Goal: Task Accomplishment & Management: Manage account settings

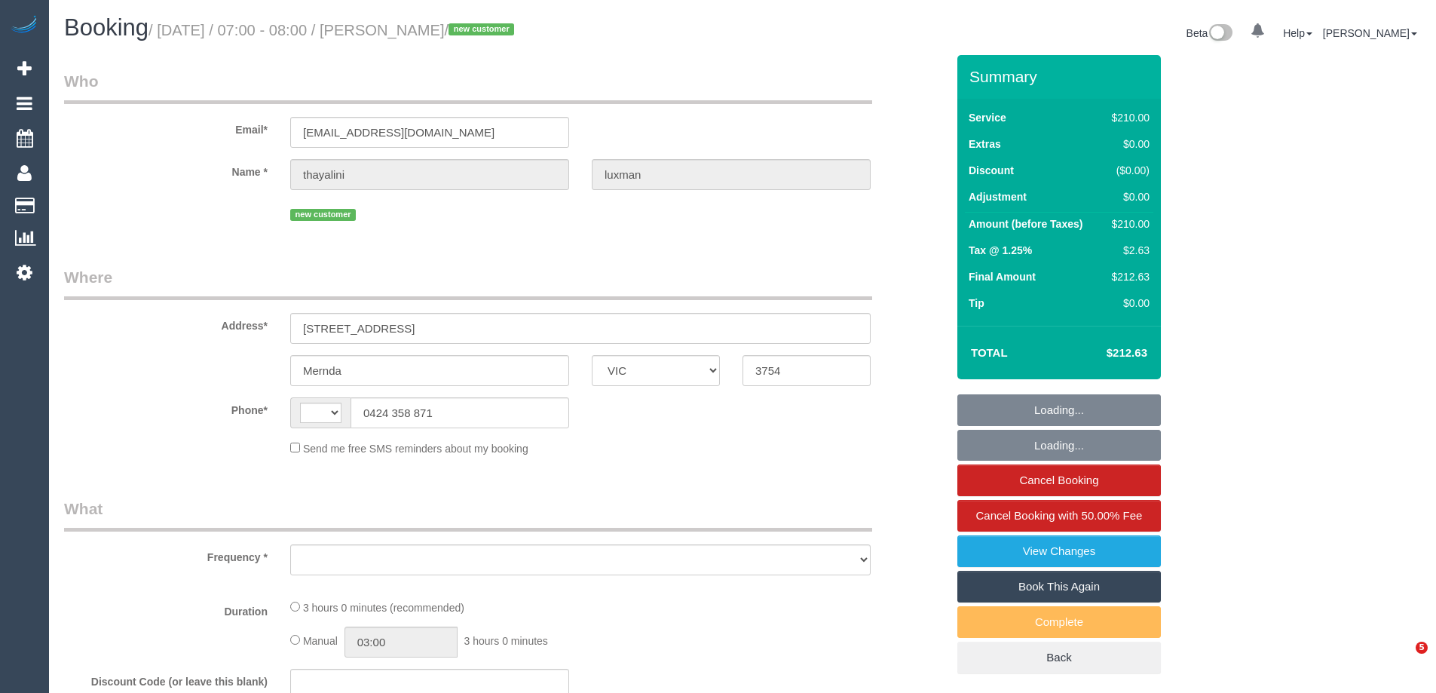
select select "VIC"
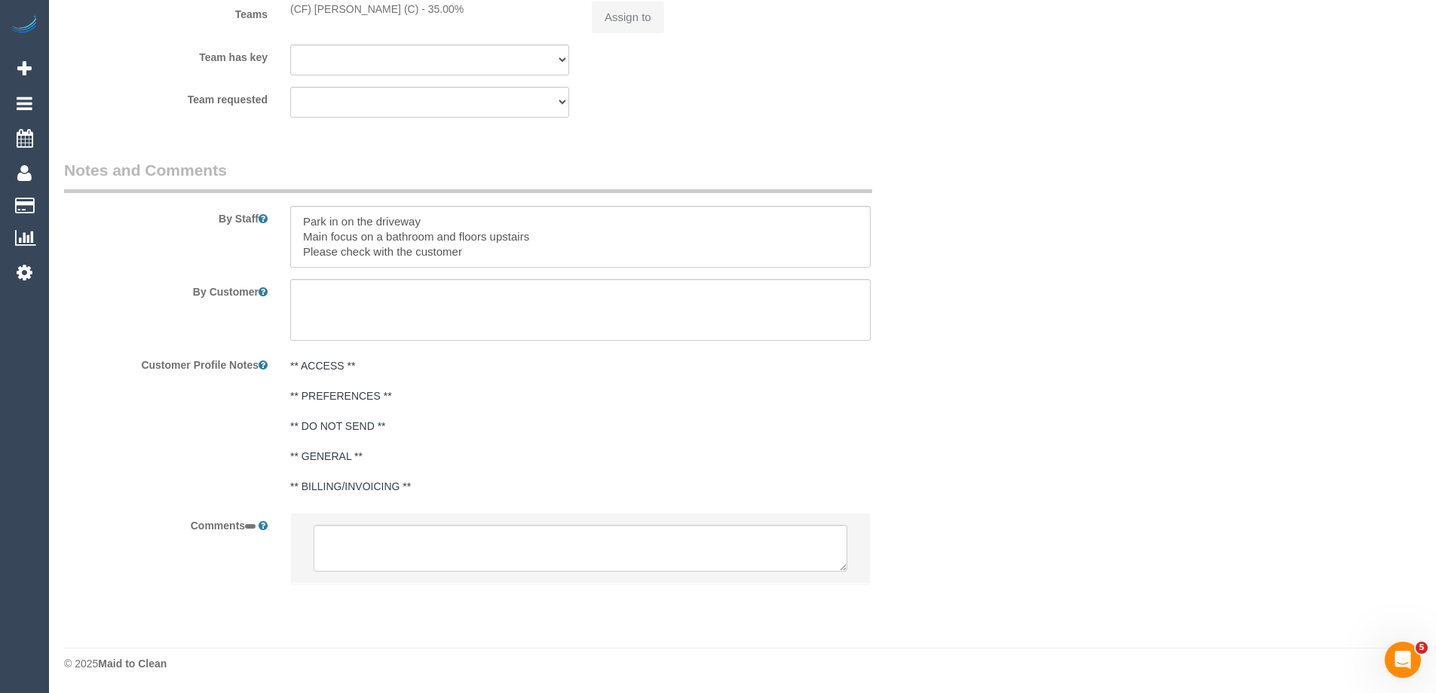
select select "string:AU"
select select "object:601"
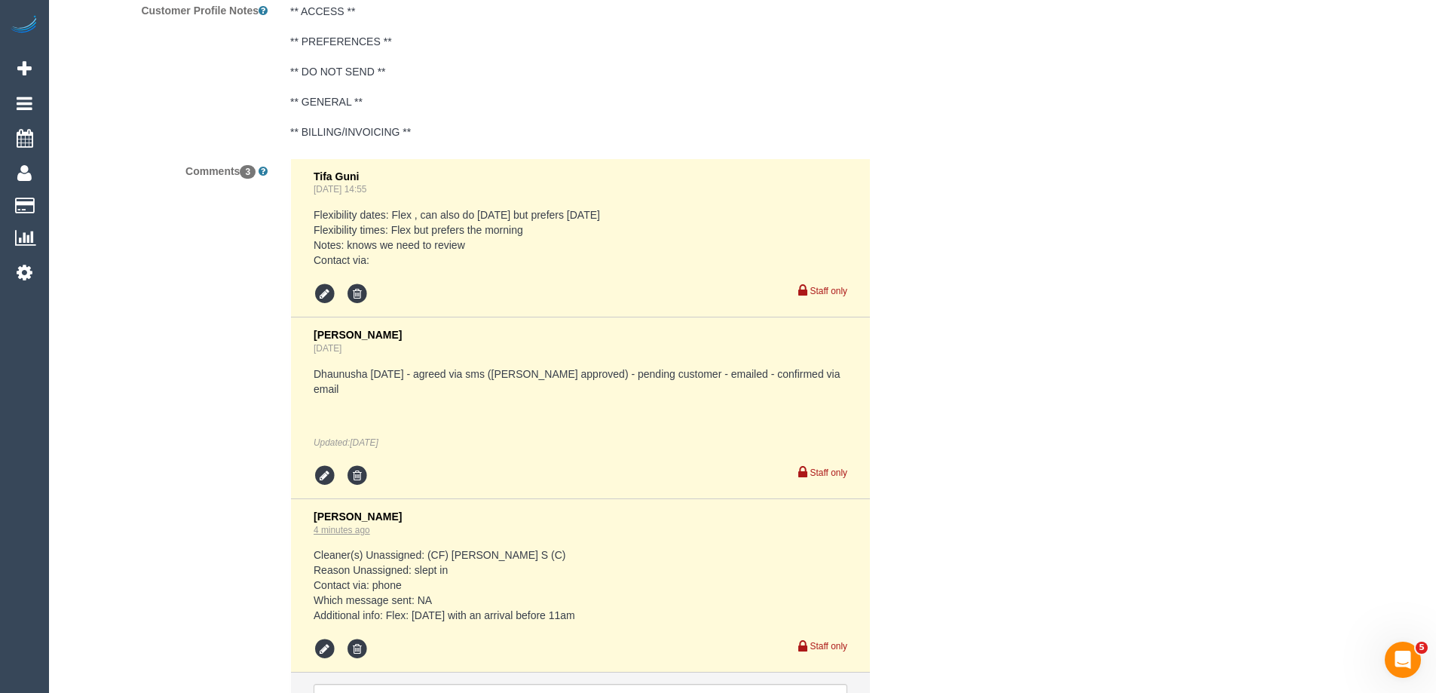
select select "string:stripe-pm_1Ry41Z2GScqysDRVp8QBWjEX"
select select "180"
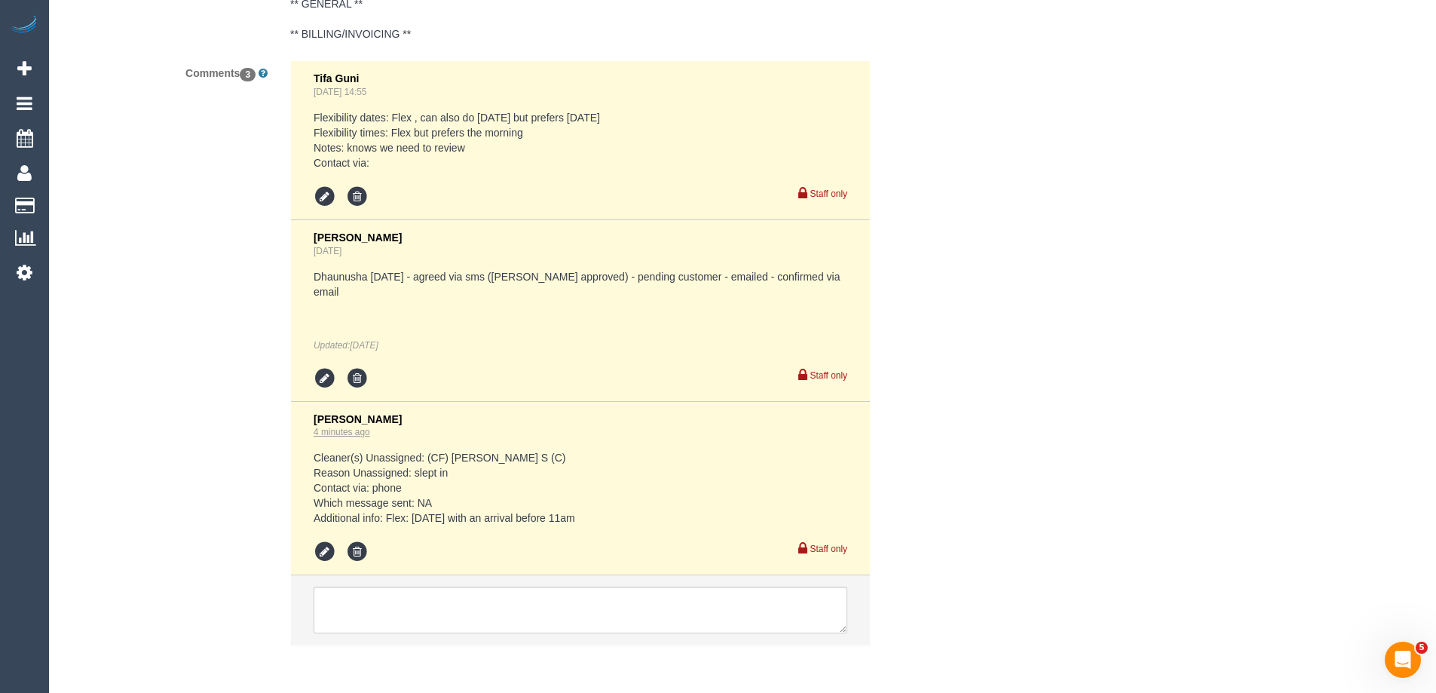
select select "number:28"
select select "number:14"
select select "number:19"
select select "number:24"
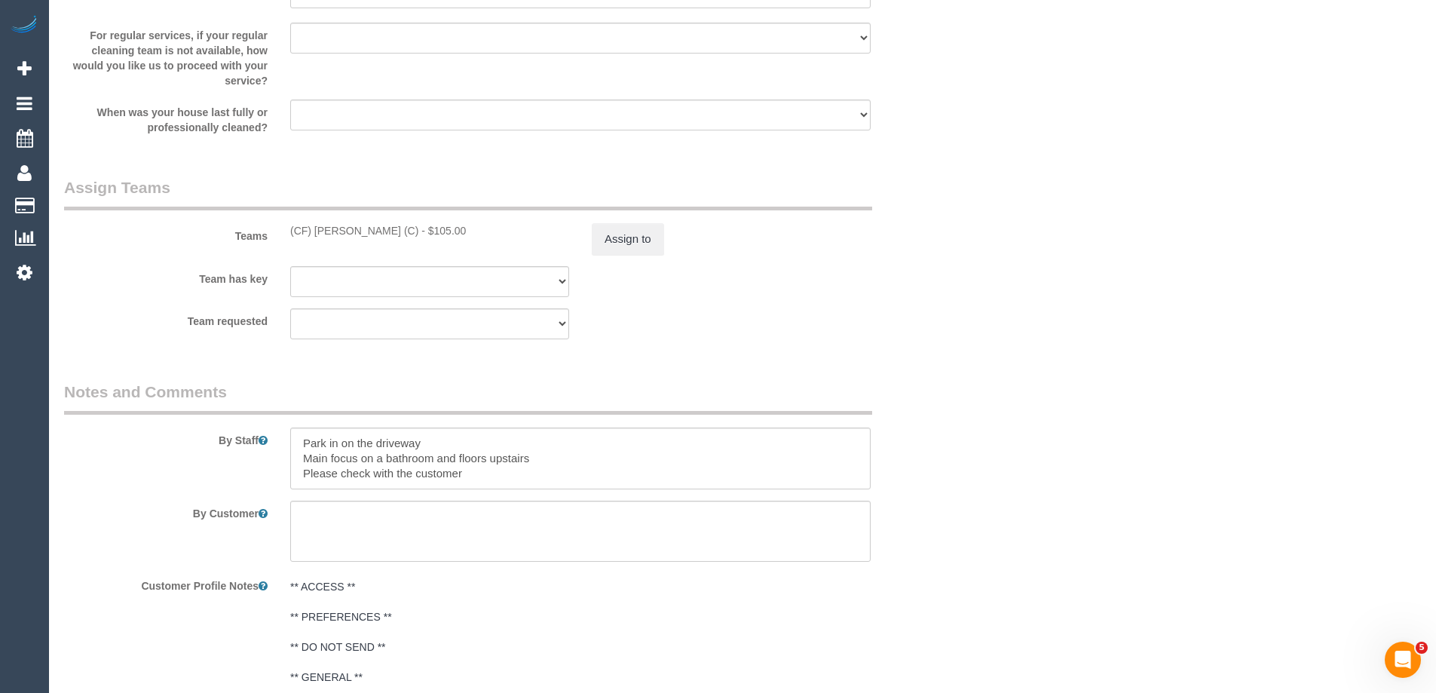
select select "object:1316"
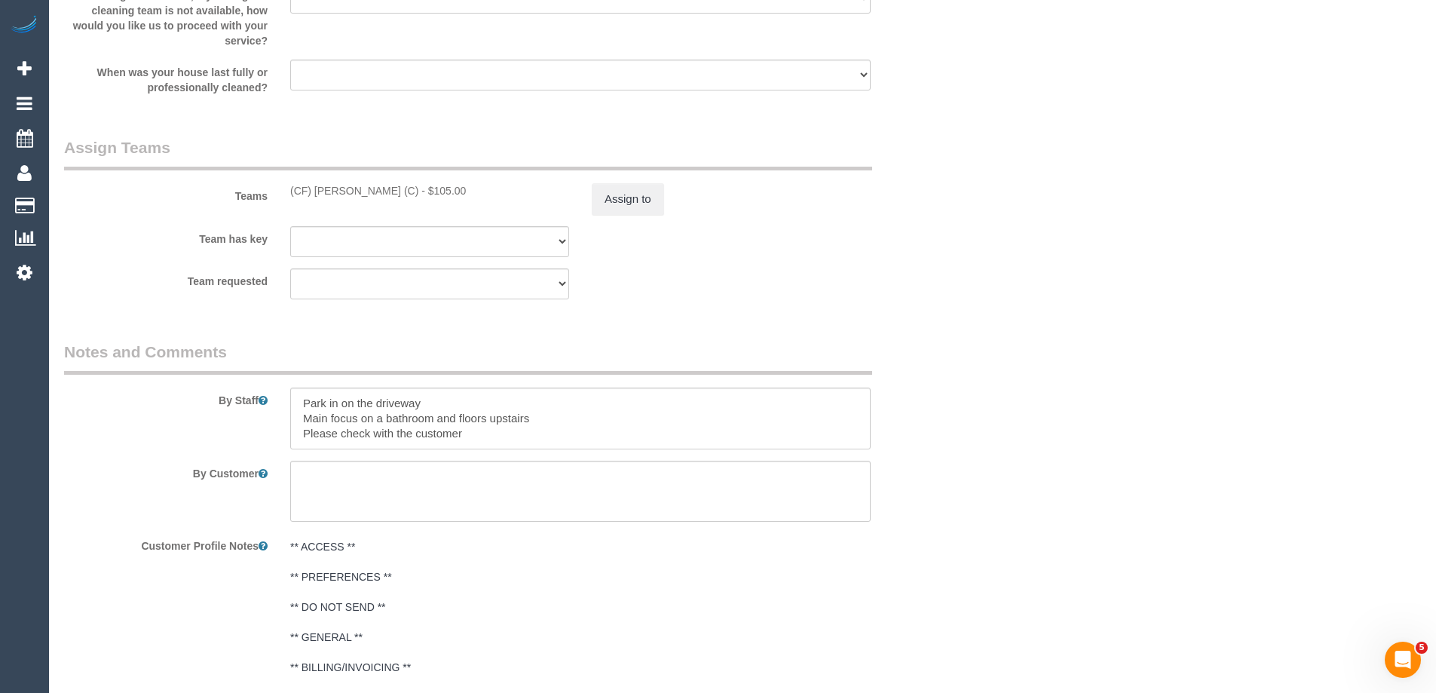
select select "spot1"
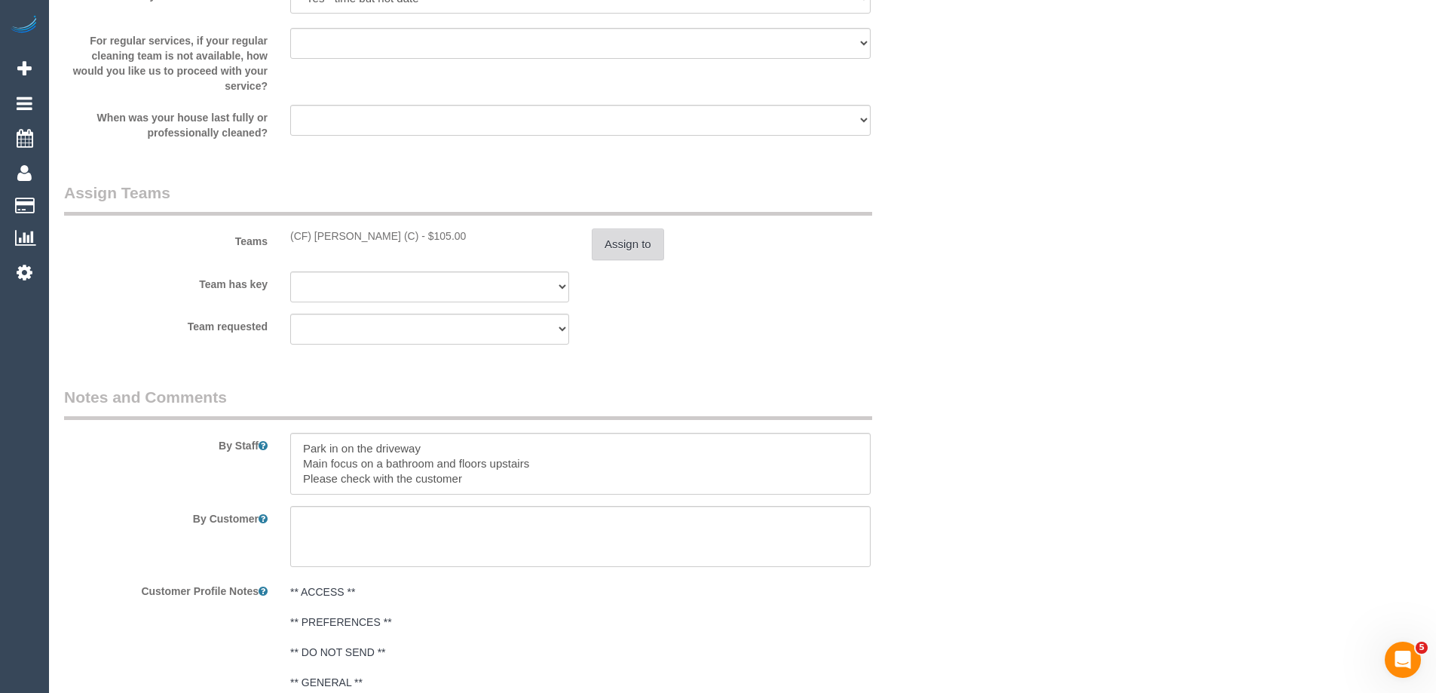
click at [624, 250] on button "Assign to" at bounding box center [628, 244] width 72 height 32
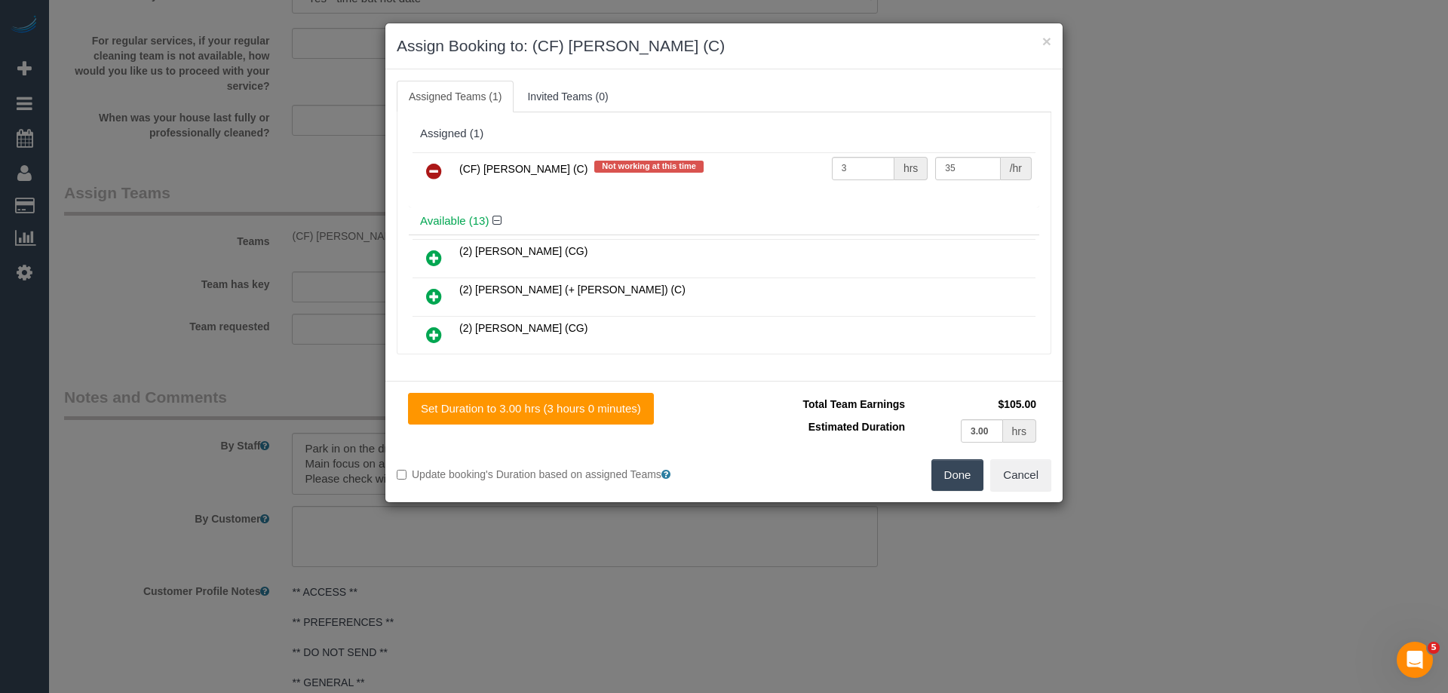
click at [437, 167] on icon at bounding box center [434, 171] width 16 height 18
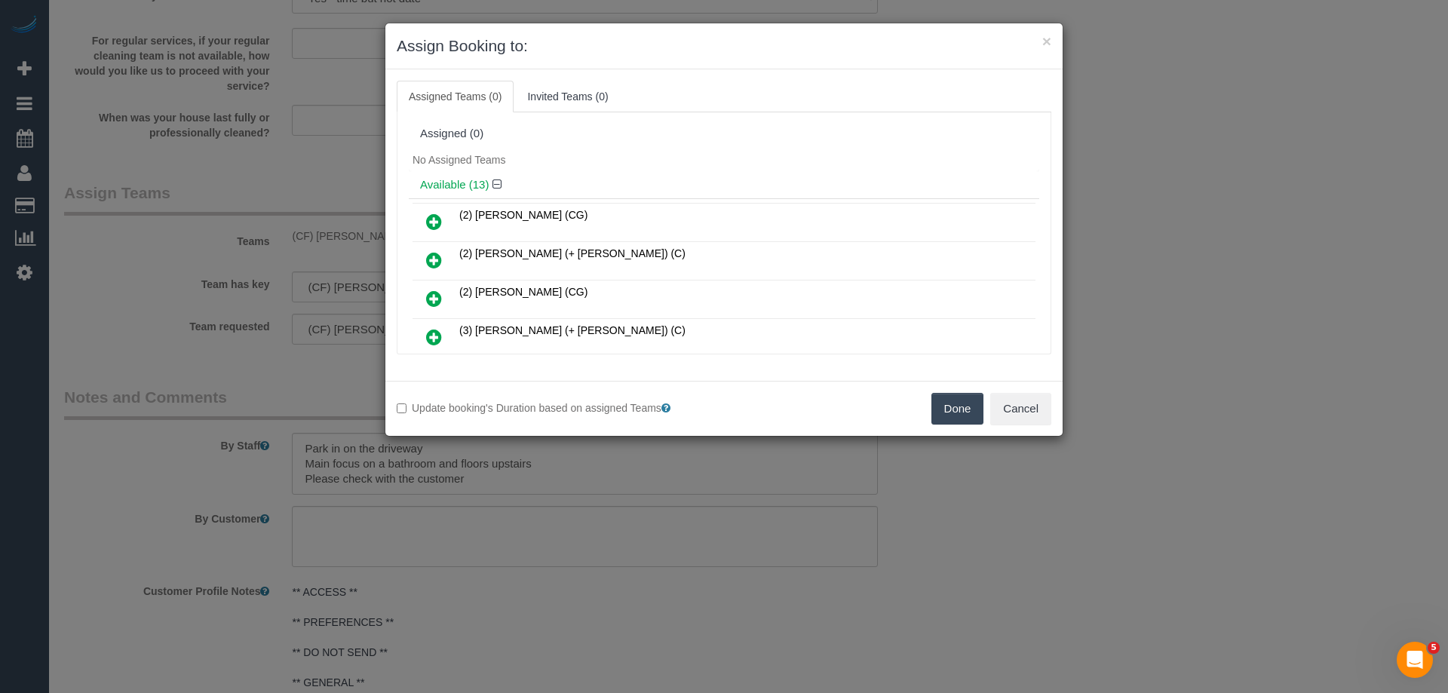
click at [961, 411] on button "Done" at bounding box center [957, 409] width 53 height 32
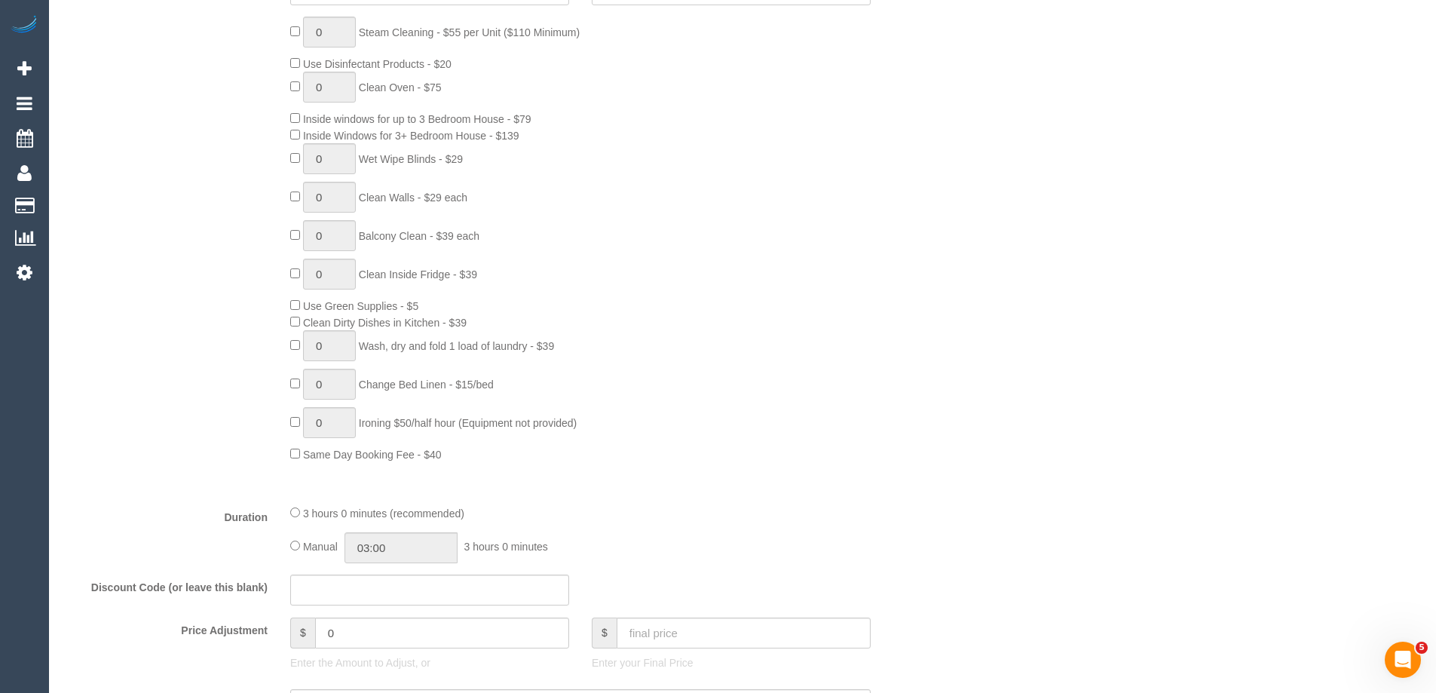
scroll to position [0, 0]
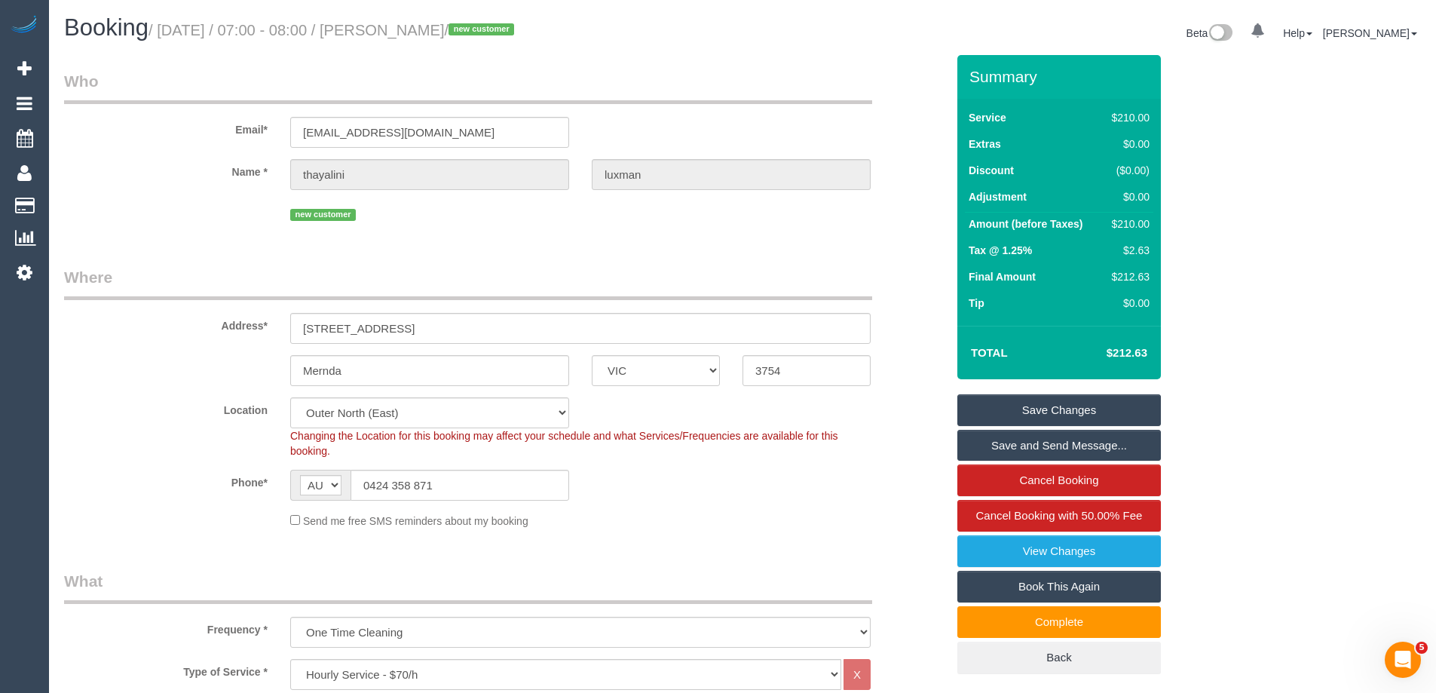
click at [994, 400] on link "Save Changes" at bounding box center [1060, 410] width 204 height 32
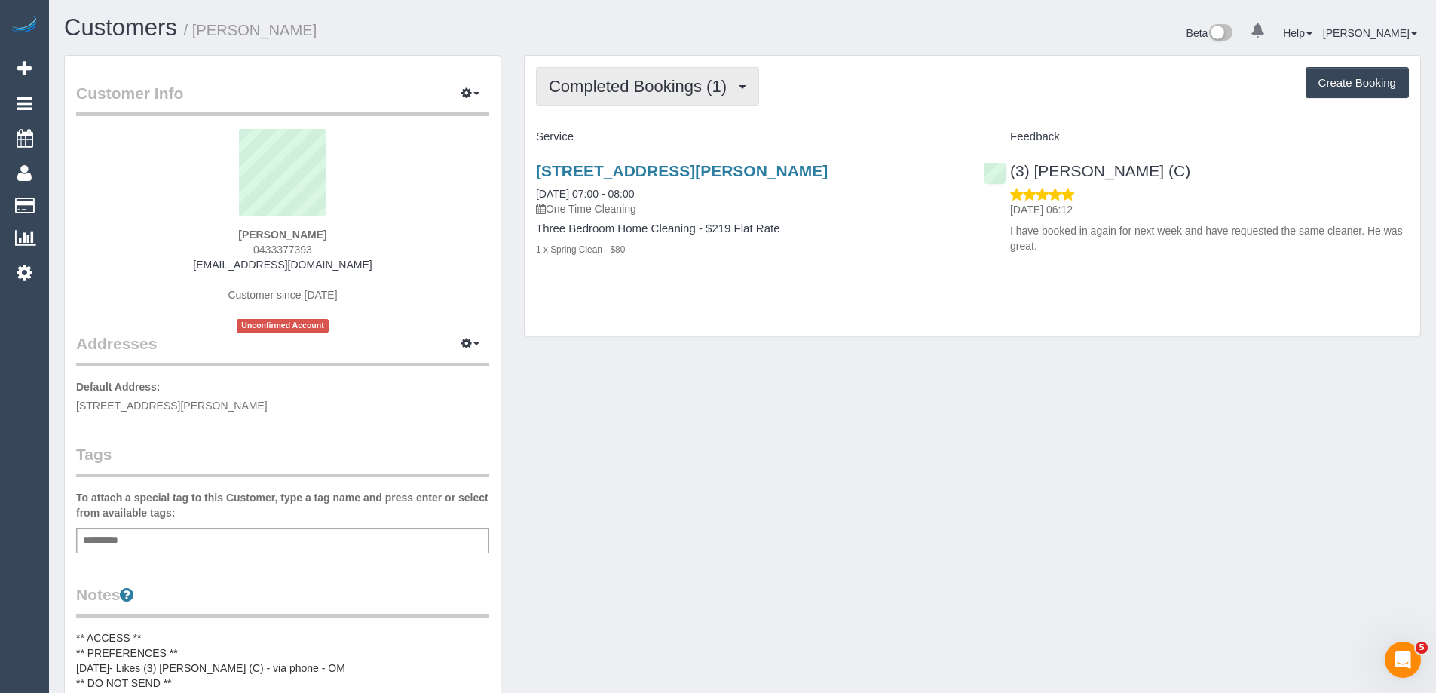
click at [657, 92] on span "Completed Bookings (1)" at bounding box center [641, 86] width 185 height 19
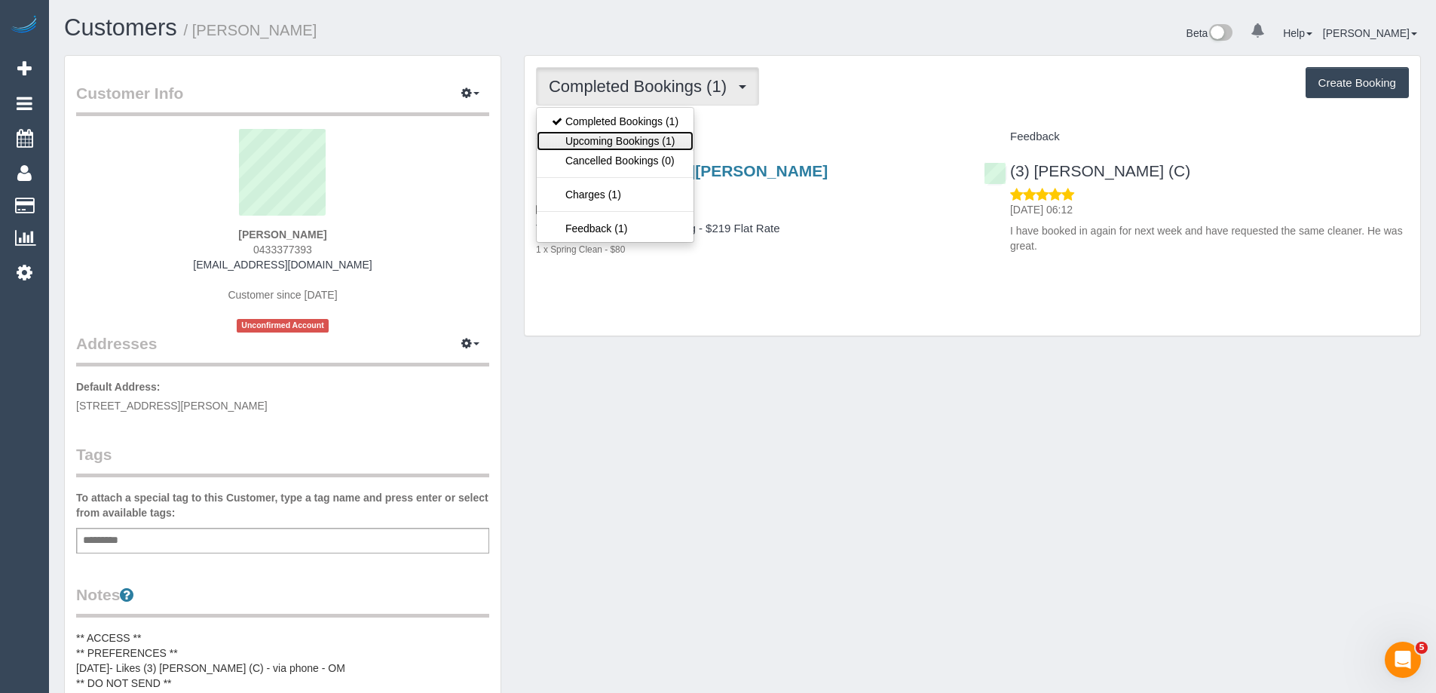
click at [645, 145] on link "Upcoming Bookings (1)" at bounding box center [615, 141] width 157 height 20
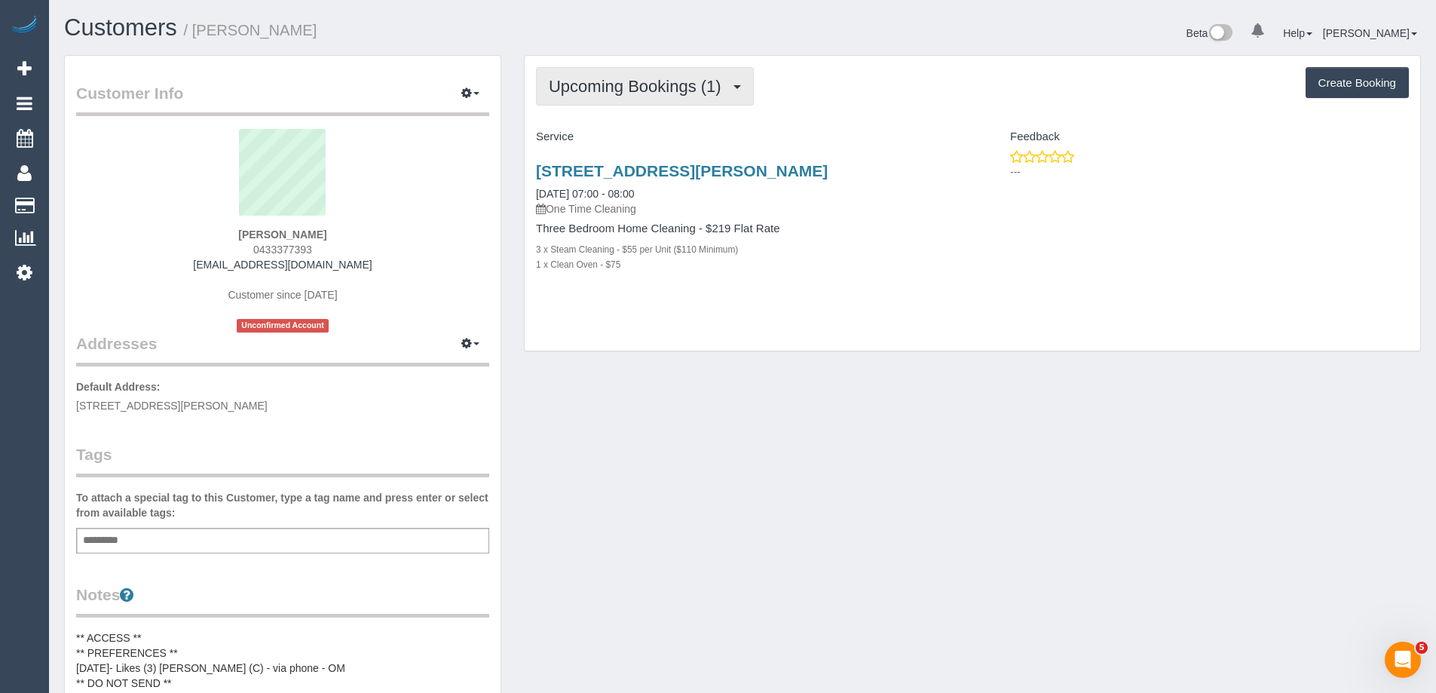
click at [652, 93] on span "Upcoming Bookings (1)" at bounding box center [639, 86] width 180 height 19
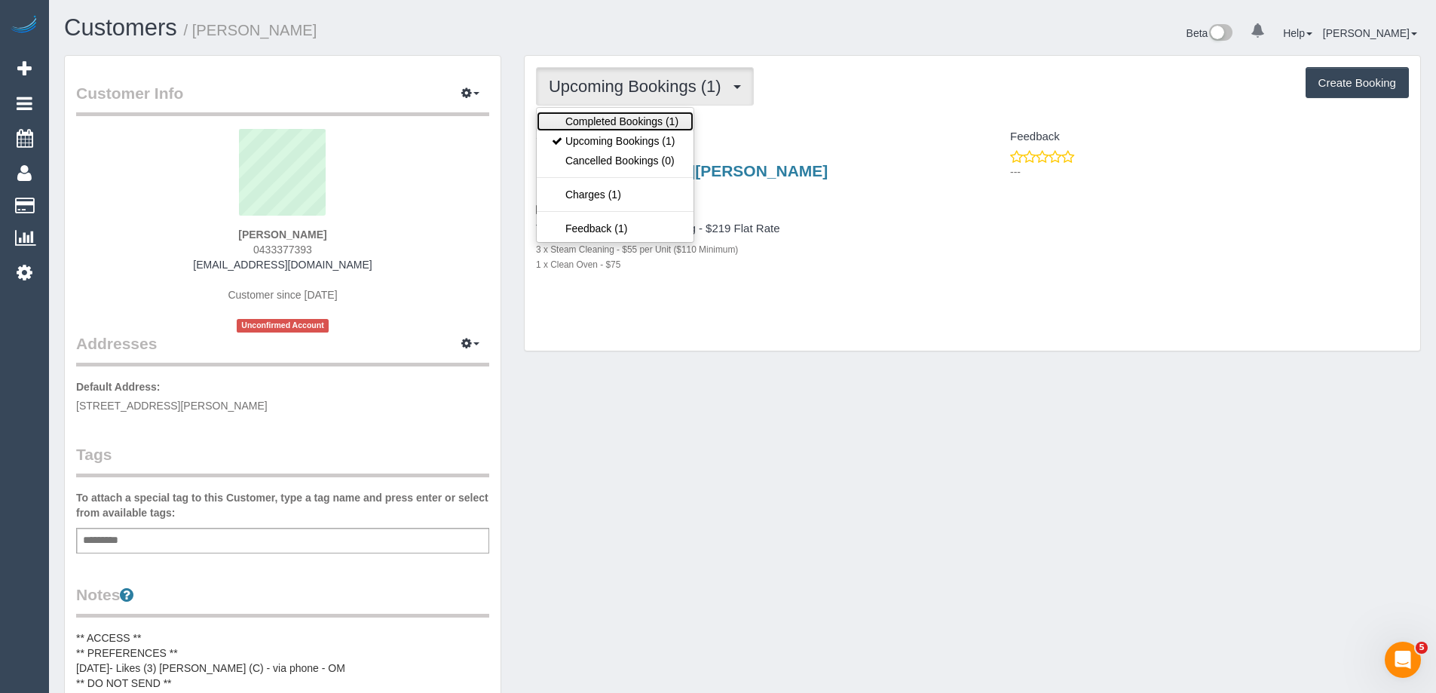
click at [654, 117] on link "Completed Bookings (1)" at bounding box center [615, 122] width 157 height 20
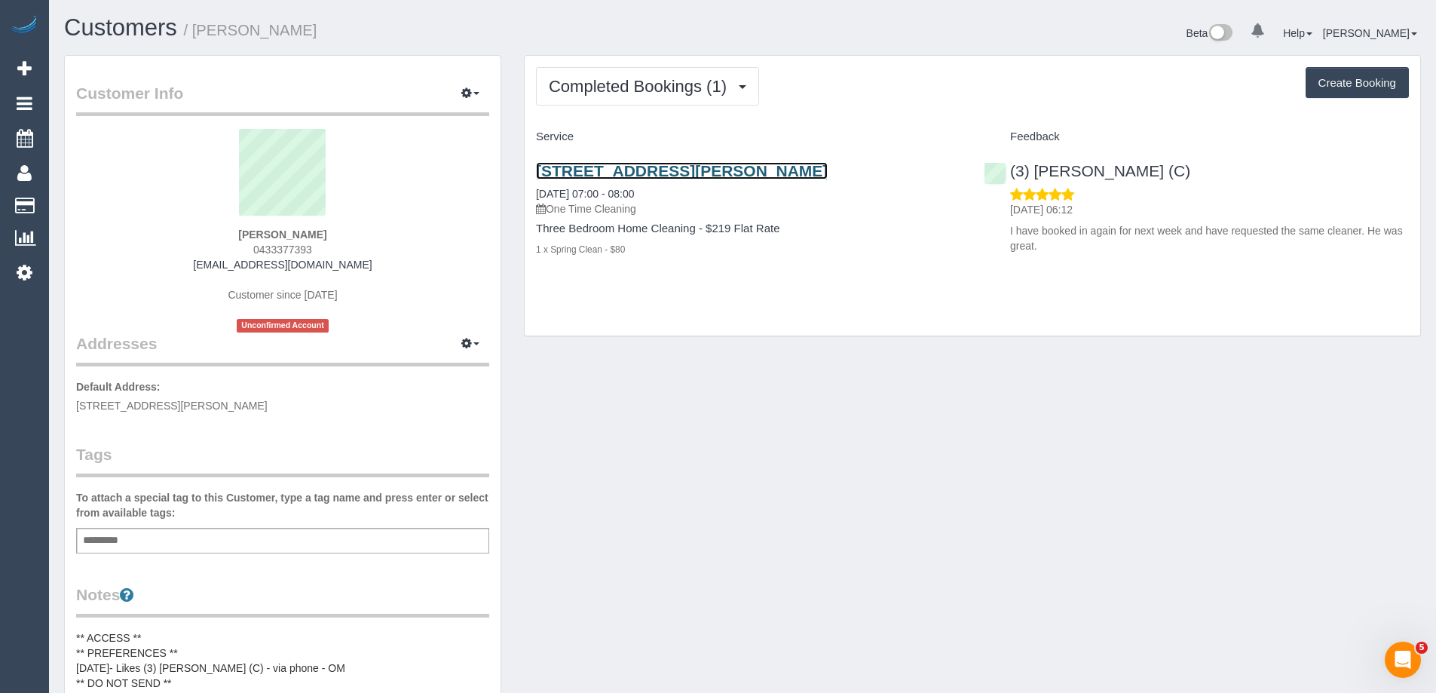
click at [687, 172] on link "406a Mont Albert Road, Mont Albert, VIC 3127" at bounding box center [682, 170] width 292 height 17
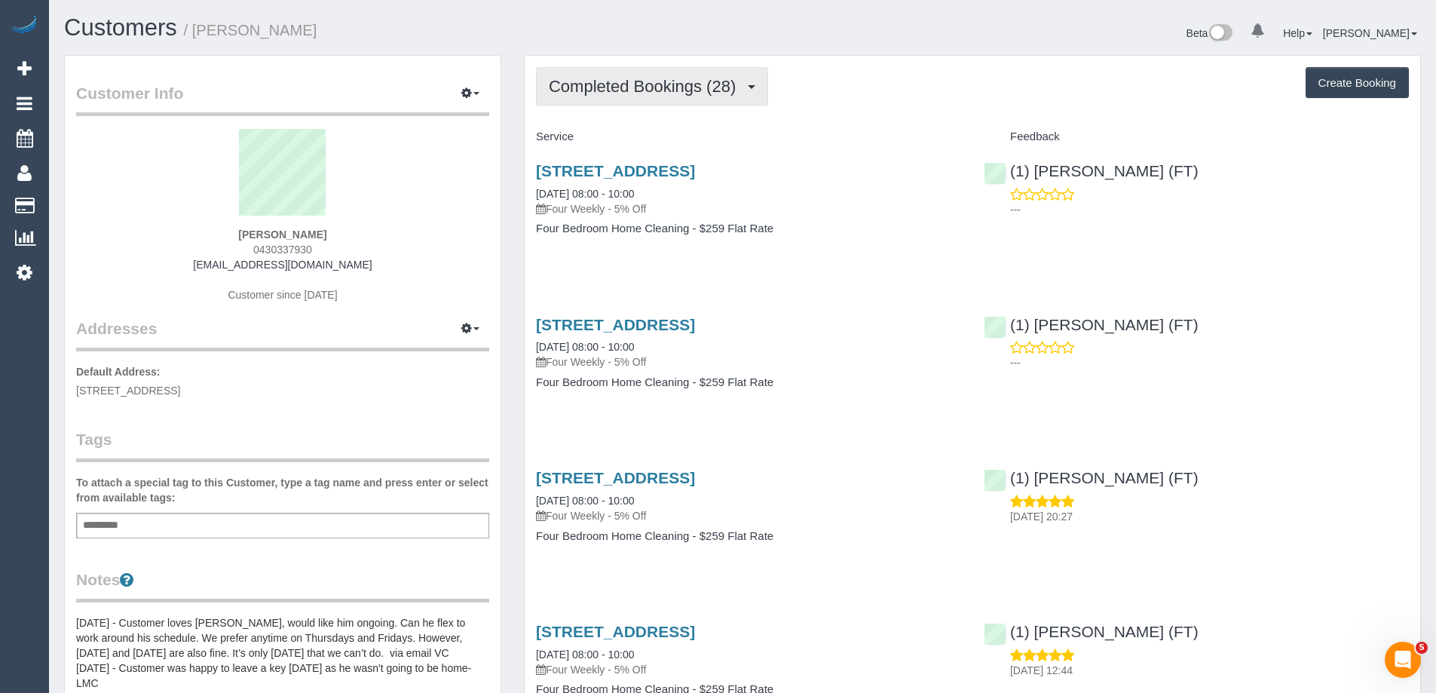
click at [682, 86] on span "Completed Bookings (28)" at bounding box center [646, 86] width 195 height 19
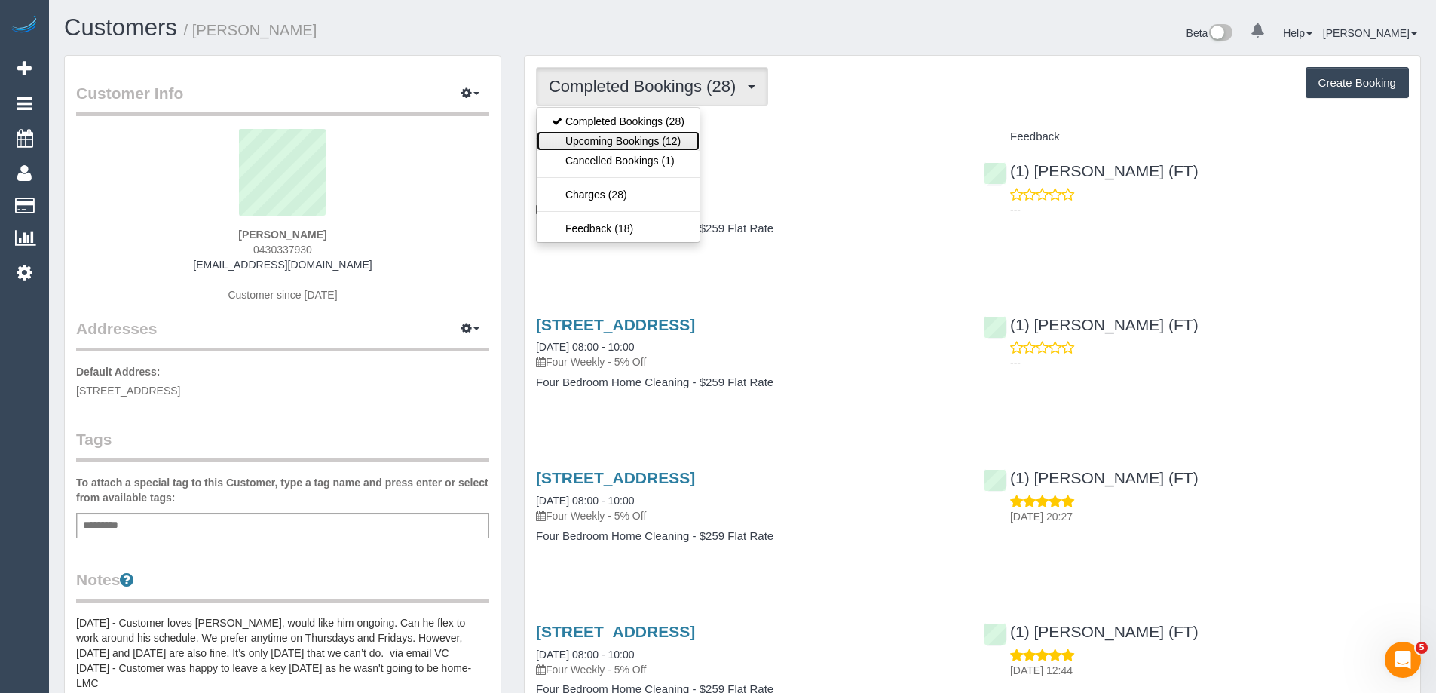
click at [667, 133] on link "Upcoming Bookings (12)" at bounding box center [618, 141] width 163 height 20
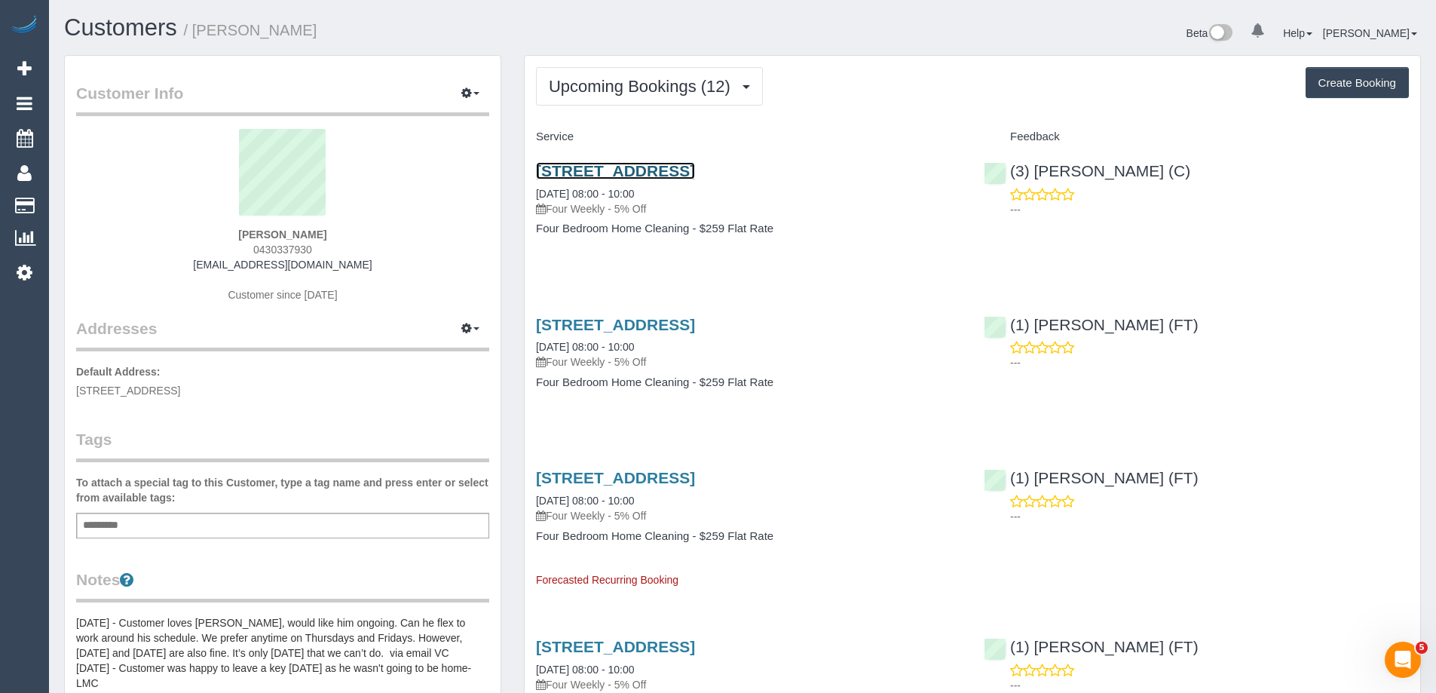
click at [695, 171] on link "13 Nestan Drive, Ringwood, VIC 3134" at bounding box center [615, 170] width 159 height 17
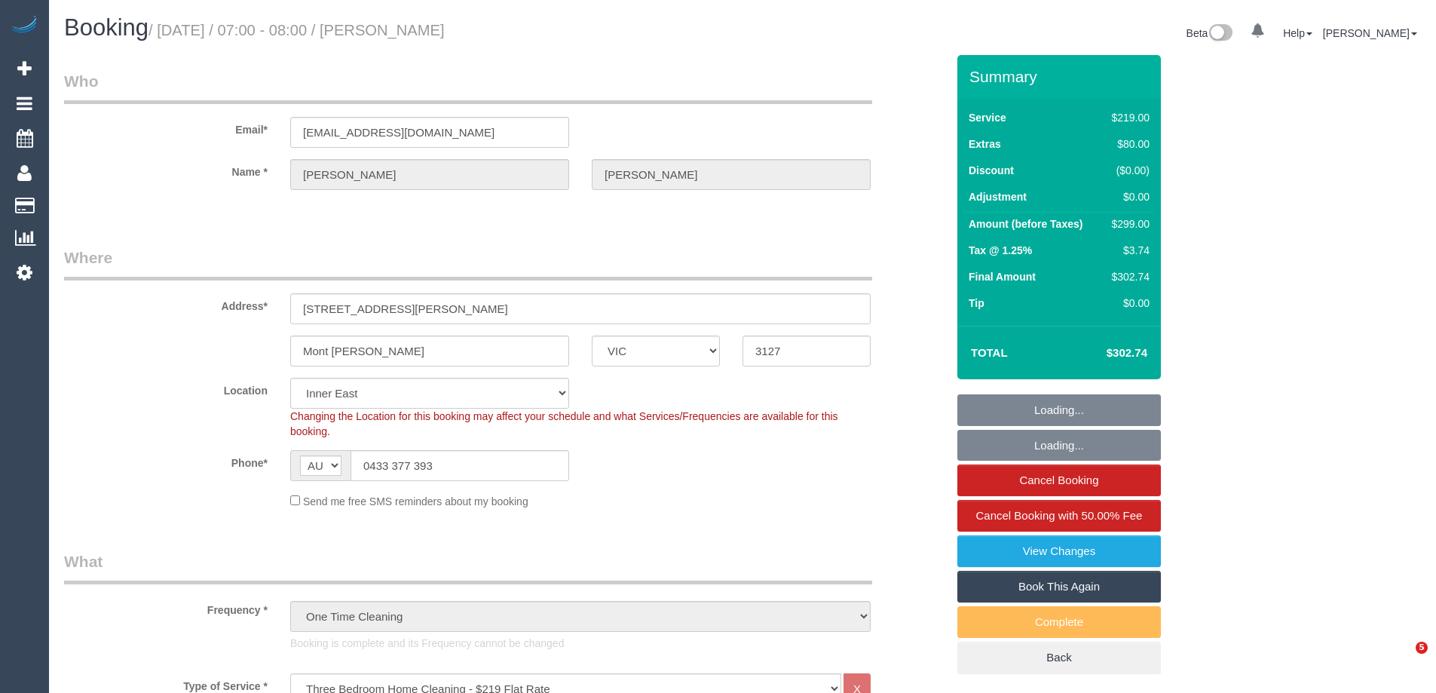
select select "VIC"
select select "number:30"
select select "number:14"
select select "number:18"
select select "number:24"
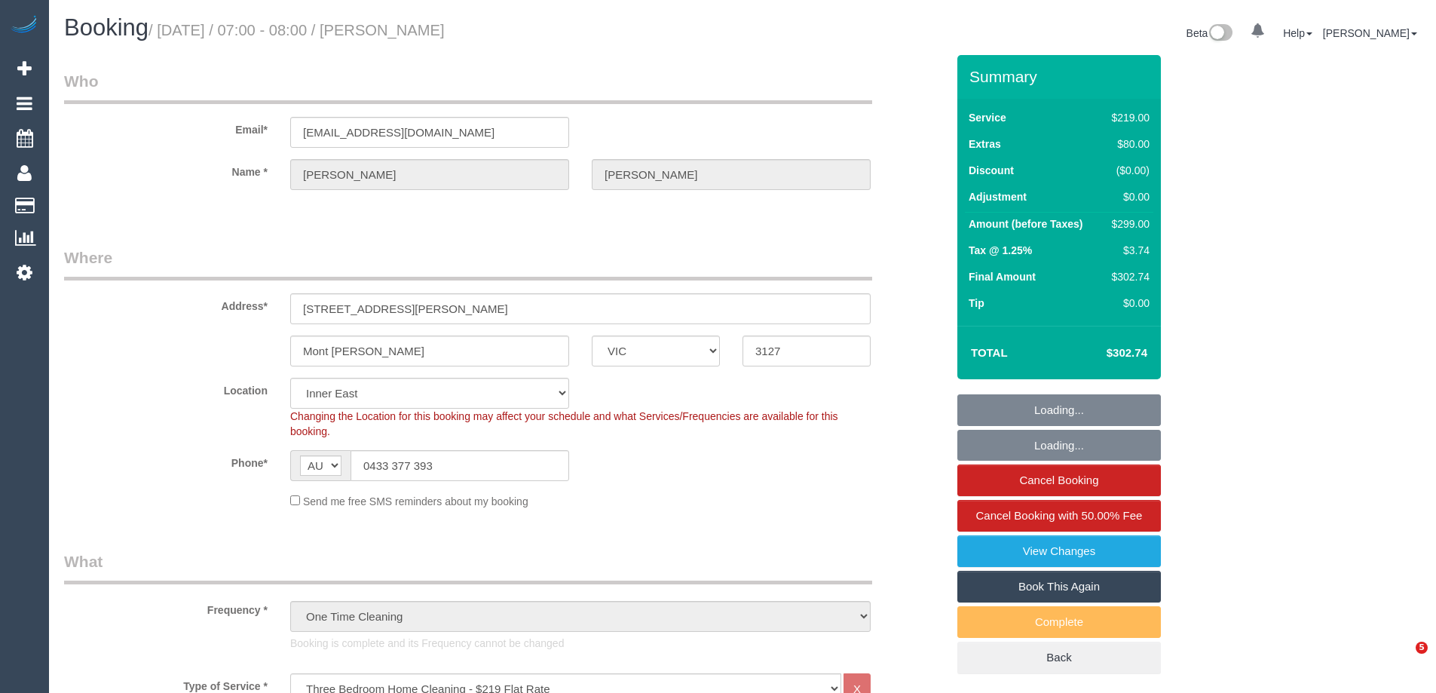
select select "number:26"
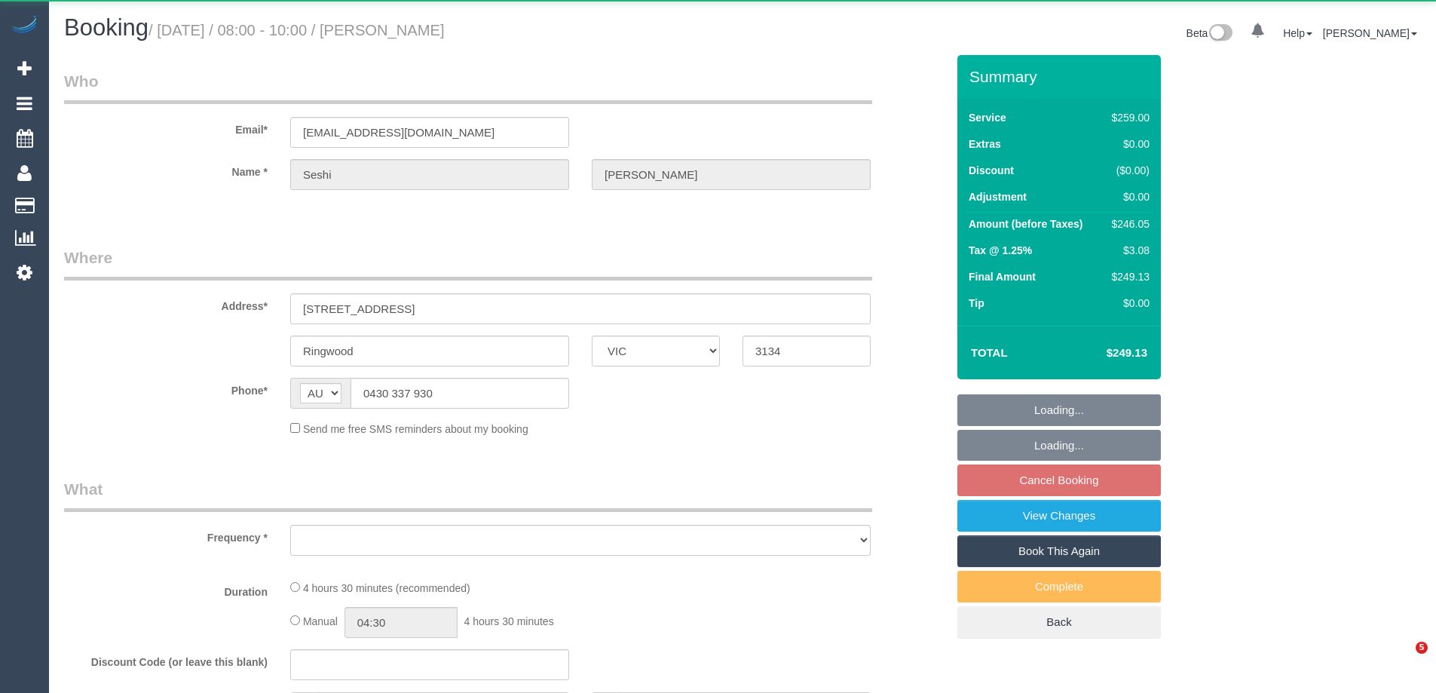
select select "VIC"
select select "object:1235"
select select "string:stripe-pm_1NOacj2GScqysDRVCgKmUEQz"
select select "number:28"
select select "number:14"
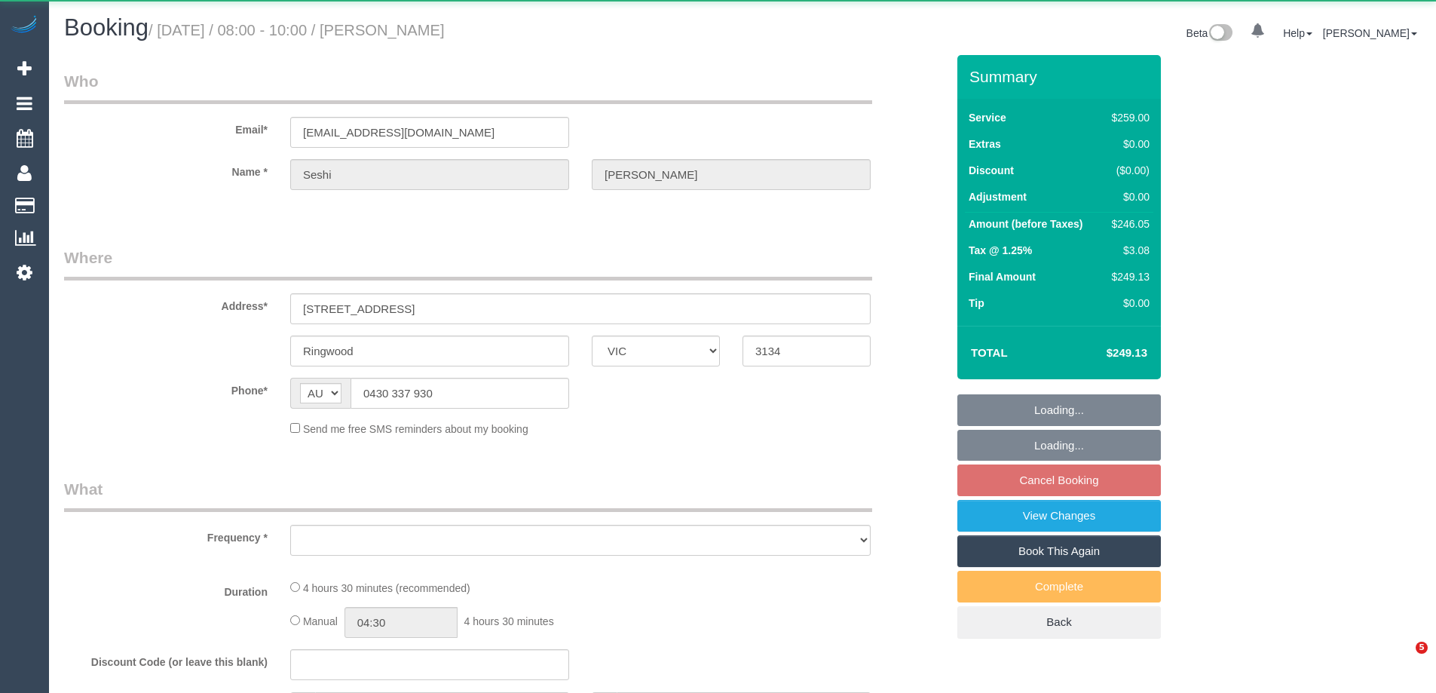
select select "number:18"
select select "number:22"
select select "number:34"
select select "number:13"
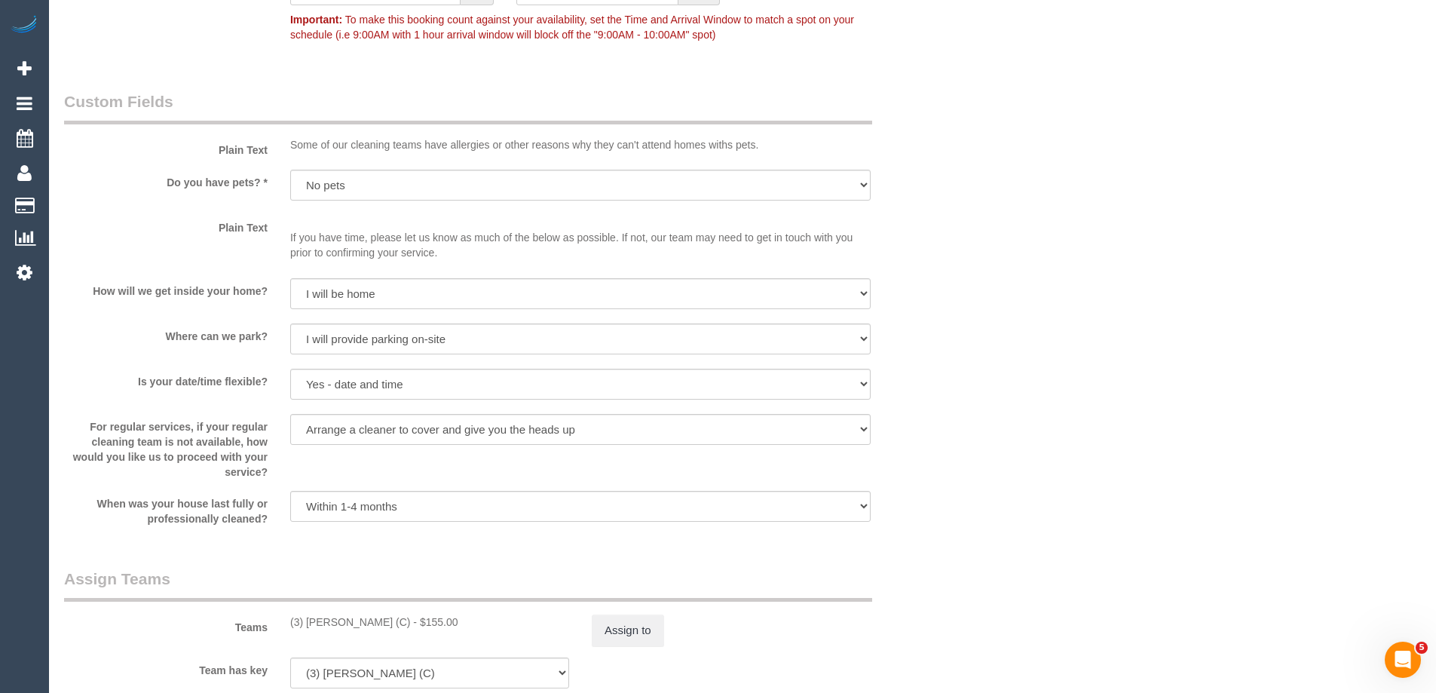
scroll to position [1885, 0]
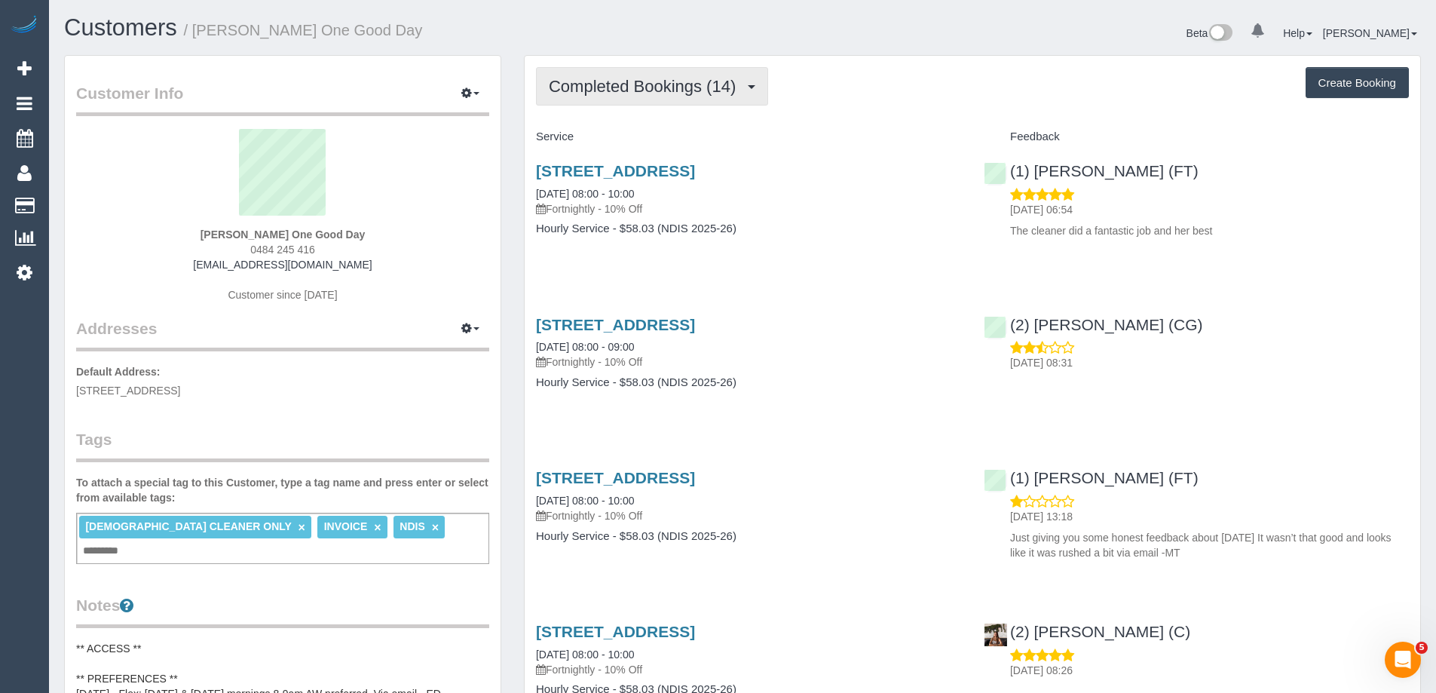
click at [664, 93] on span "Completed Bookings (14)" at bounding box center [646, 86] width 195 height 19
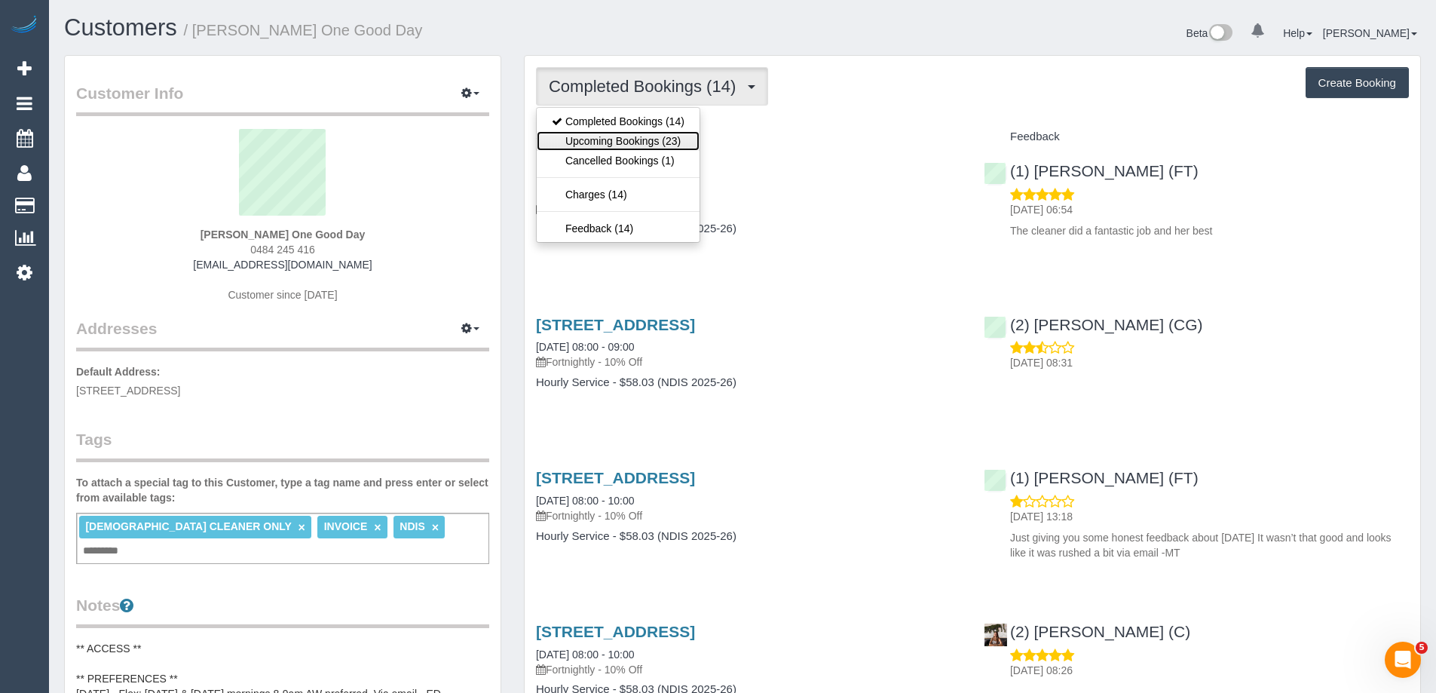
click at [635, 133] on link "Upcoming Bookings (23)" at bounding box center [618, 141] width 163 height 20
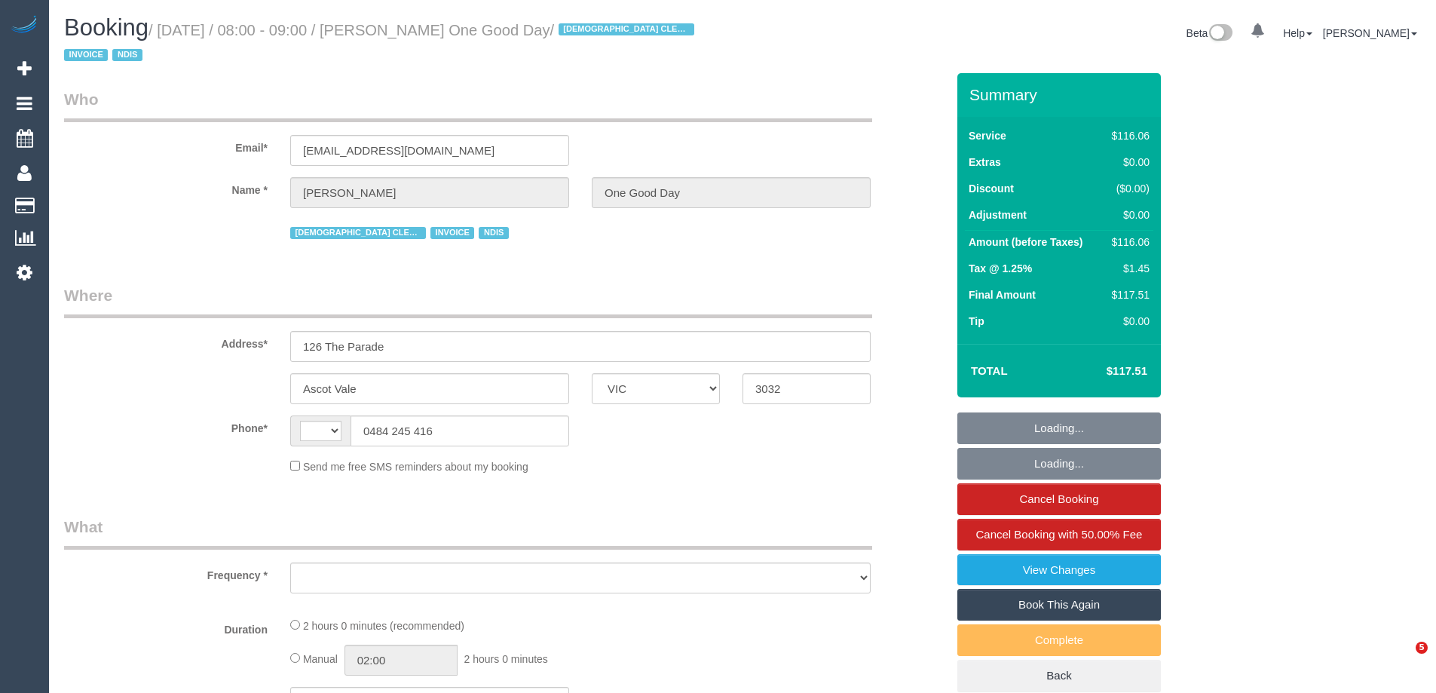
select select "VIC"
select select "string:AU"
select select "object:535"
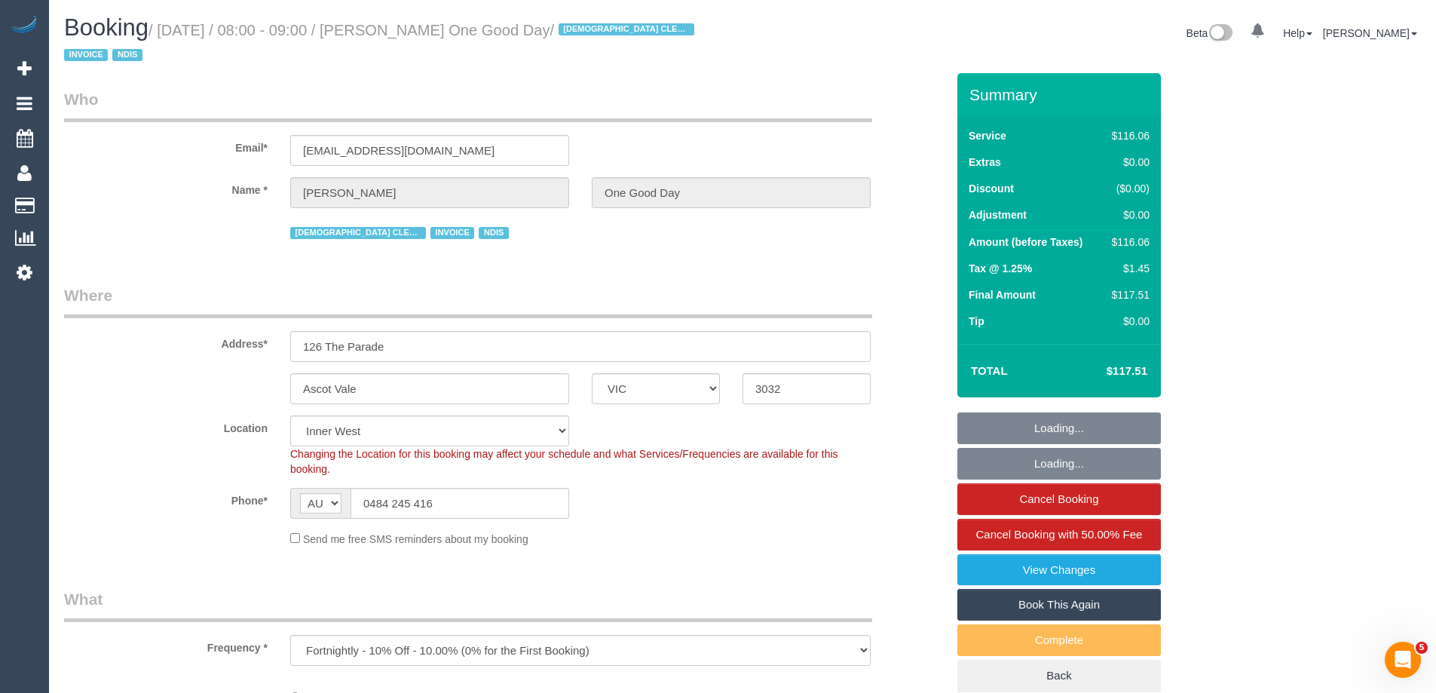
select select "number:27"
select select "number:14"
select select "number:19"
select select "number:25"
select select "number:34"
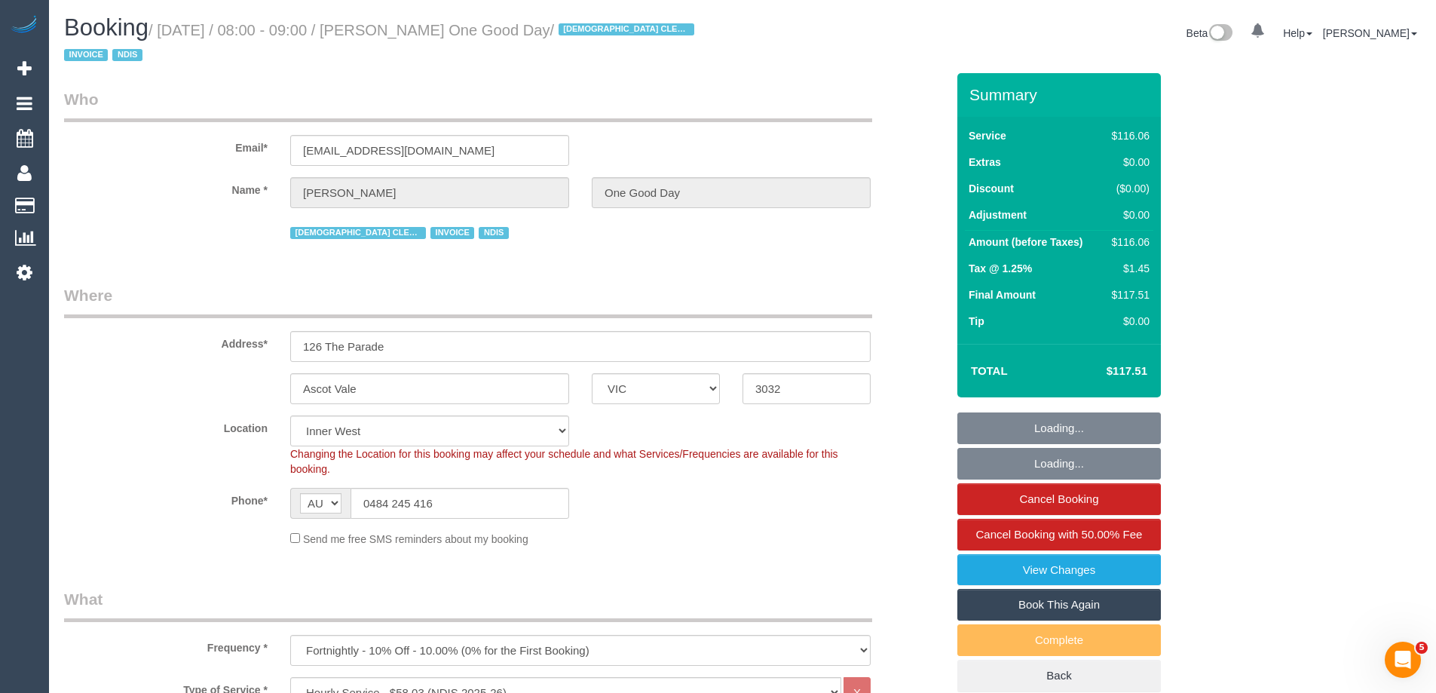
select select "object:745"
select select "VIC"
select select "number:28"
select select "number:14"
select select "number:19"
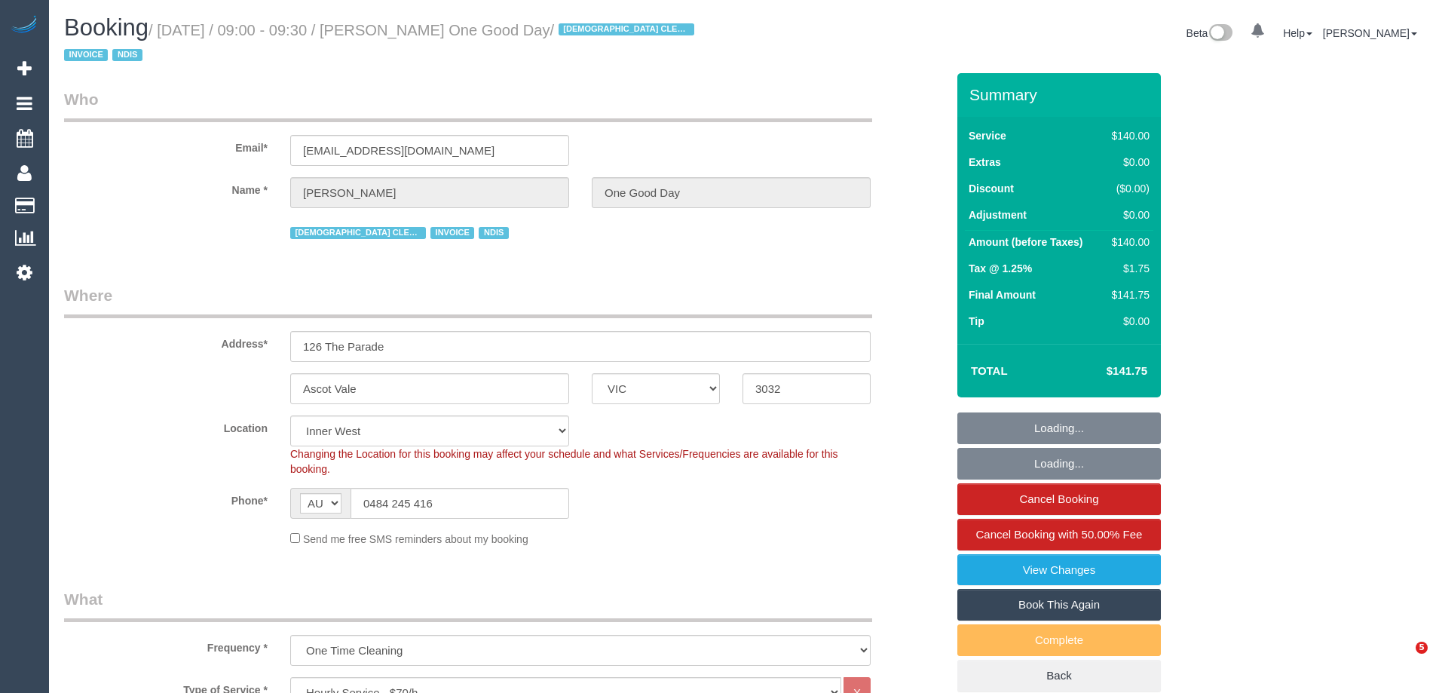
select select "number:24"
select select "object:1616"
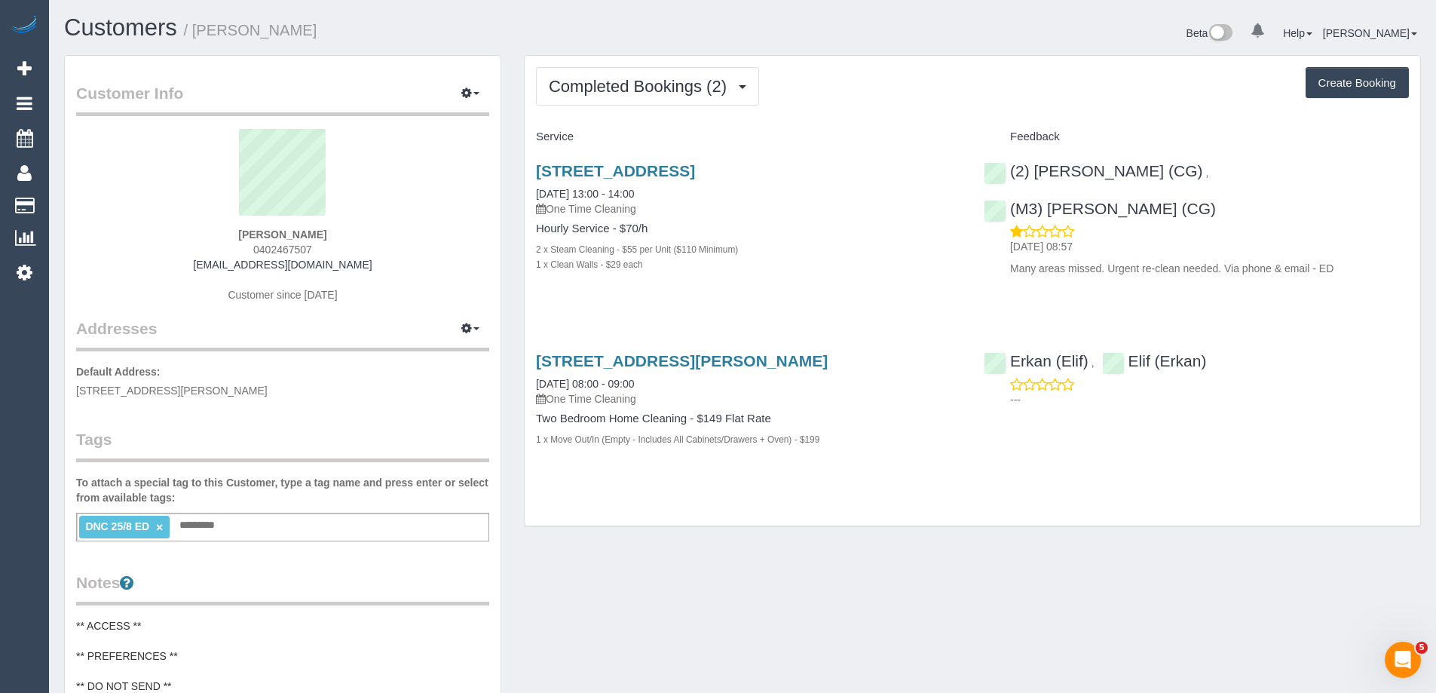
click at [817, 67] on div "Completed Bookings (2) Completed Bookings (2) Upcoming Bookings (1) Cancelled B…" at bounding box center [972, 86] width 873 height 38
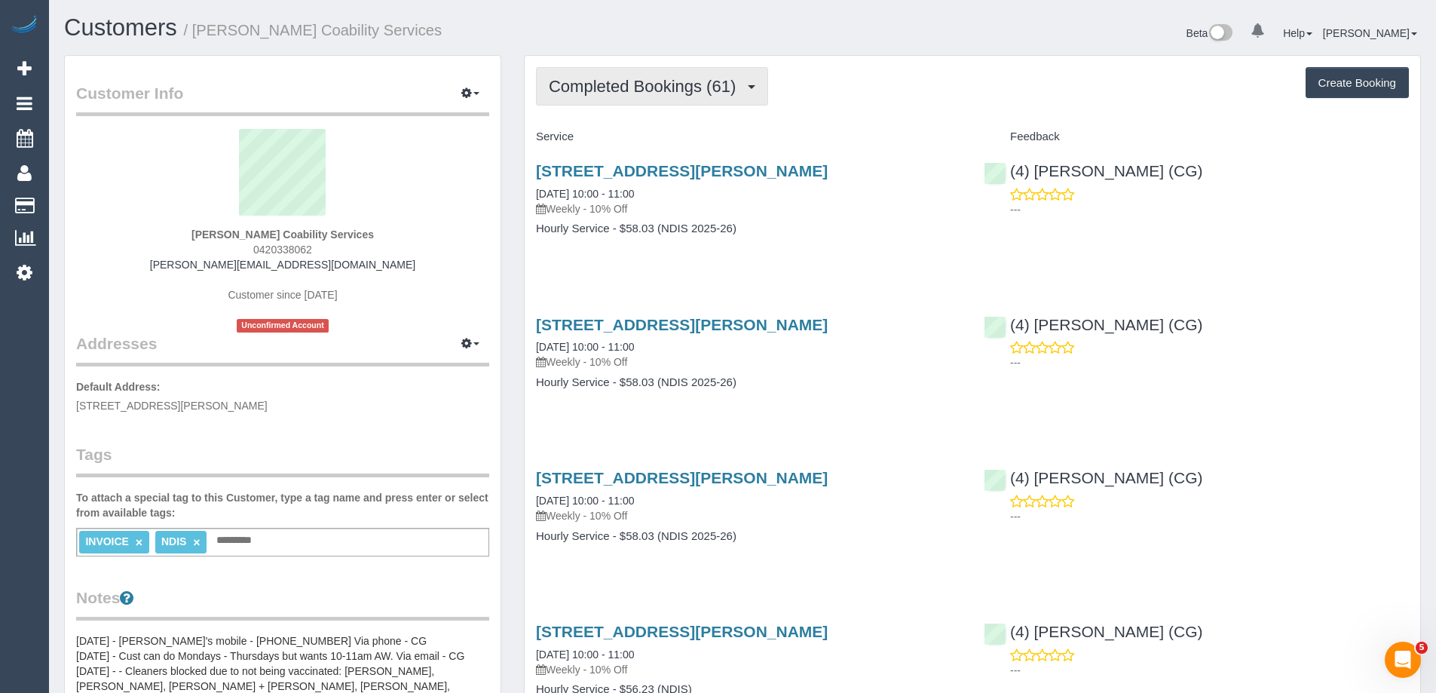
click at [682, 101] on button "Completed Bookings (61)" at bounding box center [652, 86] width 232 height 38
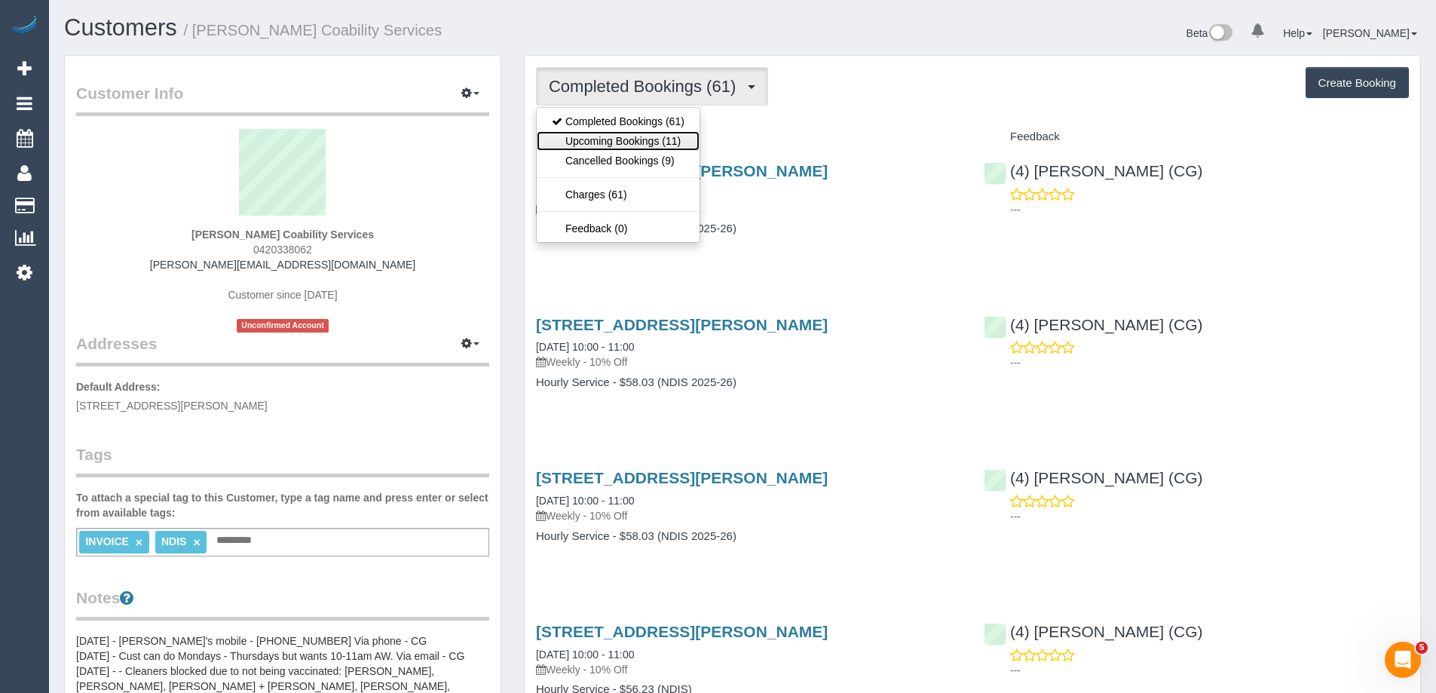
click at [663, 134] on link "Upcoming Bookings (11)" at bounding box center [618, 141] width 163 height 20
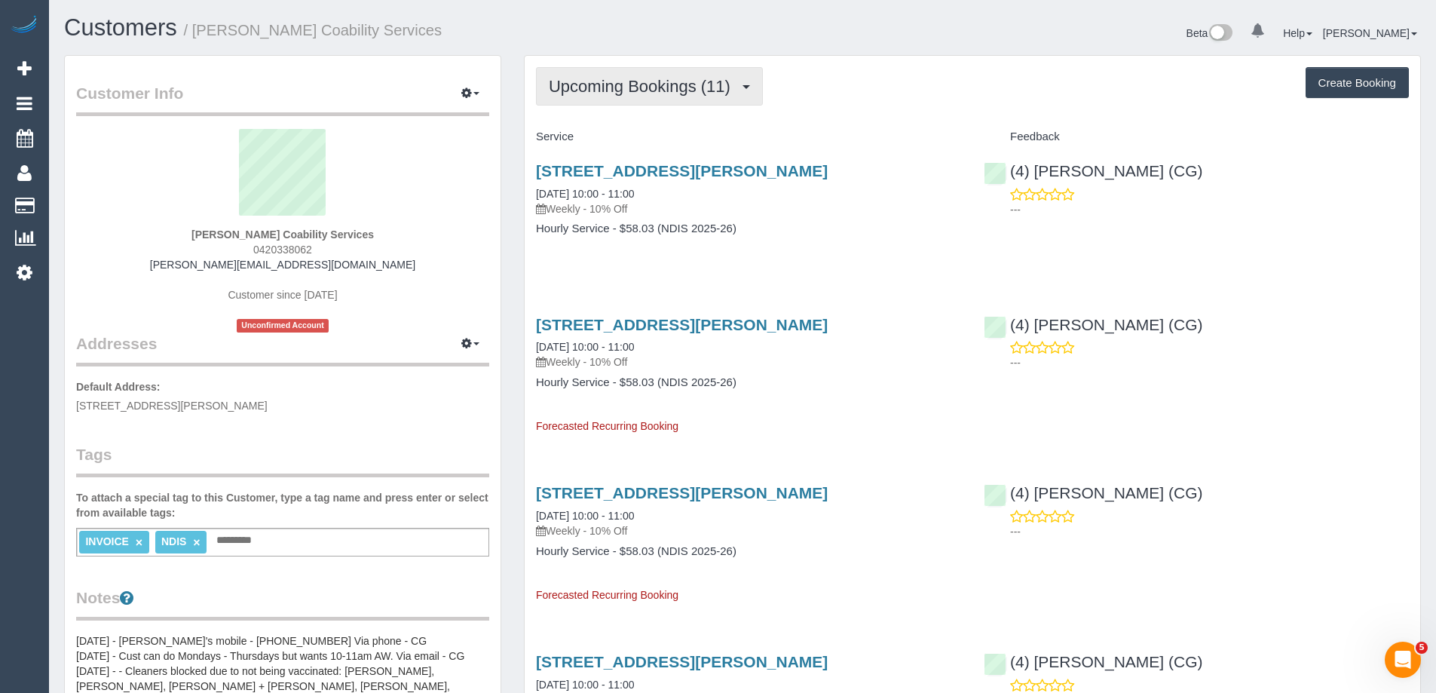
drag, startPoint x: 624, startPoint y: 85, endPoint x: 622, endPoint y: 103, distance: 18.2
click at [624, 85] on span "Upcoming Bookings (11)" at bounding box center [643, 86] width 189 height 19
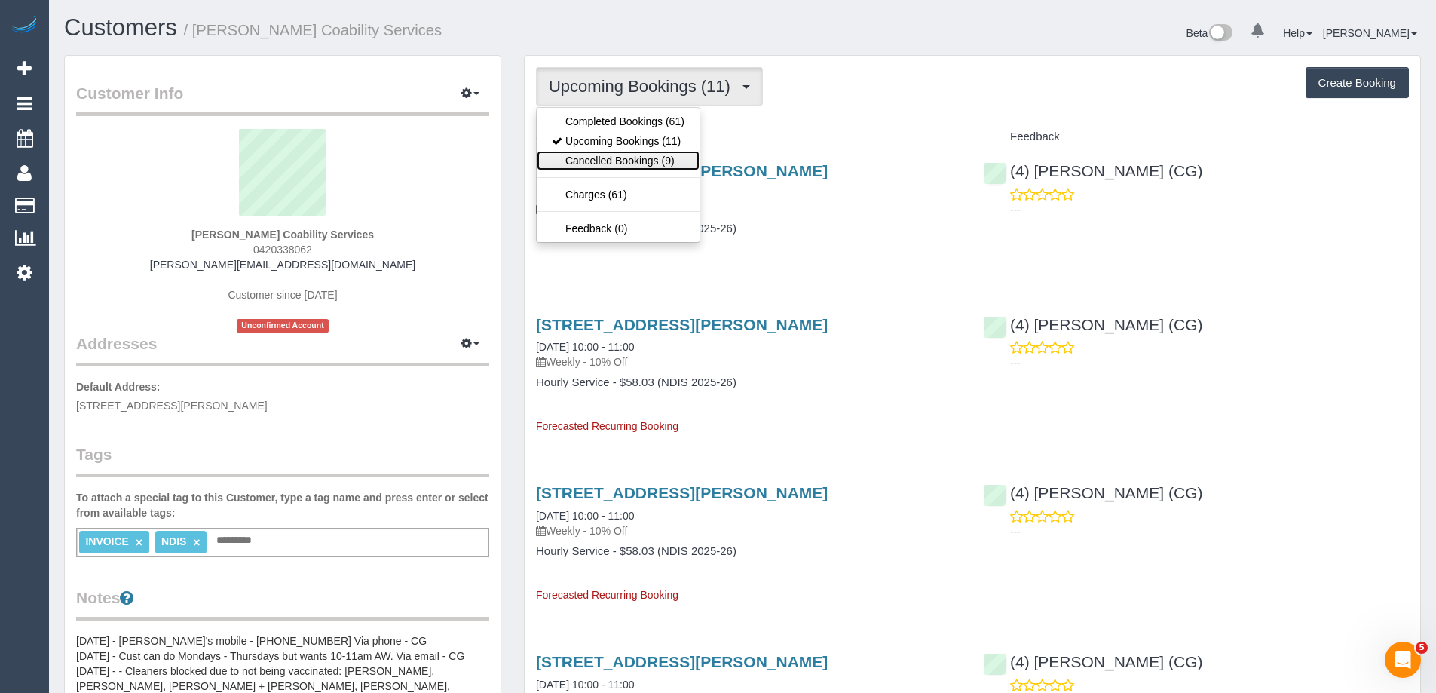
click at [616, 157] on link "Cancelled Bookings (9)" at bounding box center [618, 161] width 163 height 20
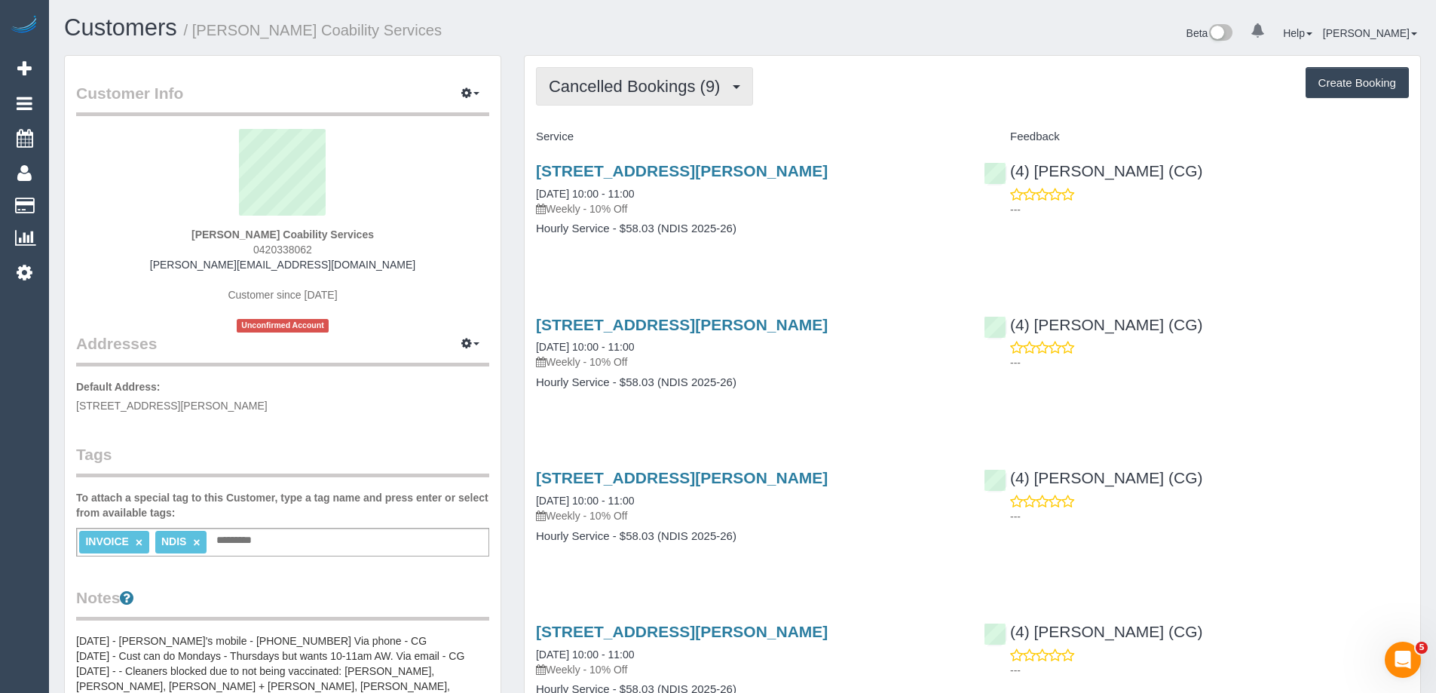
click at [624, 100] on button "Cancelled Bookings (9)" at bounding box center [644, 86] width 217 height 38
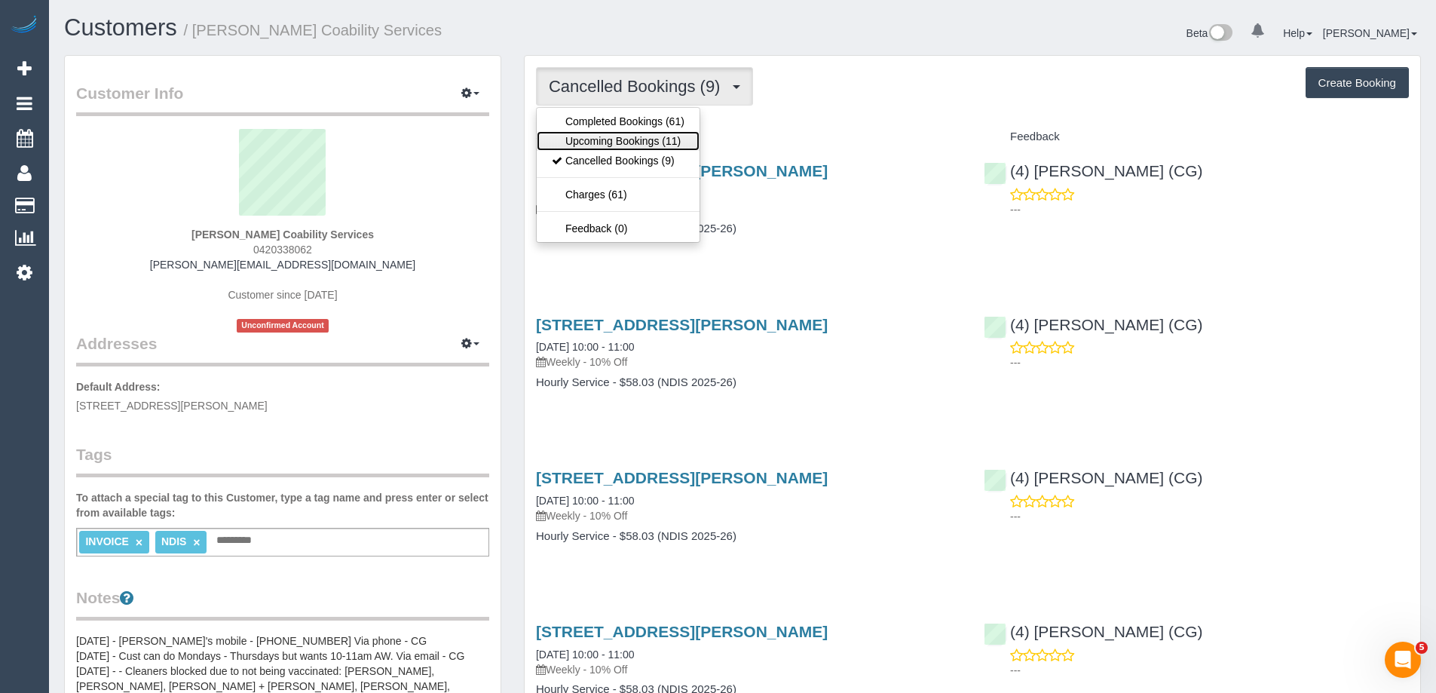
click at [618, 149] on link "Upcoming Bookings (11)" at bounding box center [618, 141] width 163 height 20
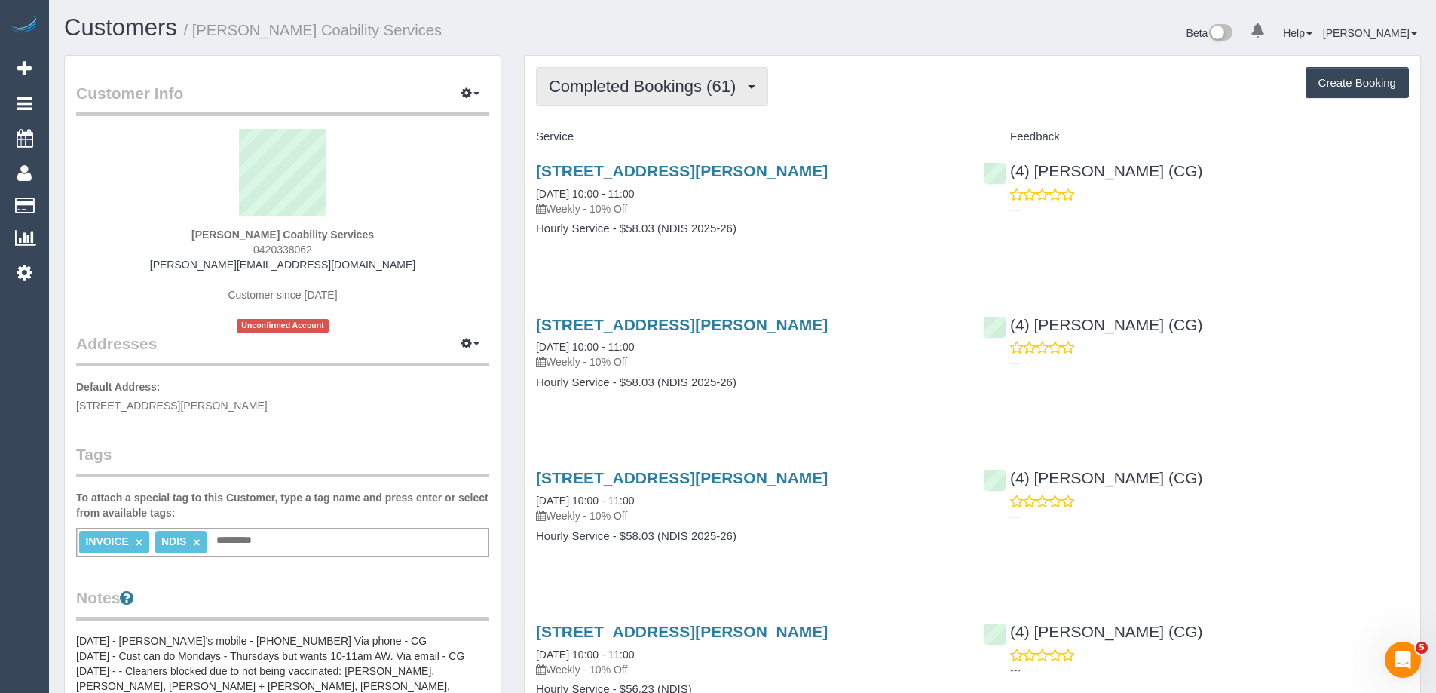
click at [640, 98] on button "Completed Bookings (61)" at bounding box center [652, 86] width 232 height 38
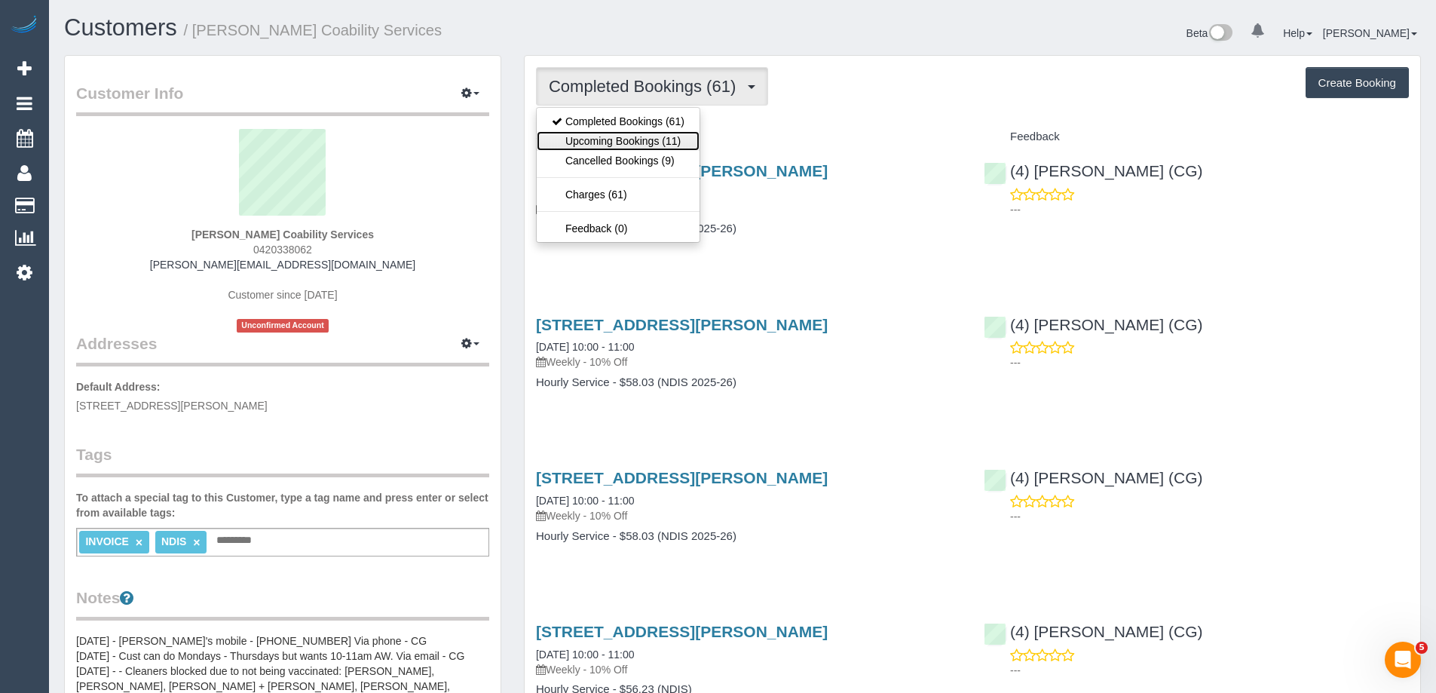
click at [624, 136] on link "Upcoming Bookings (11)" at bounding box center [618, 141] width 163 height 20
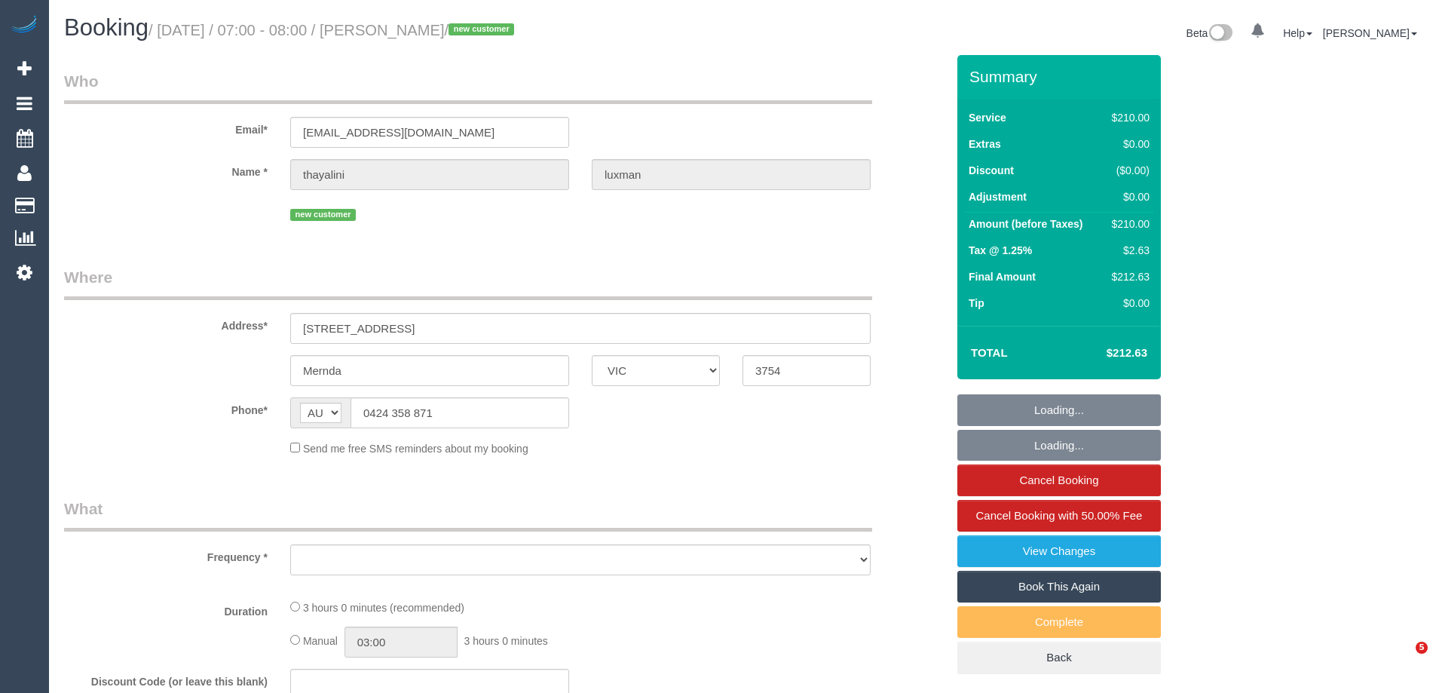
select select "VIC"
select select "object:595"
select select "string:stripe-pm_1Ry41Z2GScqysDRVp8QBWjEX"
select select "number:28"
select select "number:14"
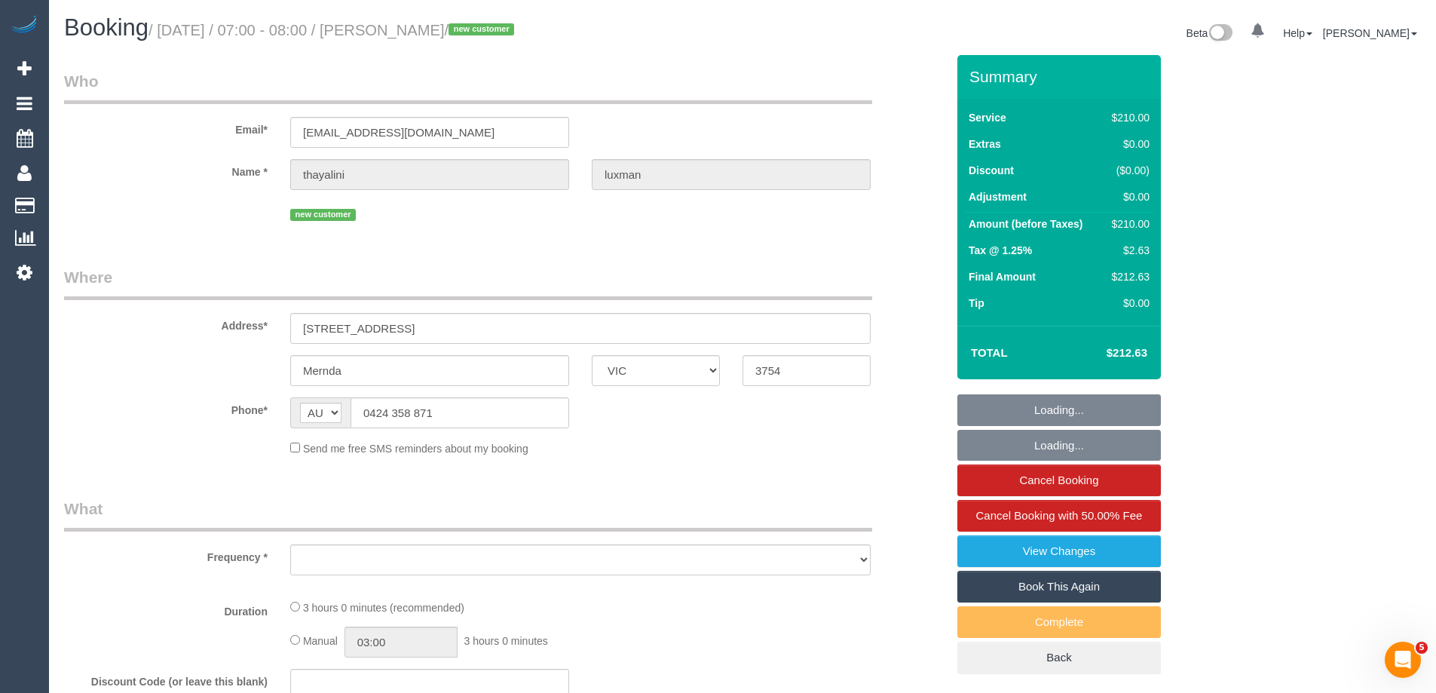
select select "number:19"
select select "number:24"
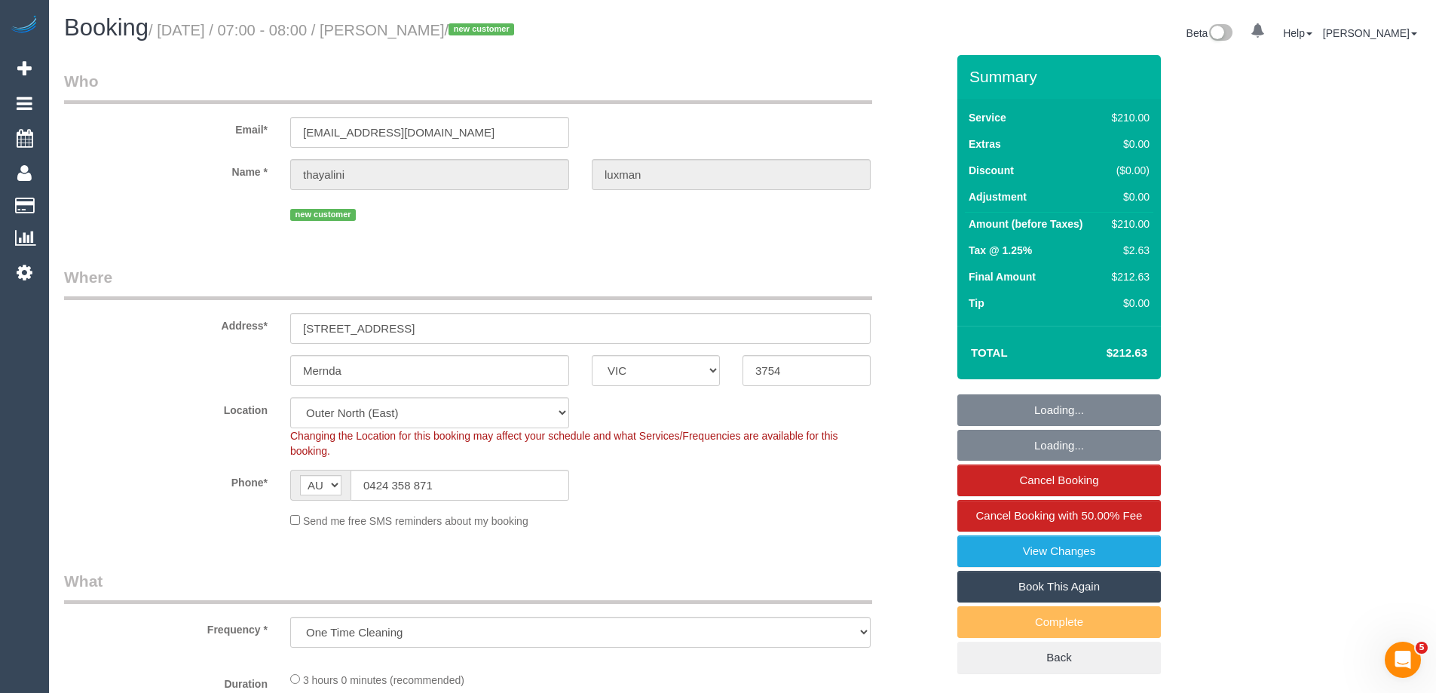
select select "object:748"
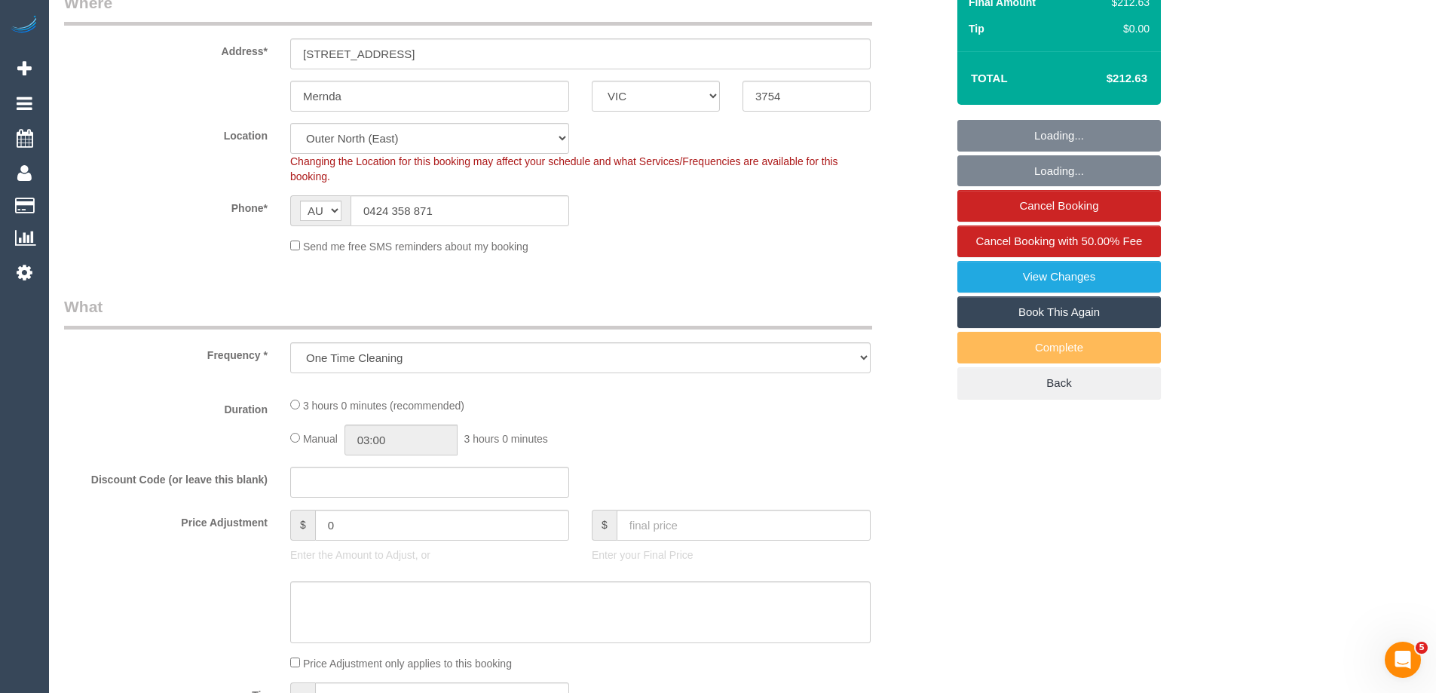
select select "180"
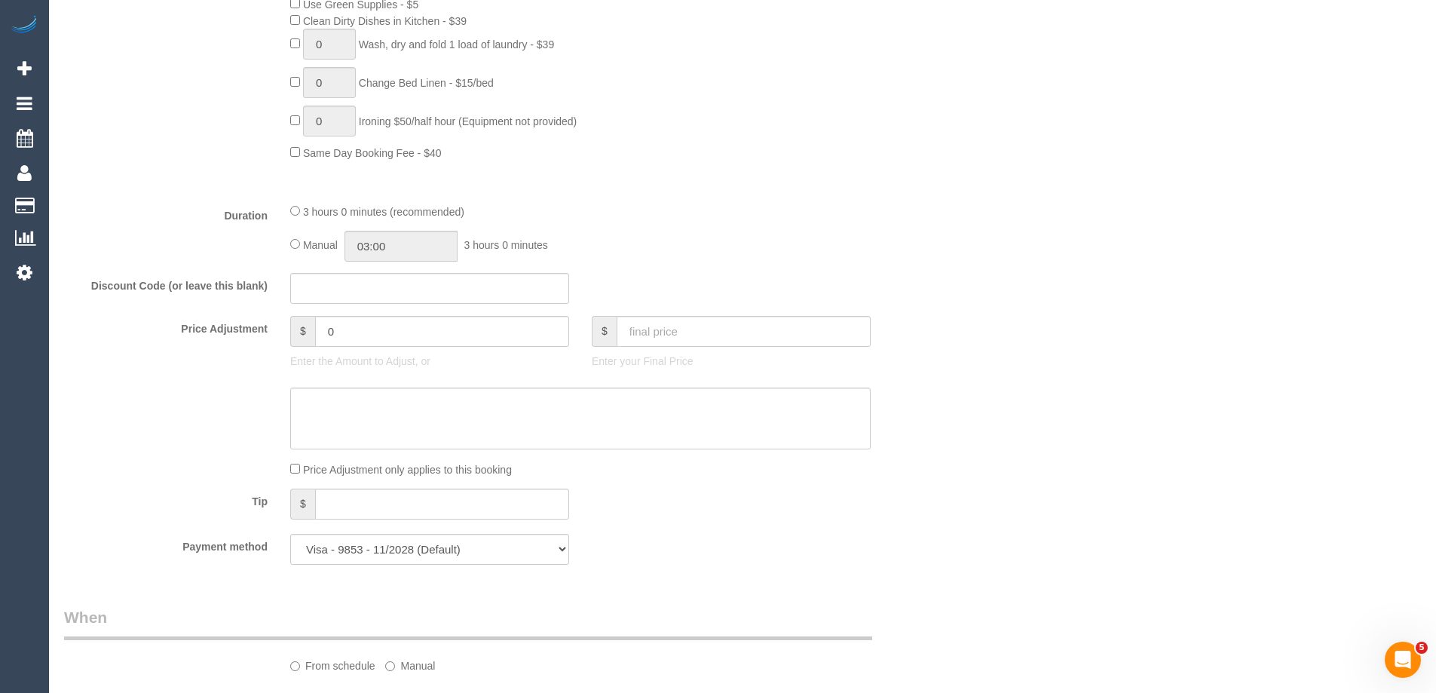
select select "spot1"
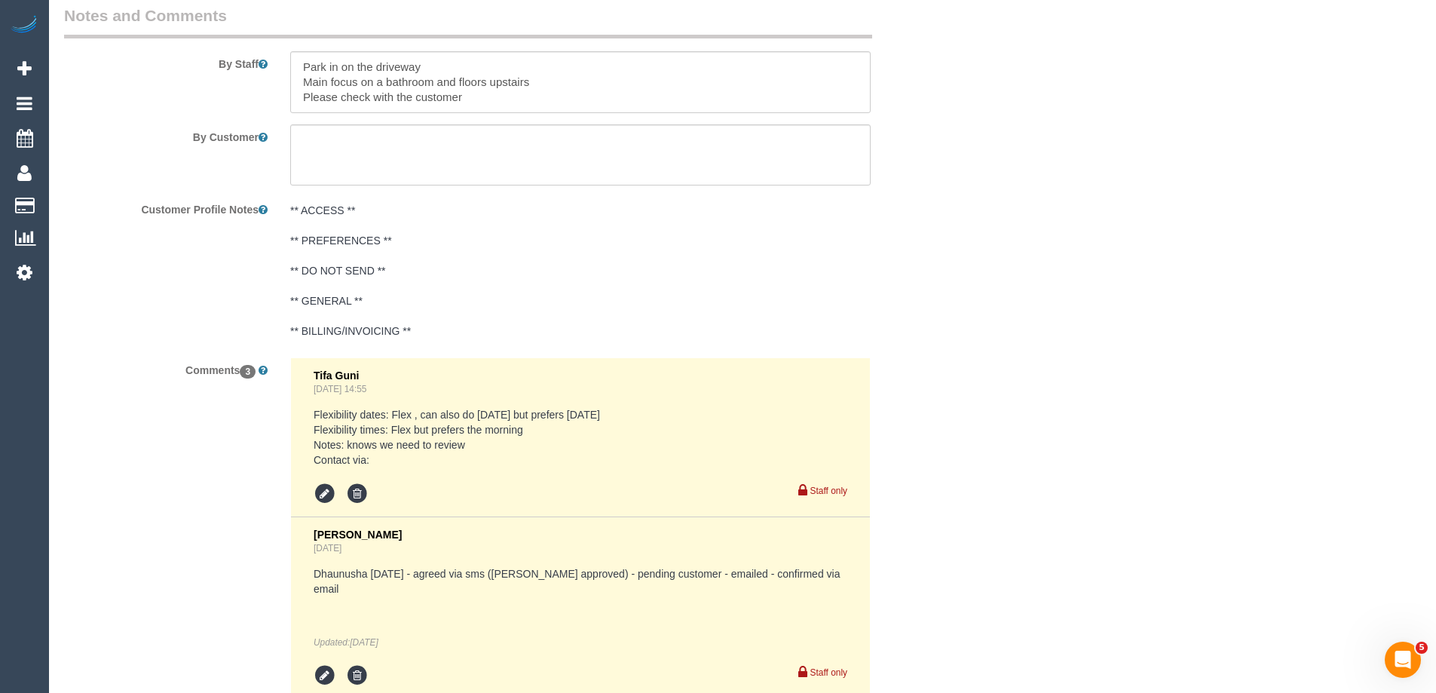
scroll to position [2282, 0]
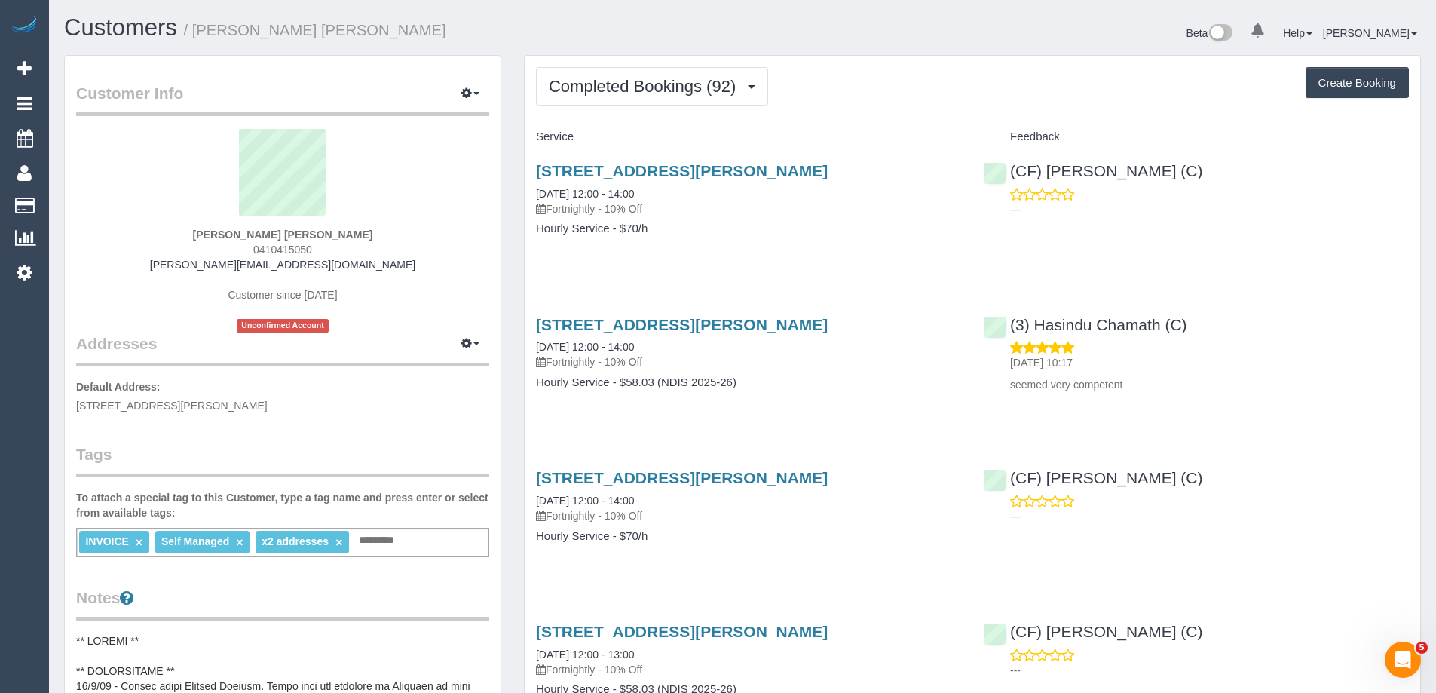
click at [676, 96] on button "Completed Bookings (92)" at bounding box center [652, 86] width 232 height 38
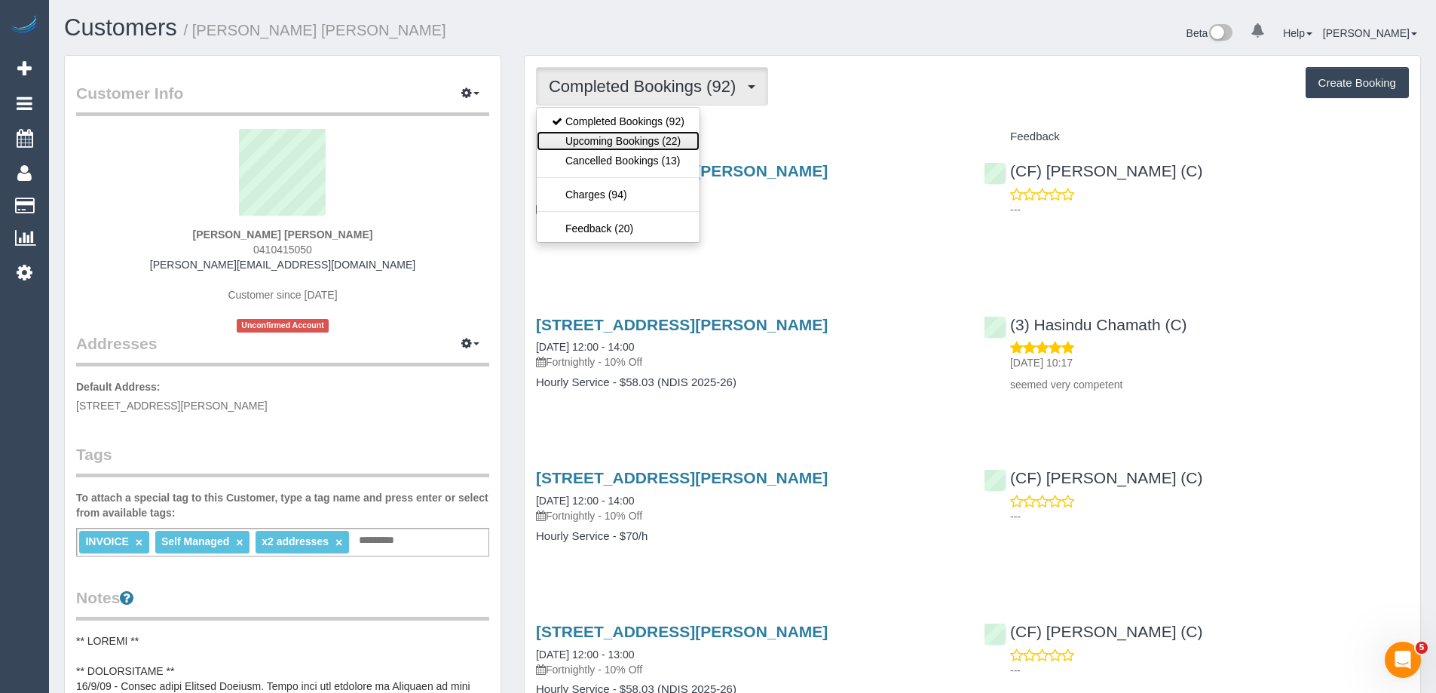
click at [648, 143] on link "Upcoming Bookings (22)" at bounding box center [618, 141] width 163 height 20
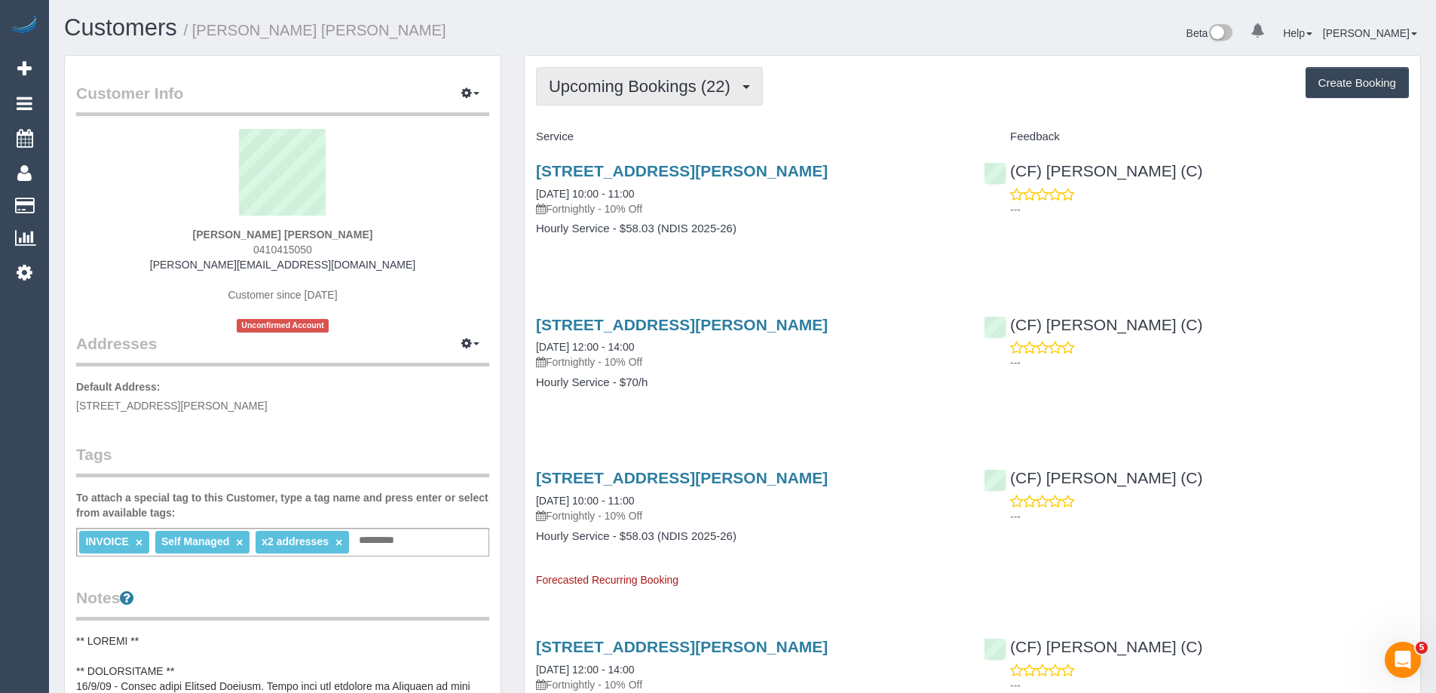
drag, startPoint x: 608, startPoint y: 93, endPoint x: 605, endPoint y: 103, distance: 10.8
click at [608, 93] on span "Upcoming Bookings (22)" at bounding box center [643, 86] width 189 height 19
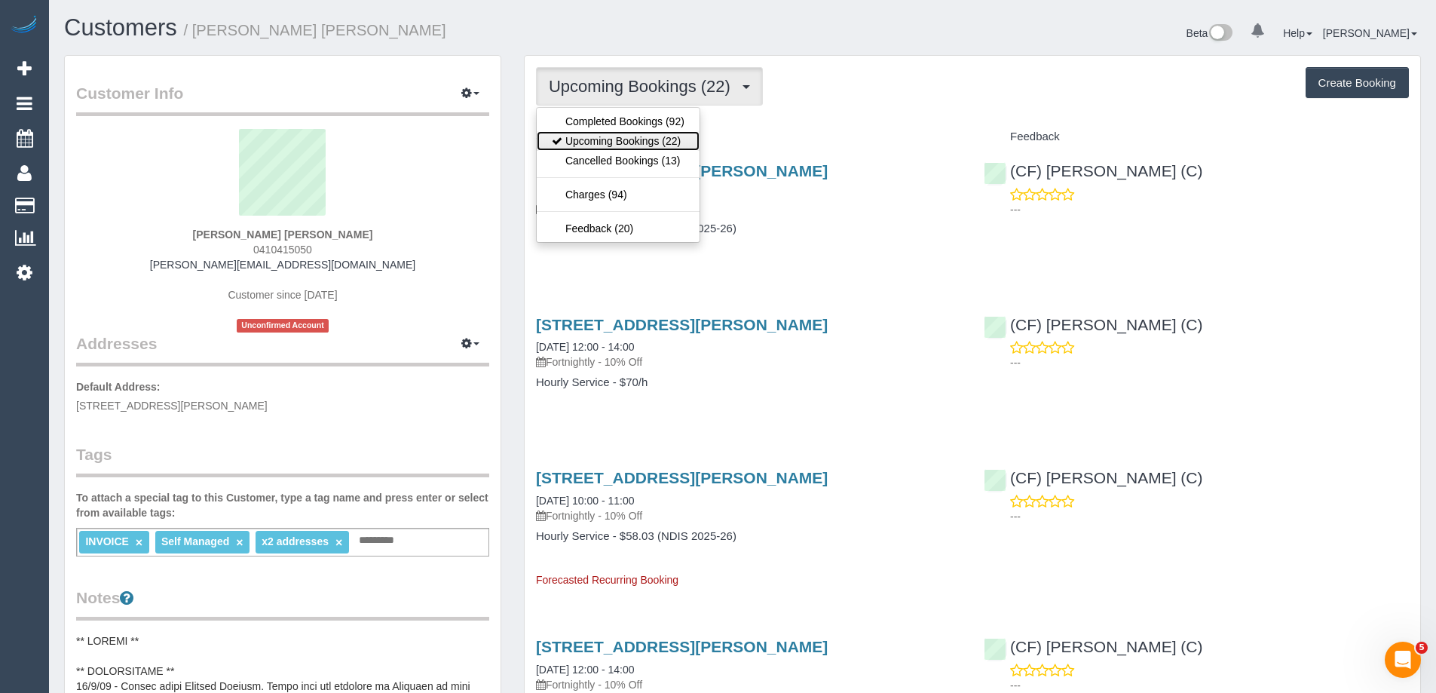
click at [600, 136] on link "Upcoming Bookings (22)" at bounding box center [618, 141] width 163 height 20
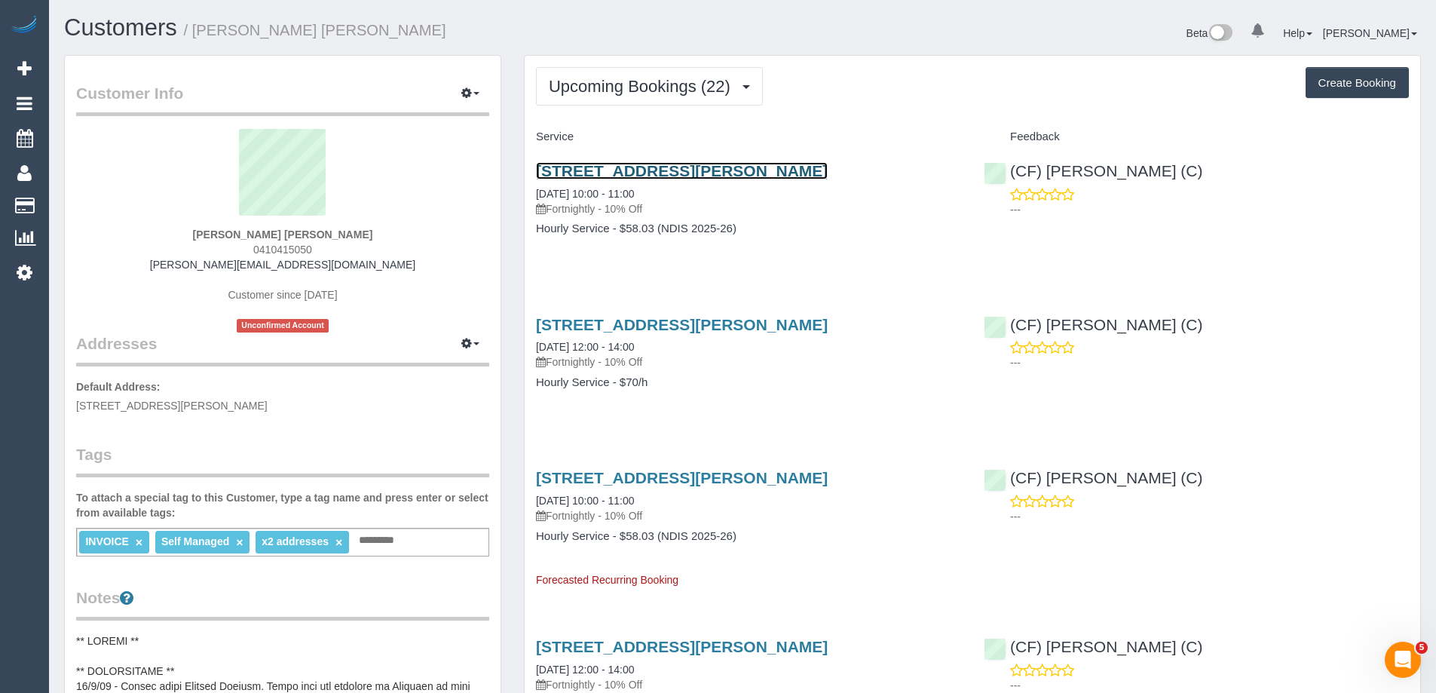
click at [667, 170] on link "18 Mount Eccles Way, South Morang, VIC 3752" at bounding box center [682, 170] width 292 height 17
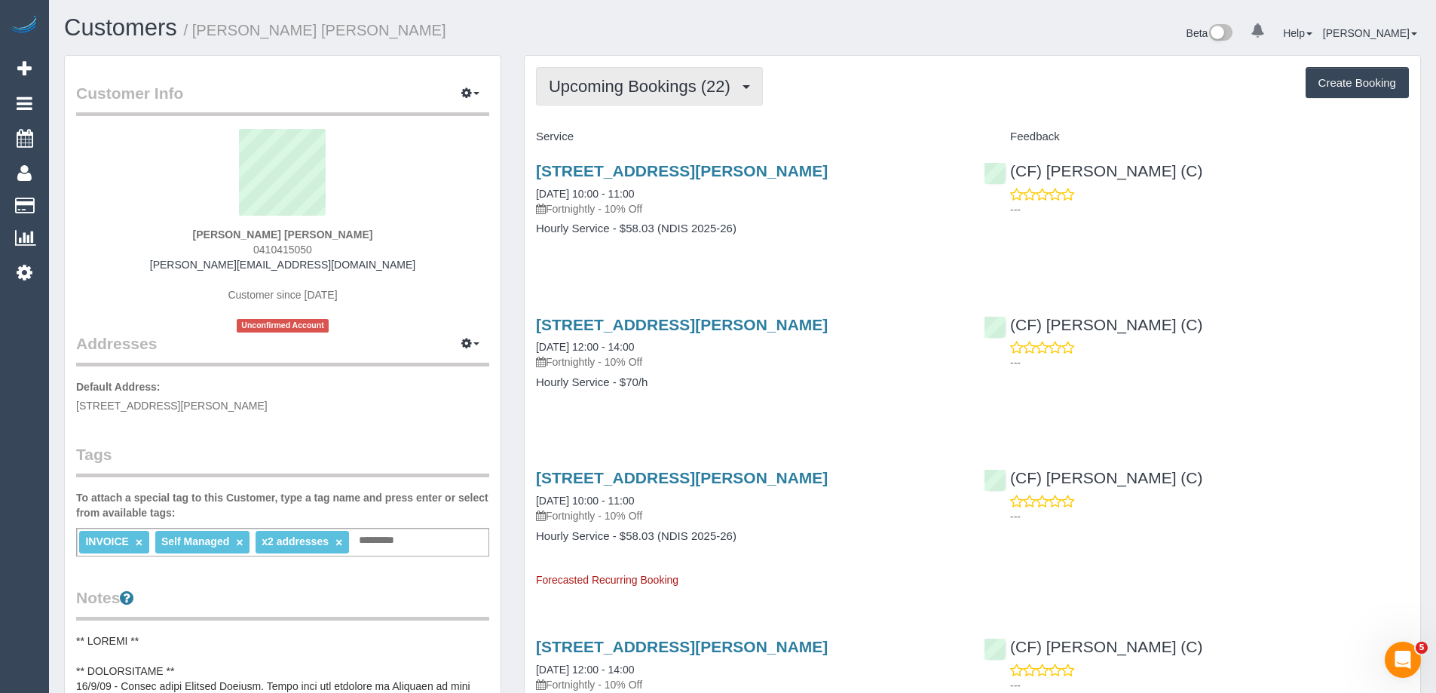
click at [636, 97] on button "Upcoming Bookings (22)" at bounding box center [649, 86] width 227 height 38
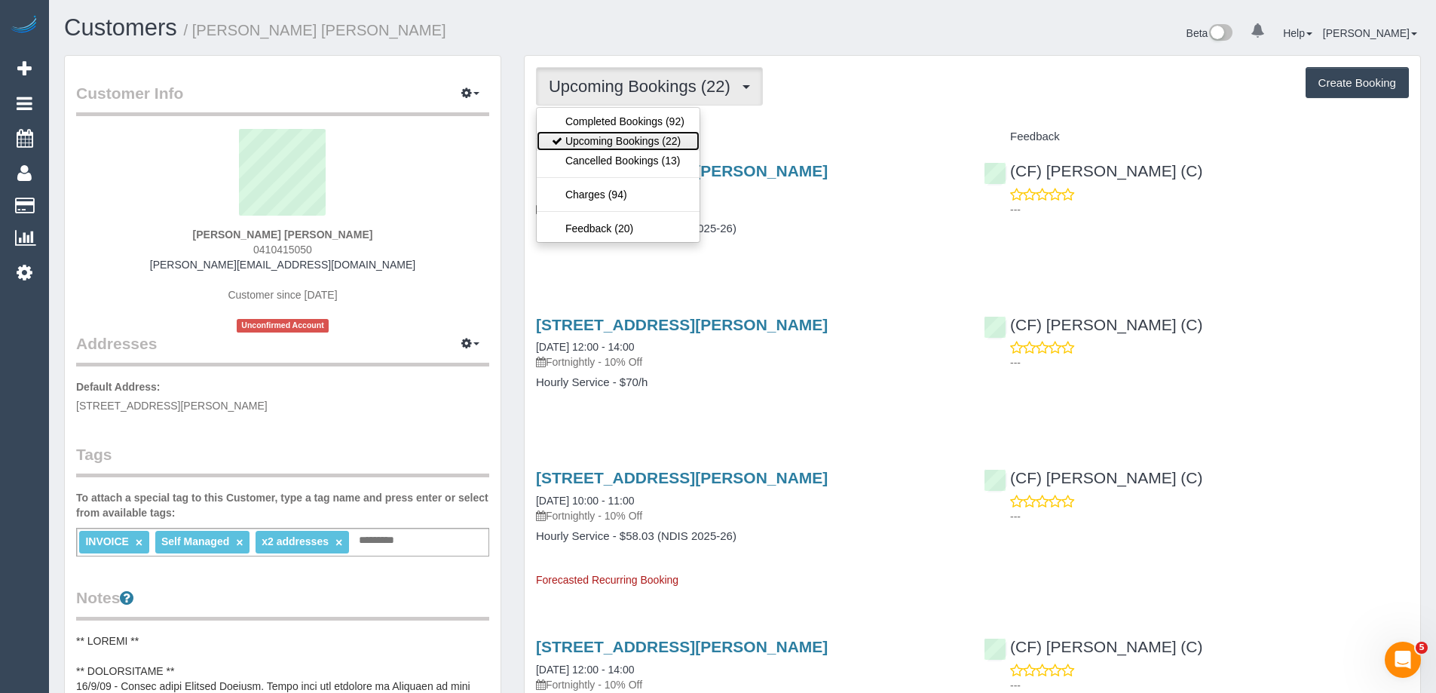
click at [627, 136] on link "Upcoming Bookings (22)" at bounding box center [618, 141] width 163 height 20
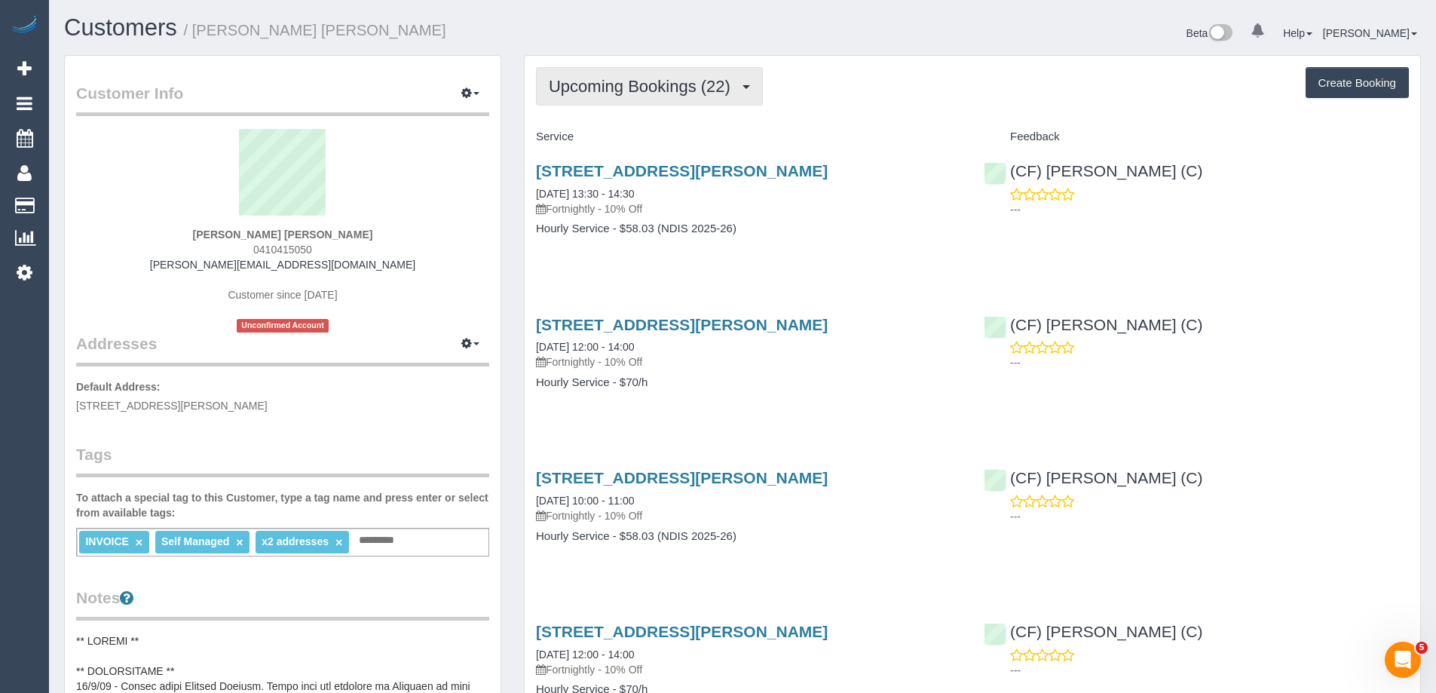
click at [648, 90] on span "Upcoming Bookings (22)" at bounding box center [643, 86] width 189 height 19
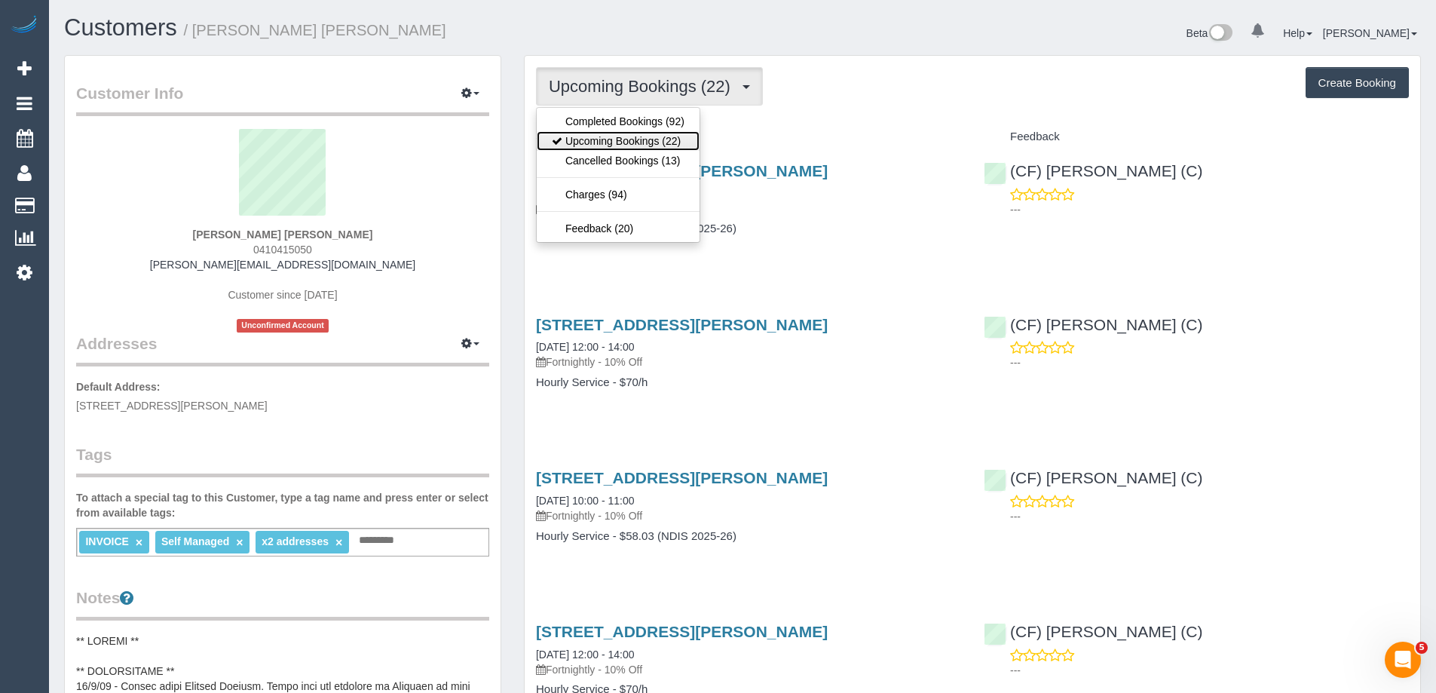
click at [636, 142] on link "Upcoming Bookings (22)" at bounding box center [618, 141] width 163 height 20
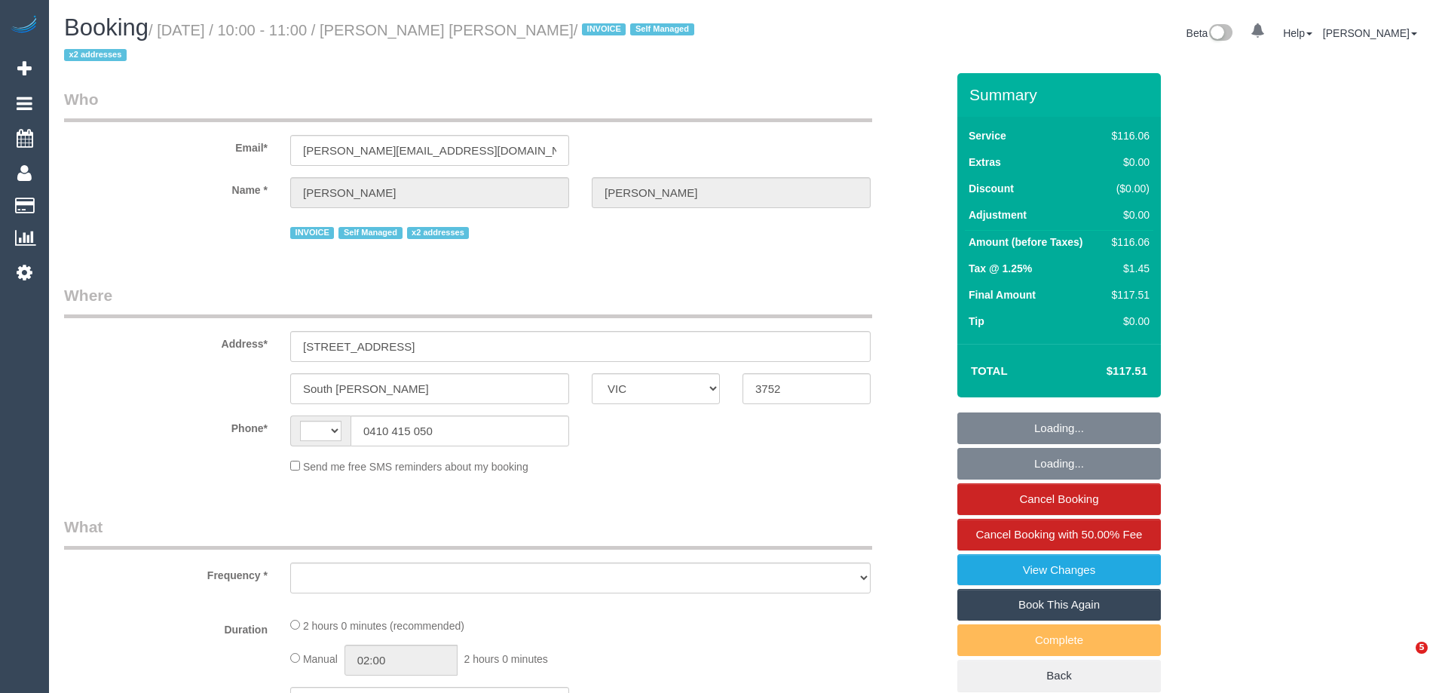
select select "VIC"
select select "string:AU"
select select "object:559"
select select "number:28"
select select "number:14"
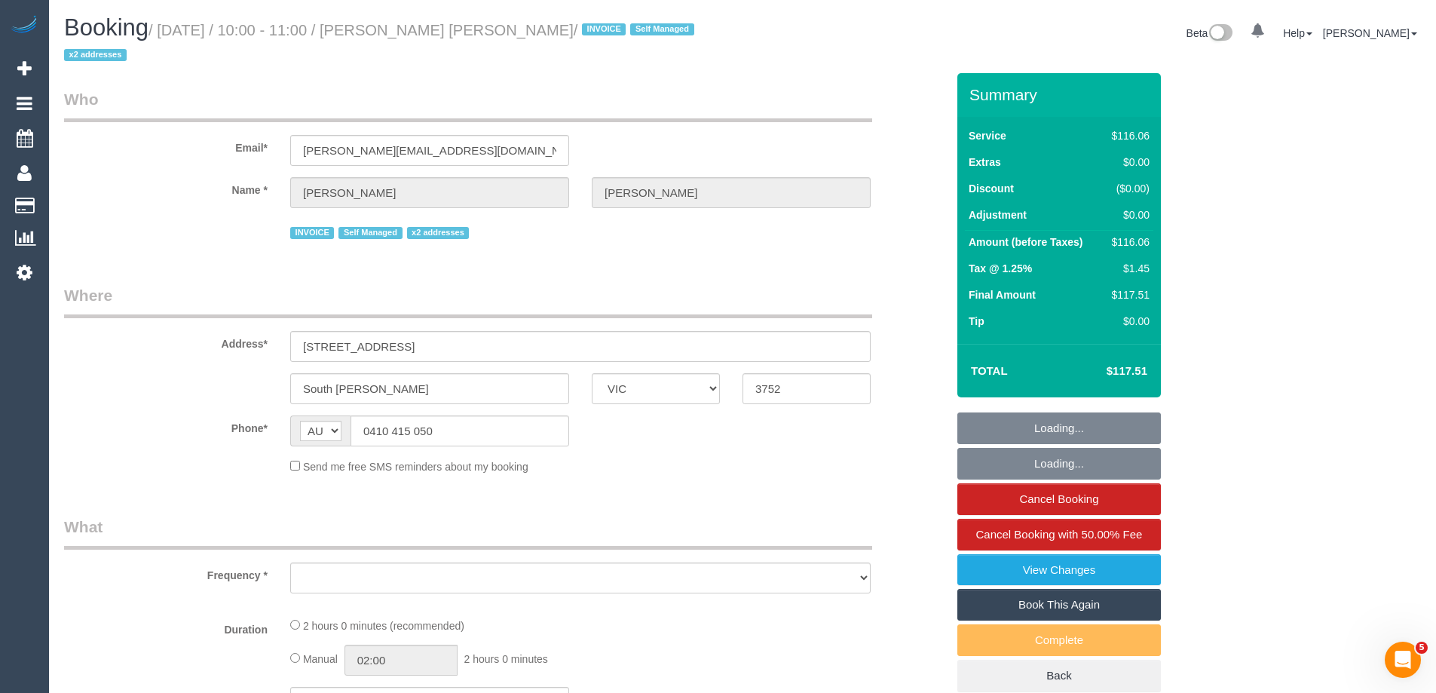
select select "number:19"
select select "number:36"
select select "number:35"
select select "number:11"
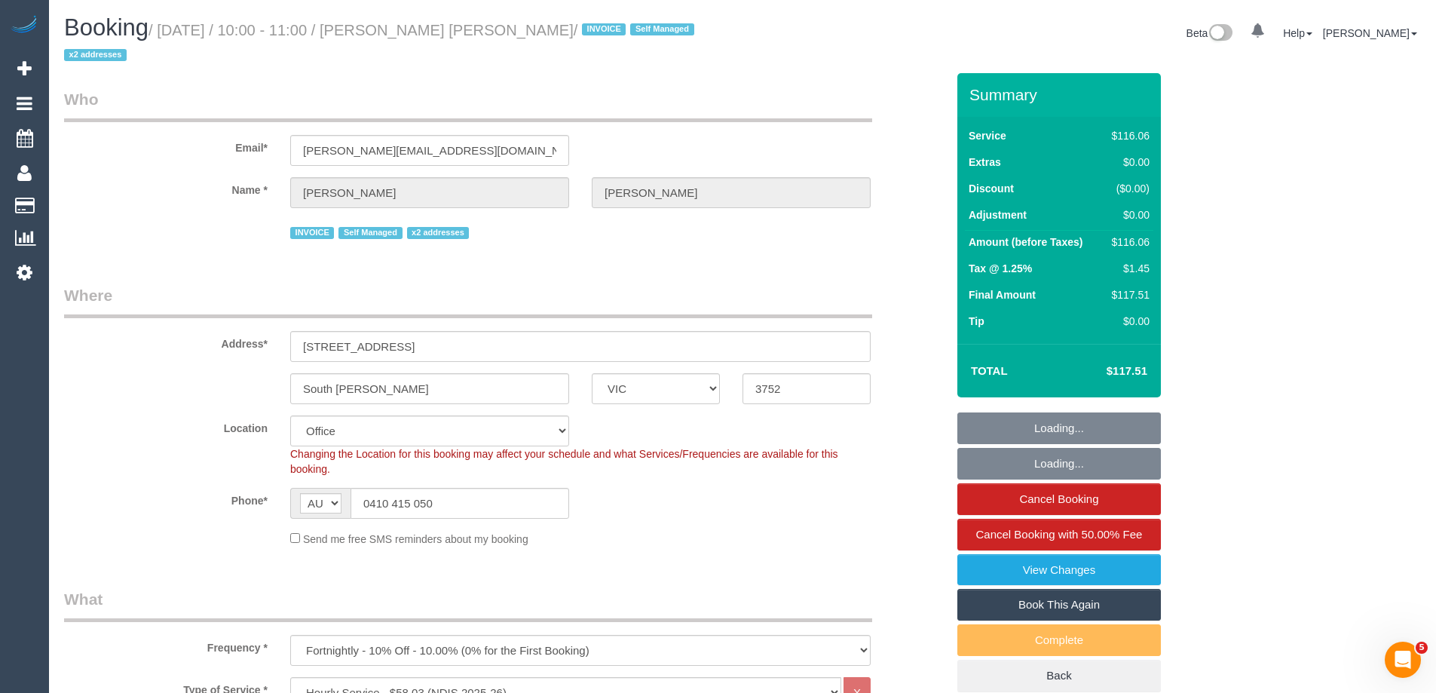
select select "object:771"
select select "34298"
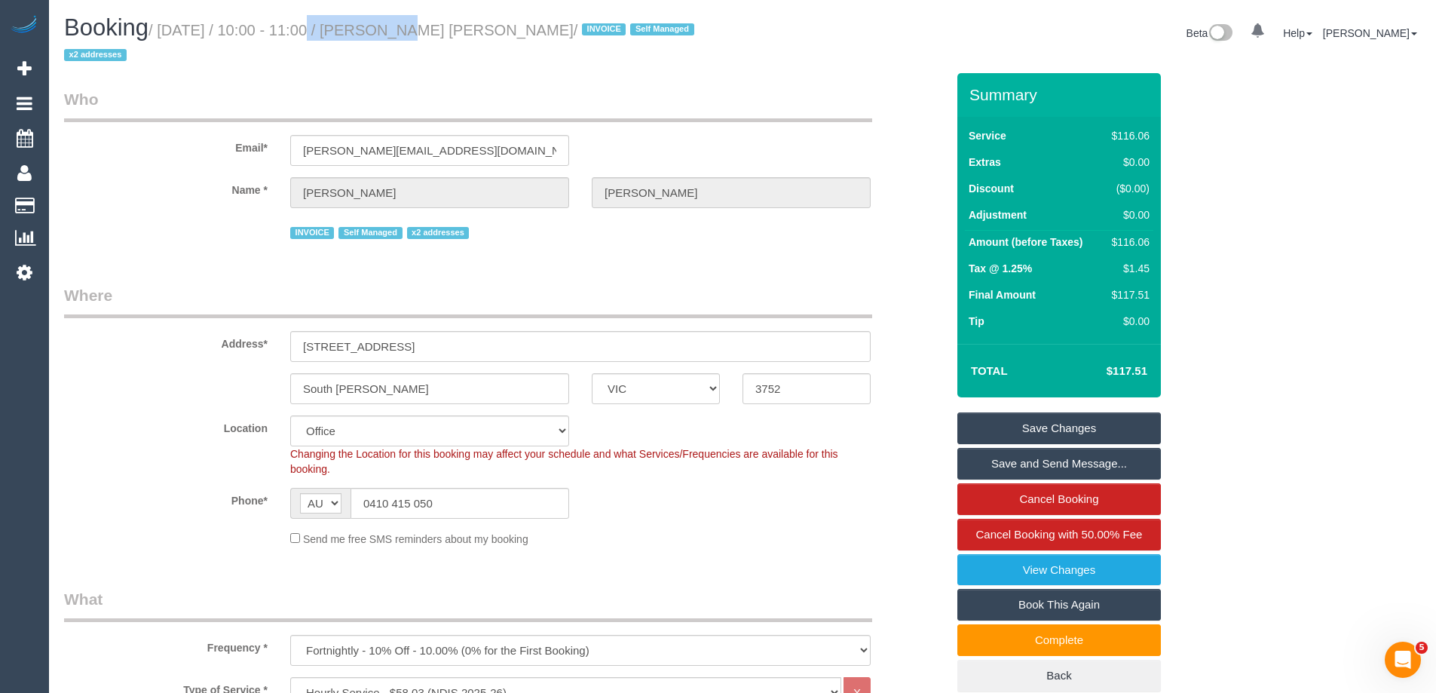
drag, startPoint x: 289, startPoint y: 26, endPoint x: 373, endPoint y: 22, distance: 84.5
click at [373, 22] on small "/ August 28, 2025 / 10:00 - 11:00 / Deborah Jan Harrison / INVOICE Self Managed…" at bounding box center [381, 43] width 635 height 42
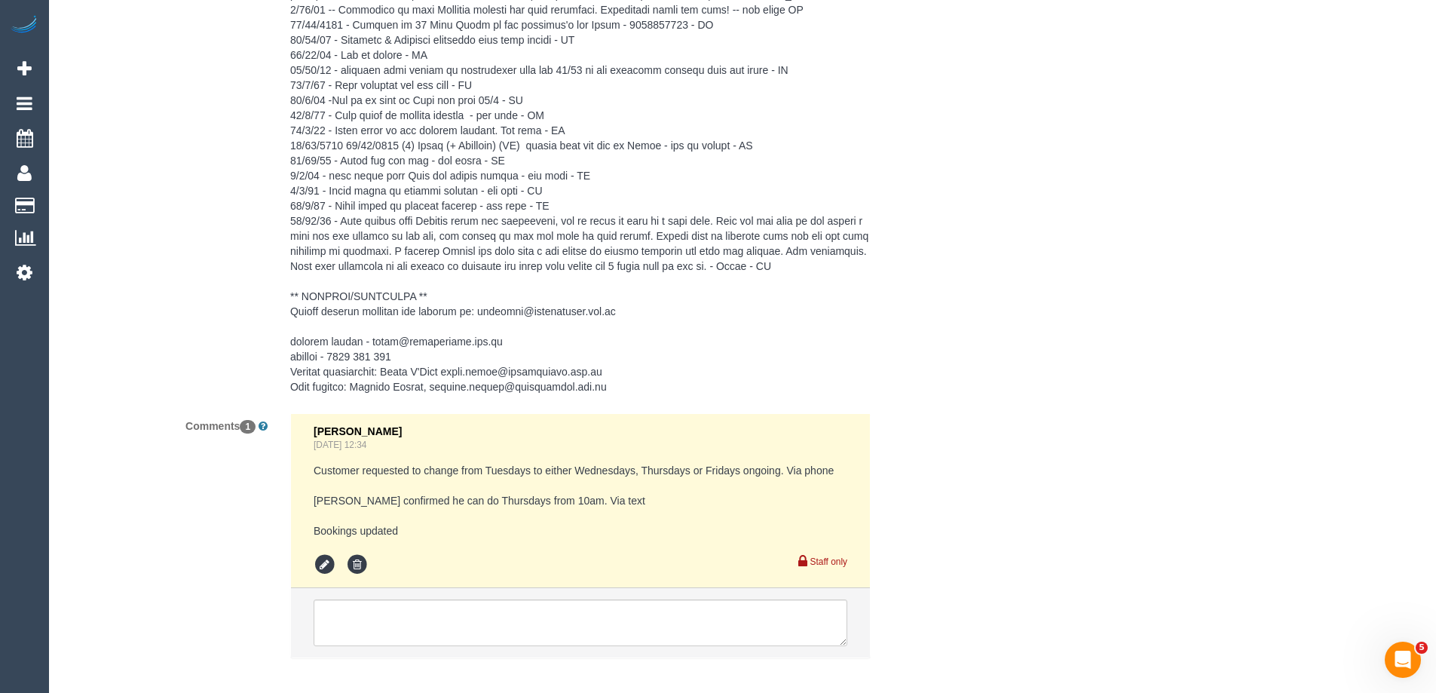
scroll to position [2804, 0]
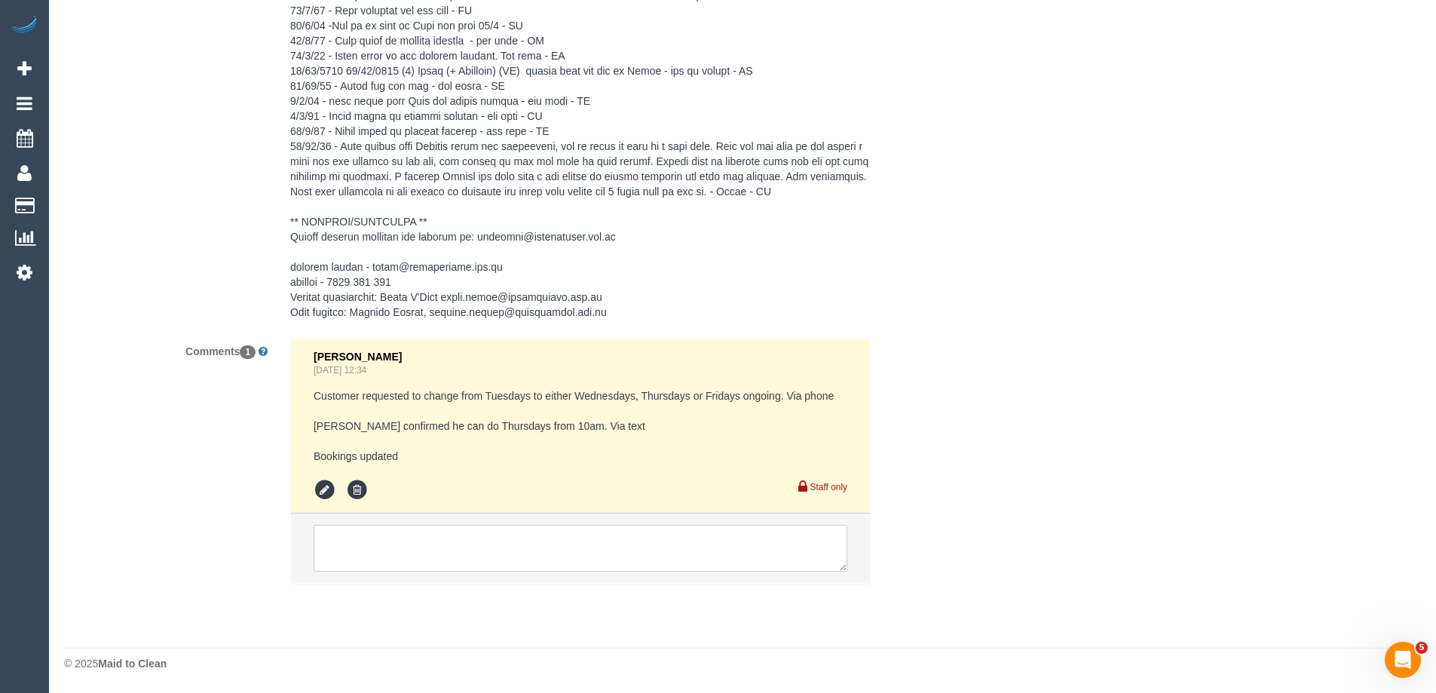
click at [380, 547] on textarea at bounding box center [581, 548] width 534 height 47
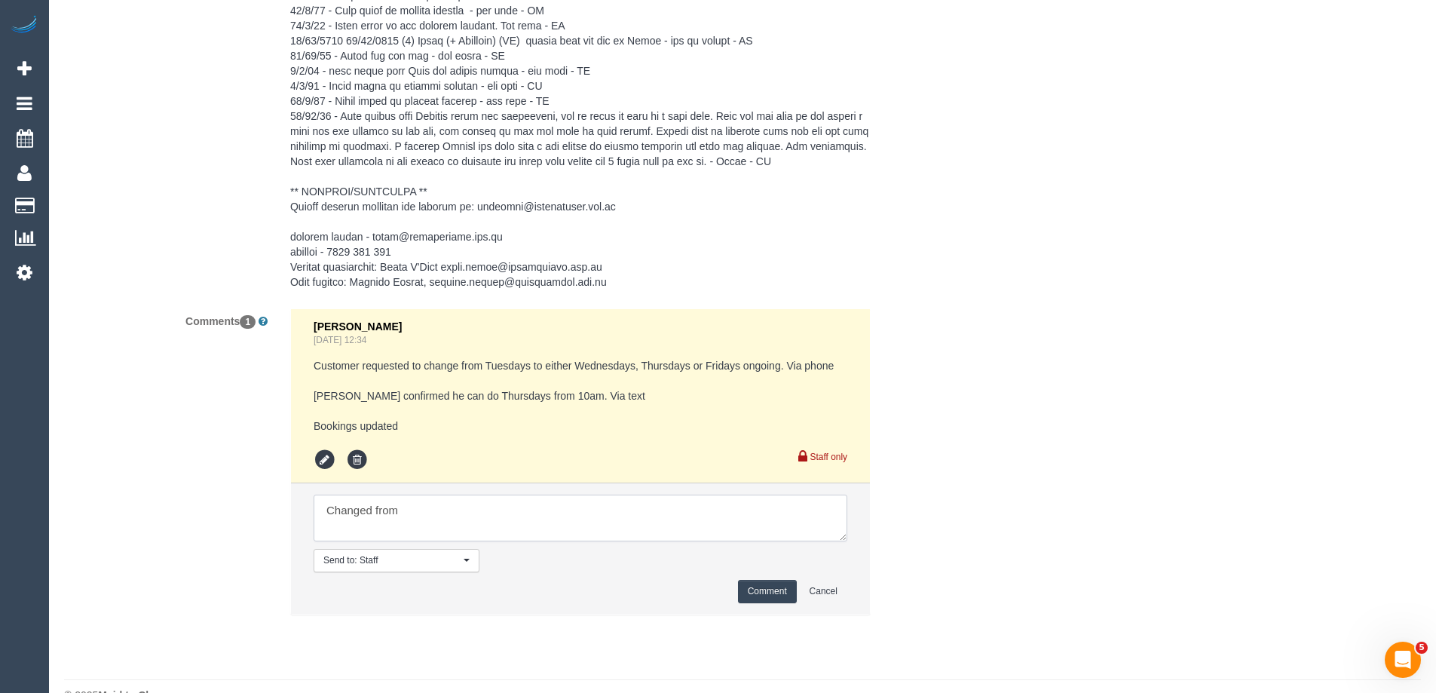
paste textarea "10:00 - 11:00"
type textarea "Changed from 10:00 - 11:00 to 1:30-2:30 as Dhanusha slept in. Via phone with De…"
click at [780, 603] on button "Comment" at bounding box center [767, 591] width 59 height 23
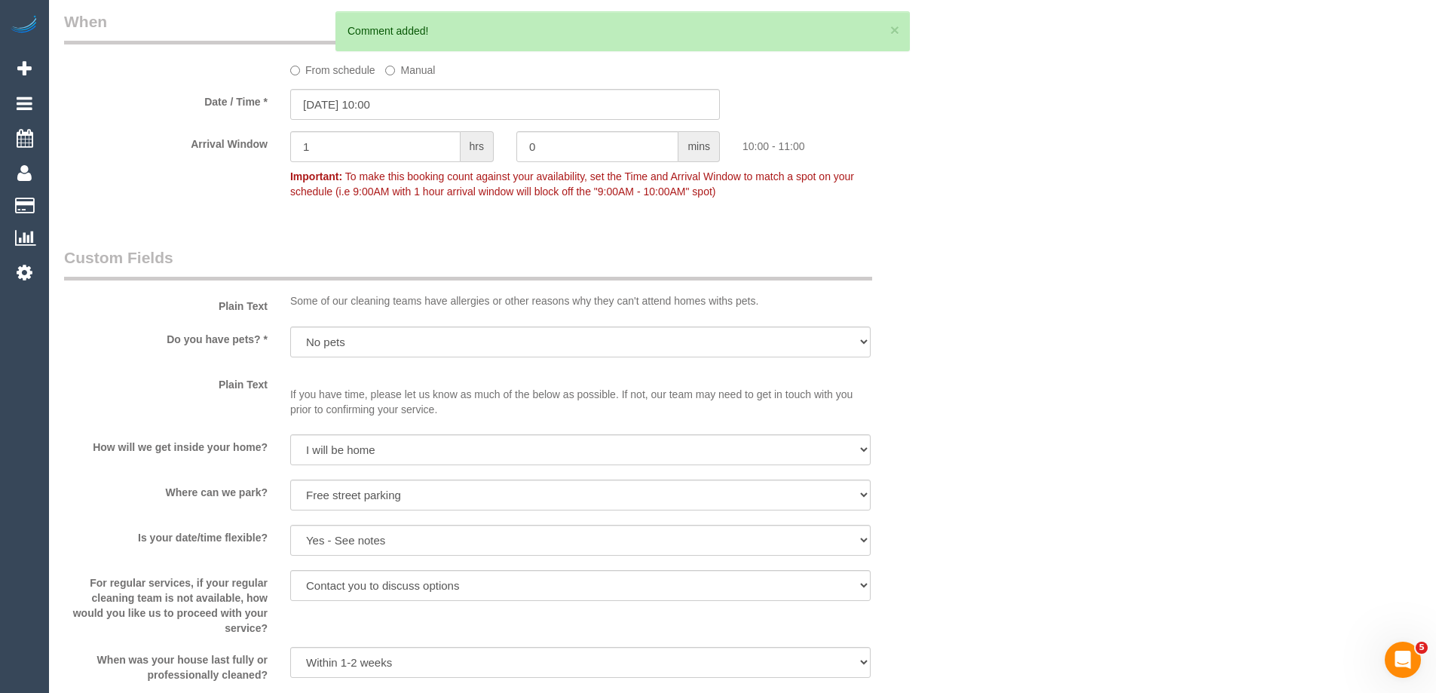
scroll to position [919, 0]
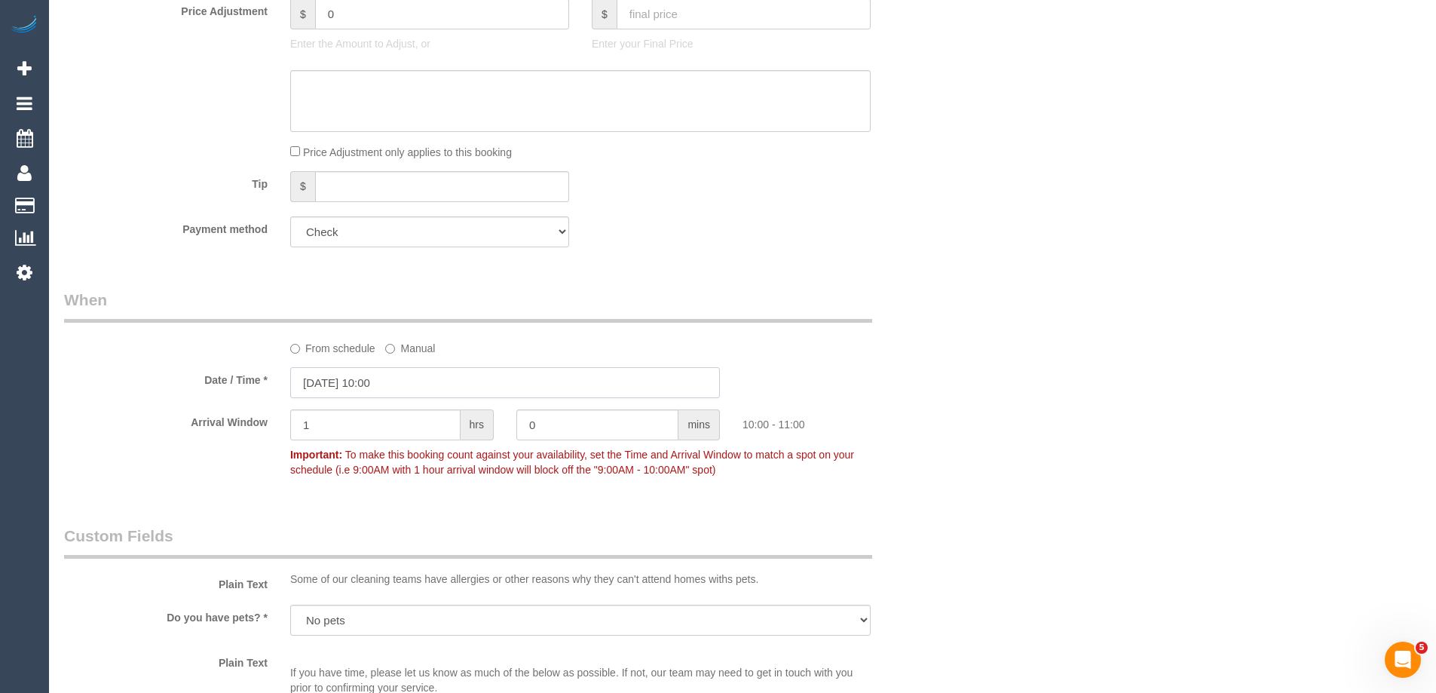
click at [407, 387] on input "28/08/2025 10:00" at bounding box center [505, 382] width 430 height 31
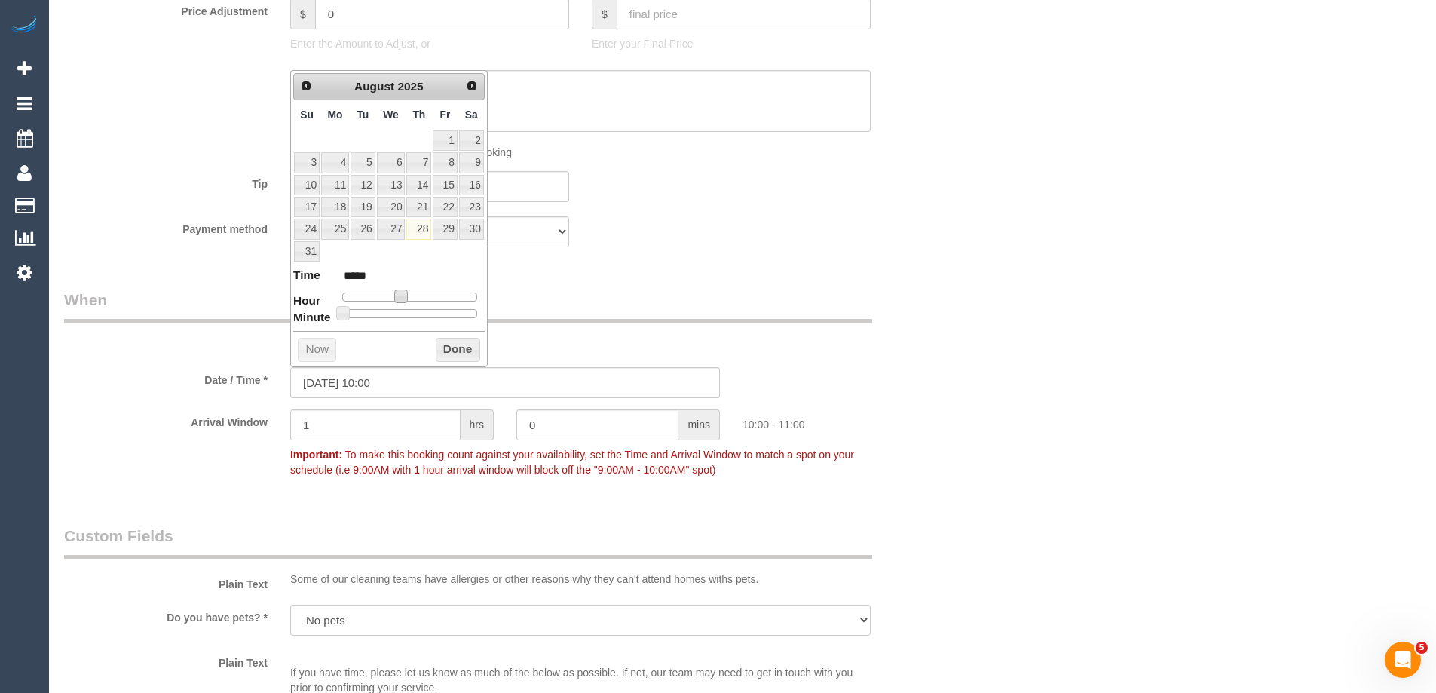
type input "28/08/2025 11:00"
type input "*****"
type input "28/08/2025 12:00"
type input "*****"
type input "28/08/2025 13:00"
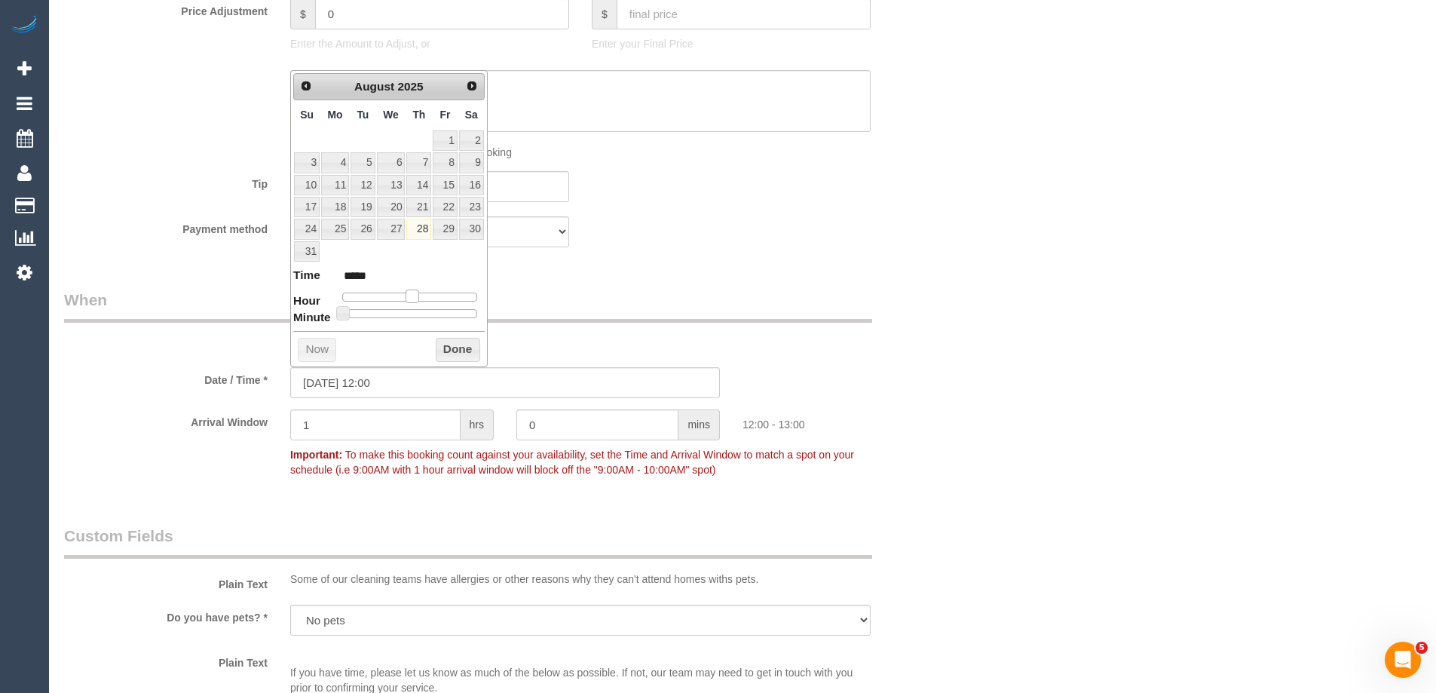
type input "*****"
drag, startPoint x: 400, startPoint y: 292, endPoint x: 418, endPoint y: 292, distance: 18.1
click at [418, 292] on span at bounding box center [419, 297] width 14 height 14
type input "28/08/2025 13:05"
type input "*****"
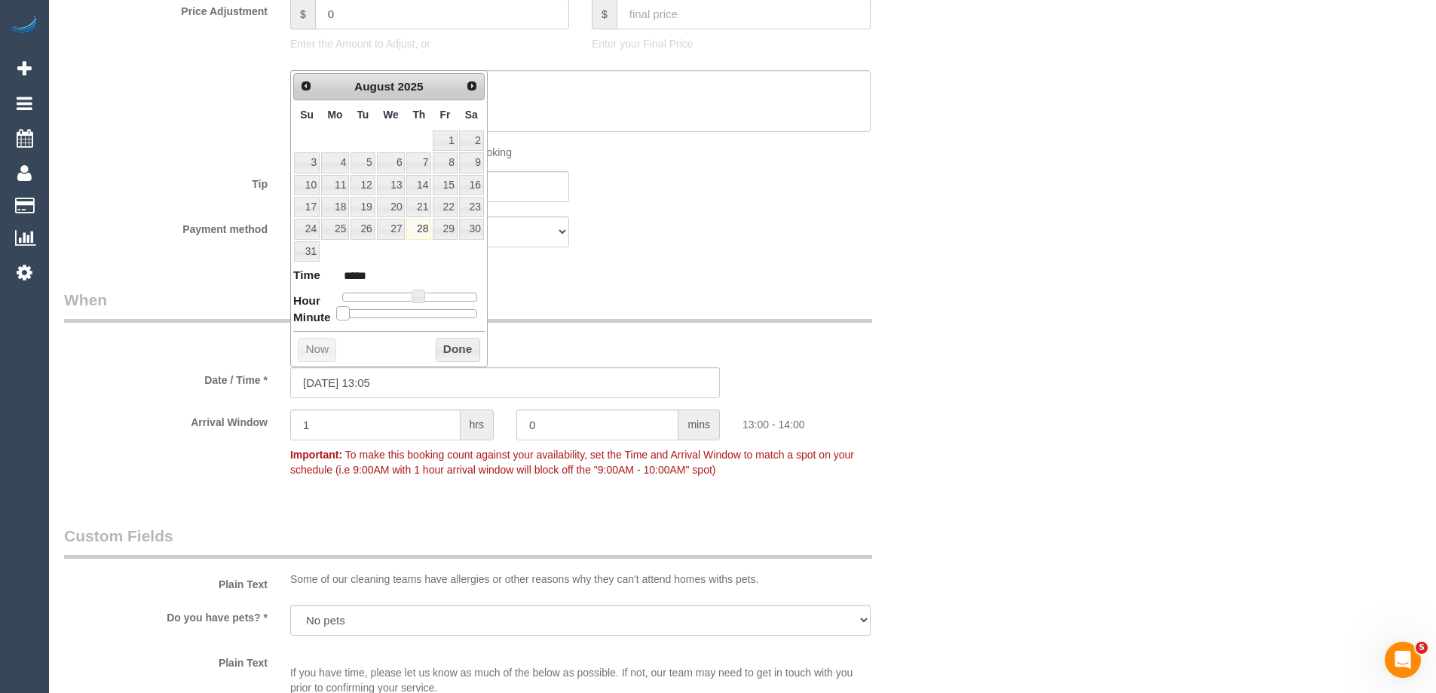
type input "28/08/2025 13:15"
type input "*****"
type input "28/08/2025 13:20"
type input "*****"
type input "28/08/2025 13:25"
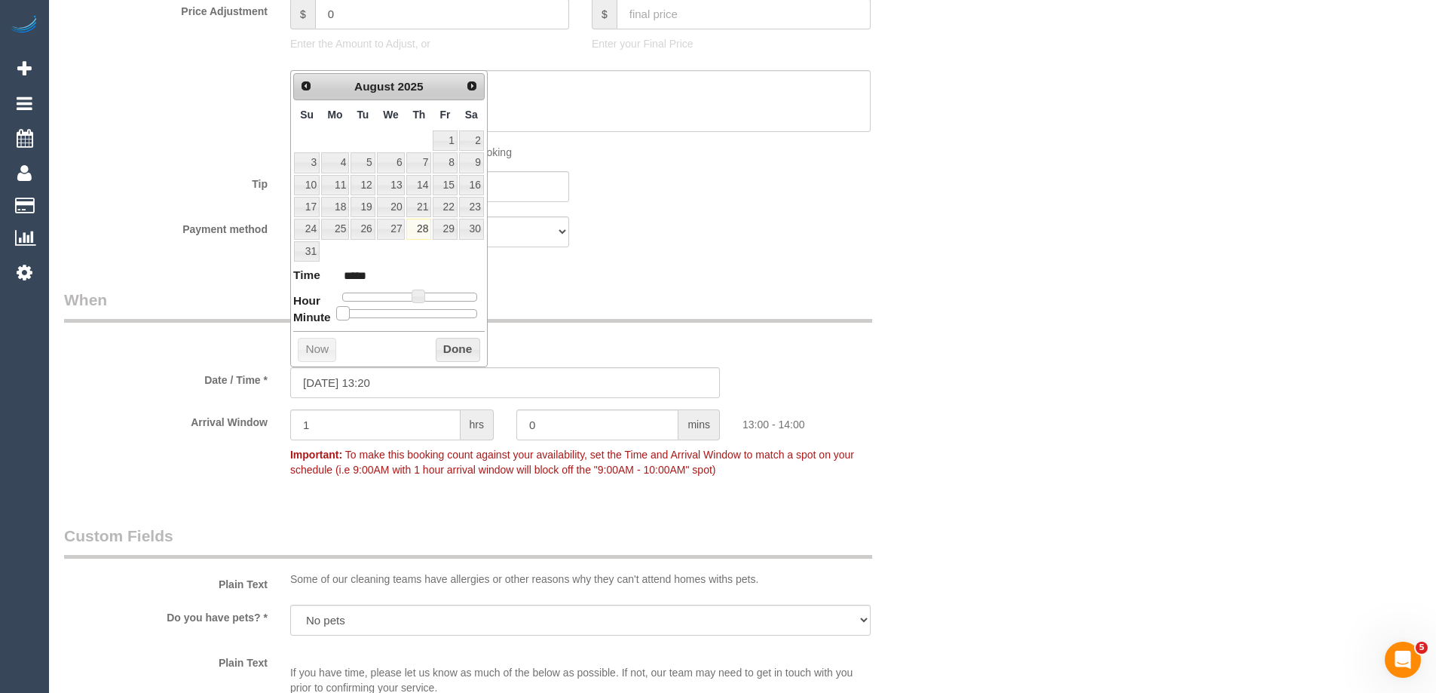
type input "*****"
type input "28/08/2025 13:30"
type input "*****"
drag, startPoint x: 343, startPoint y: 308, endPoint x: 414, endPoint y: 312, distance: 71.0
click at [414, 312] on span at bounding box center [416, 313] width 14 height 14
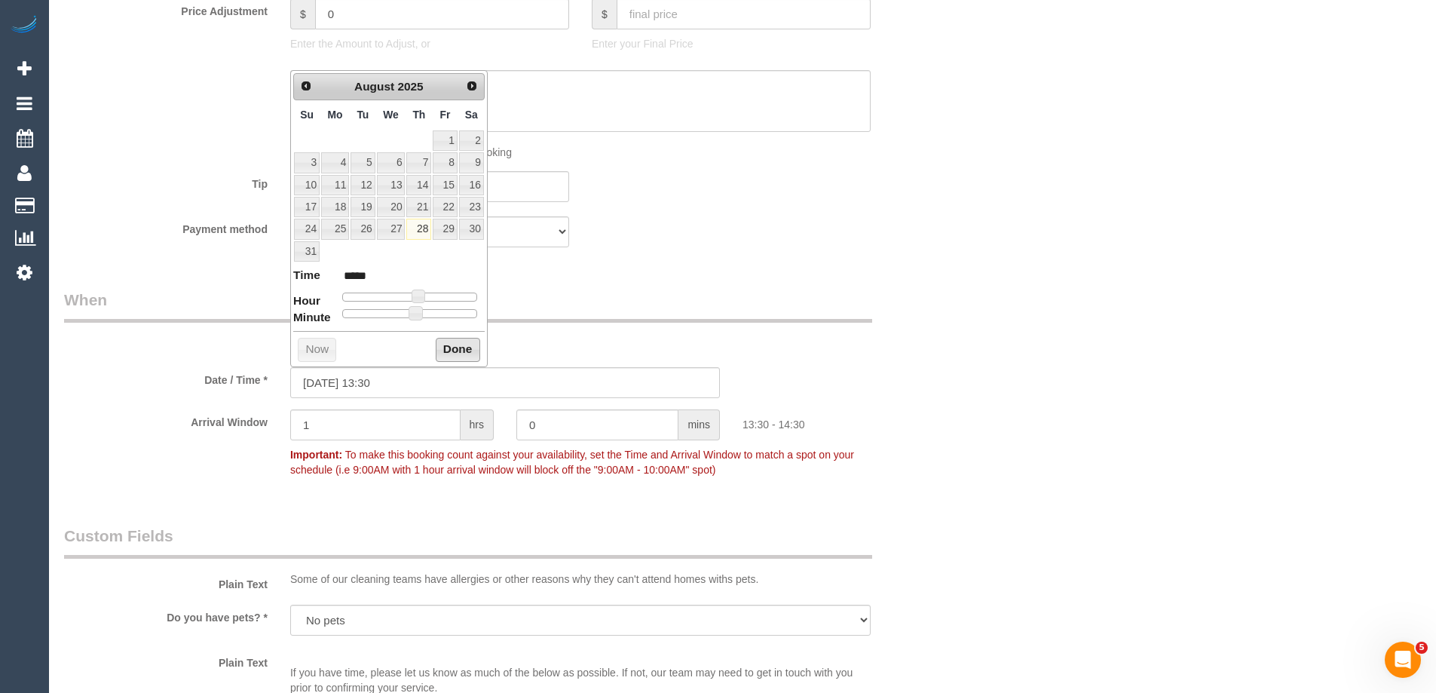
click at [446, 344] on button "Done" at bounding box center [458, 350] width 44 height 24
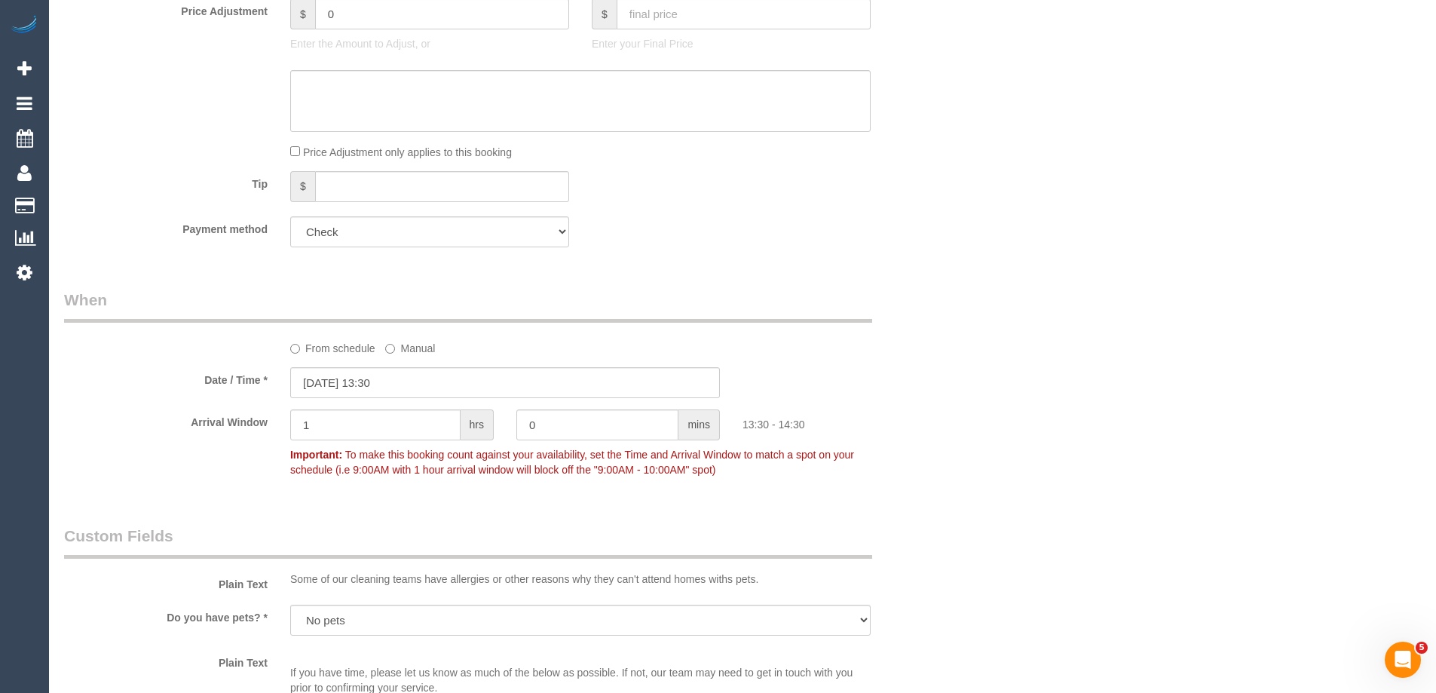
scroll to position [774, 0]
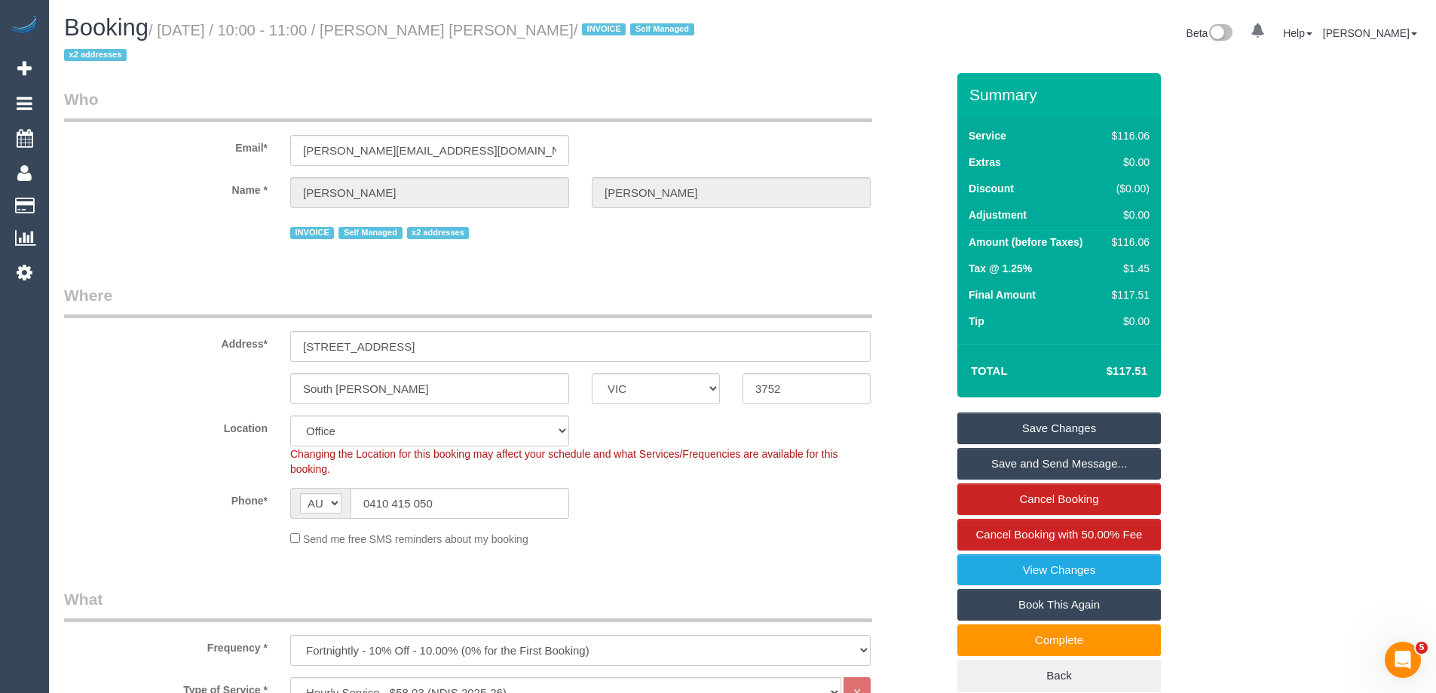
click at [1091, 426] on link "Save Changes" at bounding box center [1060, 428] width 204 height 32
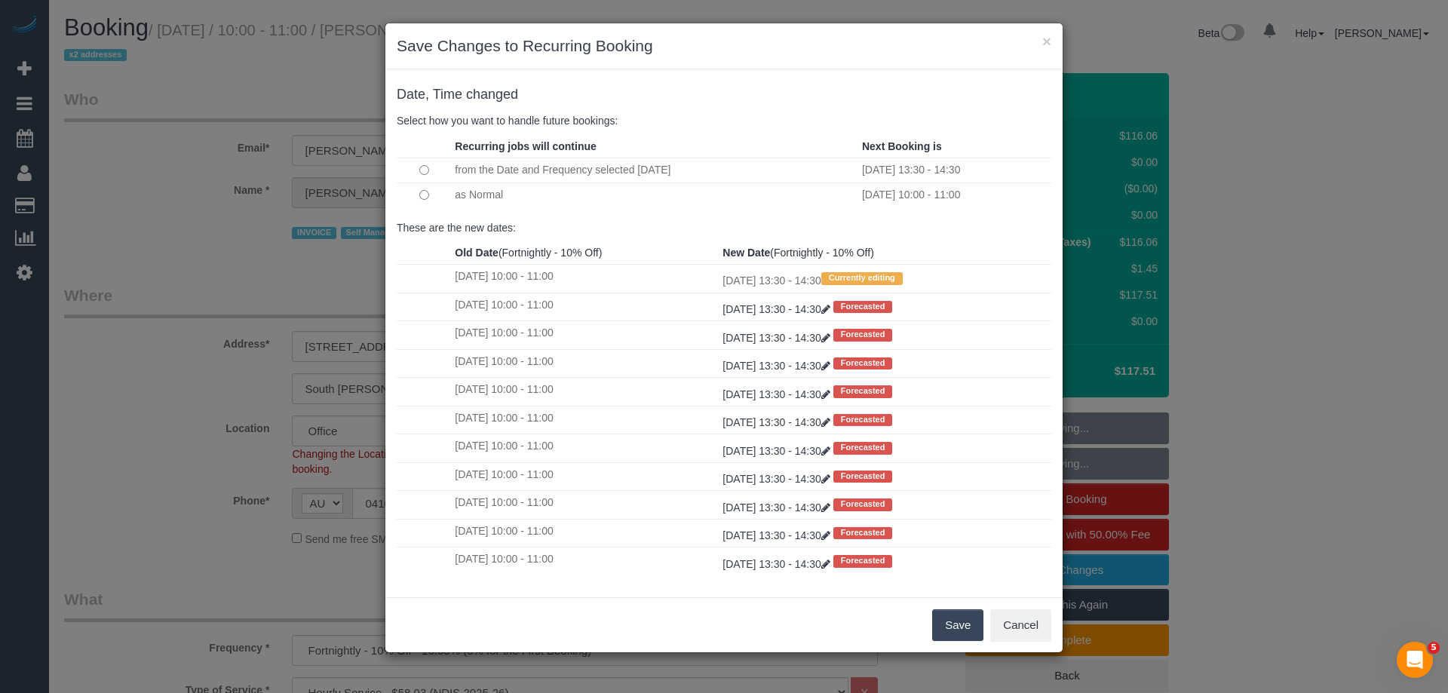
click at [418, 195] on td at bounding box center [424, 194] width 54 height 25
click at [958, 618] on button "Save" at bounding box center [957, 625] width 51 height 32
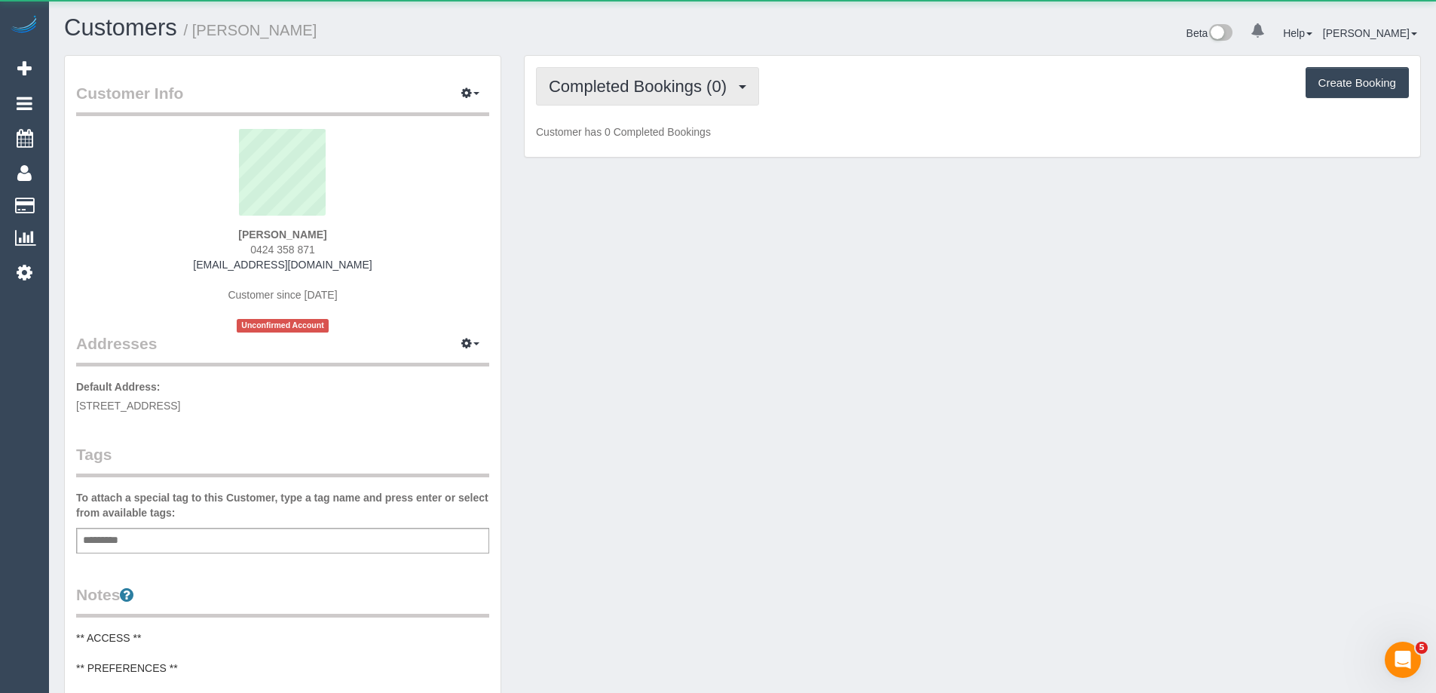
click at [627, 91] on span "Completed Bookings (0)" at bounding box center [641, 86] width 185 height 19
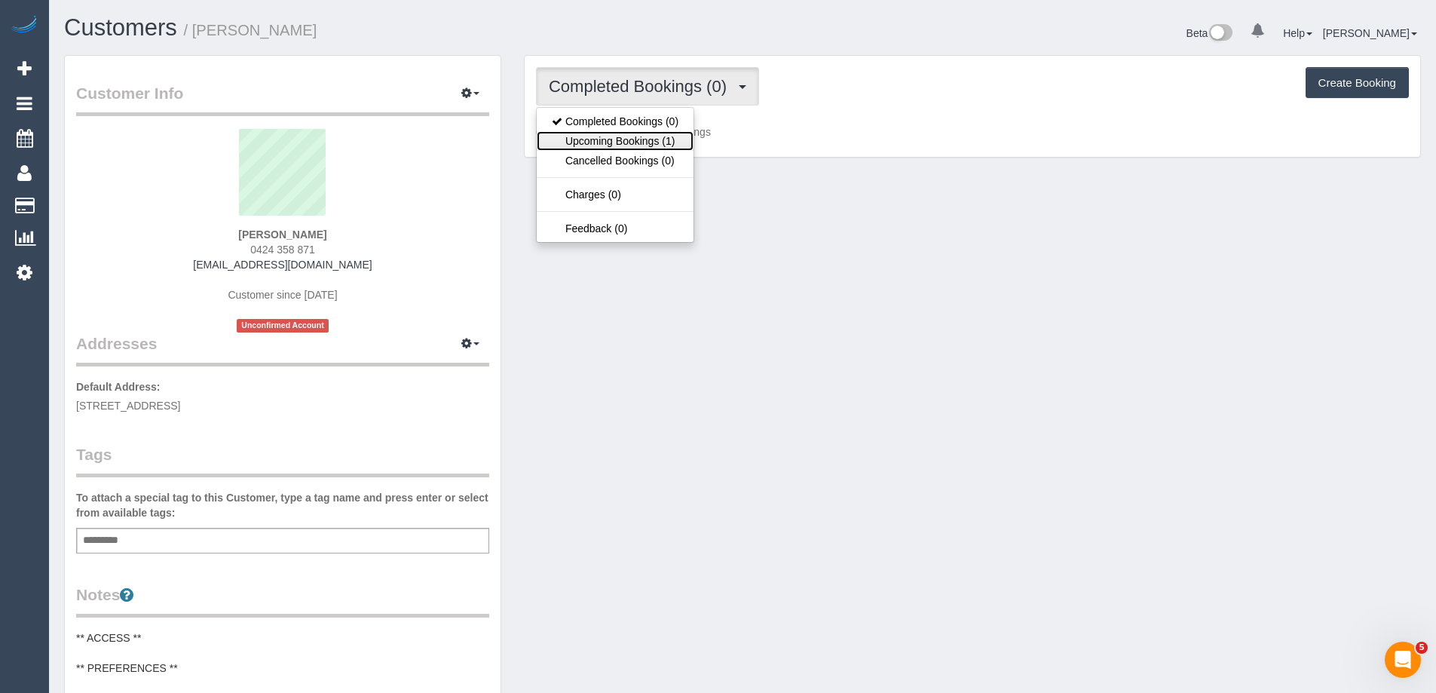
click at [623, 139] on link "Upcoming Bookings (1)" at bounding box center [615, 141] width 157 height 20
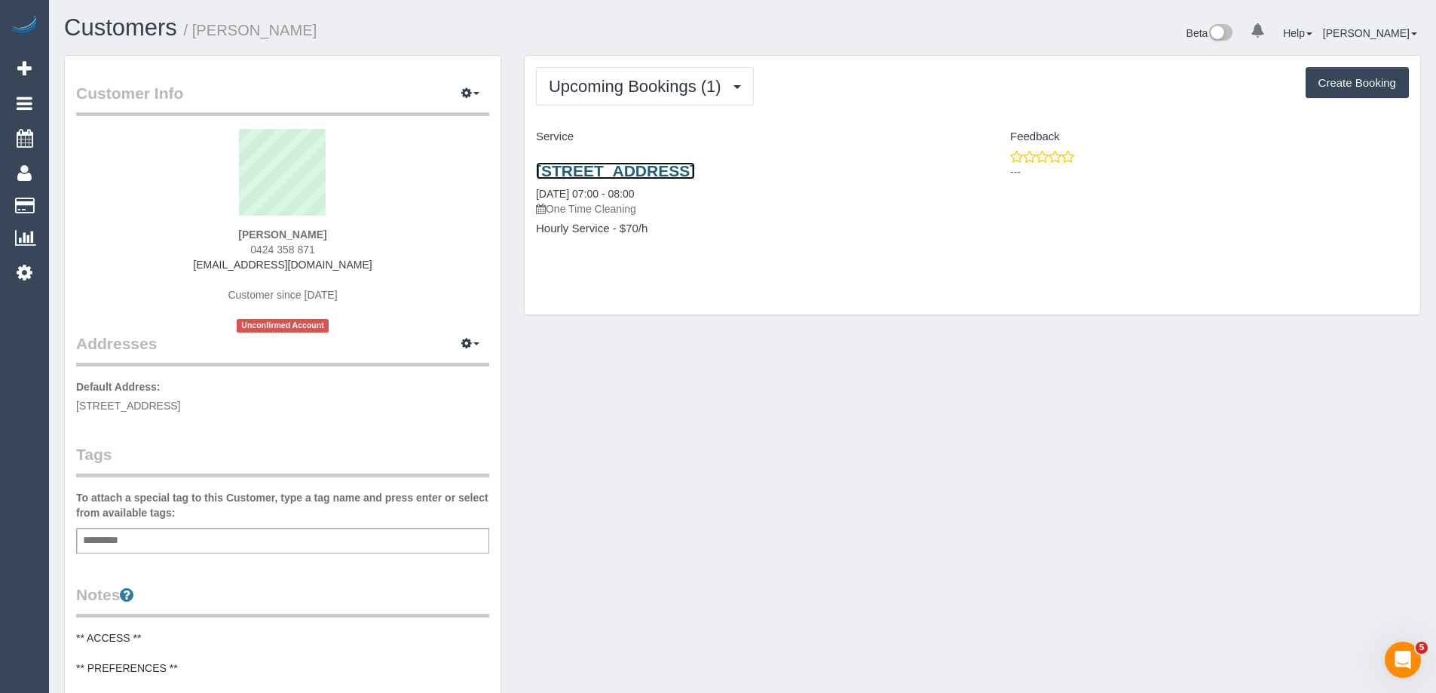
click at [622, 168] on link "12 Powlett Street, Mernda, VIC 3754" at bounding box center [615, 170] width 159 height 17
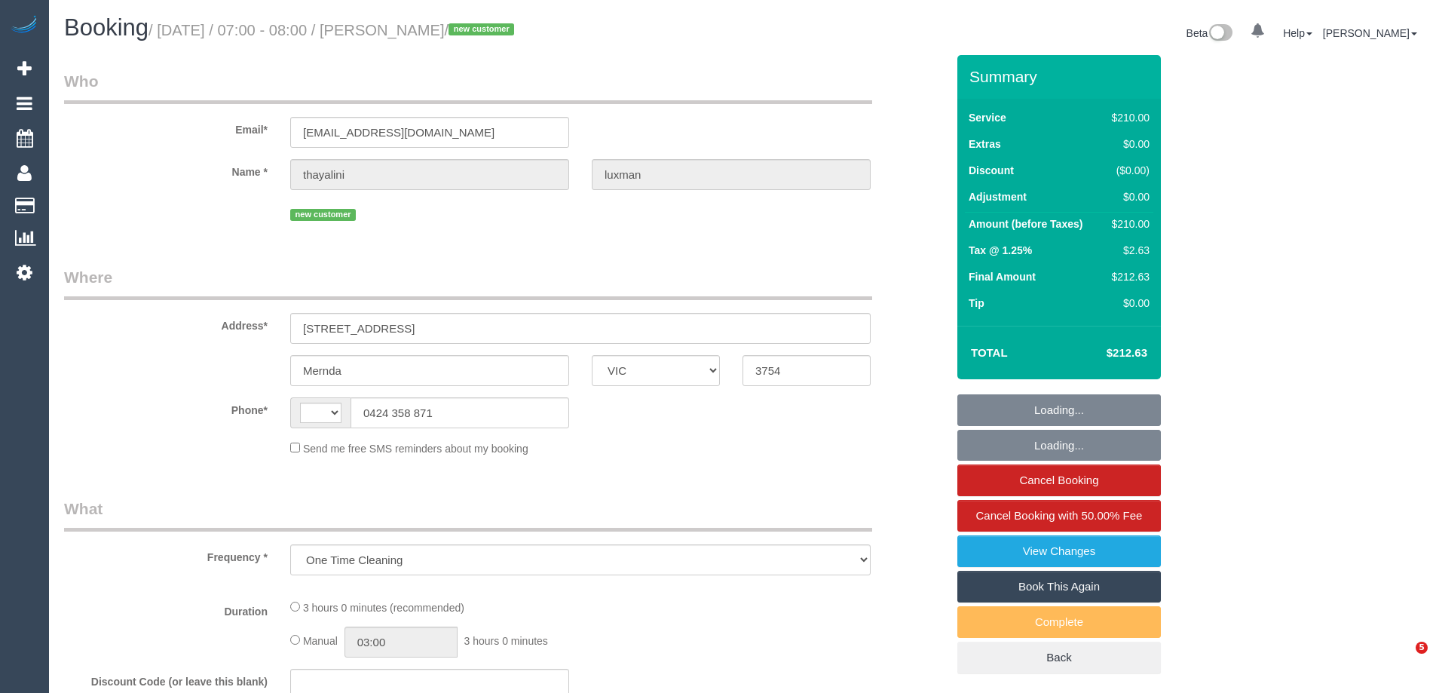
select select "VIC"
select select "string:stripe-pm_1Ry41Z2GScqysDRVp8QBWjEX"
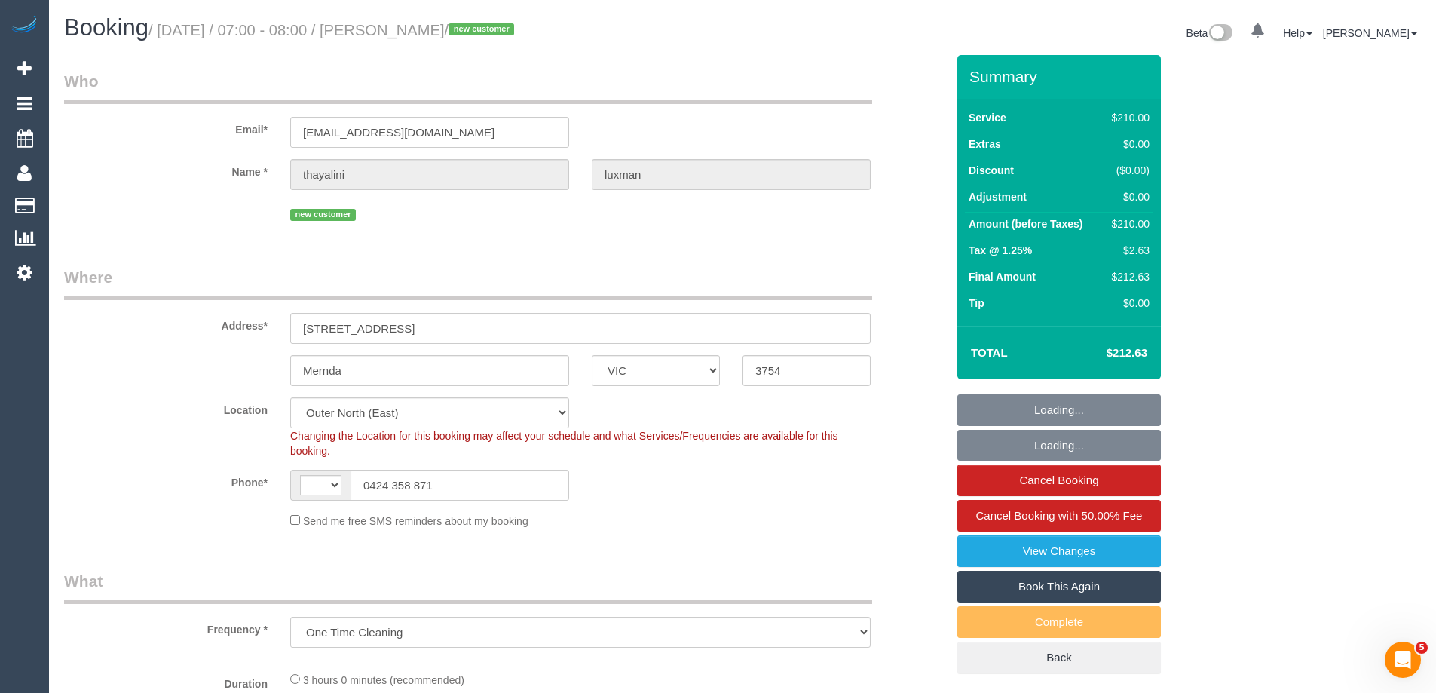
select select "object:912"
select select "string:AU"
select select "180"
select select "spot1"
select select "number:28"
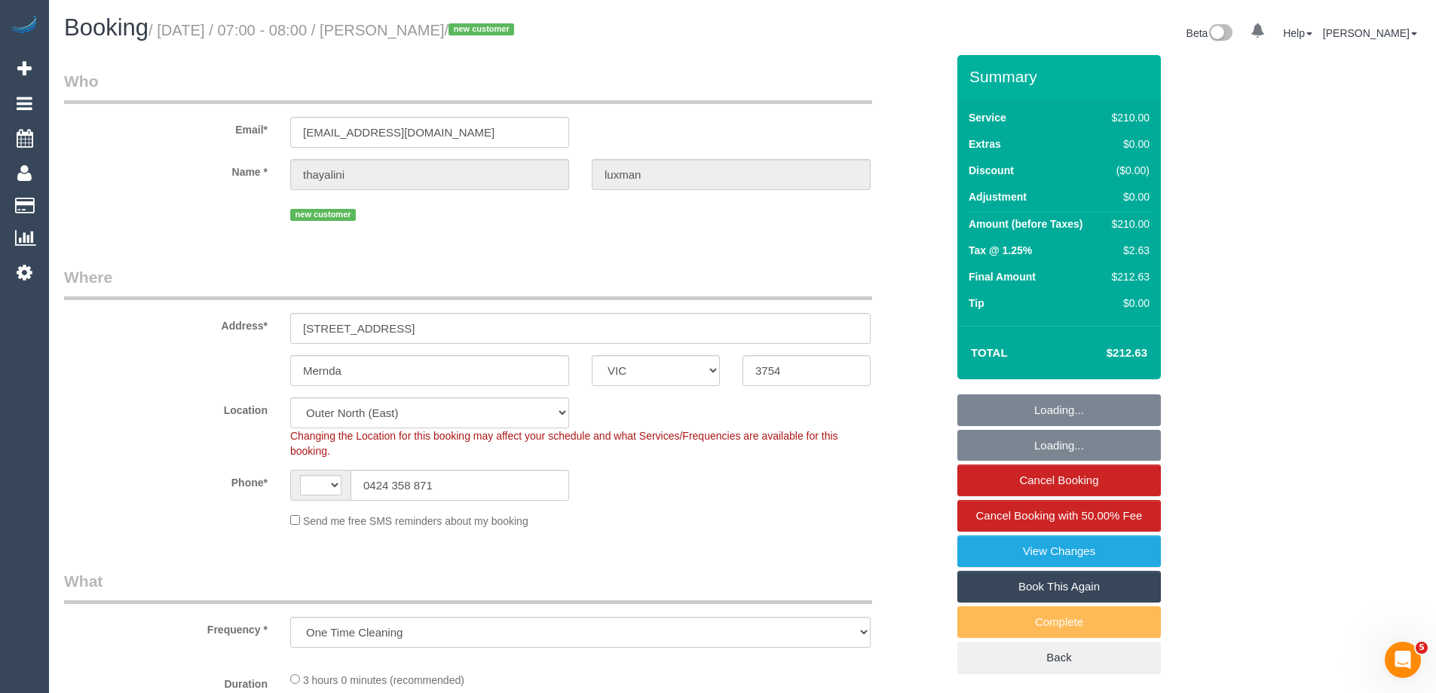
select select "number:14"
select select "number:19"
select select "number:24"
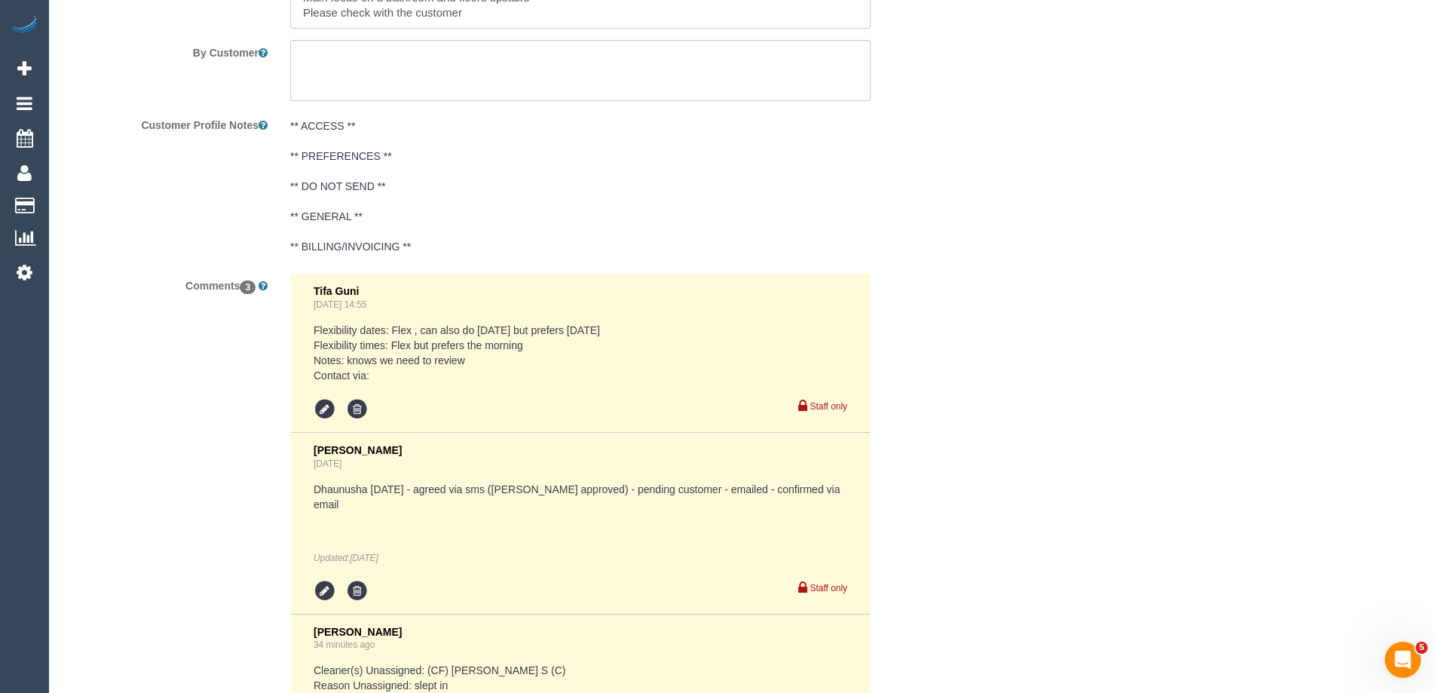
scroll to position [2809, 0]
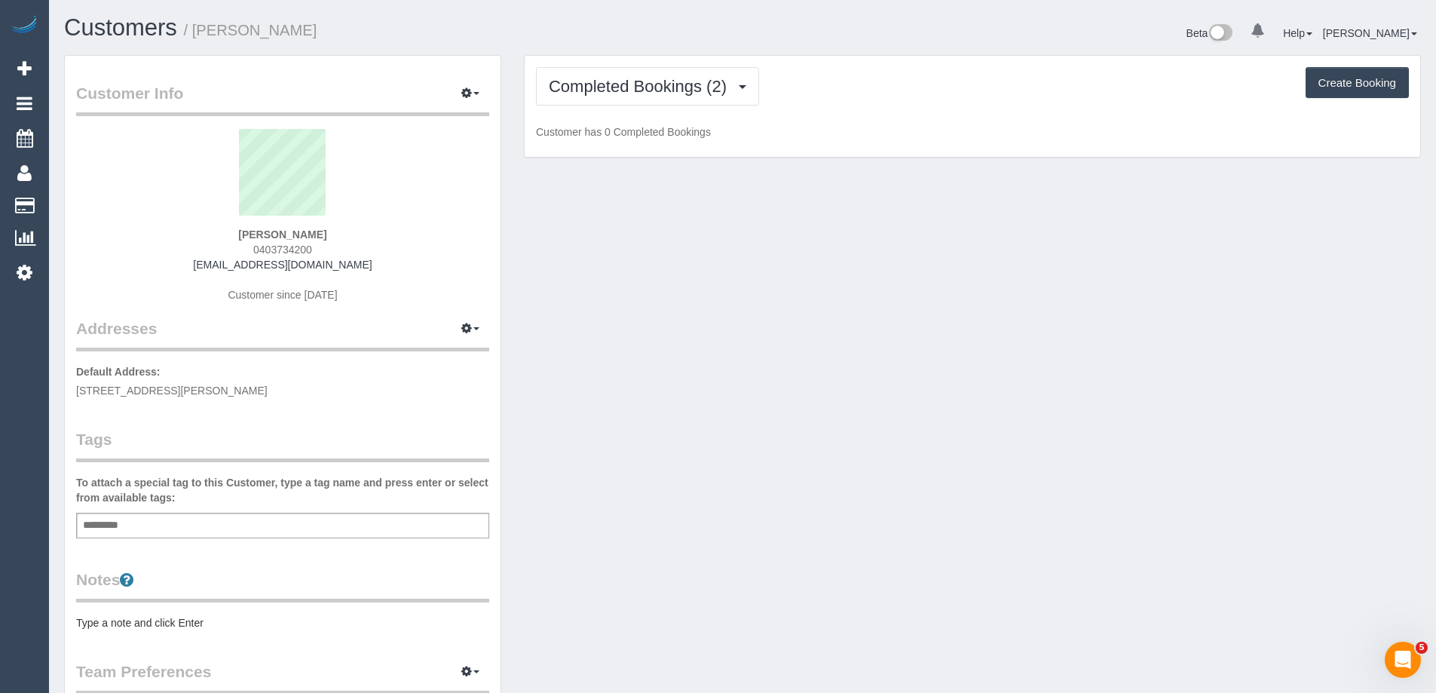
click at [179, 623] on pre "Type a note and click Enter" at bounding box center [282, 622] width 413 height 15
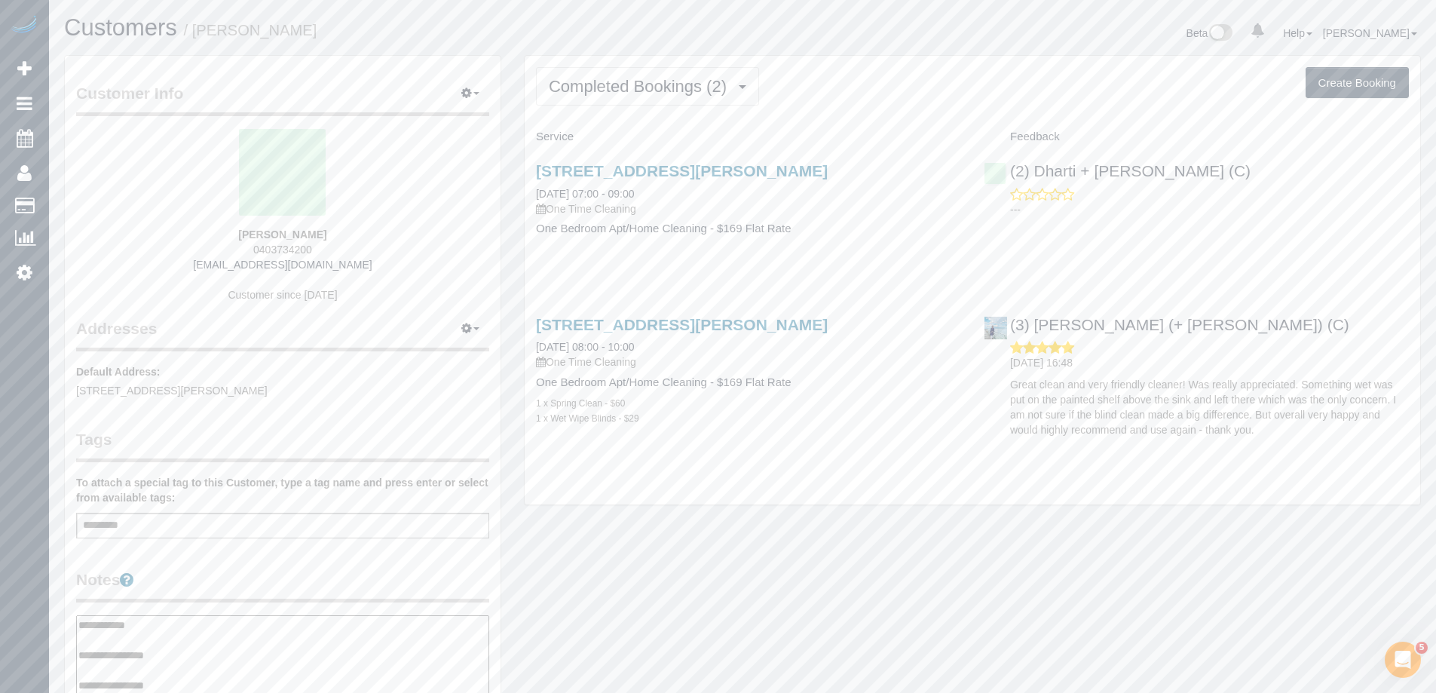
type textarea "**********"
click at [252, 573] on legend "Notes" at bounding box center [282, 586] width 413 height 34
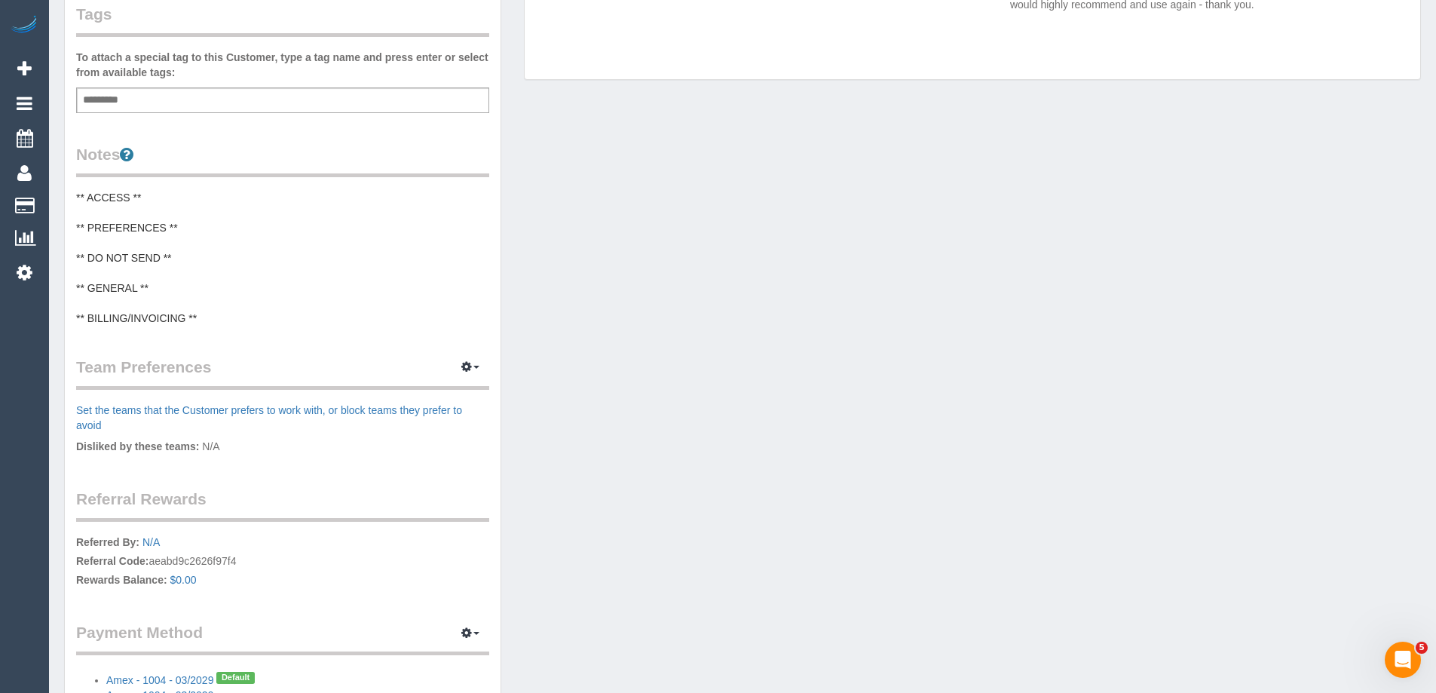
scroll to position [452, 0]
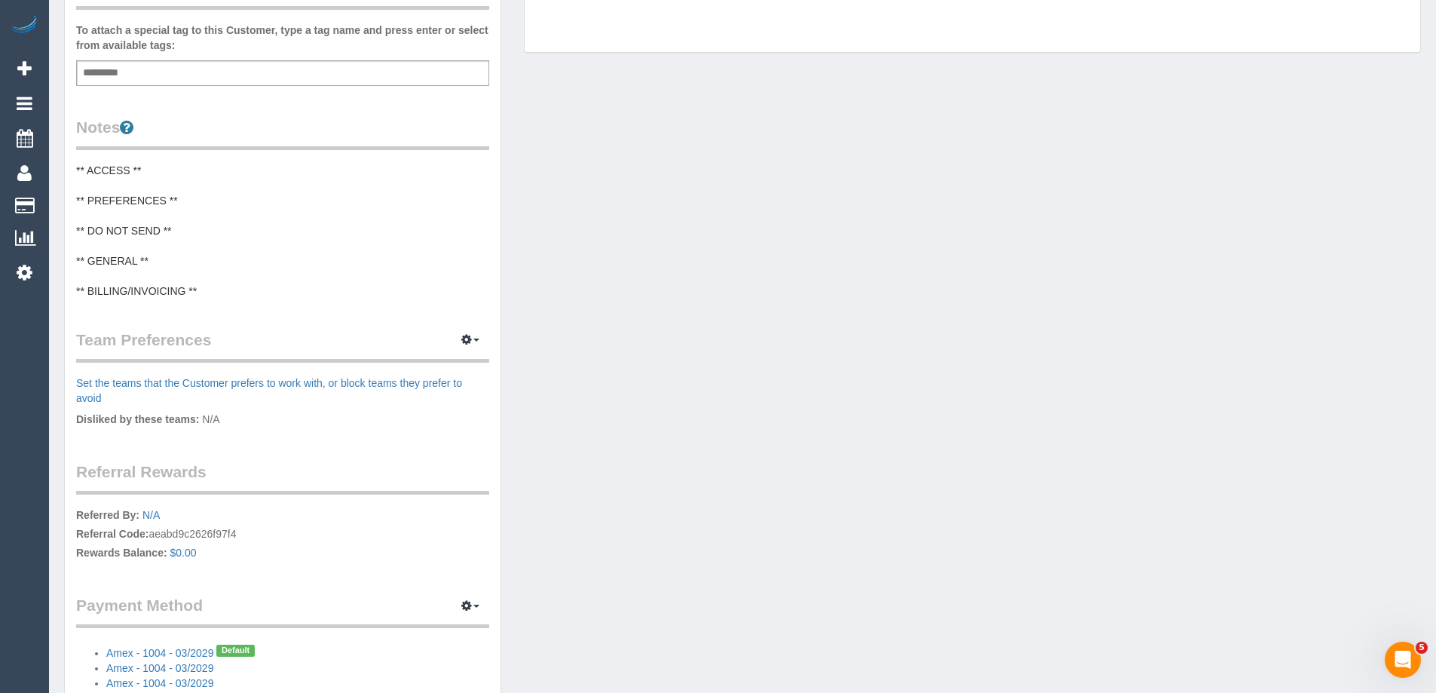
click at [260, 274] on pre "** ACCESS ** ** PREFERENCES ** ** DO NOT SEND ** ** GENERAL ** ** BILLING/INVOI…" at bounding box center [282, 231] width 413 height 136
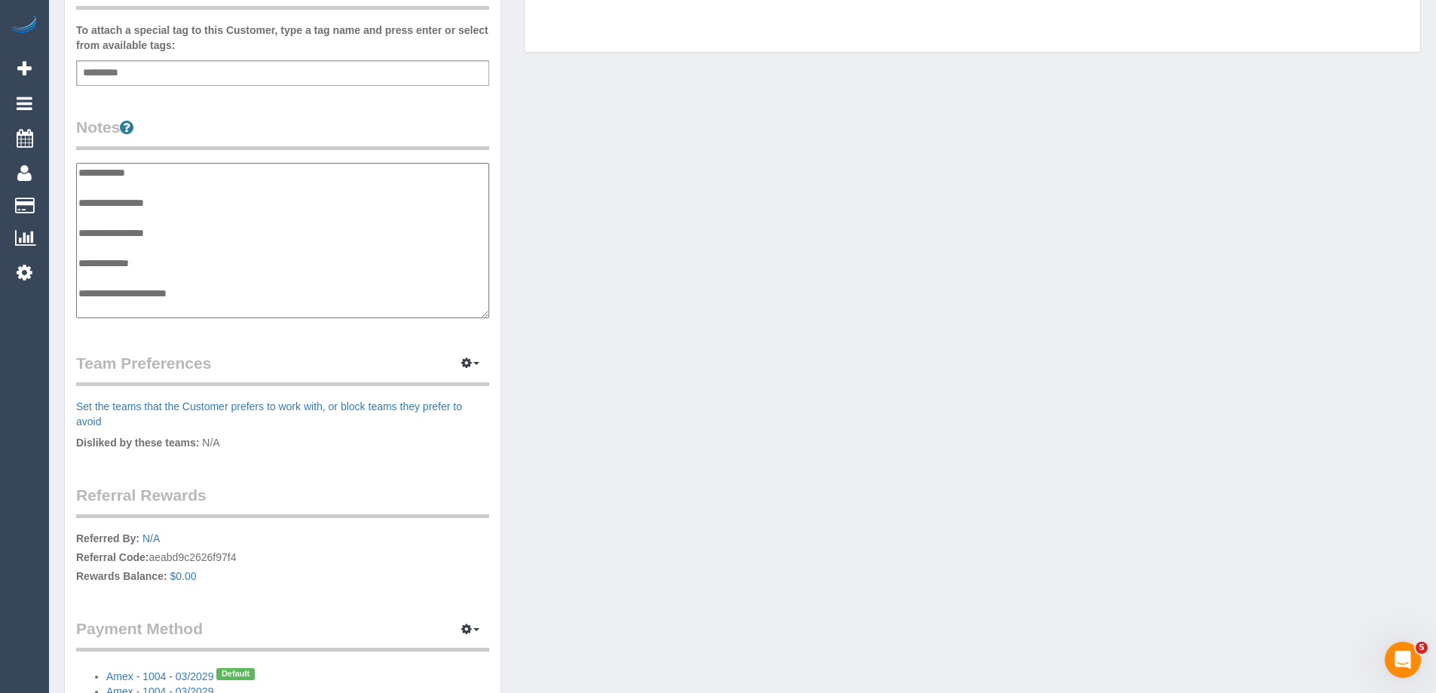
click at [312, 143] on legend "Notes" at bounding box center [282, 133] width 413 height 34
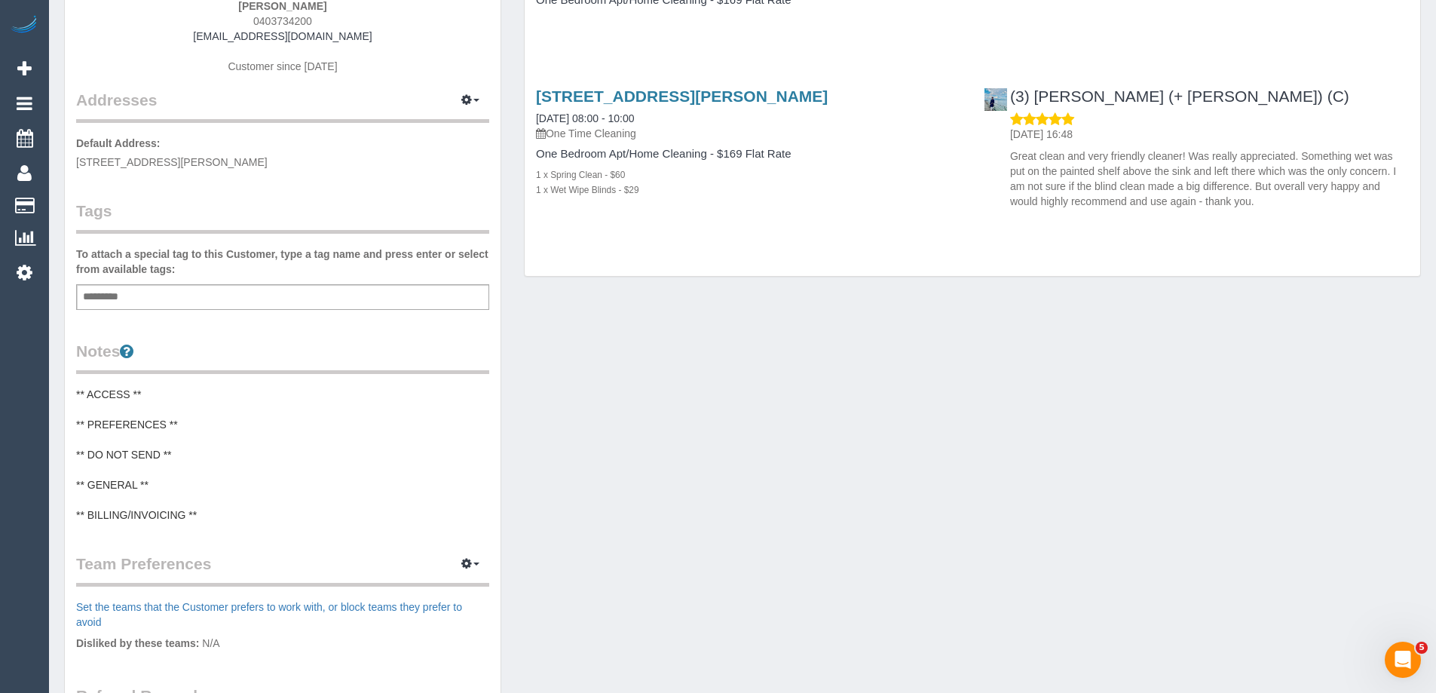
scroll to position [0, 0]
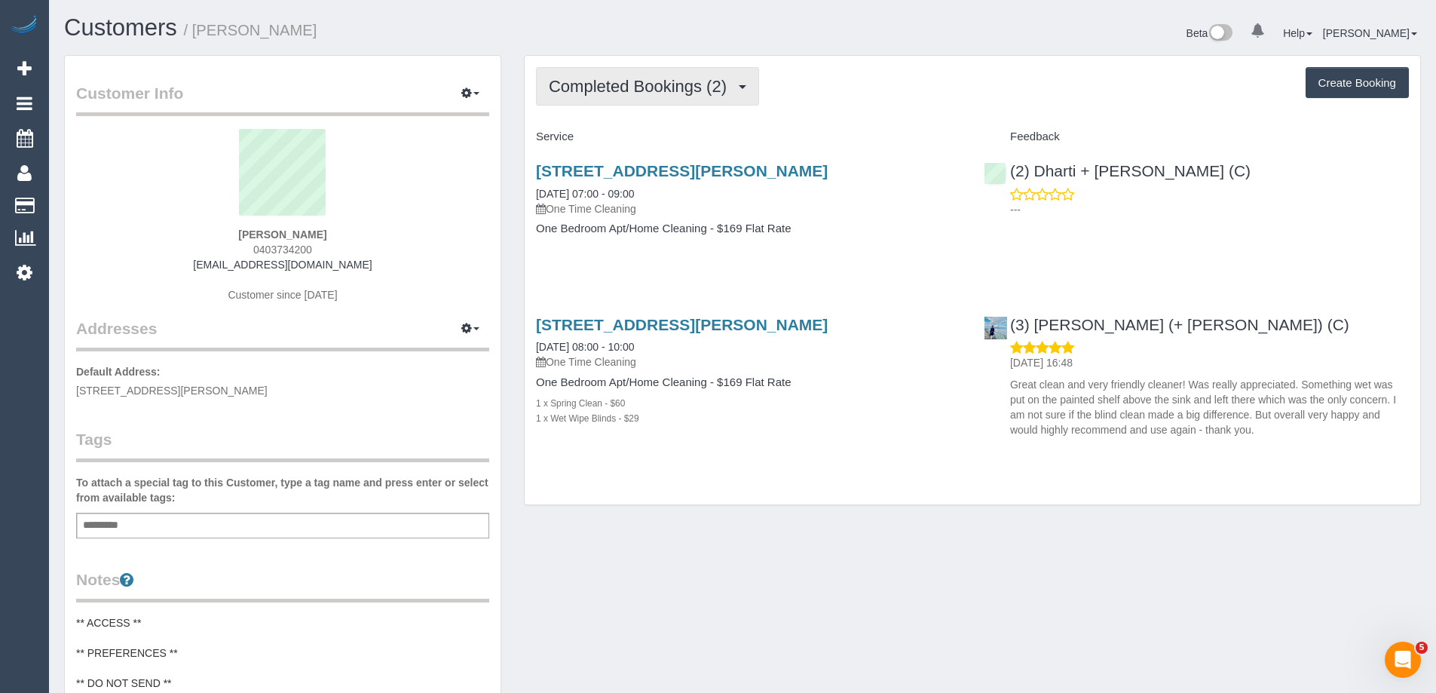
click at [645, 94] on span "Completed Bookings (2)" at bounding box center [641, 86] width 185 height 19
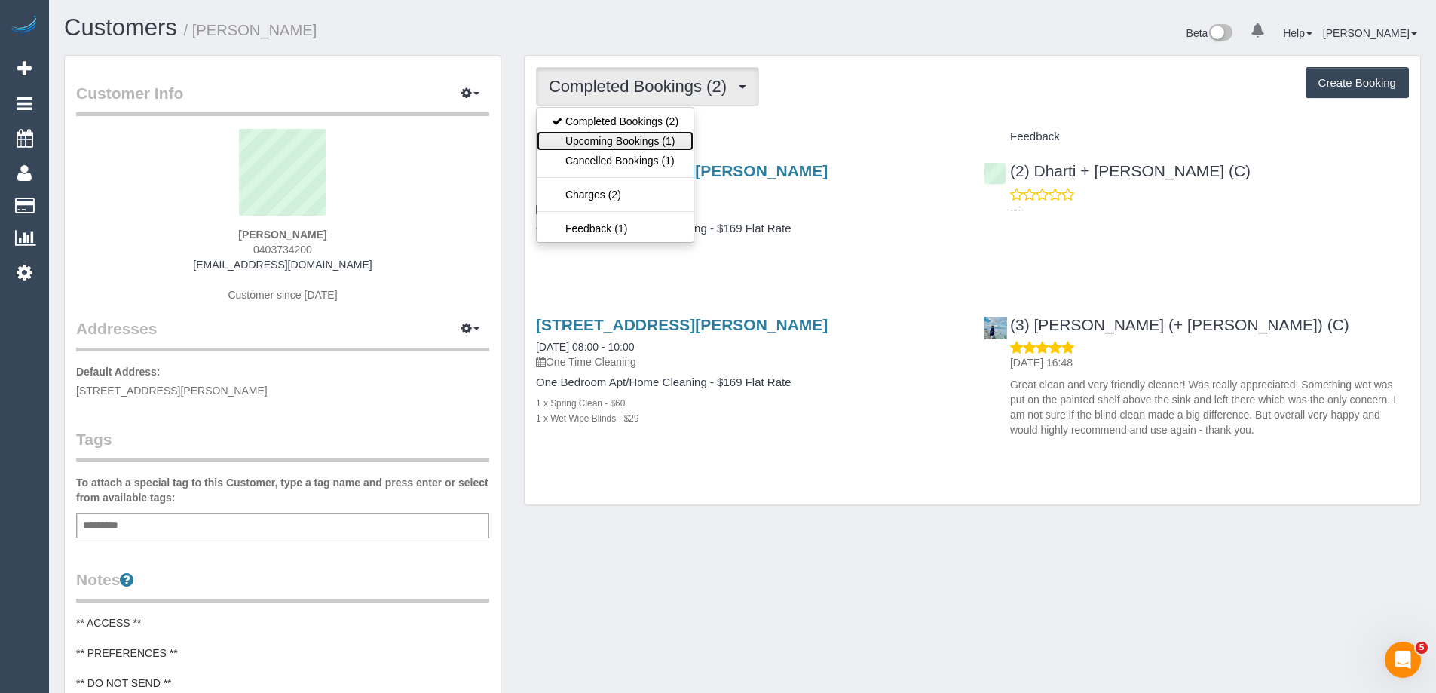
click at [642, 136] on link "Upcoming Bookings (1)" at bounding box center [615, 141] width 157 height 20
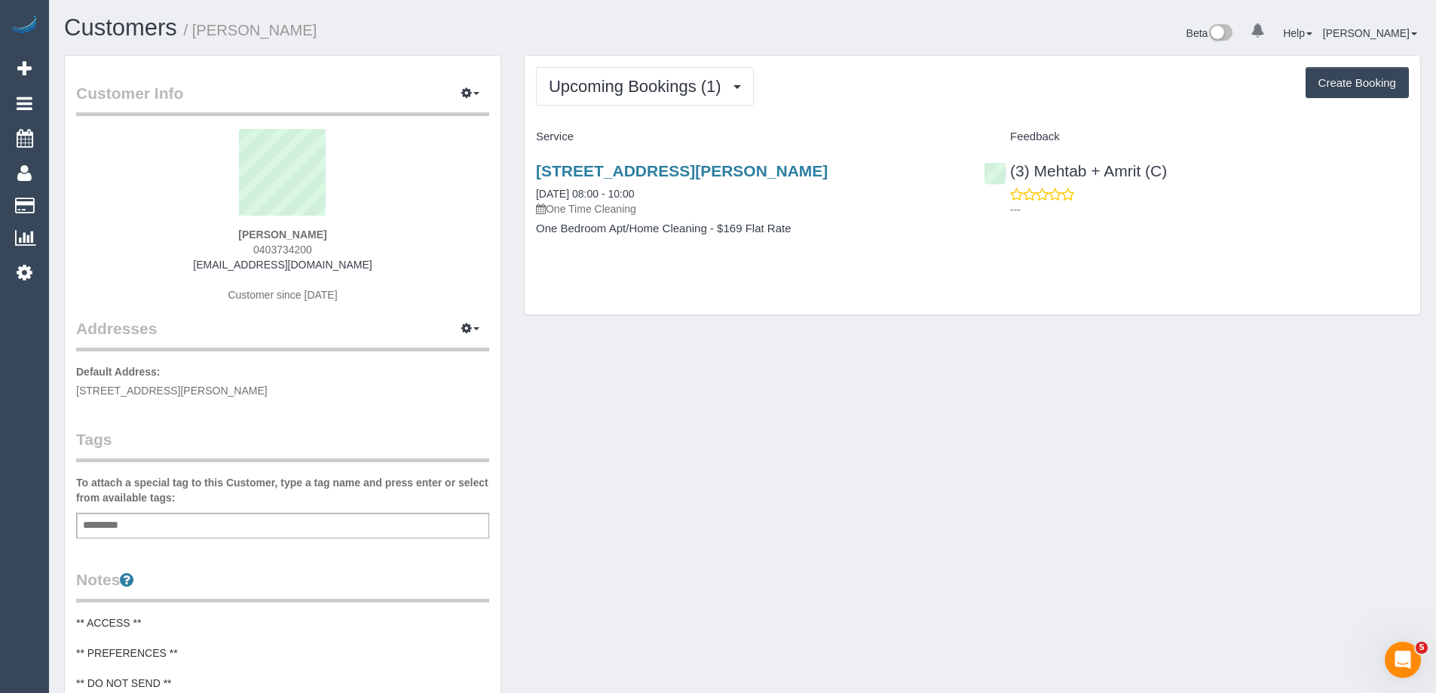
drag, startPoint x: 310, startPoint y: 31, endPoint x: 196, endPoint y: 32, distance: 113.9
click at [196, 32] on h1 "Customers / Andrew Banks" at bounding box center [397, 28] width 667 height 26
copy small "Andrew Banks"
click at [1085, 171] on link "(3) Mehtab + Amrit (C)" at bounding box center [1075, 170] width 183 height 17
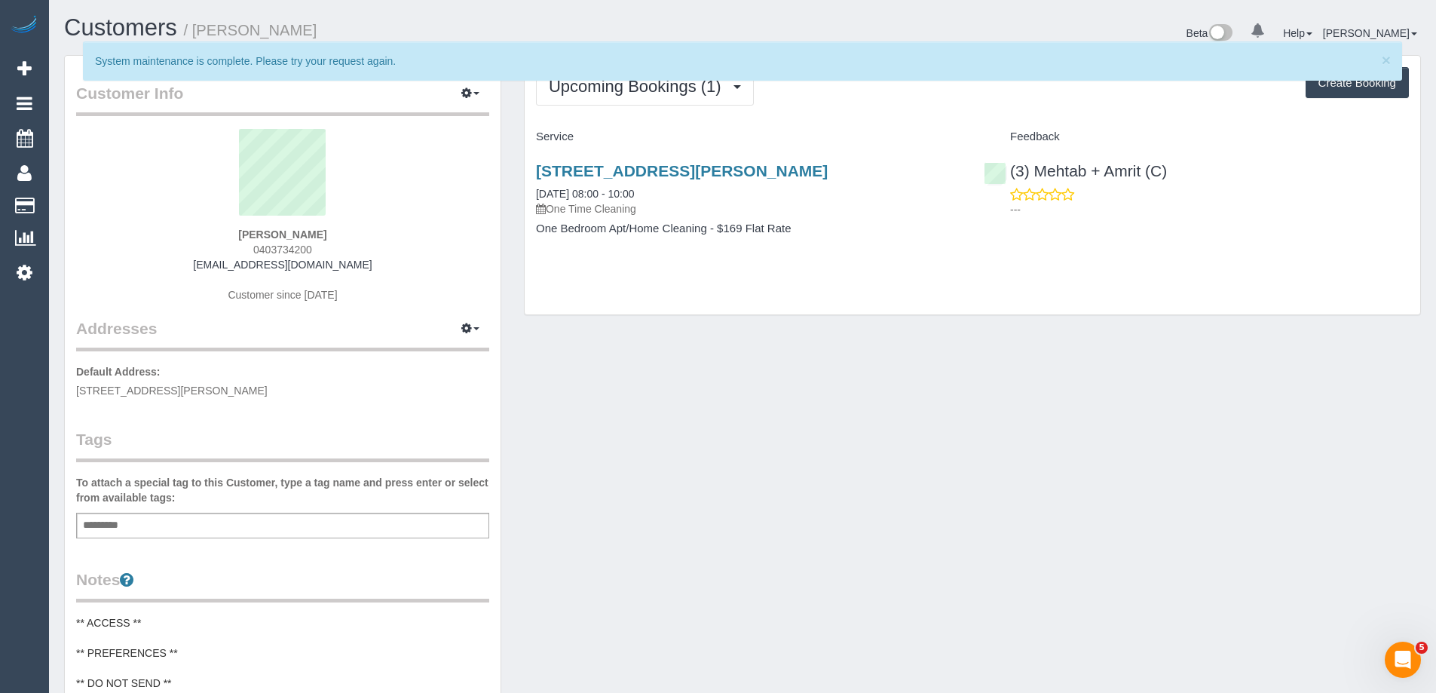
click at [287, 248] on span "0403734200" at bounding box center [282, 250] width 59 height 12
copy span "0403734200"
drag, startPoint x: 302, startPoint y: 26, endPoint x: 198, endPoint y: 27, distance: 104.8
click at [198, 27] on h1 "Customers / Andrew Banks" at bounding box center [397, 28] width 667 height 26
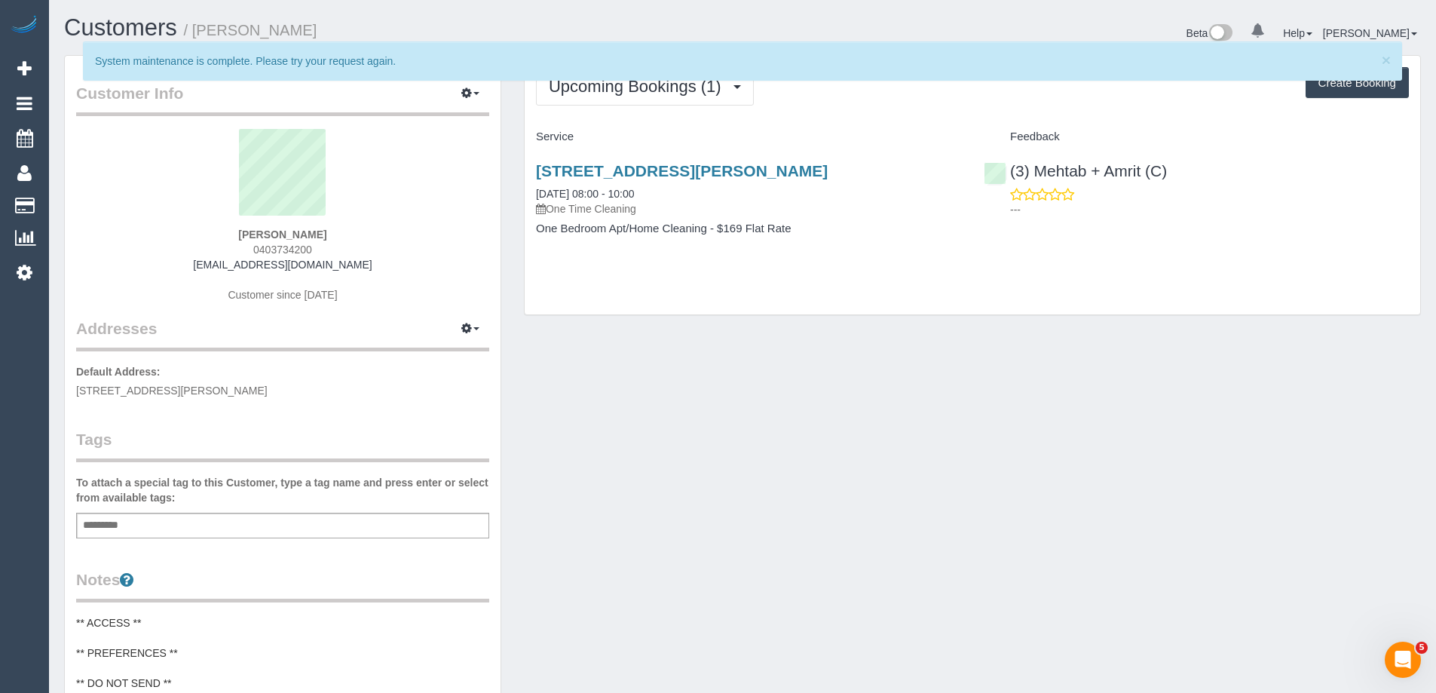
copy small "Andrew Banks"
click at [276, 253] on span "0403734200" at bounding box center [282, 250] width 59 height 12
copy span "0403734200"
drag, startPoint x: 711, startPoint y: 316, endPoint x: 740, endPoint y: 250, distance: 72.6
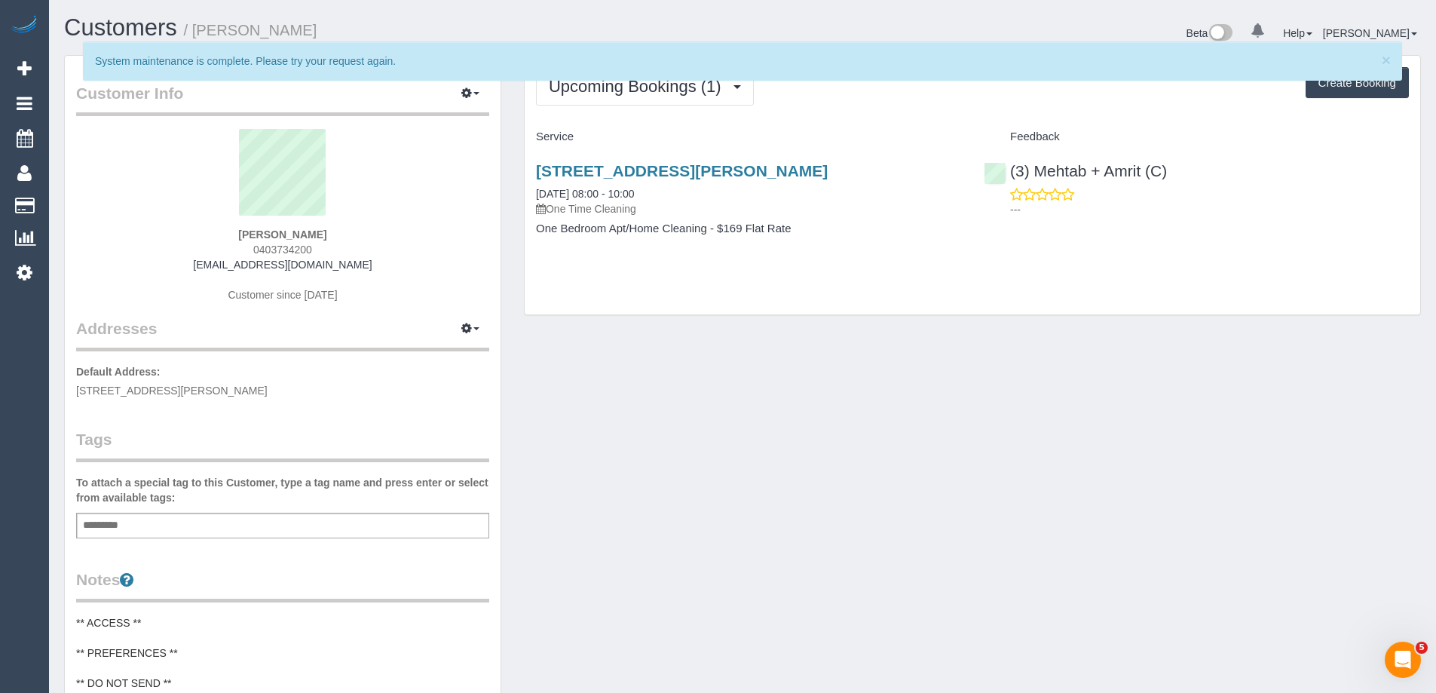
click at [711, 316] on div "Upcoming Bookings (1) Completed Bookings (2) Upcoming Bookings (1) Cancelled Bo…" at bounding box center [973, 192] width 920 height 275
click at [759, 177] on link "3/139 Mitchell Street, Brunswick East, VIC 3057" at bounding box center [682, 170] width 292 height 17
click at [795, 405] on div "Customer Info Edit Contact Info Send Message Email Preferences Special Sales Ta…" at bounding box center [743, 628] width 1380 height 1146
drag, startPoint x: 674, startPoint y: 196, endPoint x: 593, endPoint y: 194, distance: 81.5
click at [593, 194] on div "3/139 Mitchell Street, Brunswick East, VIC 3057 28/08/2025 08:00 - 10:00 One Ti…" at bounding box center [748, 189] width 425 height 54
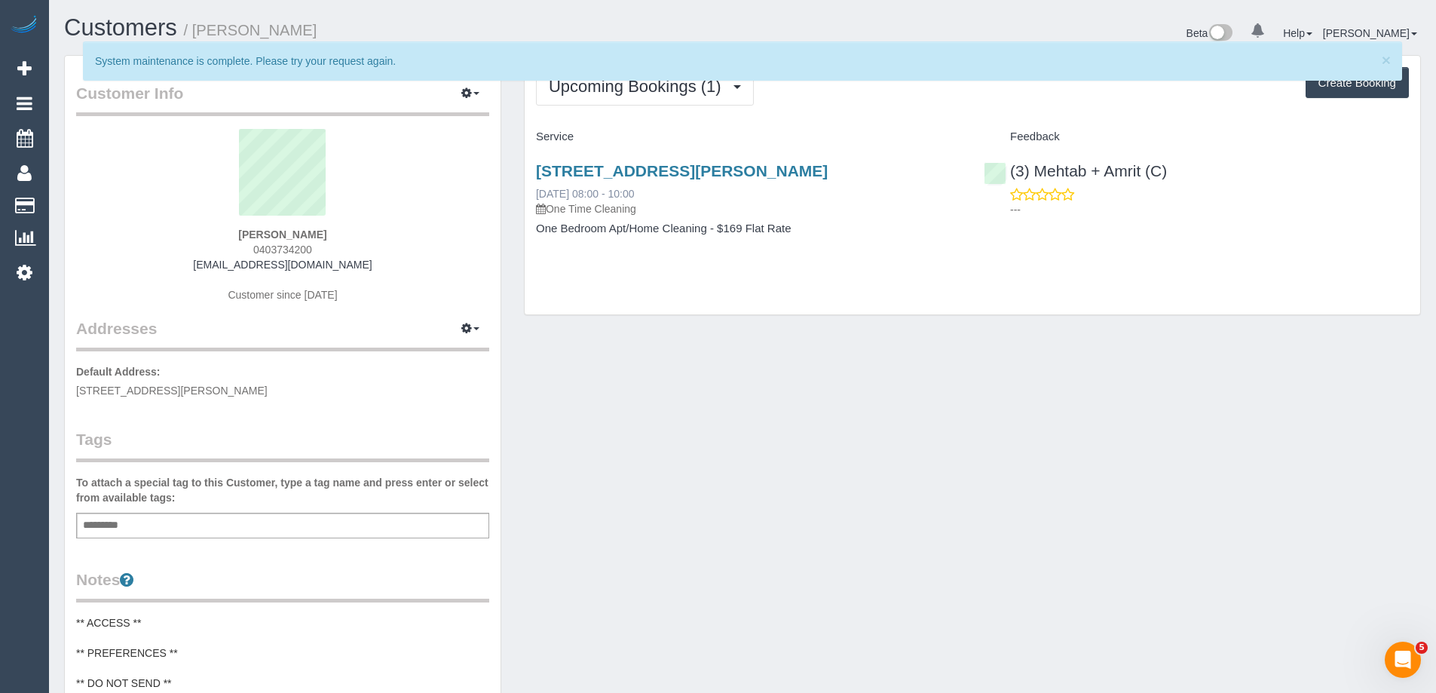
copy link "08:00 - 10:00"
click at [709, 173] on link "3/139 Mitchell Street, Brunswick East, VIC 3057" at bounding box center [682, 170] width 292 height 17
click at [676, 93] on div "× System maintenance is complete. Please try your request again." at bounding box center [743, 68] width 1380 height 54
click at [663, 100] on button "Upcoming Bookings (1)" at bounding box center [645, 86] width 218 height 38
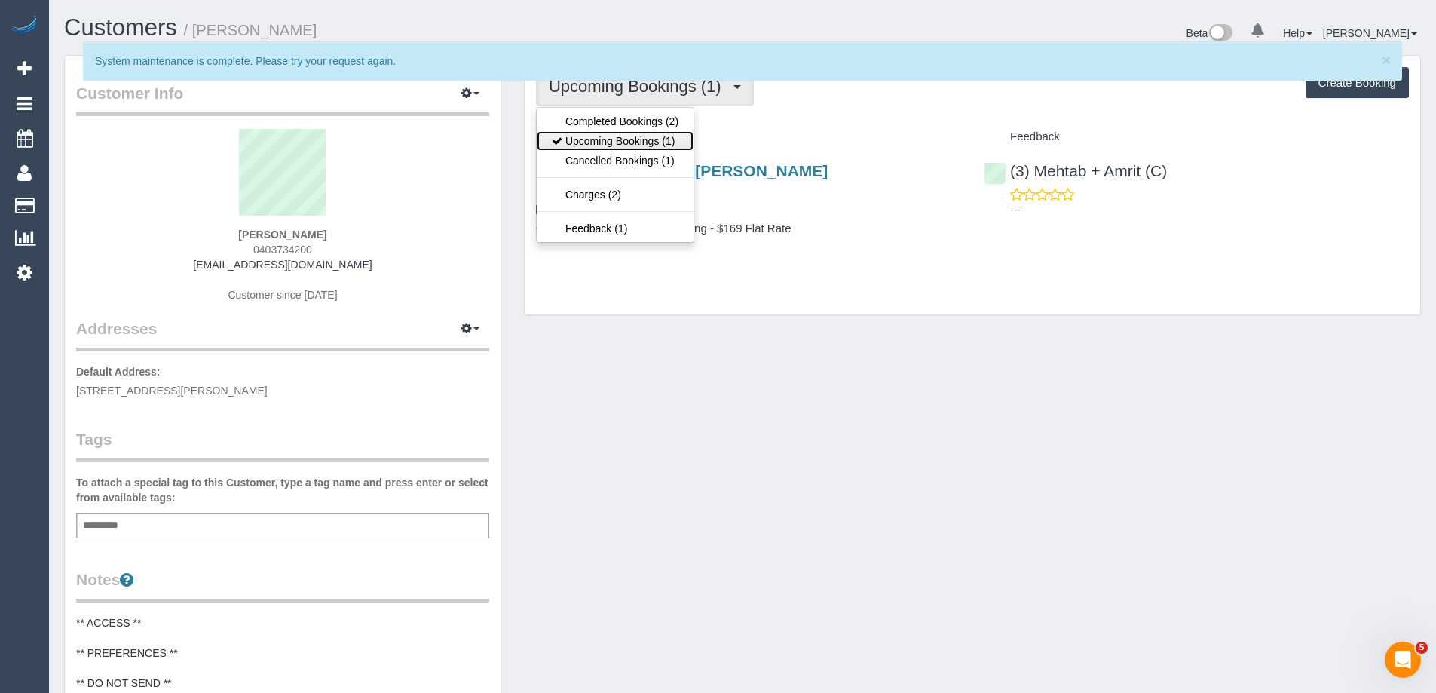
click at [660, 139] on link "Upcoming Bookings (1)" at bounding box center [615, 141] width 157 height 20
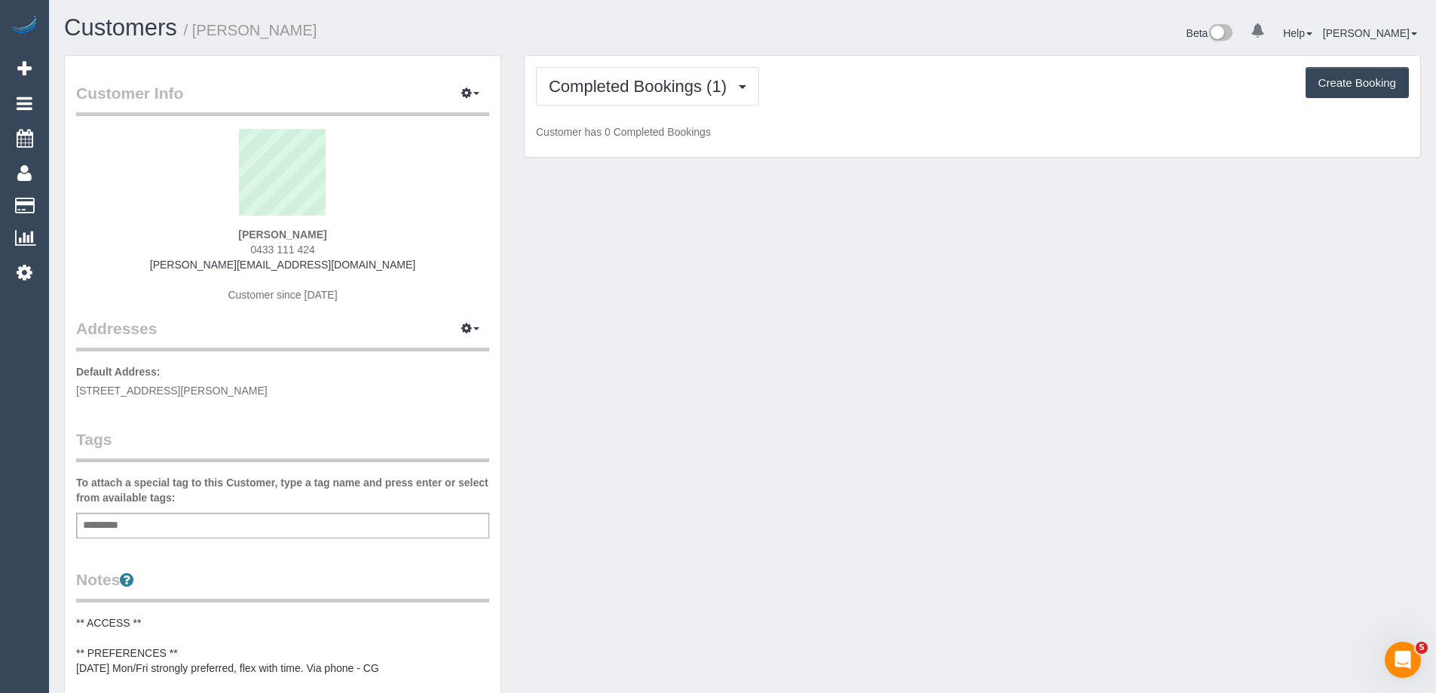
scroll to position [1269, 1436]
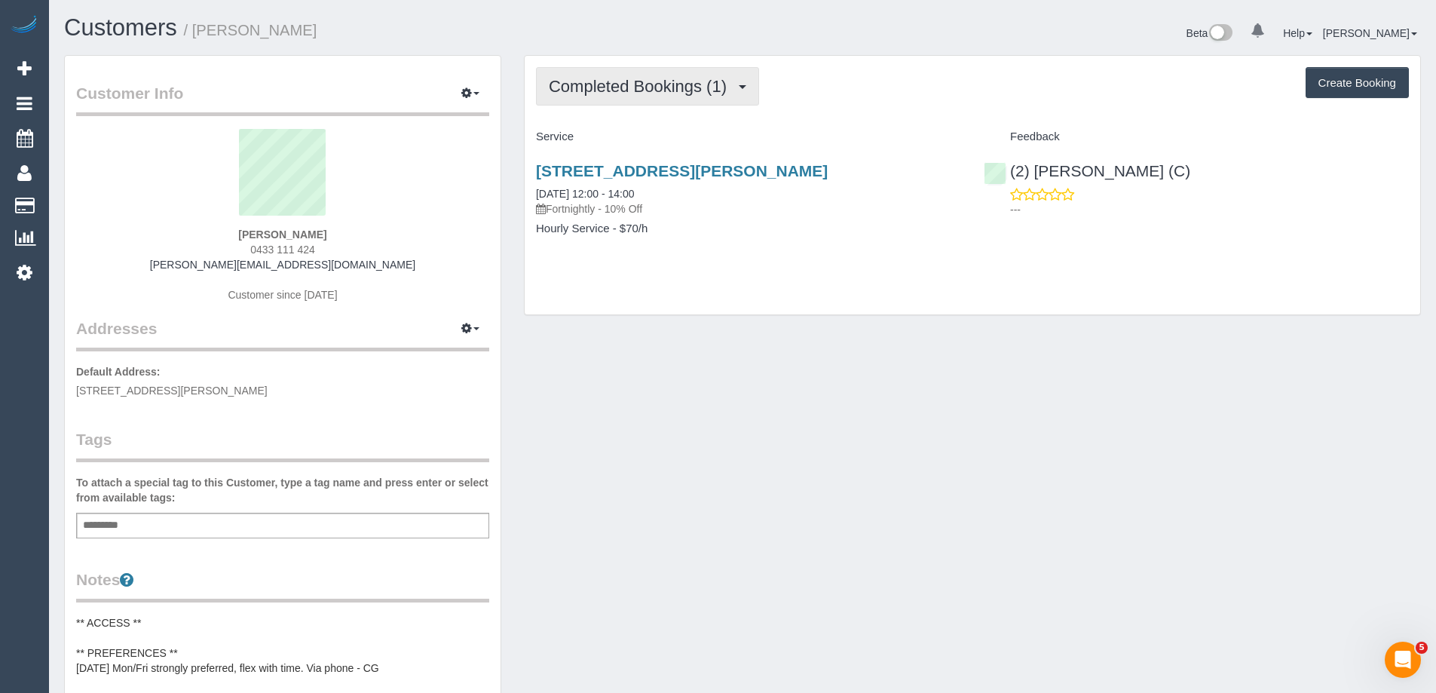
click at [625, 72] on button "Completed Bookings (1)" at bounding box center [647, 86] width 223 height 38
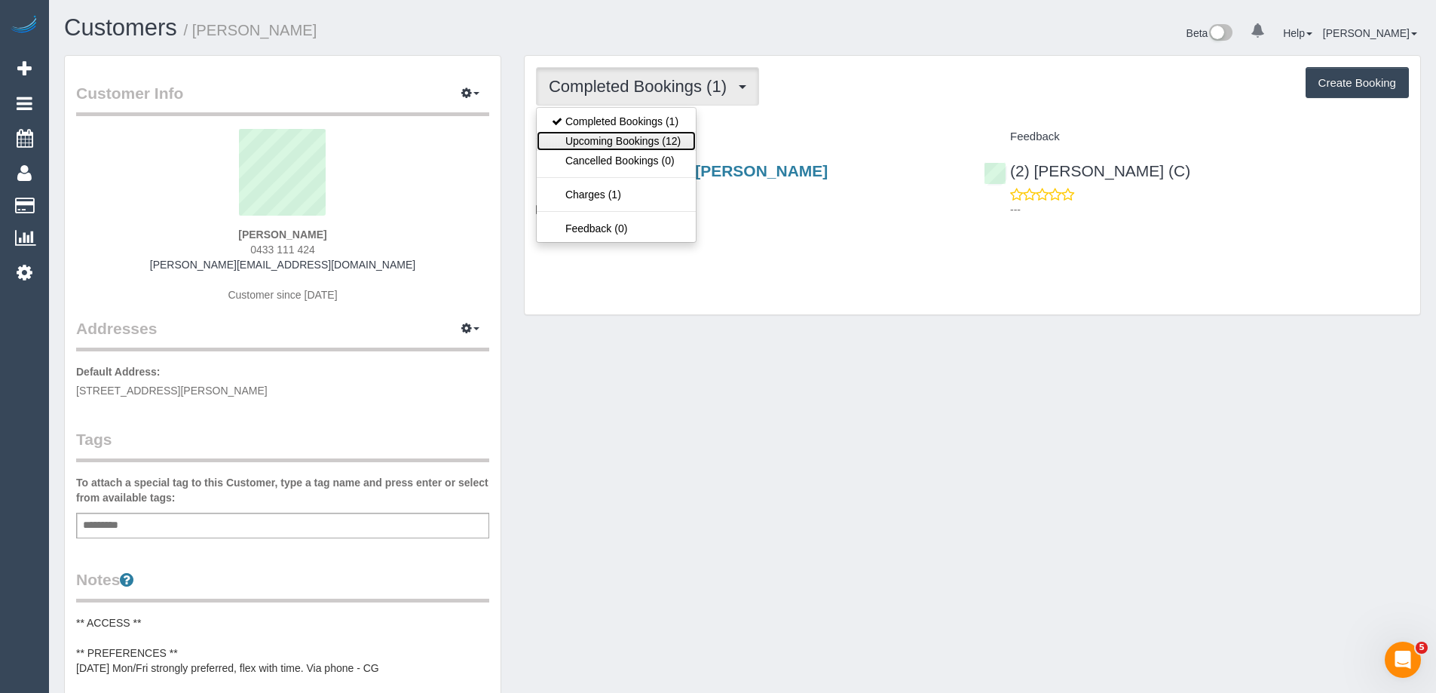
click at [642, 142] on link "Upcoming Bookings (12)" at bounding box center [616, 141] width 159 height 20
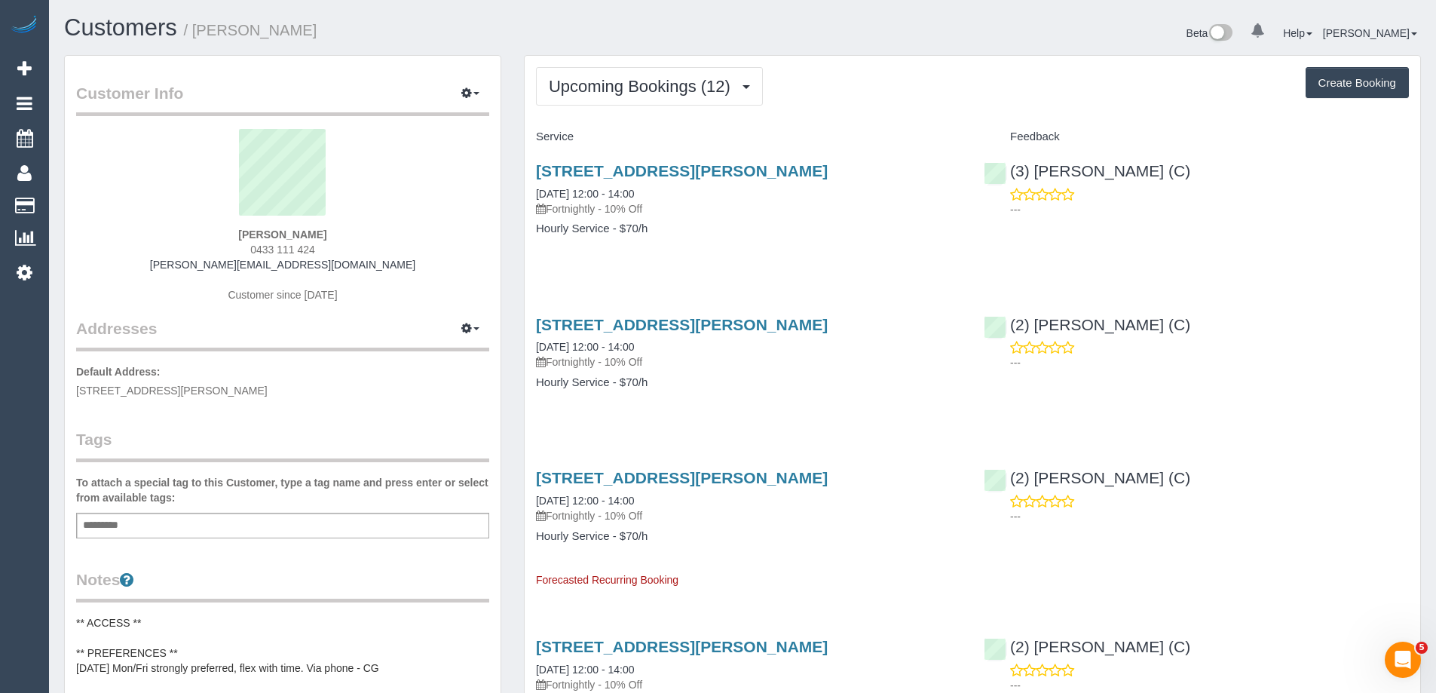
scroll to position [2223, 1436]
click at [645, 170] on link "[STREET_ADDRESS][PERSON_NAME]" at bounding box center [682, 170] width 292 height 17
click at [663, 84] on span "Upcoming Bookings (12)" at bounding box center [643, 86] width 189 height 19
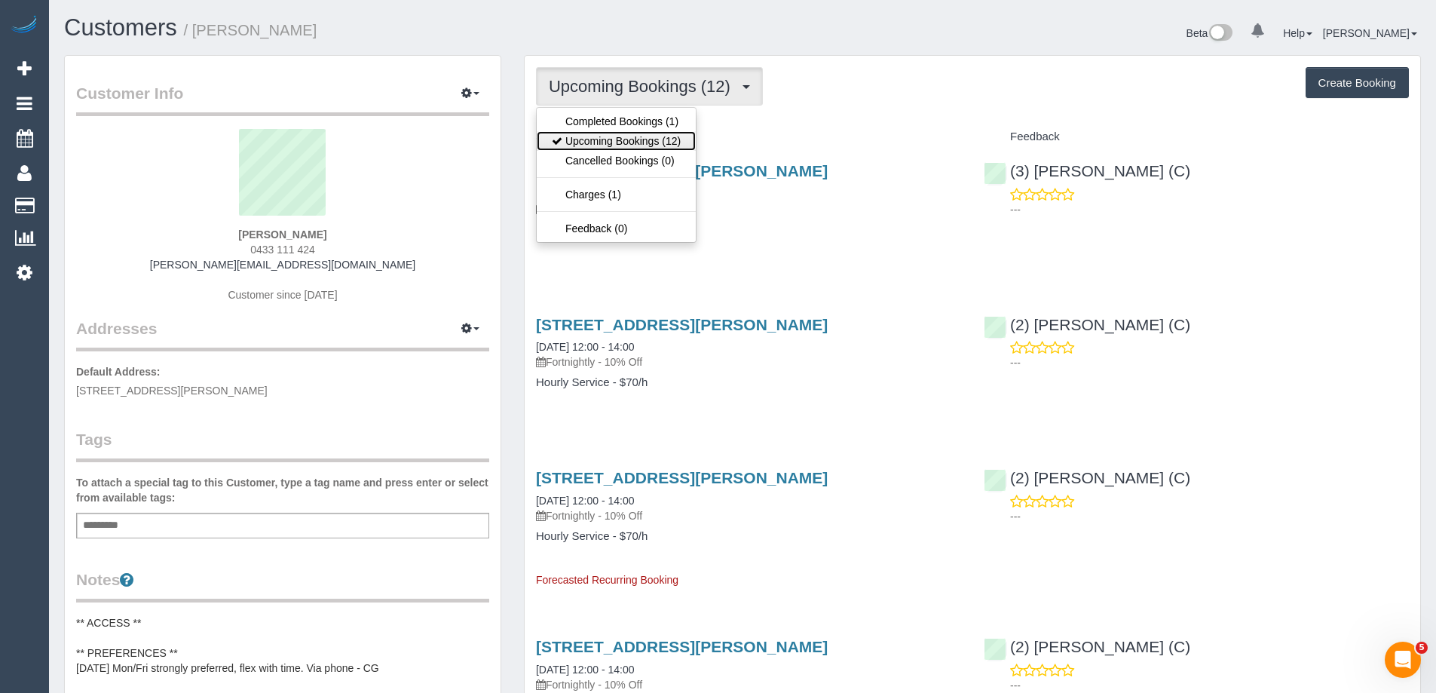
click at [633, 143] on link "Upcoming Bookings (12)" at bounding box center [616, 141] width 159 height 20
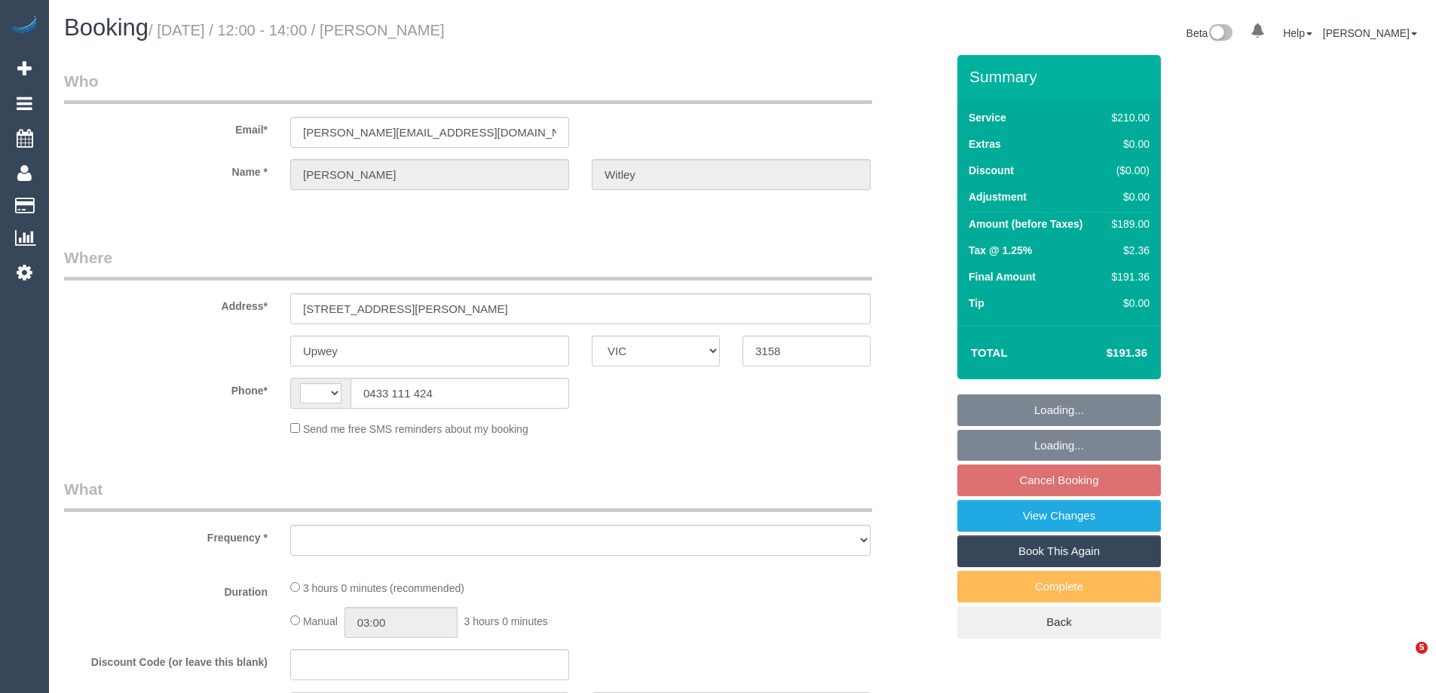
select select "VIC"
select select "object:302"
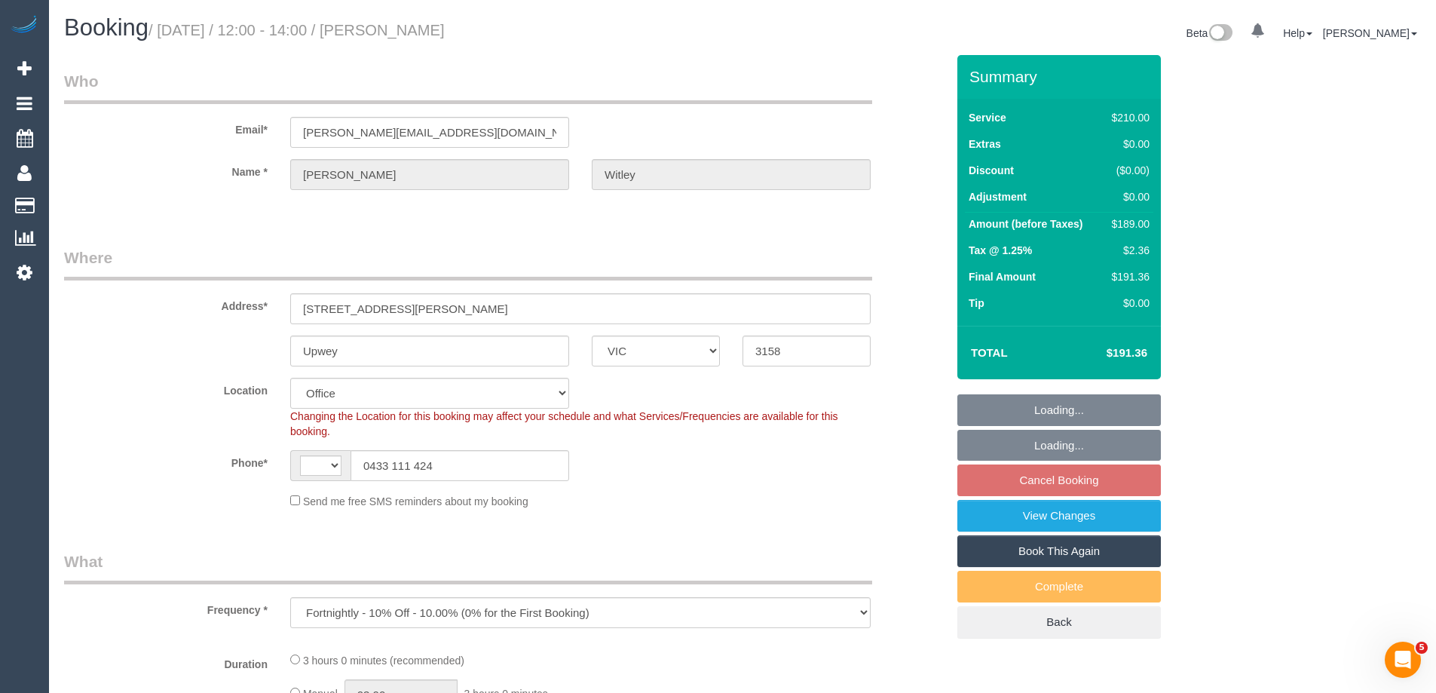
select select "string:AU"
select select "string:stripe-pm_1Rsb9V2GScqysDRV3blXI9HL"
select select "180"
select select "number:27"
select select "number:14"
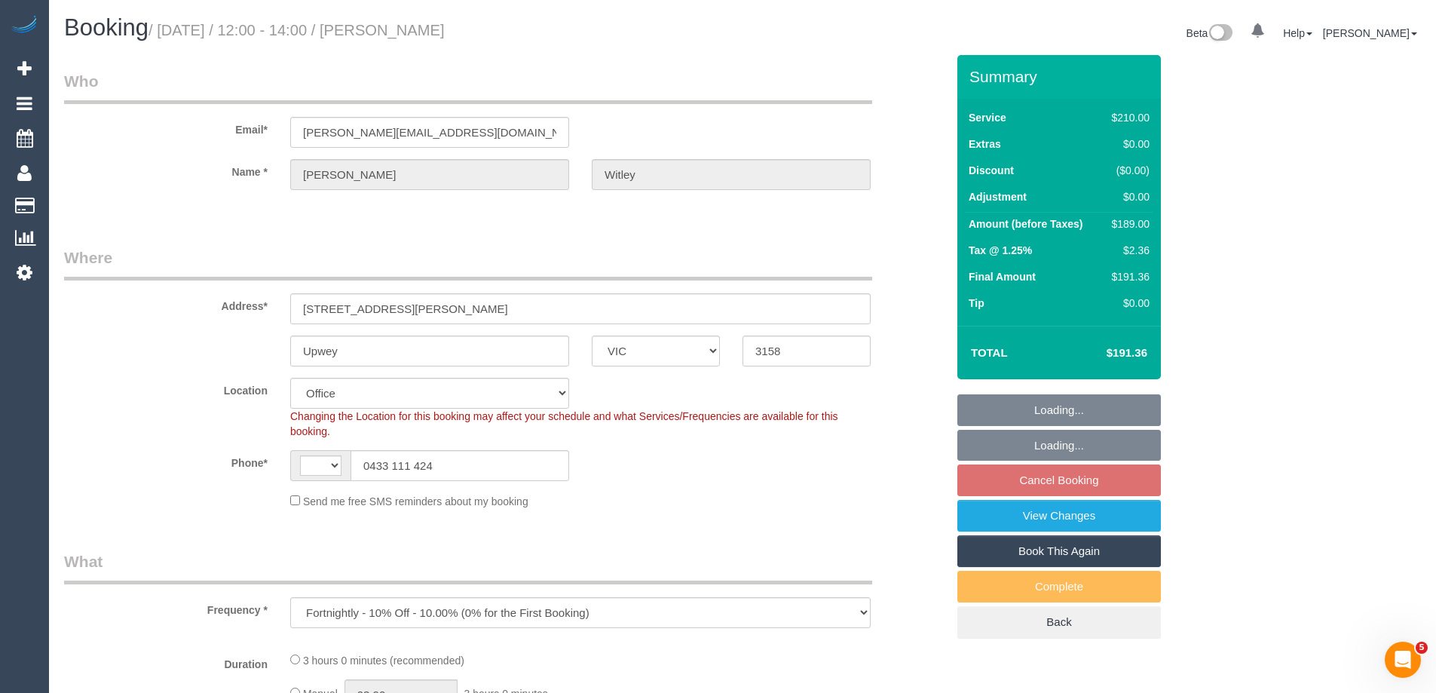
select select "number:19"
select select "number:36"
select select "number:34"
select select "object:2123"
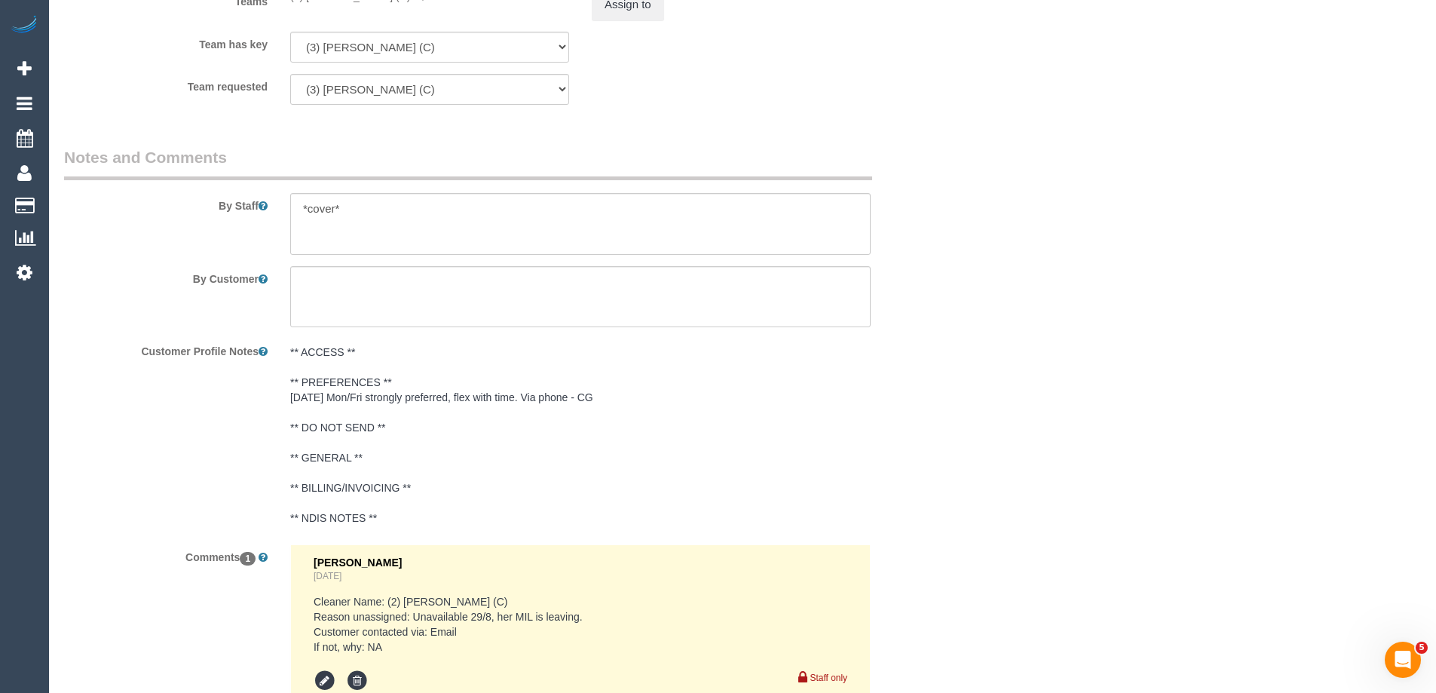
scroll to position [2604, 0]
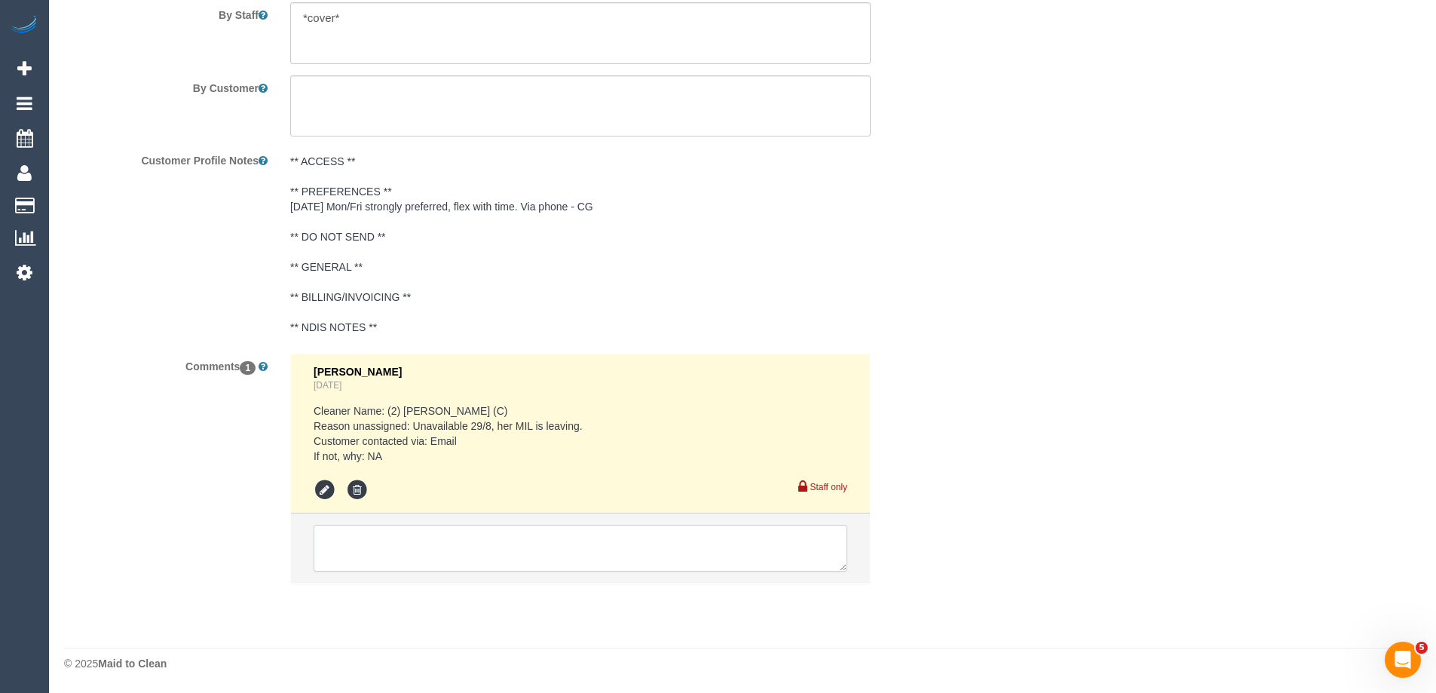
click at [449, 547] on textarea at bounding box center [581, 548] width 534 height 47
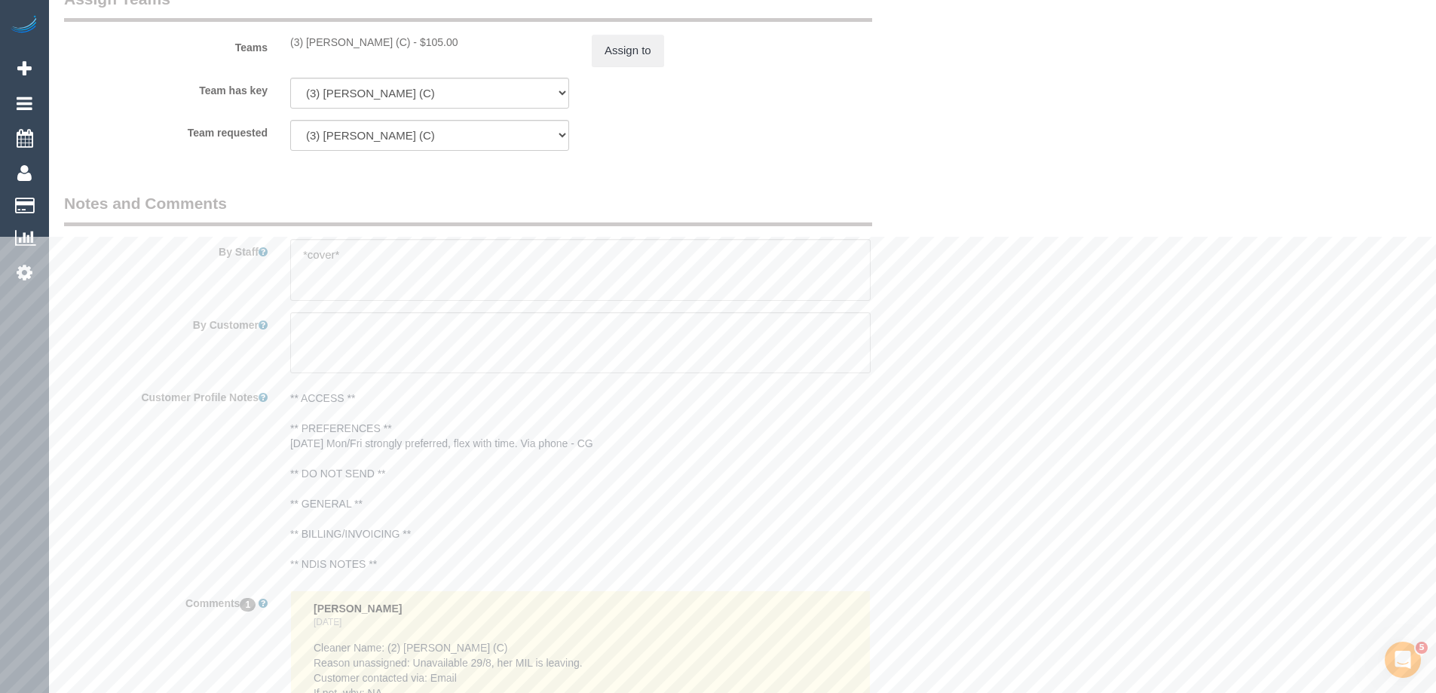
scroll to position [2000, 0]
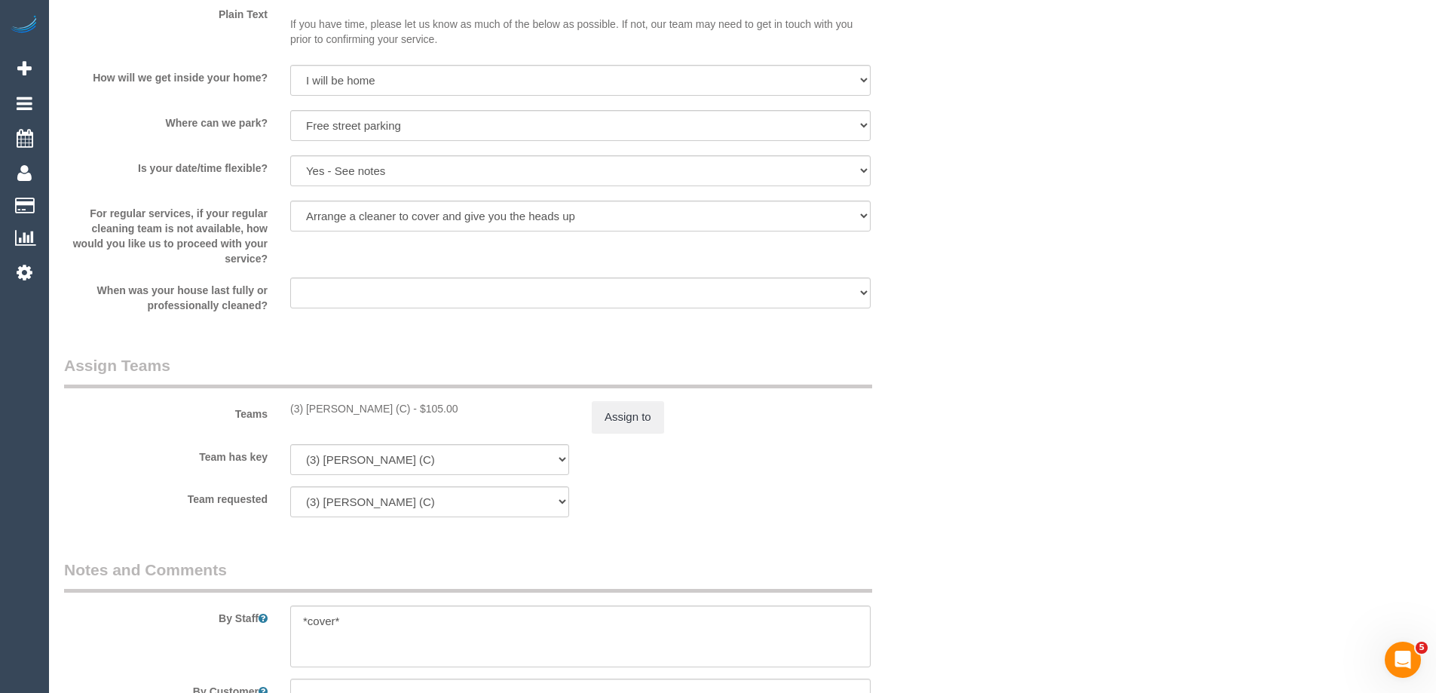
copy div "(3) Thidas Wickramasinghe (C)"
drag, startPoint x: 290, startPoint y: 411, endPoint x: 440, endPoint y: 415, distance: 150.9
click at [440, 415] on div "(3) Thidas Wickramasinghe (C) - $105.00" at bounding box center [429, 408] width 279 height 15
drag, startPoint x: 680, startPoint y: 417, endPoint x: 654, endPoint y: 421, distance: 26.7
click at [681, 417] on div "Assign to" at bounding box center [732, 417] width 302 height 32
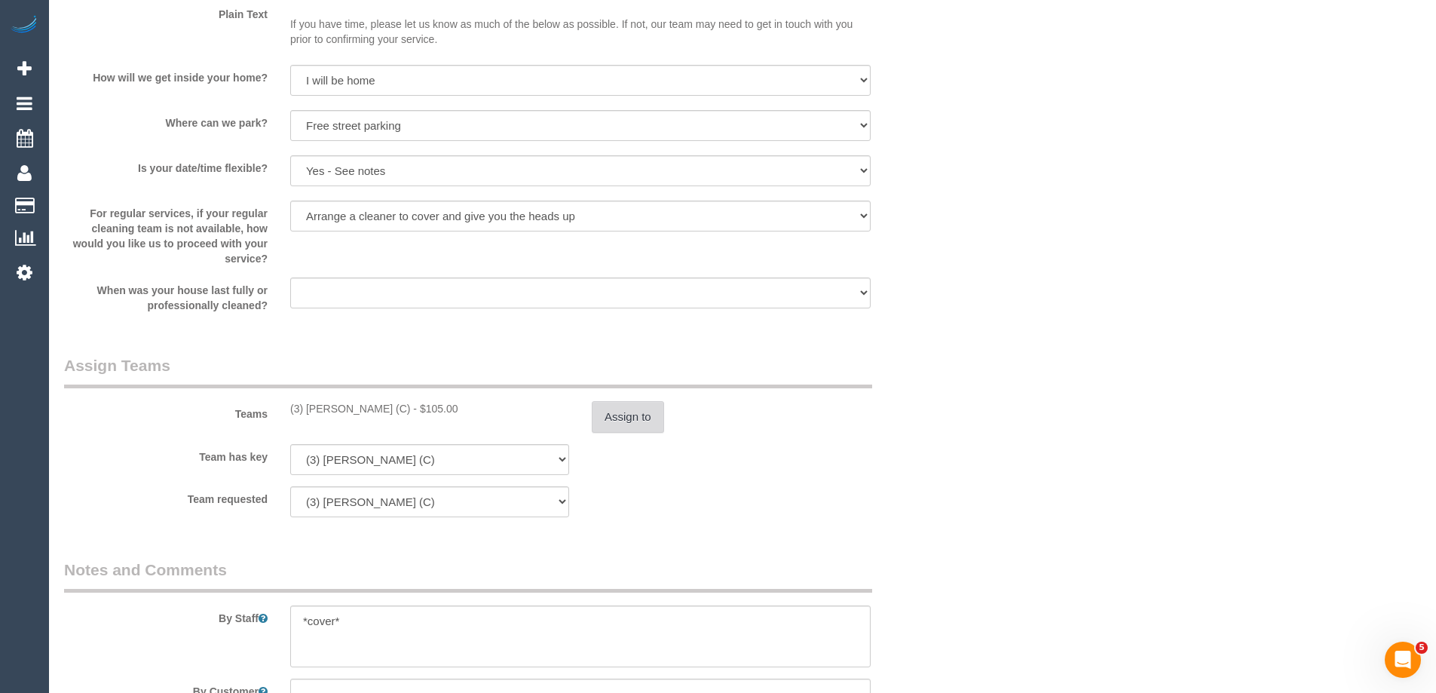
click at [648, 421] on button "Assign to" at bounding box center [628, 417] width 72 height 32
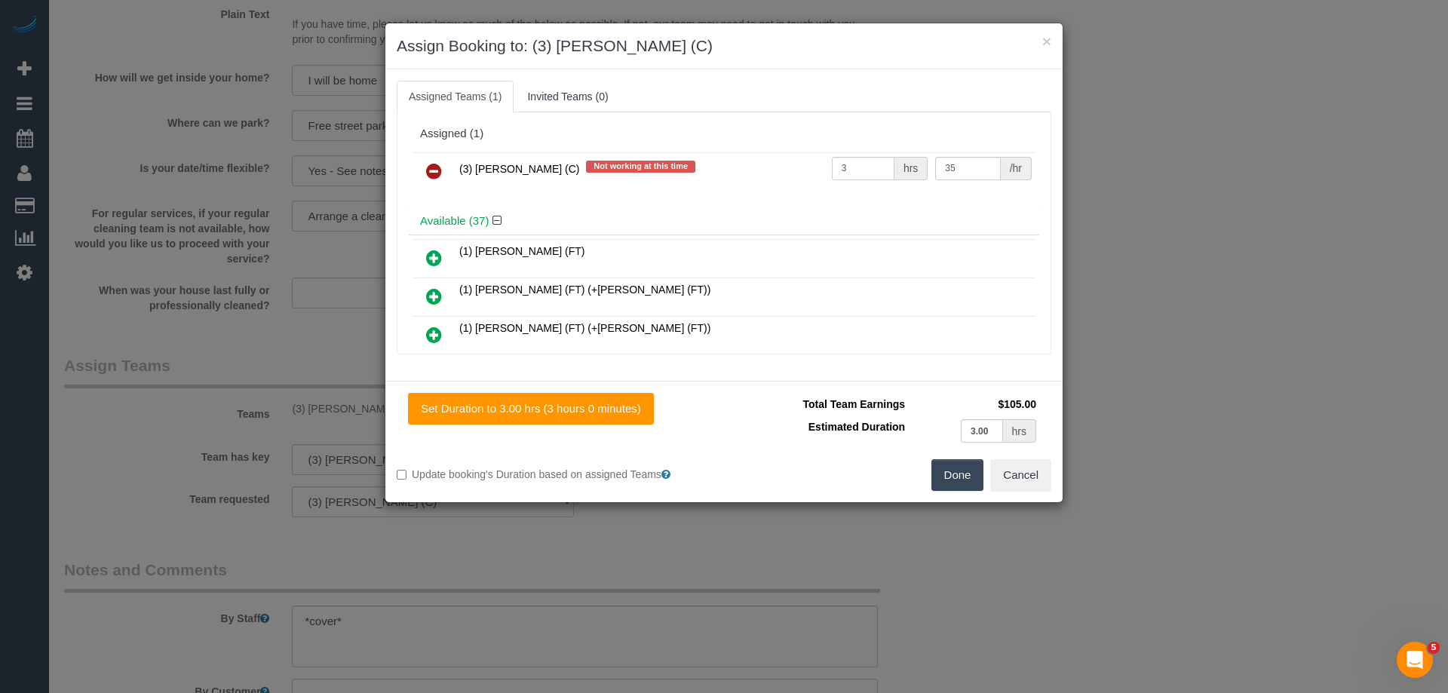
click at [433, 167] on icon at bounding box center [434, 171] width 16 height 18
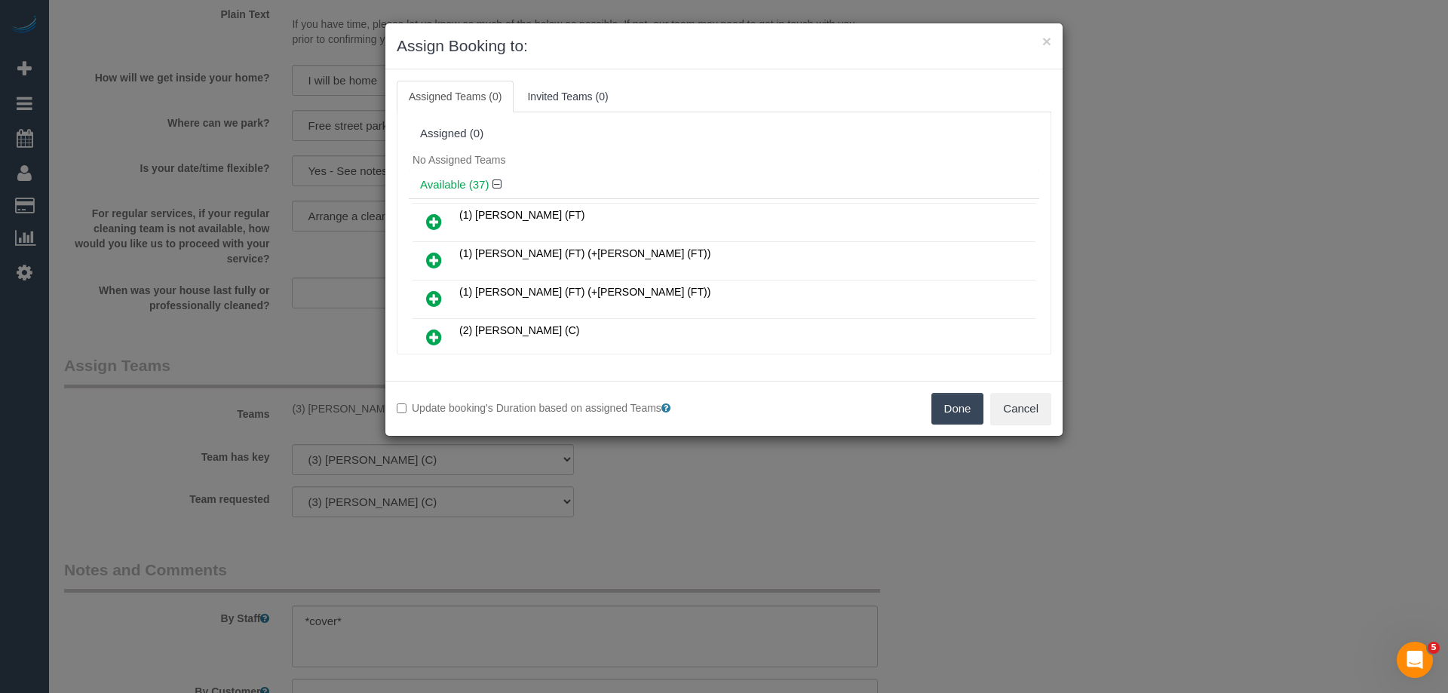
click at [944, 400] on button "Done" at bounding box center [957, 409] width 53 height 32
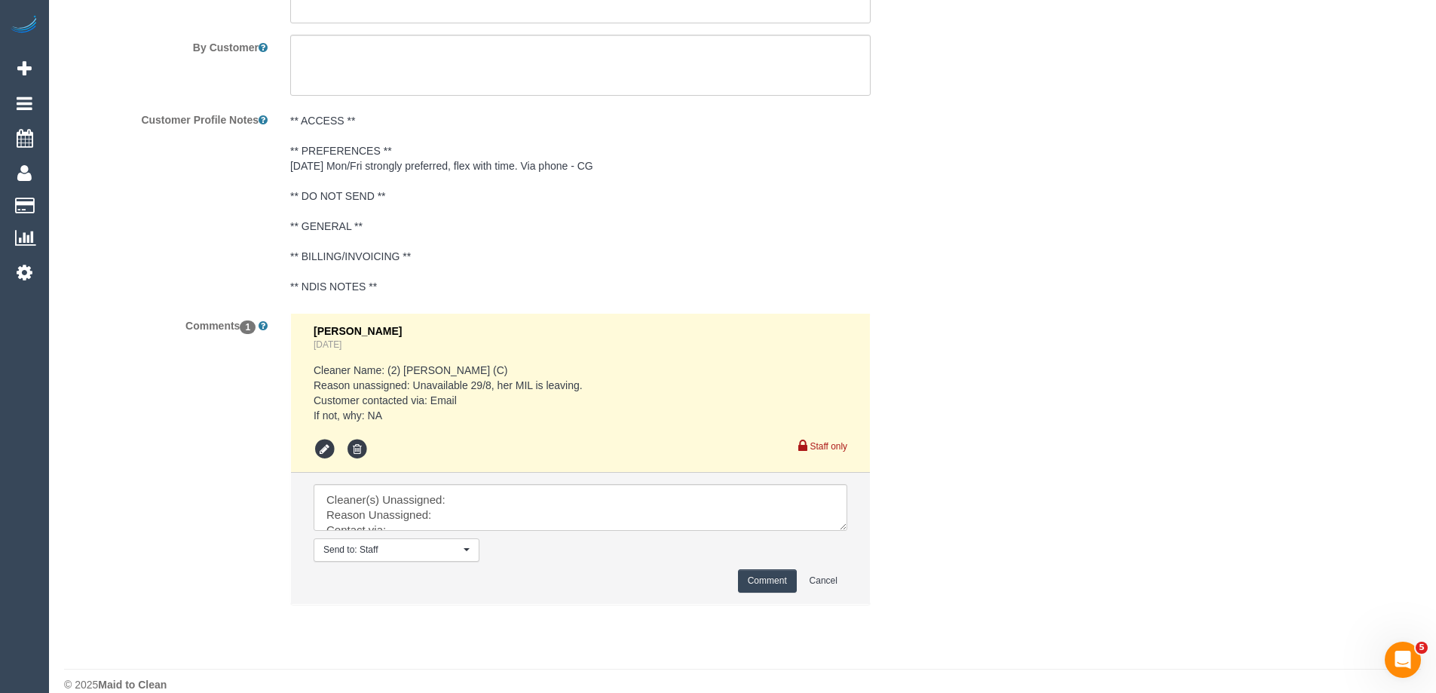
scroll to position [2665, 0]
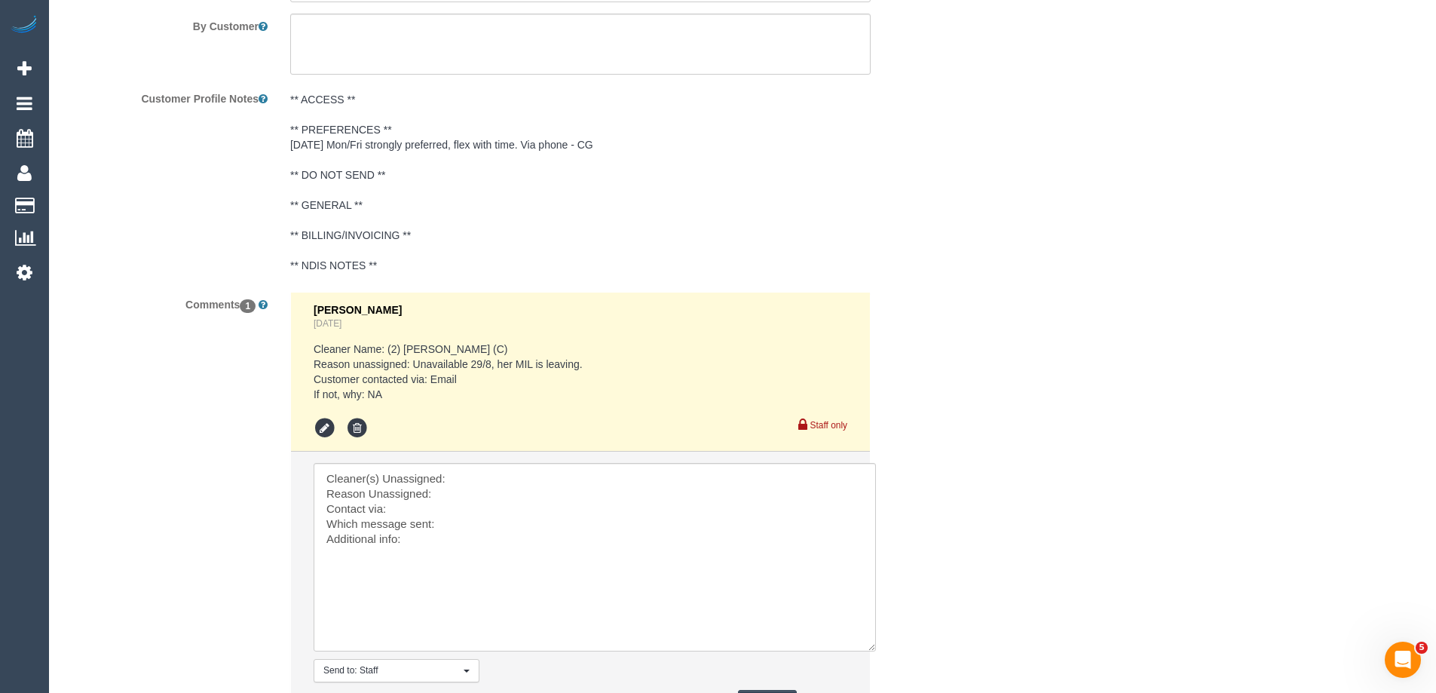
drag, startPoint x: 863, startPoint y: 584, endPoint x: 808, endPoint y: 612, distance: 62.1
click at [868, 643] on textarea at bounding box center [595, 557] width 562 height 188
drag, startPoint x: 541, startPoint y: 486, endPoint x: 548, endPoint y: 474, distance: 14.9
click at [540, 486] on textarea at bounding box center [595, 557] width 562 height 189
click at [548, 474] on textarea at bounding box center [595, 557] width 562 height 189
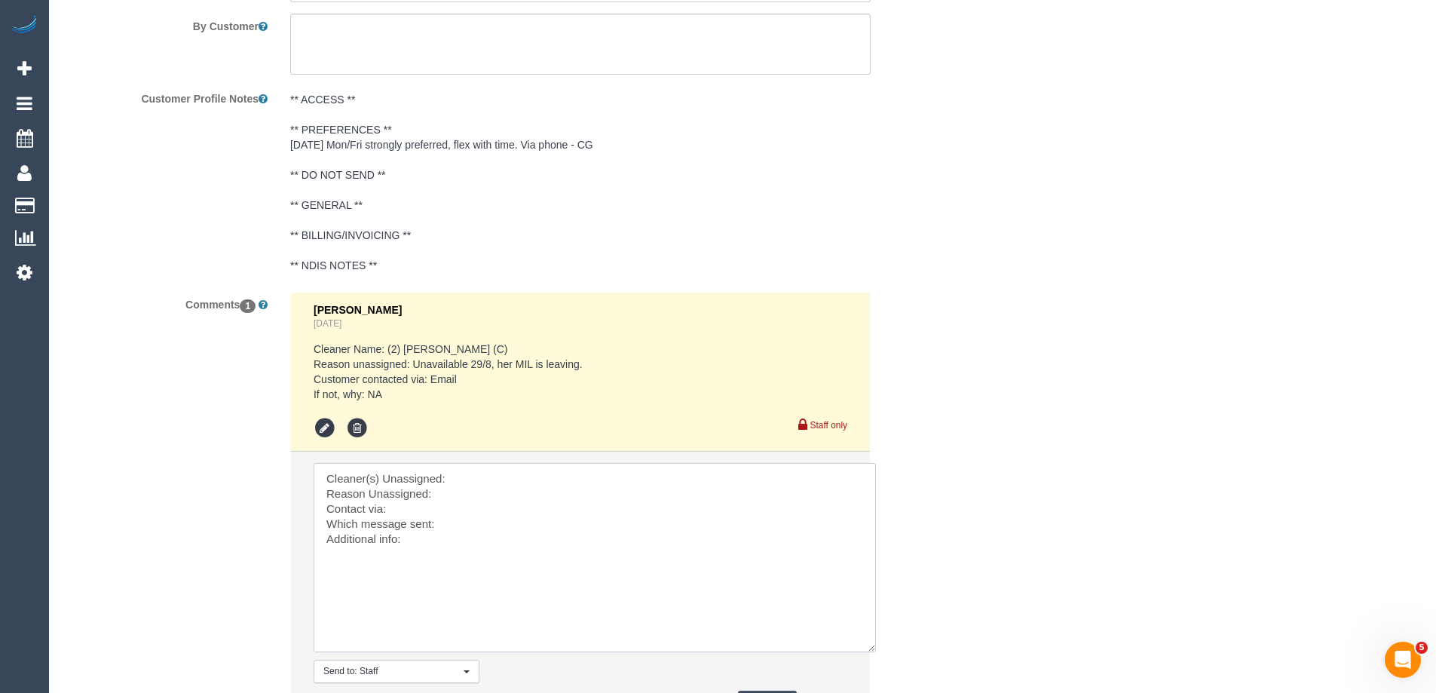
paste textarea "(3) [PERSON_NAME] (C)"
click at [403, 510] on textarea at bounding box center [595, 557] width 562 height 189
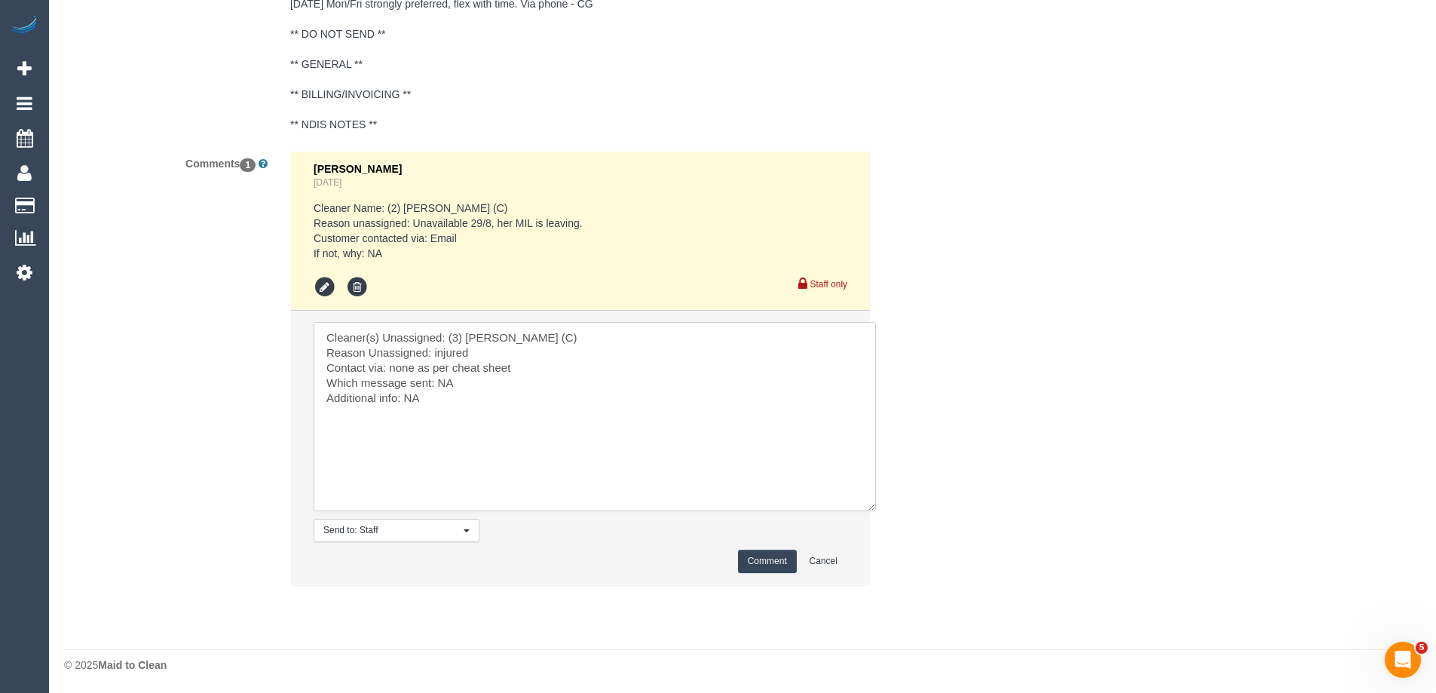
scroll to position [2808, 0]
type textarea "Cleaner(s) Unassigned: (3) Thidas Wickramasinghe (C) Reason Unassigned: injured…"
click at [755, 565] on button "Comment" at bounding box center [767, 559] width 59 height 23
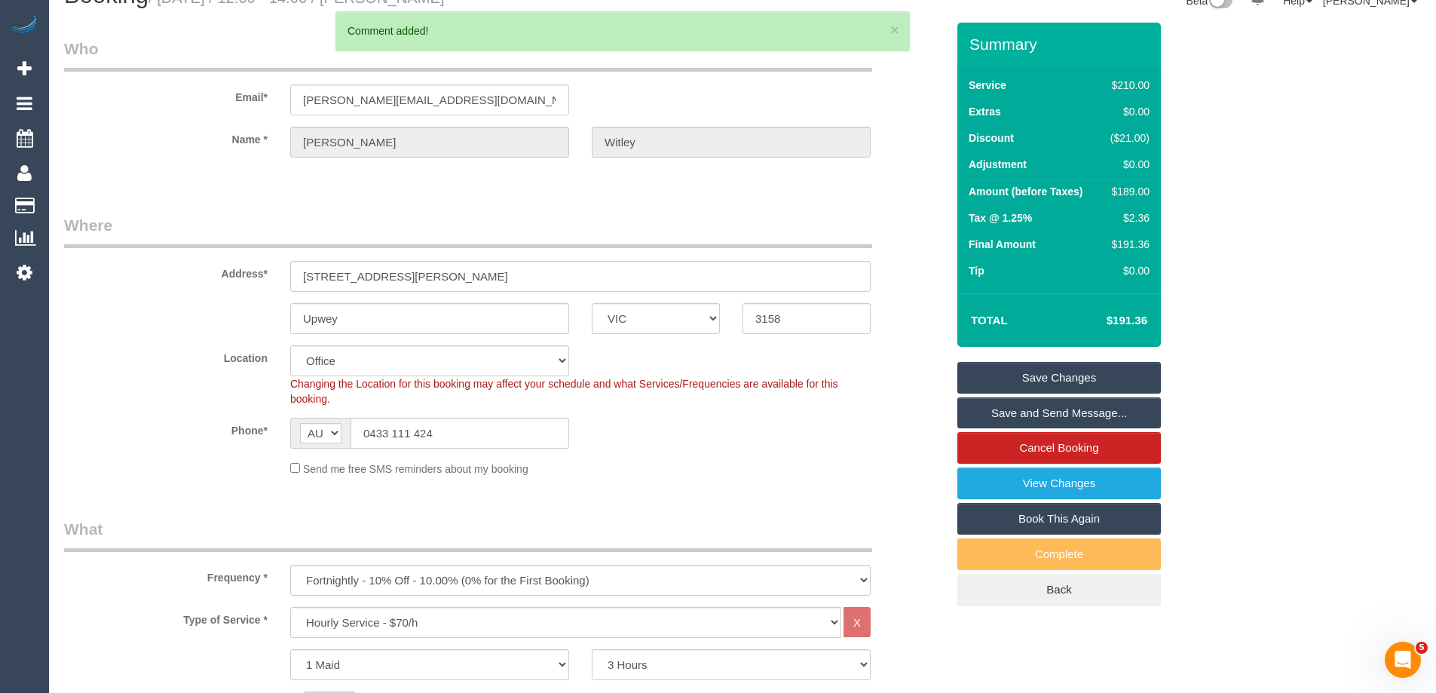
scroll to position [0, 0]
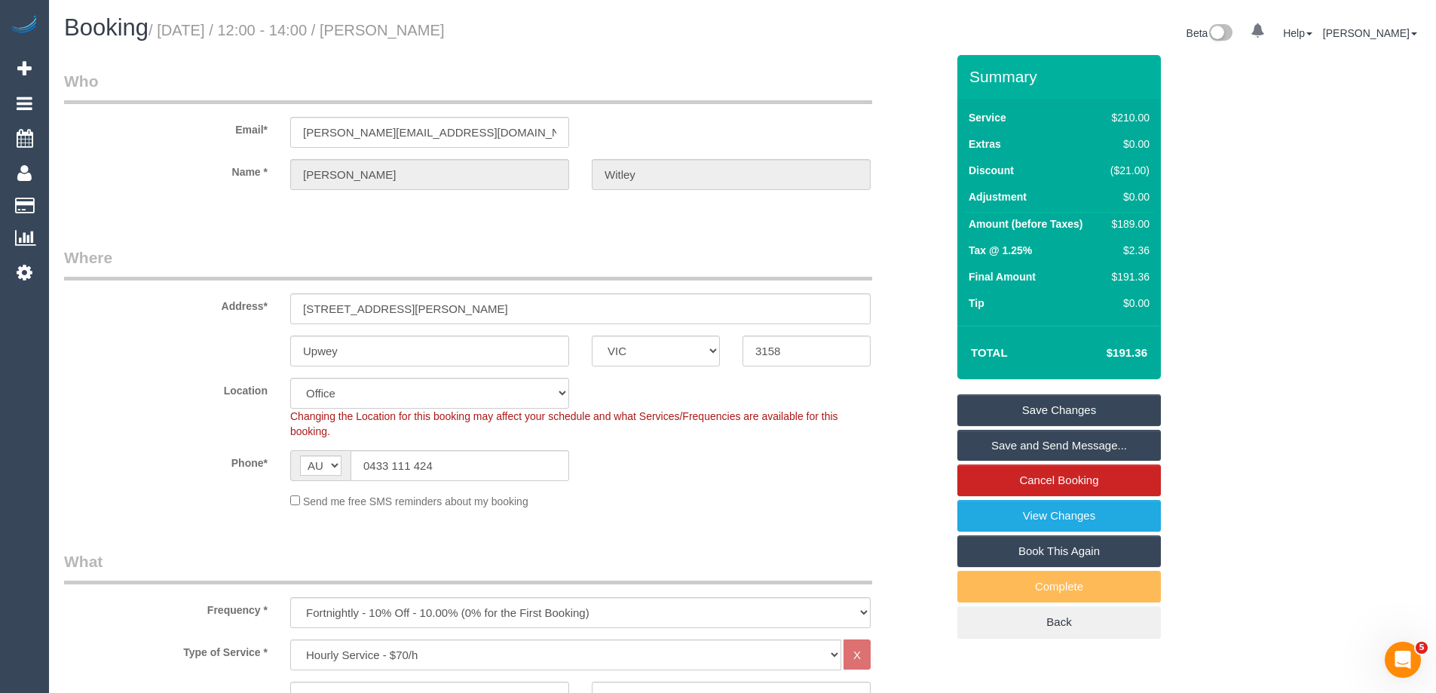
click at [1026, 409] on link "Save Changes" at bounding box center [1060, 410] width 204 height 32
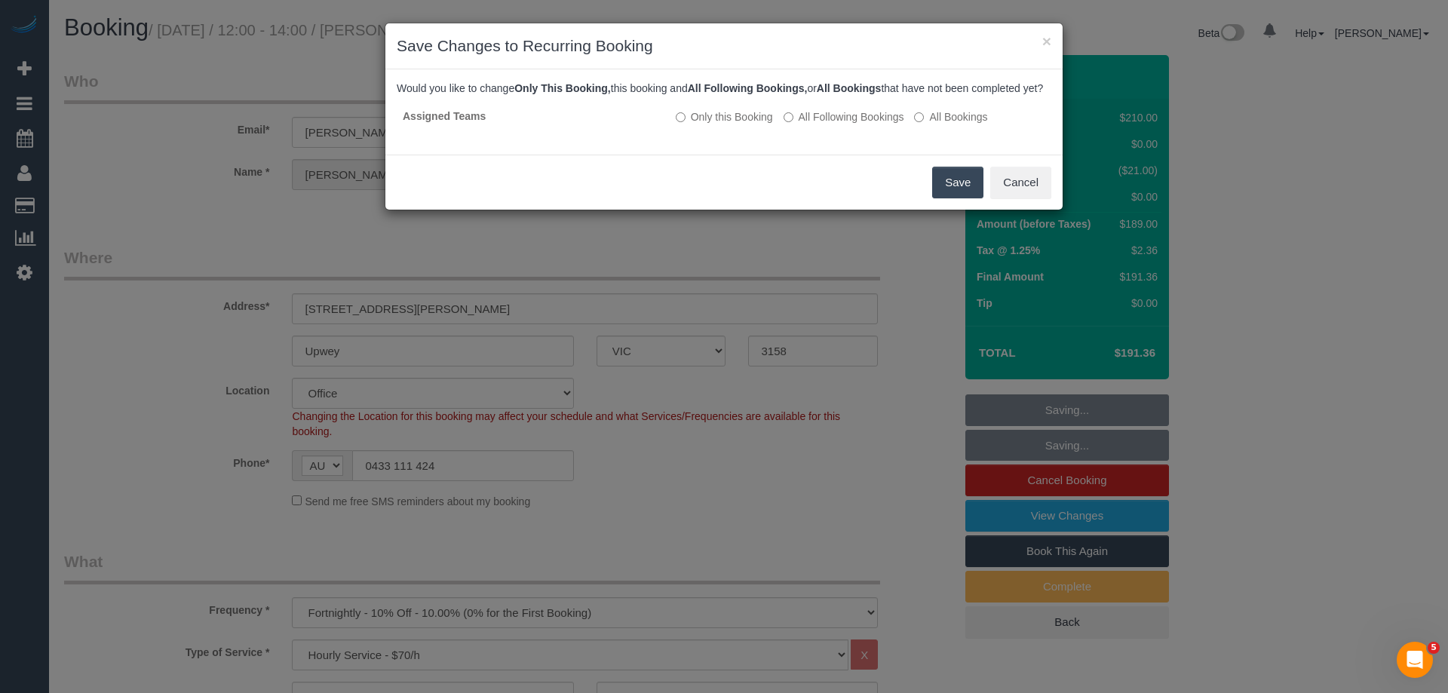
click at [970, 198] on button "Save" at bounding box center [957, 183] width 51 height 32
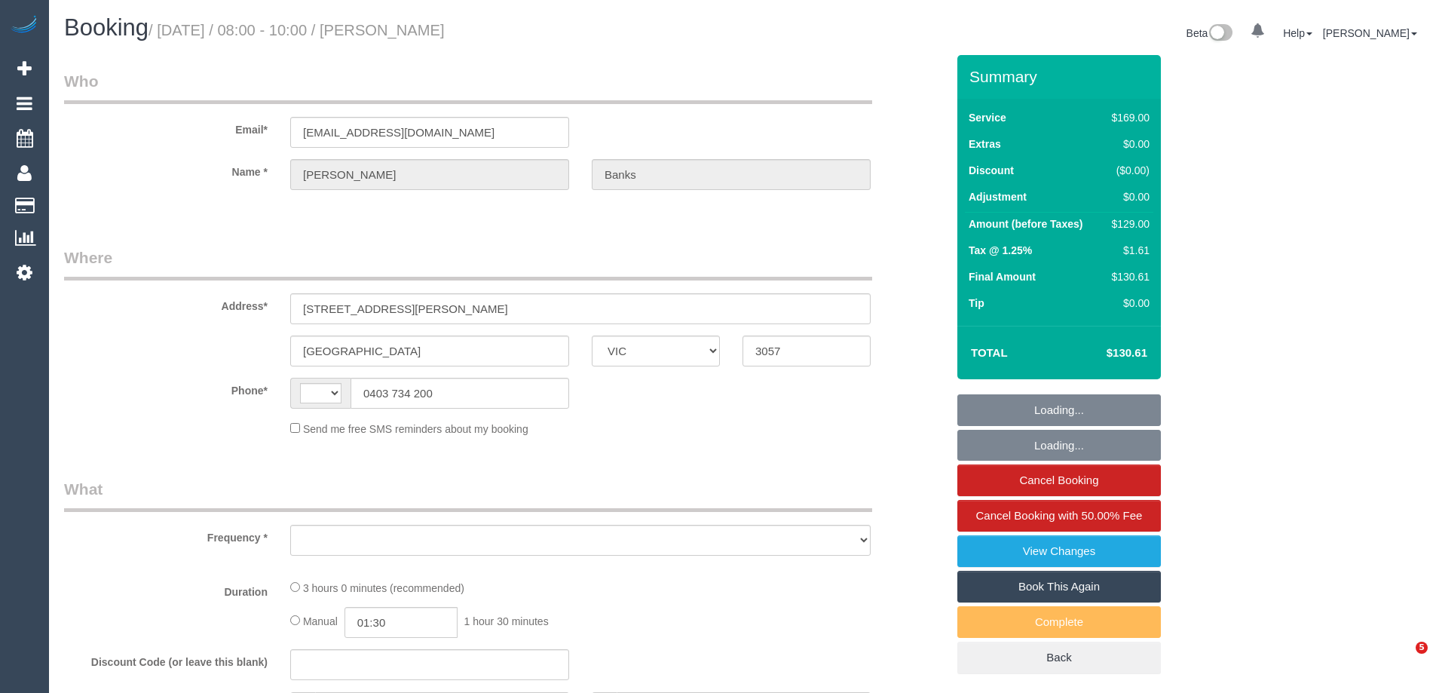
select select "VIC"
select select "object:285"
select select "string:stripe-pm_1RdSfl2GScqysDRVEqEfTyKo"
select select "number:28"
select select "number:14"
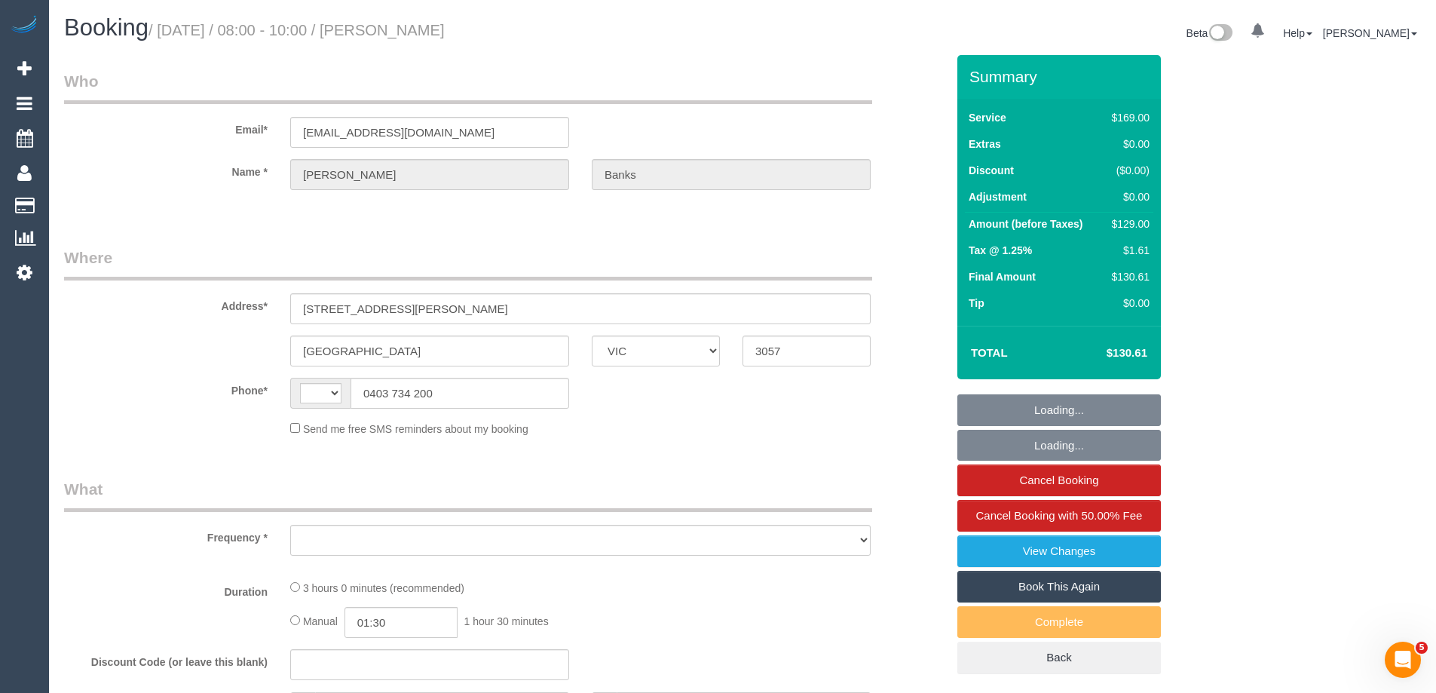
select select "number:18"
select select "number:24"
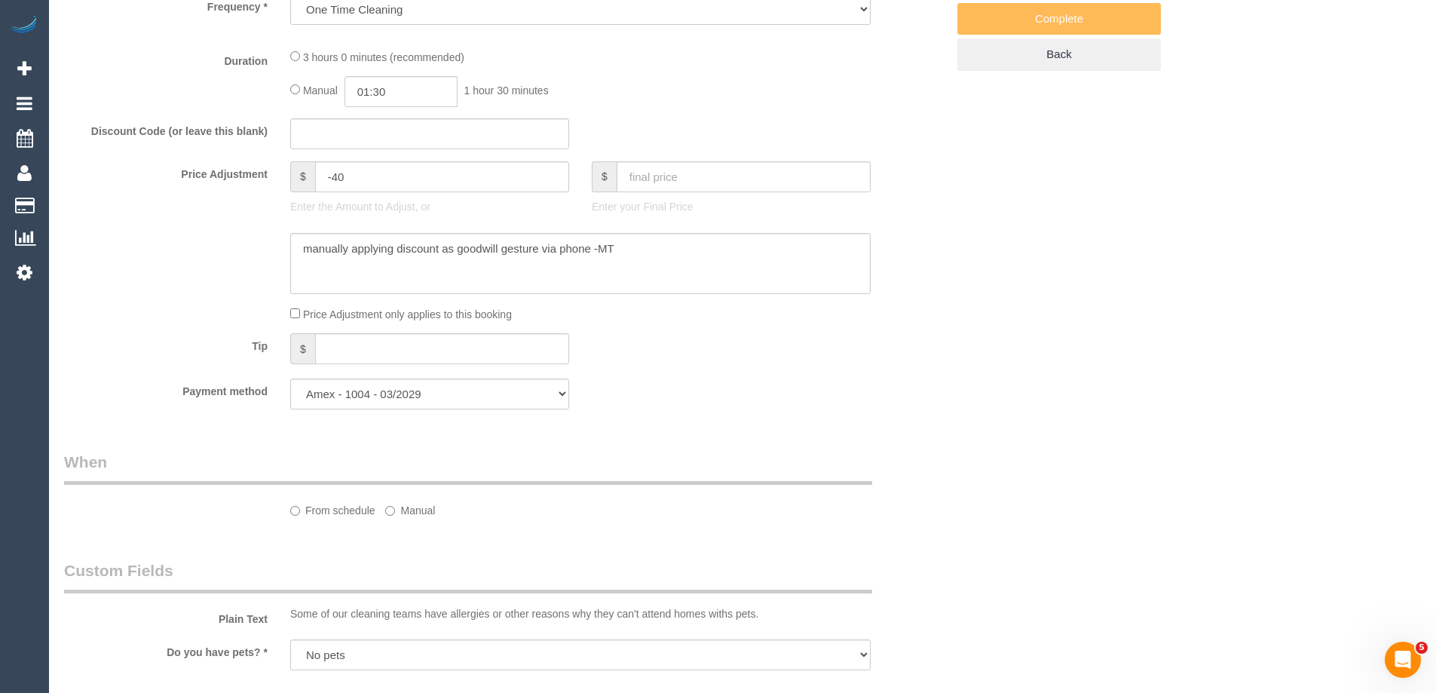
select select "object:781"
select select "string:AU"
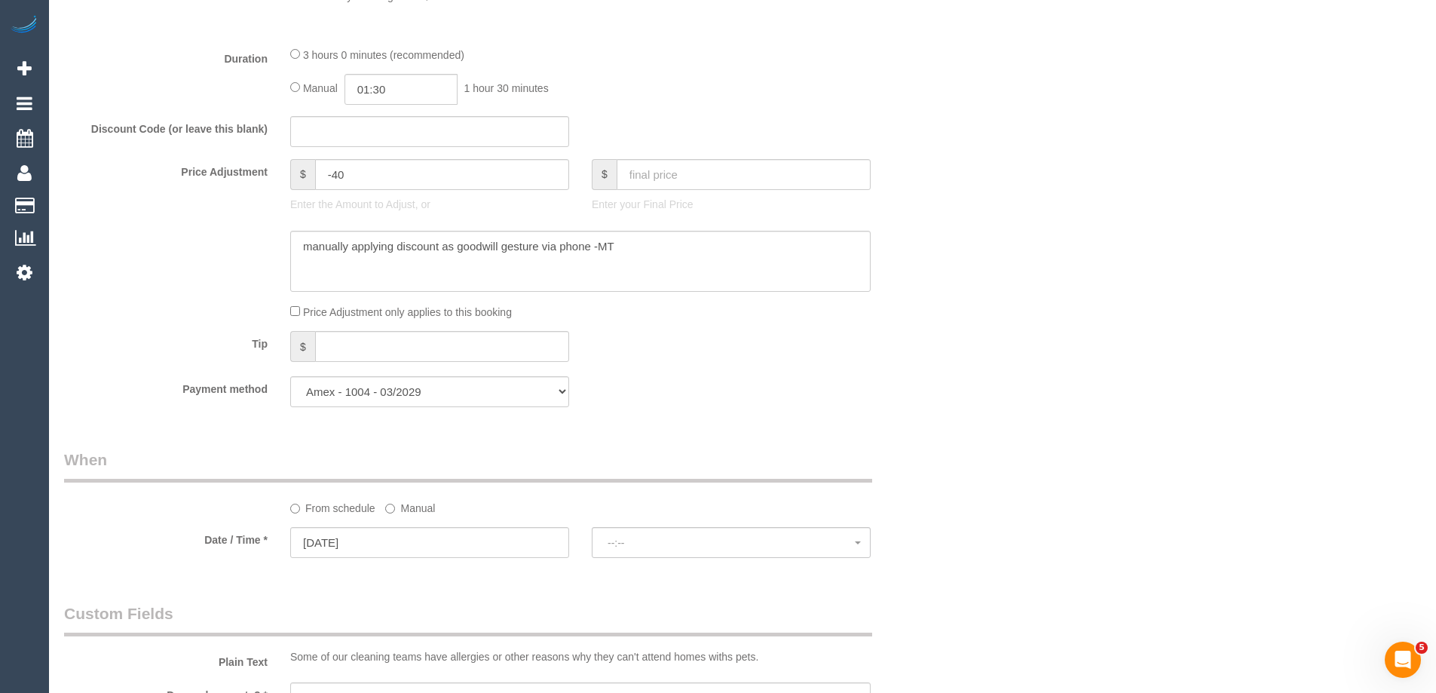
select select "spot1"
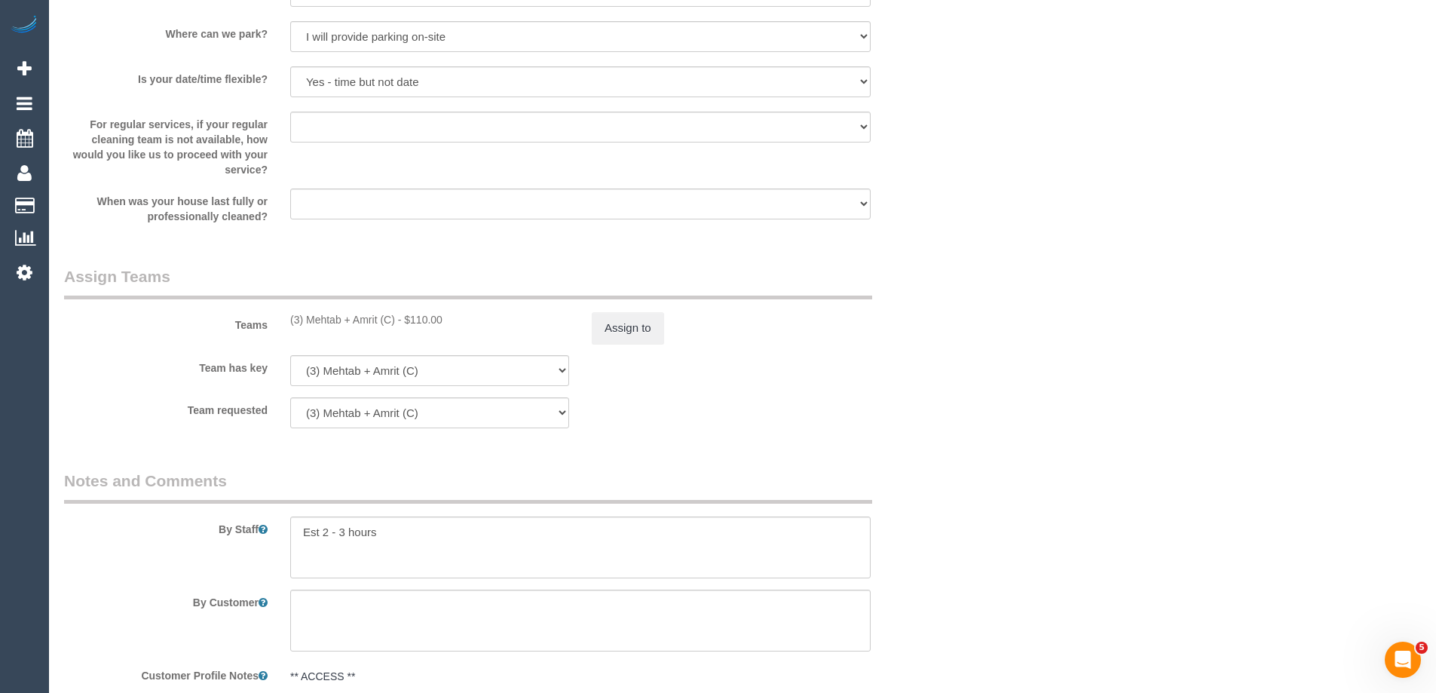
scroll to position [2036, 0]
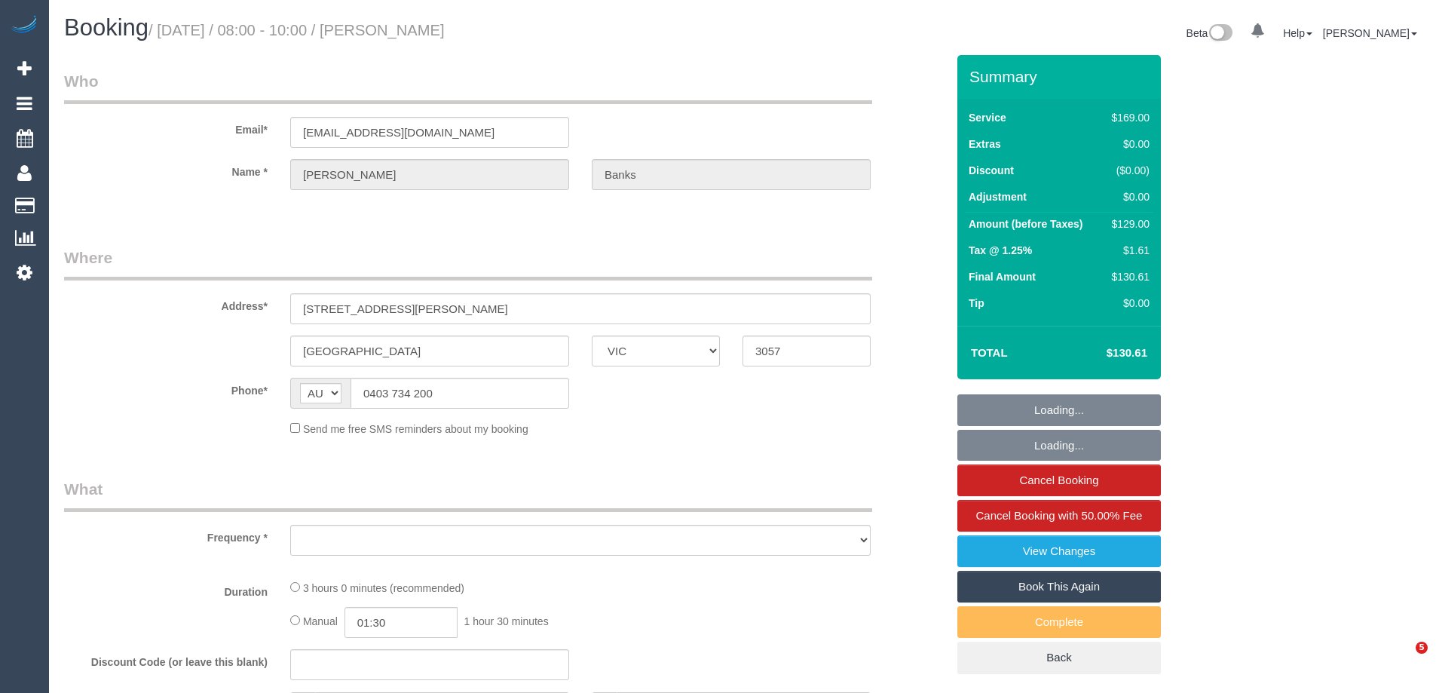
select select "VIC"
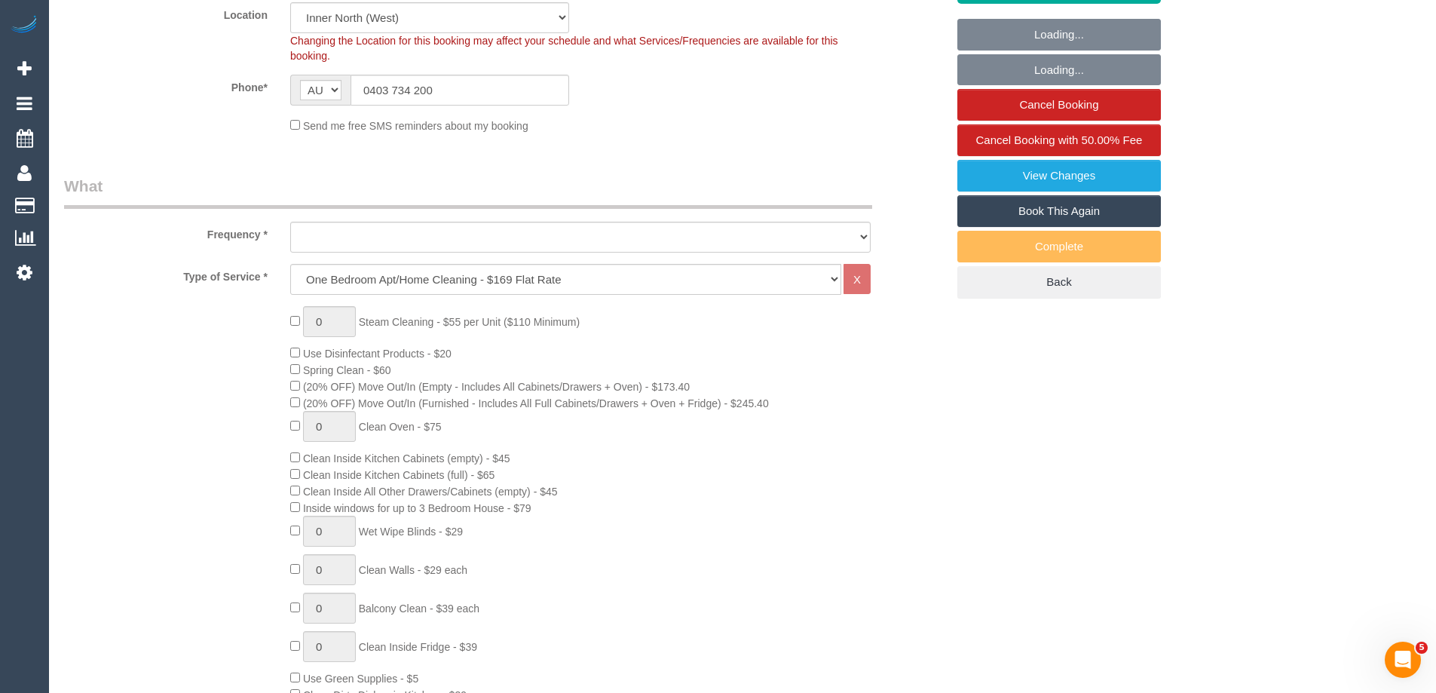
select select "object:651"
select select "string:stripe-pm_1RdSfl2GScqysDRVEqEfTyKo"
select select "spot1"
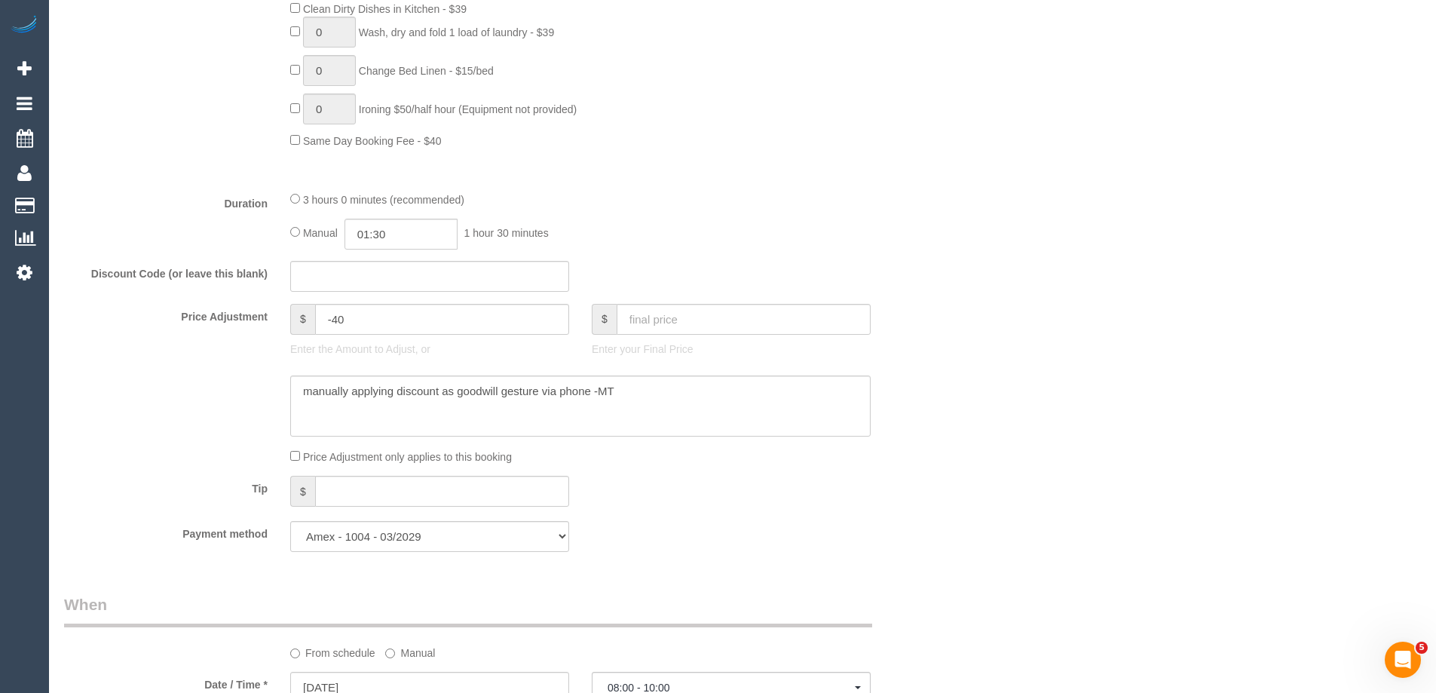
select select "object:661"
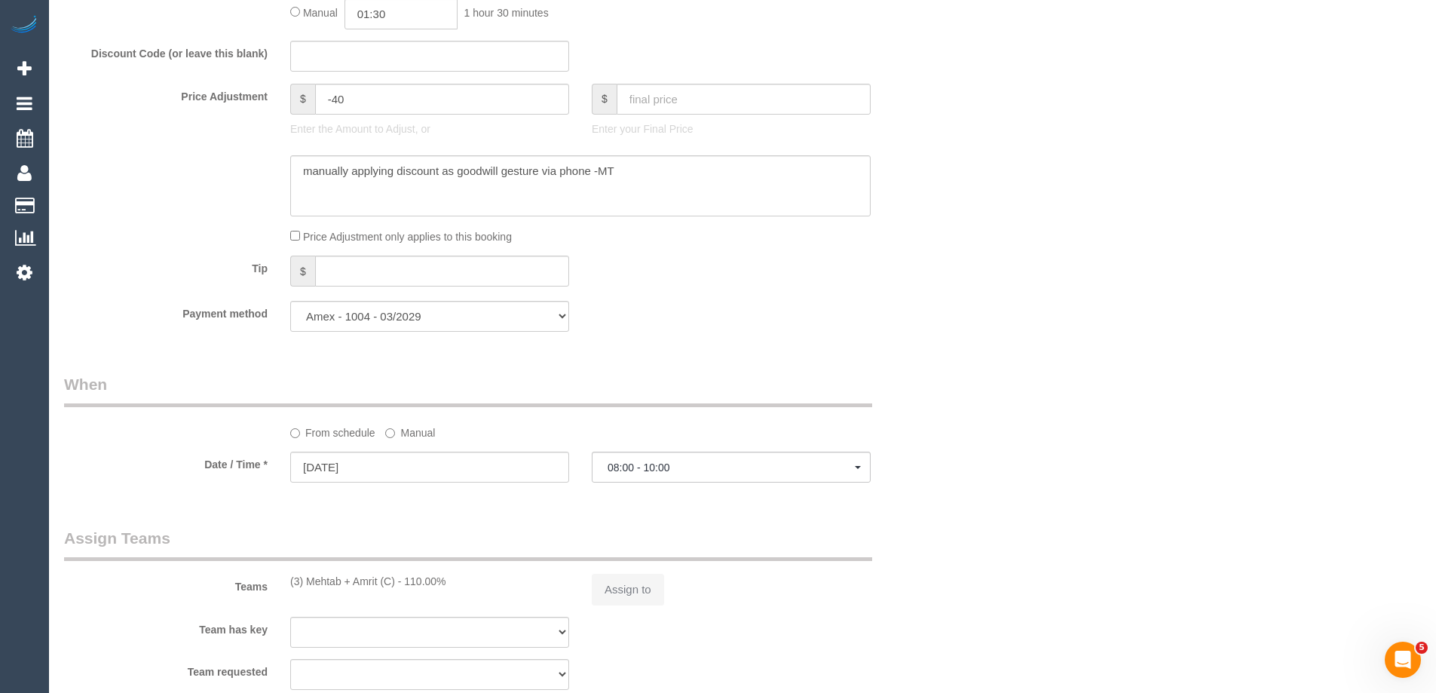
select select "number:28"
select select "number:14"
select select "number:18"
select select "number:24"
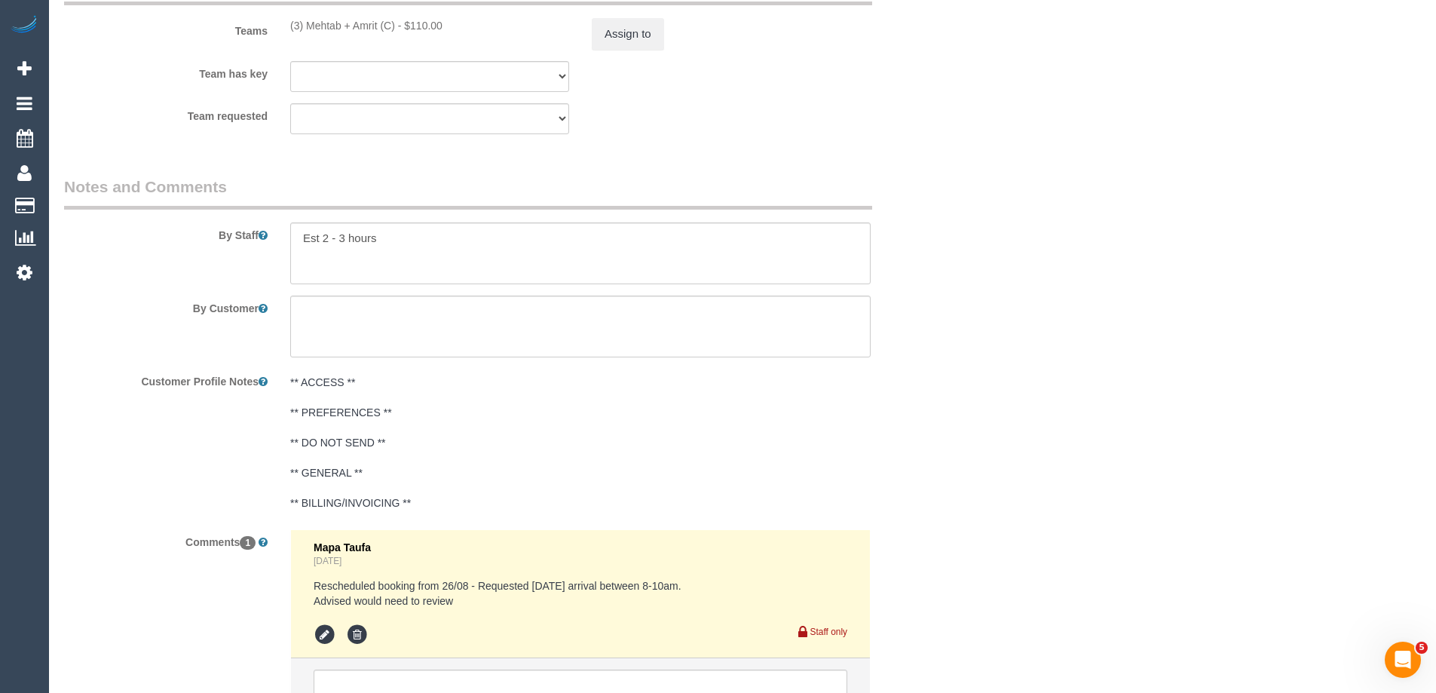
scroll to position [2460, 0]
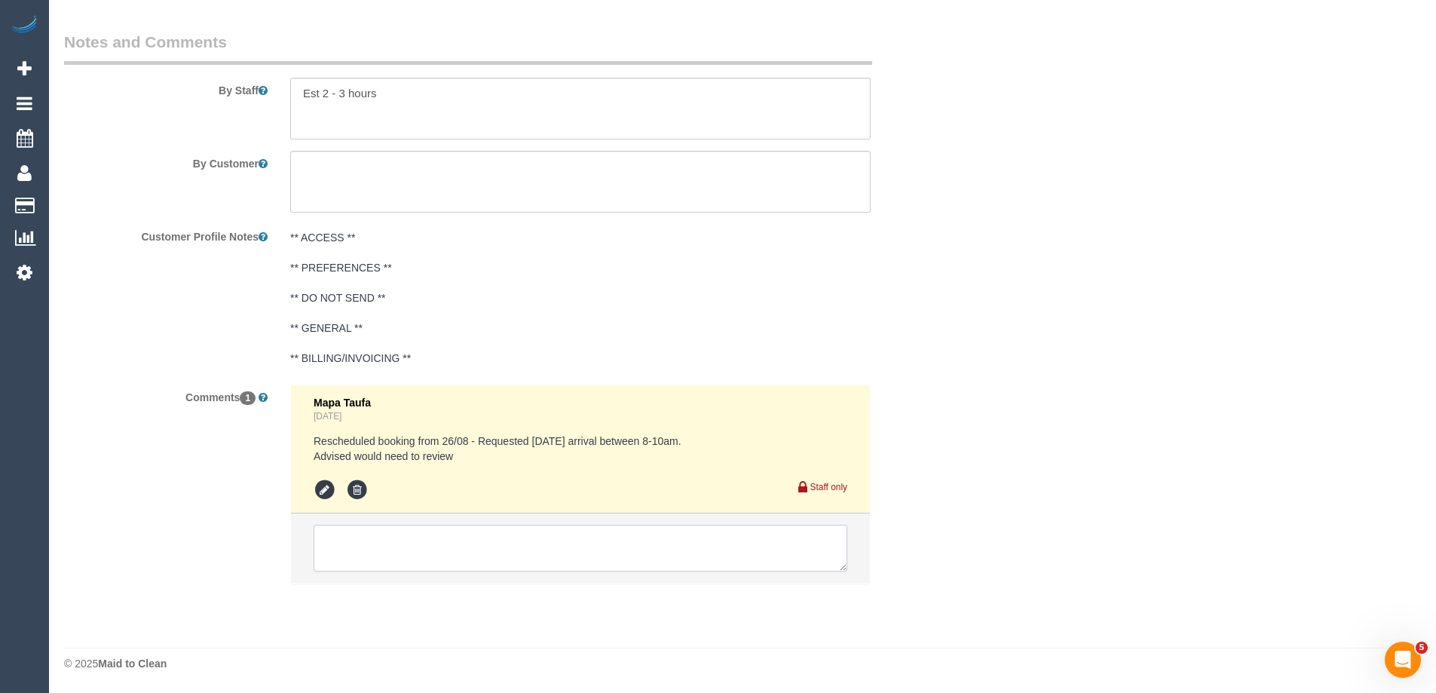
click at [546, 535] on textarea at bounding box center [581, 548] width 534 height 47
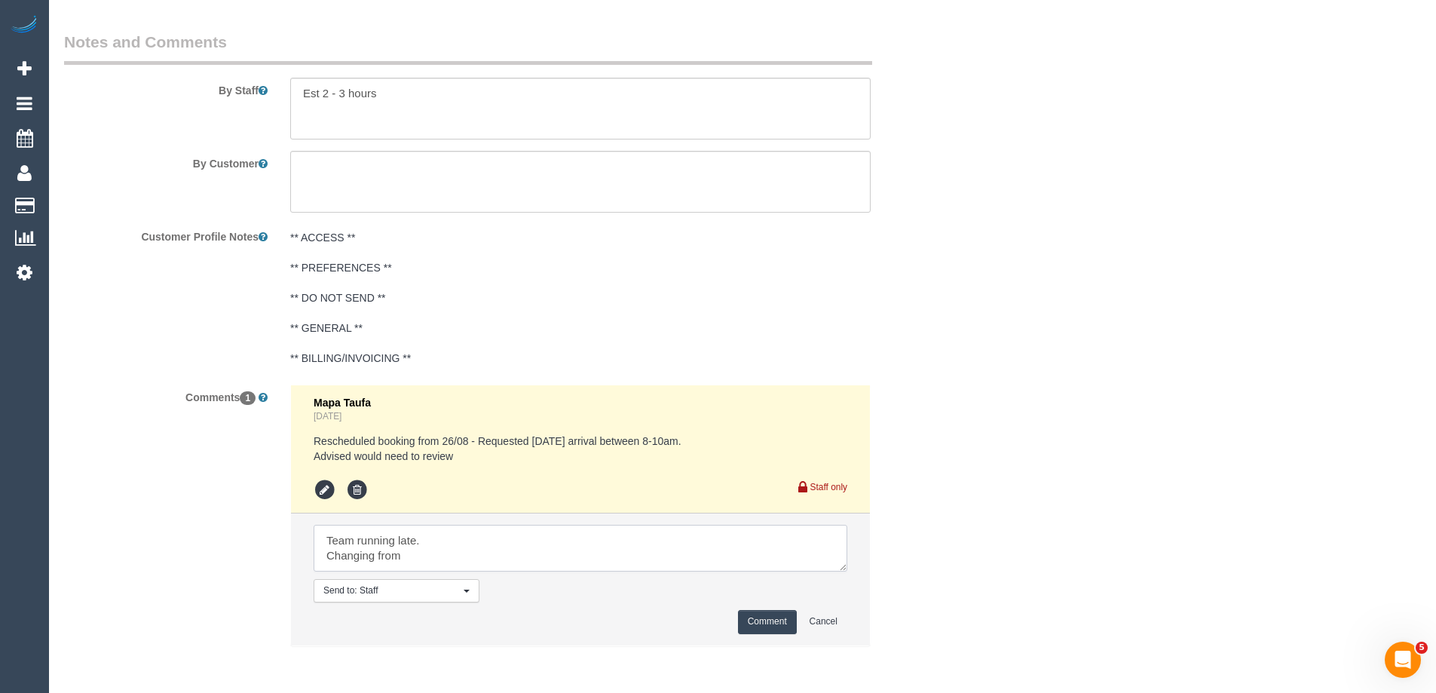
paste textarea "08:00 - 10:00"
type textarea "Team running late. Changing from 08:00 - 10:00 to 11:00-11:20. Via phone"
click at [761, 621] on button "Comment" at bounding box center [767, 621] width 59 height 23
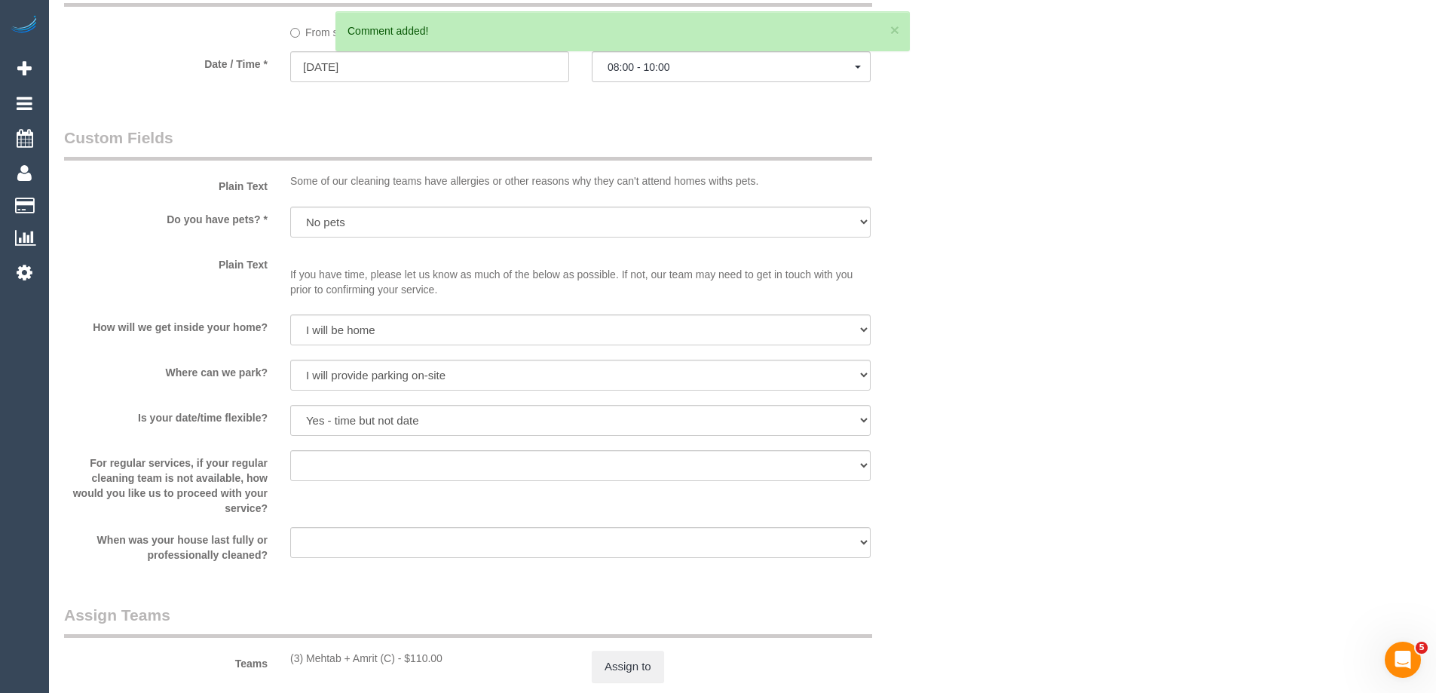
scroll to position [1404, 0]
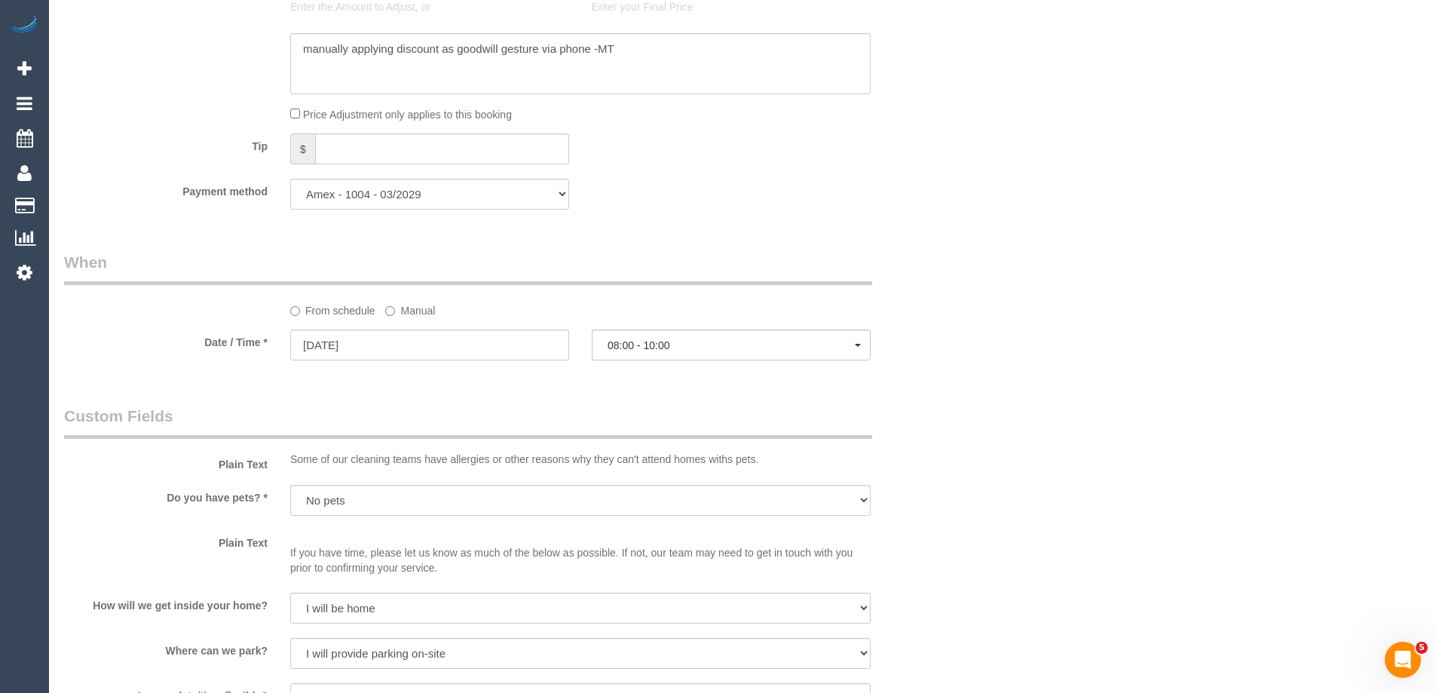
click at [416, 314] on label "Manual" at bounding box center [410, 308] width 50 height 20
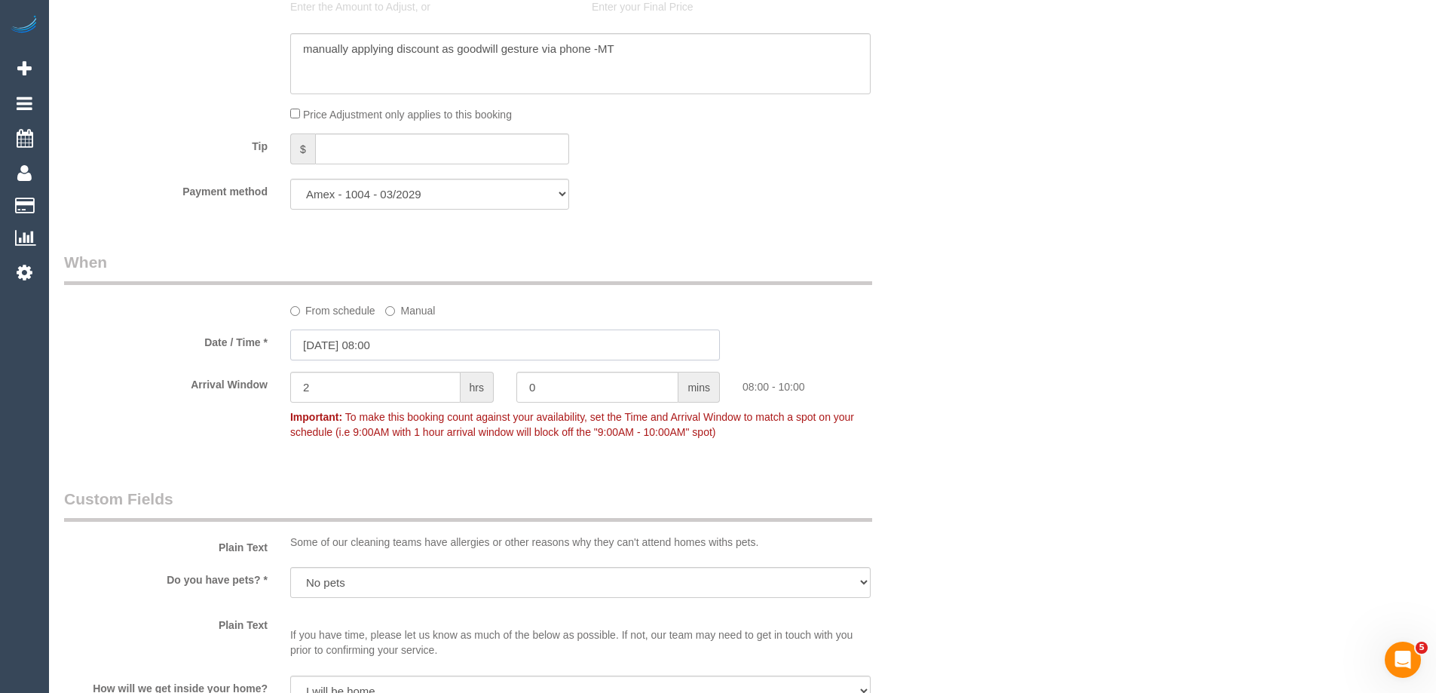
click at [410, 353] on input "[DATE] 08:00" at bounding box center [505, 344] width 430 height 31
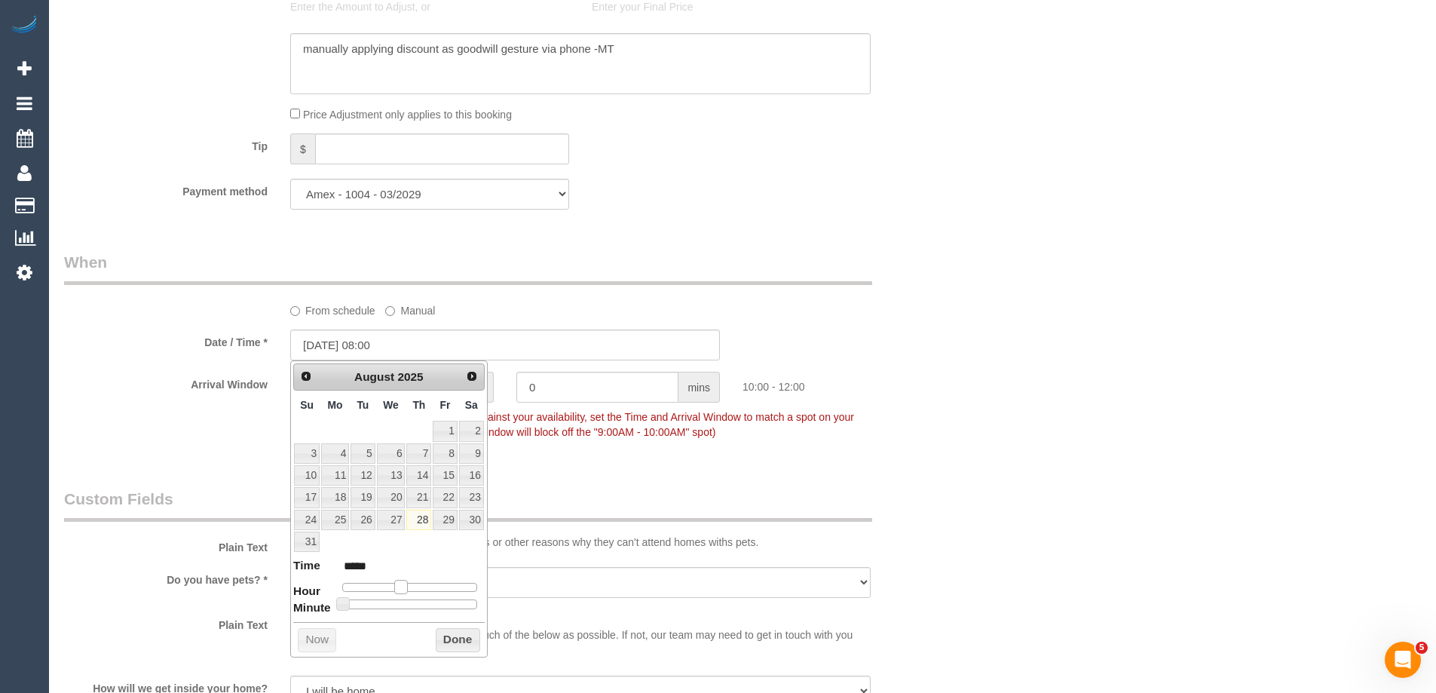
type input "[DATE] 10:00"
type input "*****"
type input "[DATE] 11:00"
type input "*****"
click at [407, 593] on span at bounding box center [407, 587] width 14 height 14
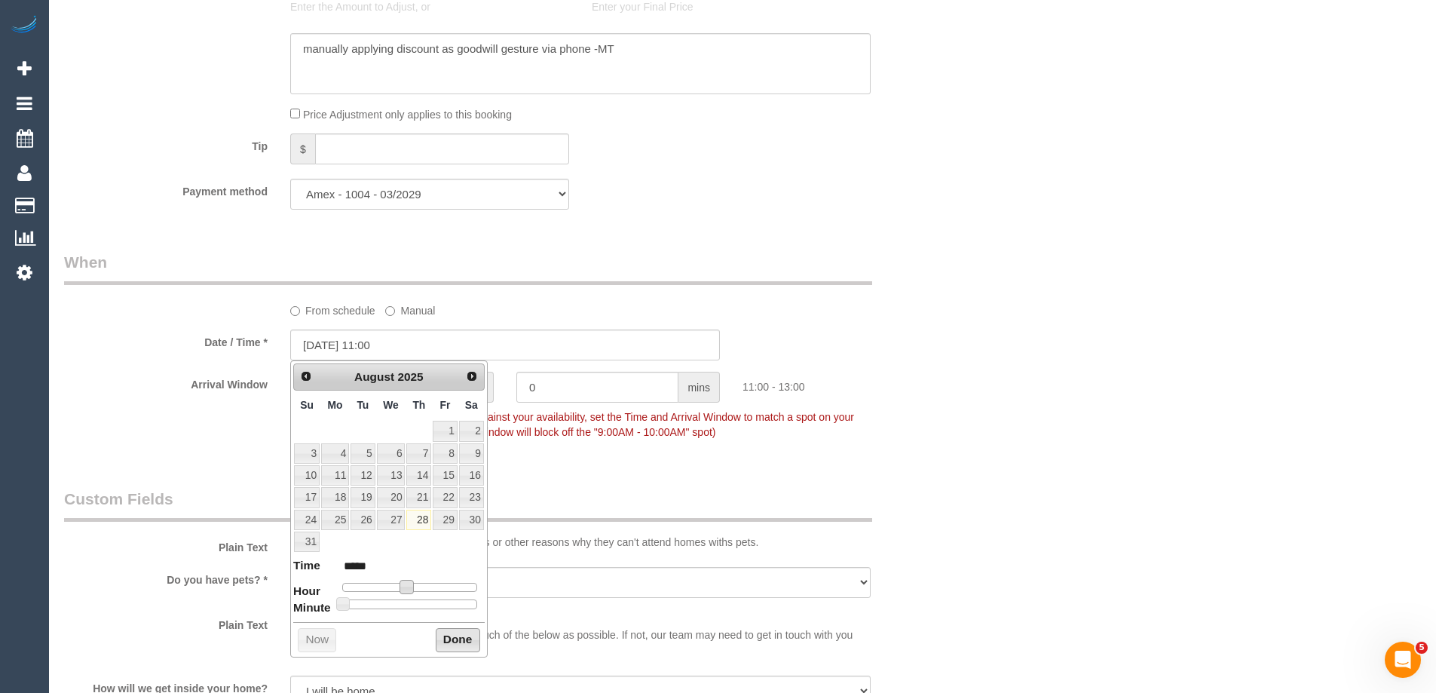
click at [447, 636] on button "Done" at bounding box center [458, 640] width 44 height 24
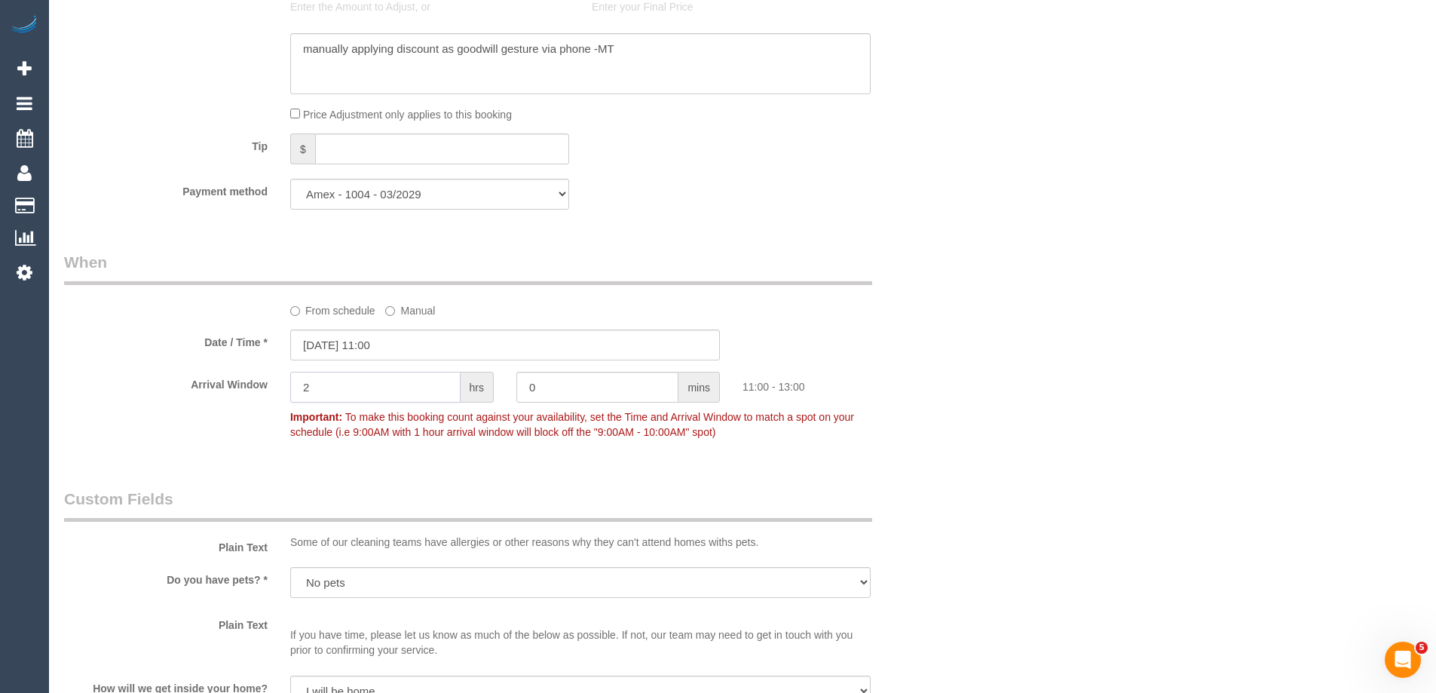
click at [372, 394] on input "2" at bounding box center [375, 387] width 170 height 31
type input "0"
click at [559, 405] on div at bounding box center [618, 404] width 204 height 3
click at [559, 395] on input "0" at bounding box center [597, 387] width 162 height 31
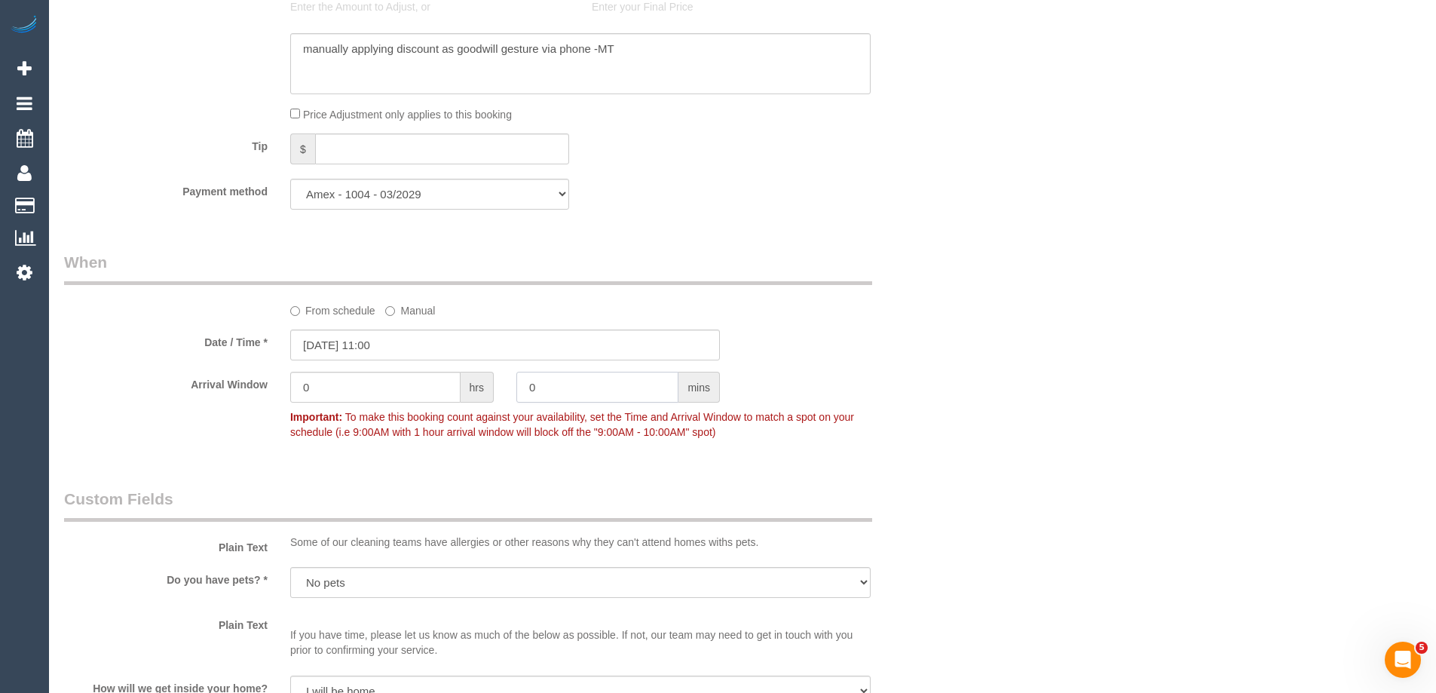
click at [559, 391] on input "0" at bounding box center [597, 387] width 162 height 31
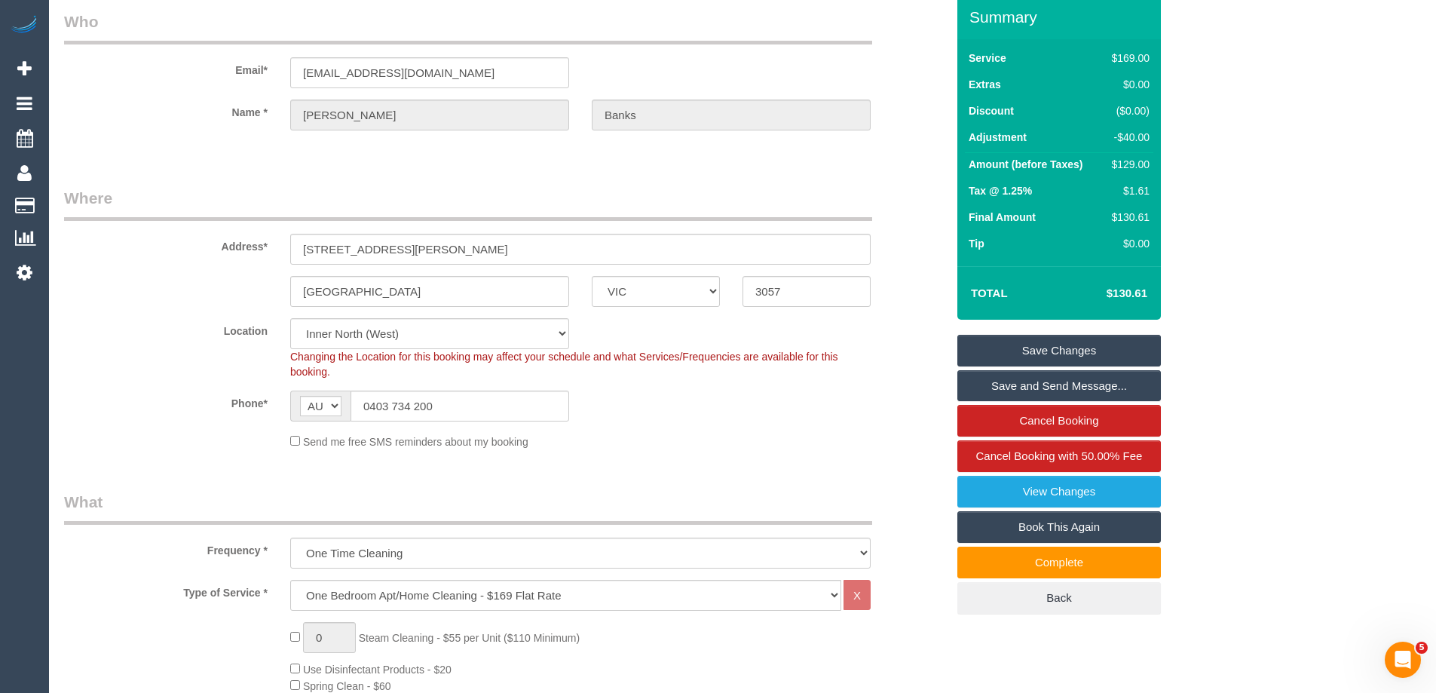
scroll to position [0, 0]
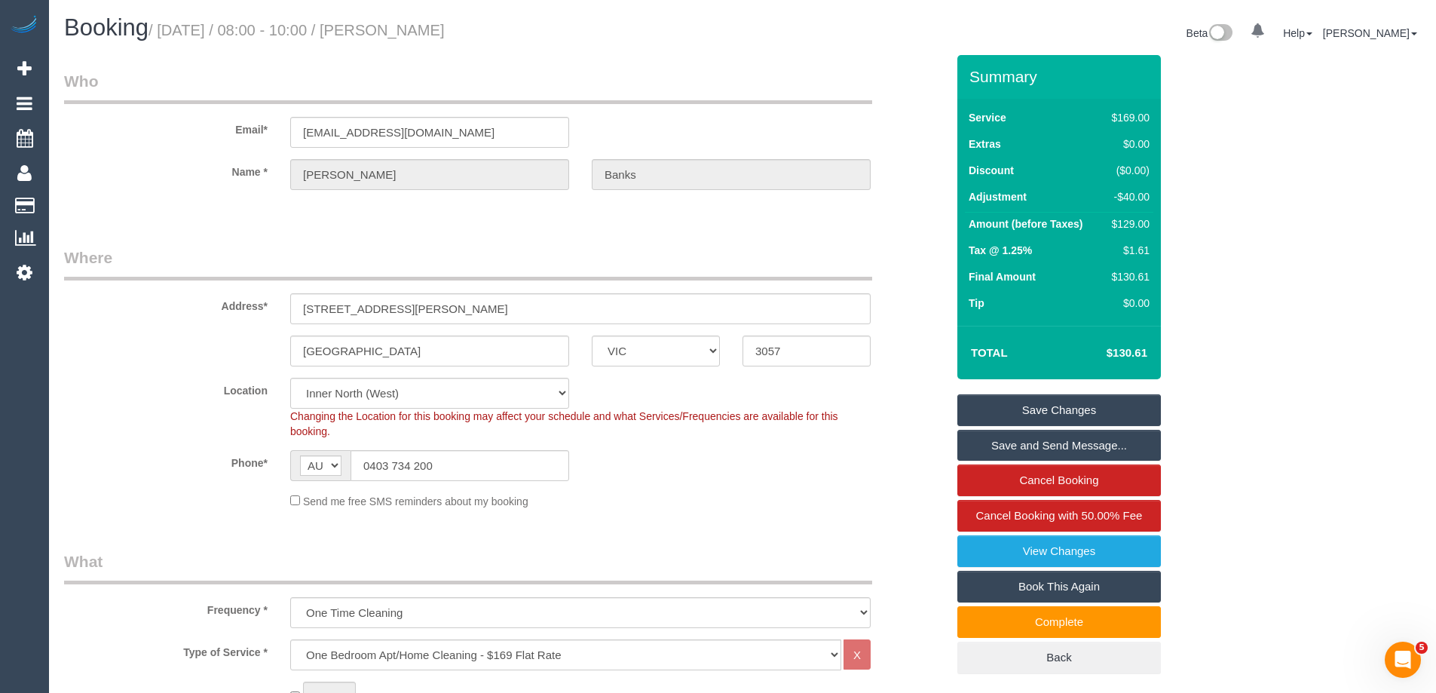
type input "20"
click at [1053, 411] on link "Save Changes" at bounding box center [1060, 410] width 204 height 32
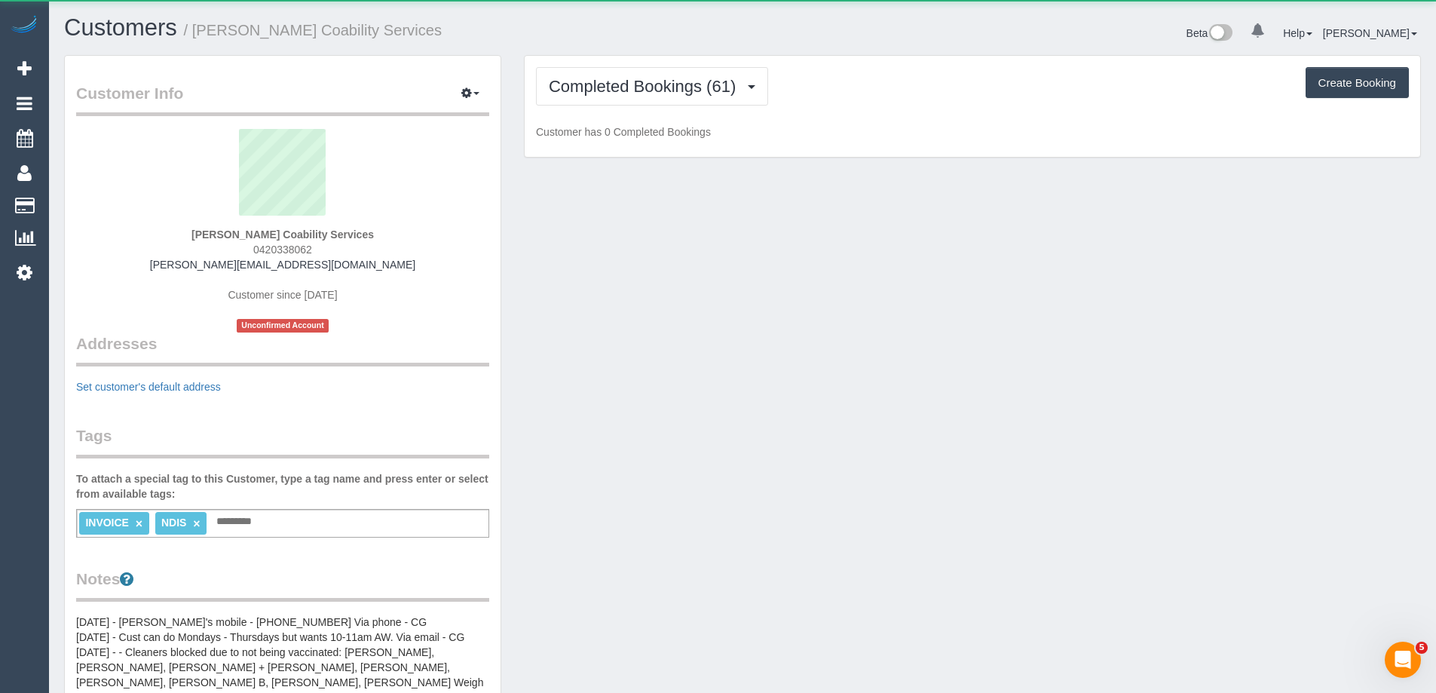
scroll to position [1335, 1436]
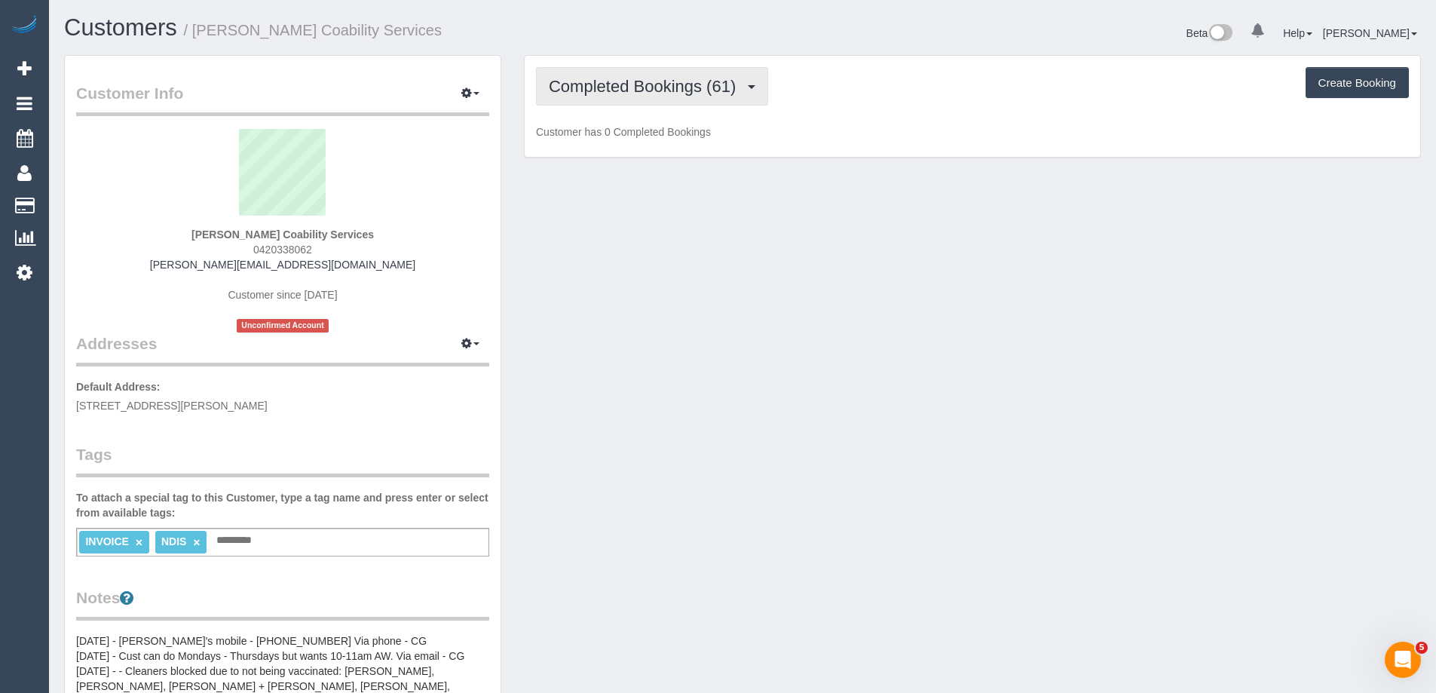
click at [651, 97] on button "Completed Bookings (61)" at bounding box center [652, 86] width 232 height 38
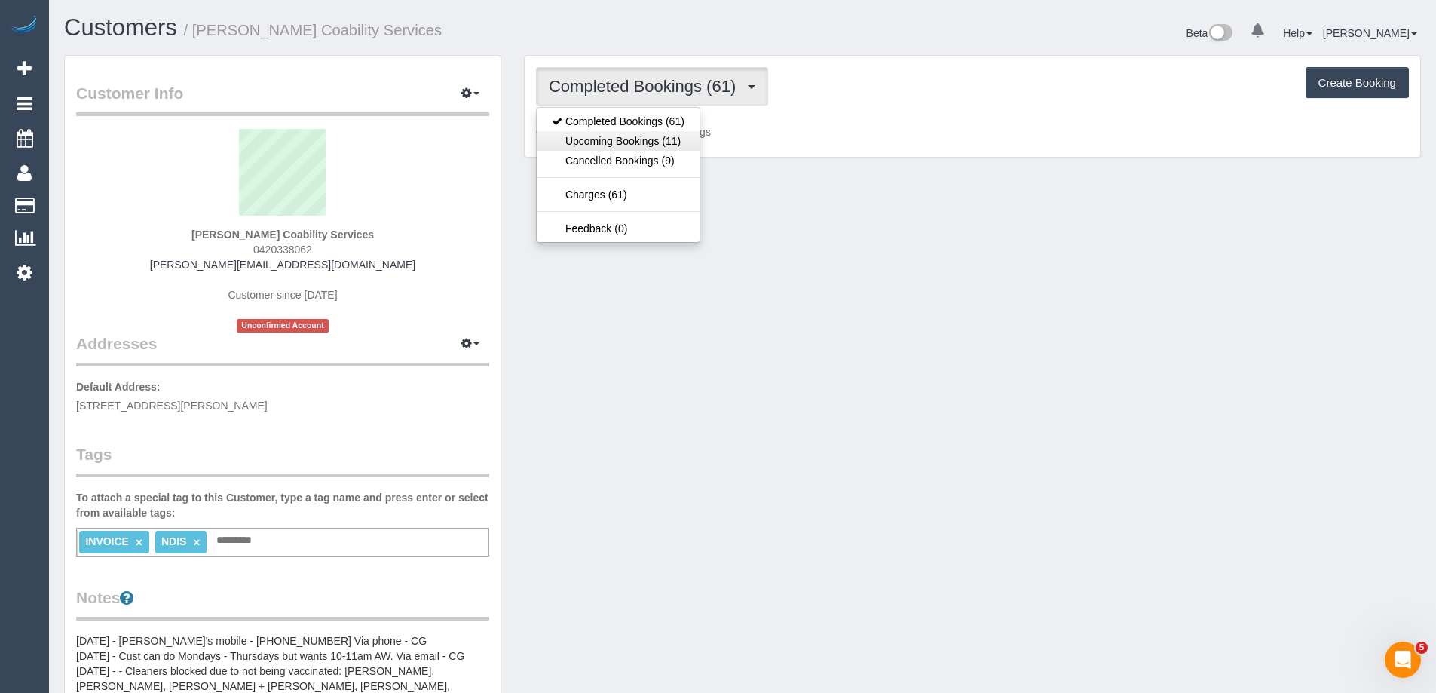
scroll to position [71332, 73963]
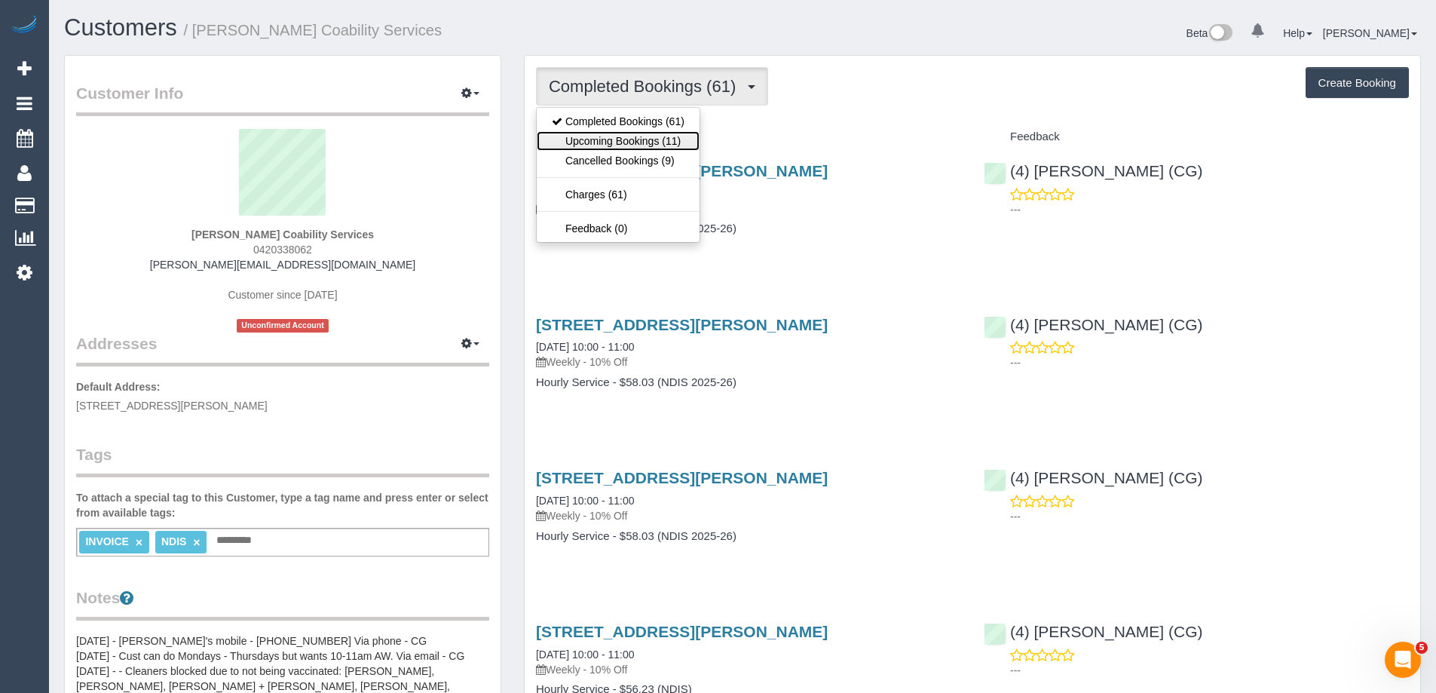
click at [661, 135] on link "Upcoming Bookings (11)" at bounding box center [618, 141] width 163 height 20
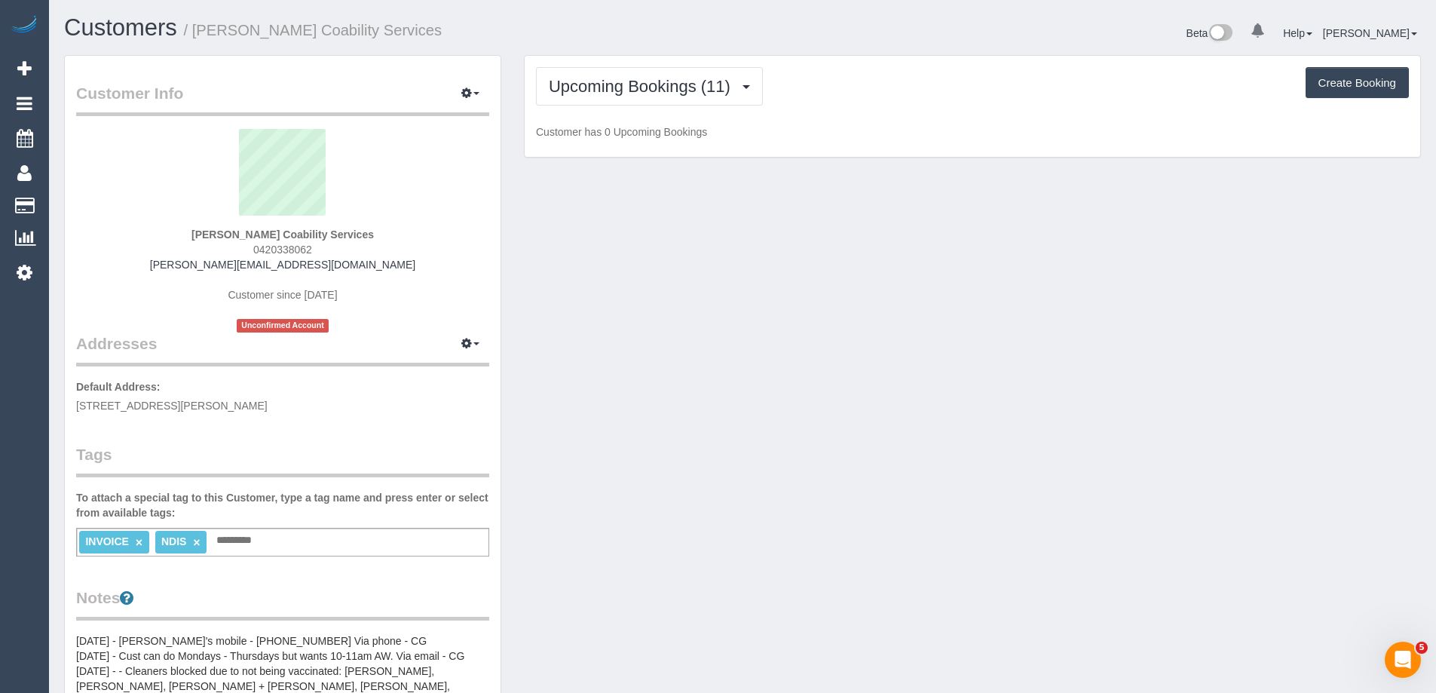
scroll to position [2069, 1436]
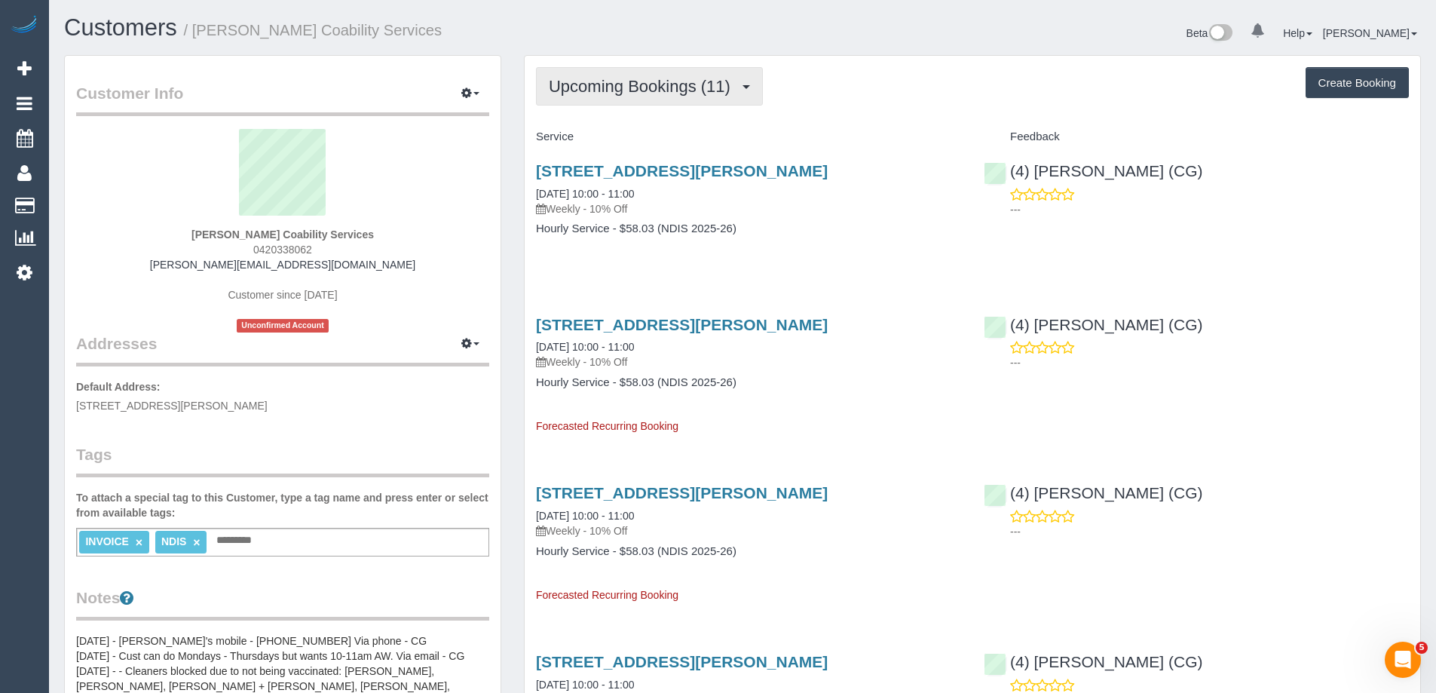
click at [629, 103] on button "Upcoming Bookings (11)" at bounding box center [649, 86] width 227 height 38
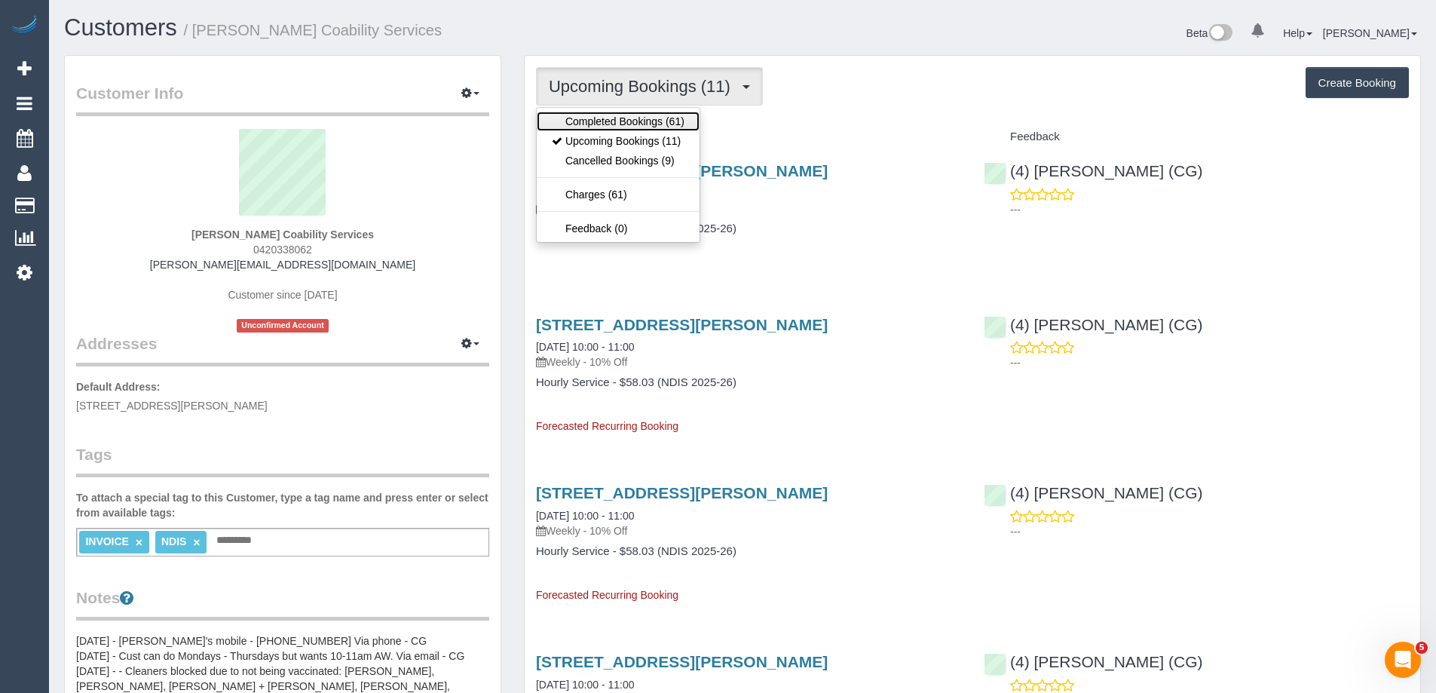
click at [626, 120] on link "Completed Bookings (61)" at bounding box center [618, 122] width 163 height 20
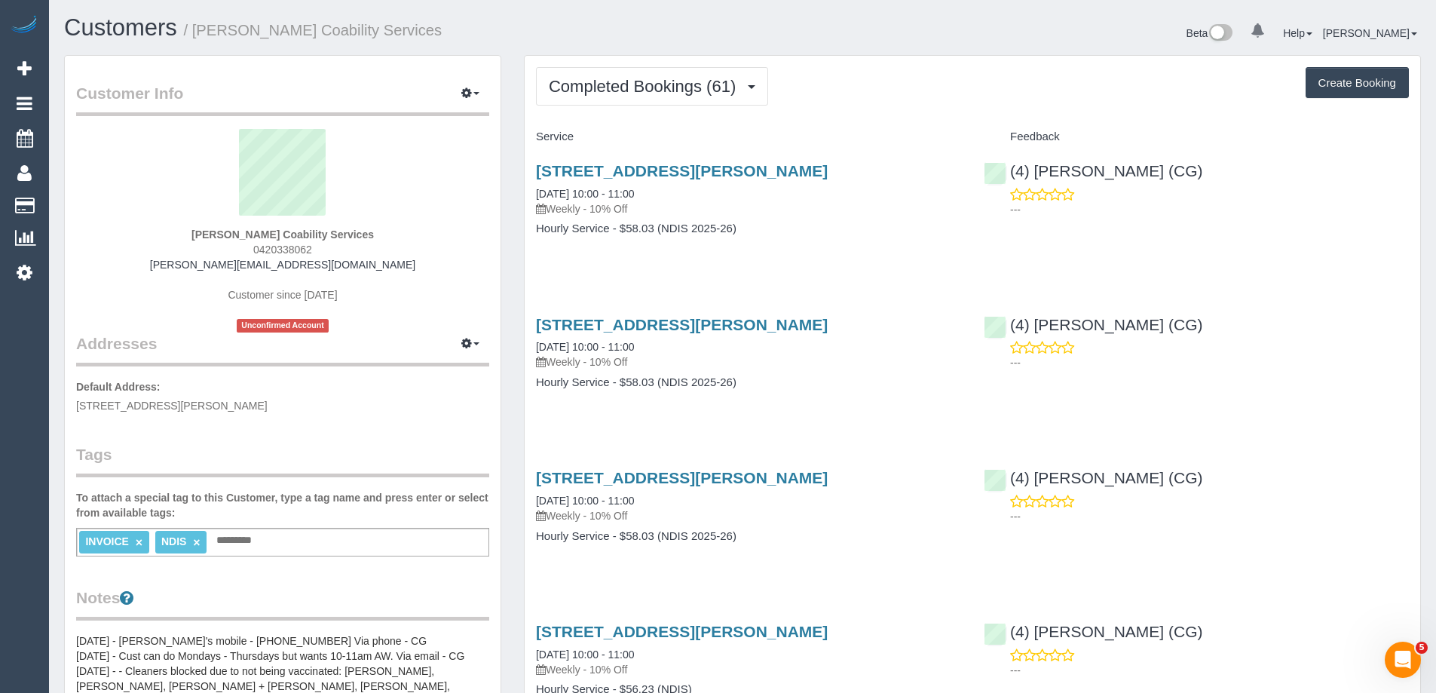
scroll to position [4067, 1436]
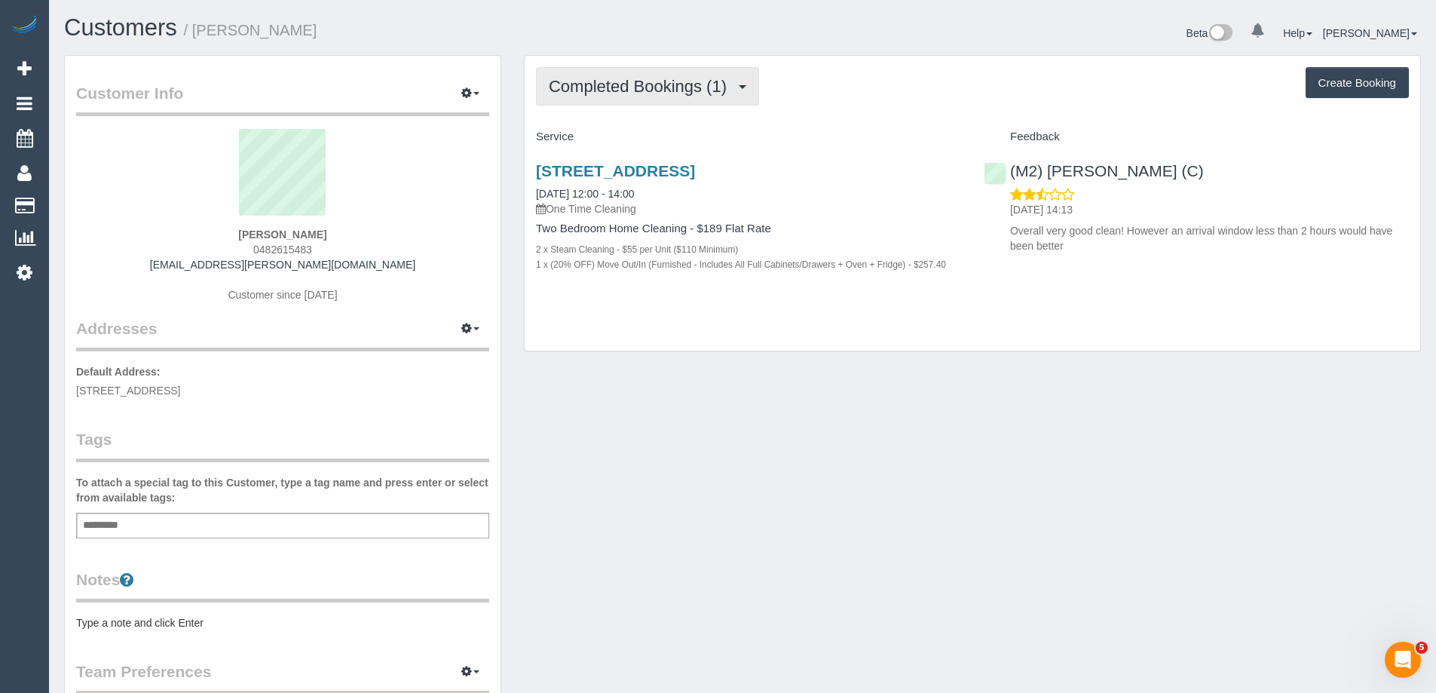
click at [672, 92] on span "Completed Bookings (1)" at bounding box center [641, 86] width 185 height 19
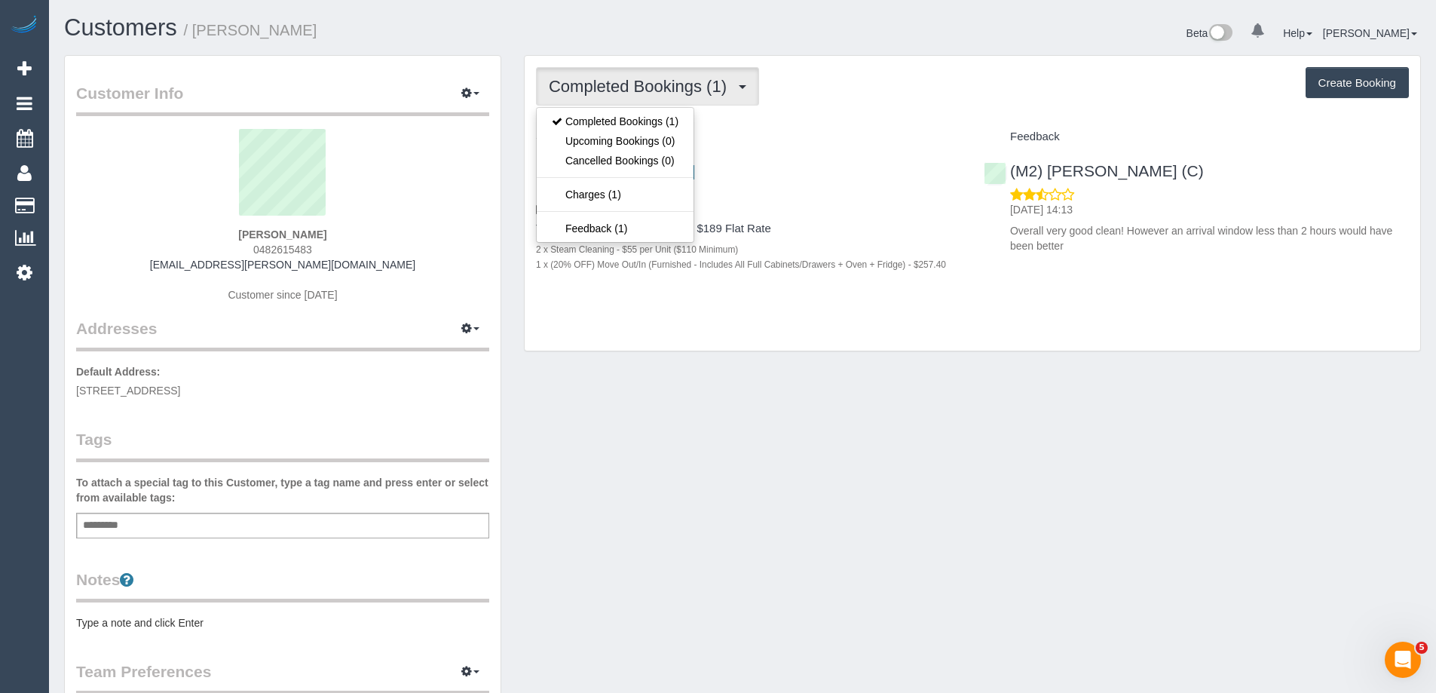
click at [889, 105] on div "Completed Bookings (1) Completed Bookings (1) Upcoming Bookings (0) Cancelled B…" at bounding box center [972, 86] width 873 height 38
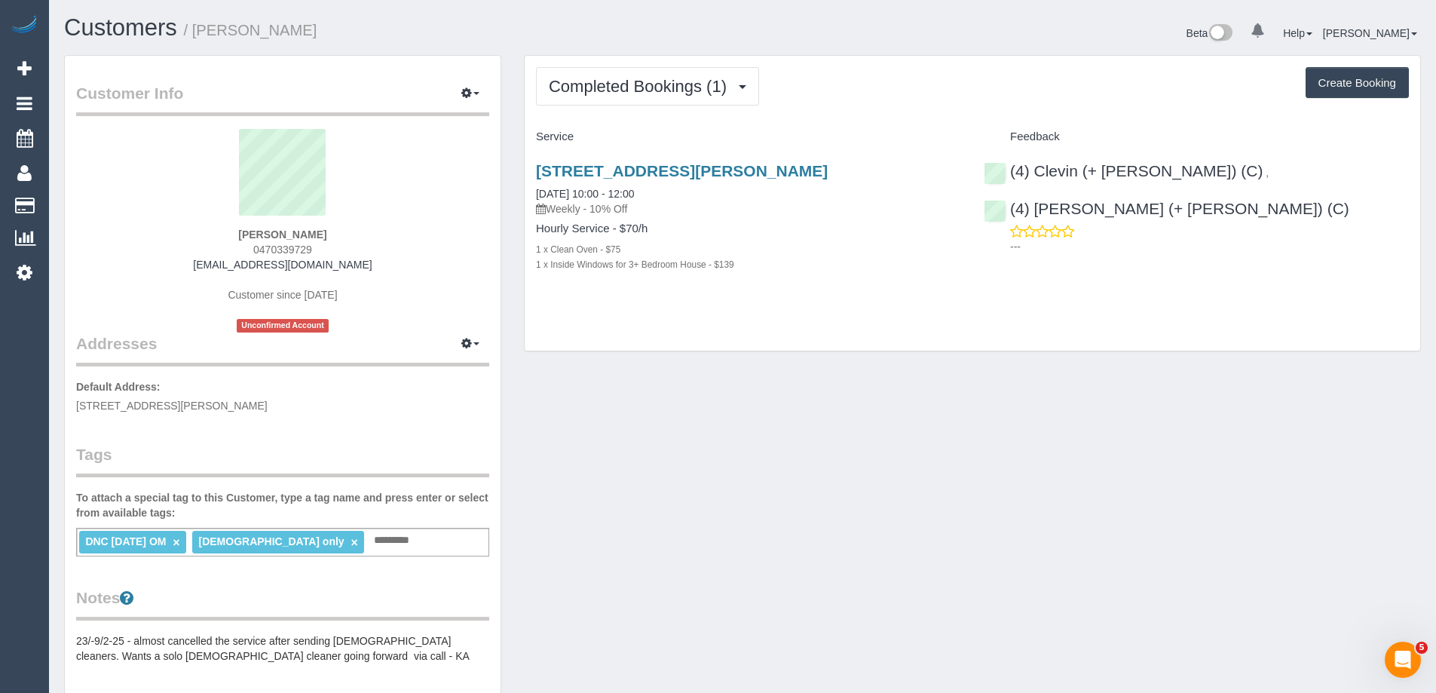
click at [397, 537] on div "DNC [DATE] OM × [DEMOGRAPHIC_DATA] only × Add a tag" at bounding box center [282, 542] width 413 height 29
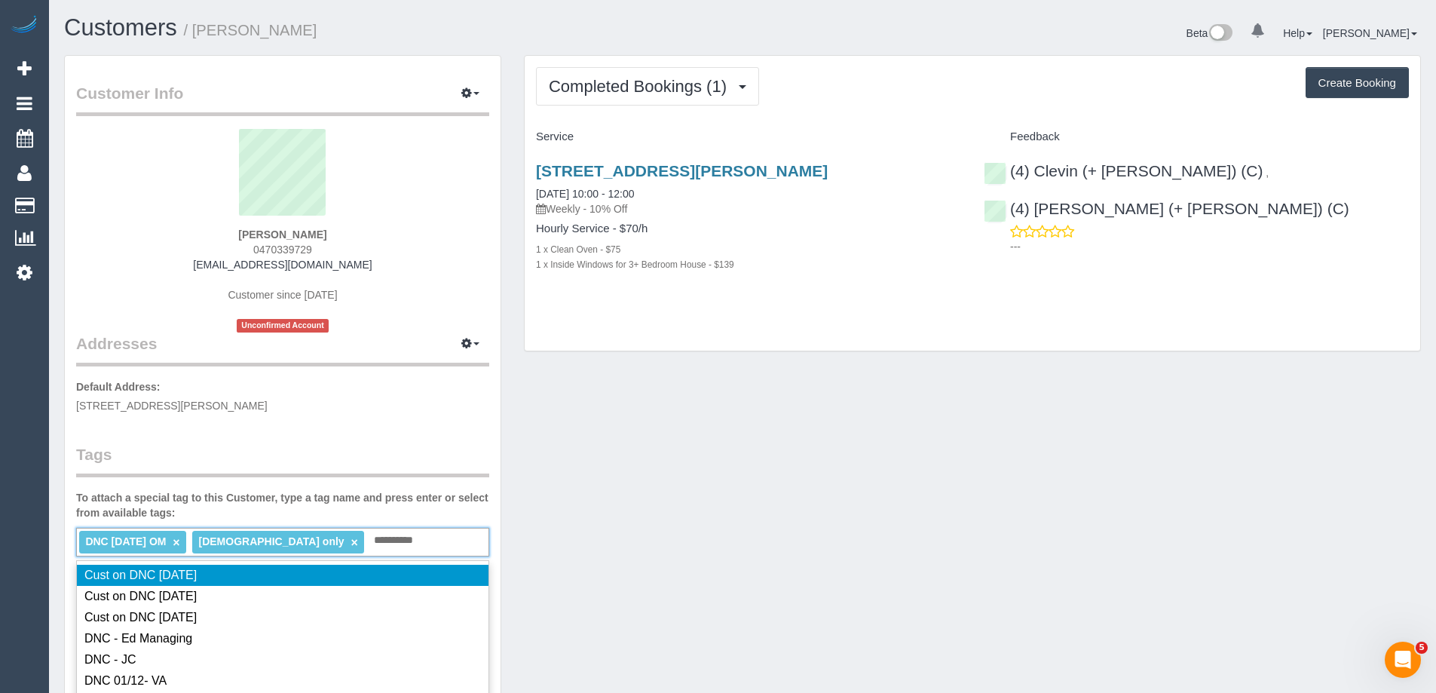
type input "**********"
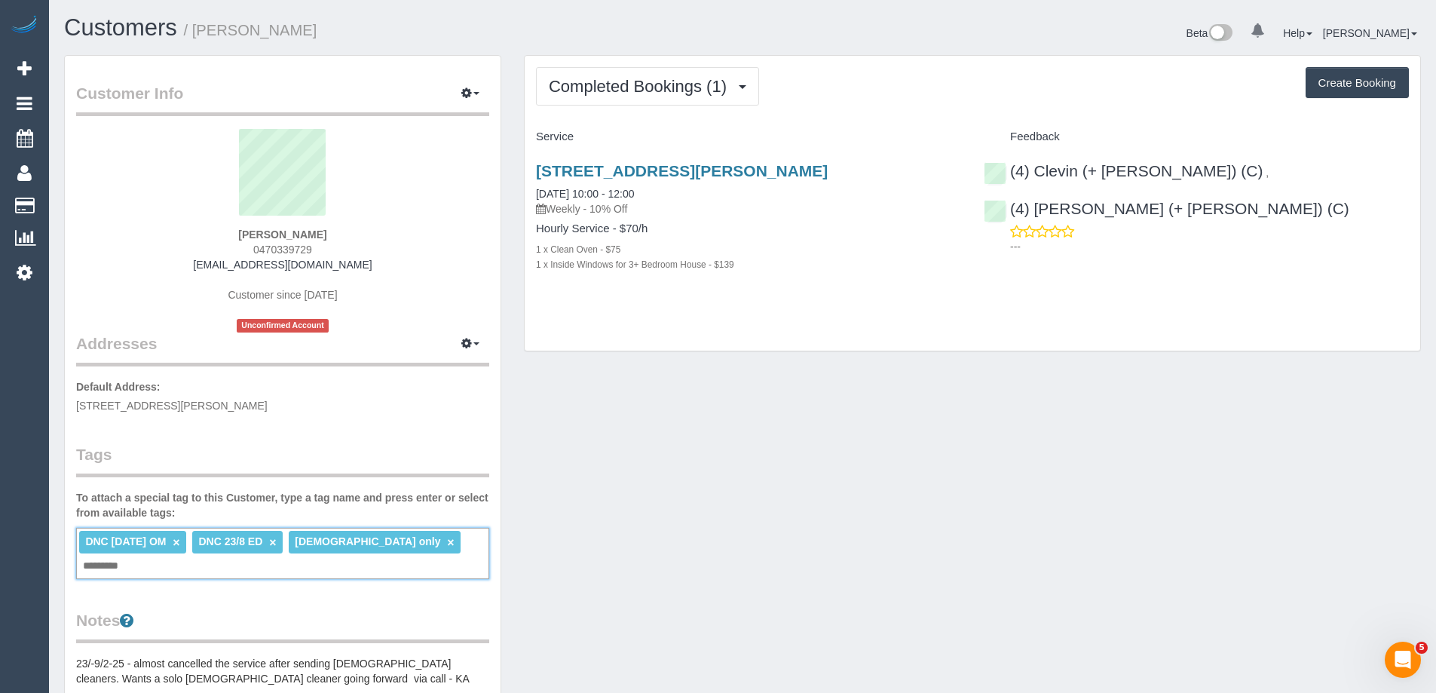
click at [179, 540] on link "×" at bounding box center [176, 542] width 7 height 13
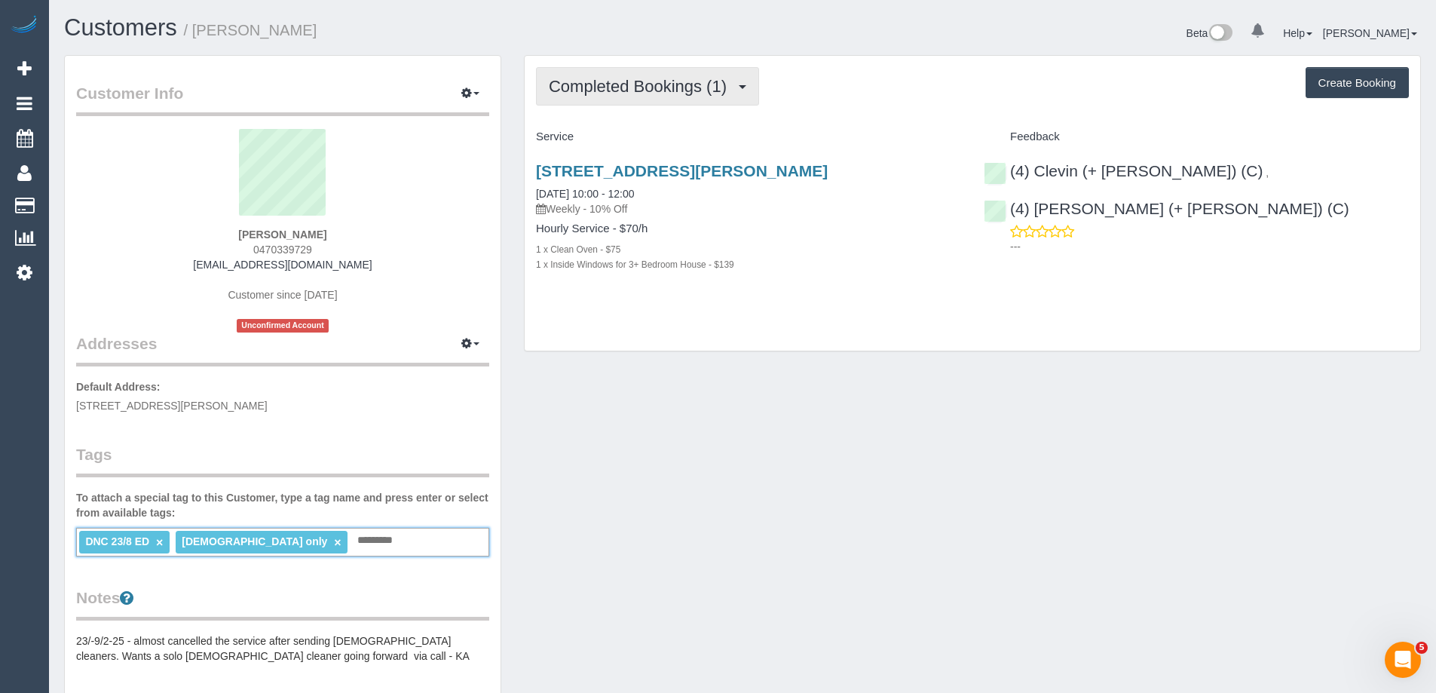
click at [624, 86] on span "Completed Bookings (1)" at bounding box center [641, 86] width 185 height 19
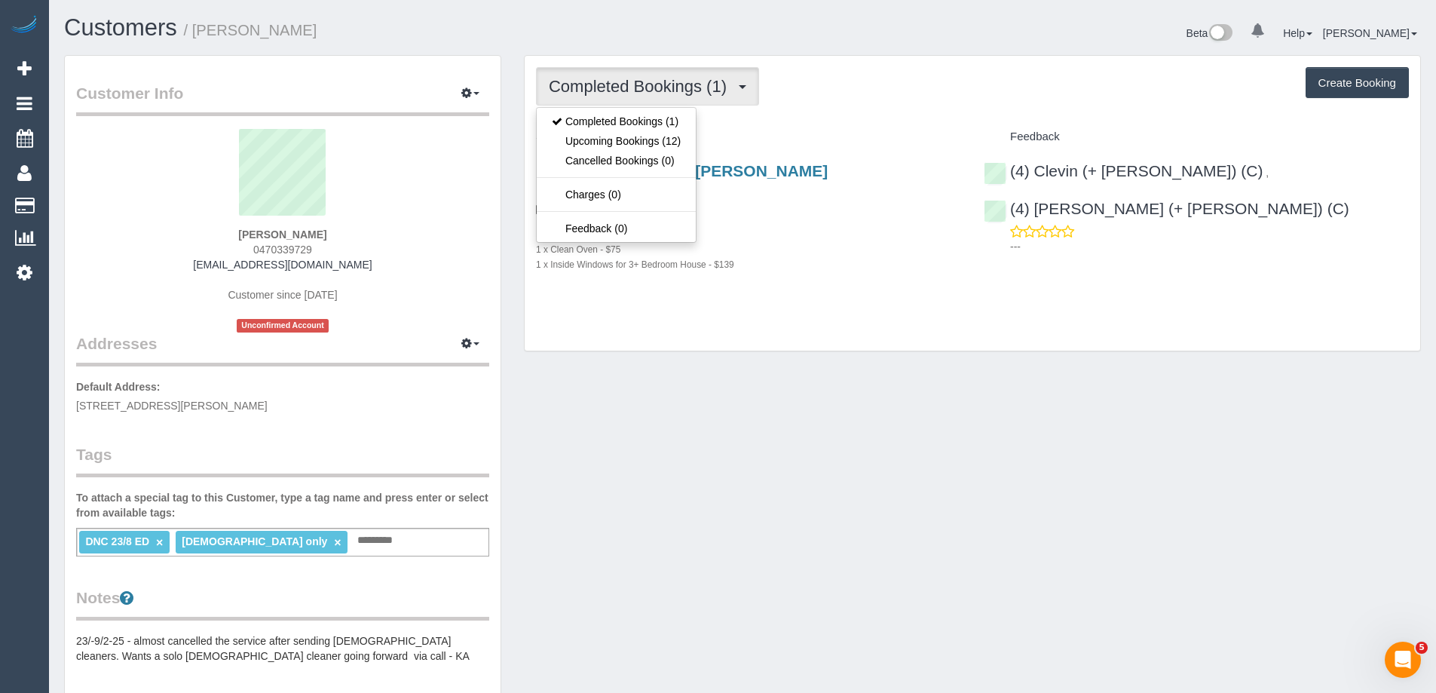
click at [403, 29] on h1 "Customers / Freshta Mohammadi" at bounding box center [397, 28] width 667 height 26
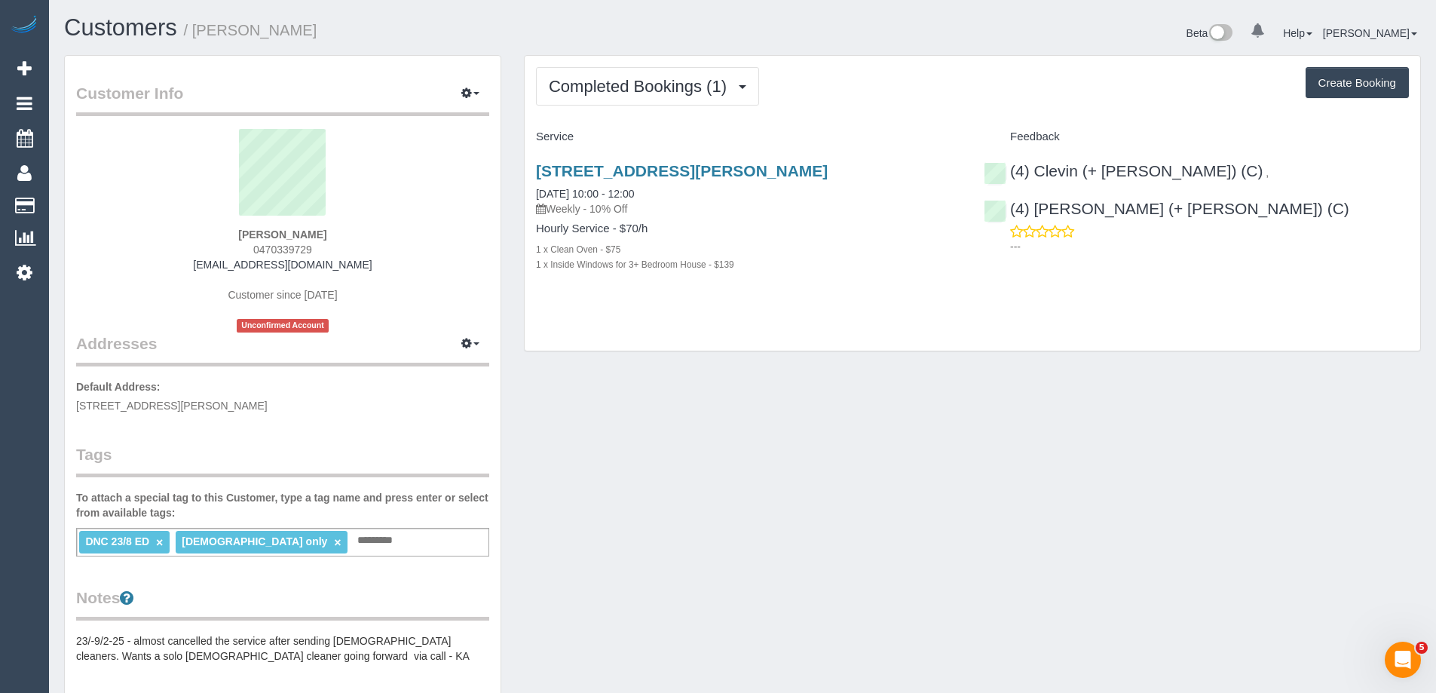
copy small "Freshta Mohammadi"
drag, startPoint x: 297, startPoint y: 39, endPoint x: 201, endPoint y: 37, distance: 96.5
click at [201, 37] on h1 "Customers / Freshta Mohammadi" at bounding box center [397, 28] width 667 height 26
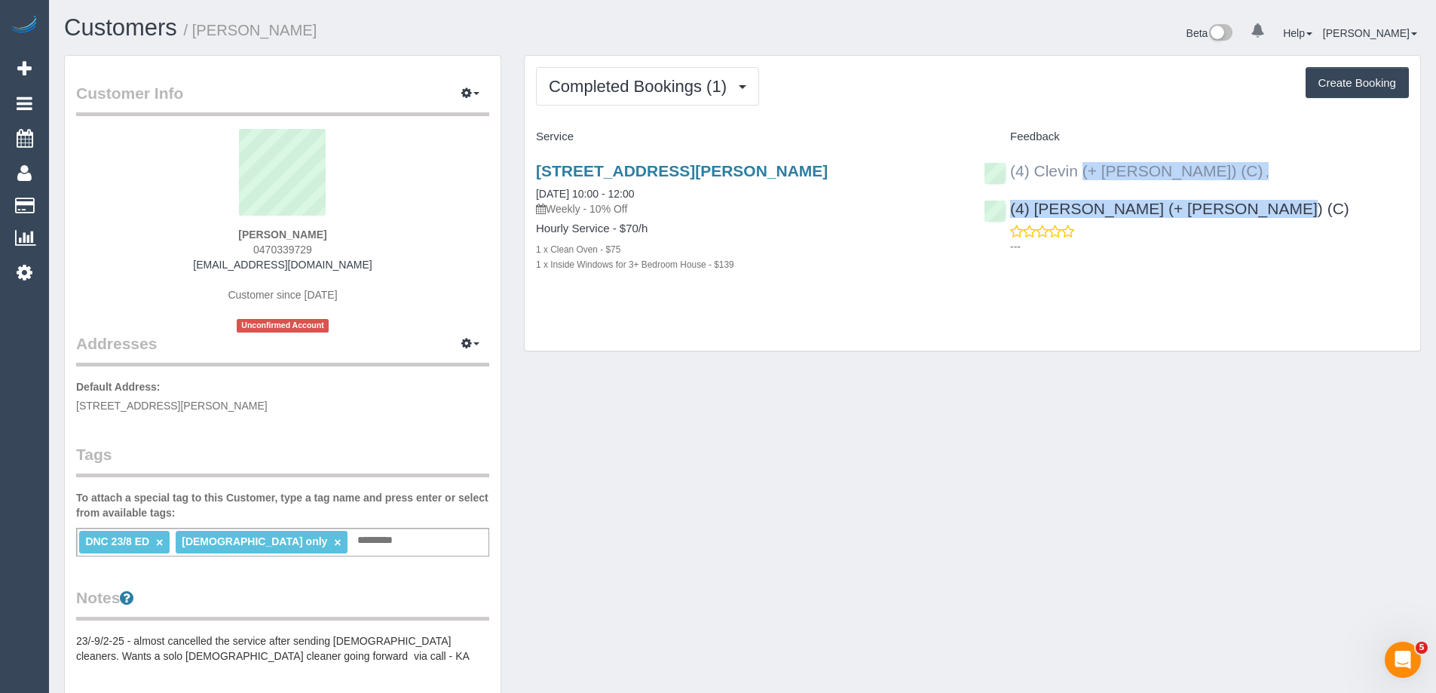
copy div "(4) Clevin (+ Noel) (C) , (4) Noel (+ Clevin) (C)"
drag, startPoint x: 1378, startPoint y: 175, endPoint x: 1011, endPoint y: 176, distance: 366.4
click at [1011, 176] on div "(4) Clevin (+ Noel) (C) , (4) Noel (+ Clevin) (C) ---" at bounding box center [1197, 205] width 448 height 112
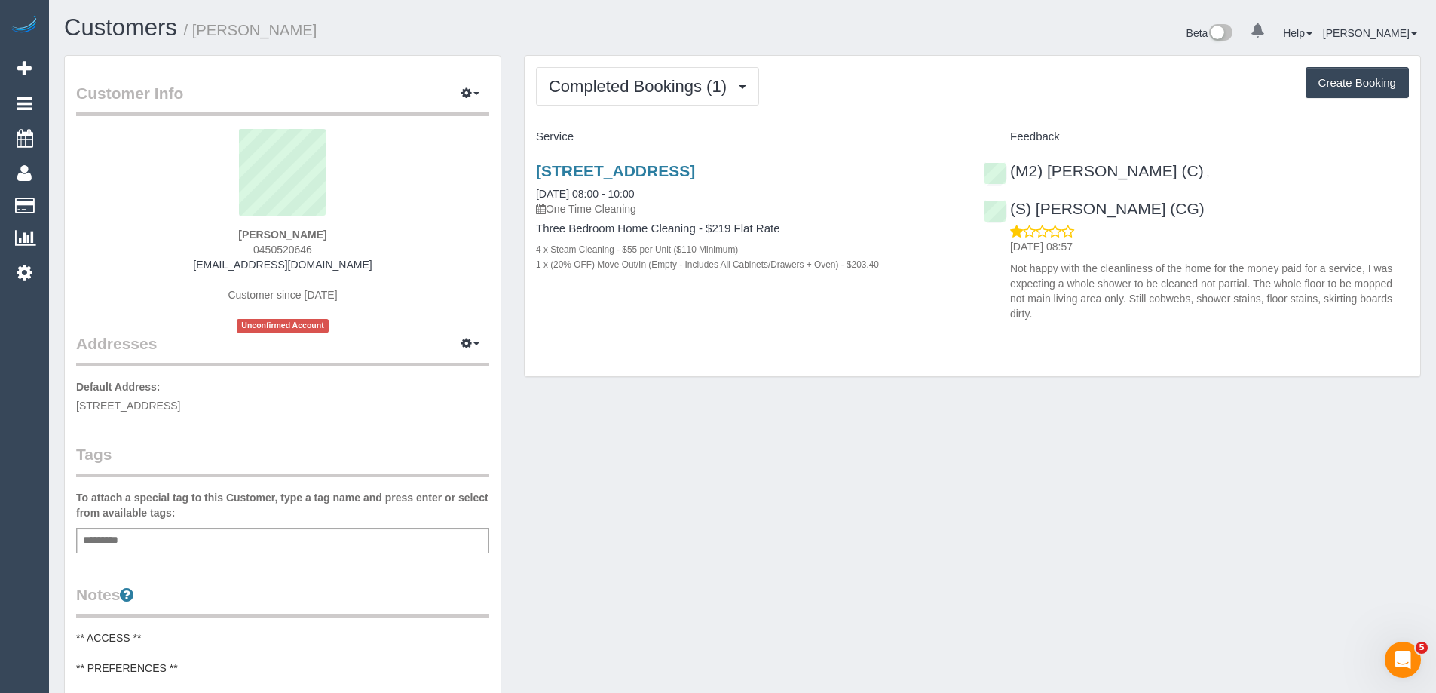
click at [283, 538] on div "Add a tag" at bounding box center [282, 541] width 413 height 26
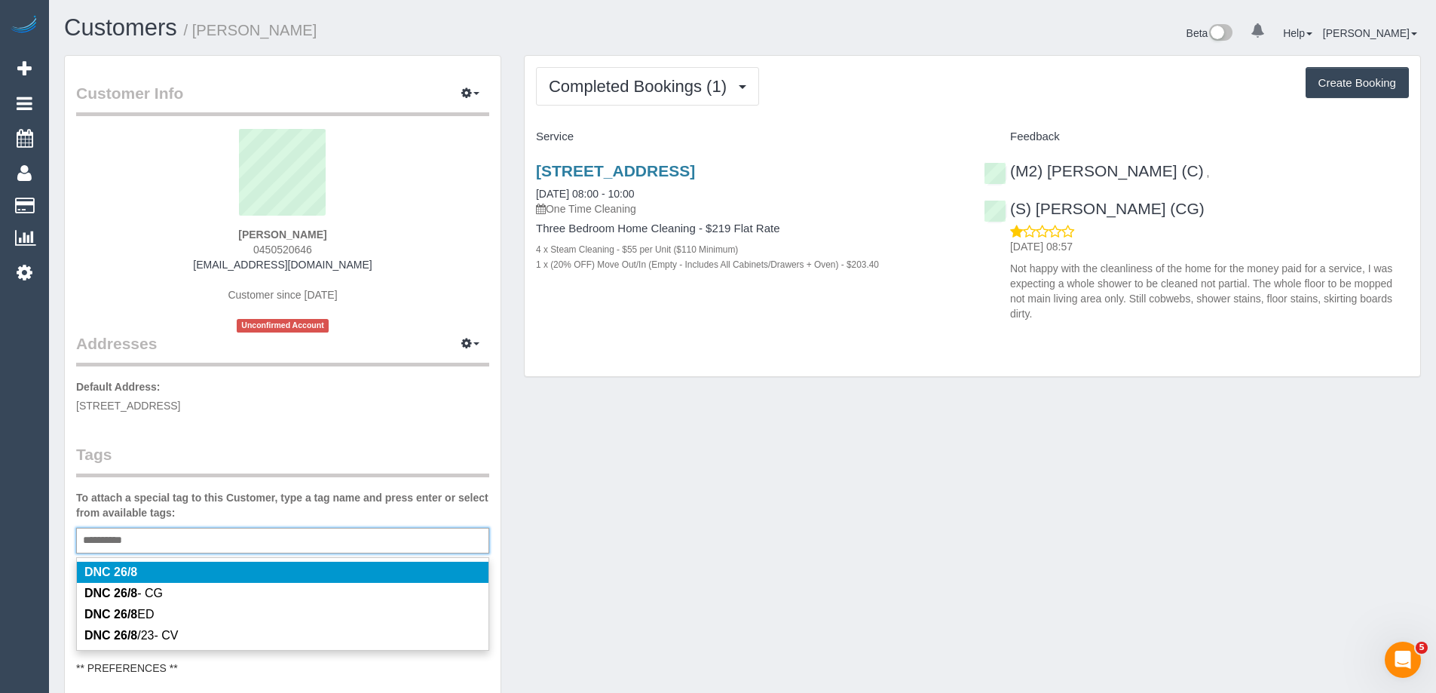
type input "**********"
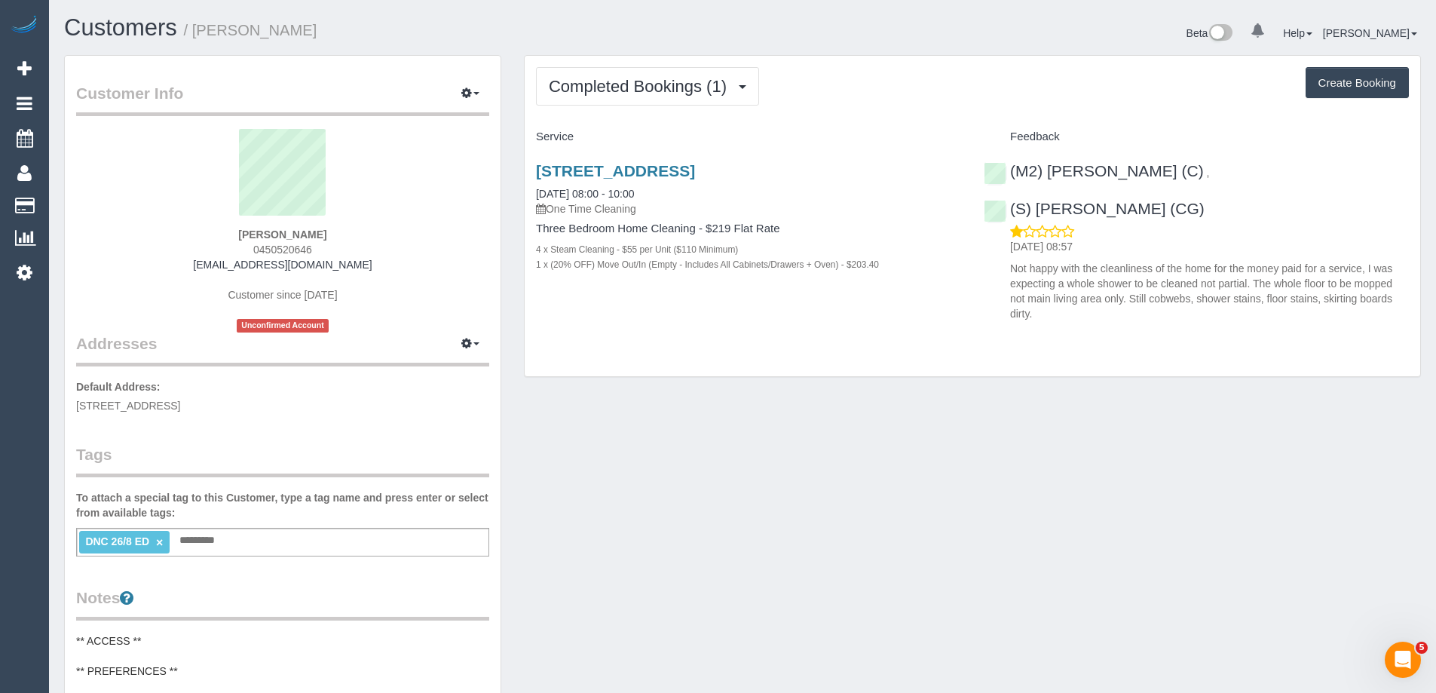
drag, startPoint x: 277, startPoint y: 29, endPoint x: 196, endPoint y: 29, distance: 80.7
click at [196, 29] on h1 "Customers / Jillian Sutherland" at bounding box center [397, 28] width 667 height 26
copy small "Jillian Sutherland"
copy div "(M2) Ahasan Habib (C) , (S) Mark Yenimireddy (CG)"
click at [1007, 172] on div "(M2) Ahasan Habib (C) , (S) Mark Yenimireddy (CG) 28/08/2025 08:57 Not happy wi…" at bounding box center [1197, 238] width 448 height 178
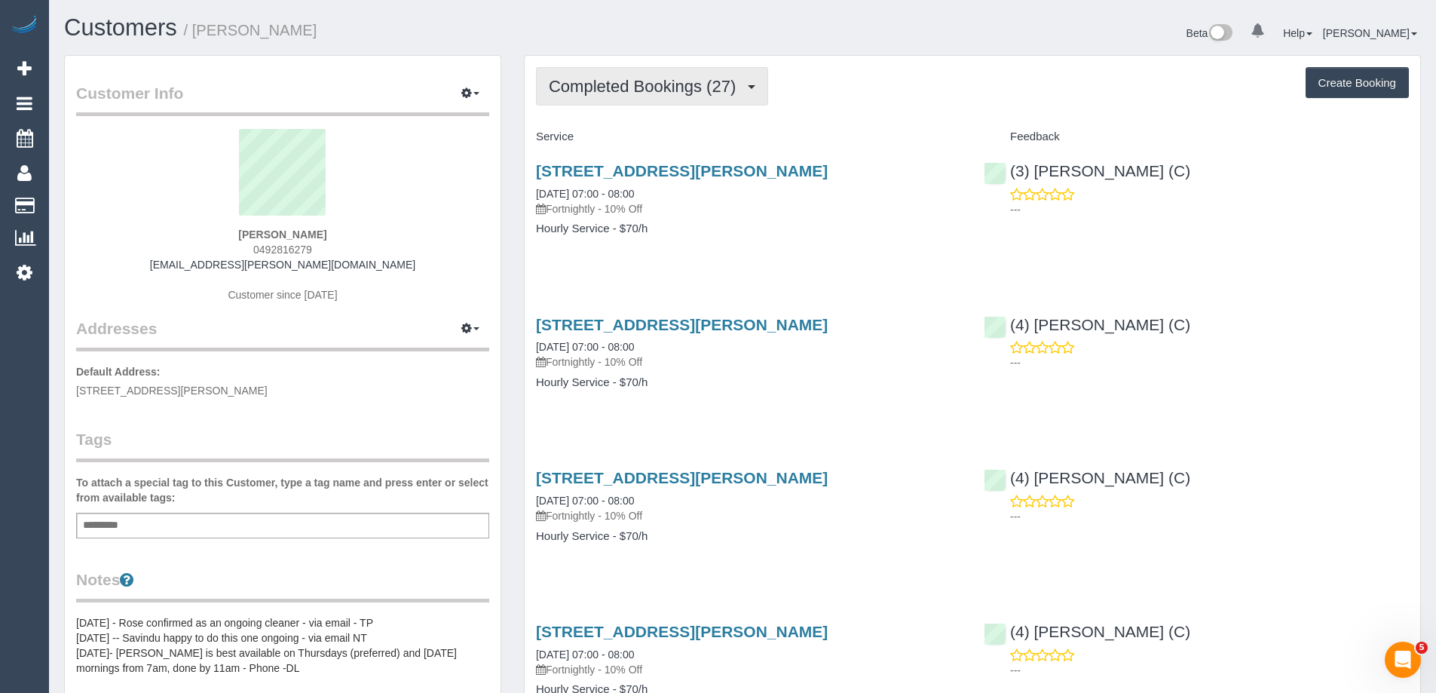
click at [620, 78] on span "Completed Bookings (27)" at bounding box center [646, 86] width 195 height 19
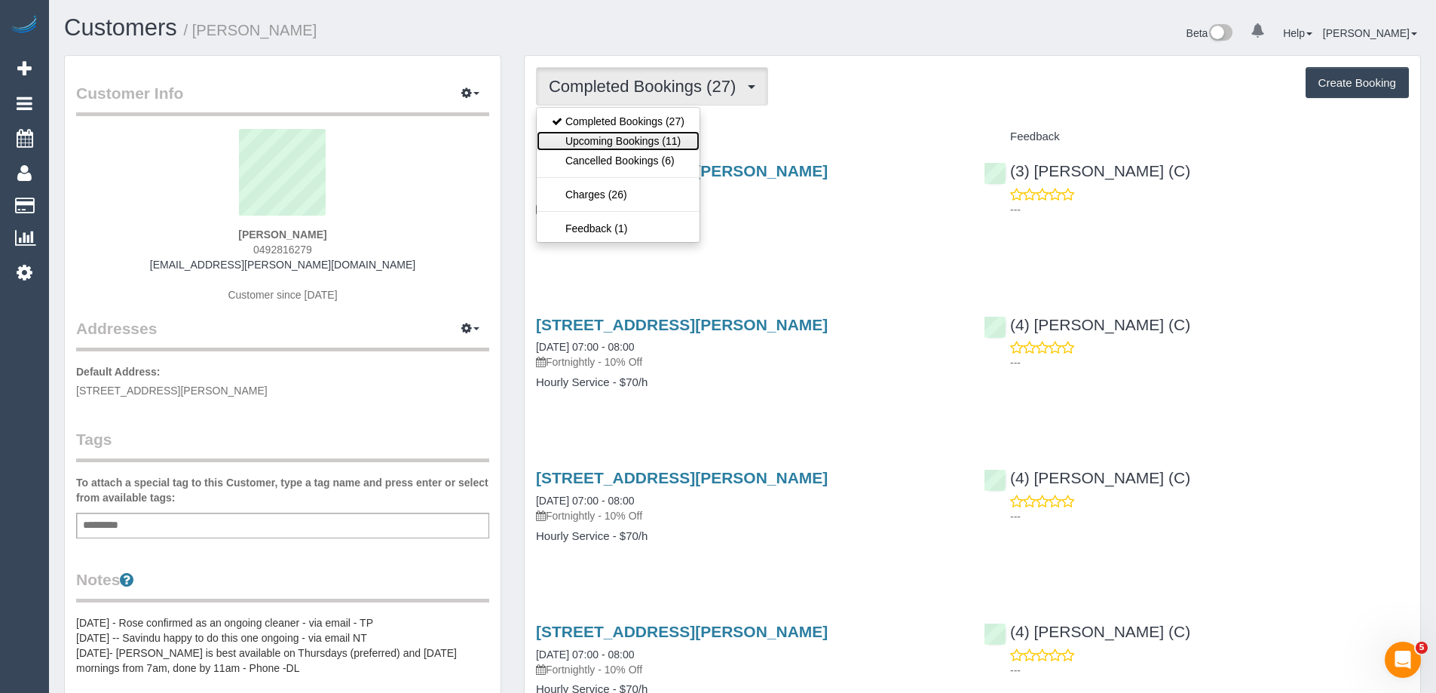
click at [636, 139] on link "Upcoming Bookings (11)" at bounding box center [618, 141] width 163 height 20
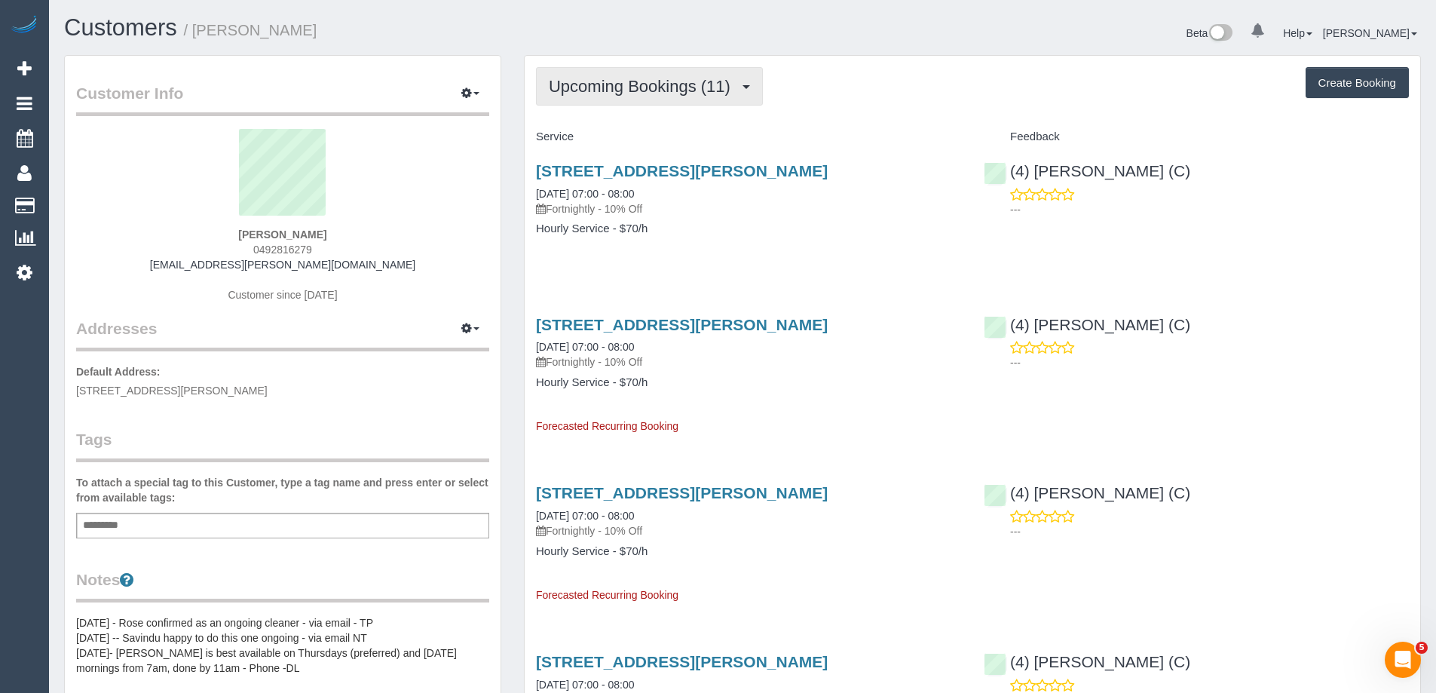
click at [638, 87] on span "Upcoming Bookings (11)" at bounding box center [643, 86] width 189 height 19
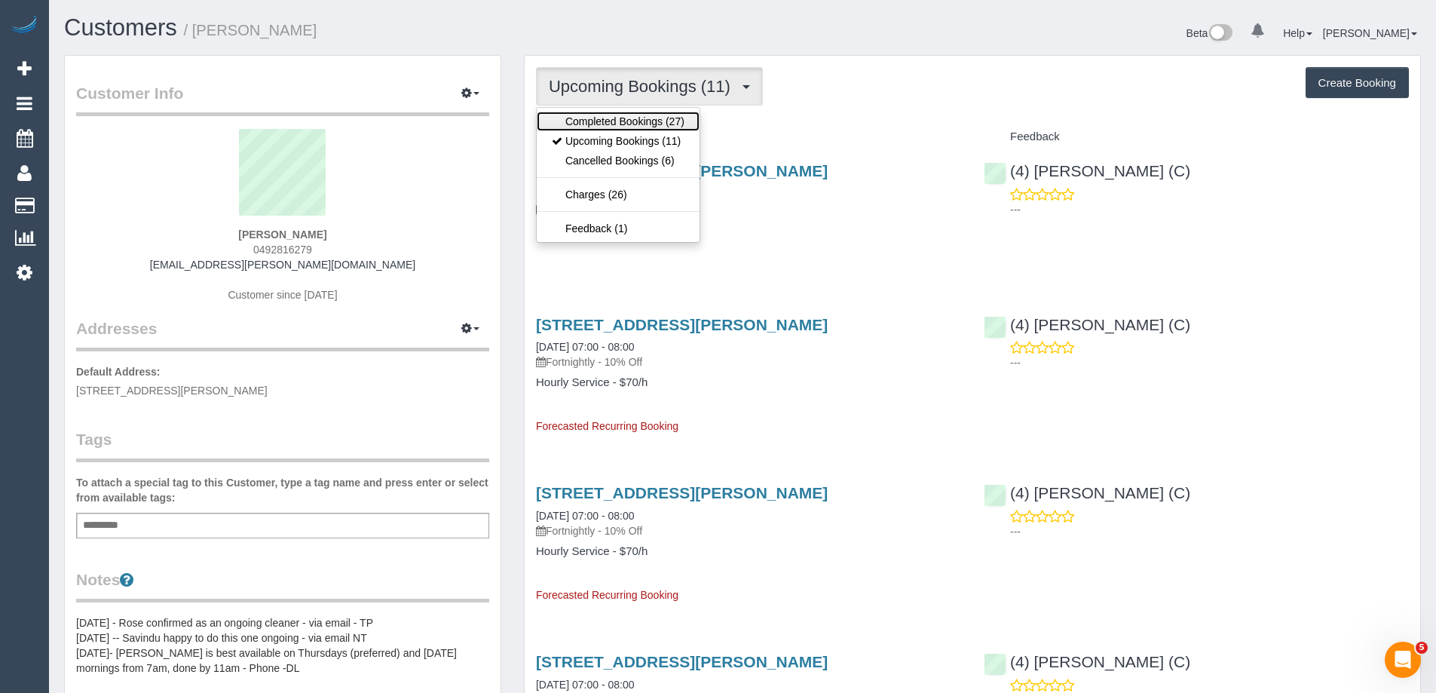
click at [635, 115] on link "Completed Bookings (27)" at bounding box center [618, 122] width 163 height 20
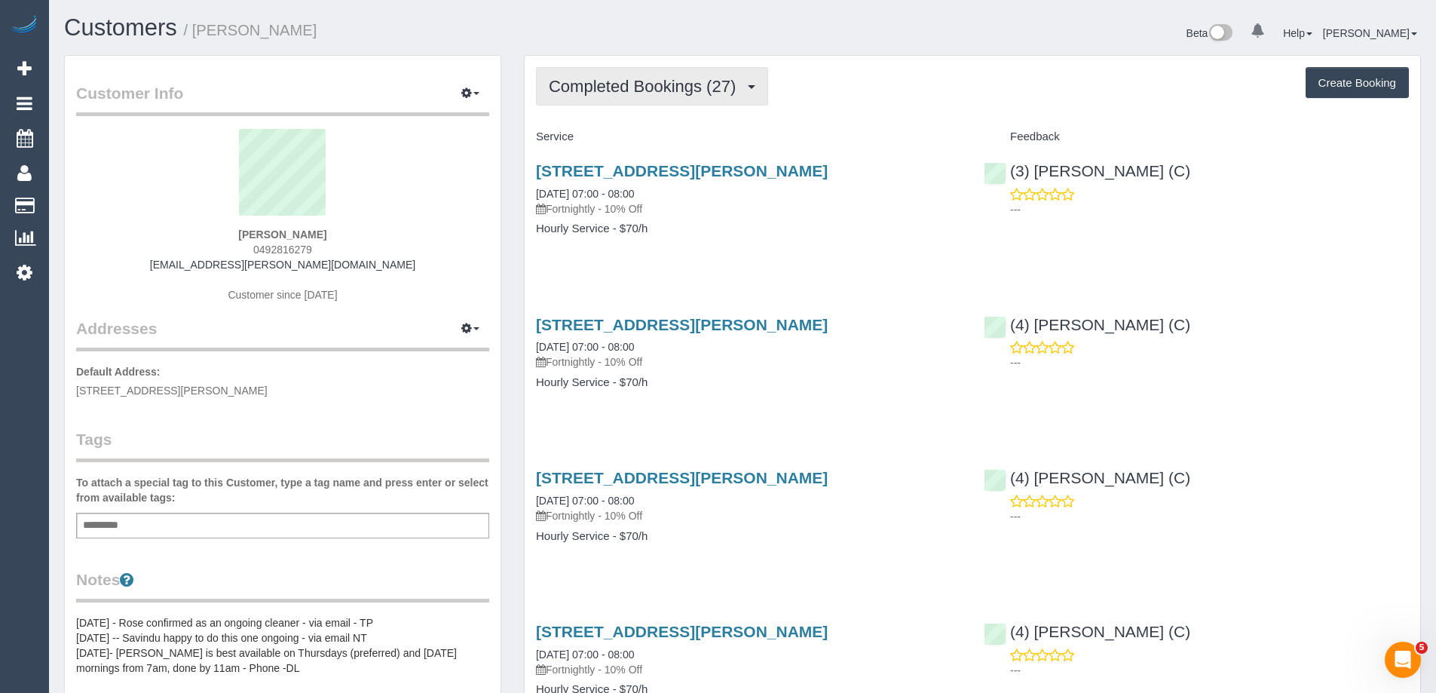
click at [645, 87] on span "Completed Bookings (27)" at bounding box center [646, 86] width 195 height 19
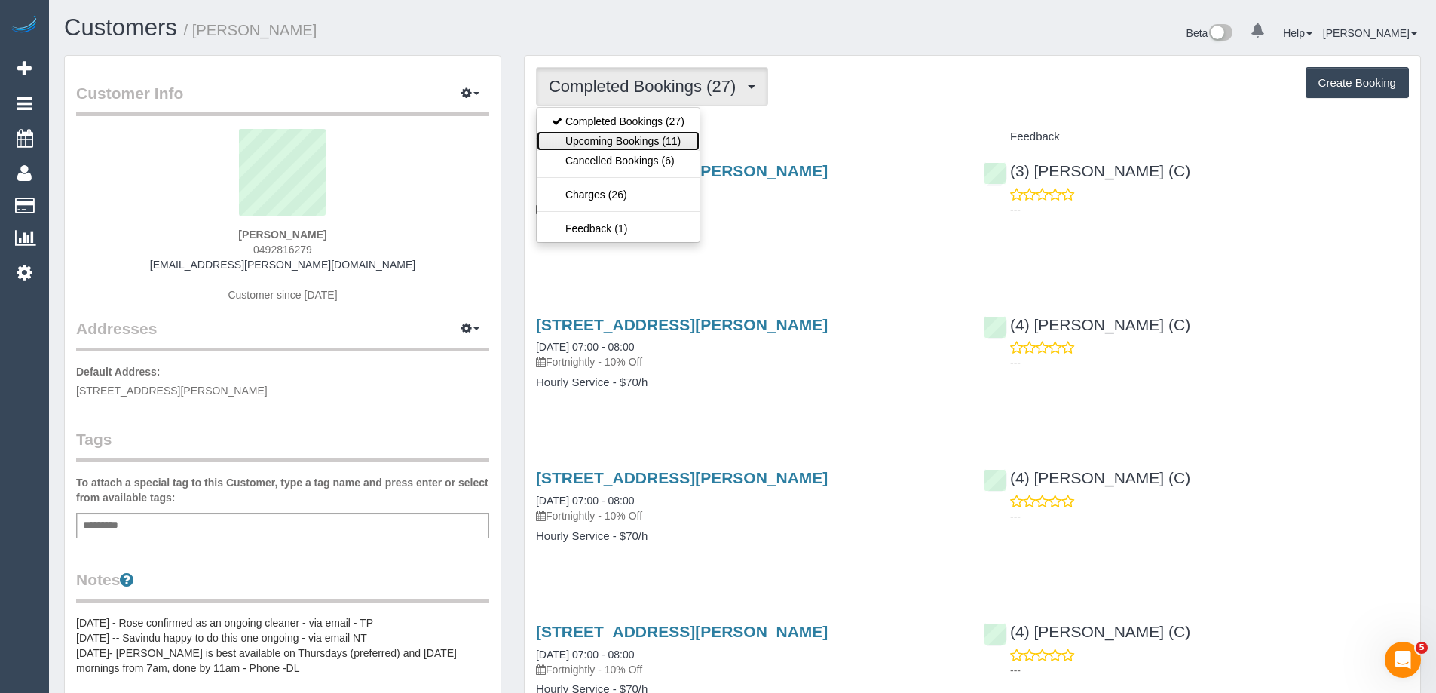
click at [650, 139] on link "Upcoming Bookings (11)" at bounding box center [618, 141] width 163 height 20
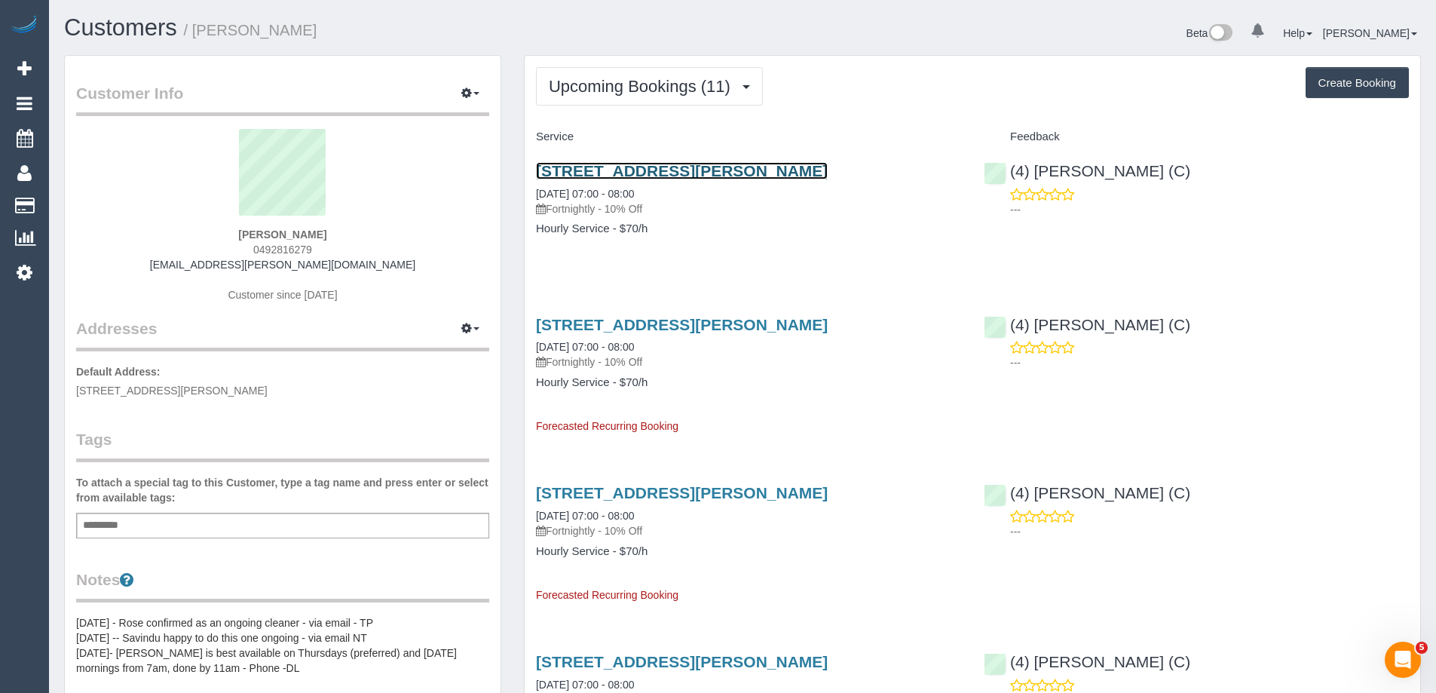
click at [683, 171] on link "5 Field Street, Mckinnon, VIC 3204" at bounding box center [682, 170] width 292 height 17
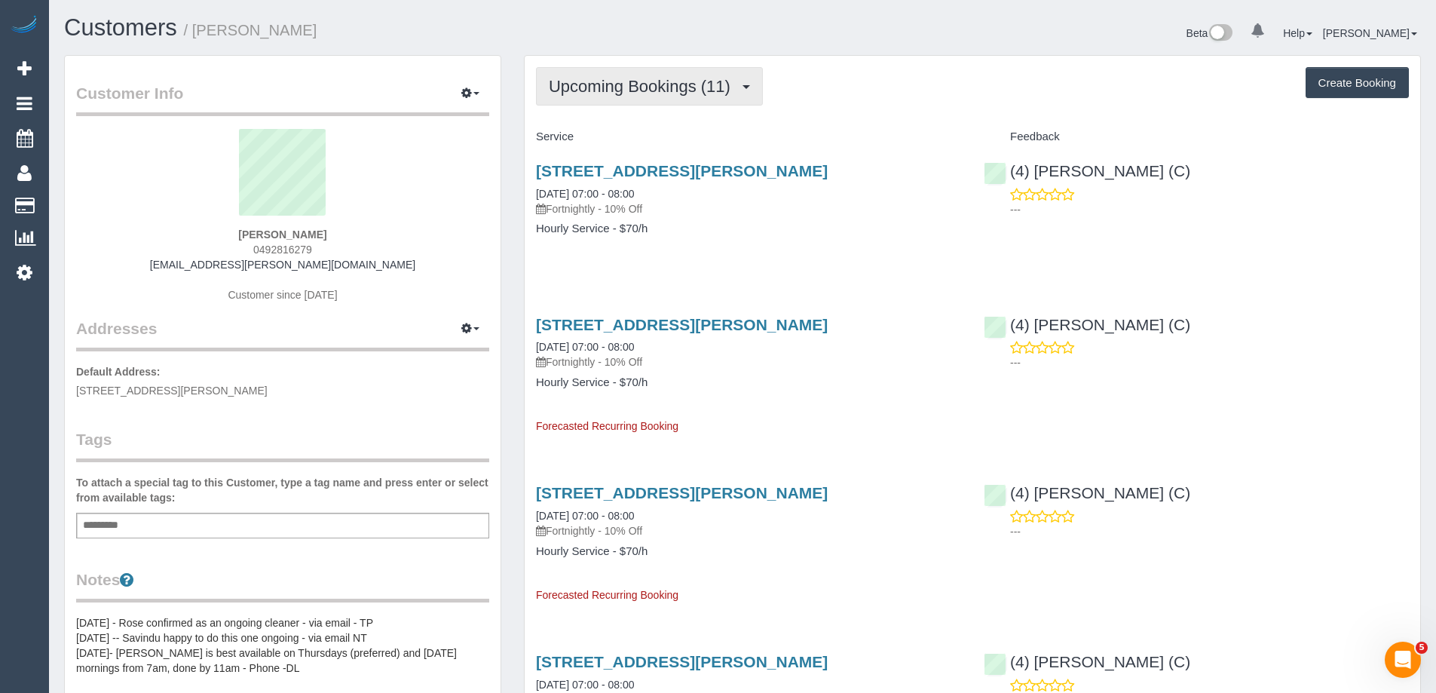
click at [636, 84] on span "Upcoming Bookings (11)" at bounding box center [643, 86] width 189 height 19
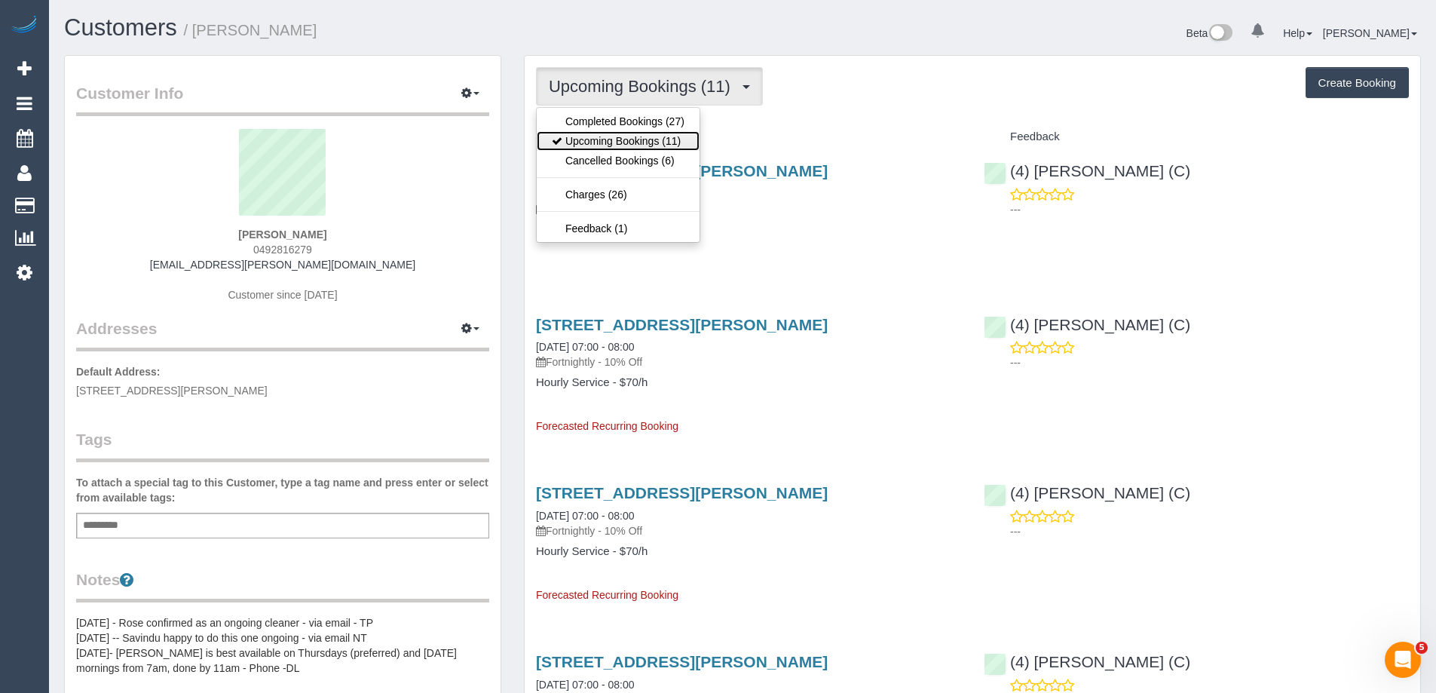
click at [638, 146] on link "Upcoming Bookings (11)" at bounding box center [618, 141] width 163 height 20
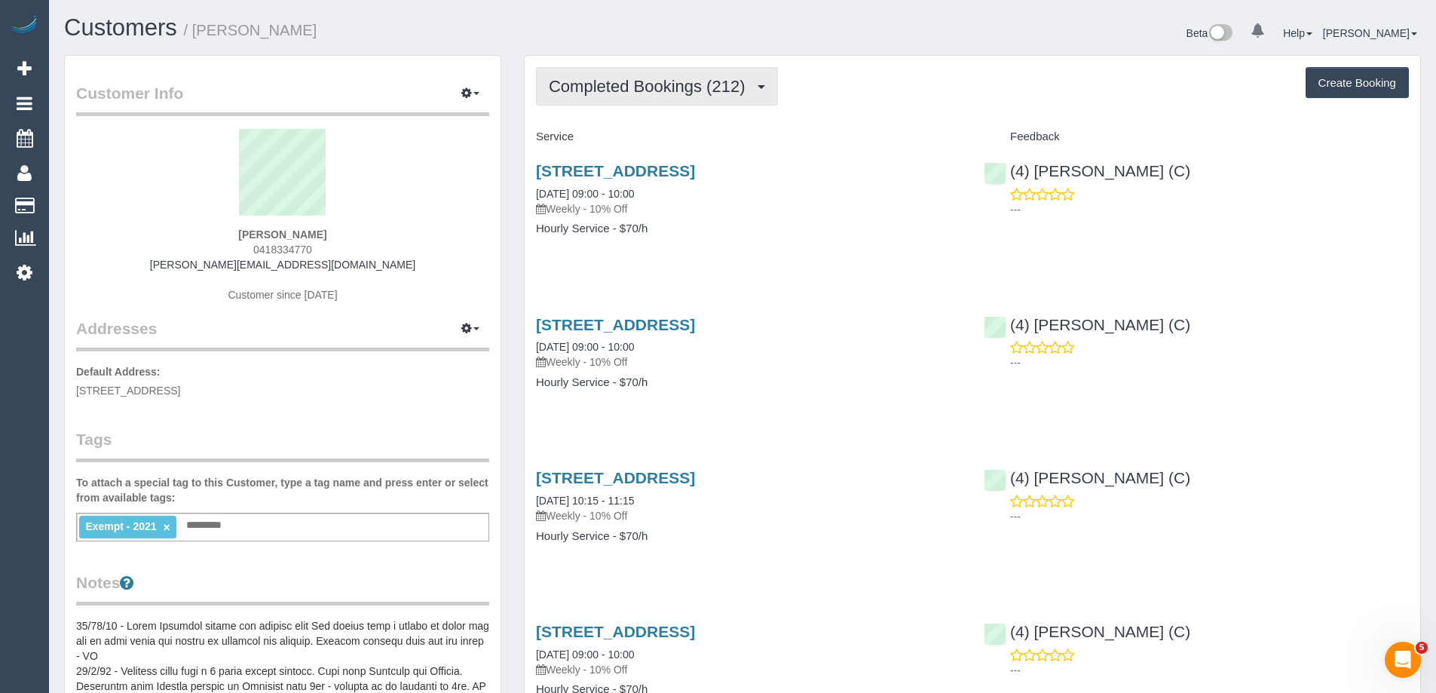
click at [648, 81] on span "Completed Bookings (212)" at bounding box center [651, 86] width 204 height 19
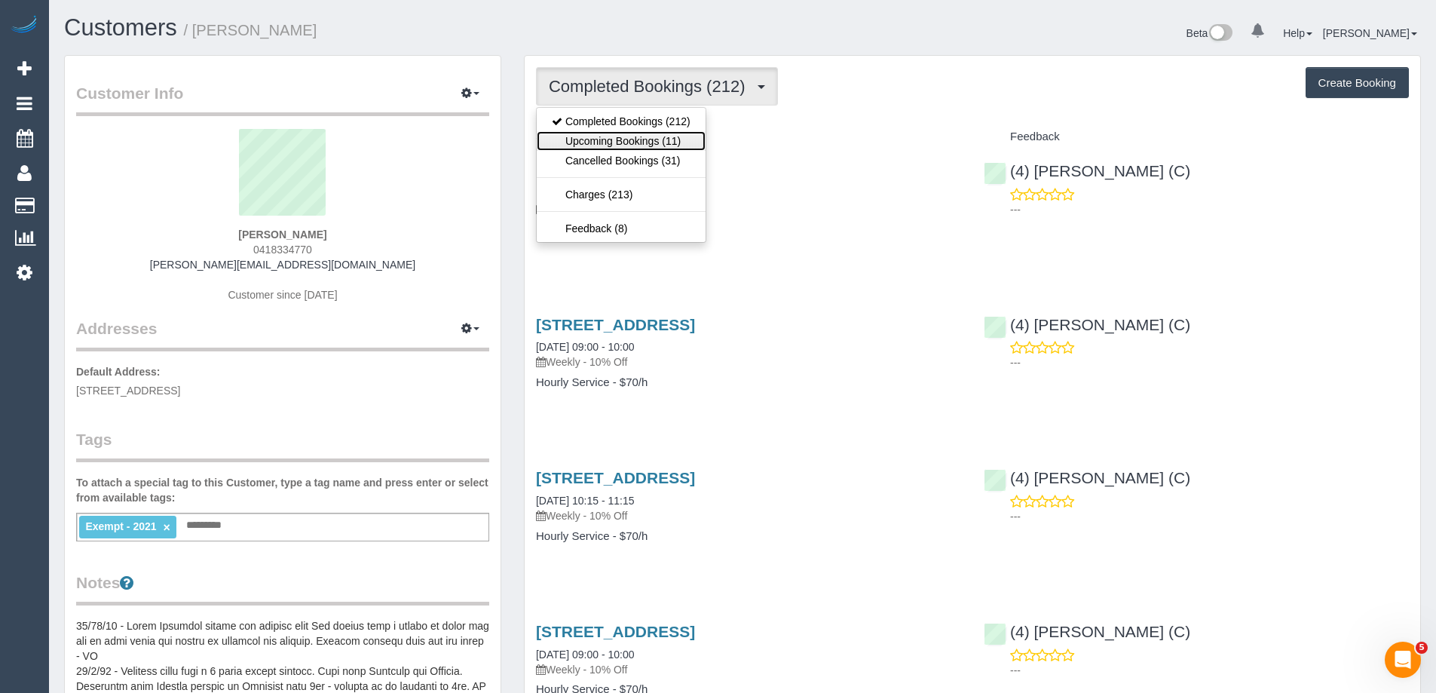
click at [645, 133] on link "Upcoming Bookings (11)" at bounding box center [621, 141] width 169 height 20
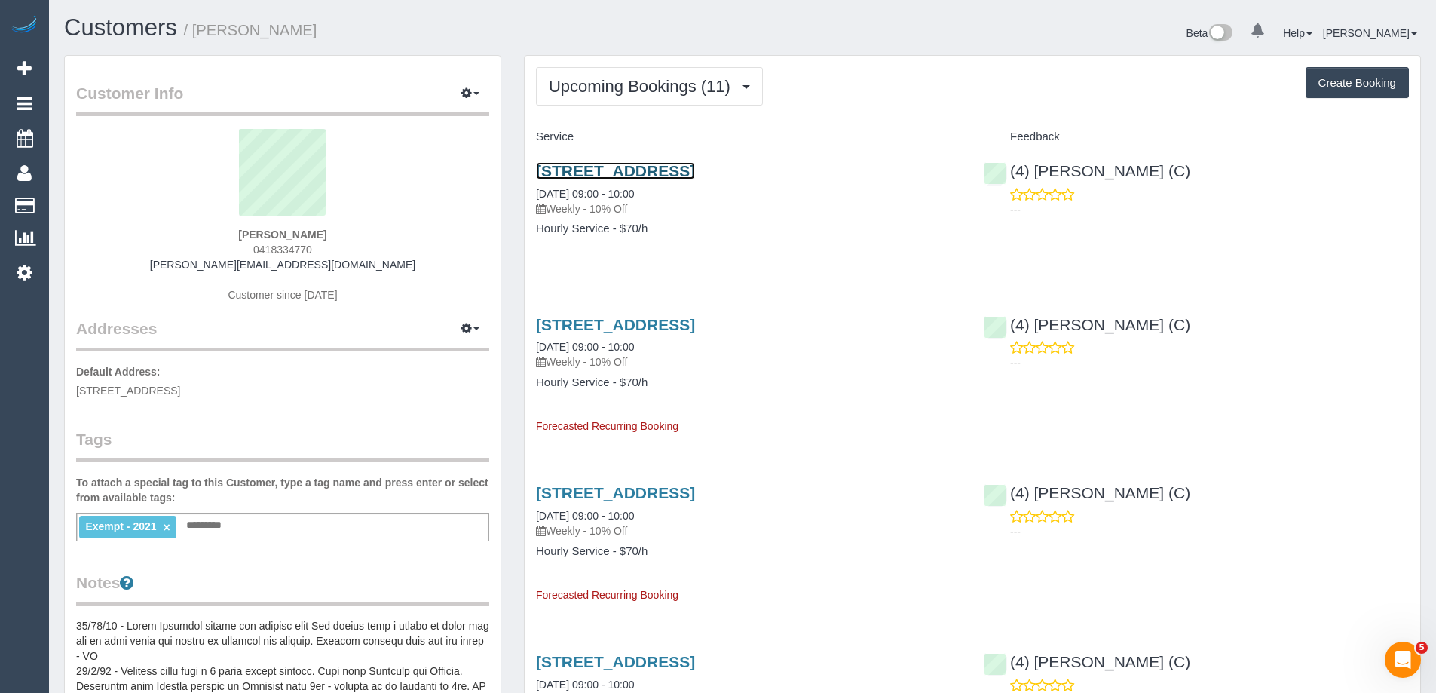
click at [645, 170] on link "22 Wadham Parade, Mount Waverley, VIC 3149" at bounding box center [615, 170] width 159 height 17
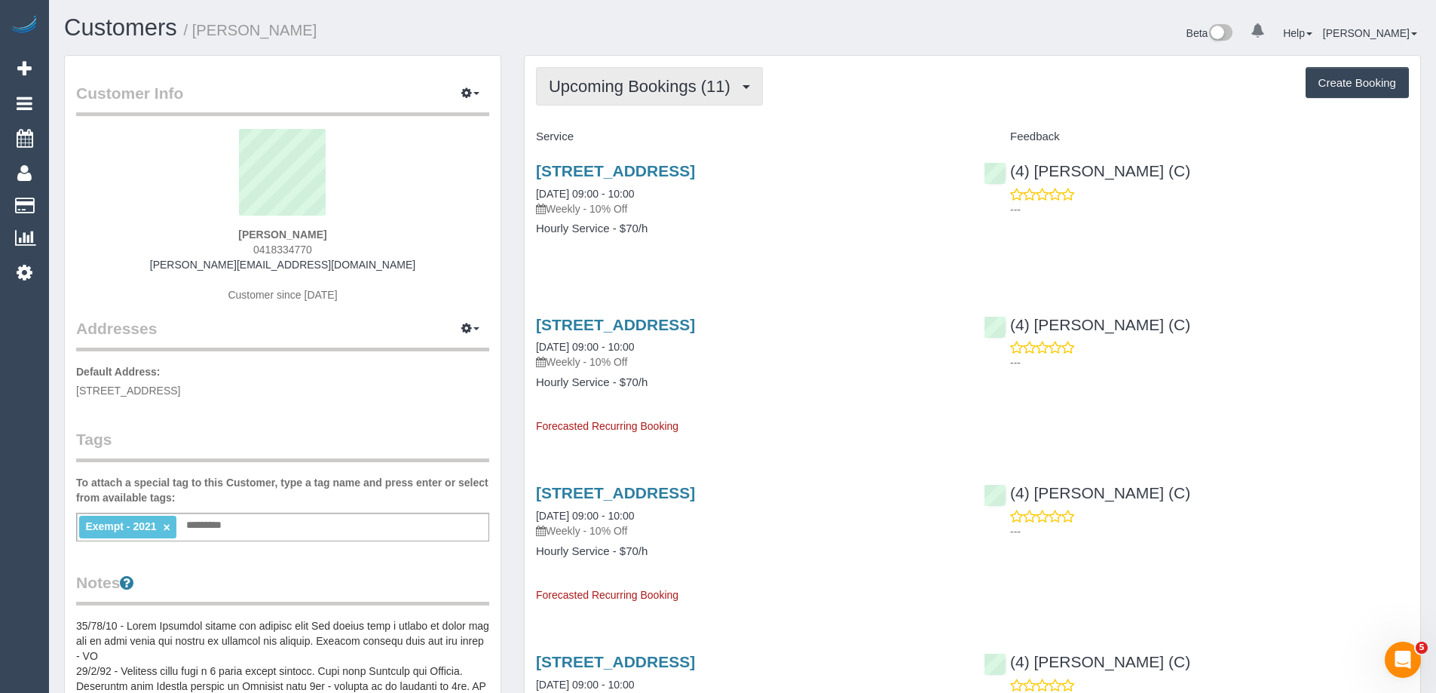
click at [659, 84] on span "Upcoming Bookings (11)" at bounding box center [643, 86] width 189 height 19
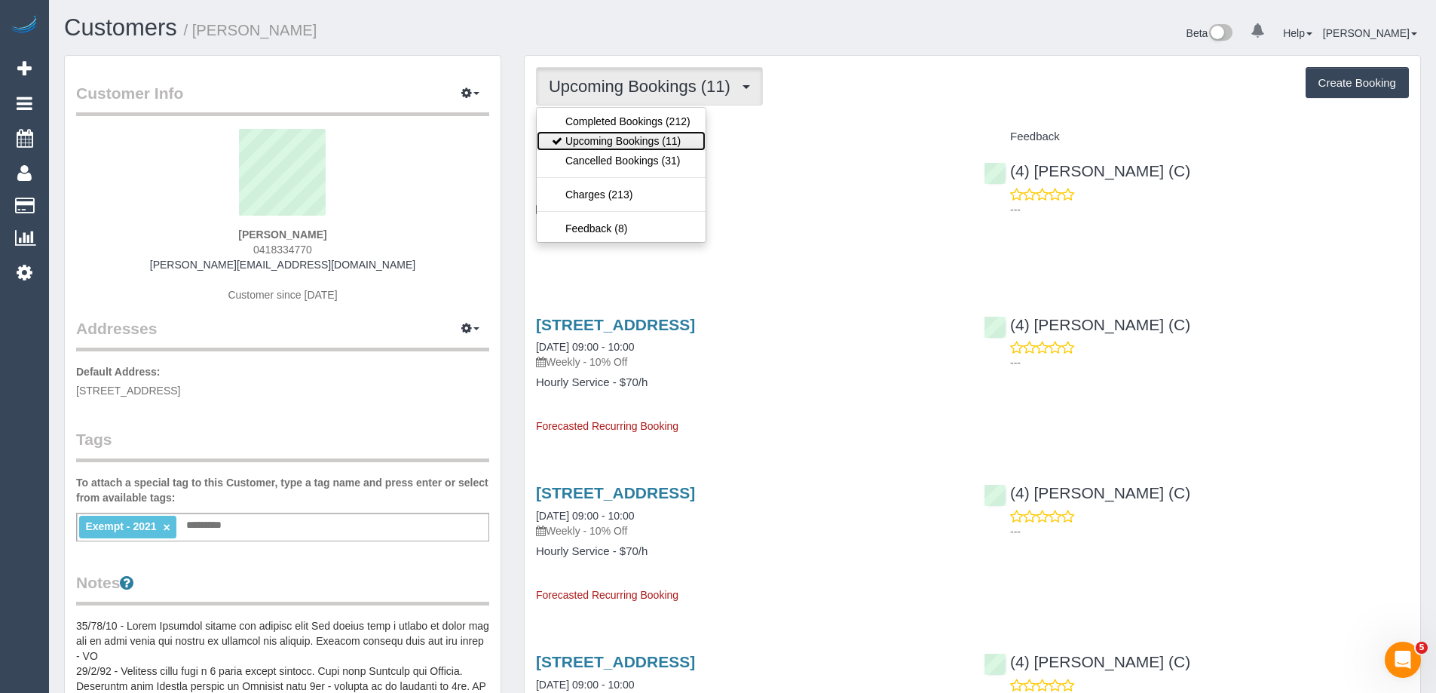
click at [632, 140] on link "Upcoming Bookings (11)" at bounding box center [621, 141] width 169 height 20
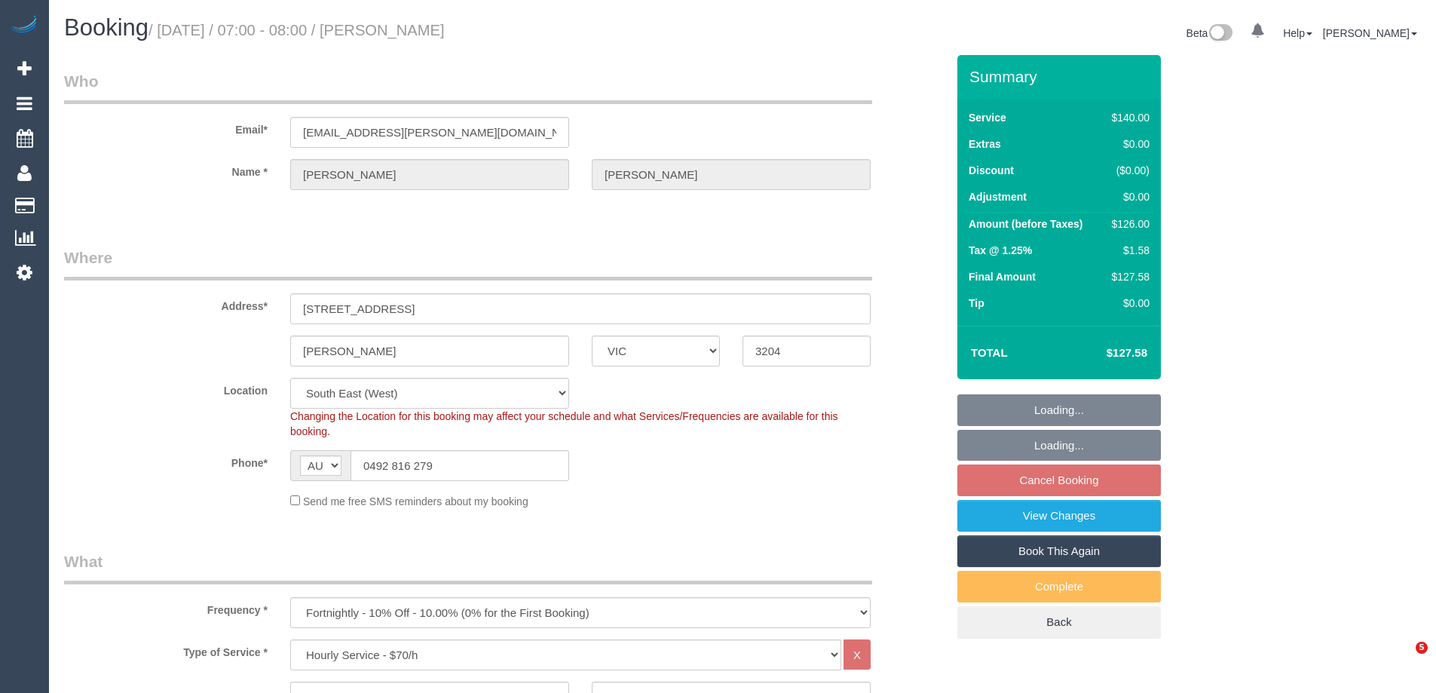
select select "VIC"
select select "number:28"
select select "number:15"
select select "number:19"
select select "number:22"
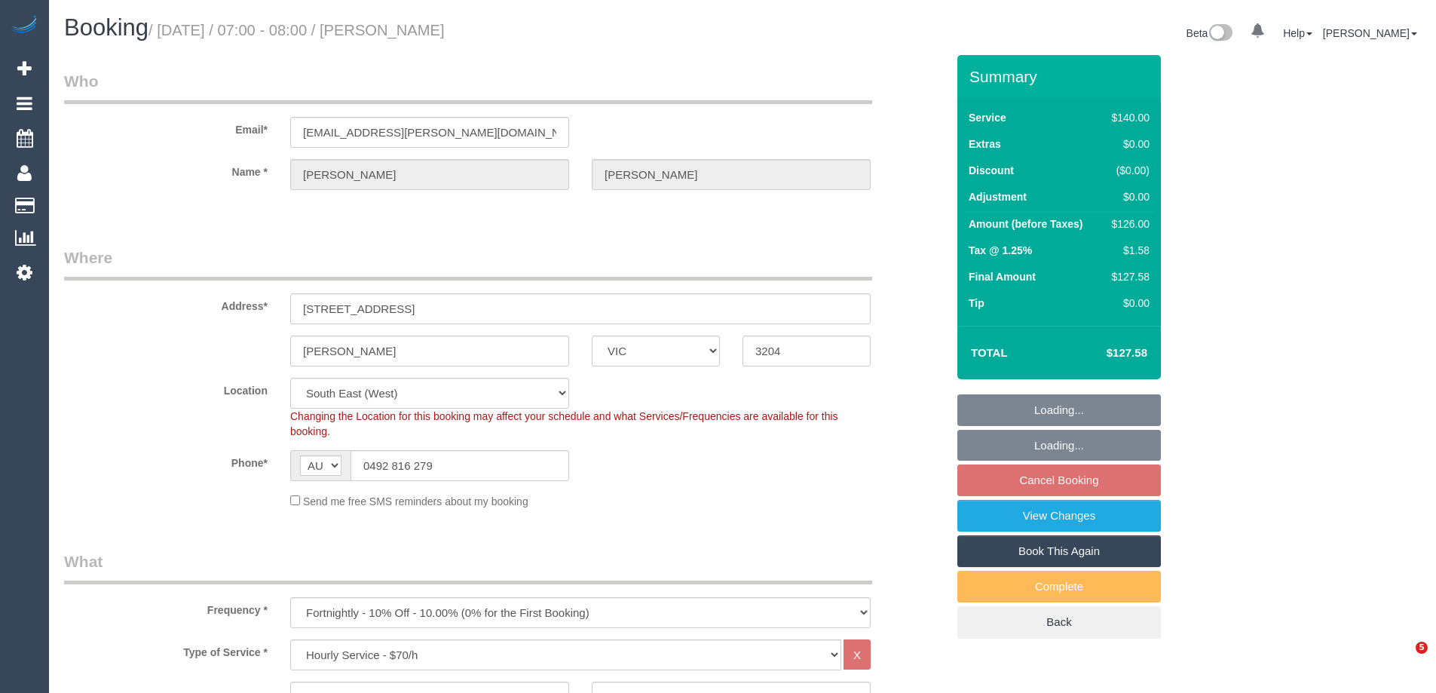
select select "number:33"
select select "number:26"
select select "spot1"
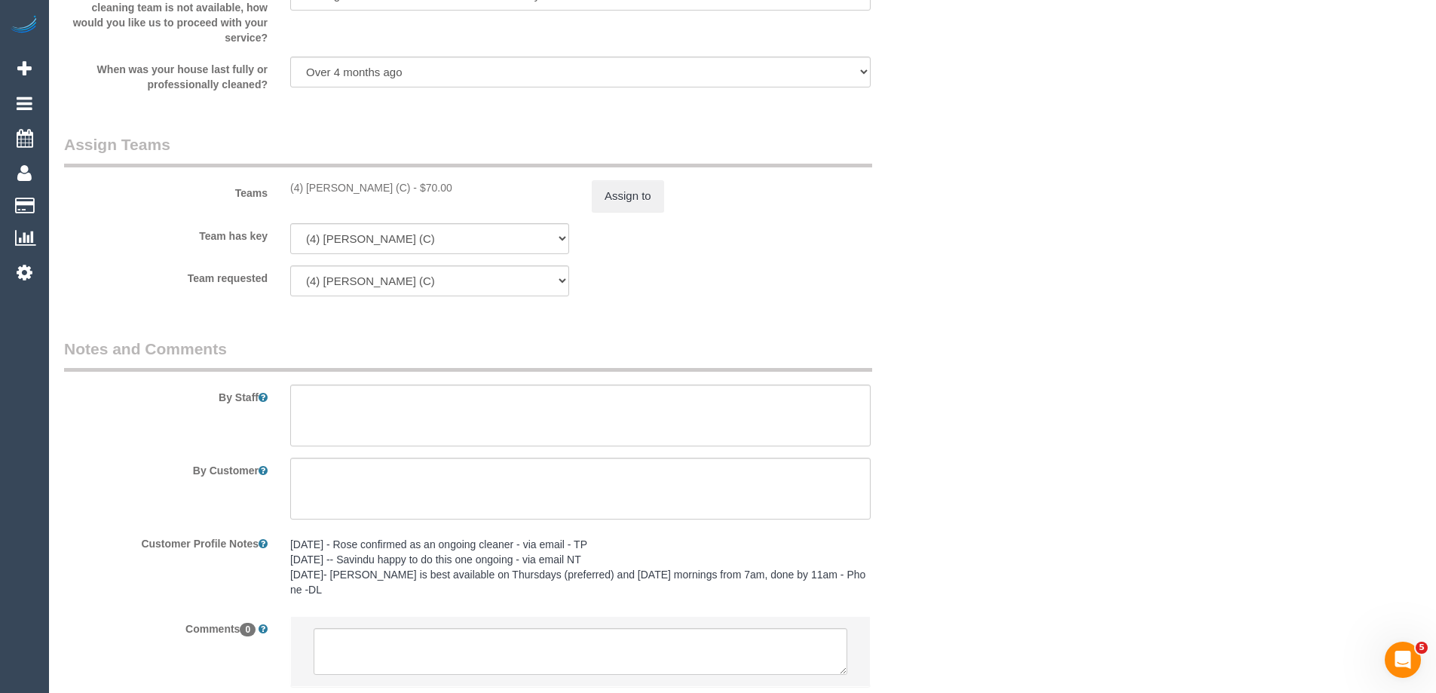
scroll to position [2200, 0]
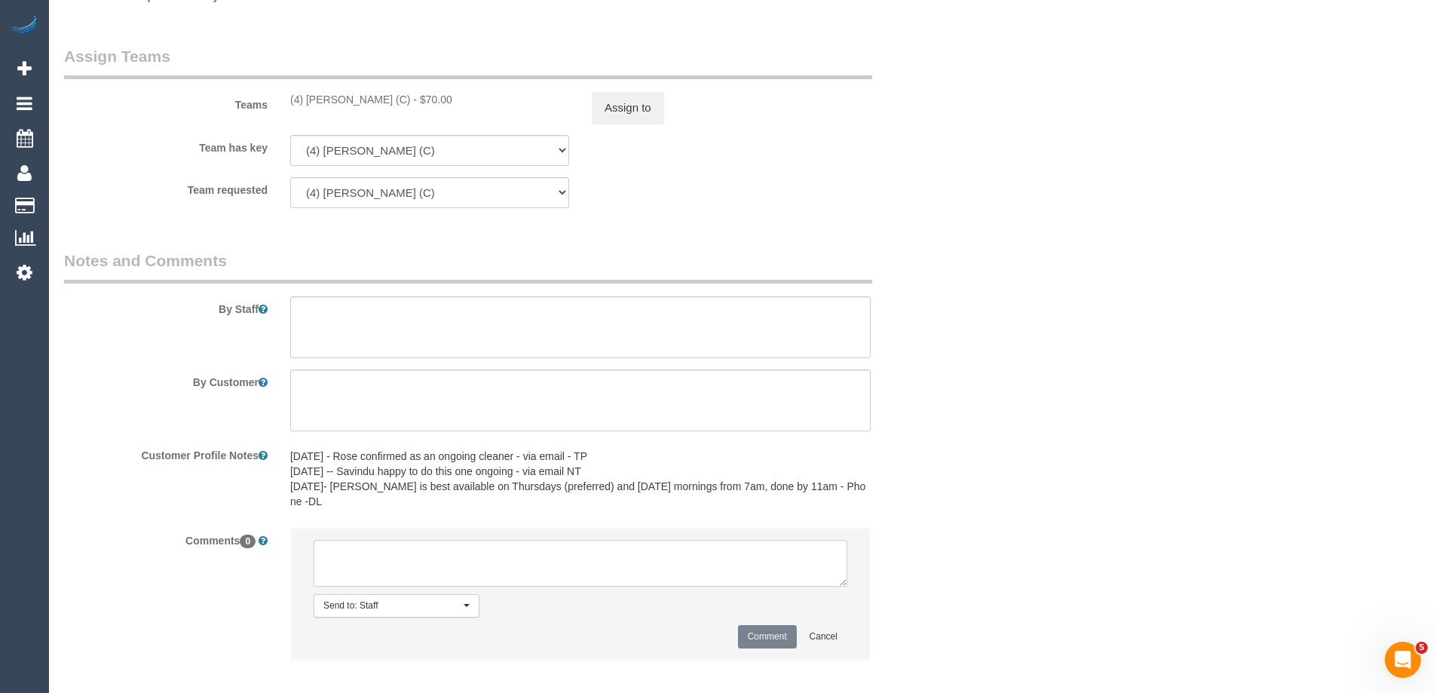
click at [466, 562] on textarea at bounding box center [581, 563] width 534 height 47
drag, startPoint x: 282, startPoint y: 105, endPoint x: 397, endPoint y: 103, distance: 114.6
click at [397, 103] on div "(4) [PERSON_NAME] (C) - $70.00" at bounding box center [430, 99] width 302 height 15
copy div "(4) [PERSON_NAME] (C)"
click at [618, 102] on button "Assign to" at bounding box center [628, 108] width 72 height 32
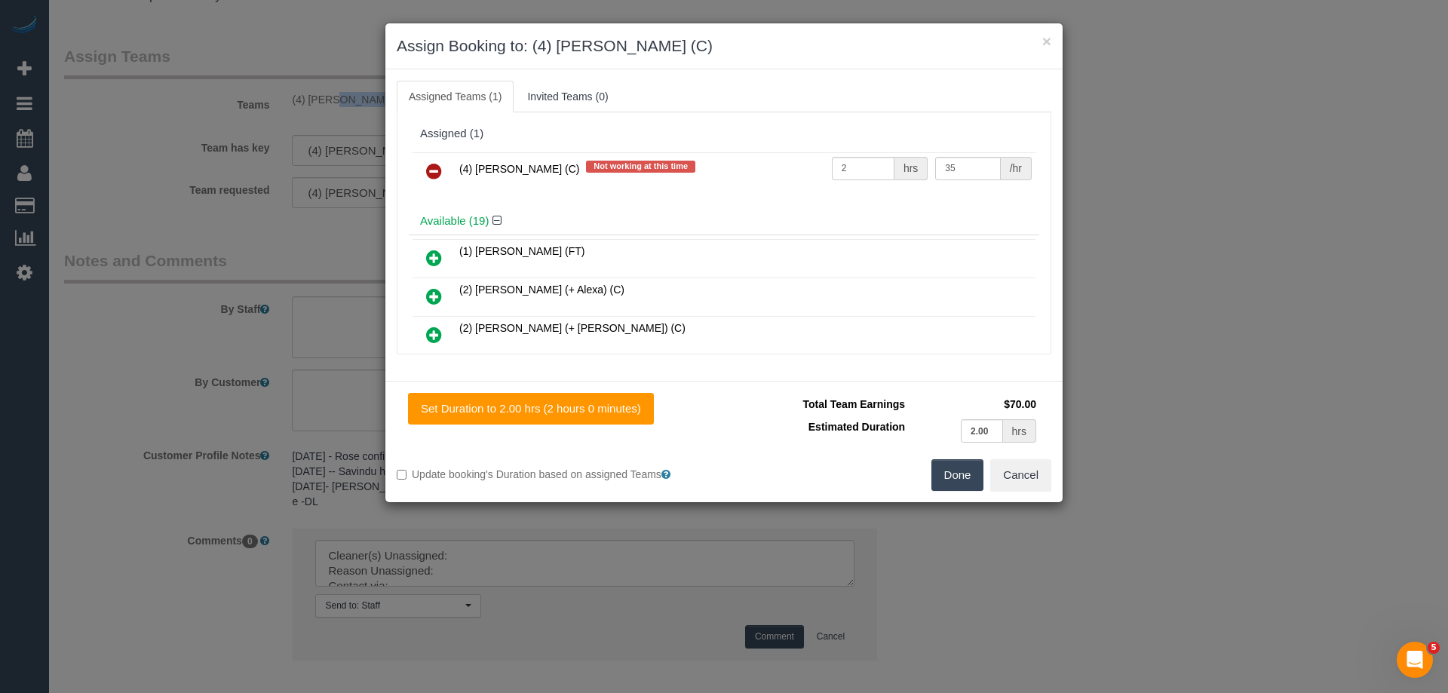
click at [433, 171] on icon at bounding box center [434, 171] width 16 height 18
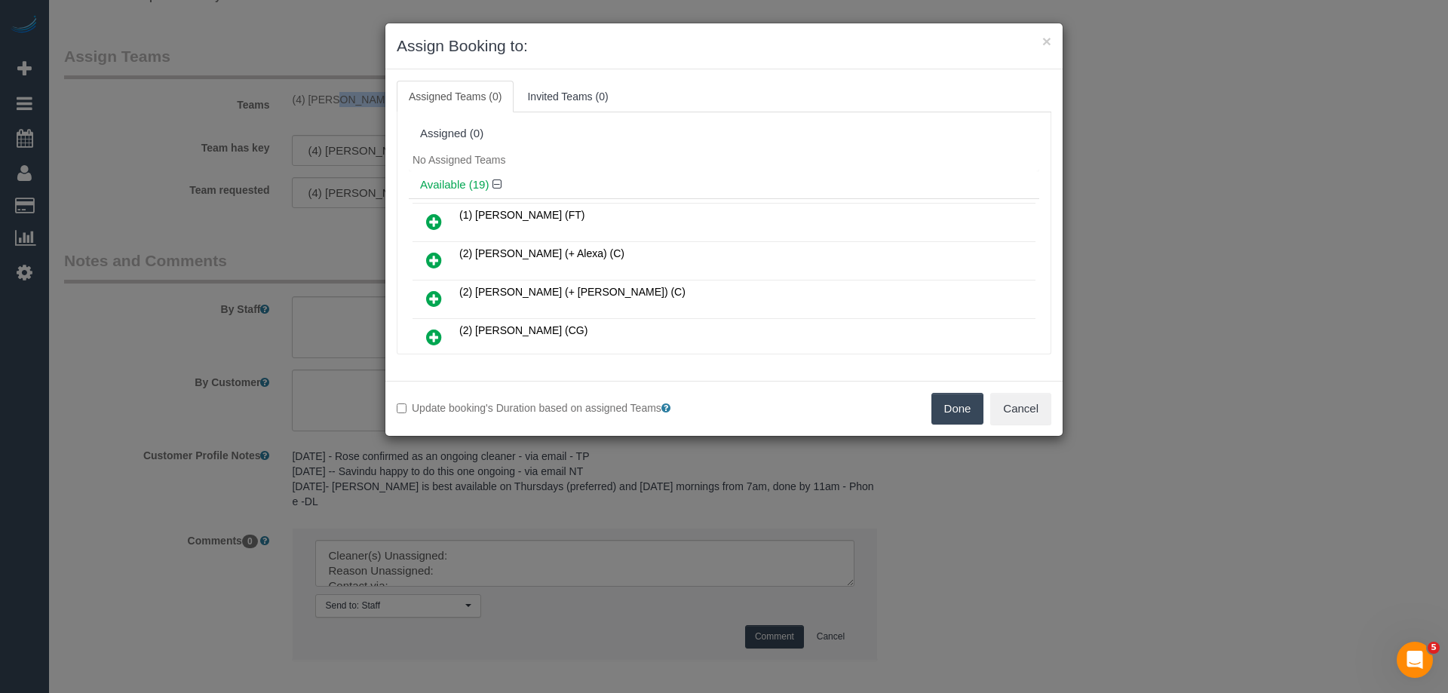
drag, startPoint x: 967, startPoint y: 420, endPoint x: 928, endPoint y: 400, distance: 43.5
click at [967, 419] on button "Done" at bounding box center [957, 409] width 53 height 32
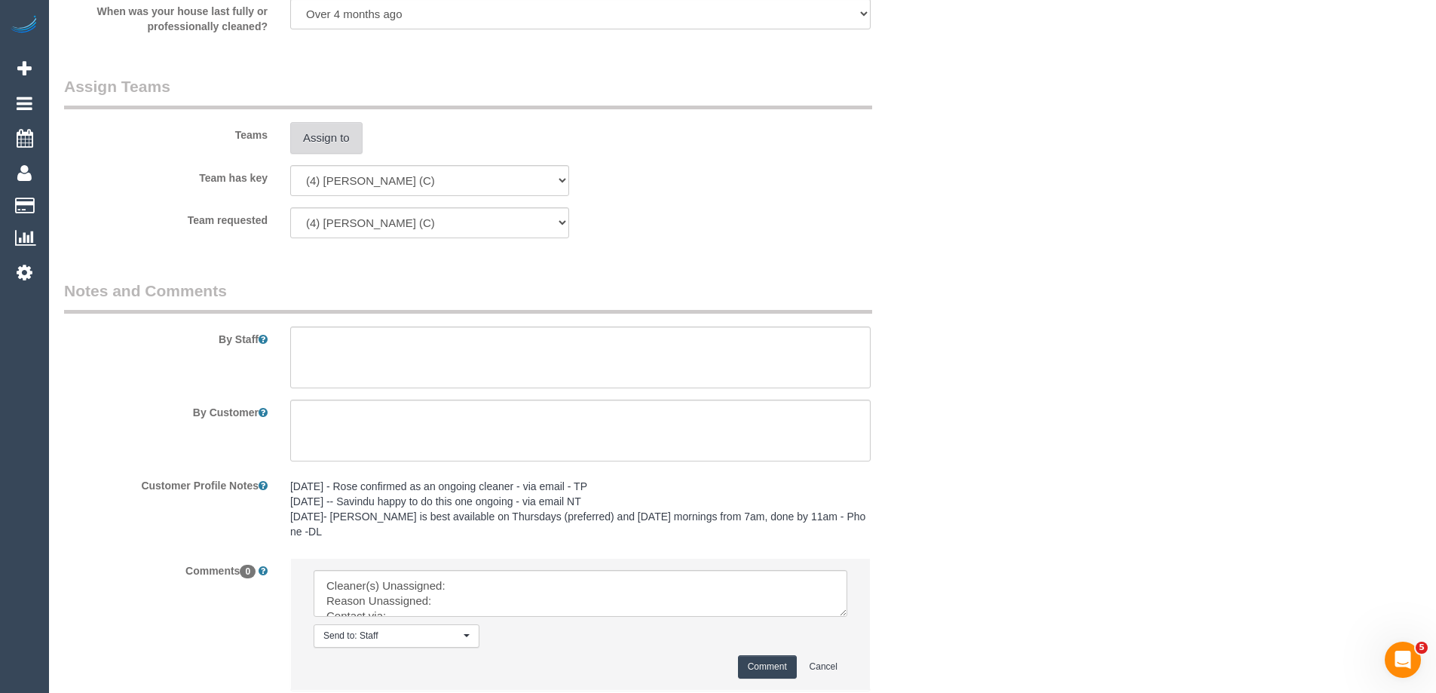
scroll to position [2262, 0]
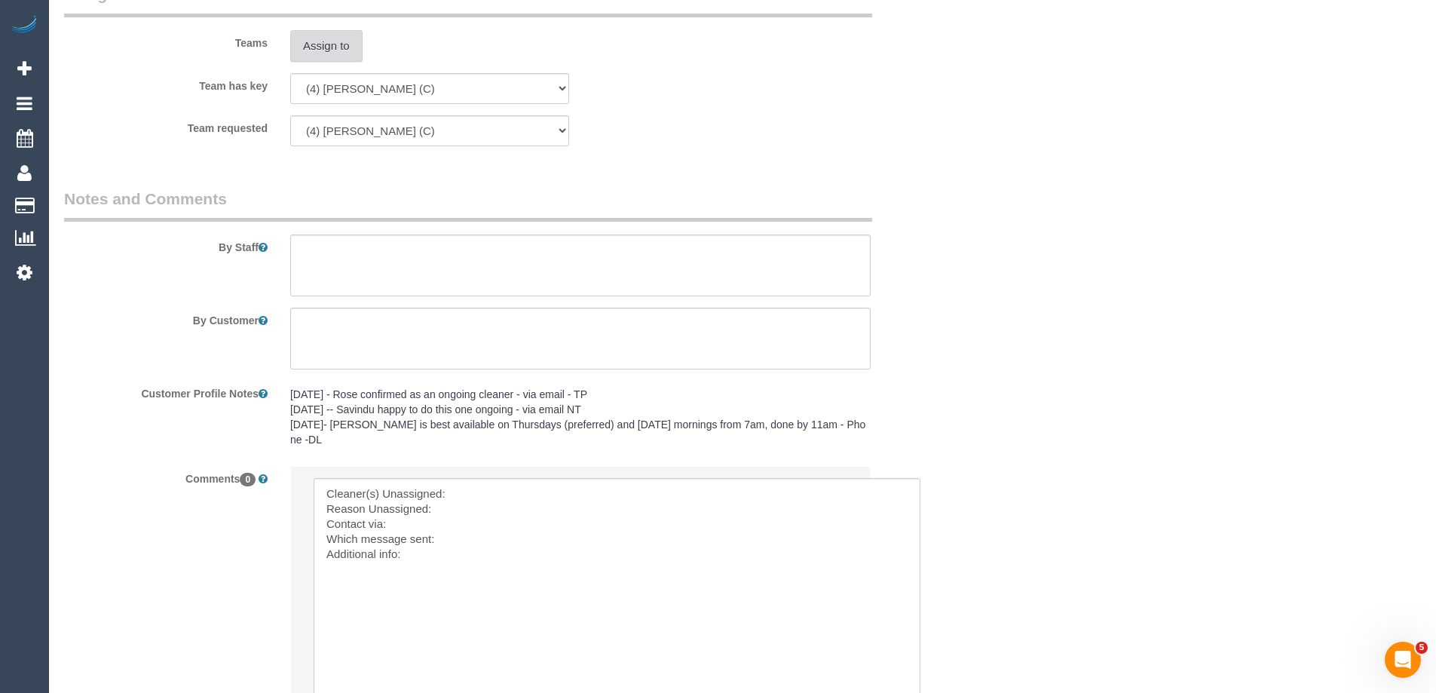
drag, startPoint x: 840, startPoint y: 505, endPoint x: 525, endPoint y: 560, distance: 319.9
click at [470, 478] on textarea at bounding box center [616, 607] width 604 height 258
paste textarea "(4) Rose Southam (C)"
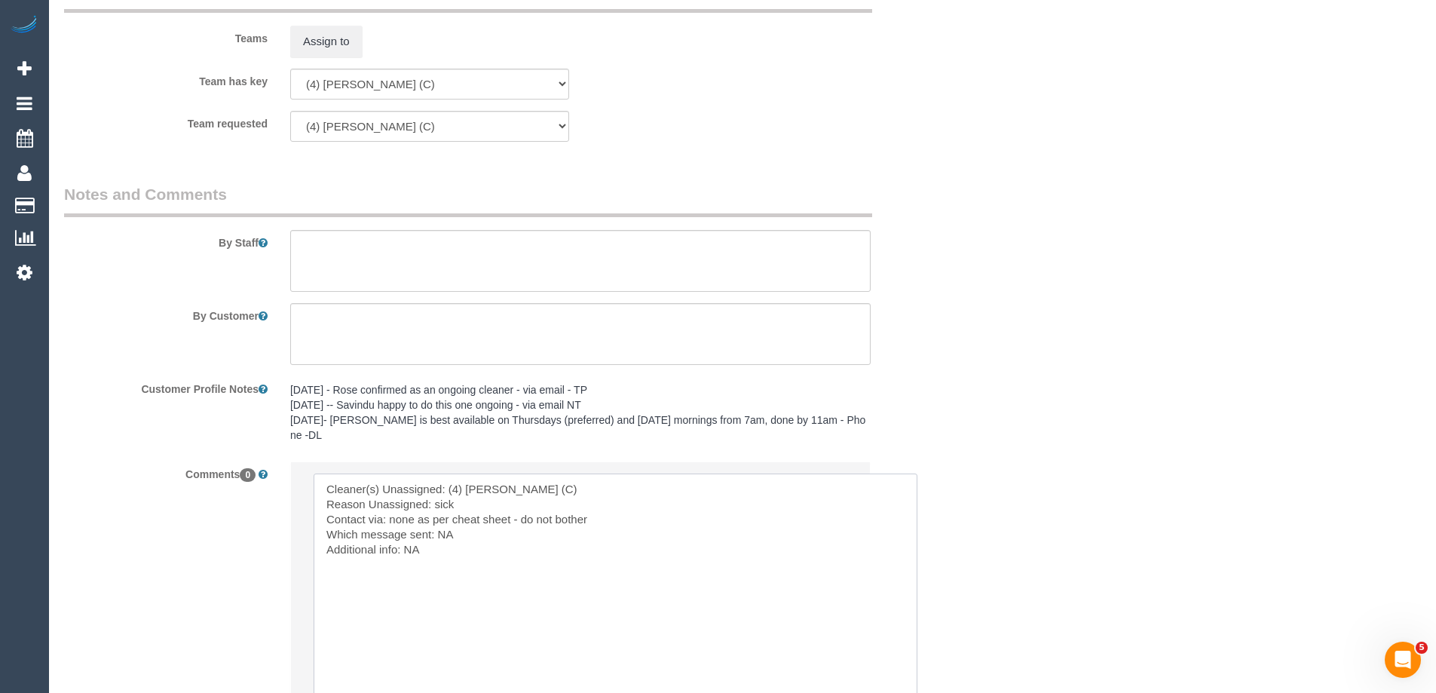
scroll to position [2473, 0]
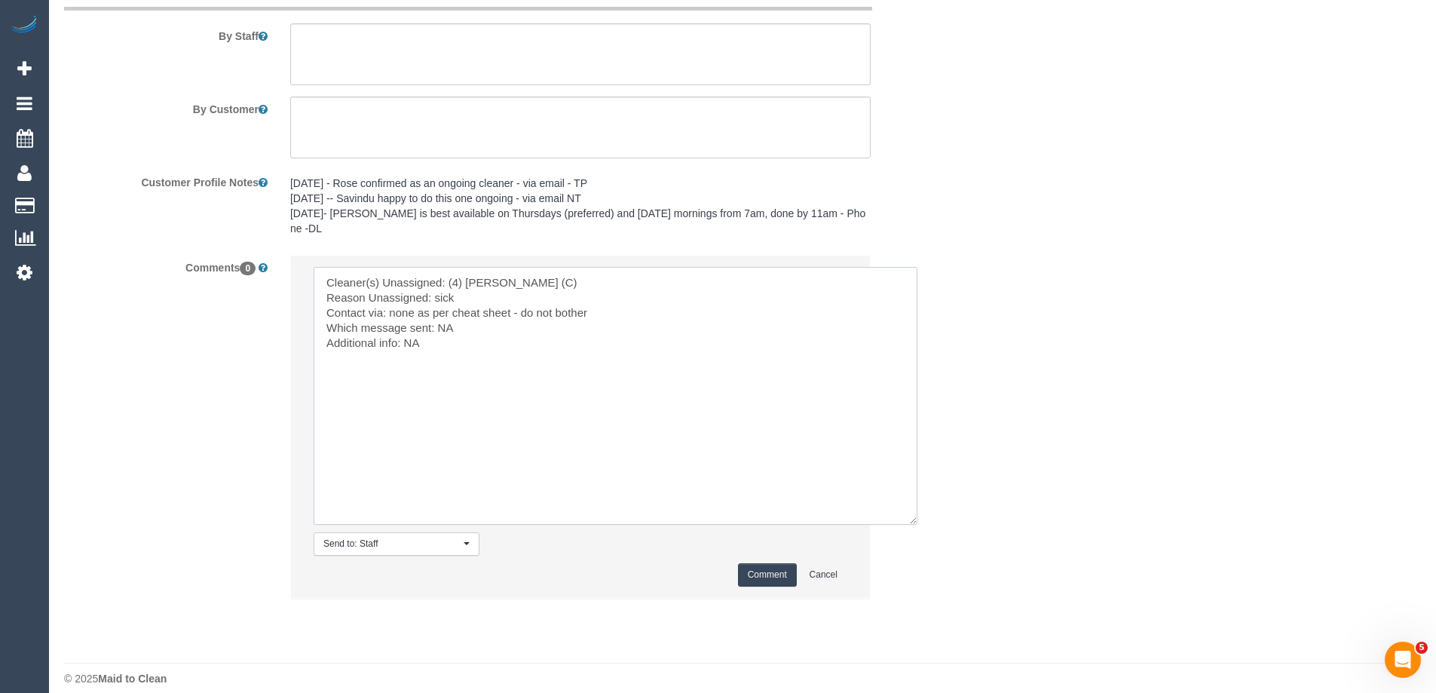
type textarea "Cleaner(s) Unassigned: (4) Rose Southam (C) Reason Unassigned: sick Contact via…"
click at [780, 563] on button "Comment" at bounding box center [767, 574] width 59 height 23
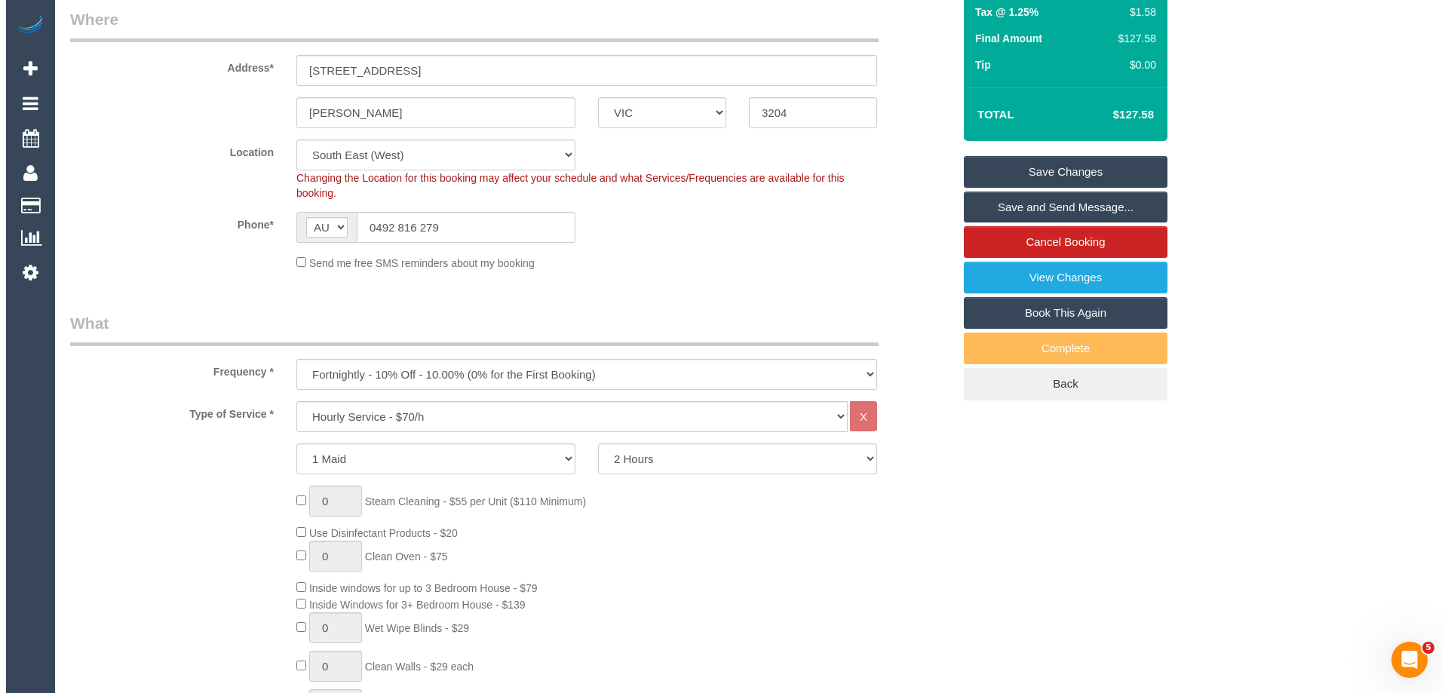
scroll to position [0, 0]
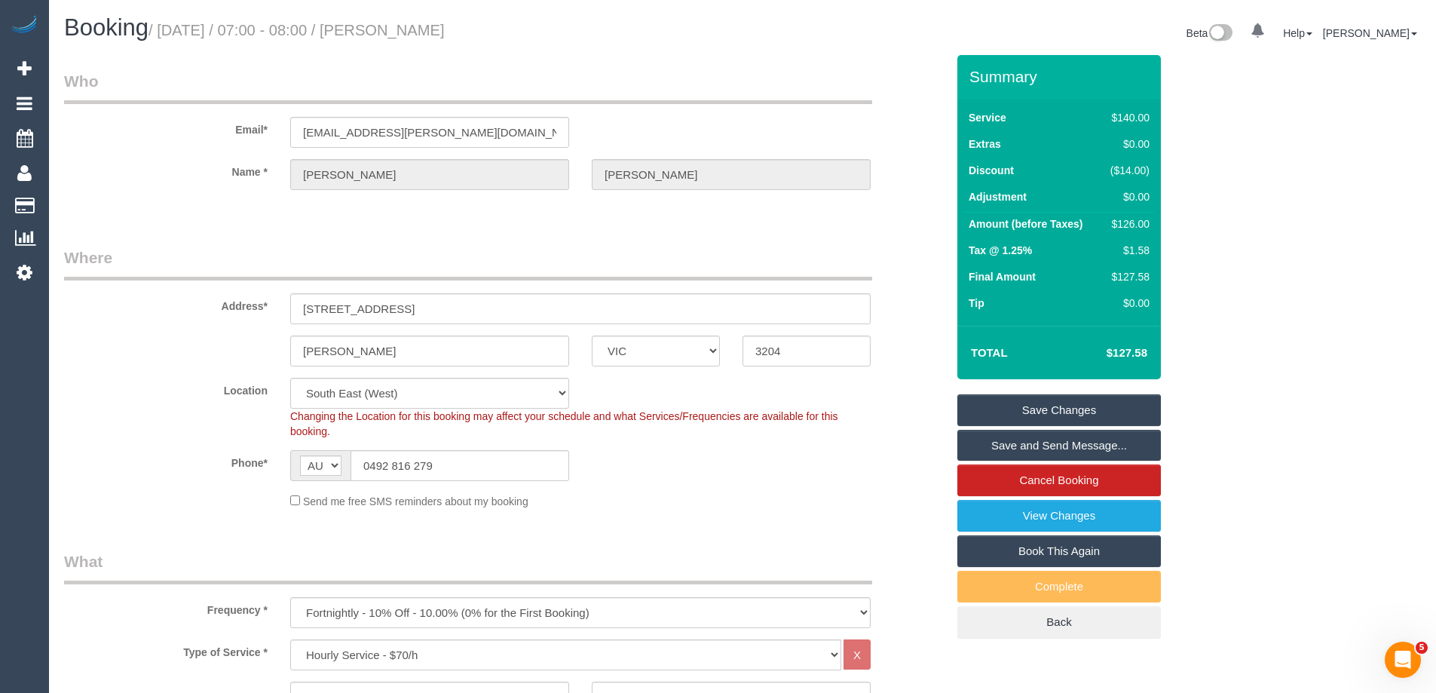
click at [1046, 403] on link "Save Changes" at bounding box center [1060, 410] width 204 height 32
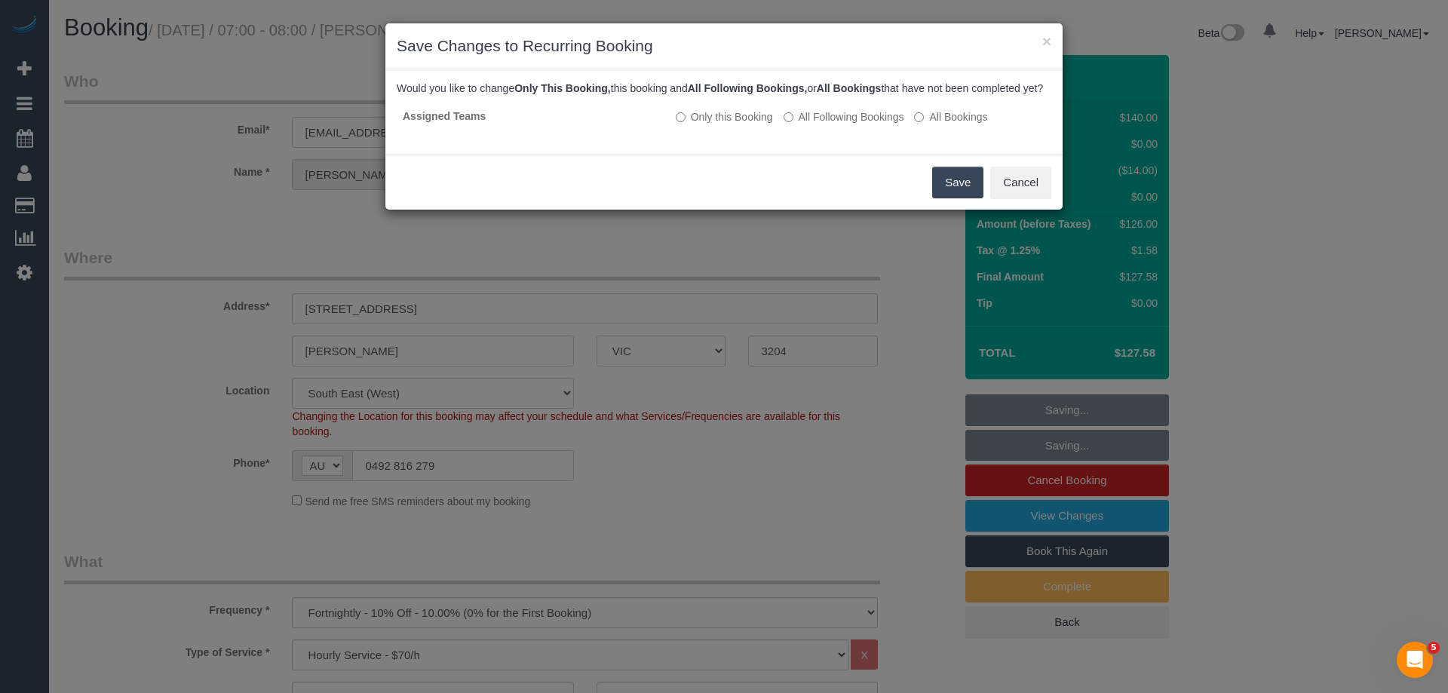
click at [947, 198] on button "Save" at bounding box center [957, 183] width 51 height 32
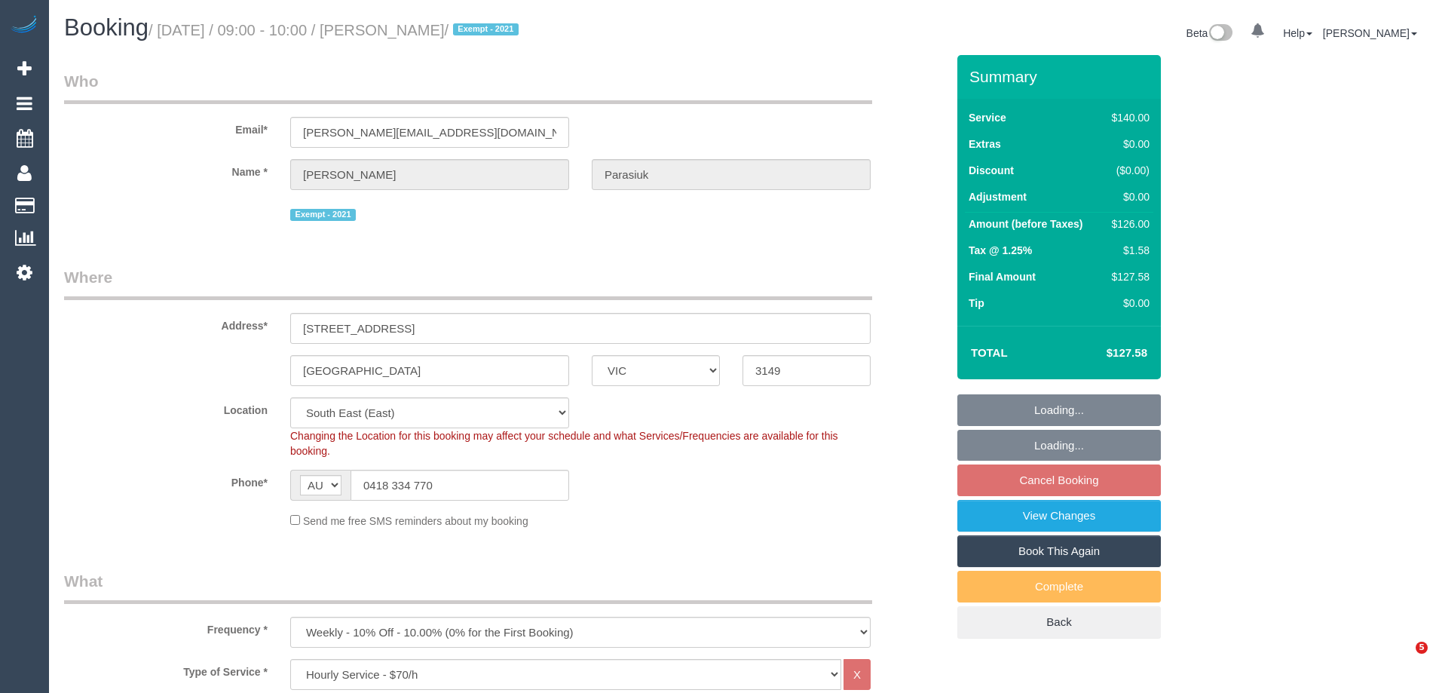
select select "VIC"
select select "number:29"
select select "number:14"
select select "number:19"
select select "number:22"
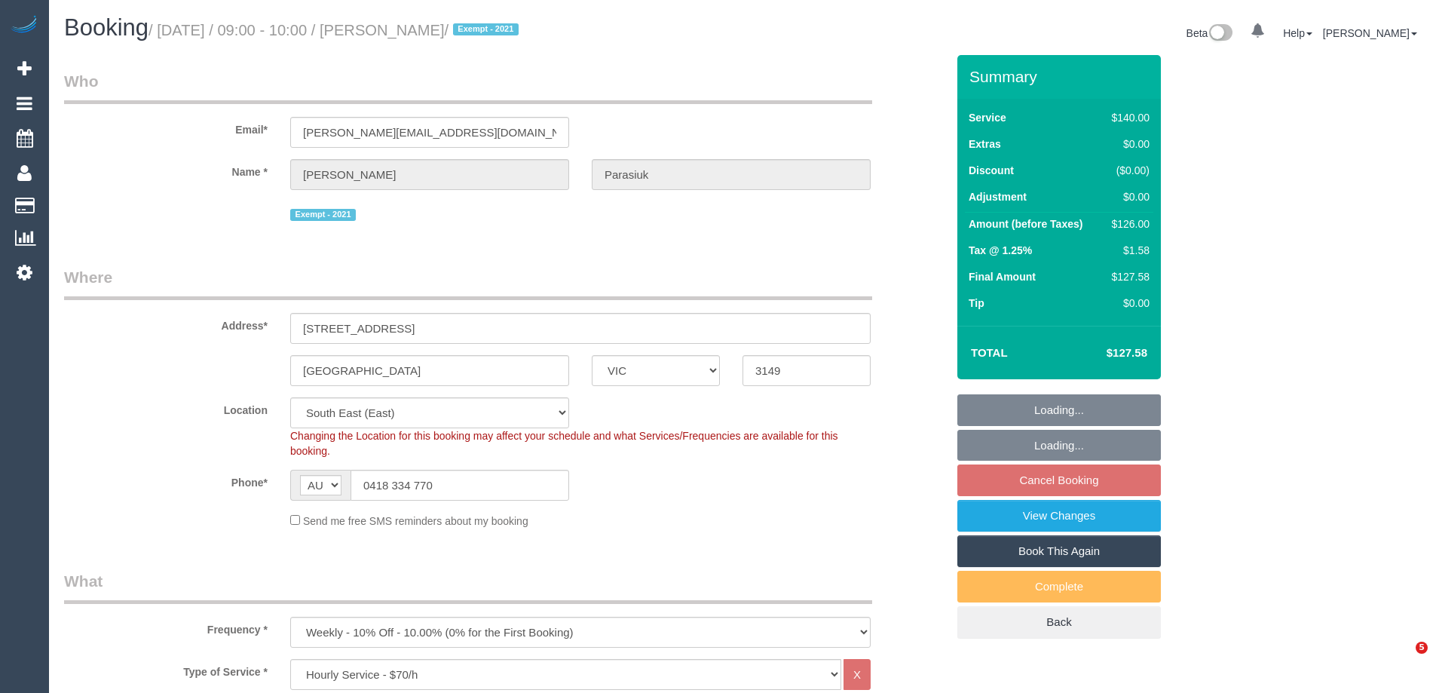
select select "number:26"
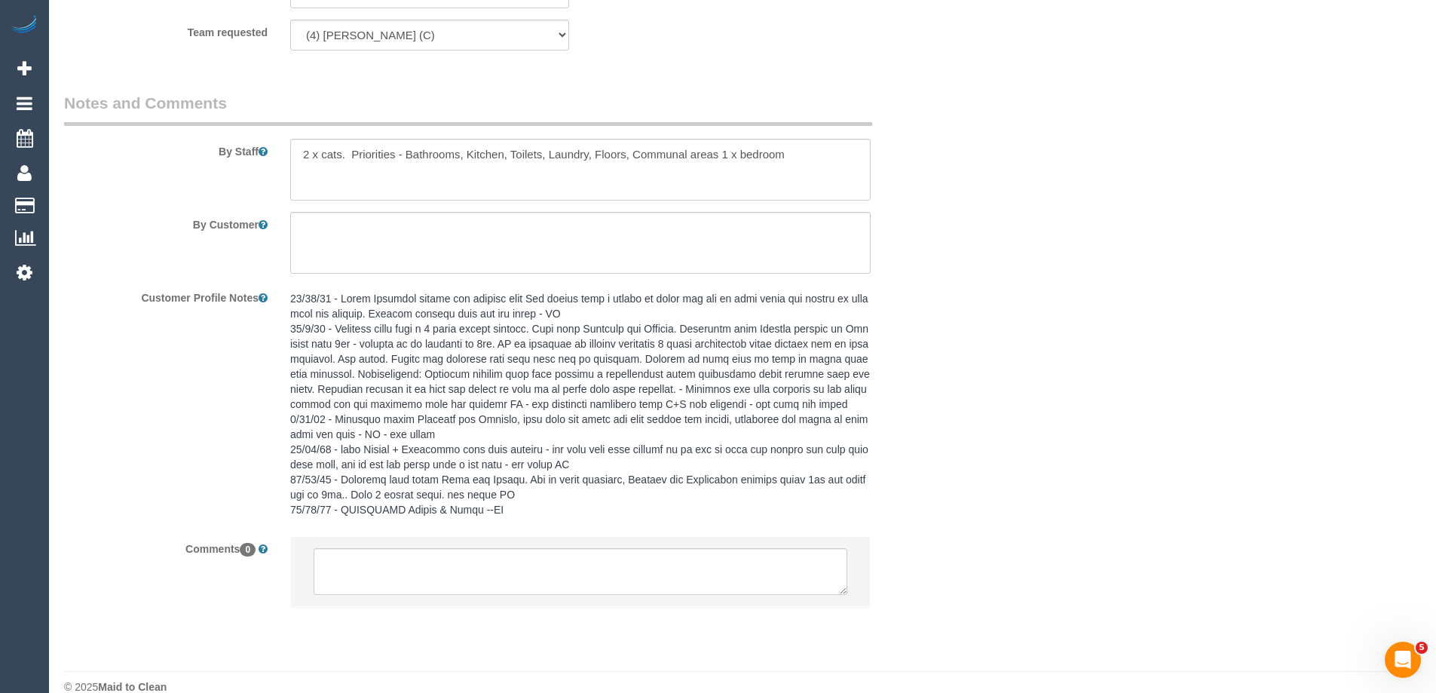
scroll to position [2499, 0]
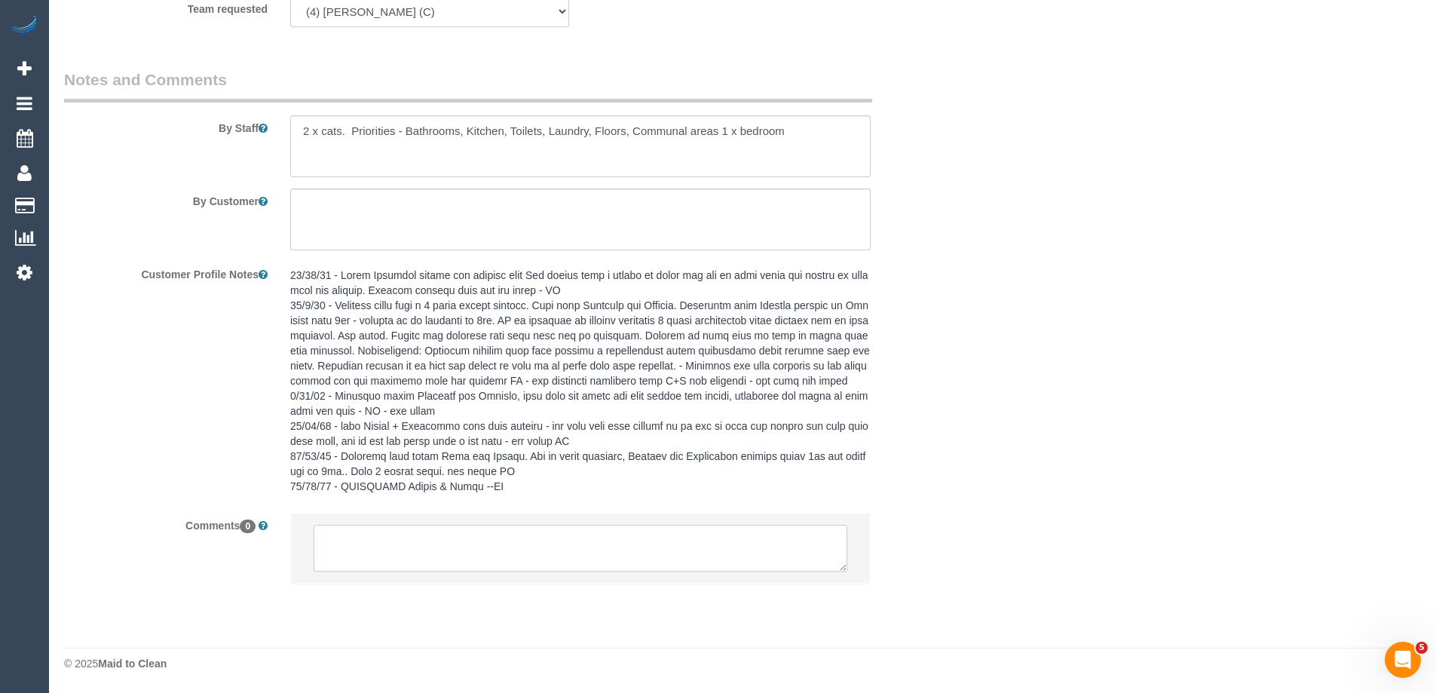
click at [583, 544] on textarea at bounding box center [581, 548] width 534 height 47
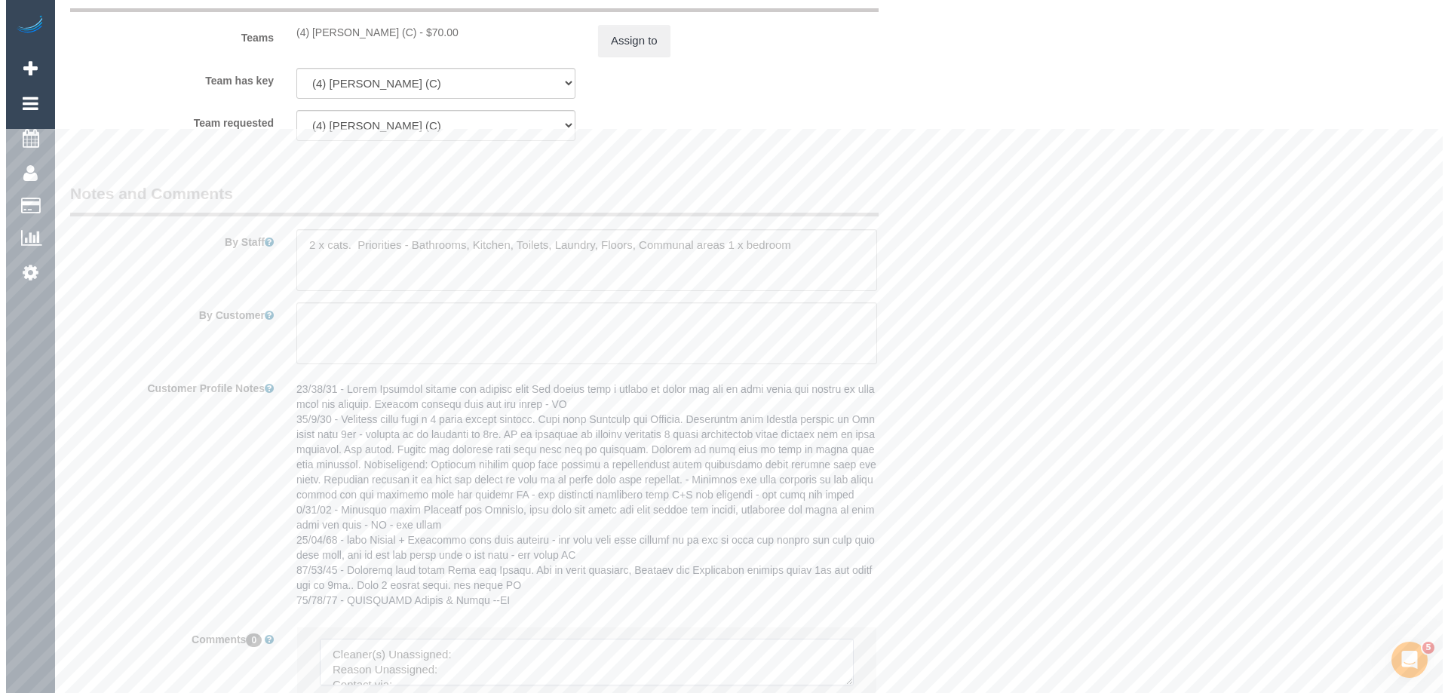
scroll to position [2122, 0]
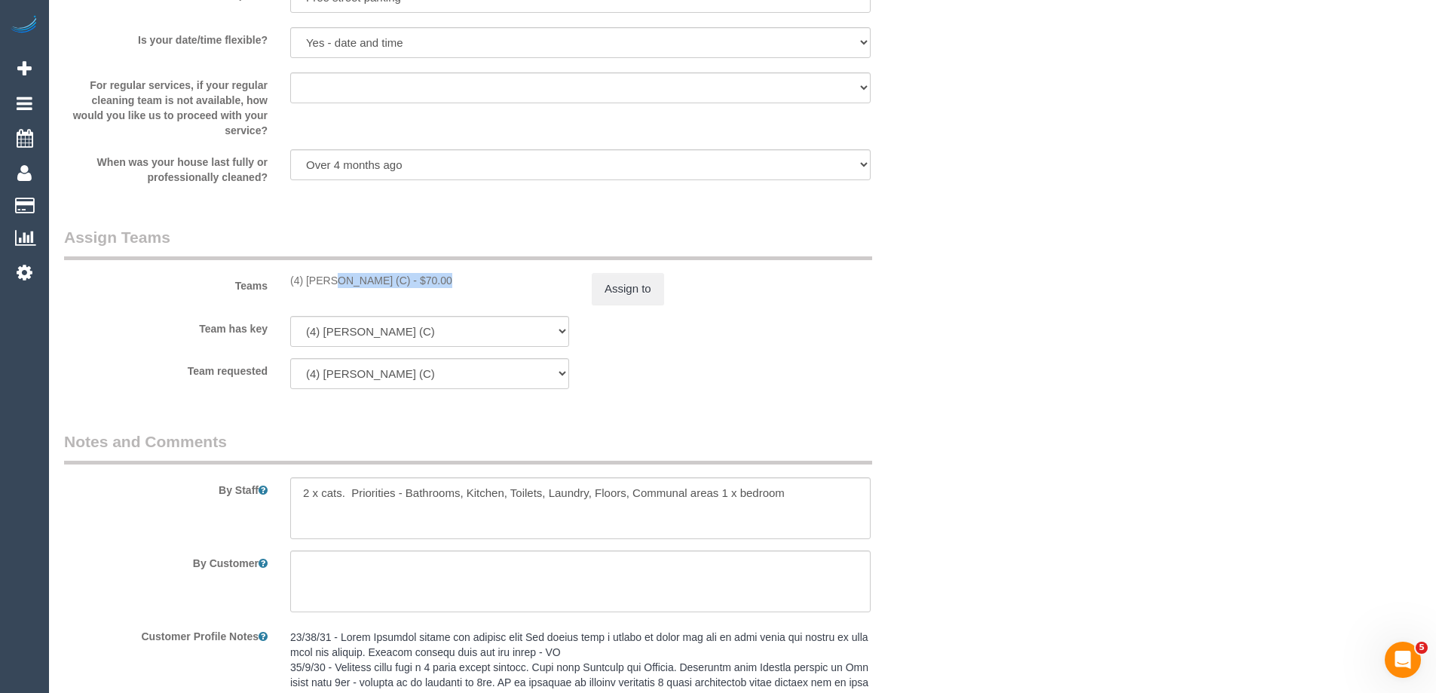
copy div "(4) [PERSON_NAME] (C)"
drag, startPoint x: 304, startPoint y: 288, endPoint x: 395, endPoint y: 288, distance: 91.2
click at [395, 288] on div "(4) Rose Southam (C) - $70.00" at bounding box center [430, 280] width 302 height 15
click at [619, 291] on button "Assign to" at bounding box center [628, 289] width 72 height 32
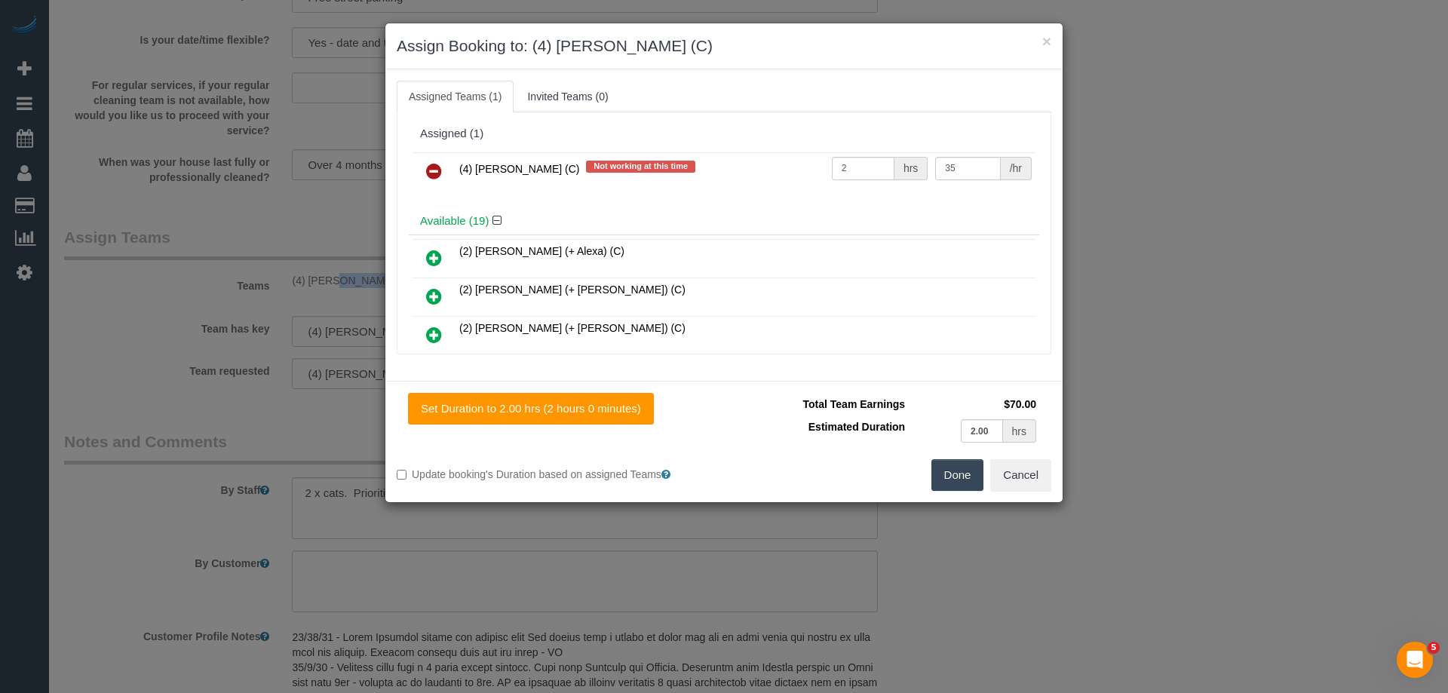
click at [432, 165] on icon at bounding box center [434, 171] width 16 height 18
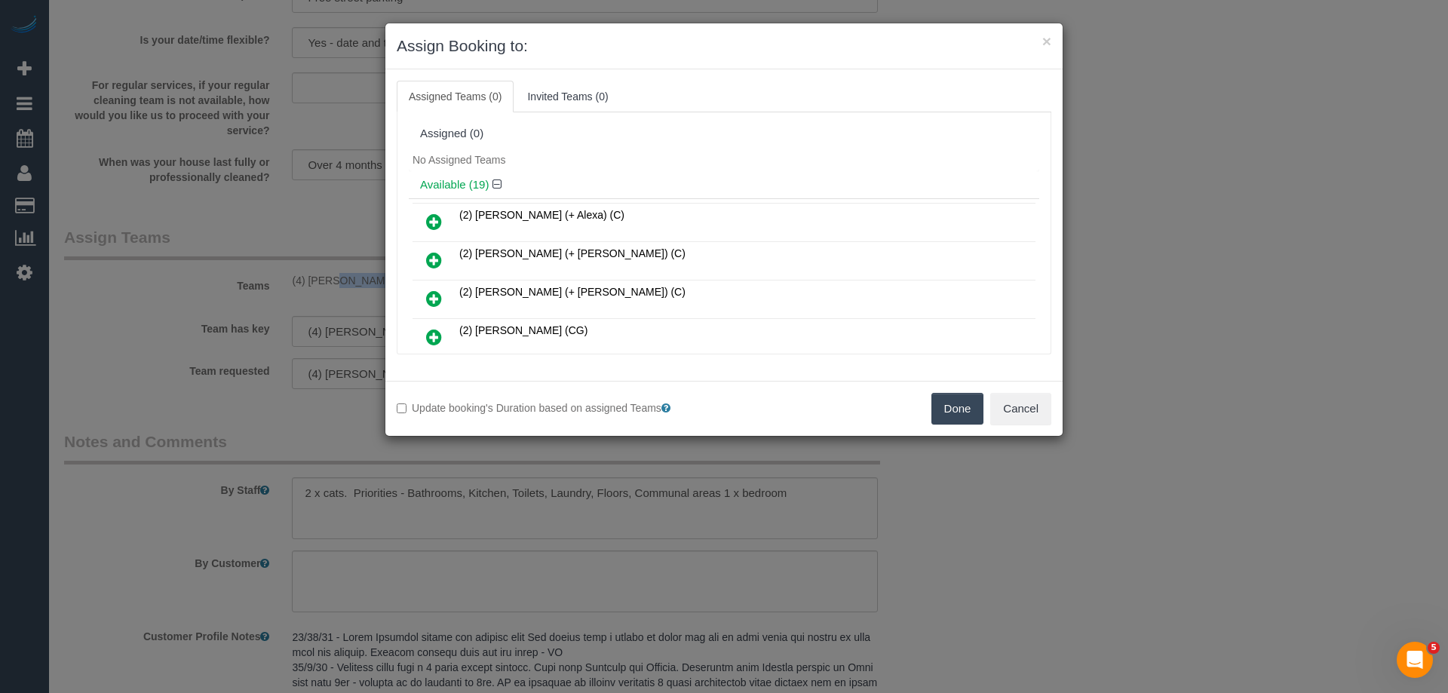
click at [954, 400] on button "Done" at bounding box center [957, 409] width 53 height 32
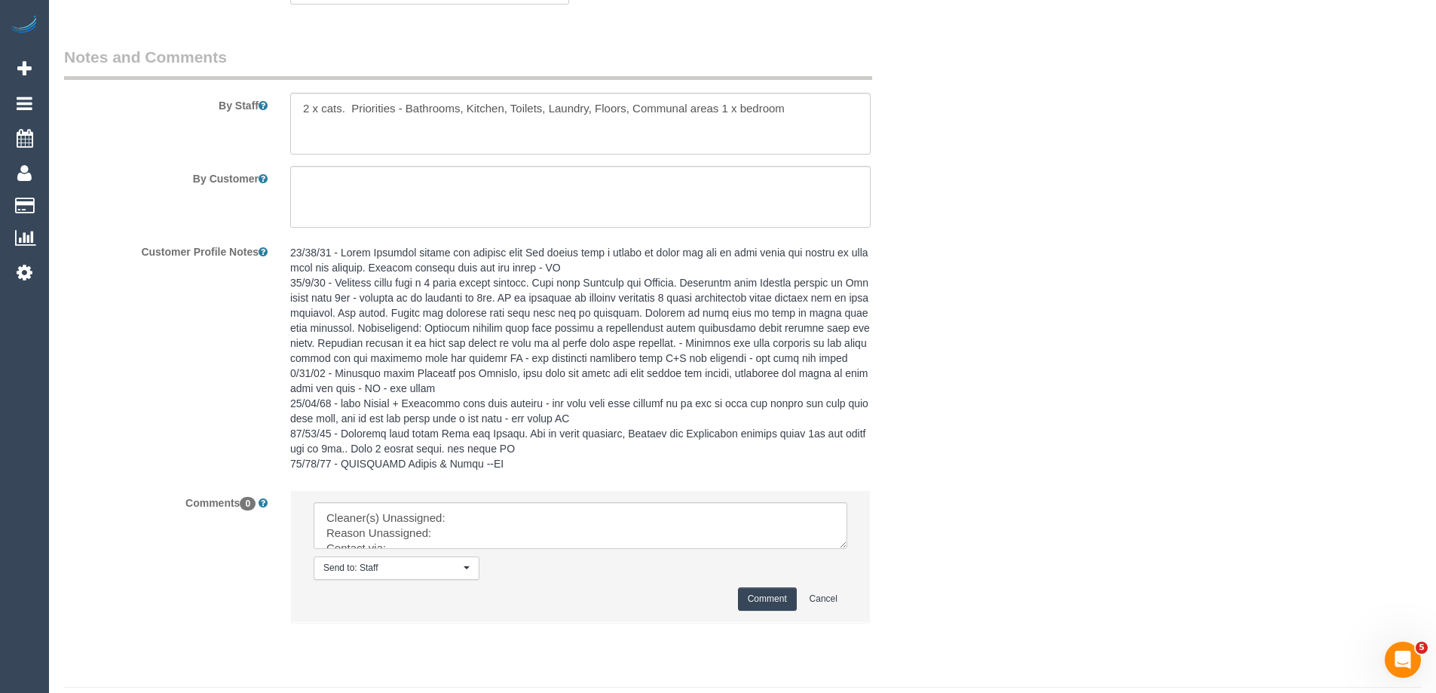
scroll to position [2561, 0]
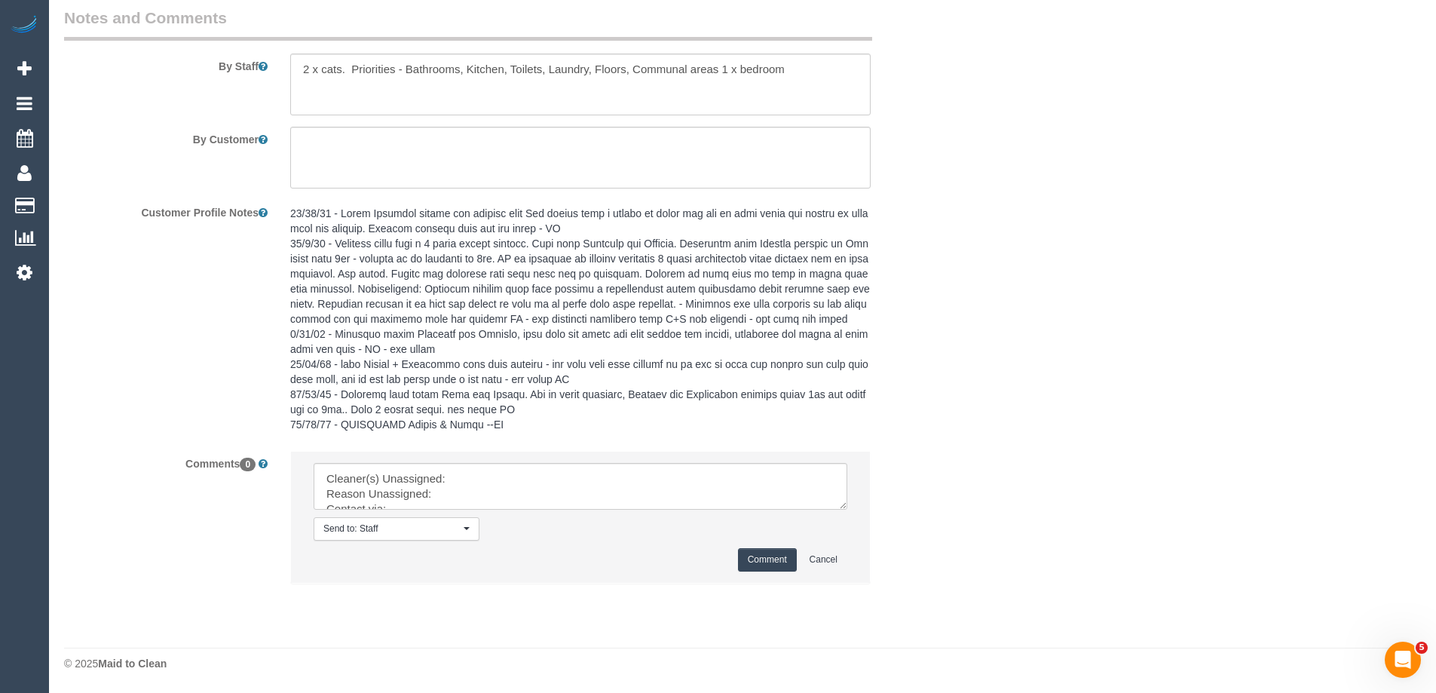
drag, startPoint x: 841, startPoint y: 503, endPoint x: 876, endPoint y: 634, distance: 135.9
click at [847, 510] on textarea at bounding box center [581, 486] width 534 height 47
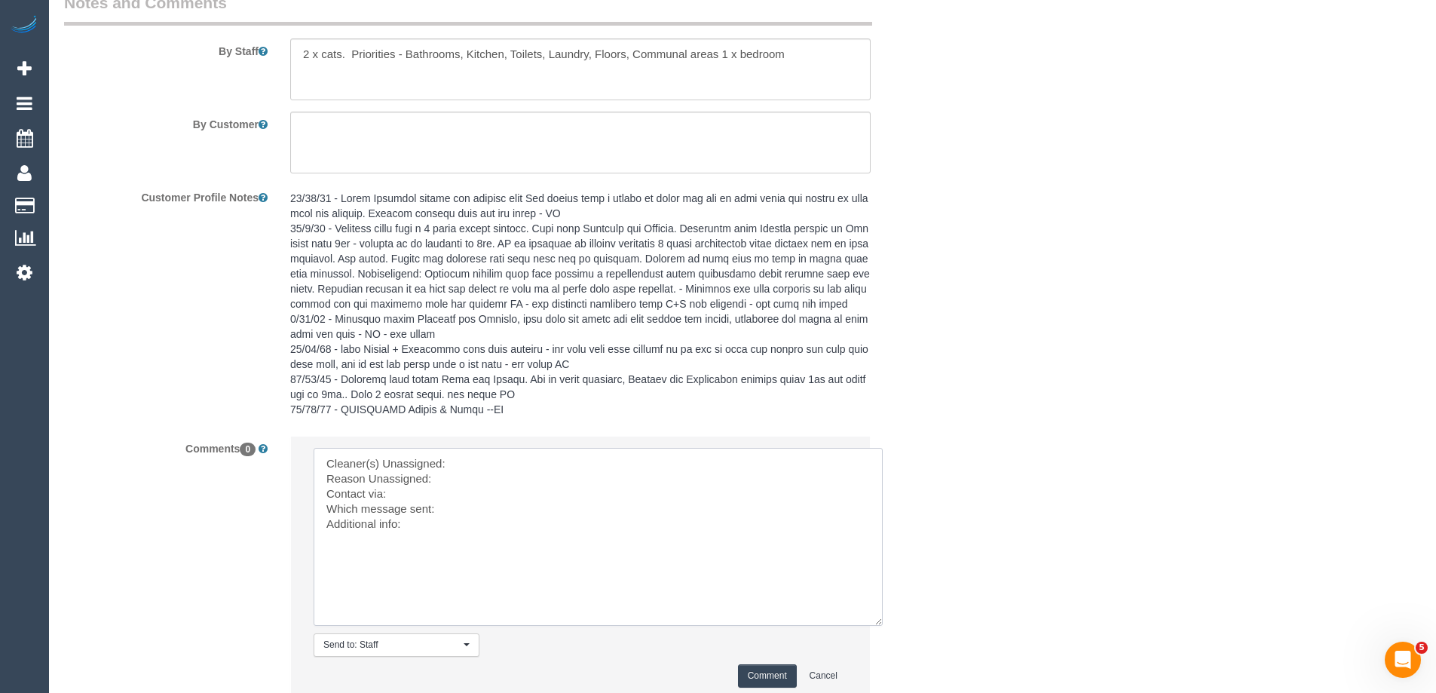
click at [531, 469] on textarea at bounding box center [598, 537] width 569 height 178
paste textarea "(4) Rose Southam (C)"
click at [495, 525] on textarea at bounding box center [598, 537] width 569 height 178
type textarea "Cleaner(s) Unassigned: (4) Rose Southam (C) Reason Unassigned: sick Contact via…"
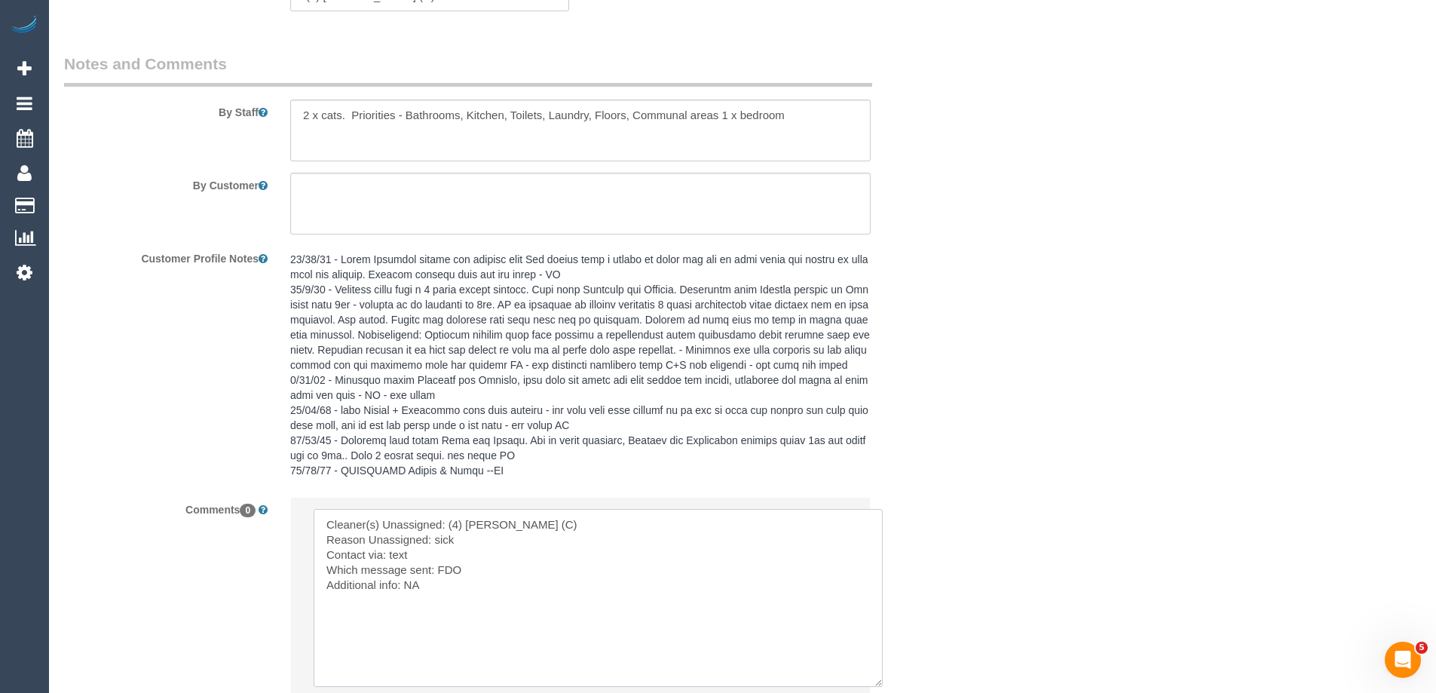
scroll to position [2636, 0]
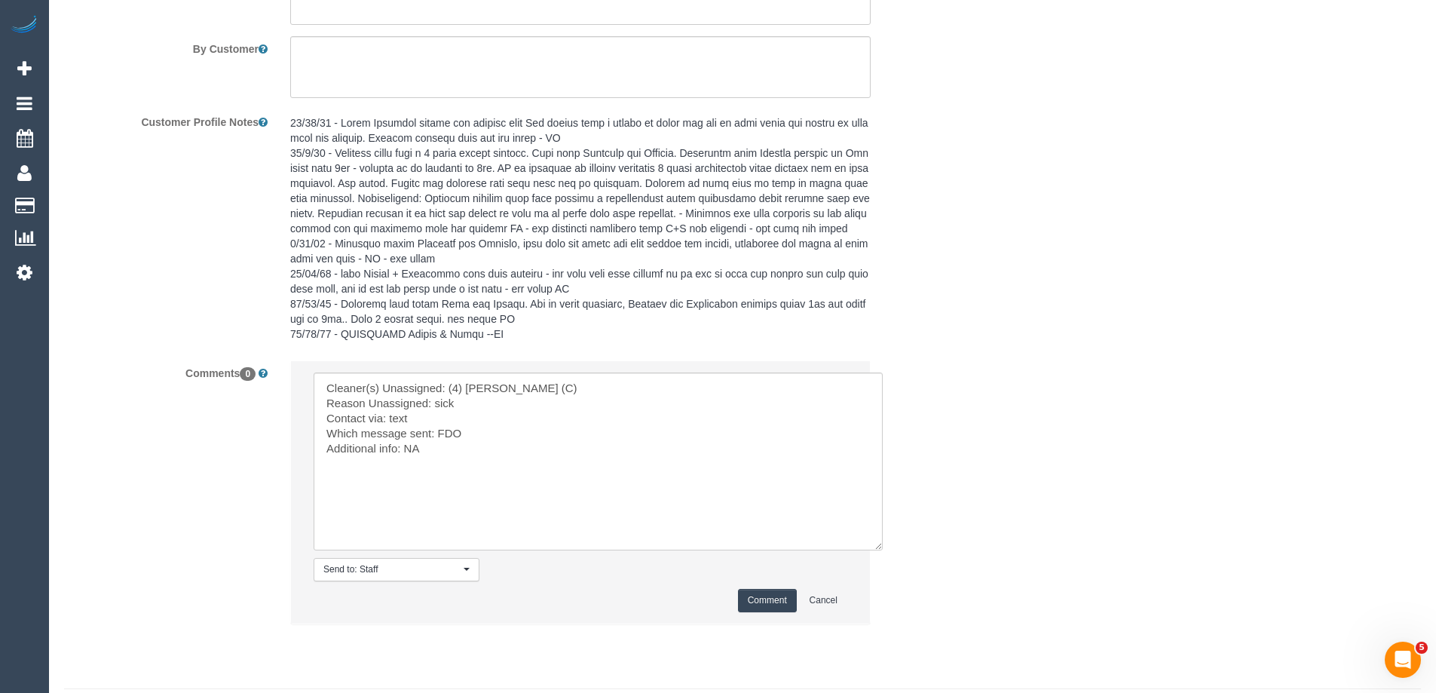
click at [777, 612] on button "Comment" at bounding box center [767, 600] width 59 height 23
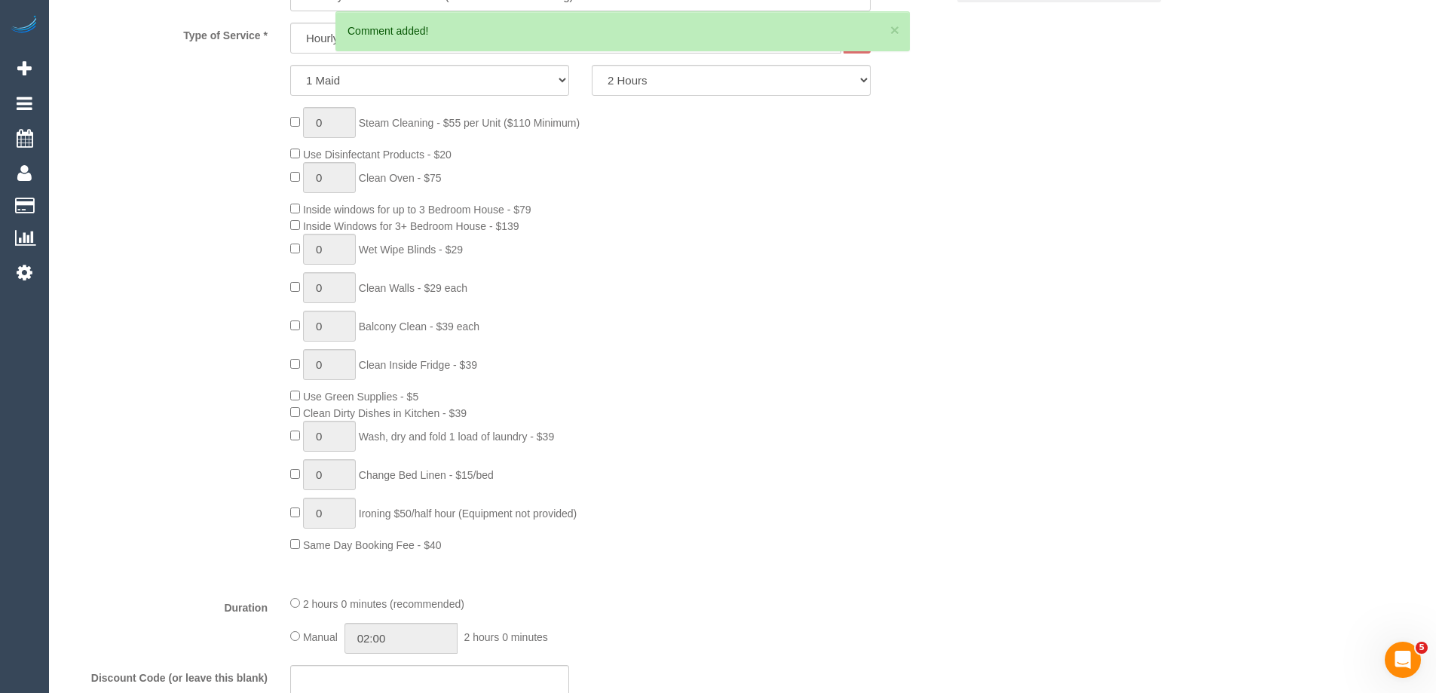
scroll to position [299, 0]
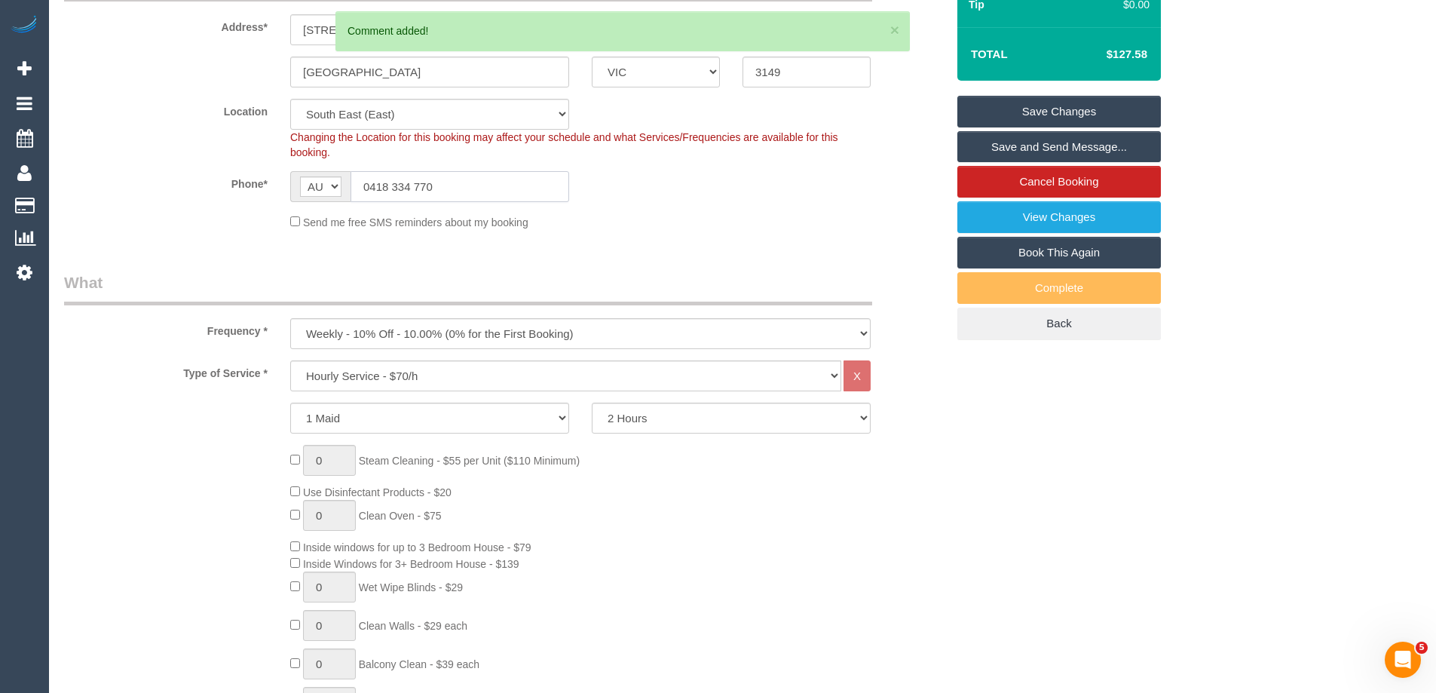
click at [480, 185] on input "0418 334 770" at bounding box center [460, 186] width 219 height 31
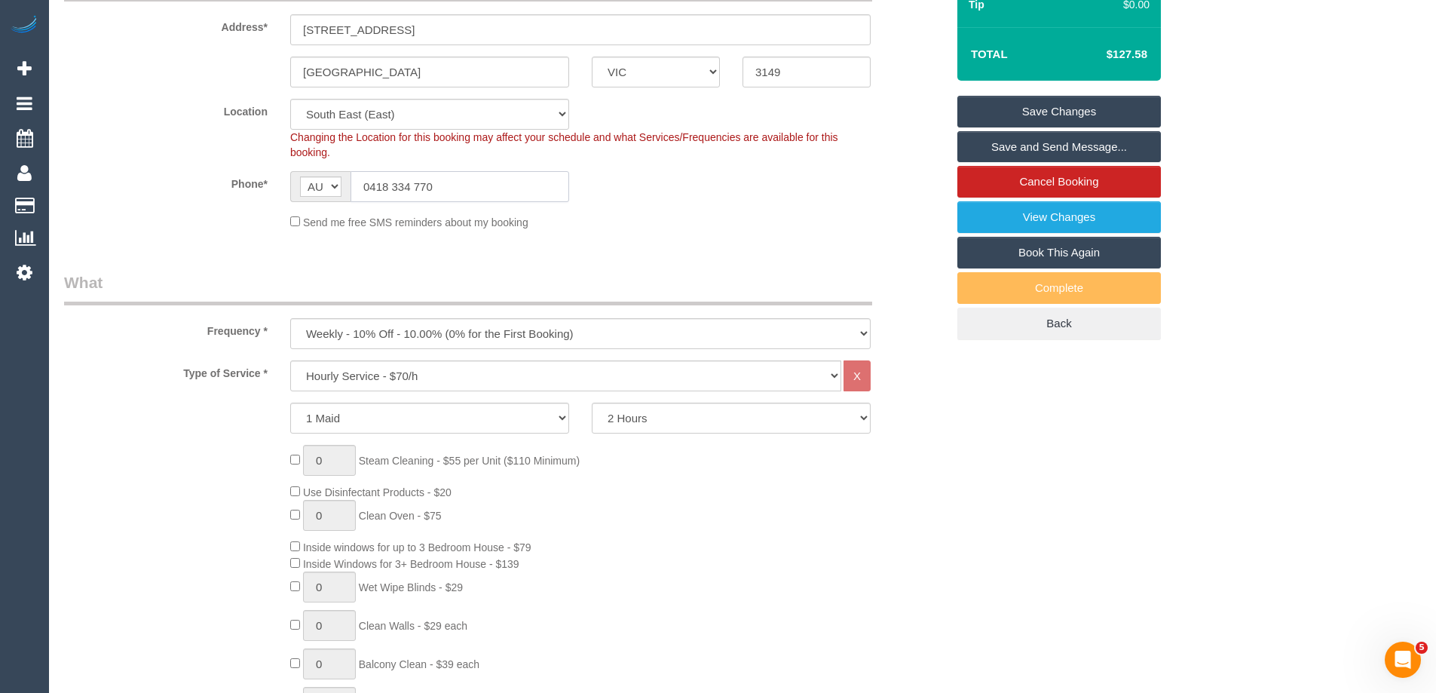
click at [480, 185] on input "0418 334 770" at bounding box center [460, 186] width 219 height 31
click at [851, 232] on fieldset "Where Address* 22 Wadham Parade Mount Waverley ACT NSW NT QLD SA TAS VIC WA 314…" at bounding box center [505, 105] width 882 height 274
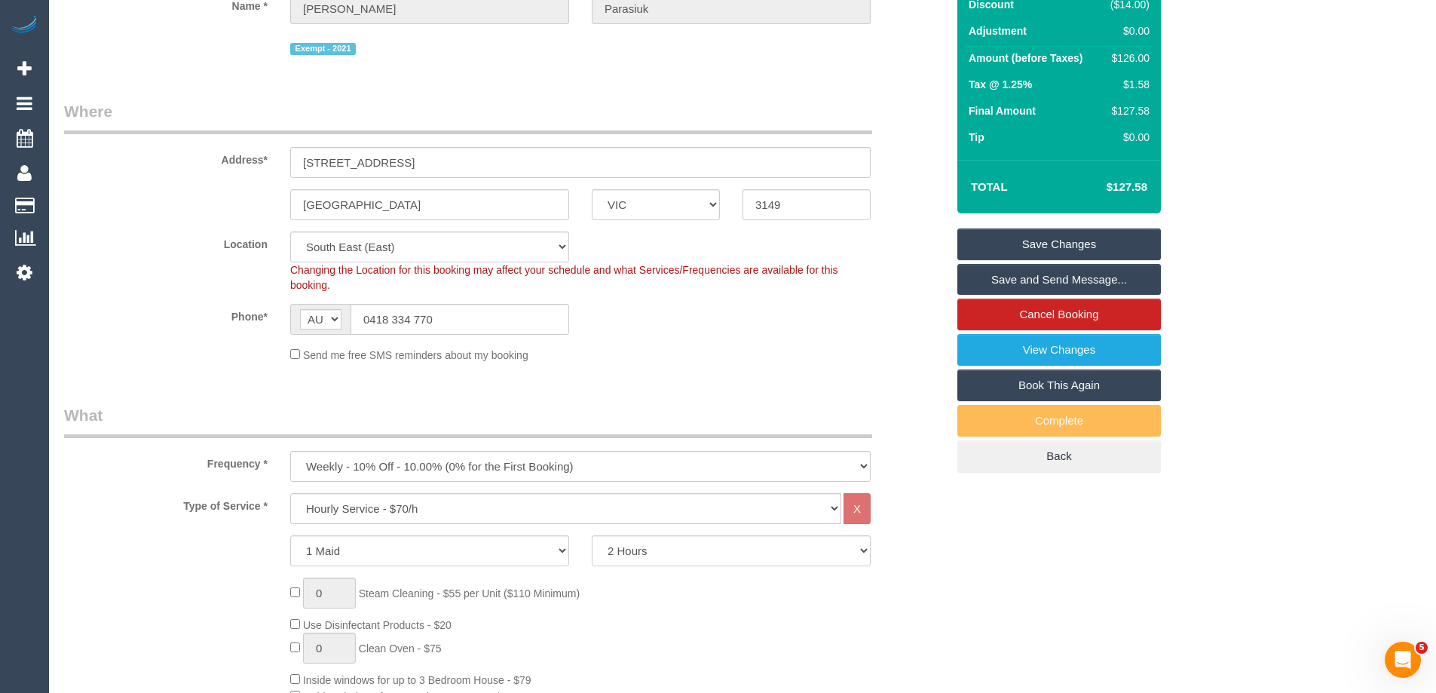
scroll to position [0, 0]
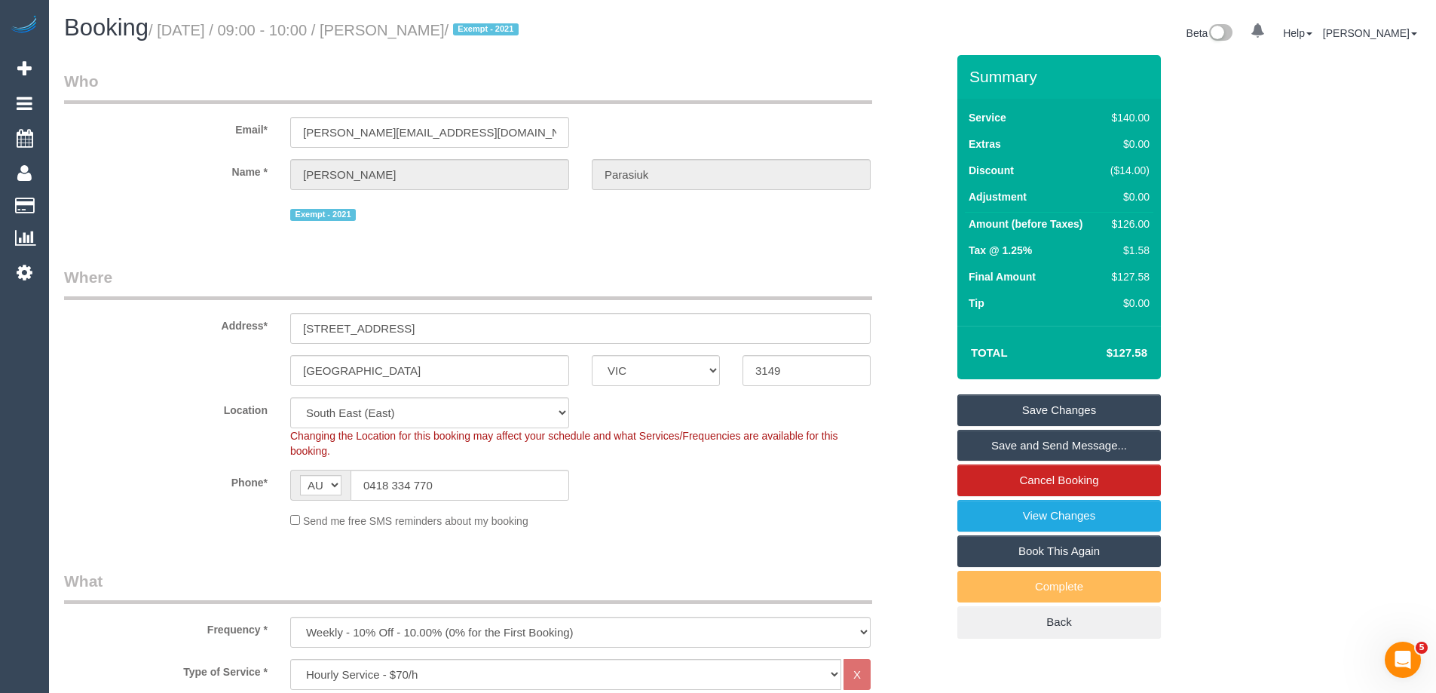
click at [1067, 401] on link "Save Changes" at bounding box center [1060, 410] width 204 height 32
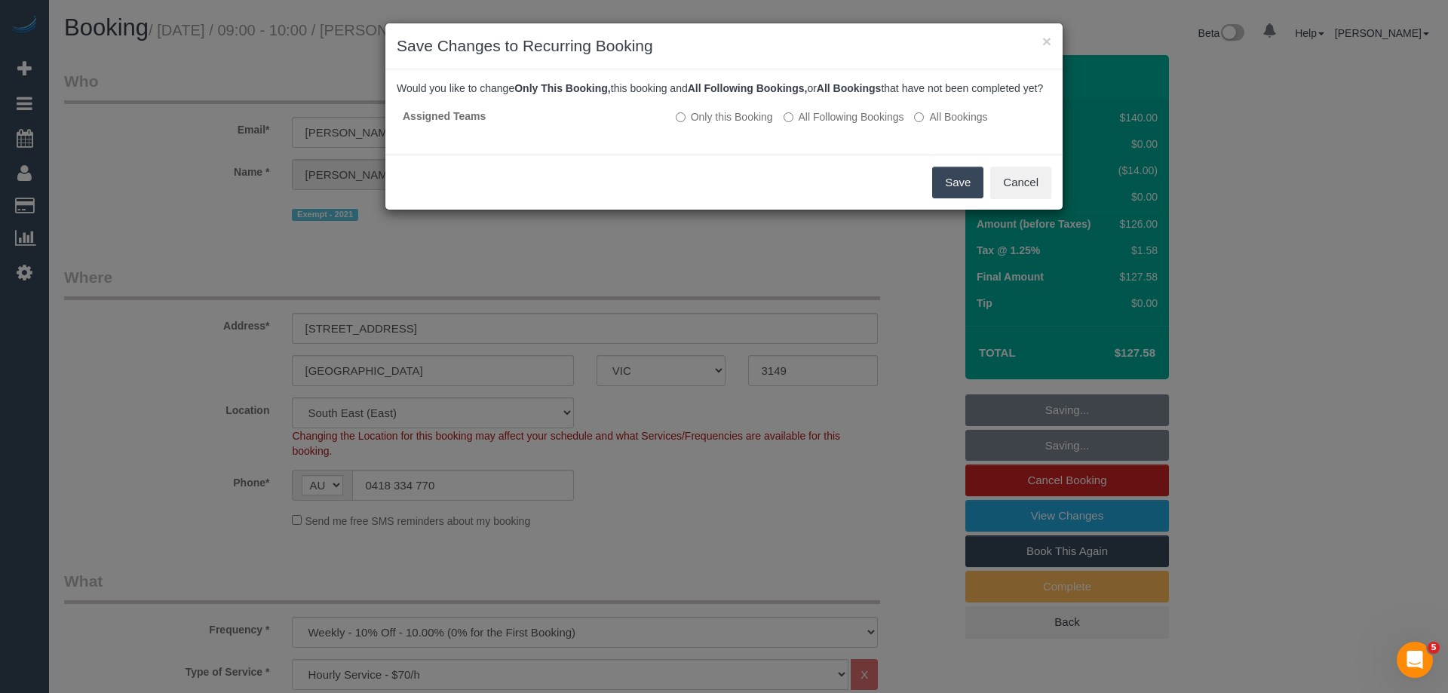
click at [966, 198] on button "Save" at bounding box center [957, 183] width 51 height 32
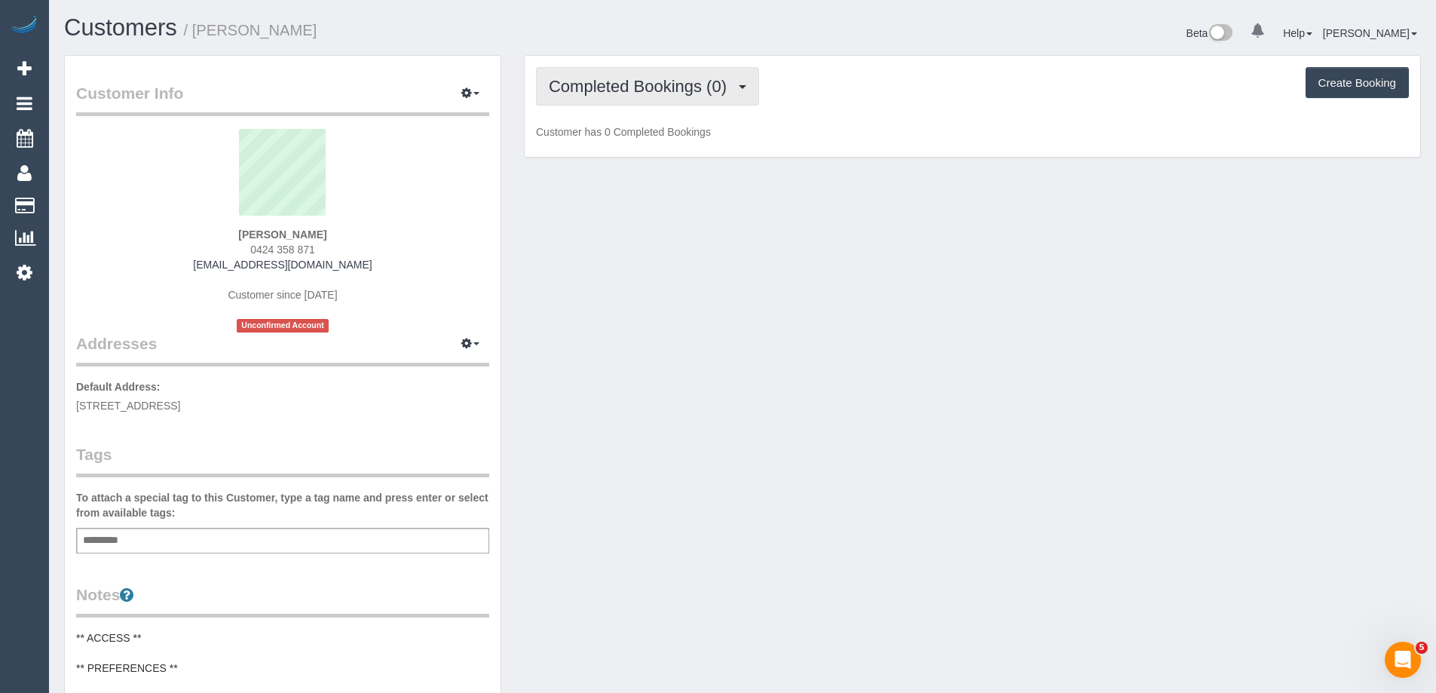
click at [603, 77] on span "Completed Bookings (0)" at bounding box center [641, 86] width 185 height 19
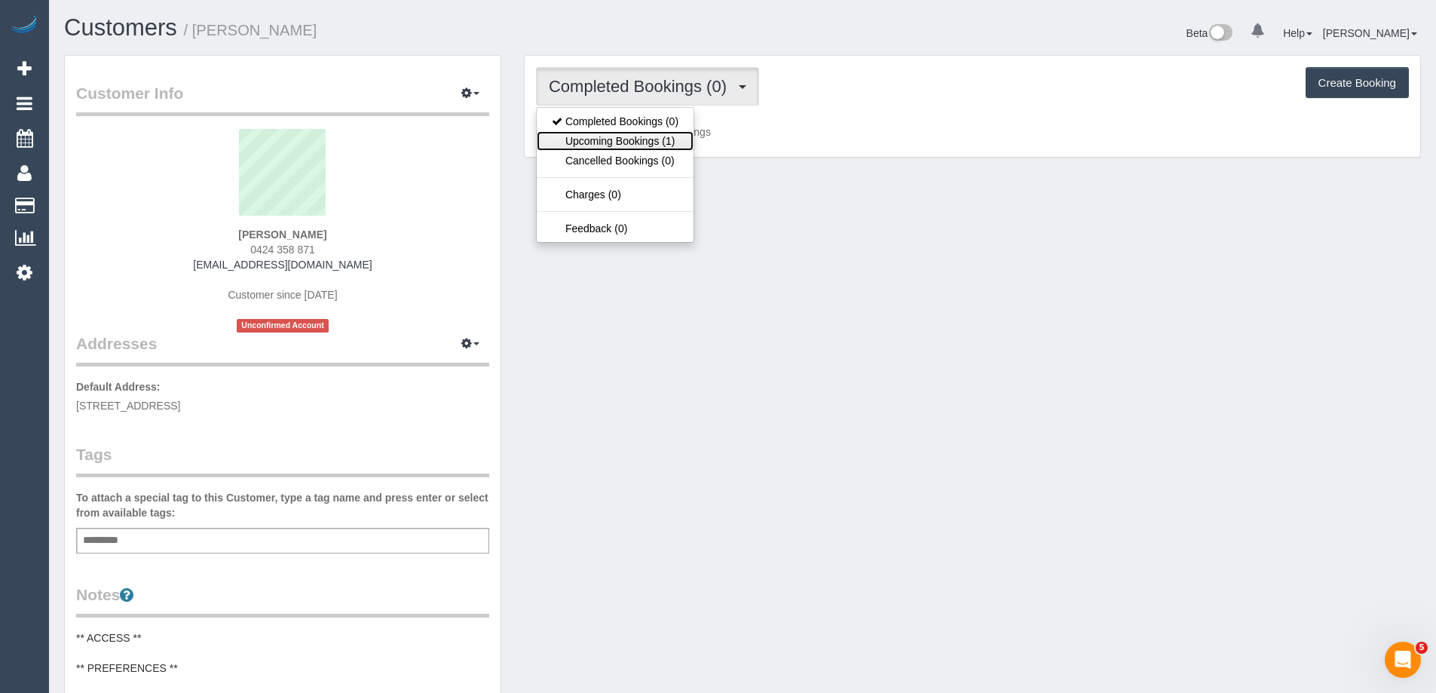
click at [625, 138] on link "Upcoming Bookings (1)" at bounding box center [615, 141] width 157 height 20
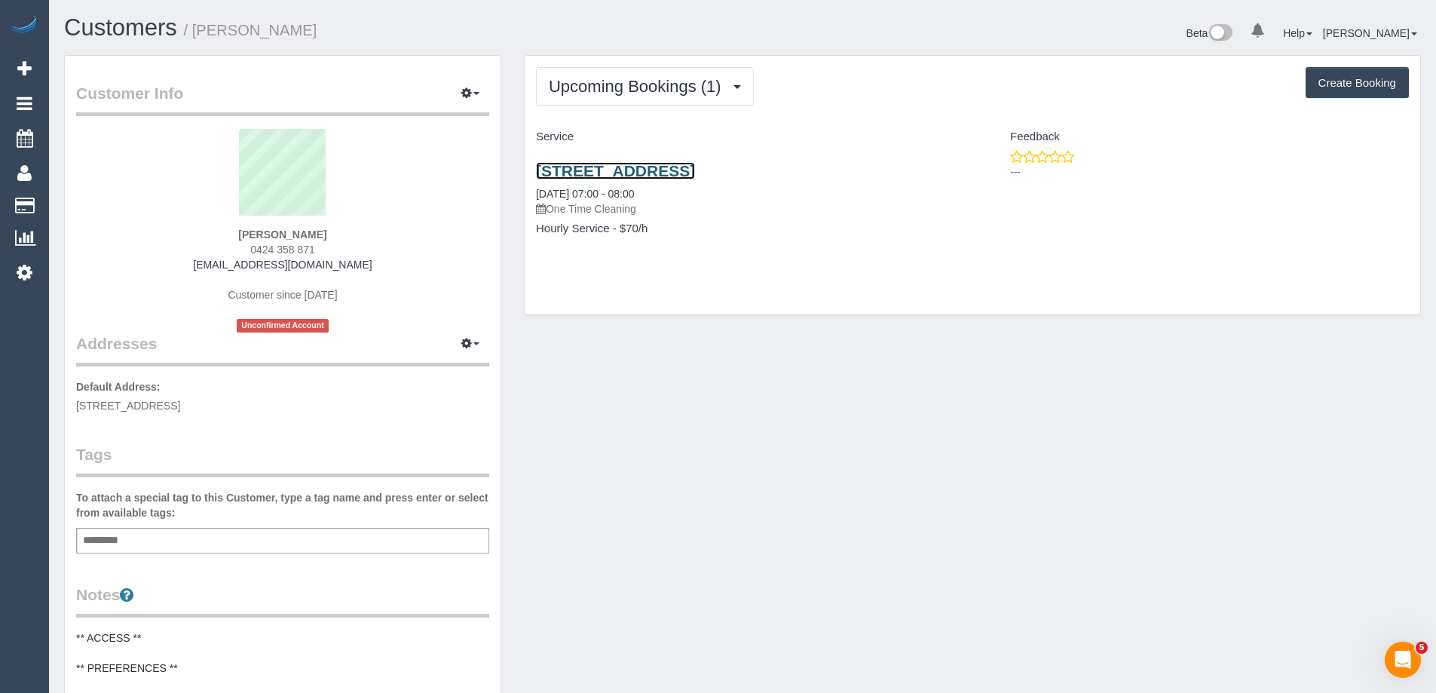
click at [627, 167] on link "[STREET_ADDRESS]" at bounding box center [615, 170] width 159 height 17
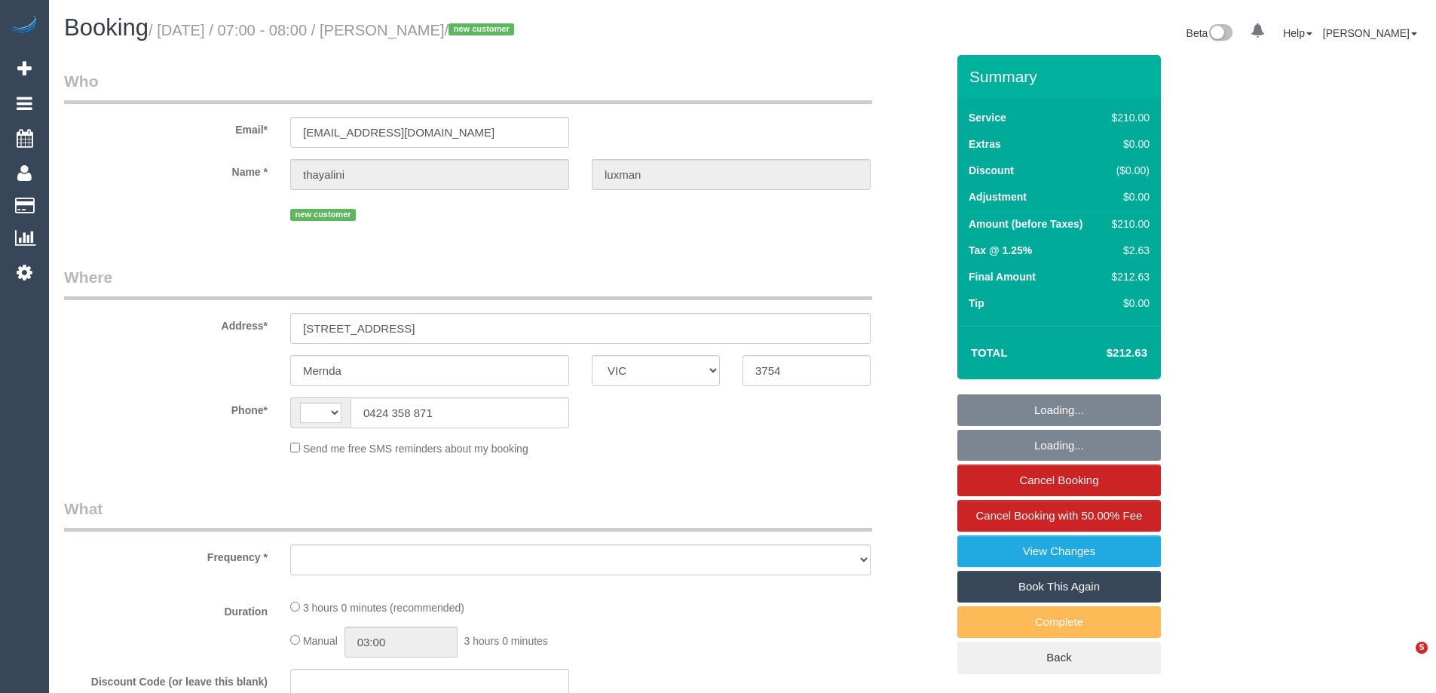
select select "VIC"
select select "string:AU"
select select "object:288"
select select "string:stripe-pm_1Ry41Z2GScqysDRVp8QBWjEX"
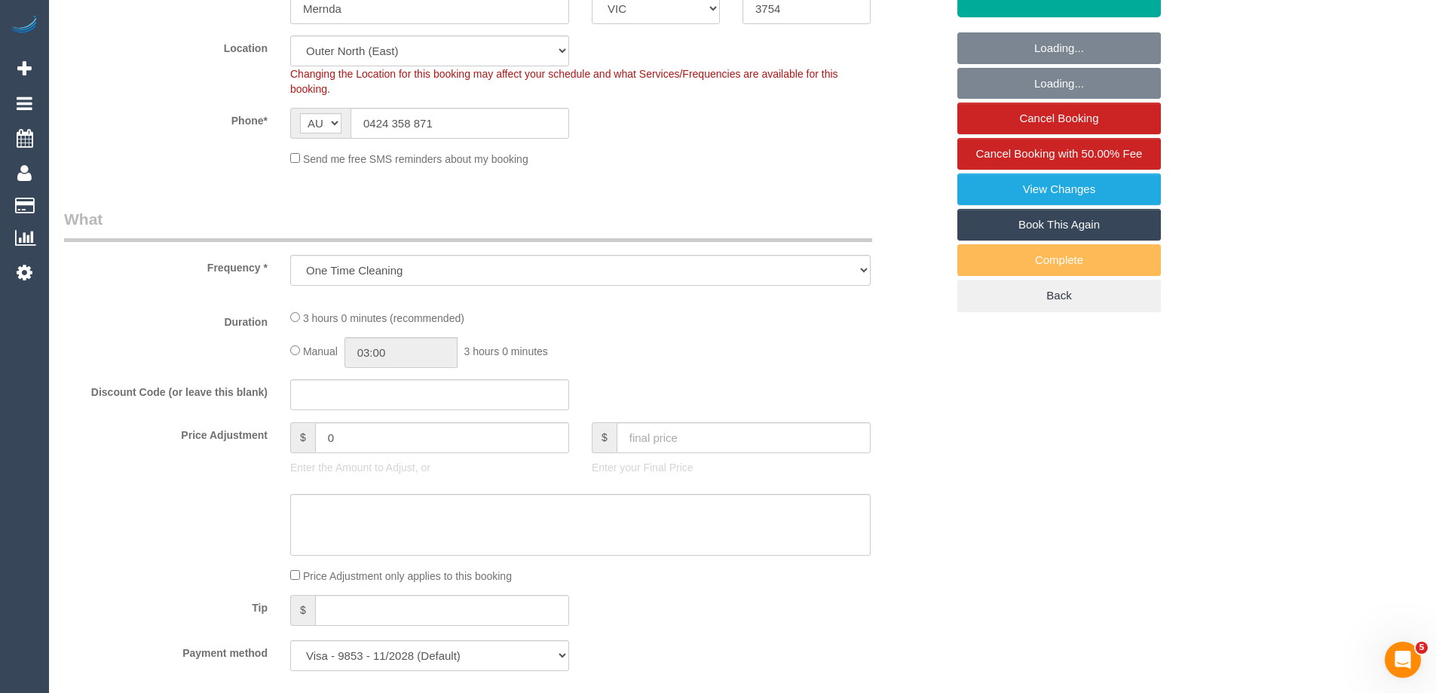
select select "object:542"
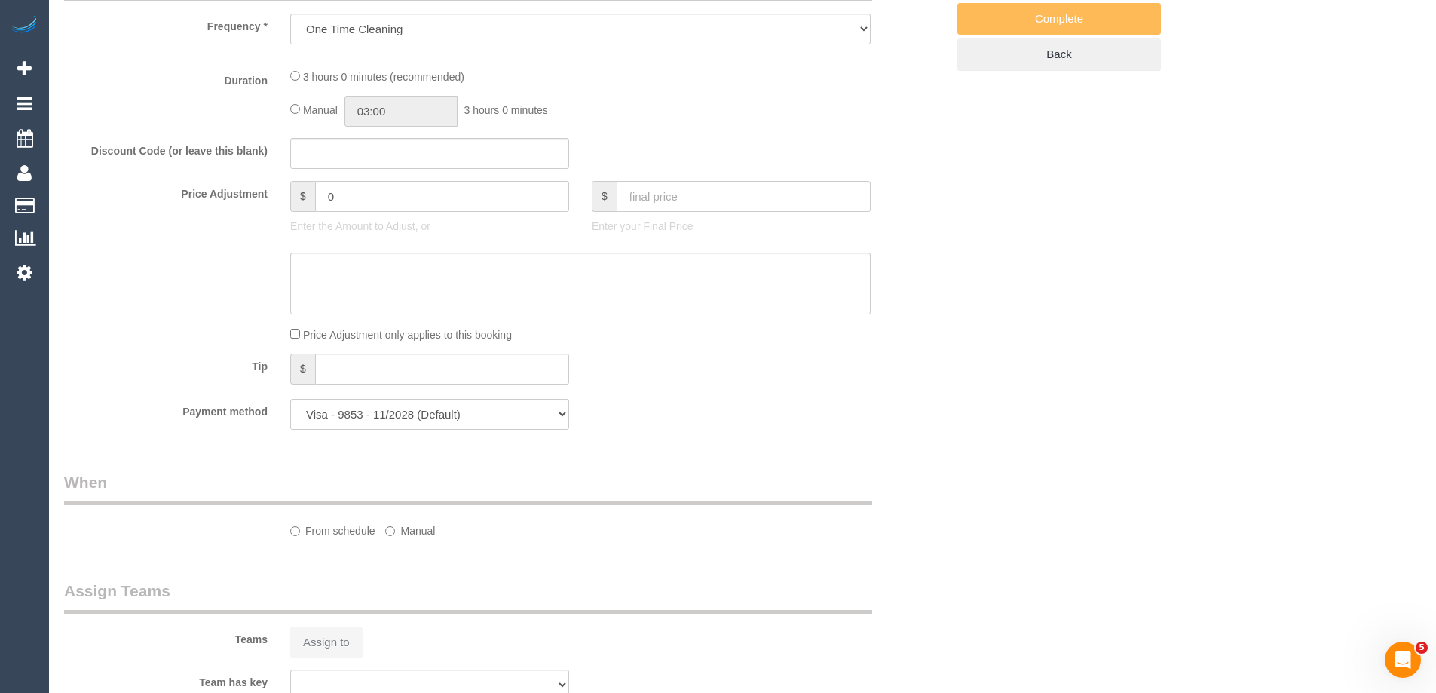
select select "spot1"
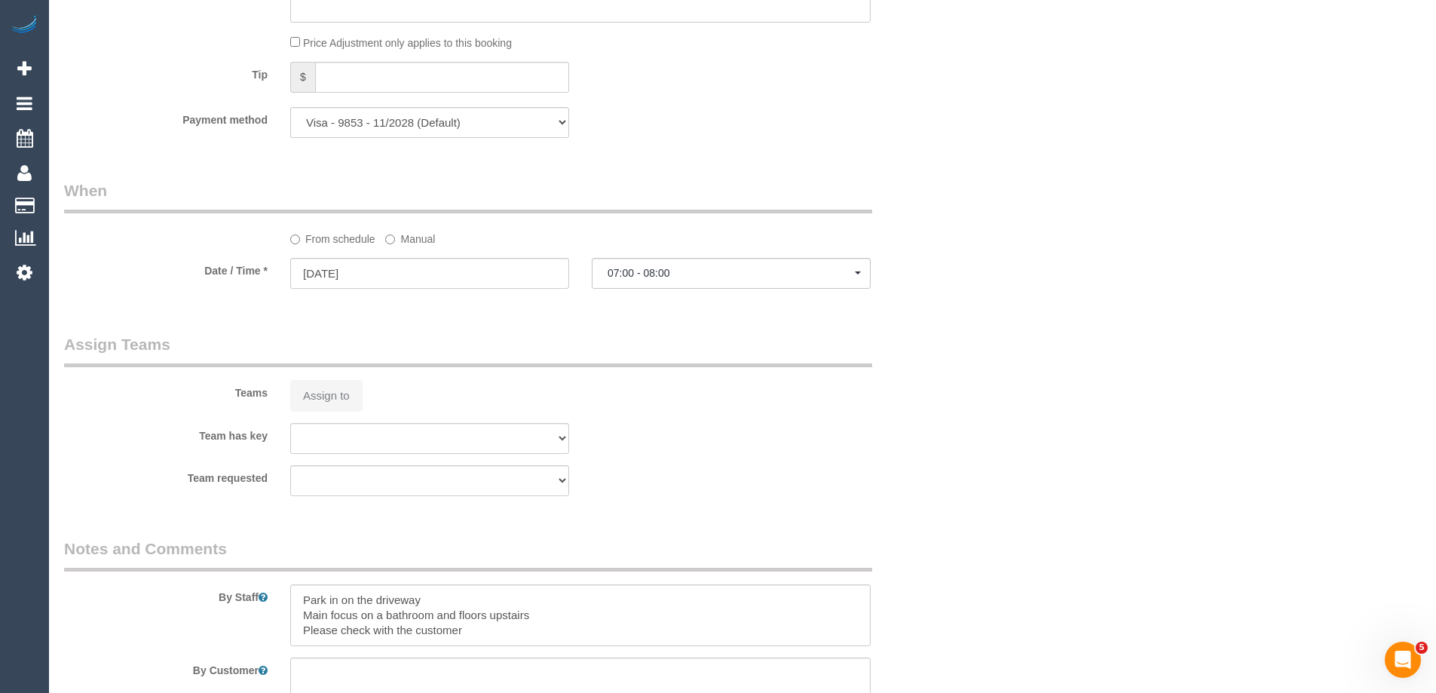
select select "180"
select select "number:28"
select select "number:14"
select select "number:19"
select select "number:24"
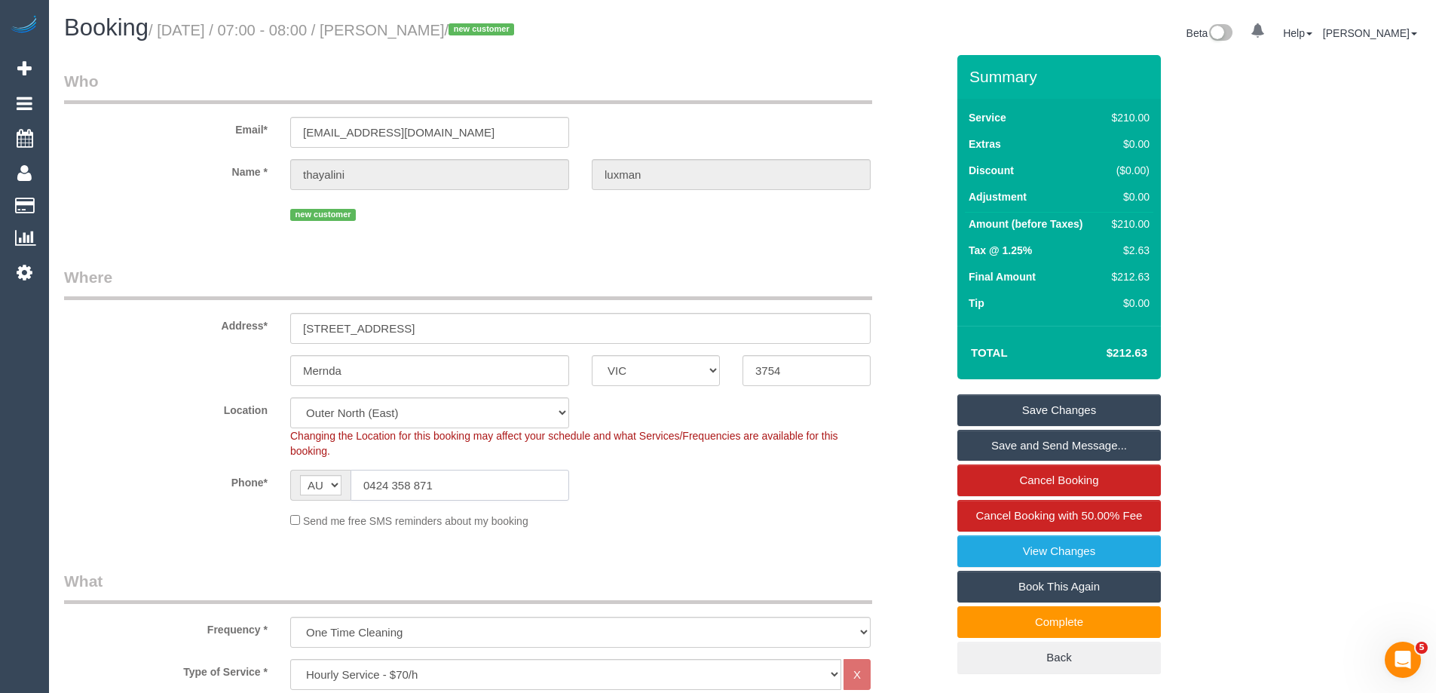
click at [458, 481] on input "0424 358 871" at bounding box center [460, 485] width 219 height 31
click at [452, 496] on input "0424 358 871" at bounding box center [460, 485] width 219 height 31
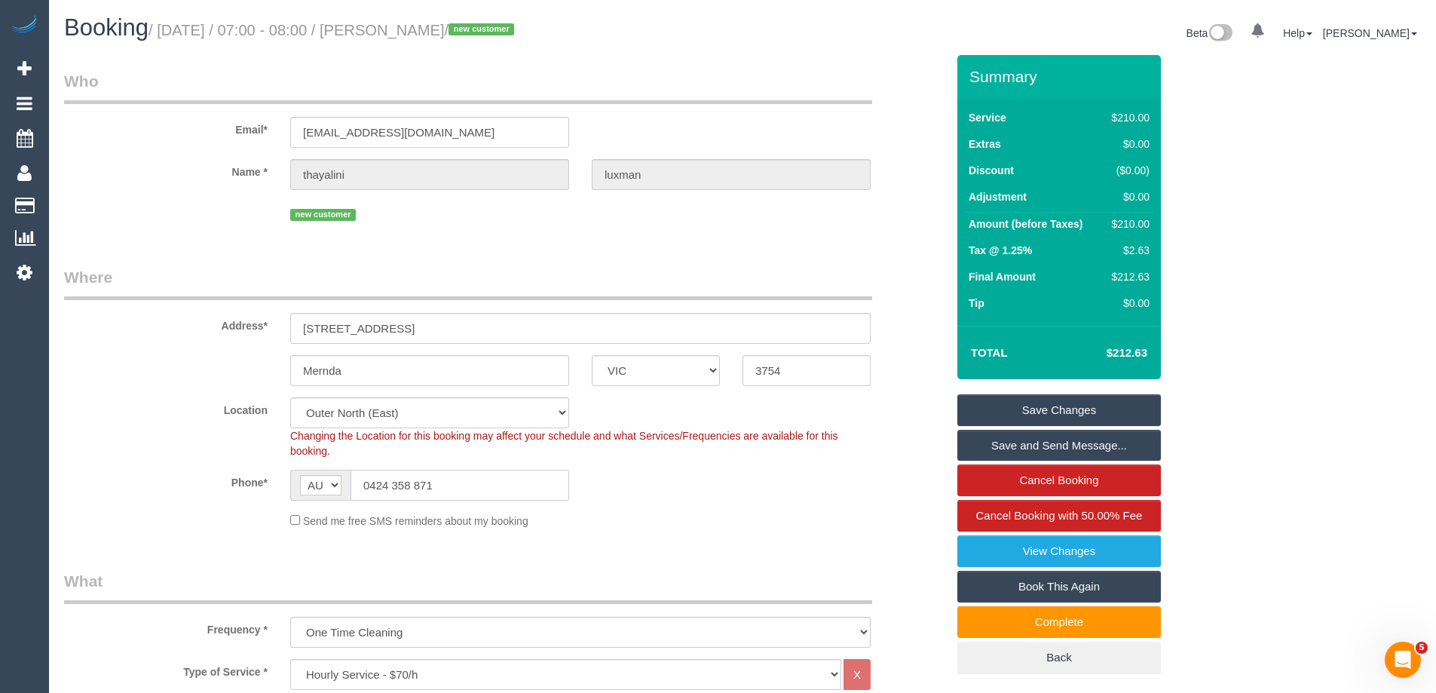
click at [452, 496] on input "0424 358 871" at bounding box center [460, 485] width 219 height 31
drag, startPoint x: 390, startPoint y: 24, endPoint x: 492, endPoint y: 26, distance: 102.6
click at [492, 26] on small "/ August 28, 2025 / 07:00 - 08:00 / thayalini luxman / new customer" at bounding box center [334, 30] width 370 height 17
click at [437, 48] on div "Booking / August 28, 2025 / 07:00 - 08:00 / thayalini luxman / new customer Bet…" at bounding box center [743, 35] width 1380 height 40
drag, startPoint x: 386, startPoint y: 25, endPoint x: 499, endPoint y: 26, distance: 113.1
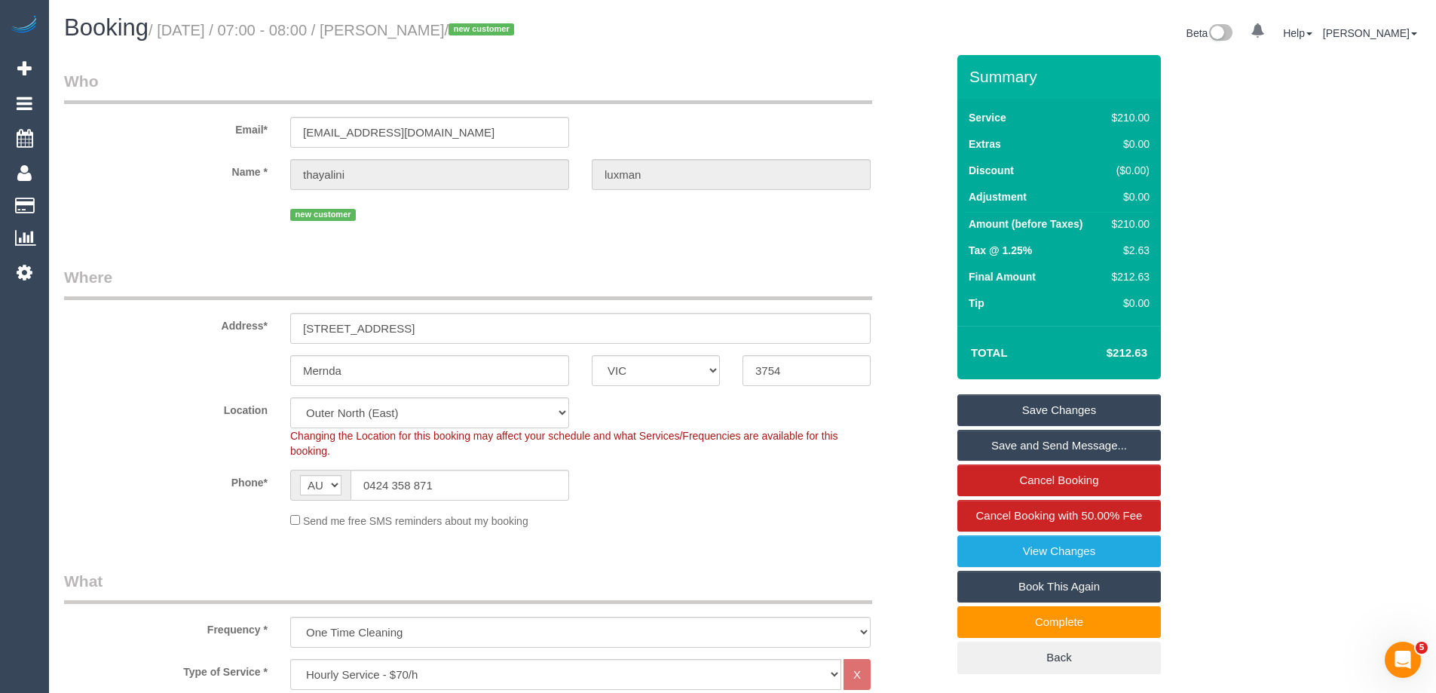
click at [499, 26] on small "/ August 28, 2025 / 07:00 - 08:00 / thayalini luxman / new customer" at bounding box center [334, 30] width 370 height 17
copy small "thayalini luxman"
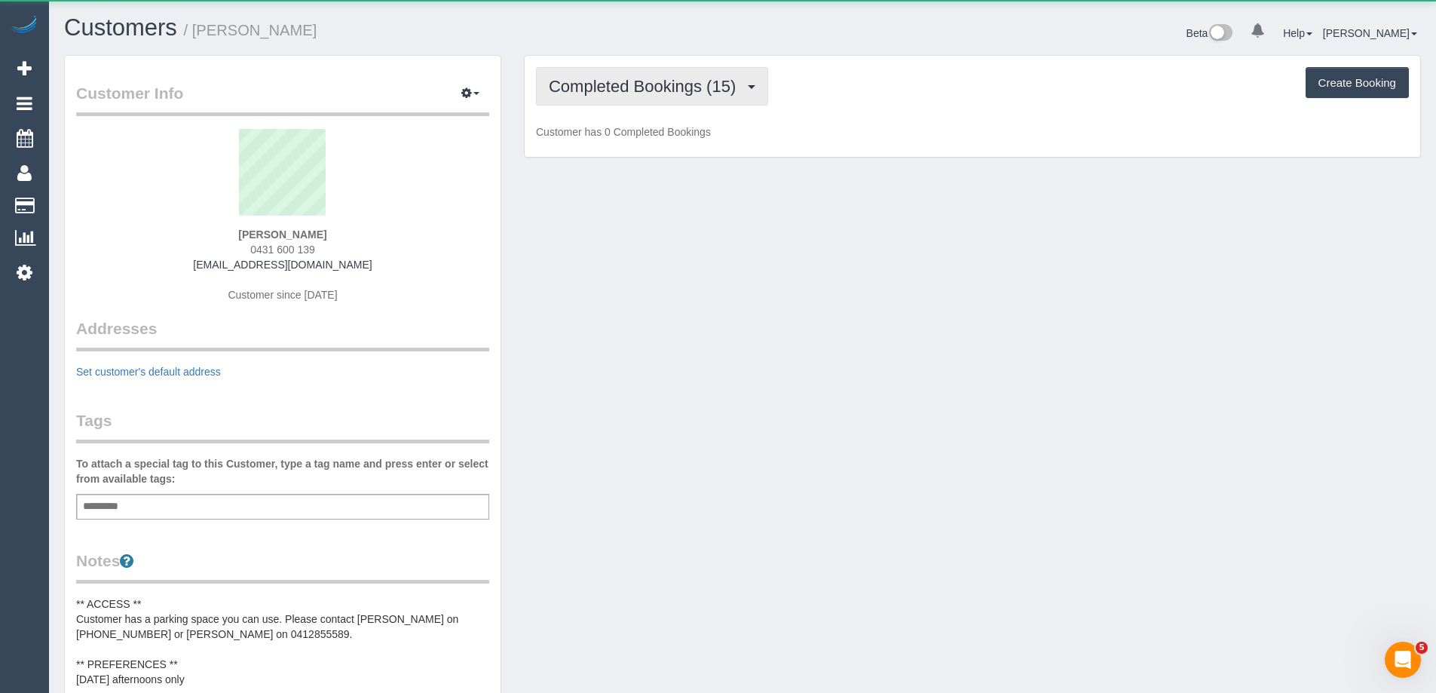
click at [610, 87] on span "Completed Bookings (15)" at bounding box center [646, 86] width 195 height 19
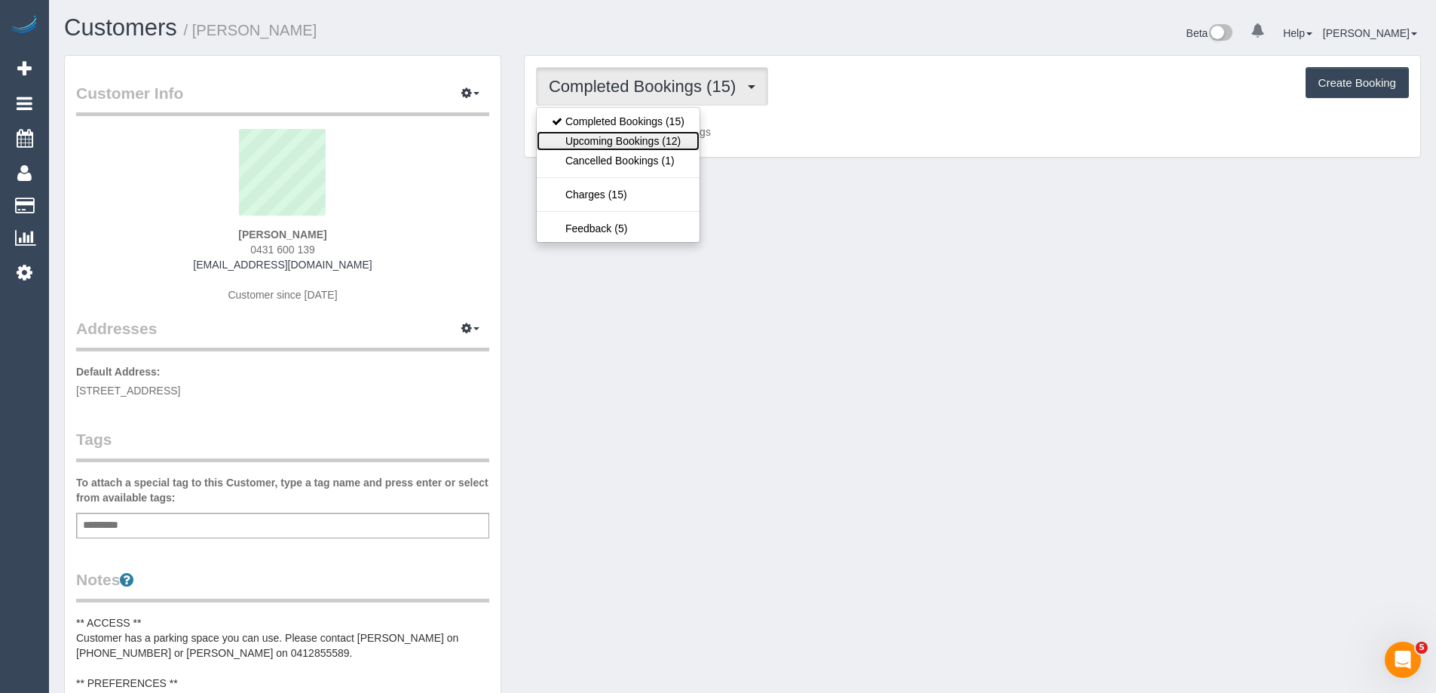
click at [612, 137] on link "Upcoming Bookings (12)" at bounding box center [618, 141] width 163 height 20
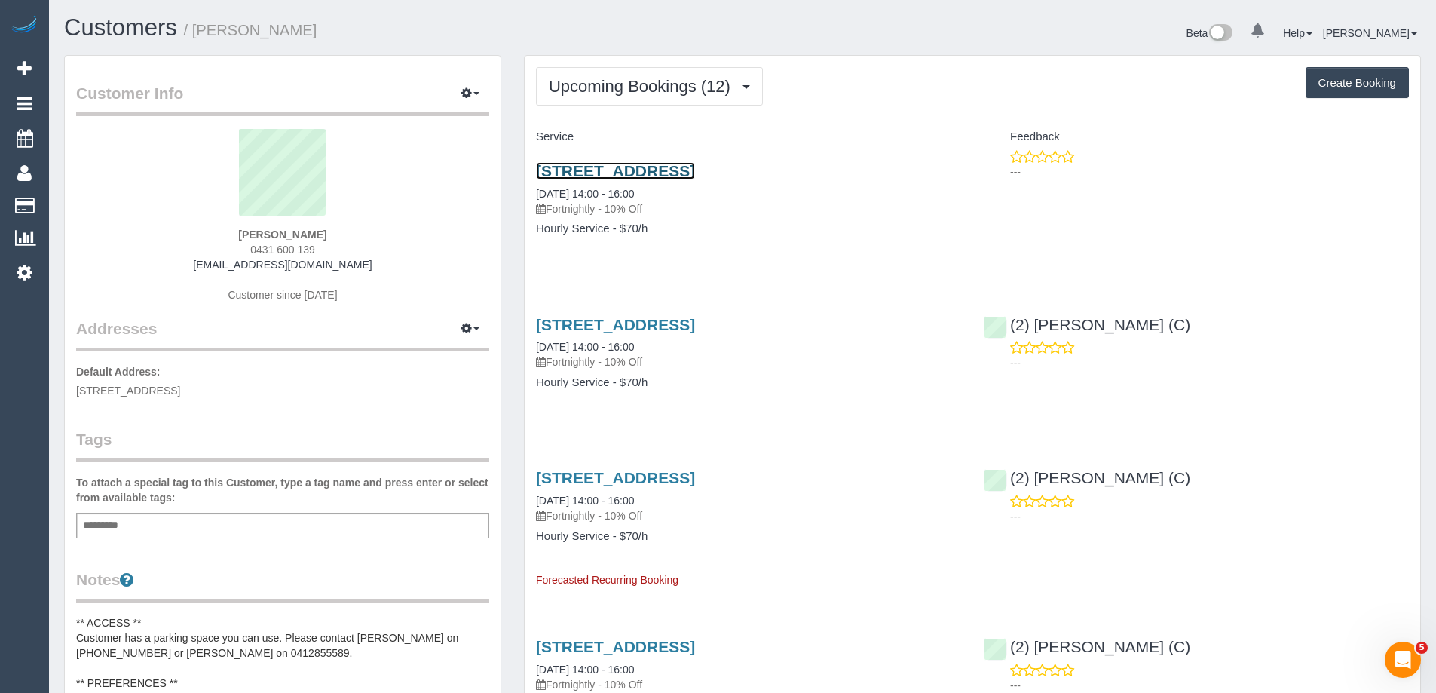
click at [695, 171] on link "[STREET_ADDRESS]" at bounding box center [615, 170] width 159 height 17
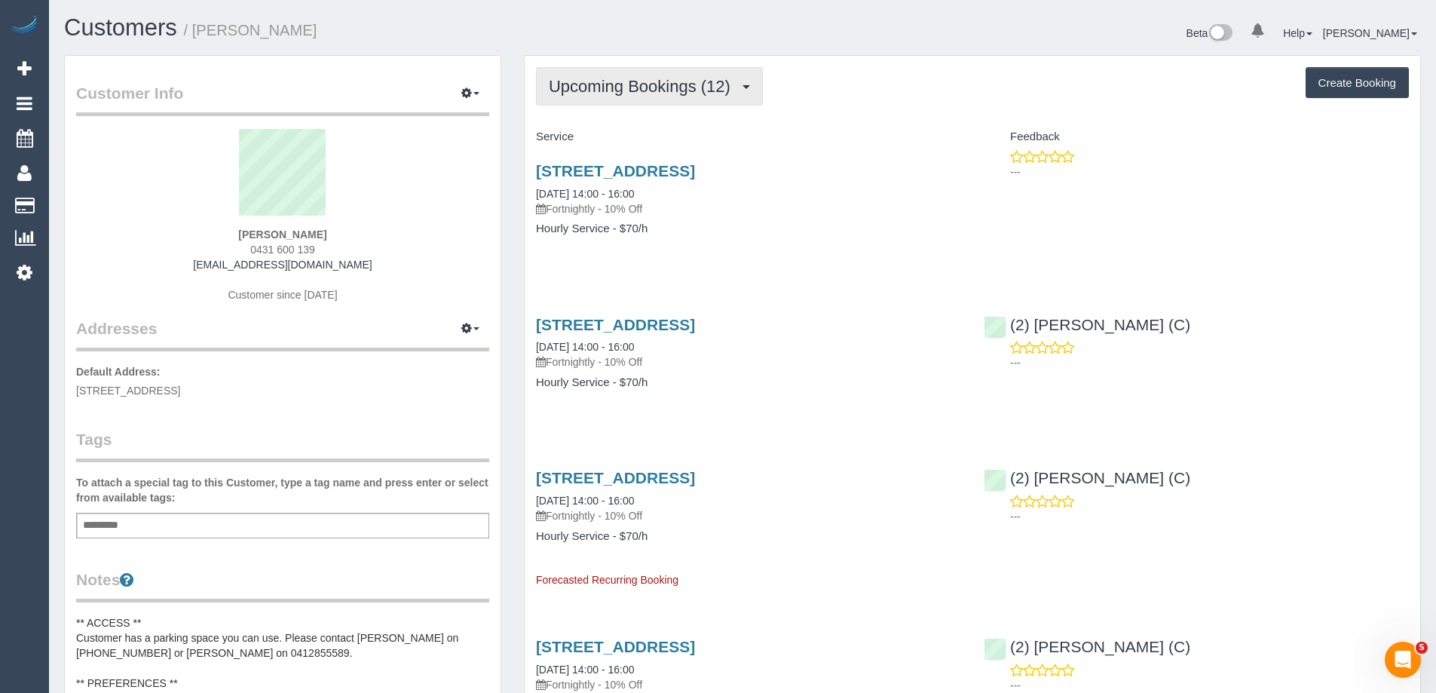
click at [688, 95] on span "Upcoming Bookings (12)" at bounding box center [643, 86] width 189 height 19
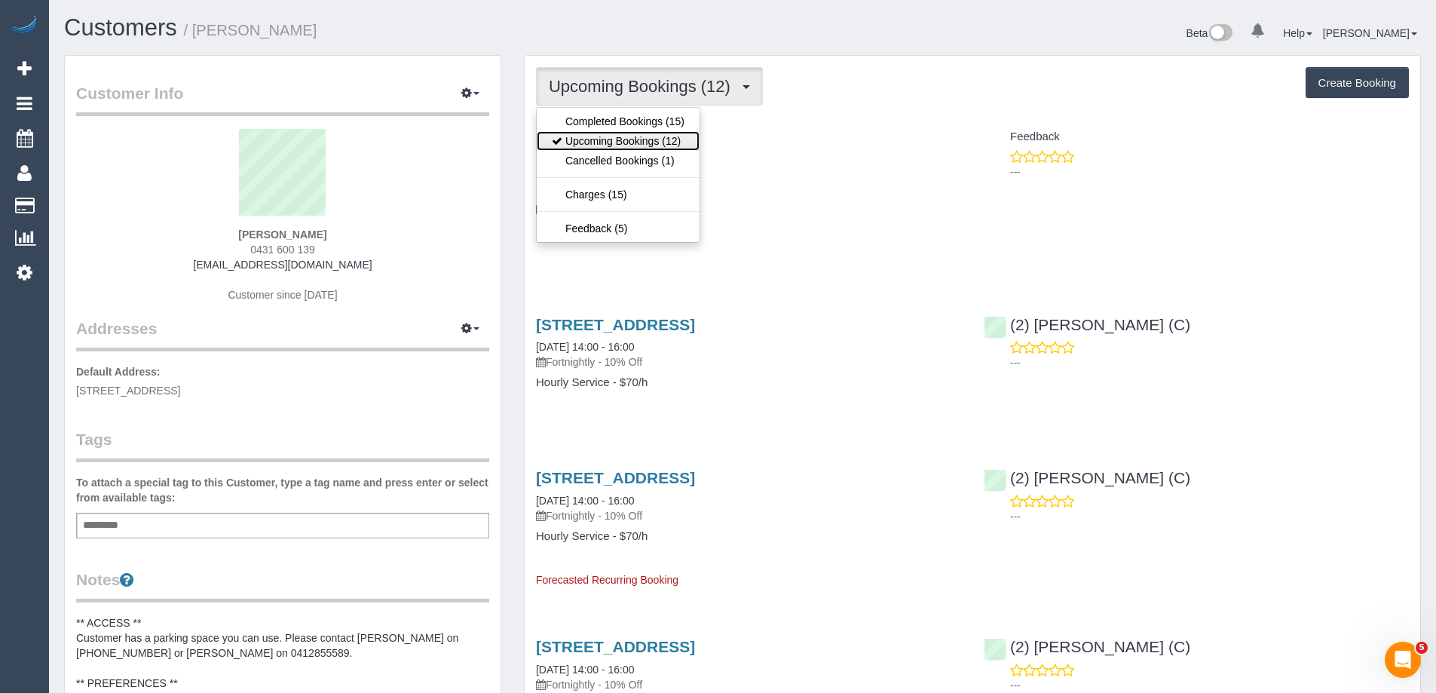
click at [662, 138] on link "Upcoming Bookings (12)" at bounding box center [618, 141] width 163 height 20
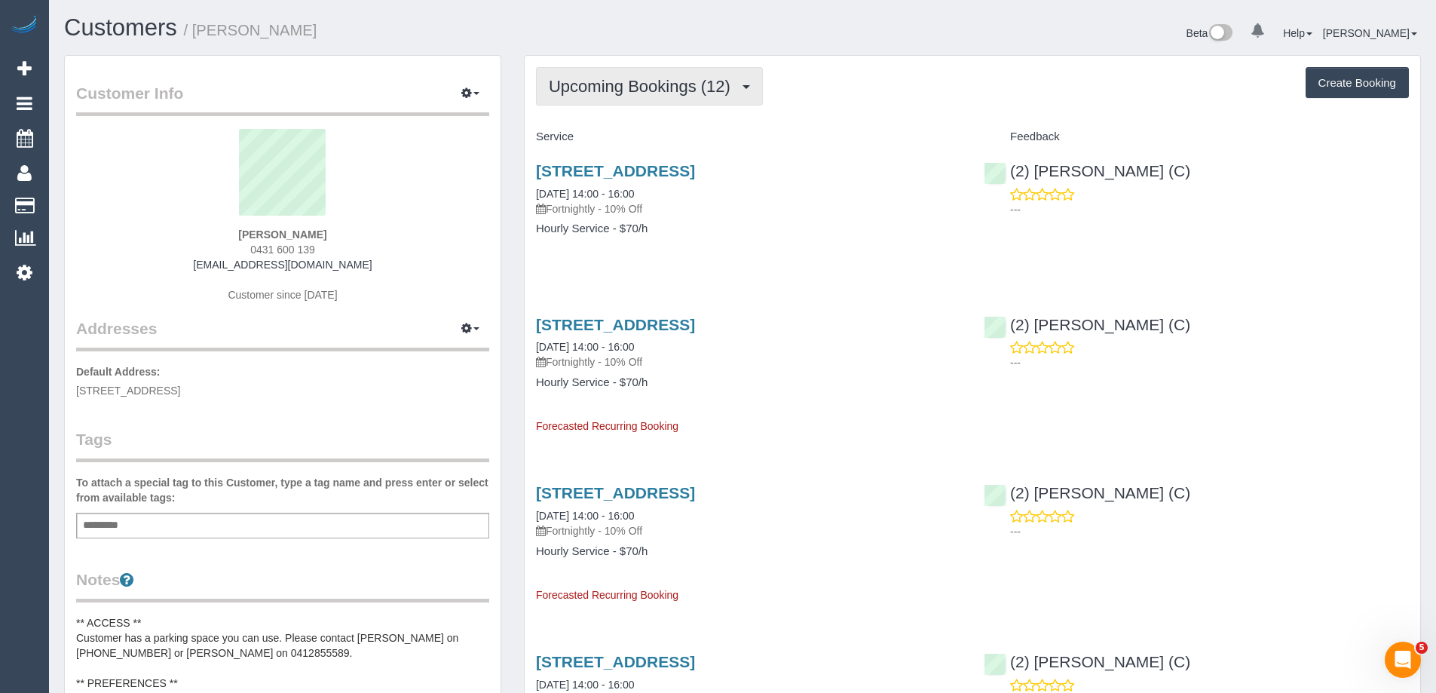
click at [685, 84] on span "Upcoming Bookings (12)" at bounding box center [643, 86] width 189 height 19
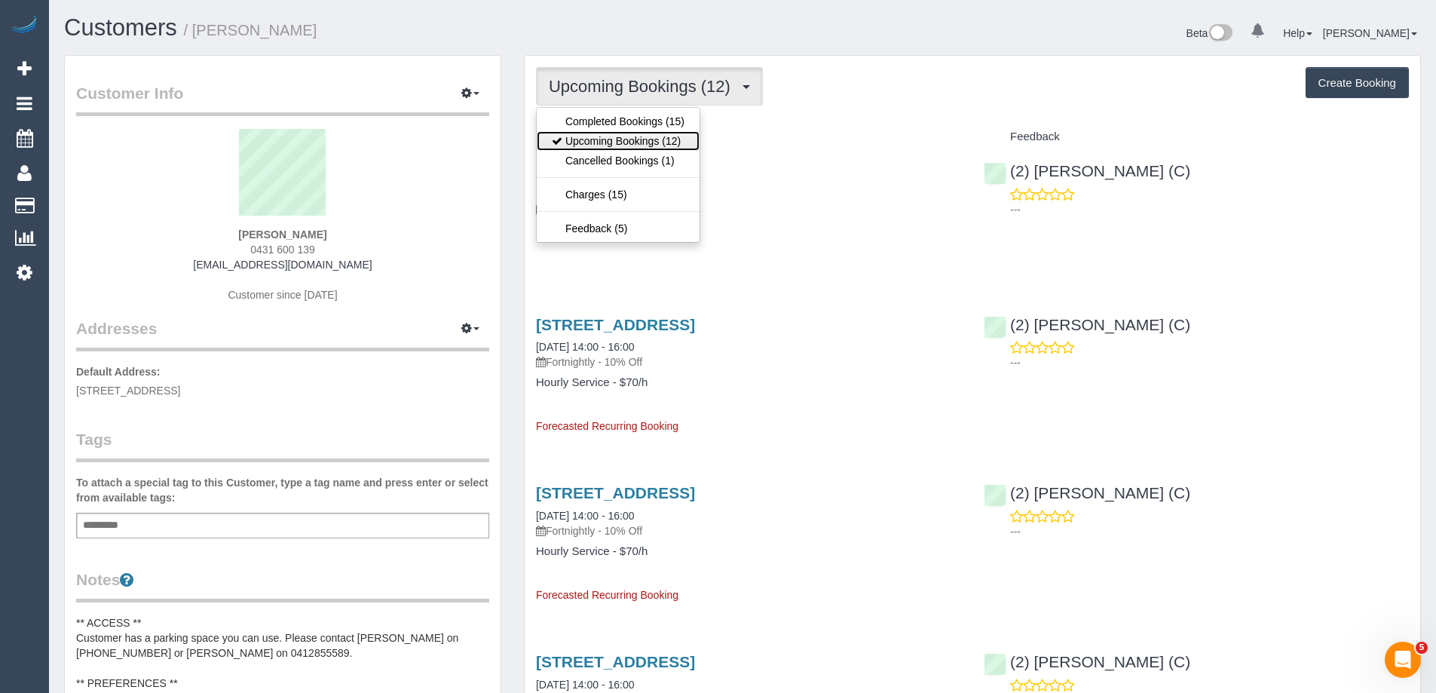
click at [662, 139] on link "Upcoming Bookings (12)" at bounding box center [618, 141] width 163 height 20
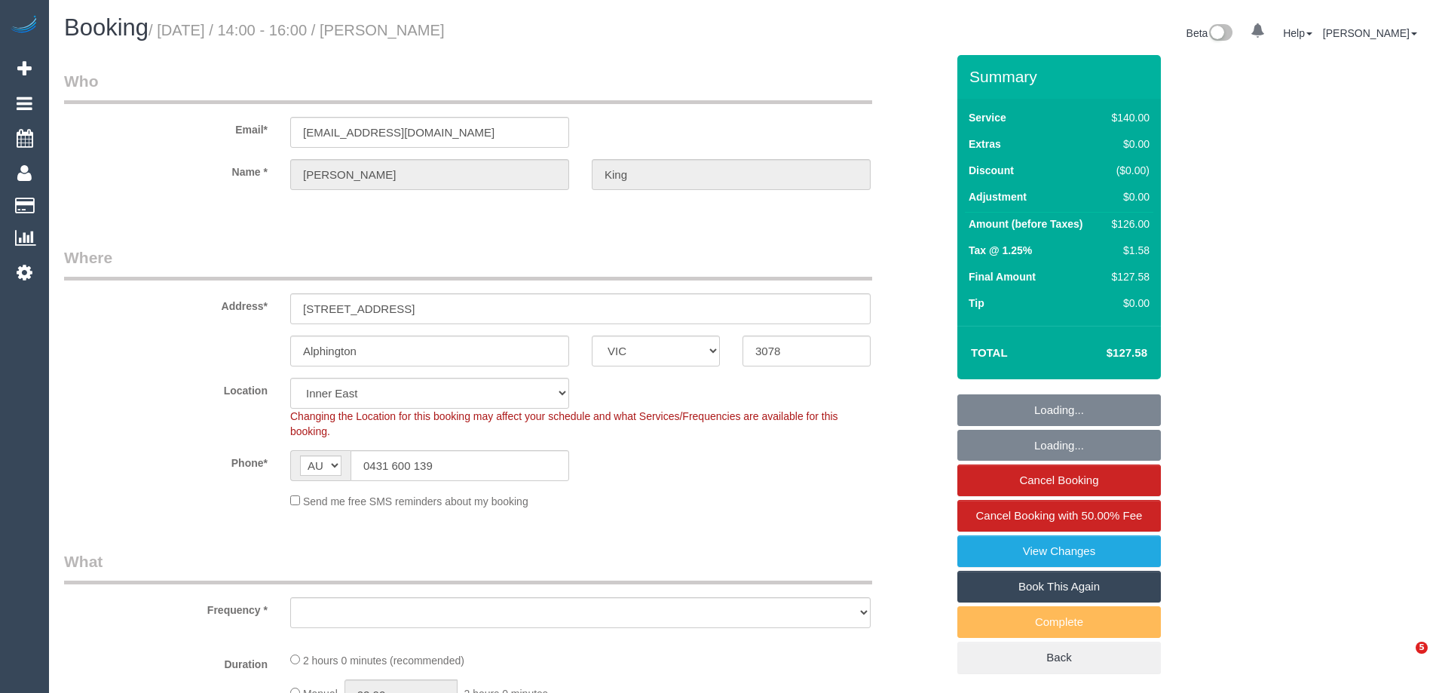
select select "VIC"
select select "number:28"
select select "number:14"
select select "number:18"
select select "number:36"
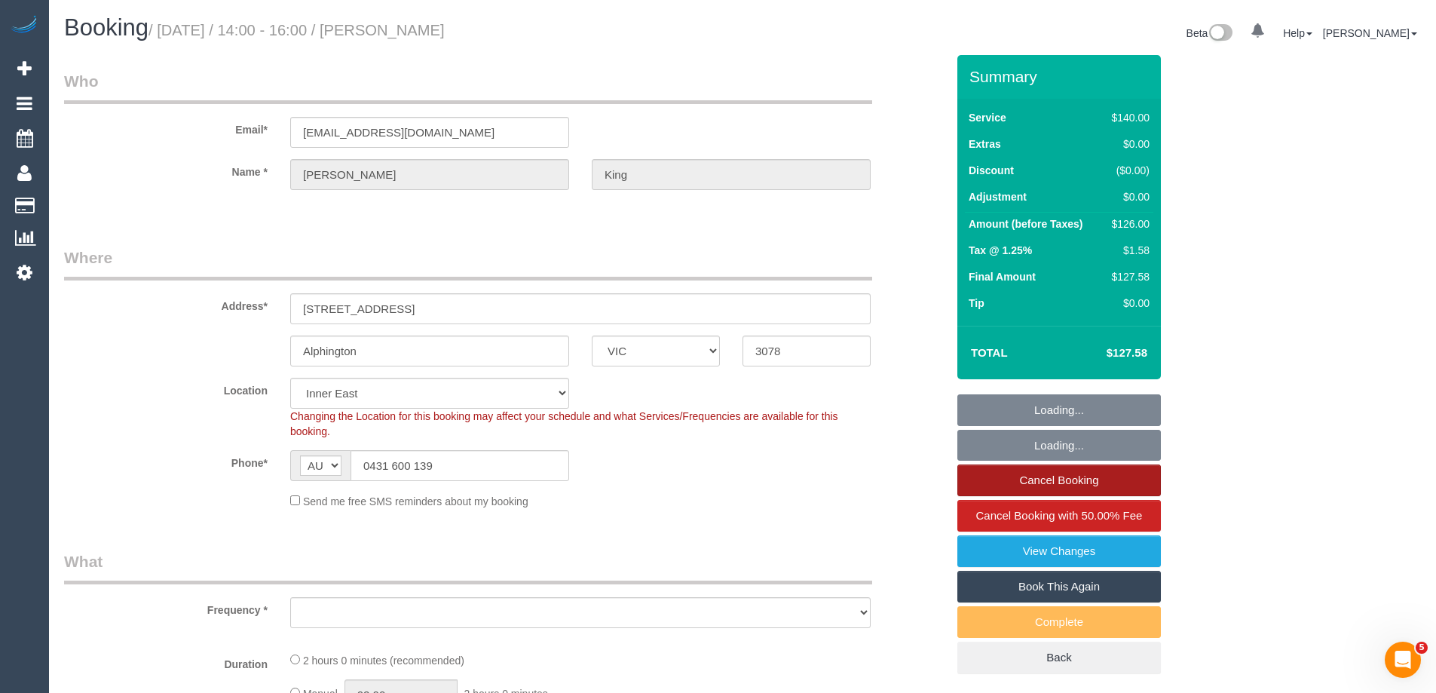
select select "number:34"
select select "number:12"
select select "object:695"
select select "string:stripe-pm_1QlJ9h2GScqysDRVeBZWXLyn"
click at [1060, 482] on link "Cancel Booking" at bounding box center [1060, 480] width 204 height 32
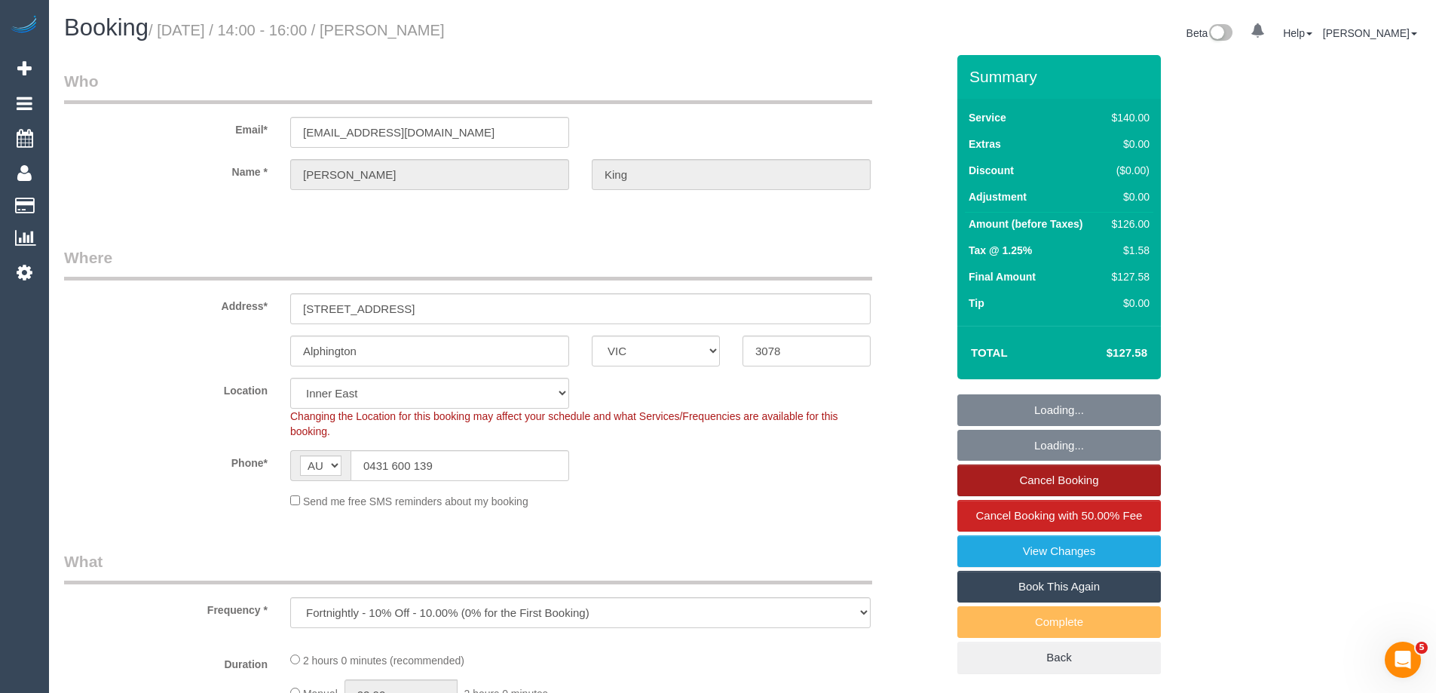
select select "object:1469"
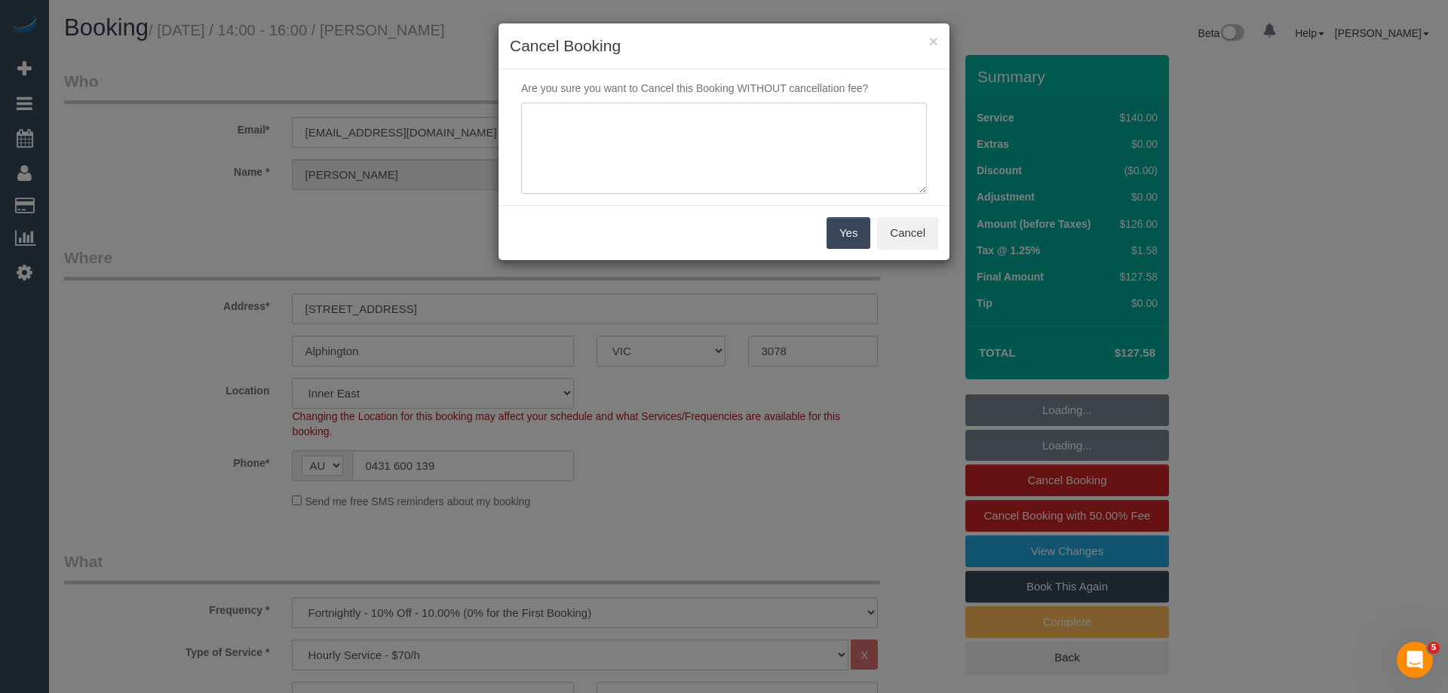
click at [684, 162] on textarea at bounding box center [724, 149] width 406 height 92
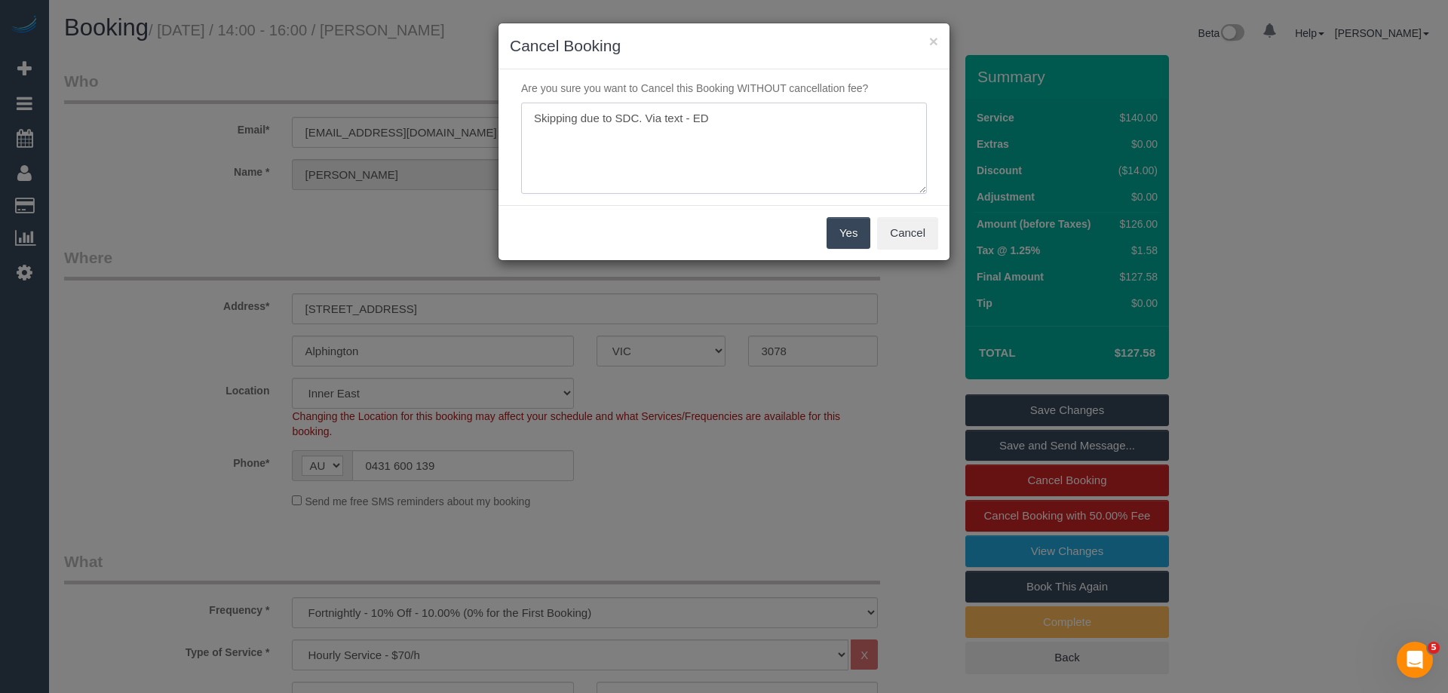
type textarea "Skipping due to SDC. Via text - ED"
click at [847, 235] on button "Yes" at bounding box center [848, 233] width 44 height 32
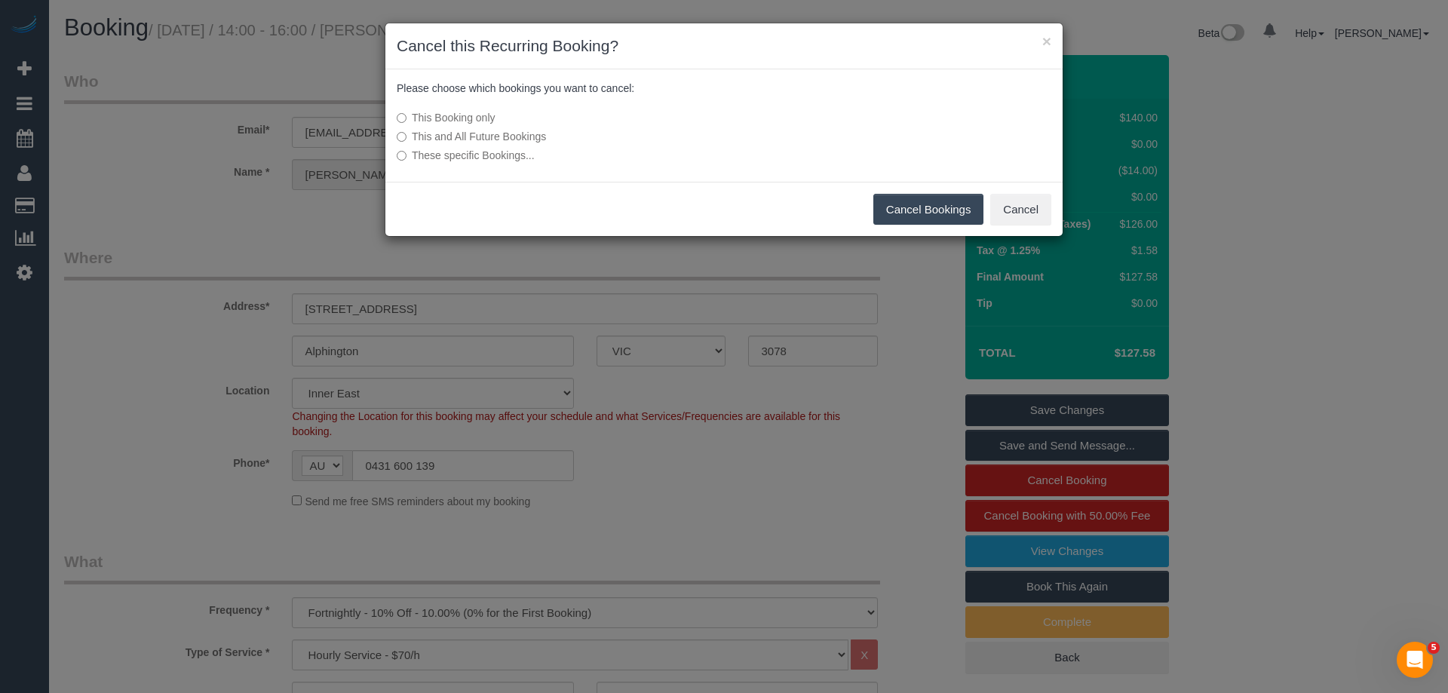
click at [905, 204] on button "Cancel Bookings" at bounding box center [928, 210] width 111 height 32
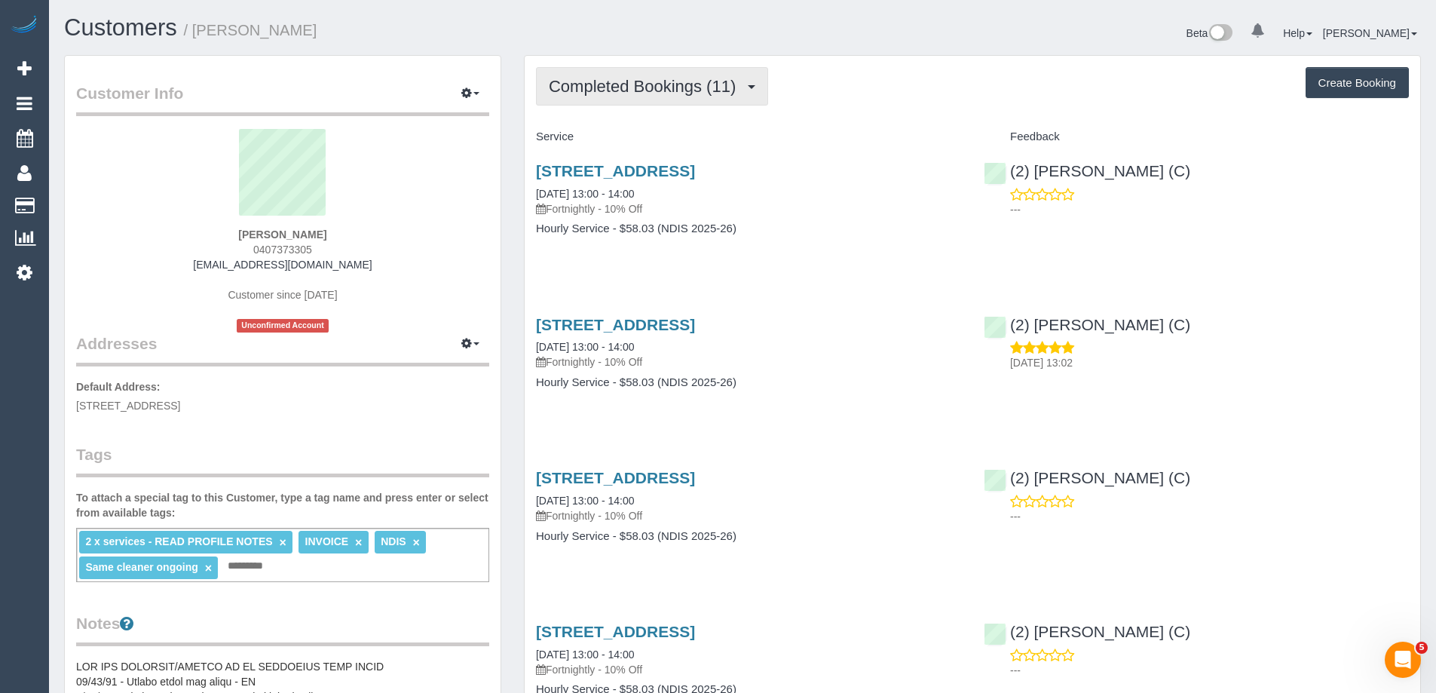
click at [651, 79] on span "Completed Bookings (11)" at bounding box center [646, 86] width 195 height 19
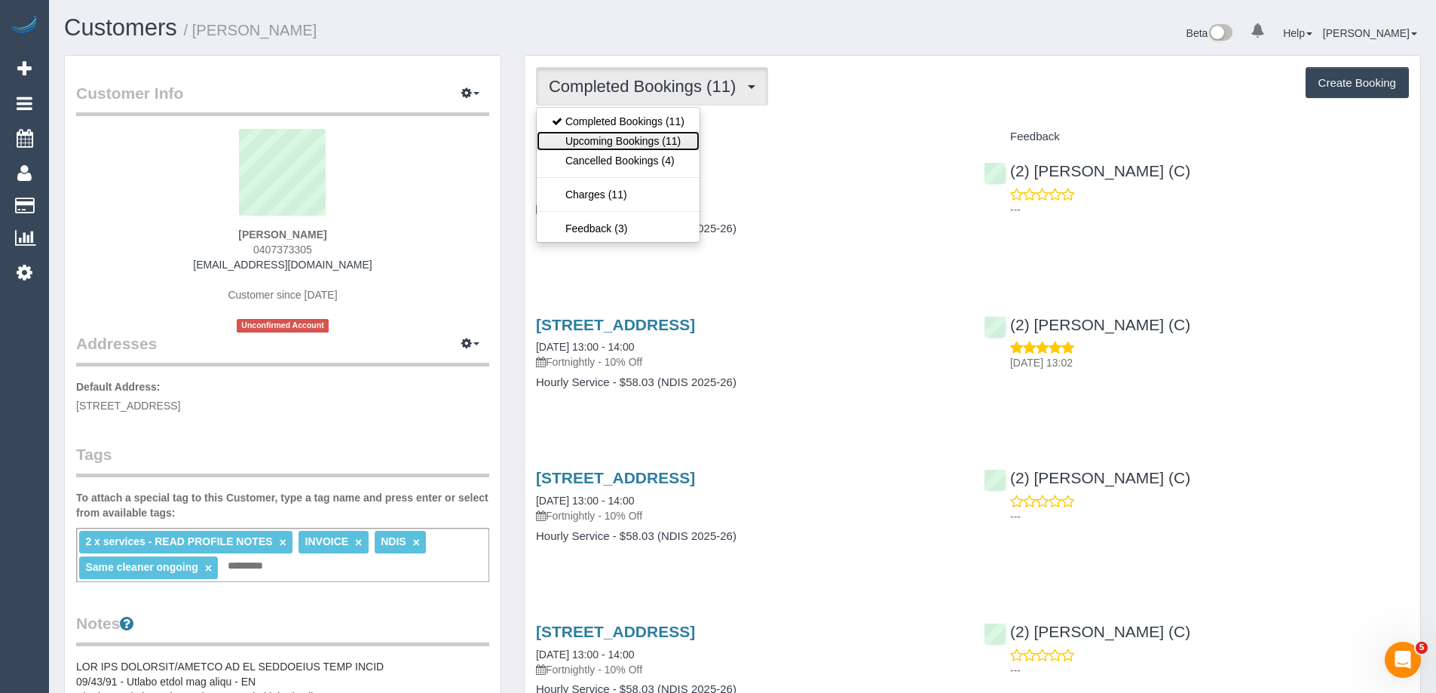
click at [645, 136] on link "Upcoming Bookings (11)" at bounding box center [618, 141] width 163 height 20
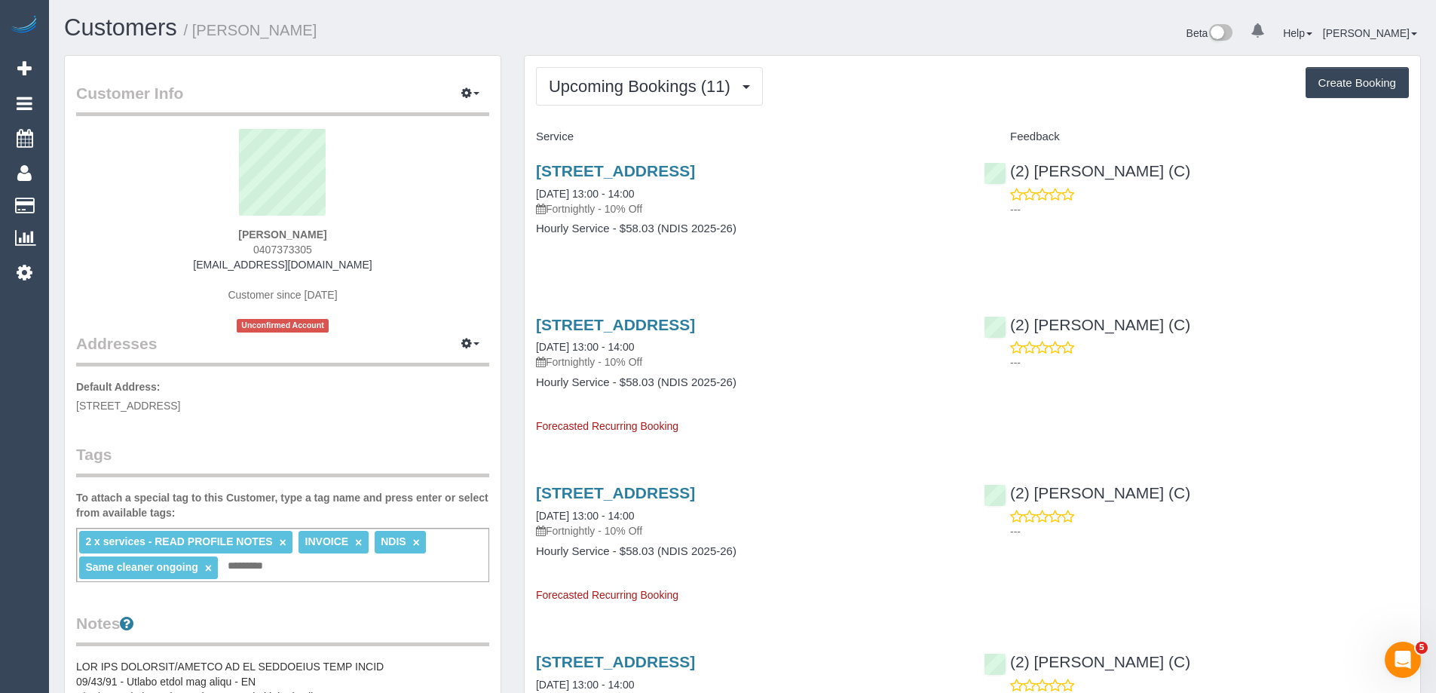
click at [272, 249] on span "0407373305" at bounding box center [282, 250] width 59 height 12
copy span "0407373305"
click at [869, 132] on h4 "Service" at bounding box center [748, 136] width 425 height 13
click at [695, 172] on link "94 Sycamore Street, Hoppers Crossing, VIC 3029" at bounding box center [615, 170] width 159 height 17
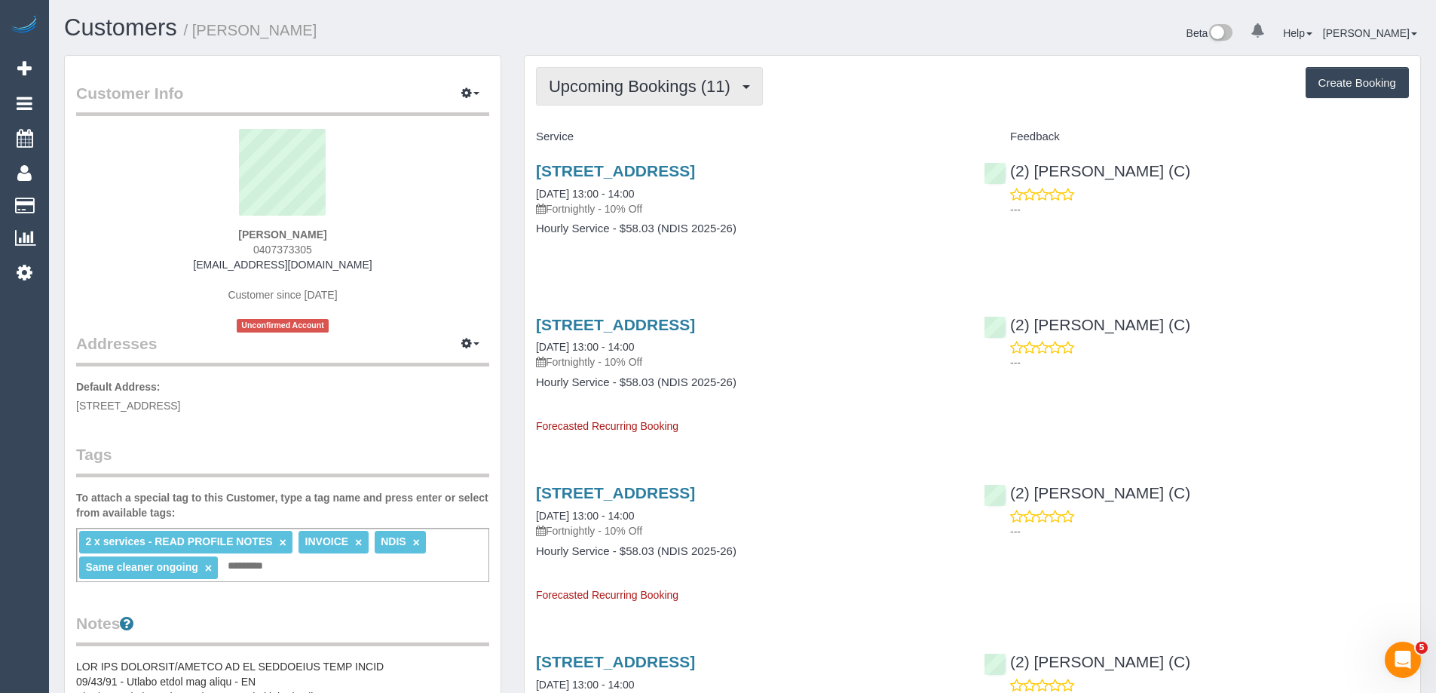
click at [673, 78] on span "Upcoming Bookings (11)" at bounding box center [643, 86] width 189 height 19
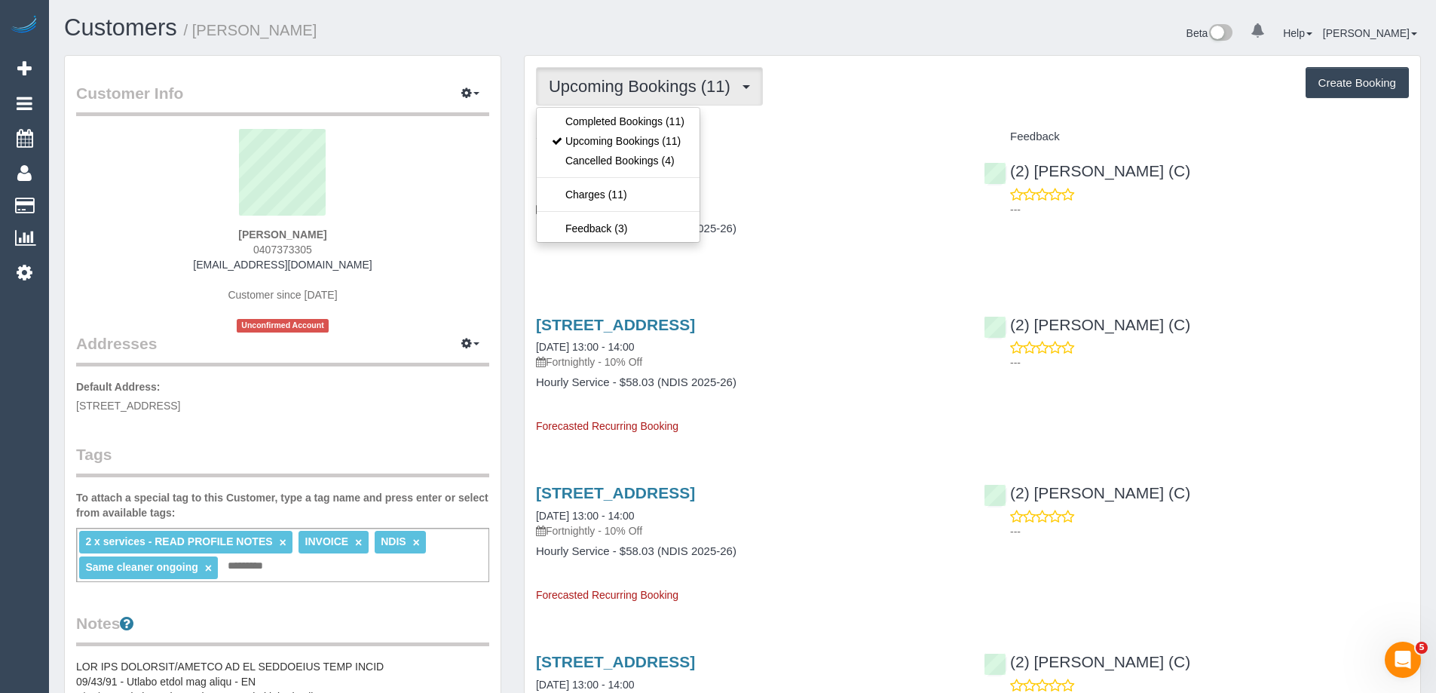
click at [673, 78] on span "Upcoming Bookings (11)" at bounding box center [643, 86] width 189 height 19
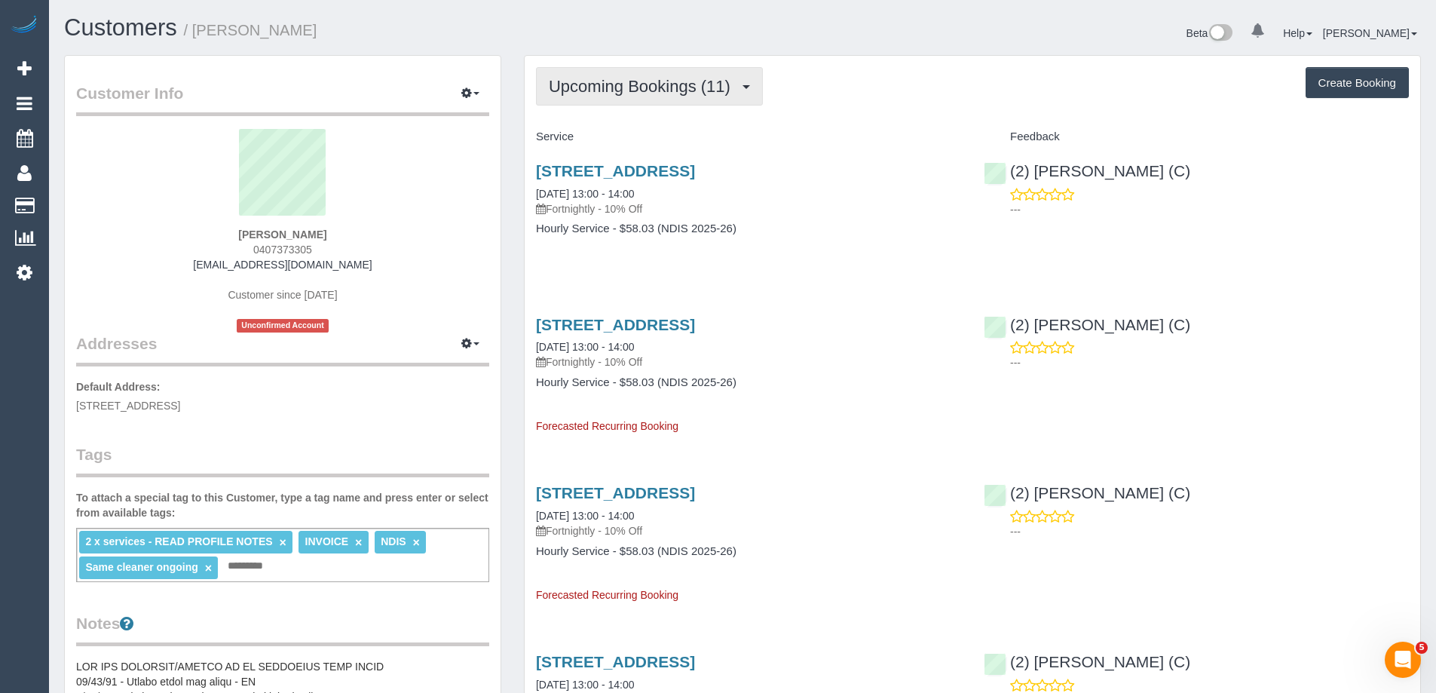
click at [645, 81] on span "Upcoming Bookings (11)" at bounding box center [643, 86] width 189 height 19
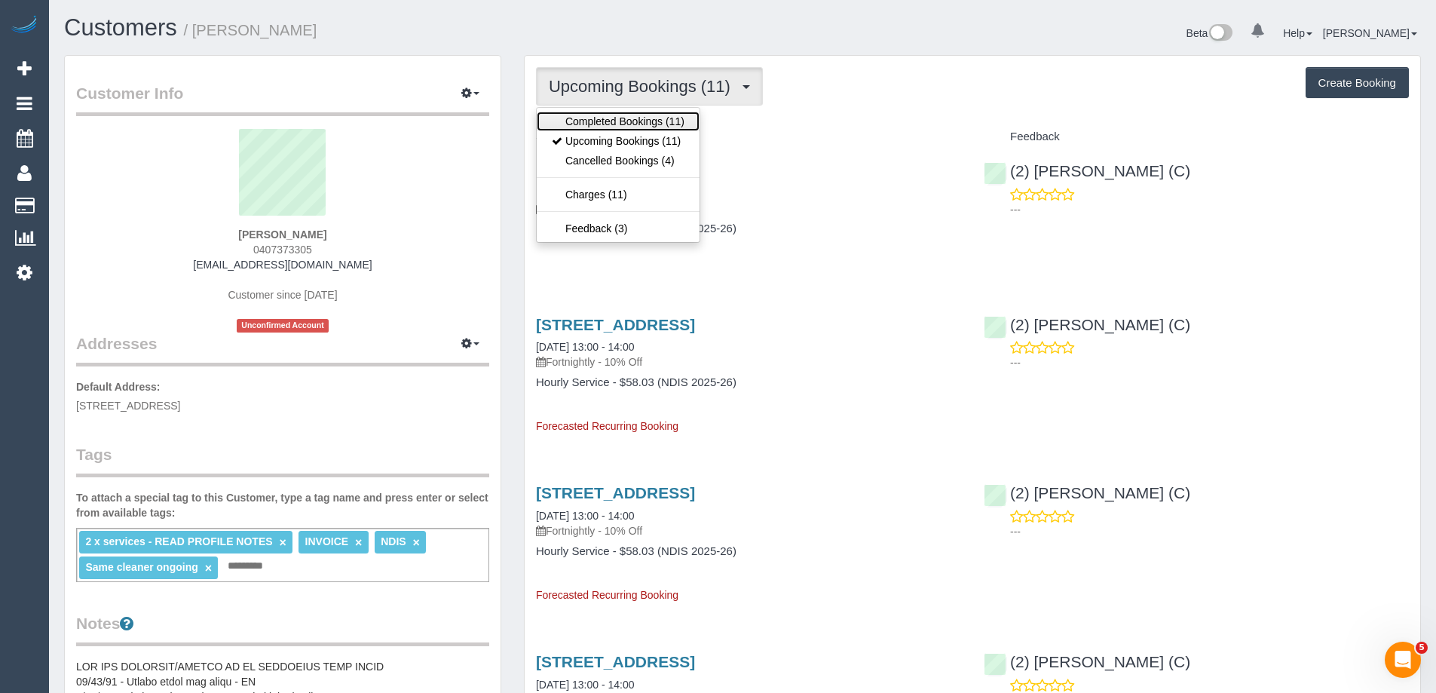
click at [611, 118] on link "Completed Bookings (11)" at bounding box center [618, 122] width 163 height 20
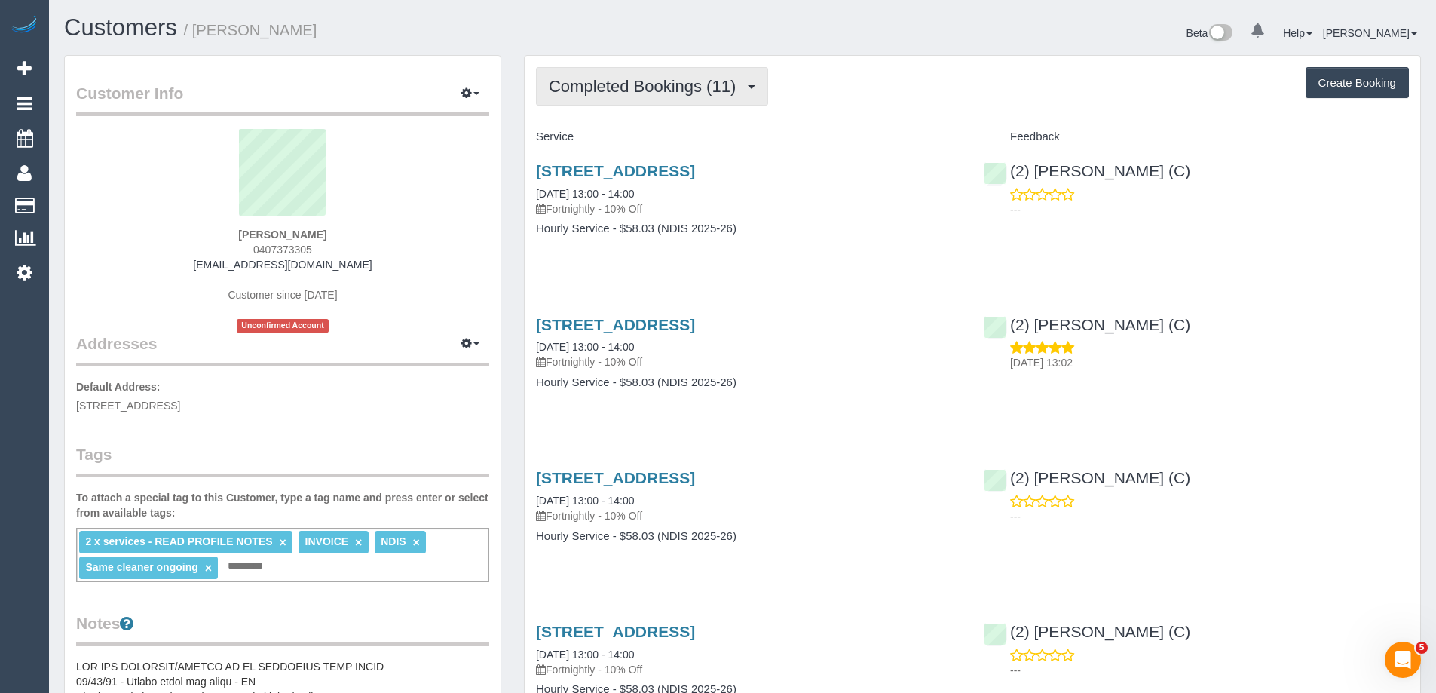
click at [651, 89] on span "Completed Bookings (11)" at bounding box center [646, 86] width 195 height 19
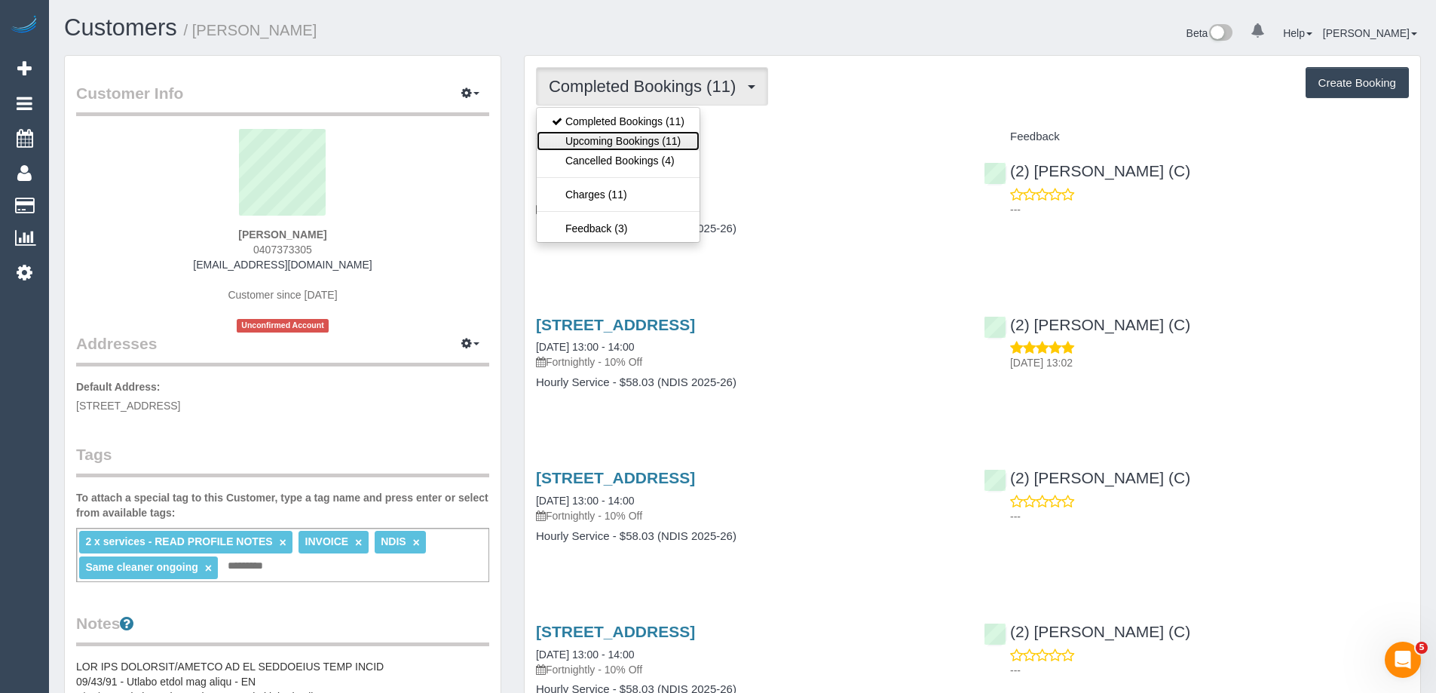
click at [653, 134] on link "Upcoming Bookings (11)" at bounding box center [618, 141] width 163 height 20
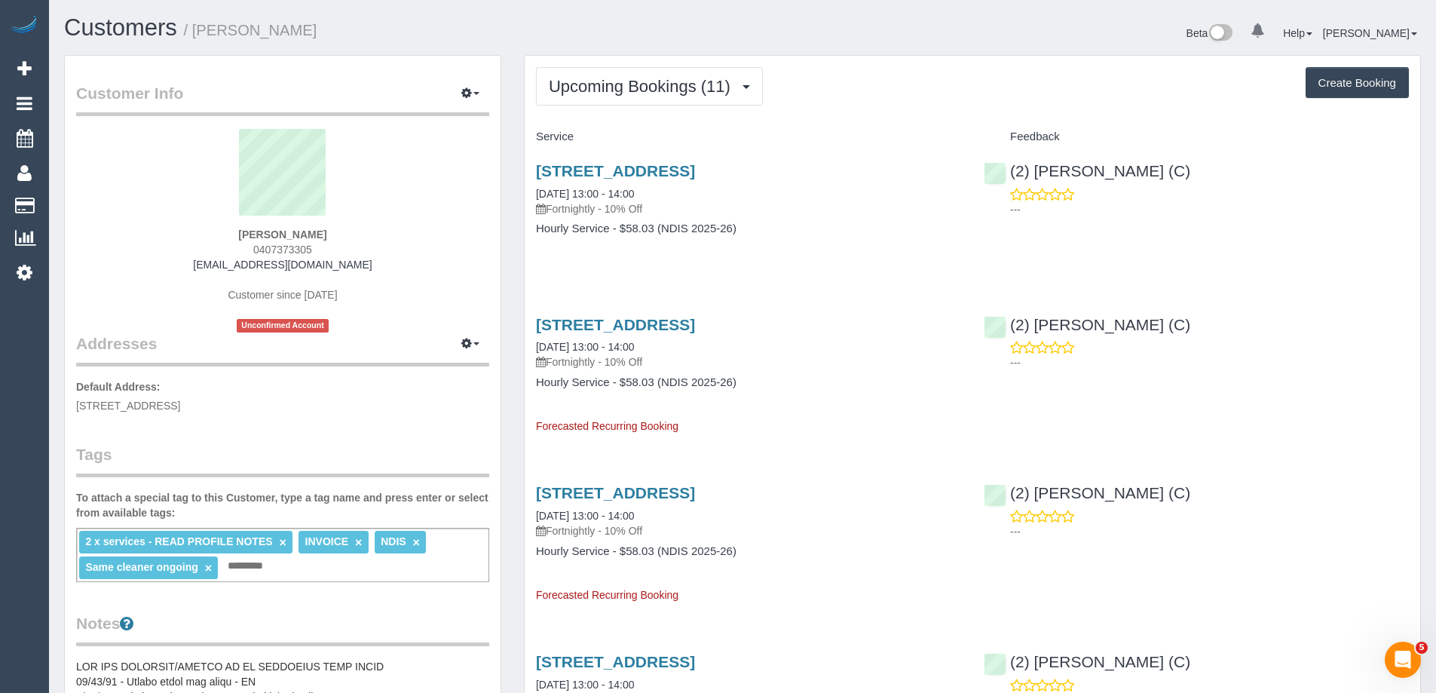
scroll to position [2069, 1436]
click at [670, 86] on span "Upcoming Bookings (11)" at bounding box center [643, 86] width 189 height 19
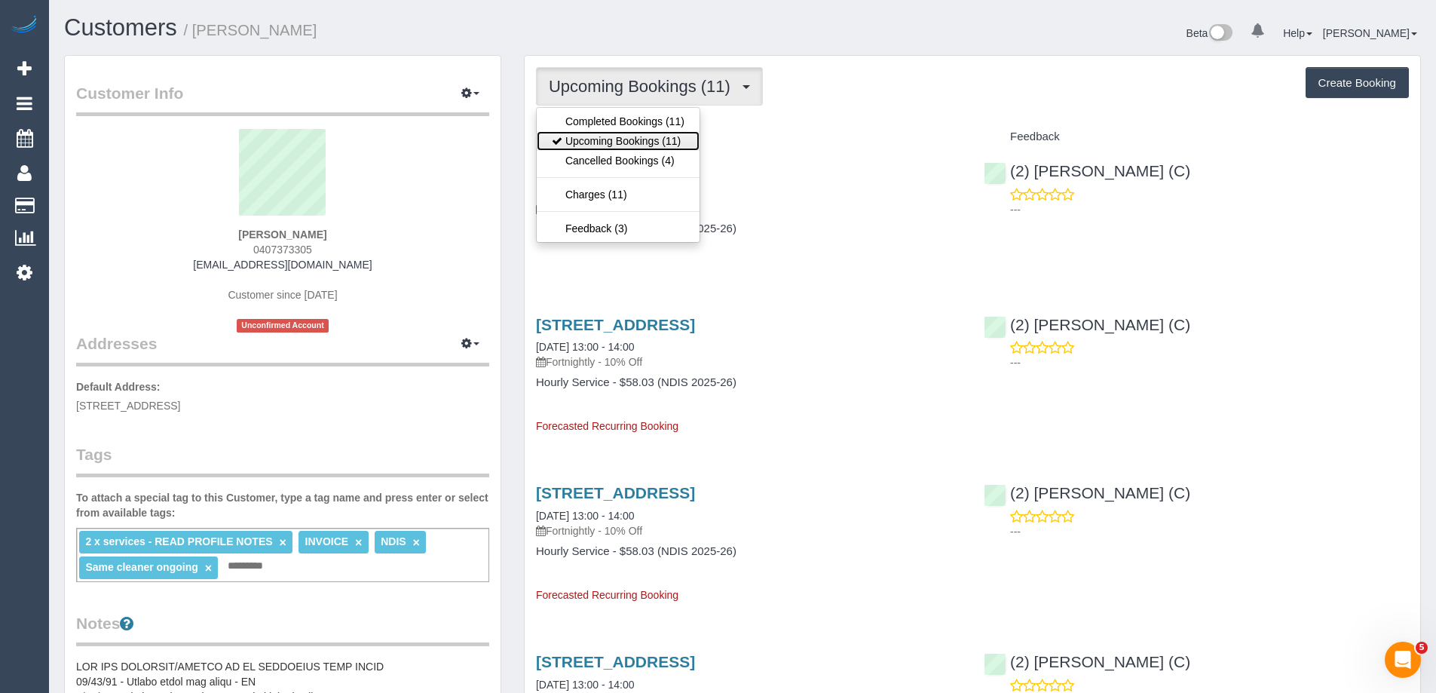
click at [655, 133] on link "Upcoming Bookings (11)" at bounding box center [618, 141] width 163 height 20
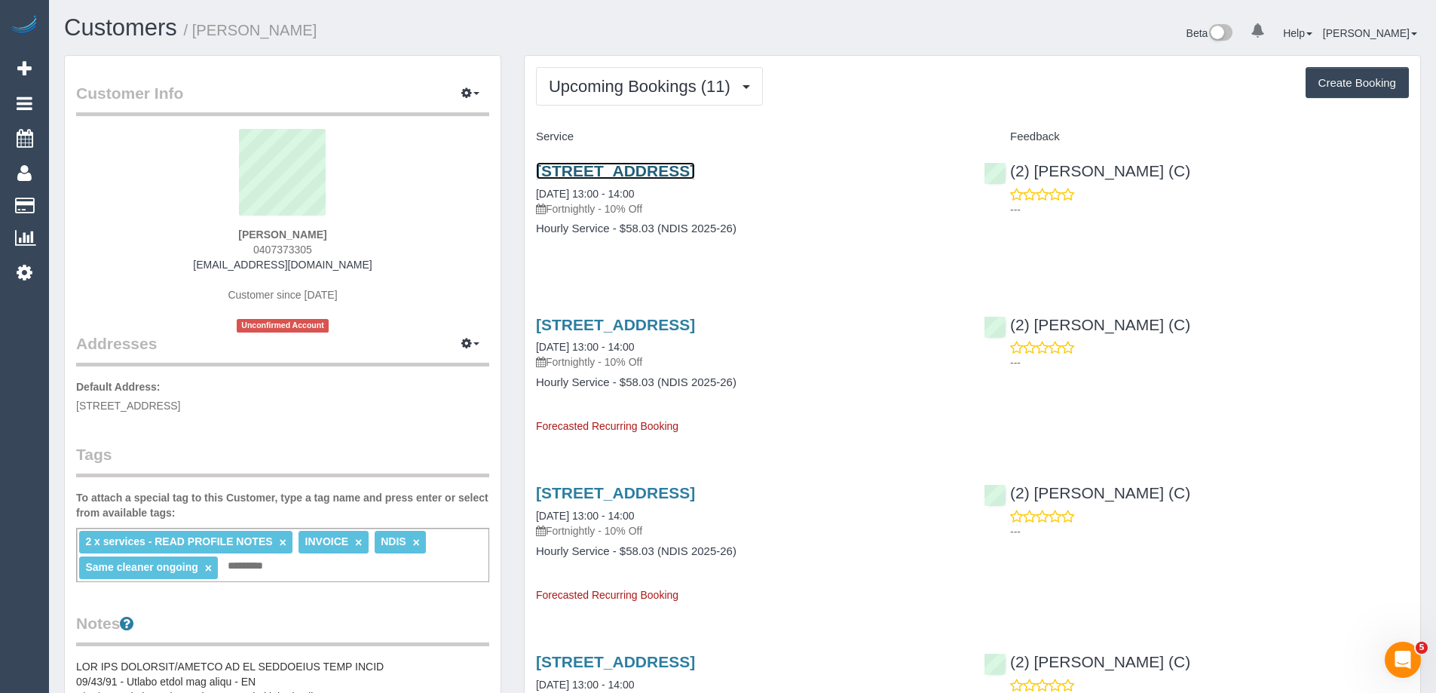
click at [695, 173] on link "94 Sycamore Street, Hoppers Crossing, VIC 3029" at bounding box center [615, 170] width 159 height 17
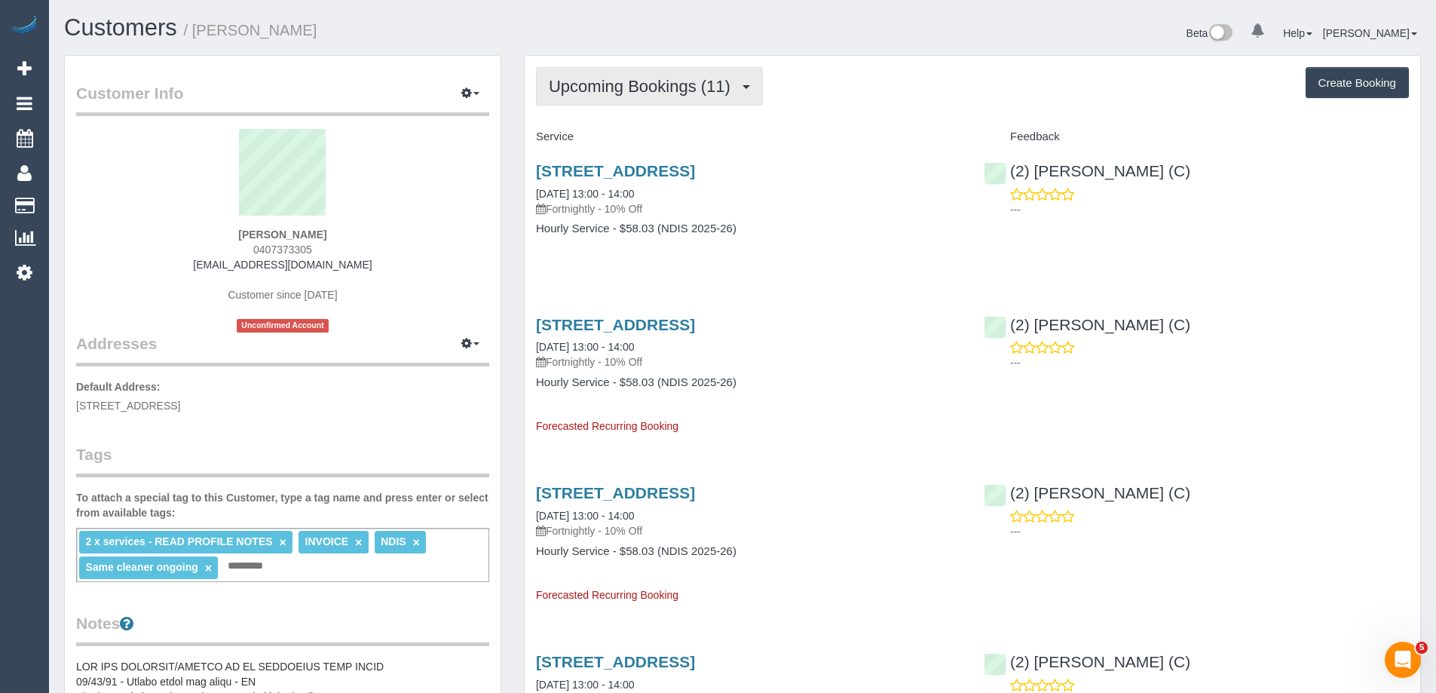
click at [618, 82] on span "Upcoming Bookings (11)" at bounding box center [643, 86] width 189 height 19
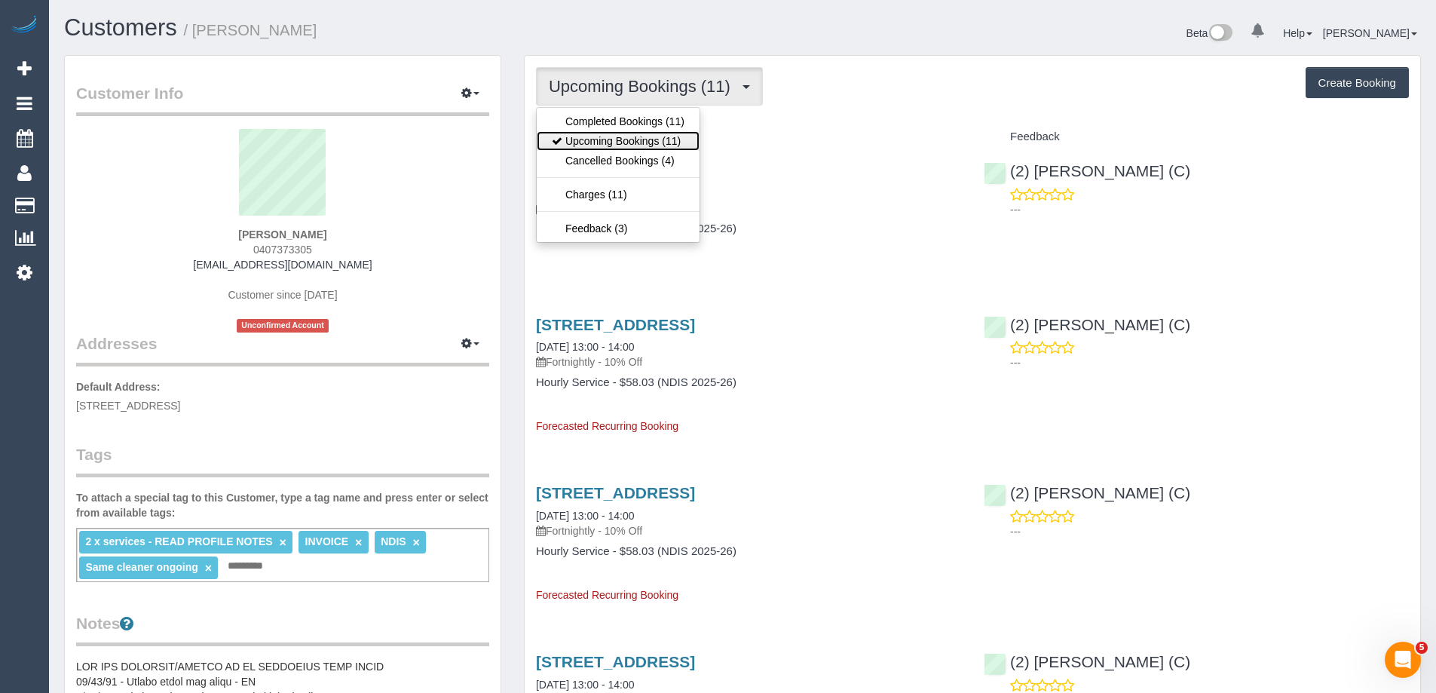
click at [615, 136] on link "Upcoming Bookings (11)" at bounding box center [618, 141] width 163 height 20
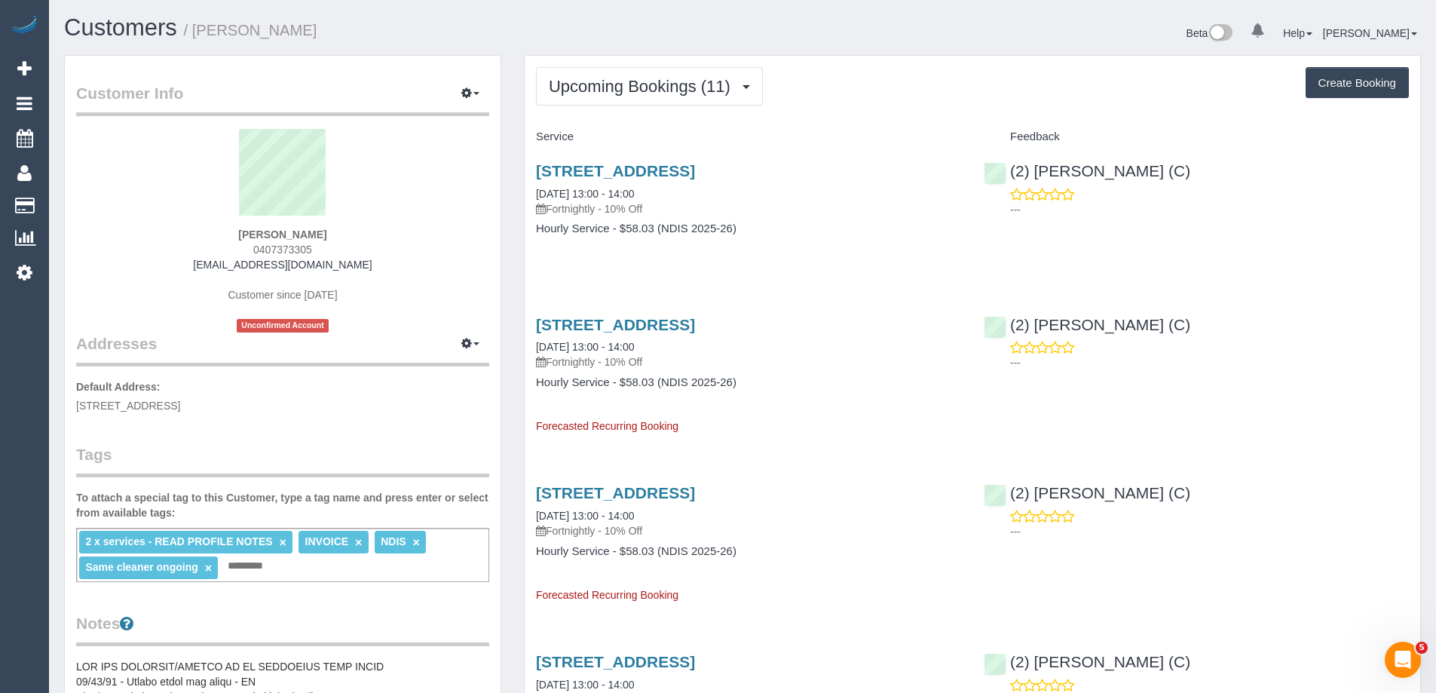
drag, startPoint x: 407, startPoint y: 40, endPoint x: 201, endPoint y: 33, distance: 206.7
click at [201, 33] on h1 "Customers / Giovanna Lagamba MCWA" at bounding box center [397, 28] width 667 height 26
copy small "Giovanna Lagamba MCWA"
copy link "(2) Nicole Condello (C)"
drag, startPoint x: 1192, startPoint y: 180, endPoint x: 1010, endPoint y: 174, distance: 181.8
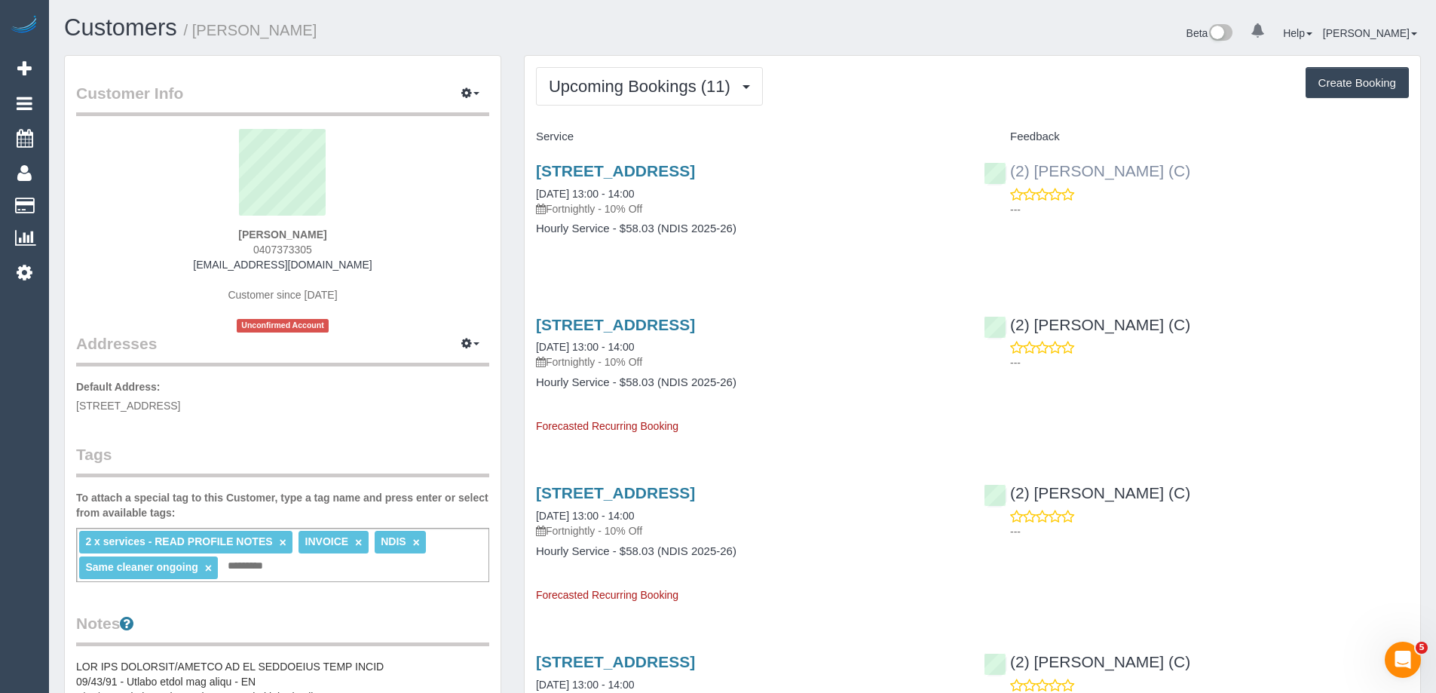
click at [1010, 174] on div "(2) Nicole Condello (C) ---" at bounding box center [1197, 186] width 448 height 74
click at [347, 577] on div "2 x services - READ PROFILE NOTES × INVOICE × NDIS × Same cleaner ongoing × Add…" at bounding box center [282, 555] width 413 height 54
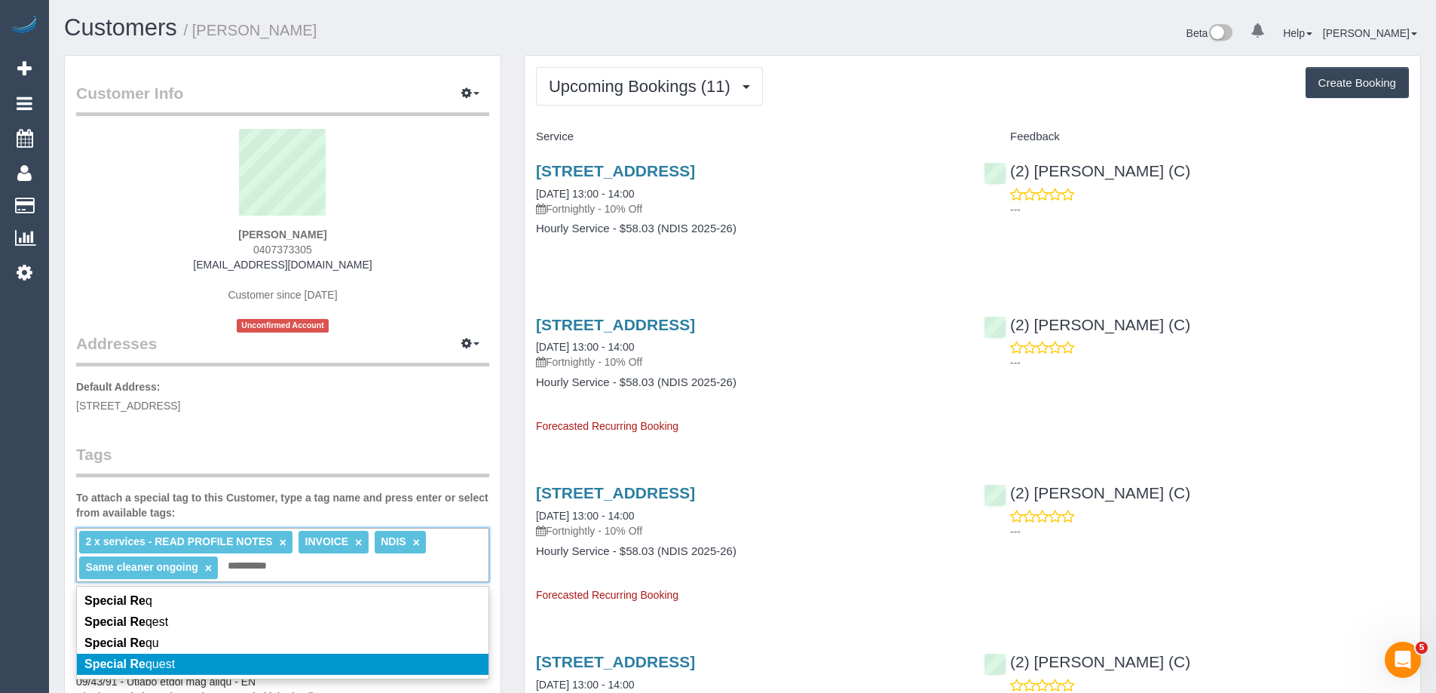
type input "**********"
click at [278, 661] on li "Special Re quest" at bounding box center [283, 664] width 412 height 21
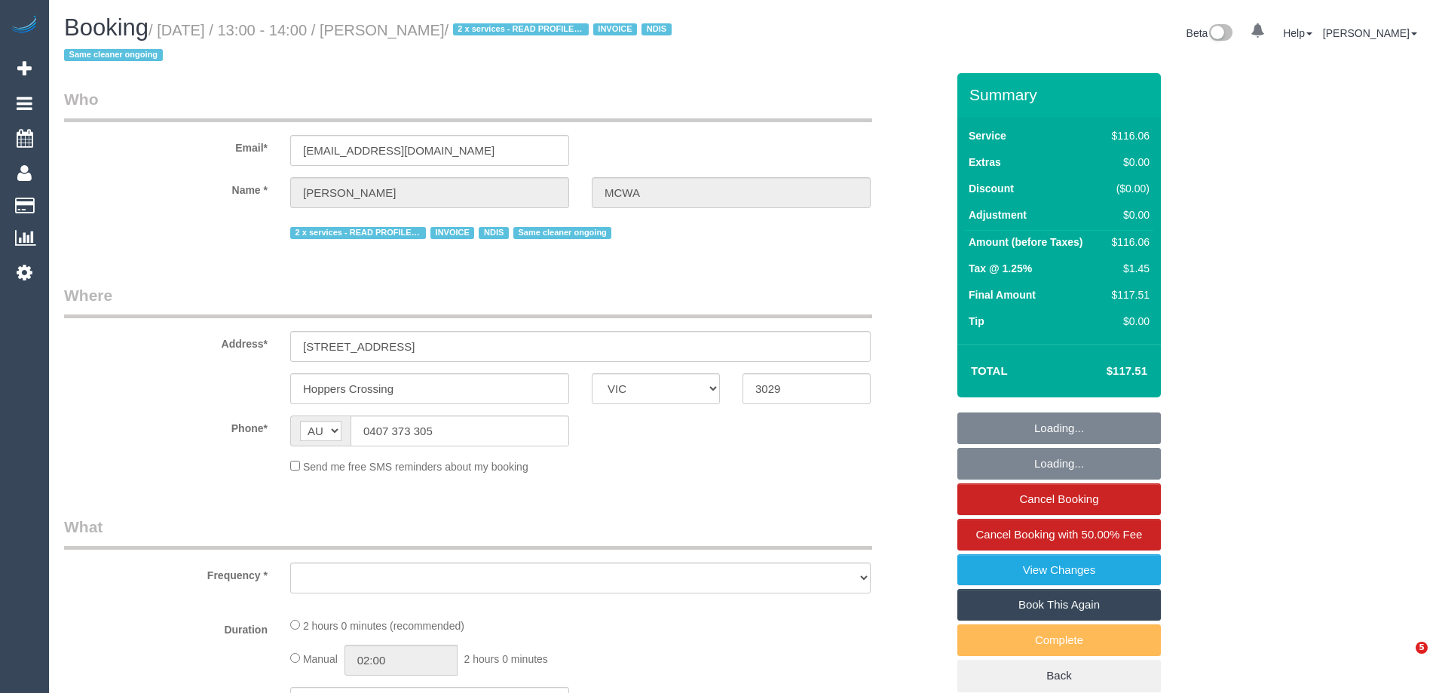
select select "VIC"
select select "number:28"
select select "number:14"
select select "number:19"
select select "number:36"
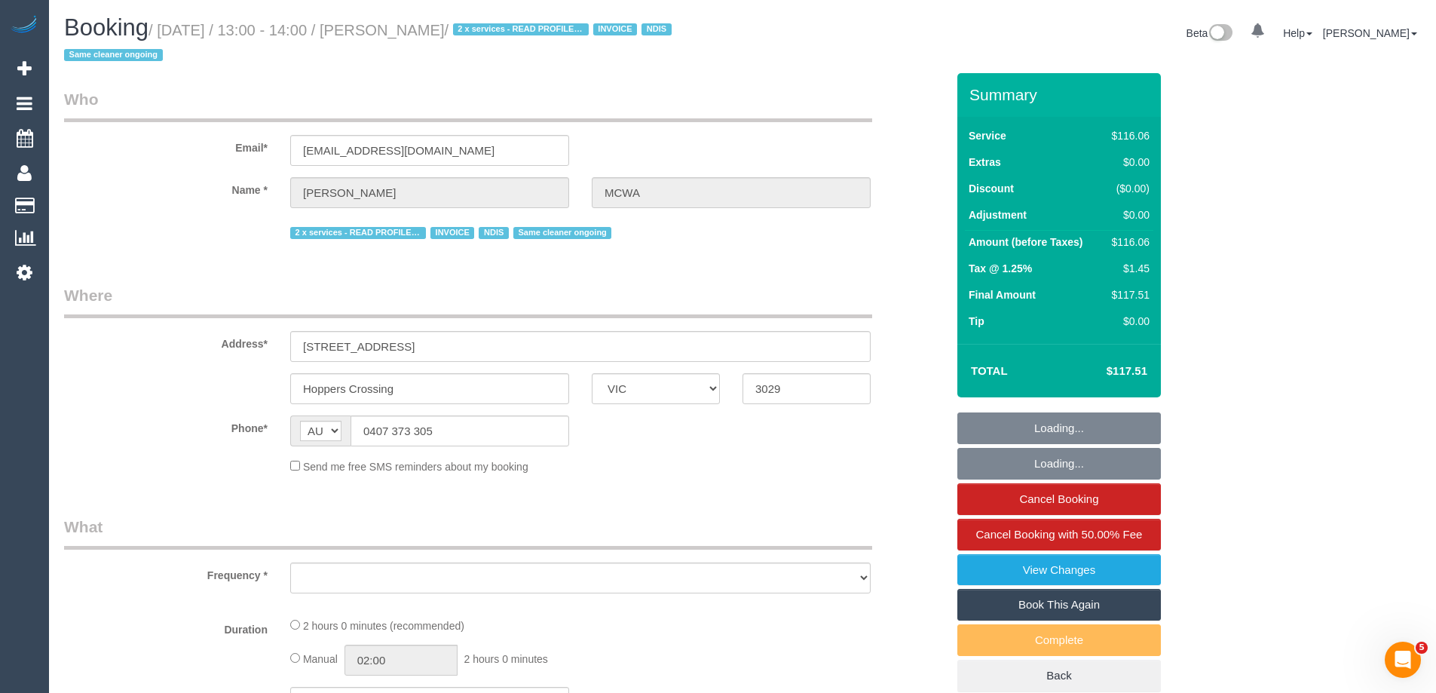
select select "number:35"
select select "number:12"
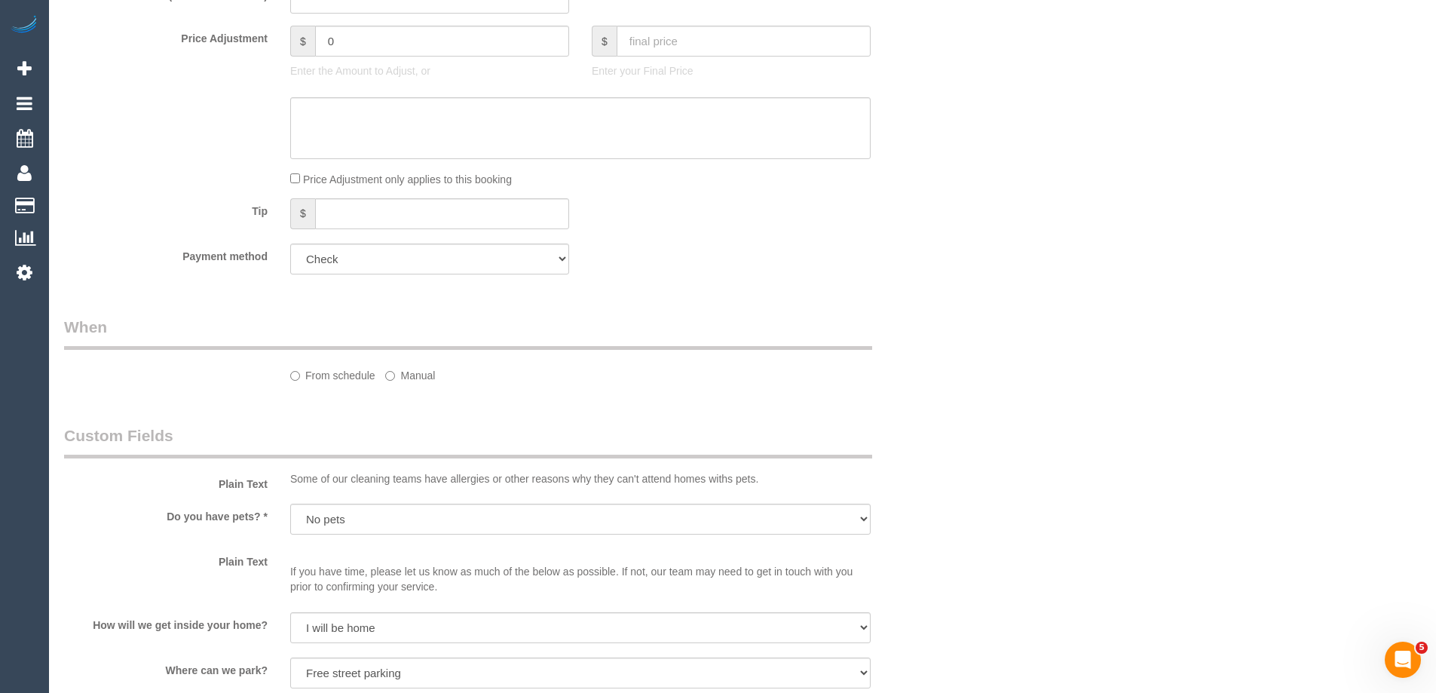
select select "object:749"
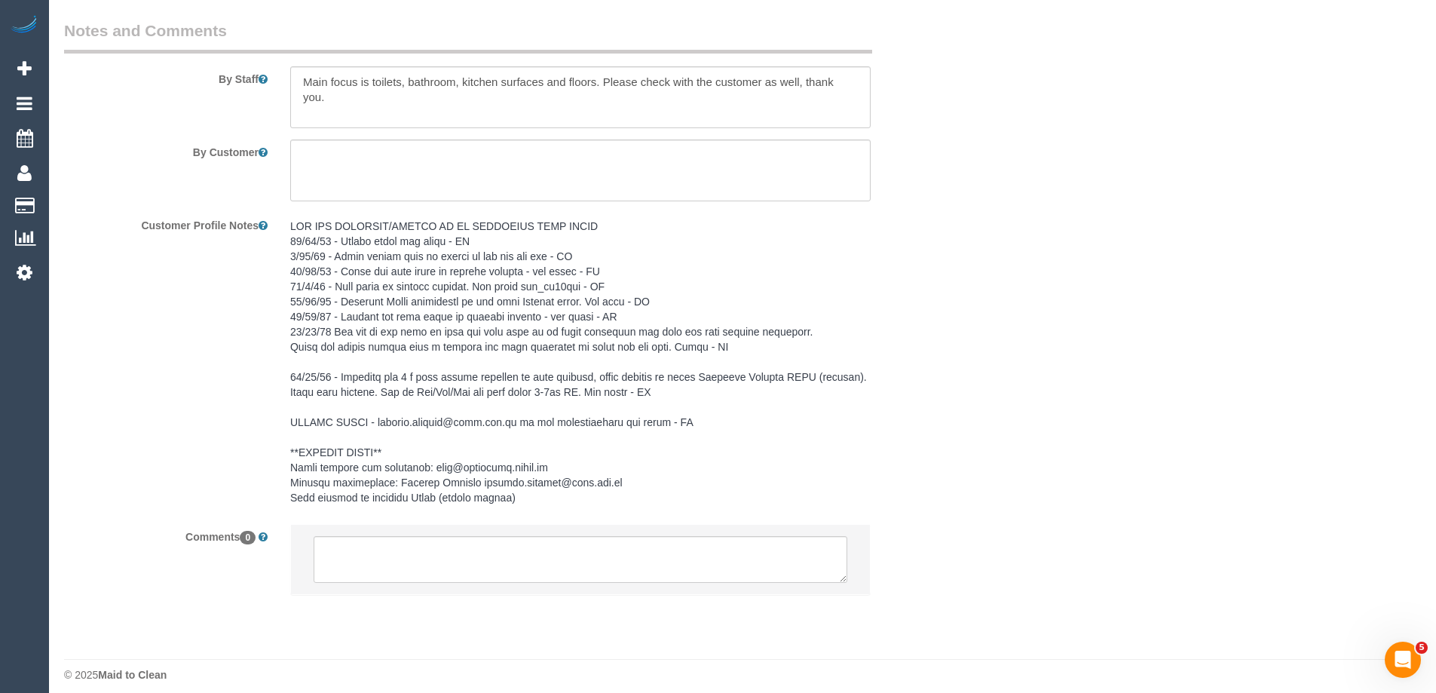
scroll to position [2117, 0]
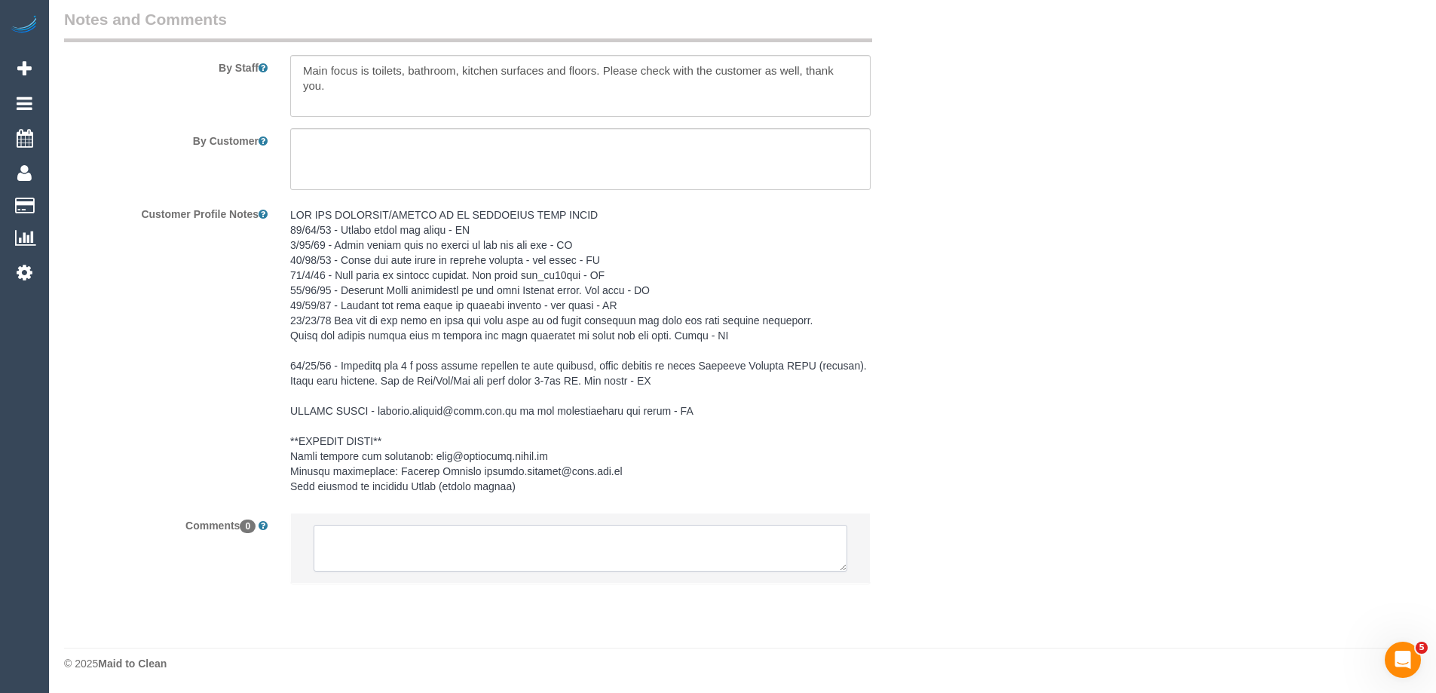
click at [428, 548] on textarea at bounding box center [581, 548] width 534 height 47
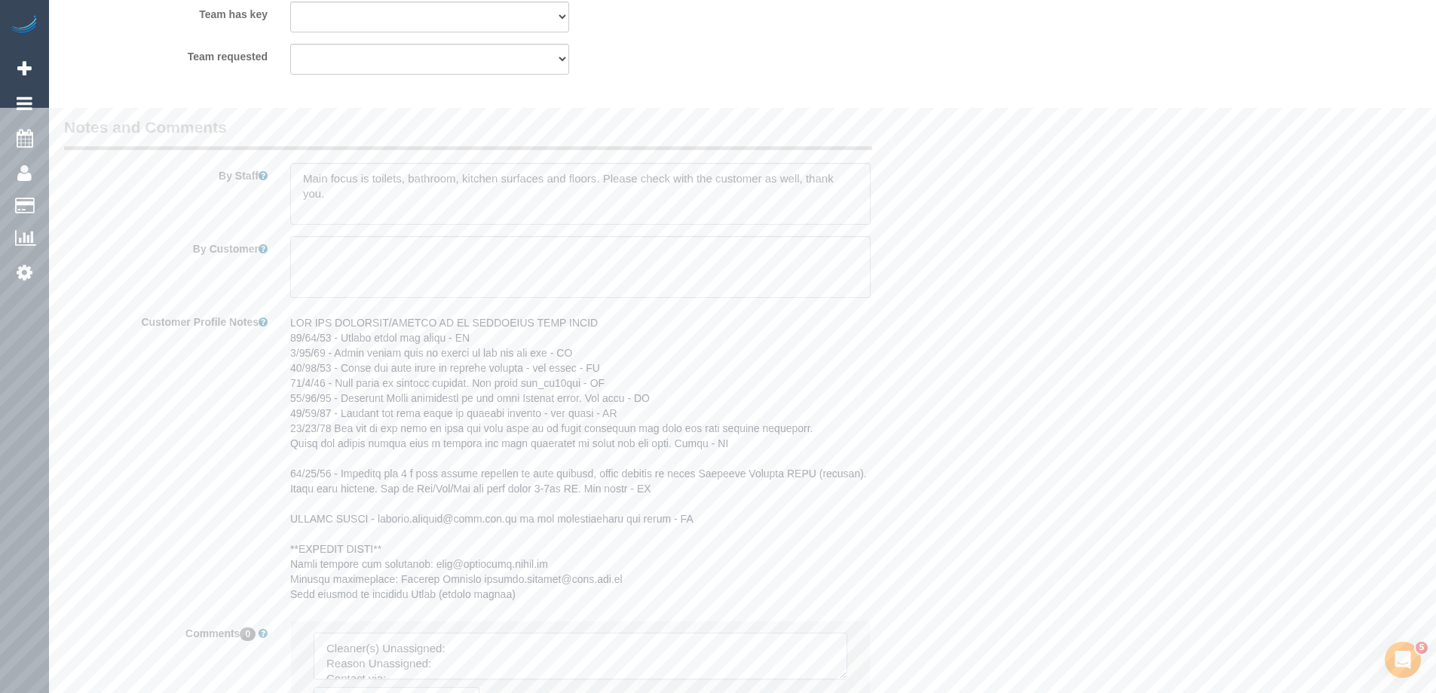
scroll to position [1740, 0]
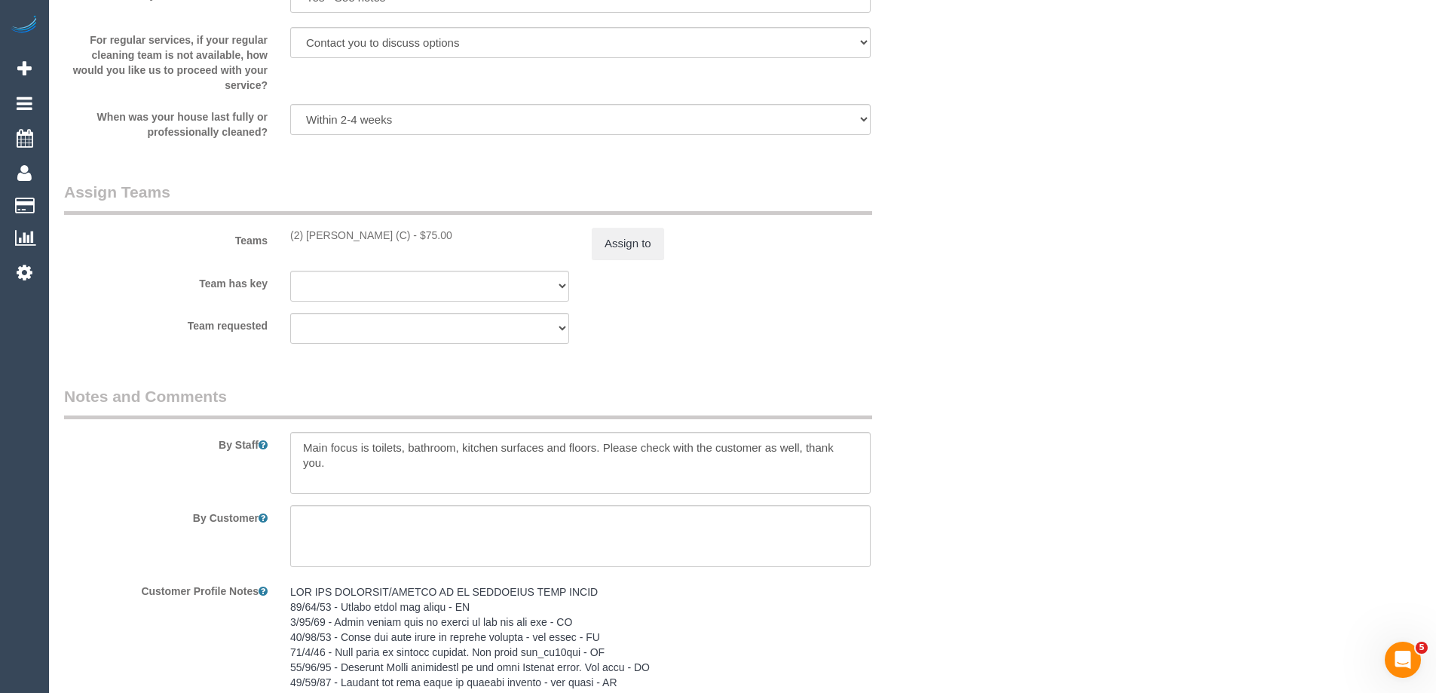
copy div "(2) [PERSON_NAME] (C)"
drag, startPoint x: 290, startPoint y: 241, endPoint x: 398, endPoint y: 247, distance: 108.0
click at [398, 247] on div "Teams (2) Nicole Condello (C) - $75.00 Assign to" at bounding box center [505, 220] width 905 height 78
click at [643, 241] on button "Assign to" at bounding box center [628, 244] width 72 height 32
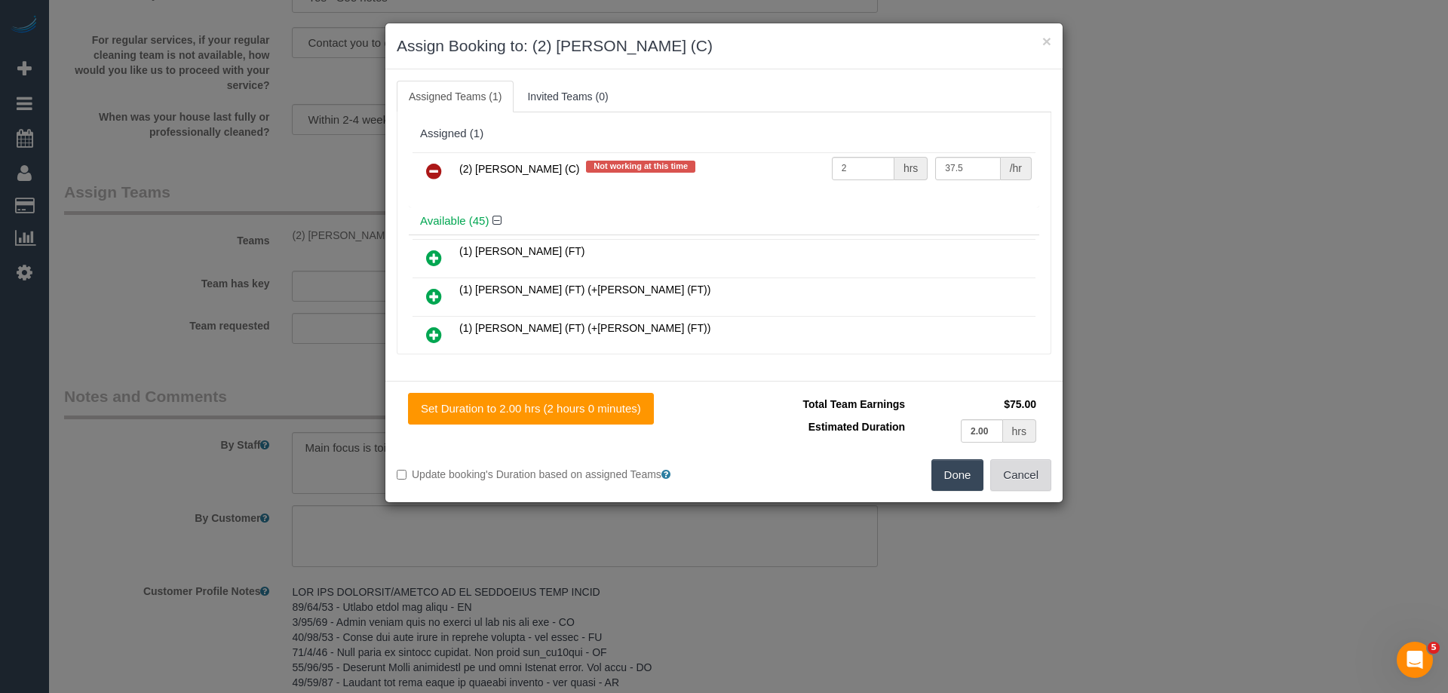
click at [1016, 477] on button "Cancel" at bounding box center [1020, 475] width 61 height 32
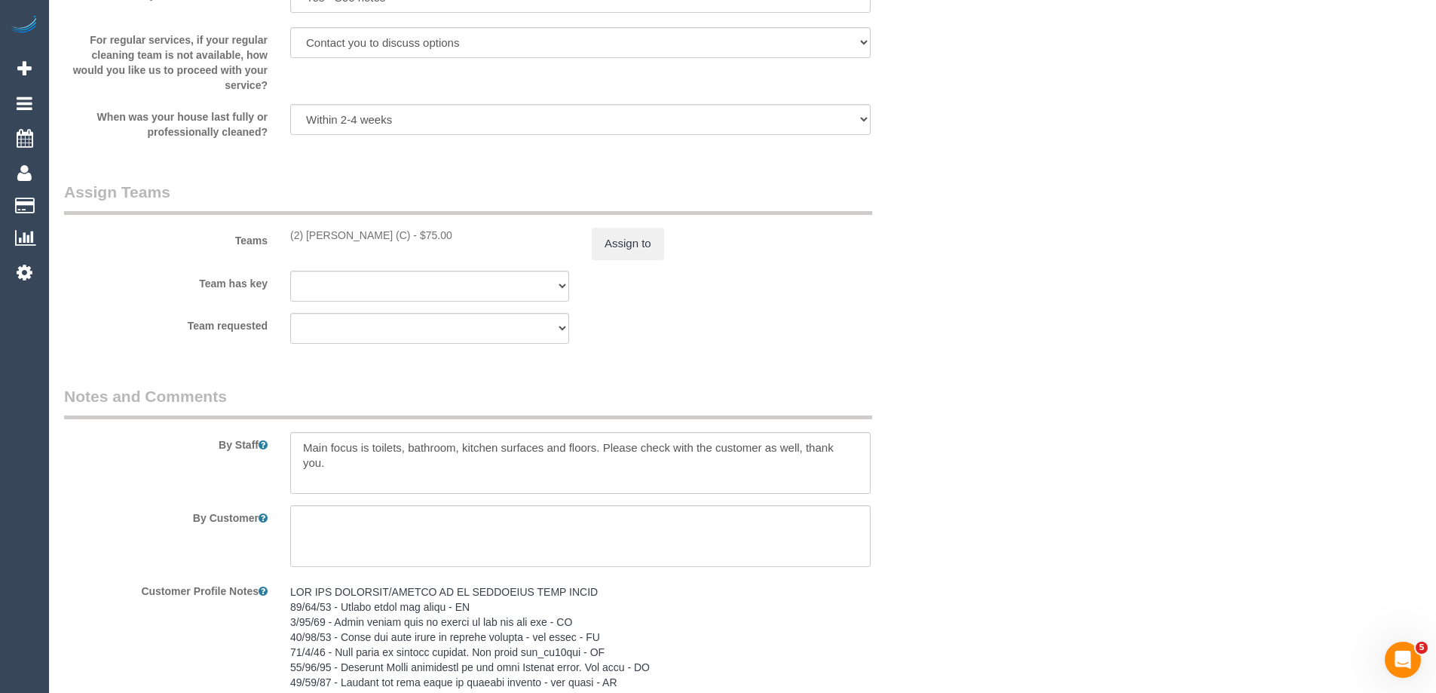
click at [322, 243] on div "(2) Nicole Condello (C) - $75.00" at bounding box center [429, 235] width 279 height 15
copy div "(2) Nicole Condello (C)"
drag, startPoint x: 293, startPoint y: 238, endPoint x: 398, endPoint y: 241, distance: 104.9
click at [398, 241] on div "(2) Nicole Condello (C) - $75.00" at bounding box center [430, 235] width 302 height 15
click at [636, 237] on button "Assign to" at bounding box center [628, 244] width 72 height 32
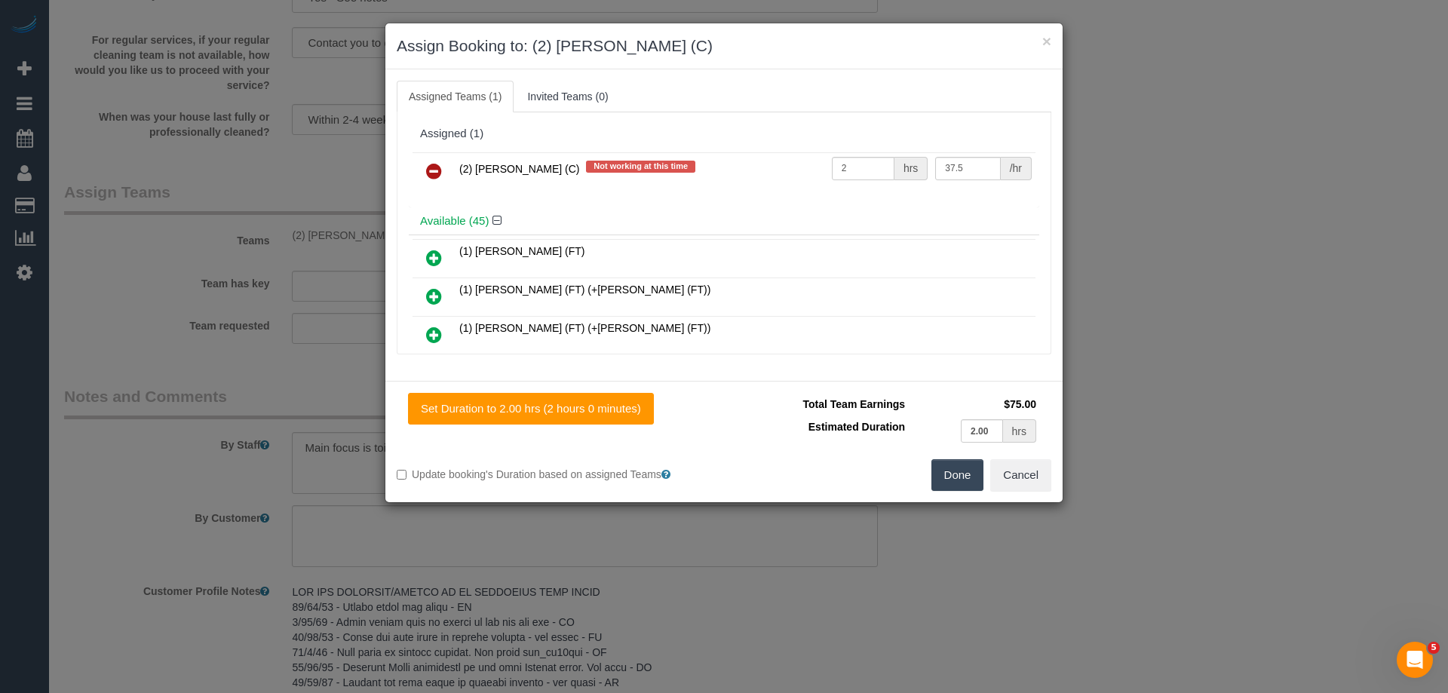
click at [429, 169] on icon at bounding box center [434, 171] width 16 height 18
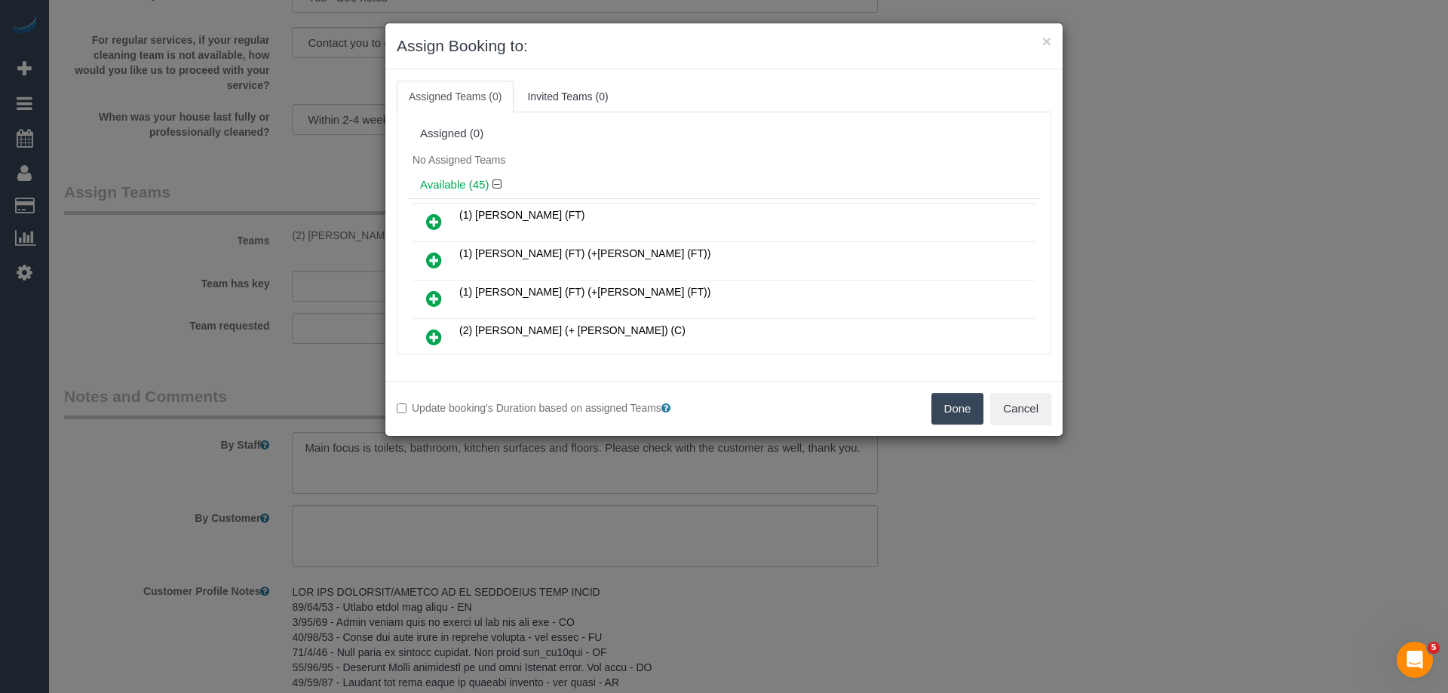
click at [946, 410] on button "Done" at bounding box center [957, 409] width 53 height 32
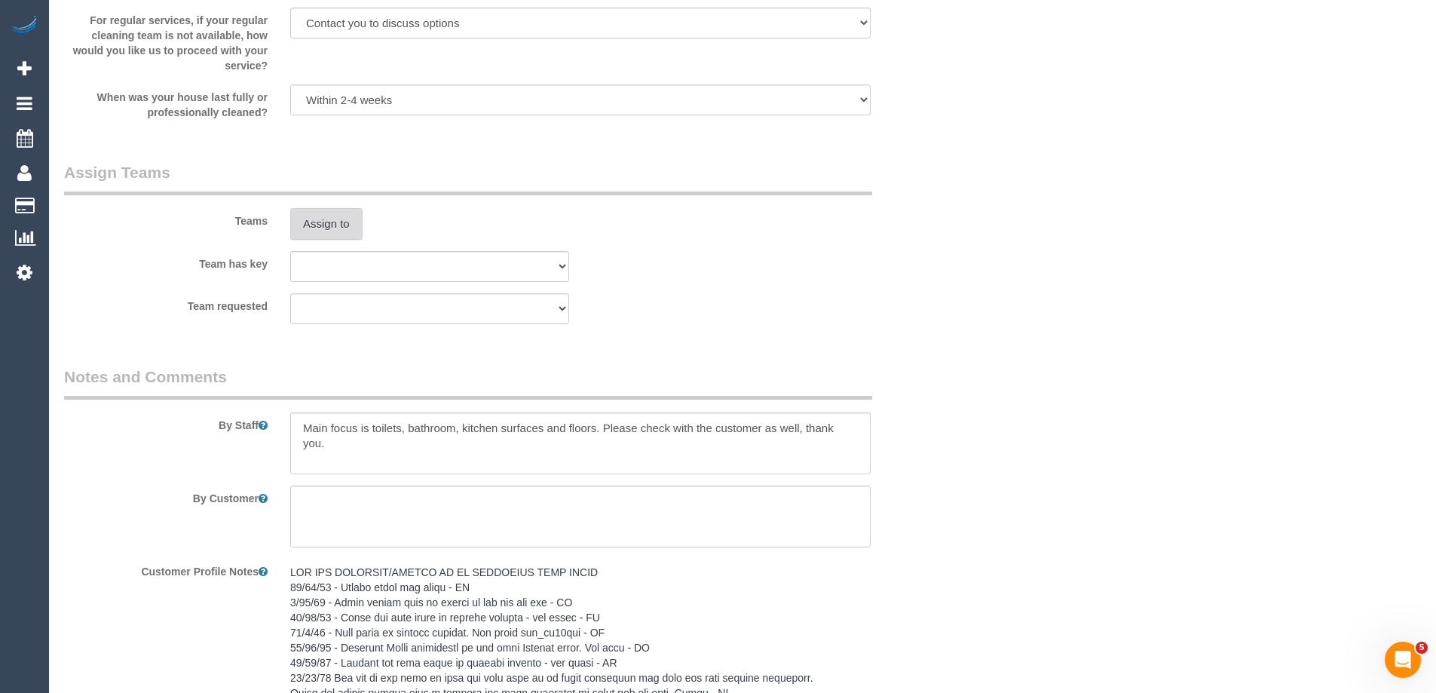
scroll to position [2179, 0]
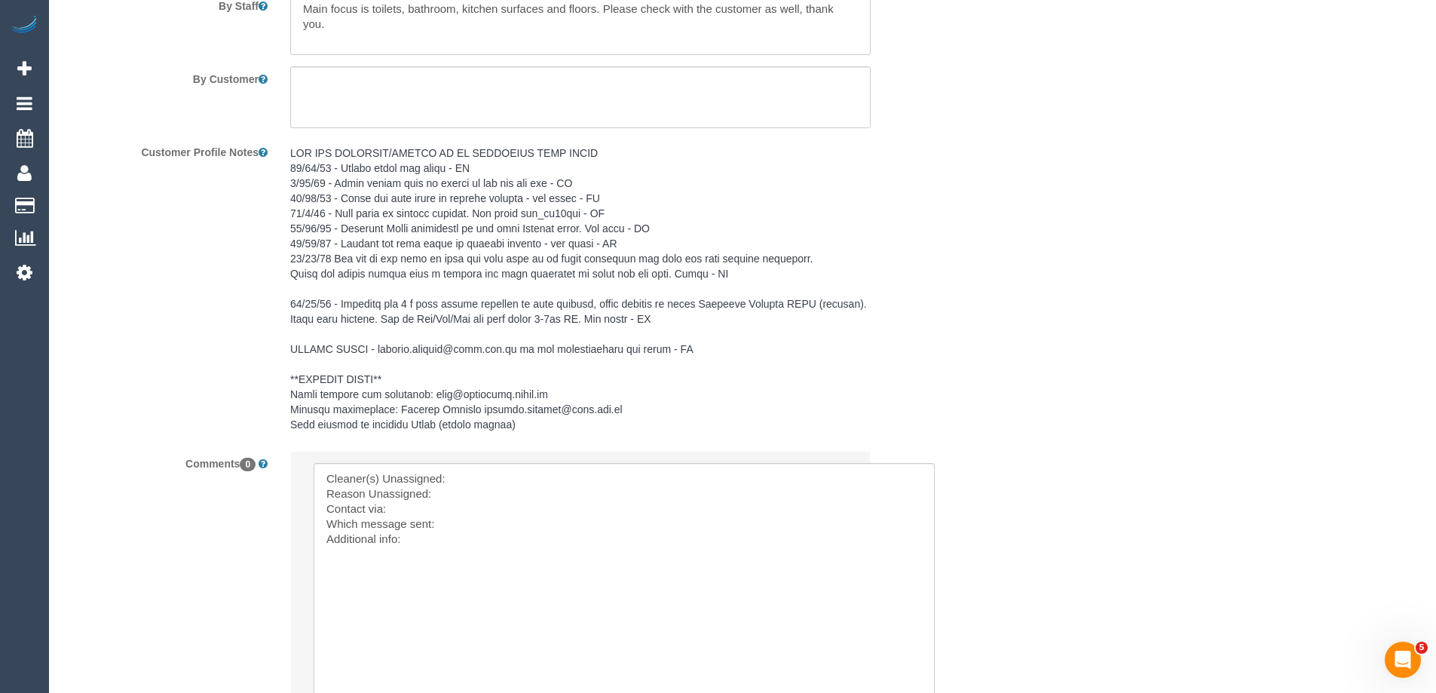
drag, startPoint x: 843, startPoint y: 505, endPoint x: 928, endPoint y: 720, distance: 231.2
click at [467, 474] on textarea at bounding box center [623, 594] width 619 height 262
paste textarea "(2) Nicole Condello (C)"
click at [470, 496] on textarea at bounding box center [623, 594] width 619 height 262
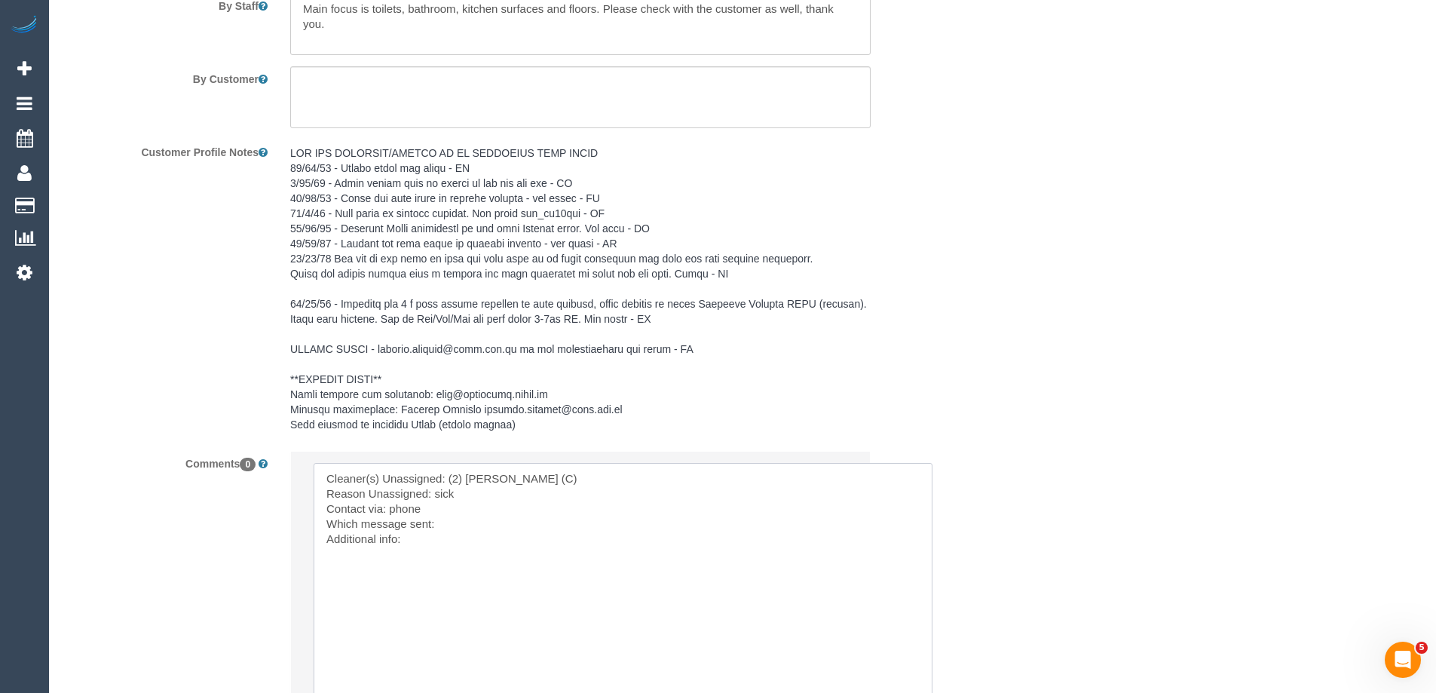
click at [471, 521] on textarea at bounding box center [623, 594] width 619 height 262
click at [454, 531] on textarea at bounding box center [623, 594] width 619 height 262
type textarea "Cleaner(s) Unassigned: (2) Nicole Condello (C) Reason Unassigned: sick Contact …"
click at [528, 537] on textarea at bounding box center [623, 594] width 619 height 262
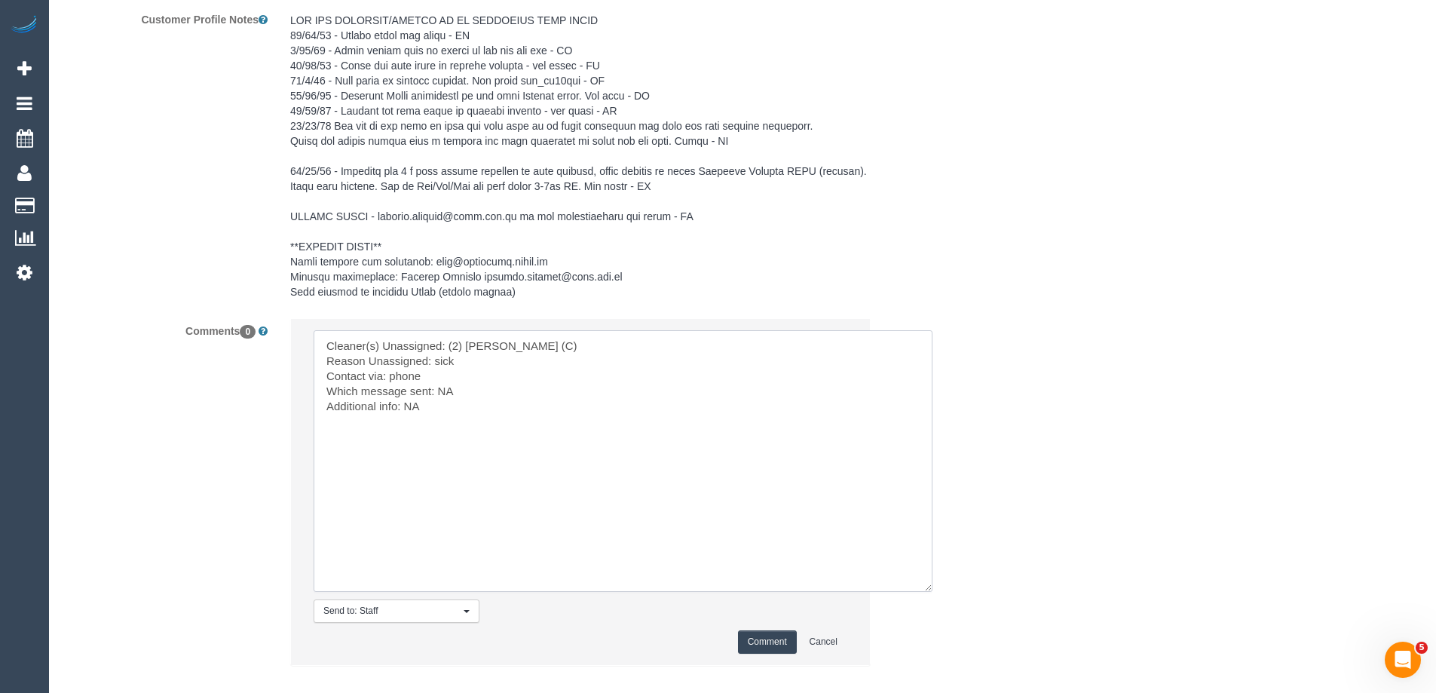
scroll to position [2394, 0]
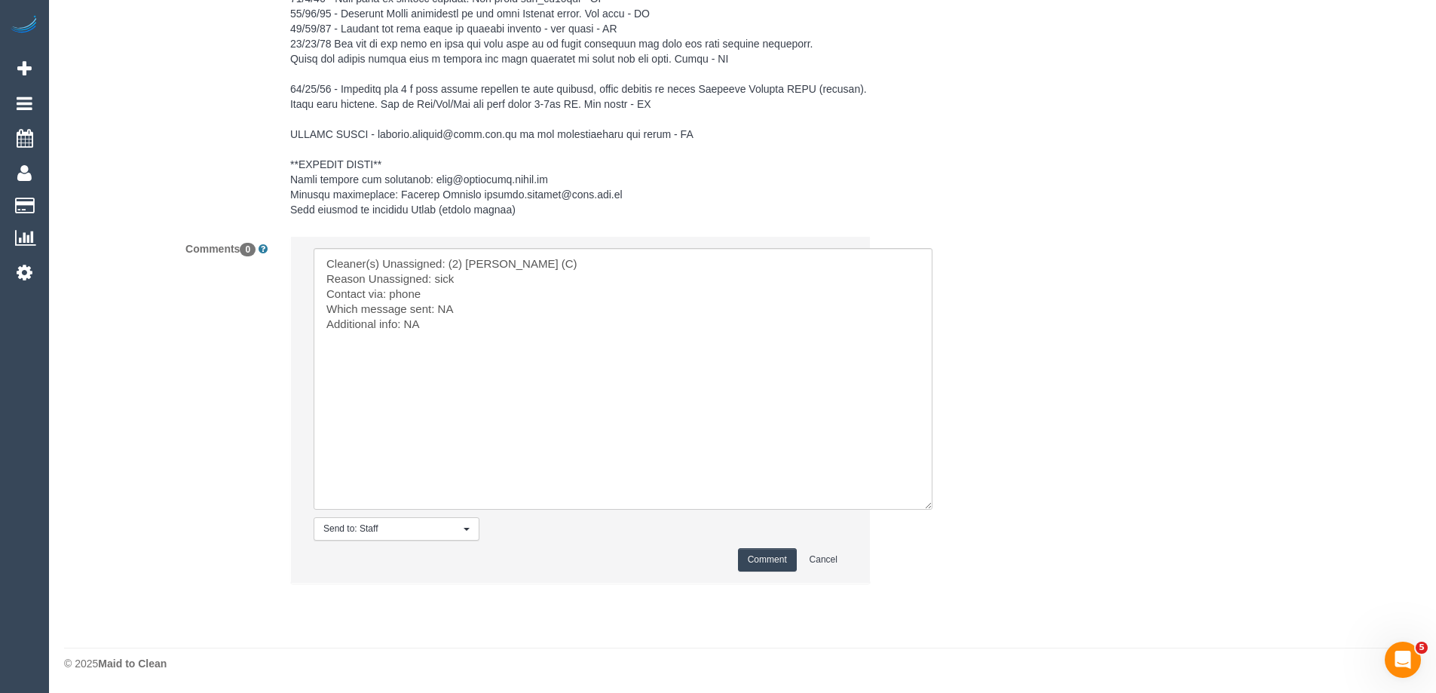
click at [777, 556] on button "Comment" at bounding box center [767, 559] width 59 height 23
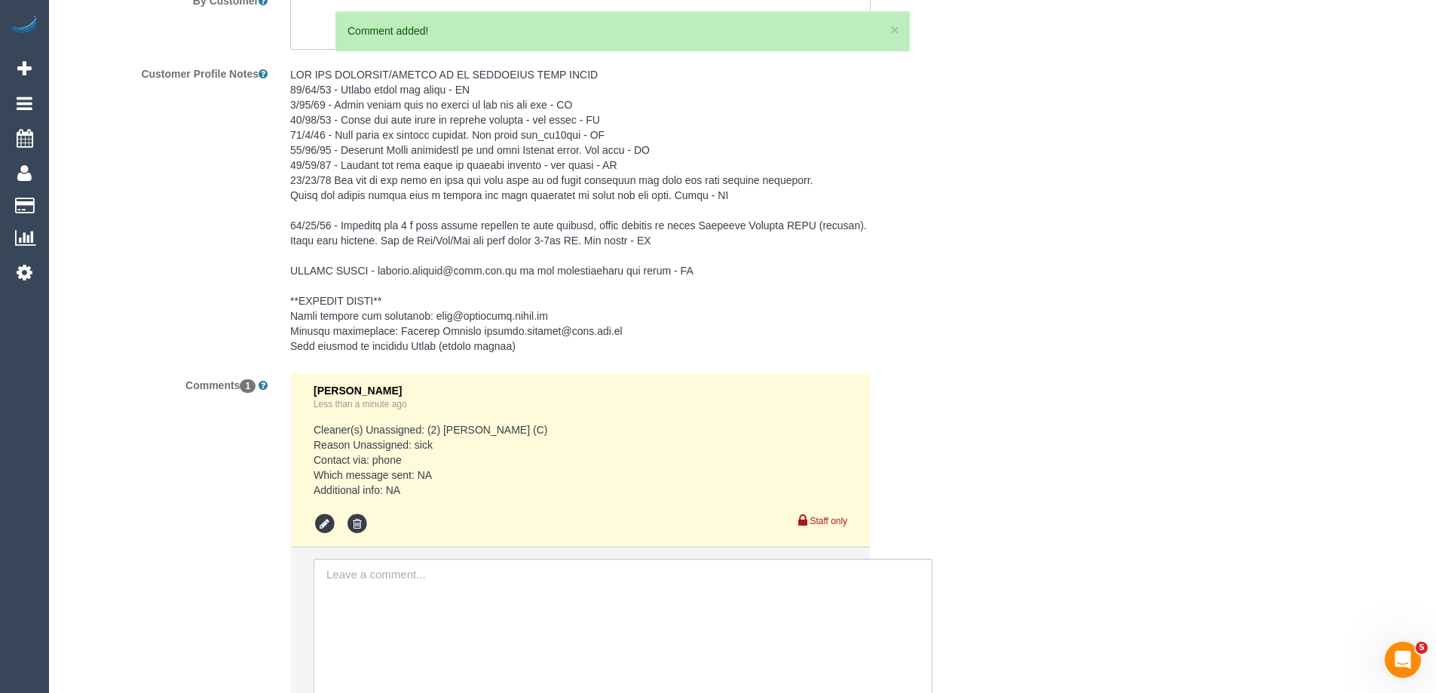
scroll to position [2506, 0]
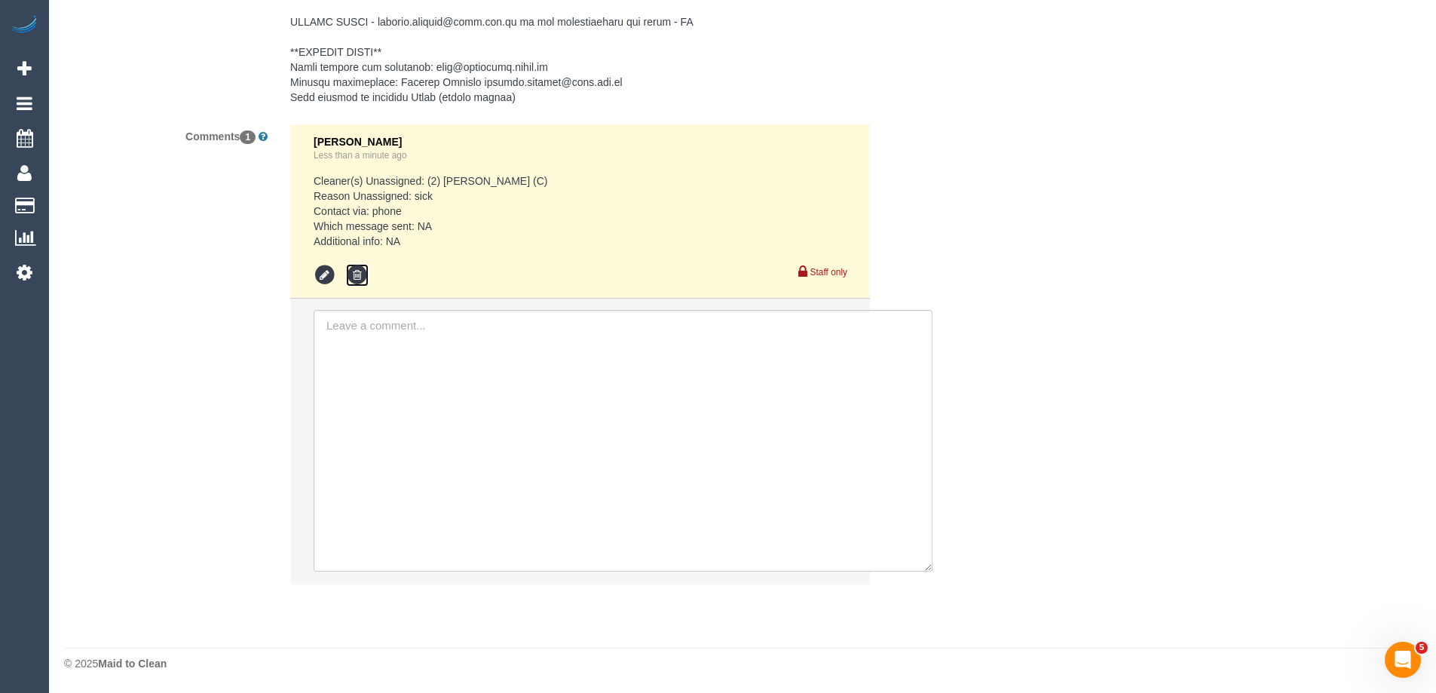
click at [351, 275] on icon at bounding box center [357, 275] width 23 height 23
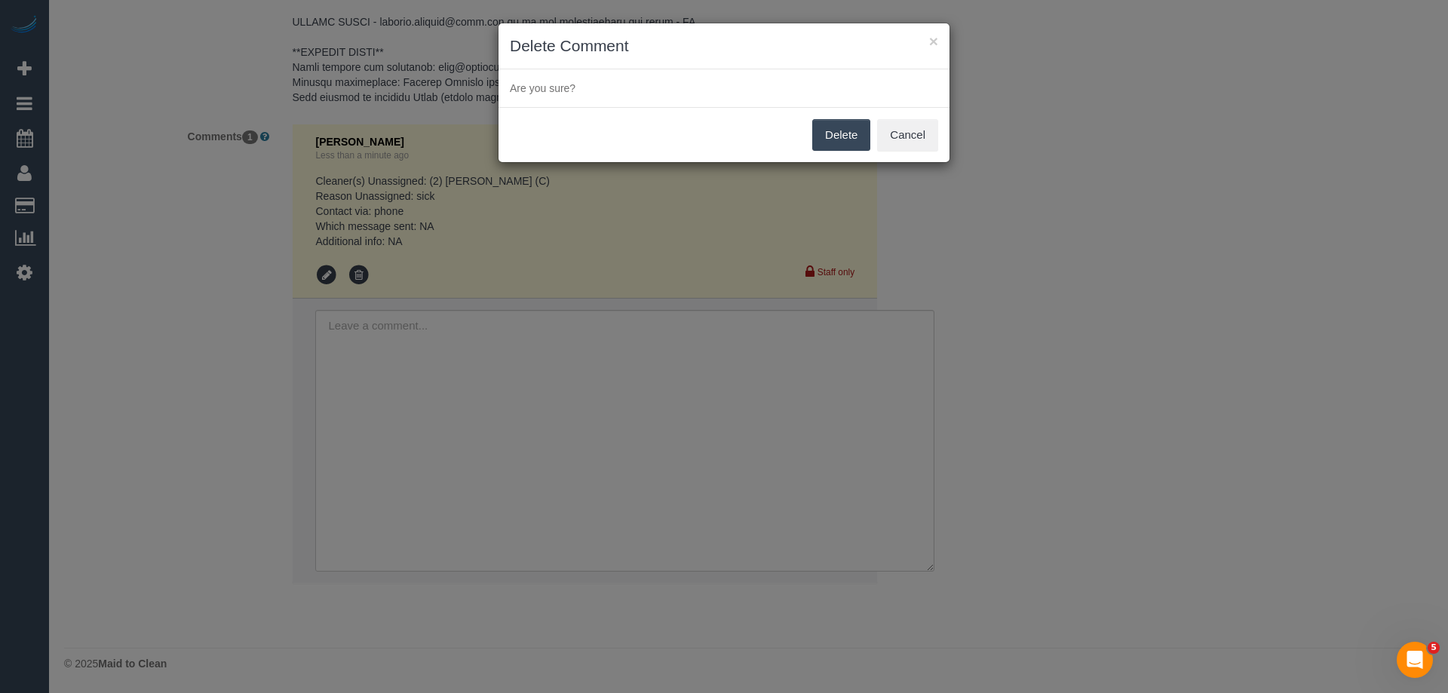
click at [862, 128] on button "Delete" at bounding box center [841, 135] width 58 height 32
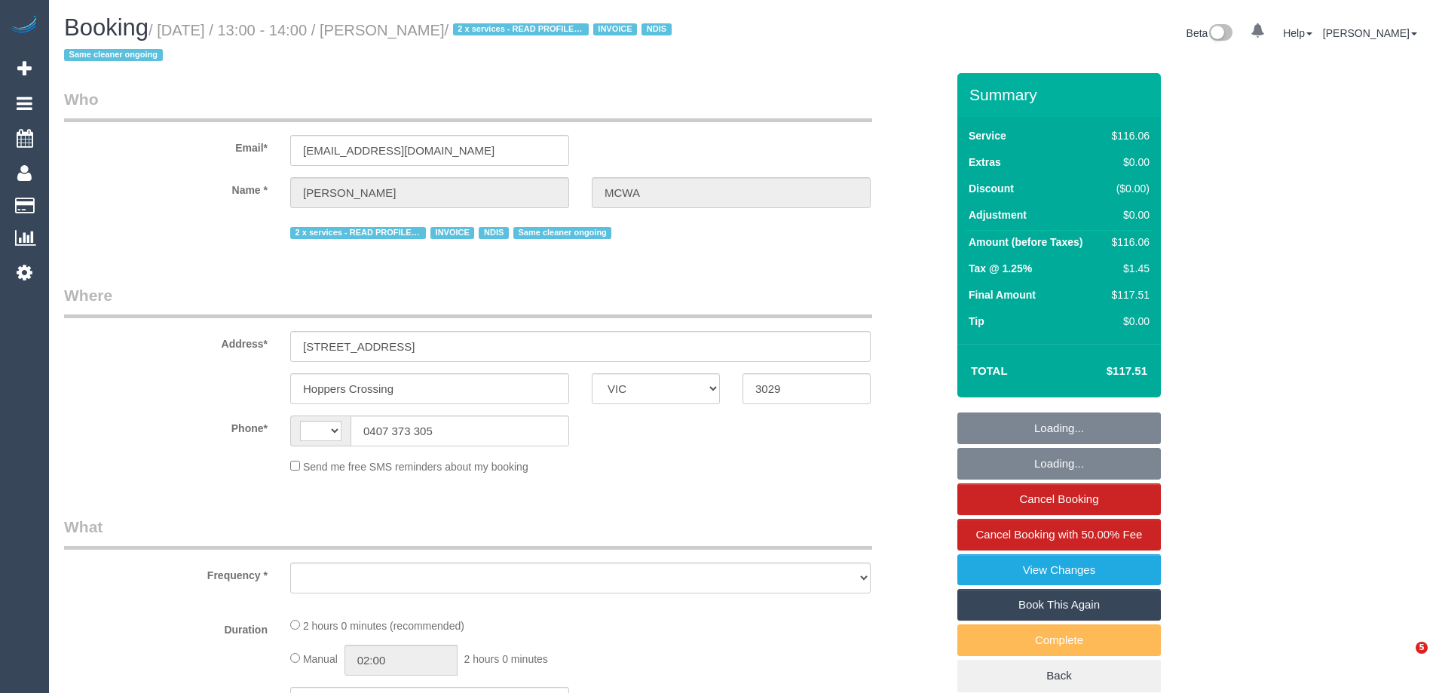
select select "VIC"
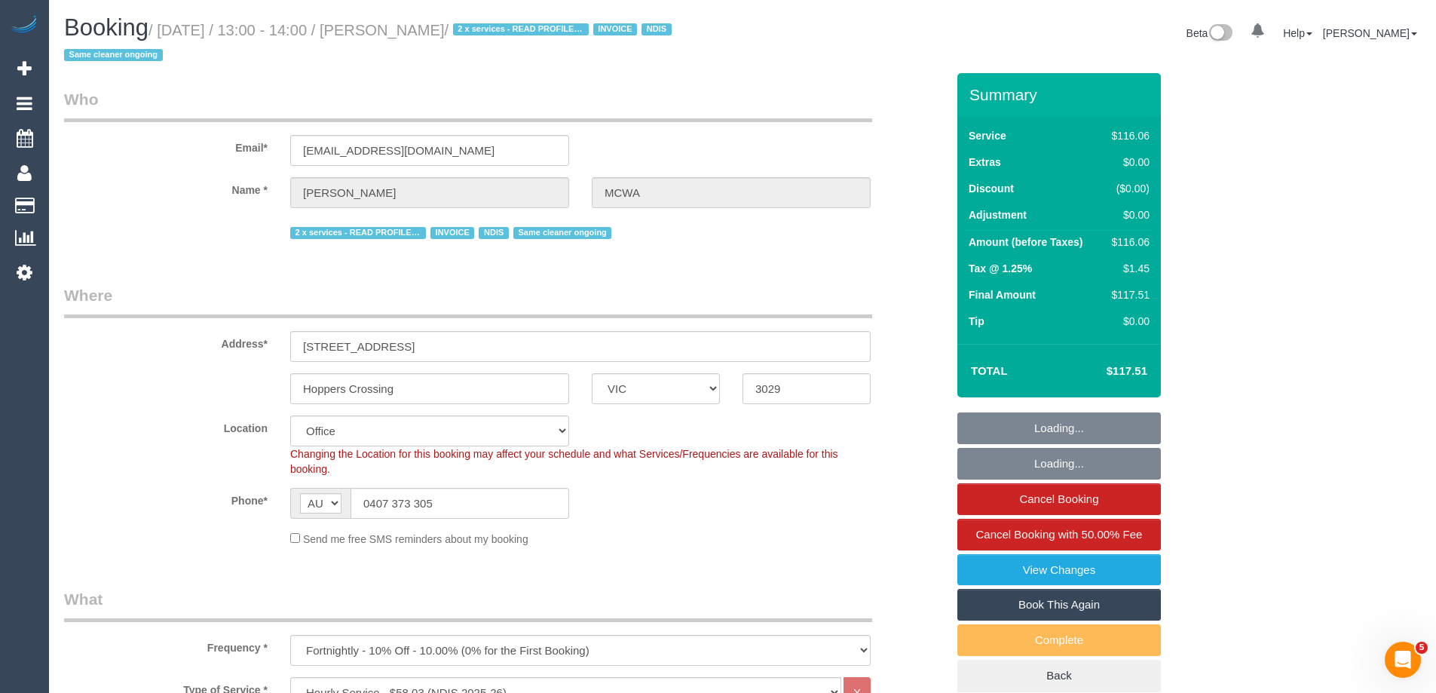
select select "object:603"
select select "number:28"
select select "number:14"
select select "number:19"
select select "number:36"
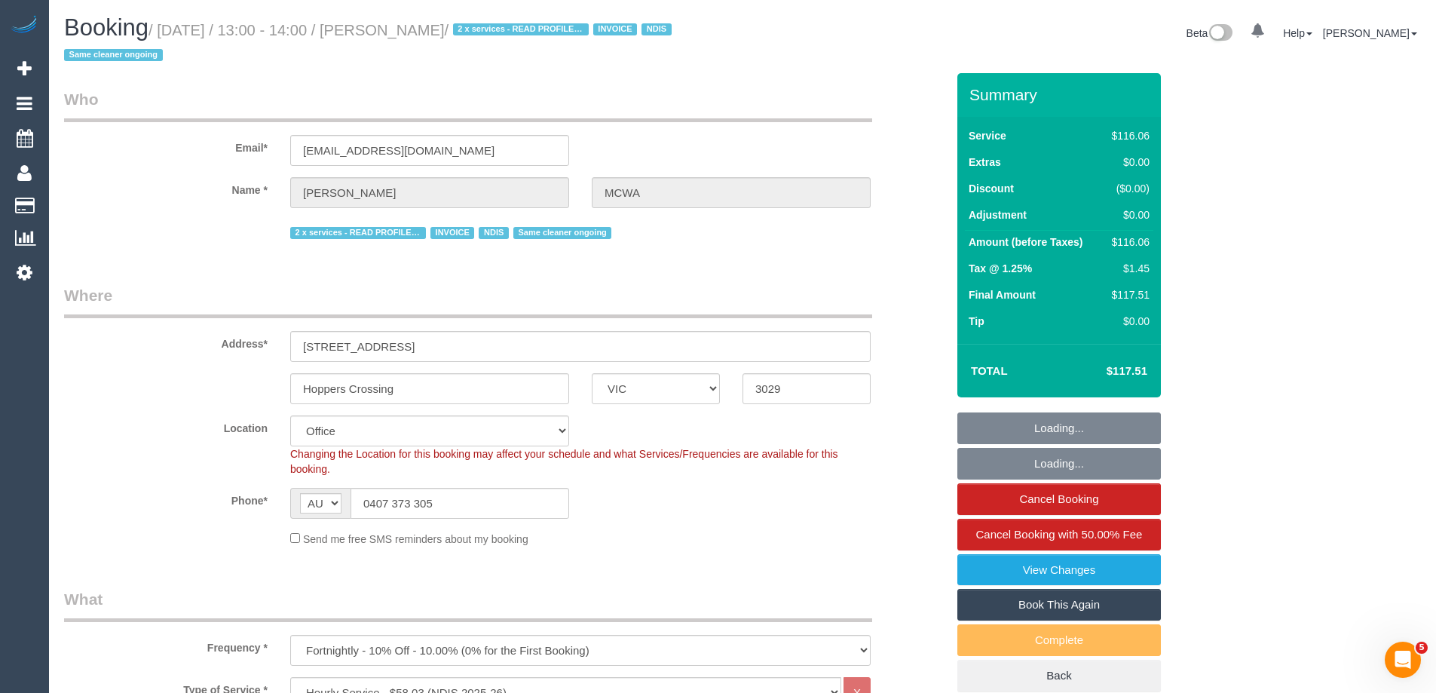
select select "number:35"
select select "number:12"
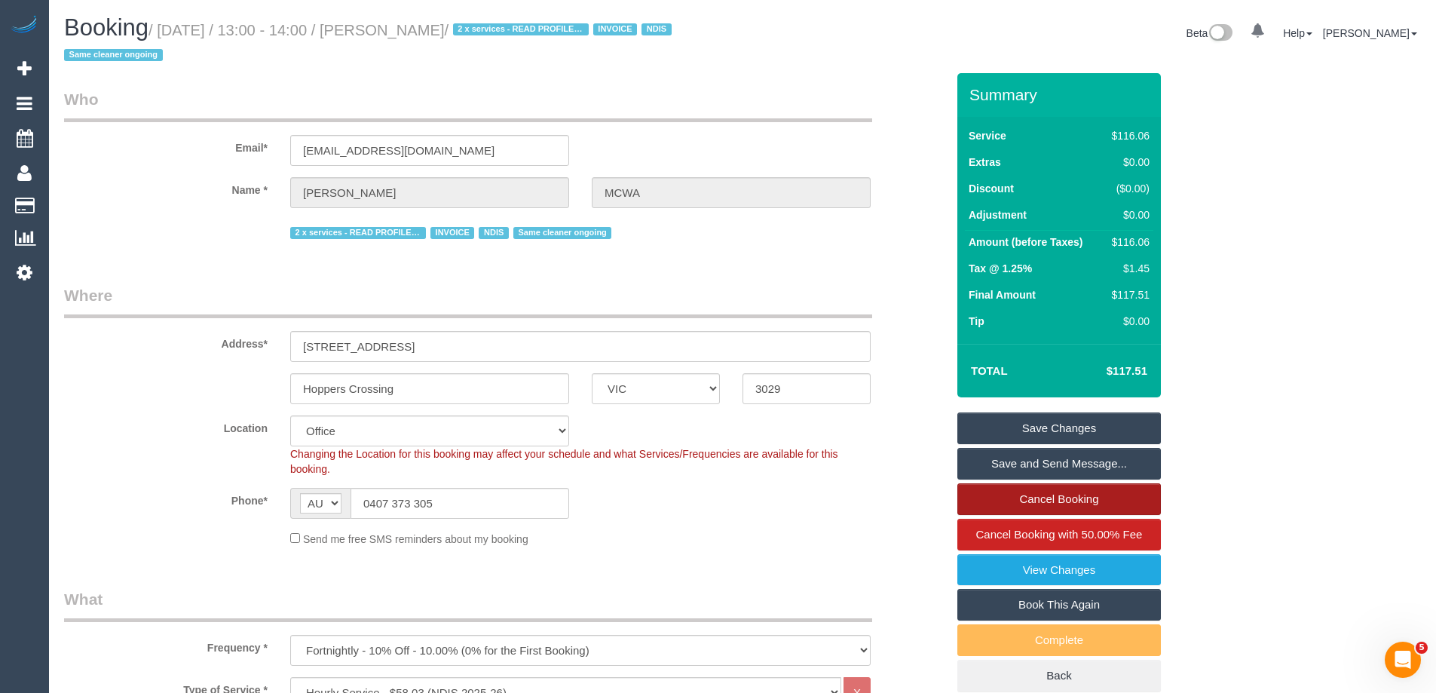
click at [1089, 499] on link "Cancel Booking" at bounding box center [1060, 499] width 204 height 32
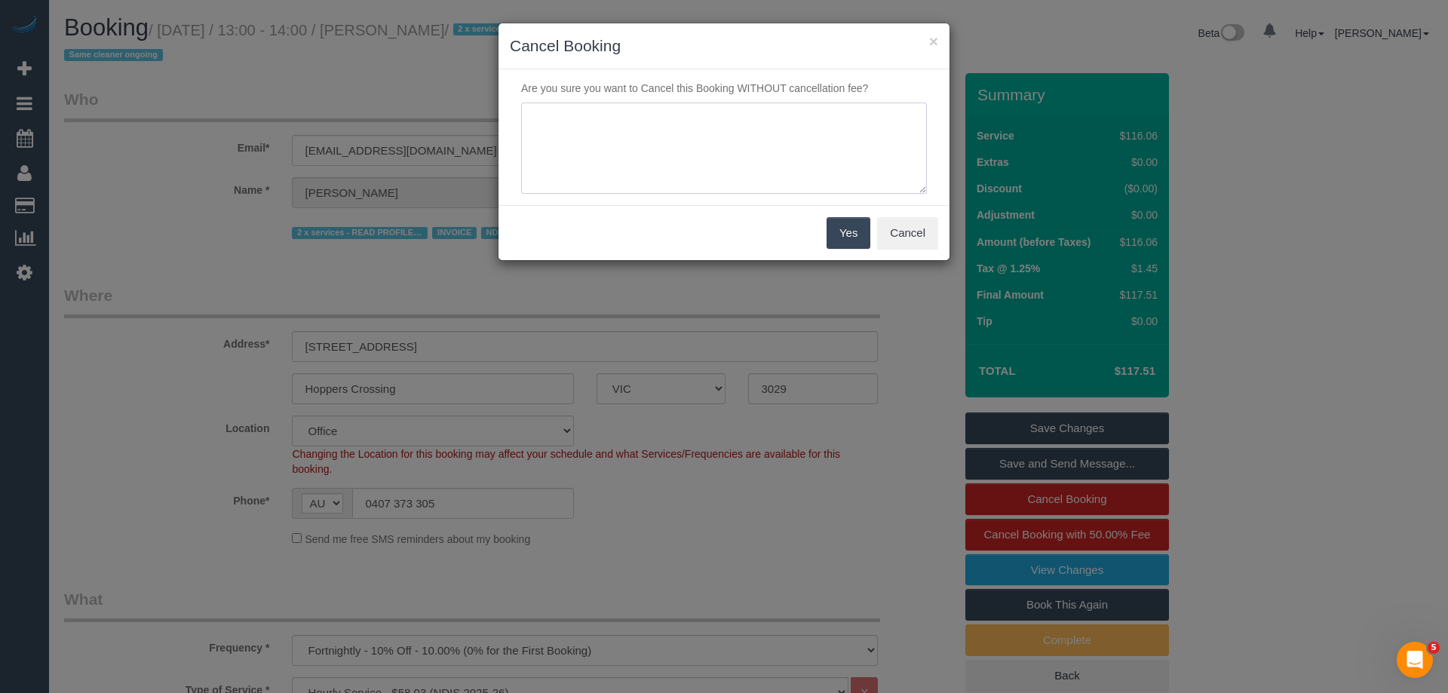
click at [692, 166] on textarea at bounding box center [724, 149] width 406 height 92
type textarea "Nicole unwell and unable to attend. Spoke to Irene. Via phone - ED"
click at [849, 234] on button "Yes" at bounding box center [848, 233] width 44 height 32
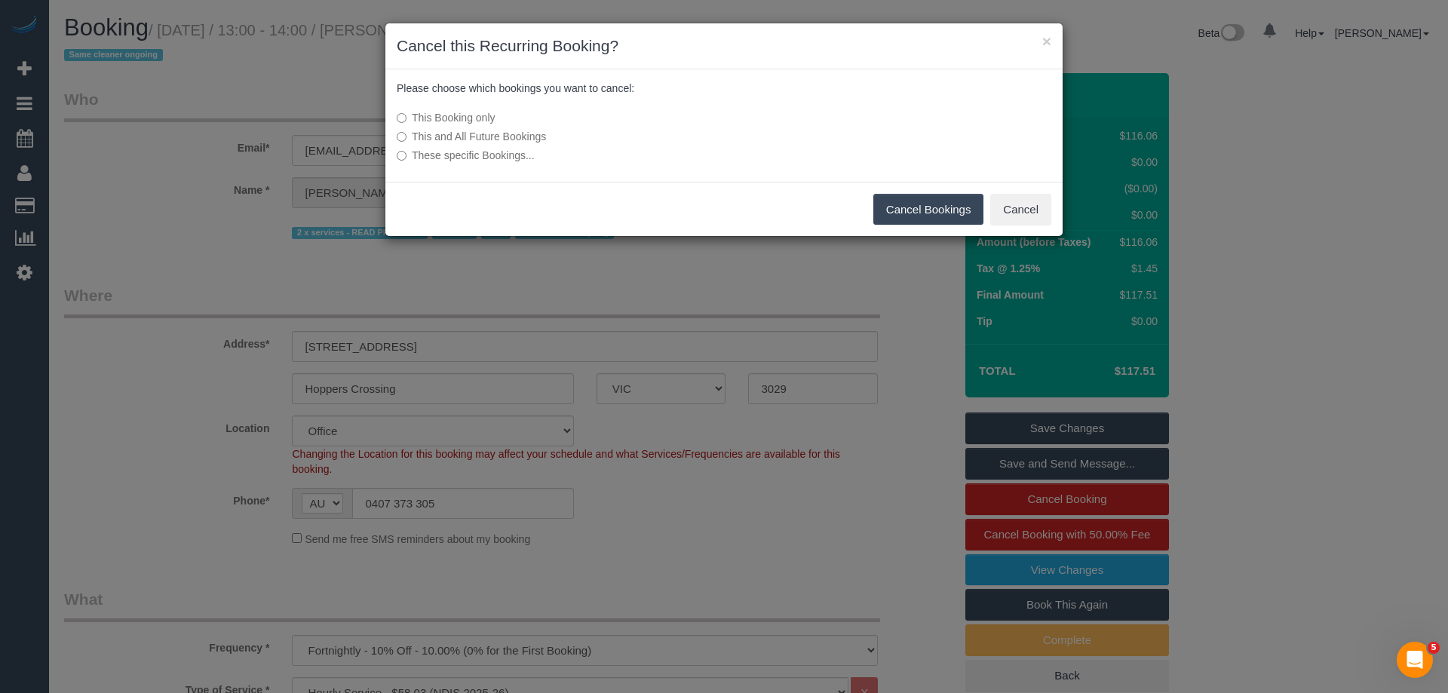
click at [942, 206] on button "Cancel Bookings" at bounding box center [928, 210] width 111 height 32
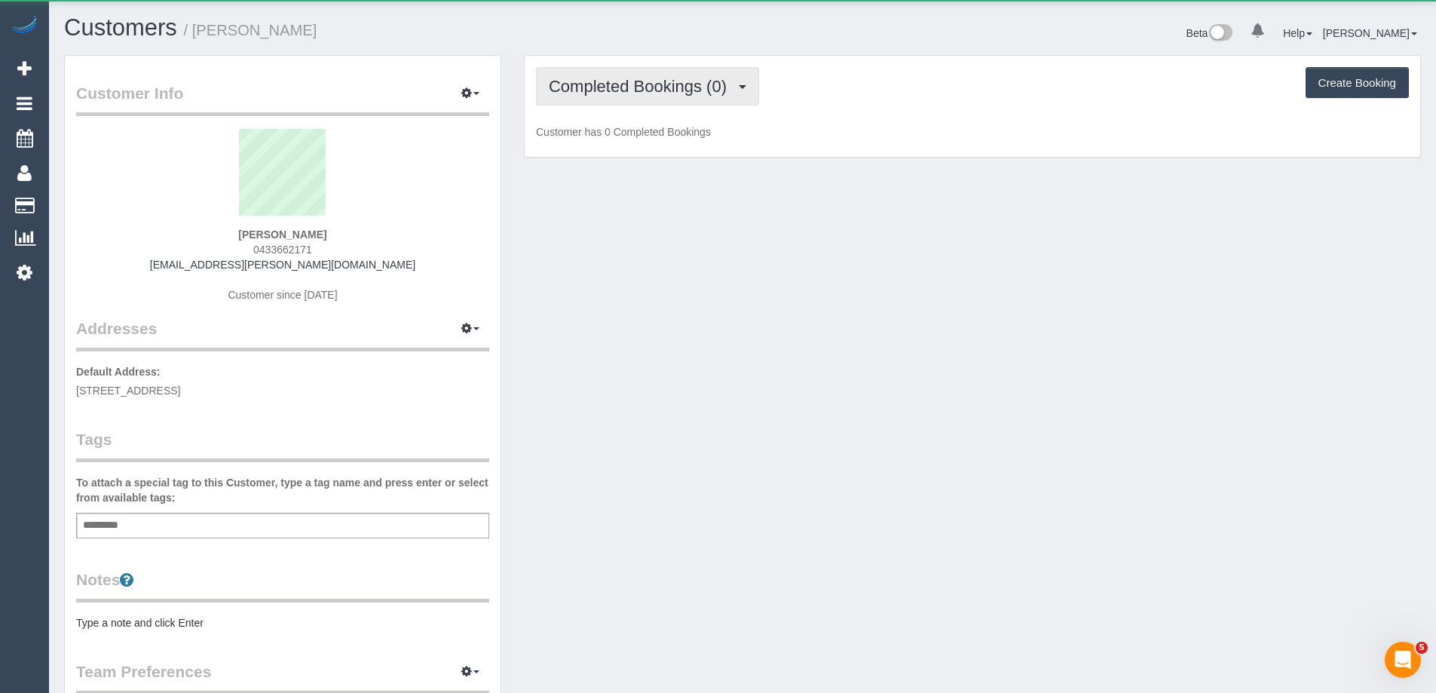
scroll to position [1103, 1436]
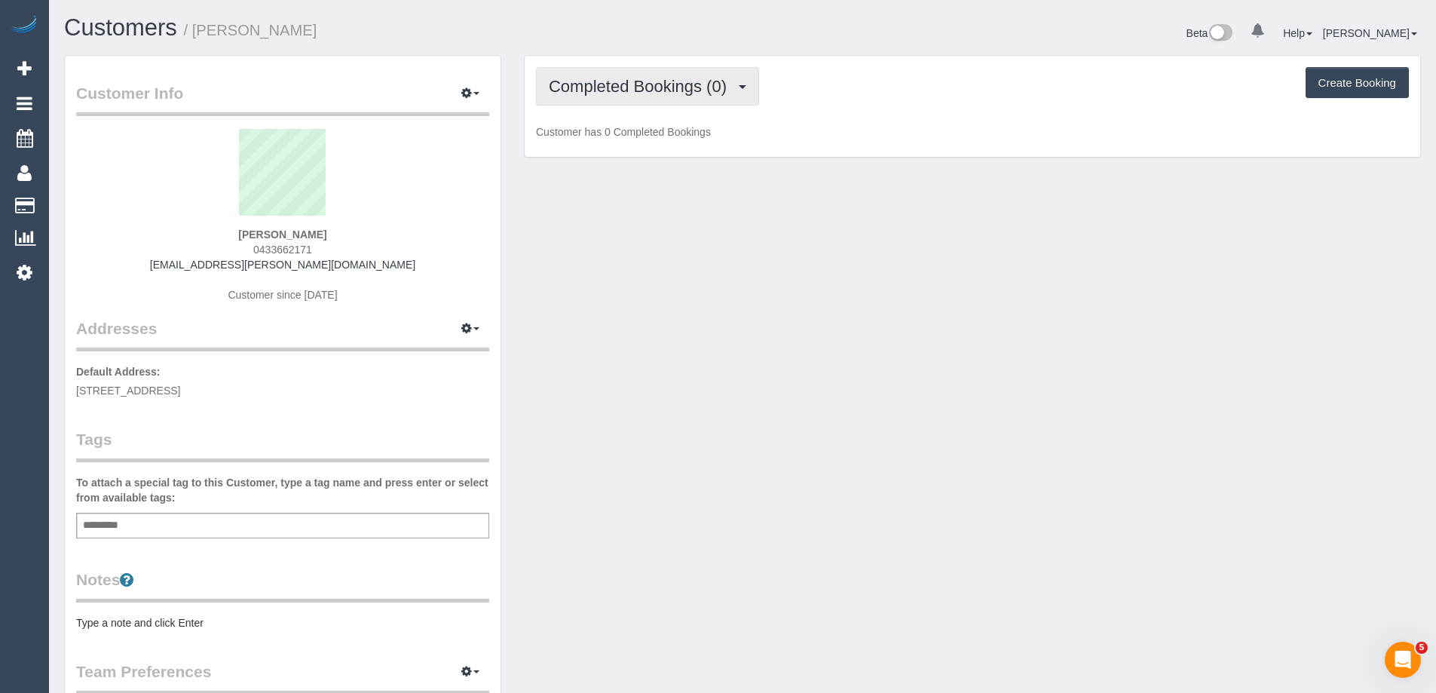
click at [633, 90] on span "Completed Bookings (0)" at bounding box center [641, 86] width 185 height 19
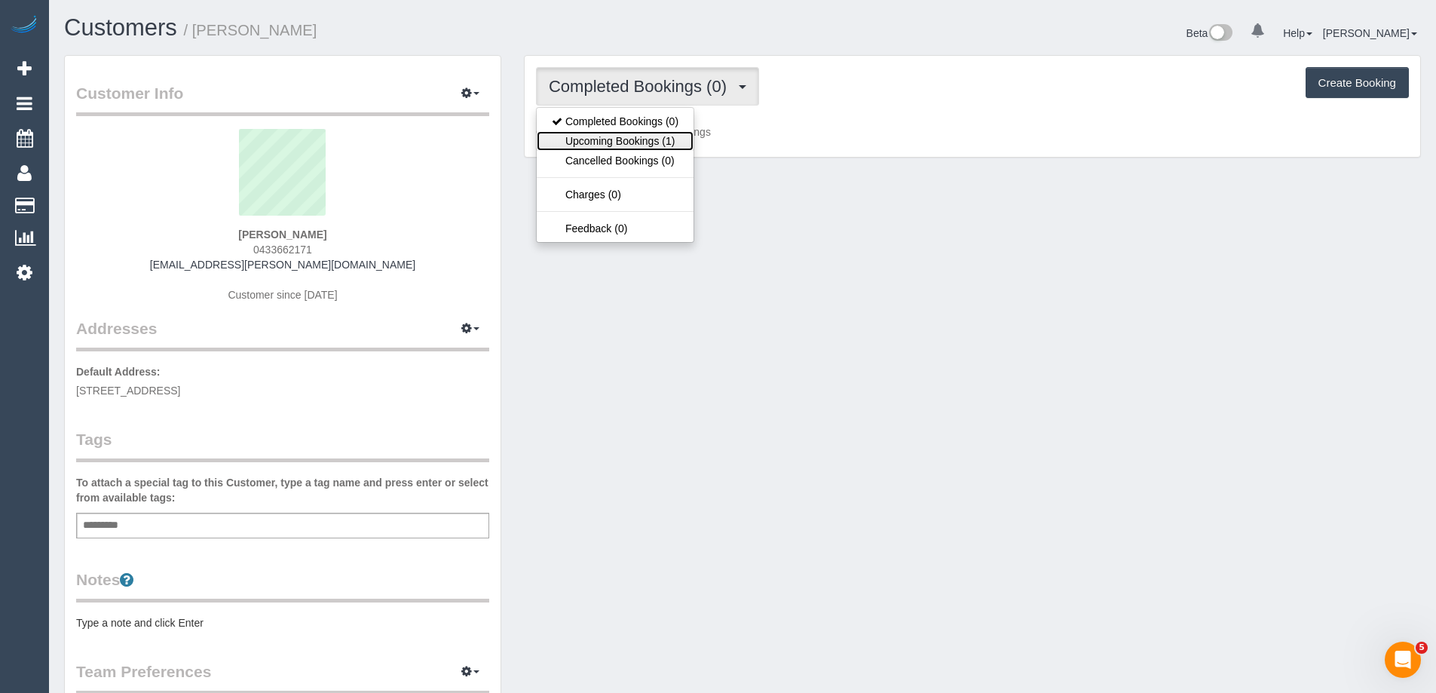
click at [634, 141] on link "Upcoming Bookings (1)" at bounding box center [615, 141] width 157 height 20
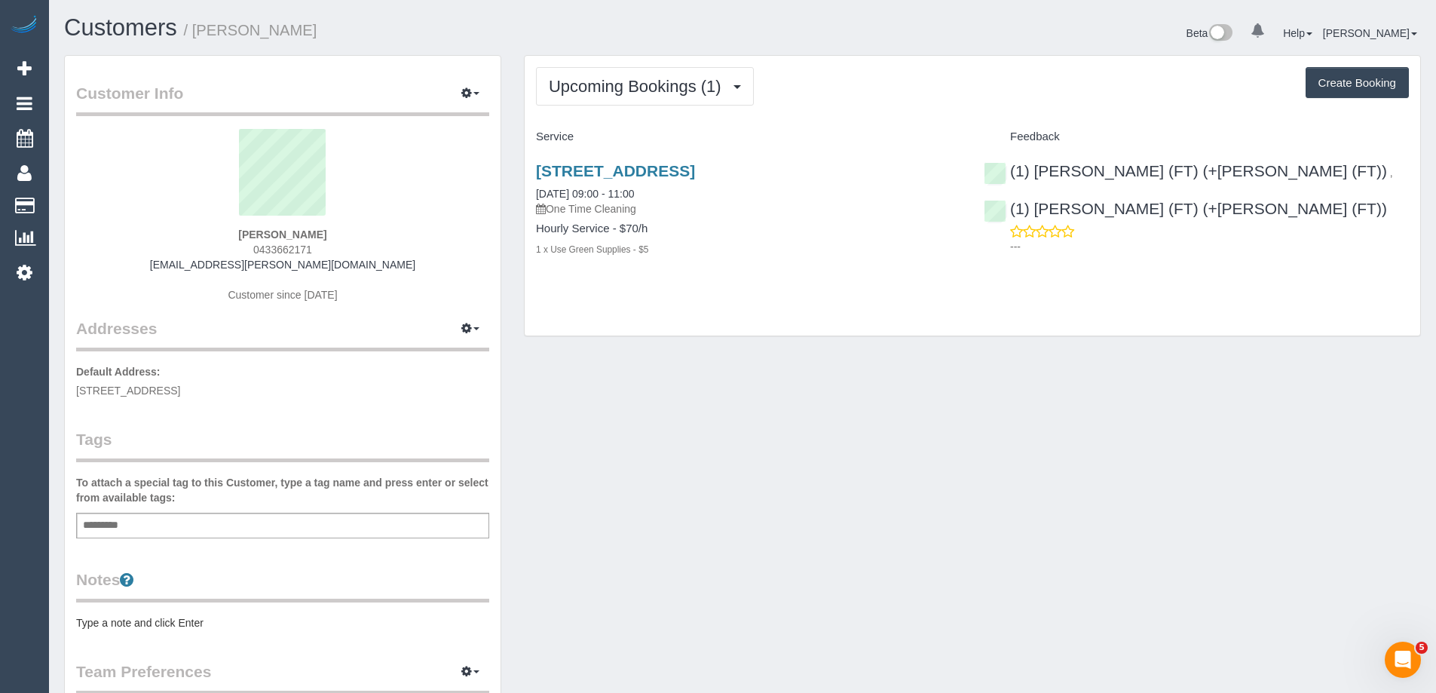
click at [277, 252] on span "0433662171" at bounding box center [282, 250] width 59 height 12
copy span "0433662171"
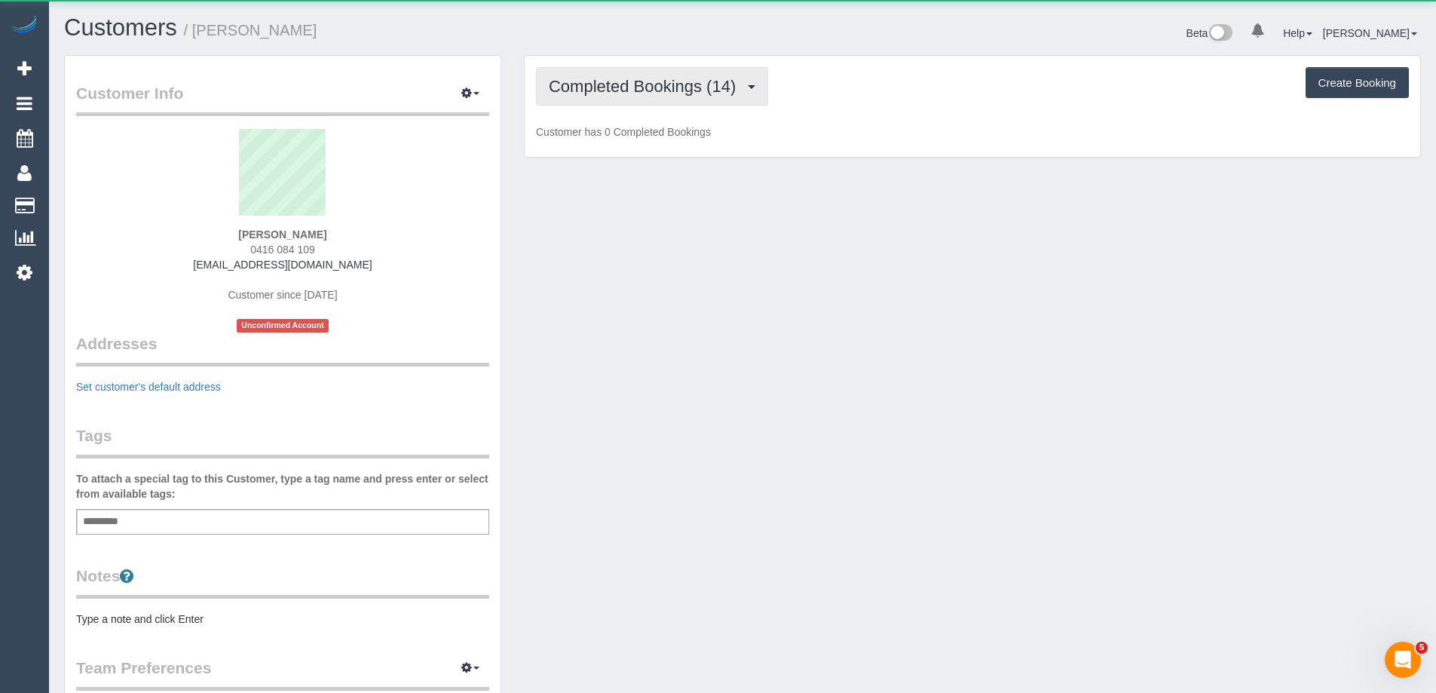
click at [587, 71] on button "Completed Bookings (14)" at bounding box center [652, 86] width 232 height 38
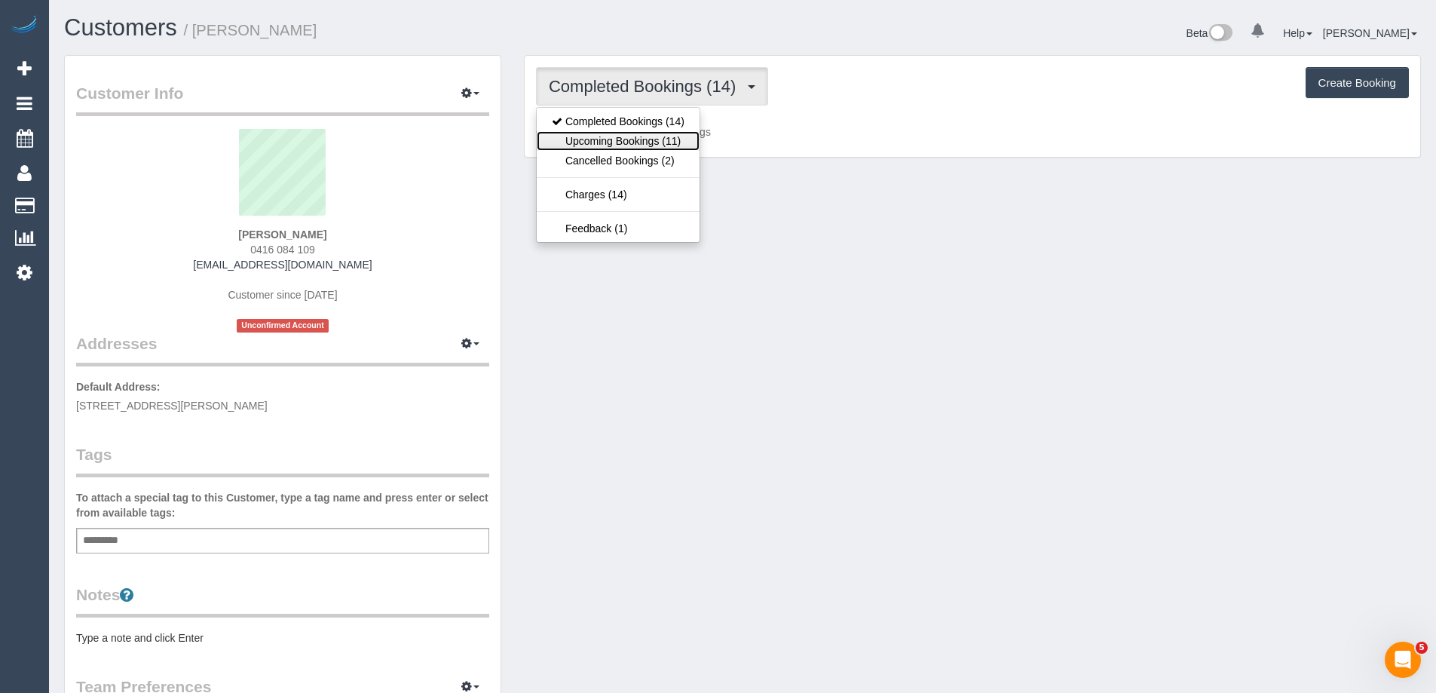
click at [602, 143] on link "Upcoming Bookings (11)" at bounding box center [618, 141] width 163 height 20
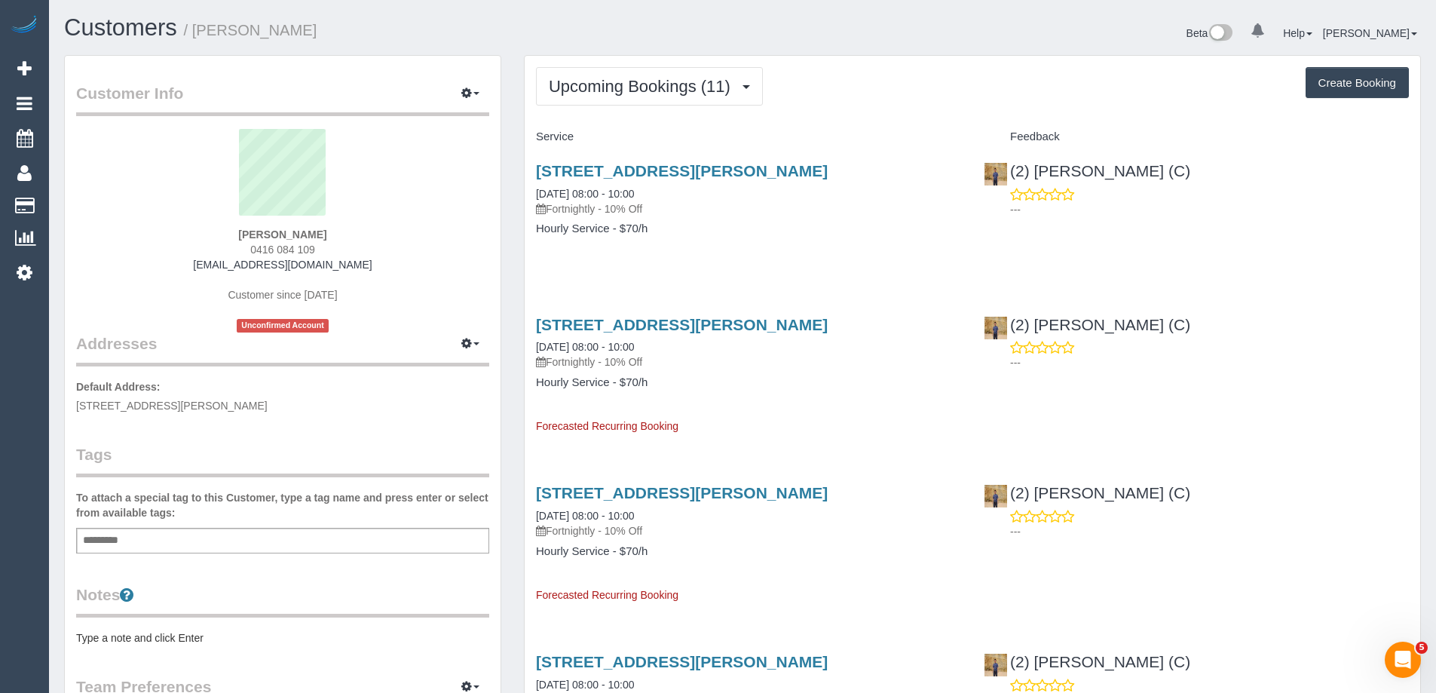
click at [826, 95] on div "Upcoming Bookings (11) Completed Bookings (14) Upcoming Bookings (11) Cancelled…" at bounding box center [972, 86] width 873 height 38
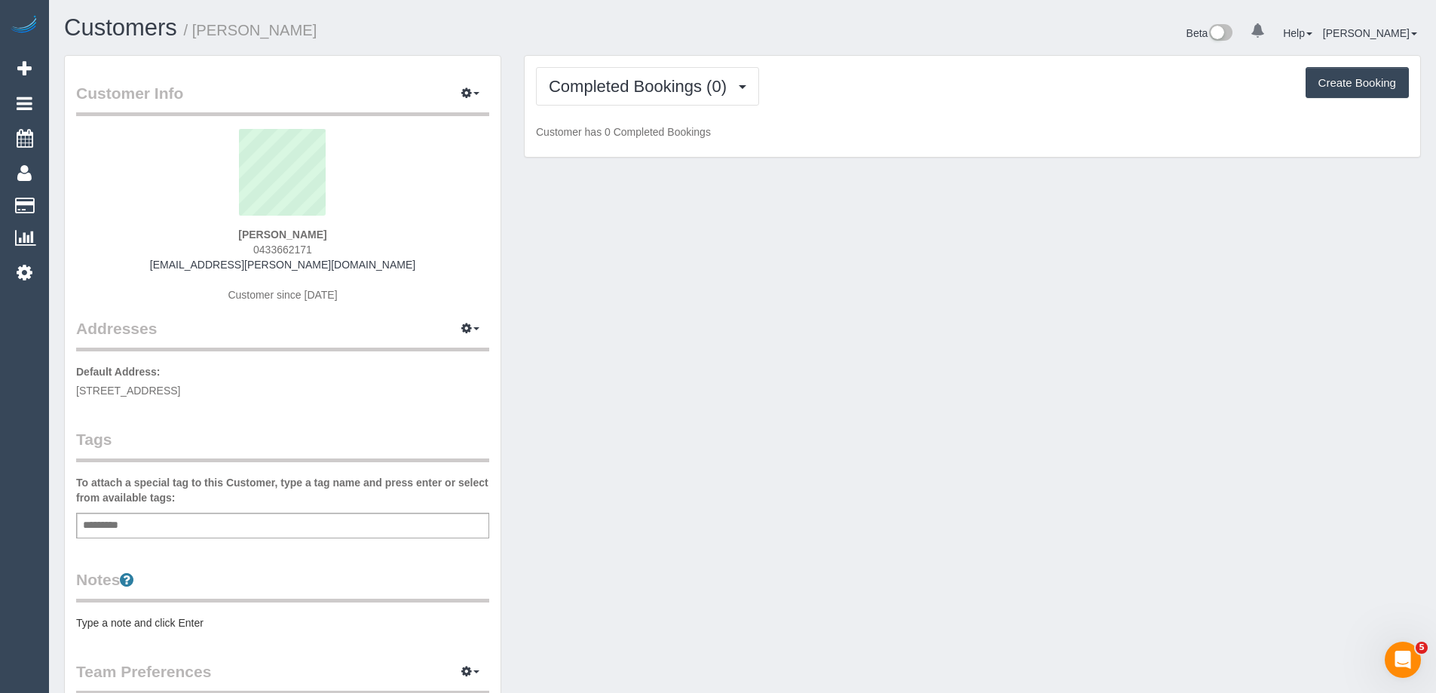
scroll to position [1103, 1436]
click at [653, 84] on span "Completed Bookings (0)" at bounding box center [641, 86] width 185 height 19
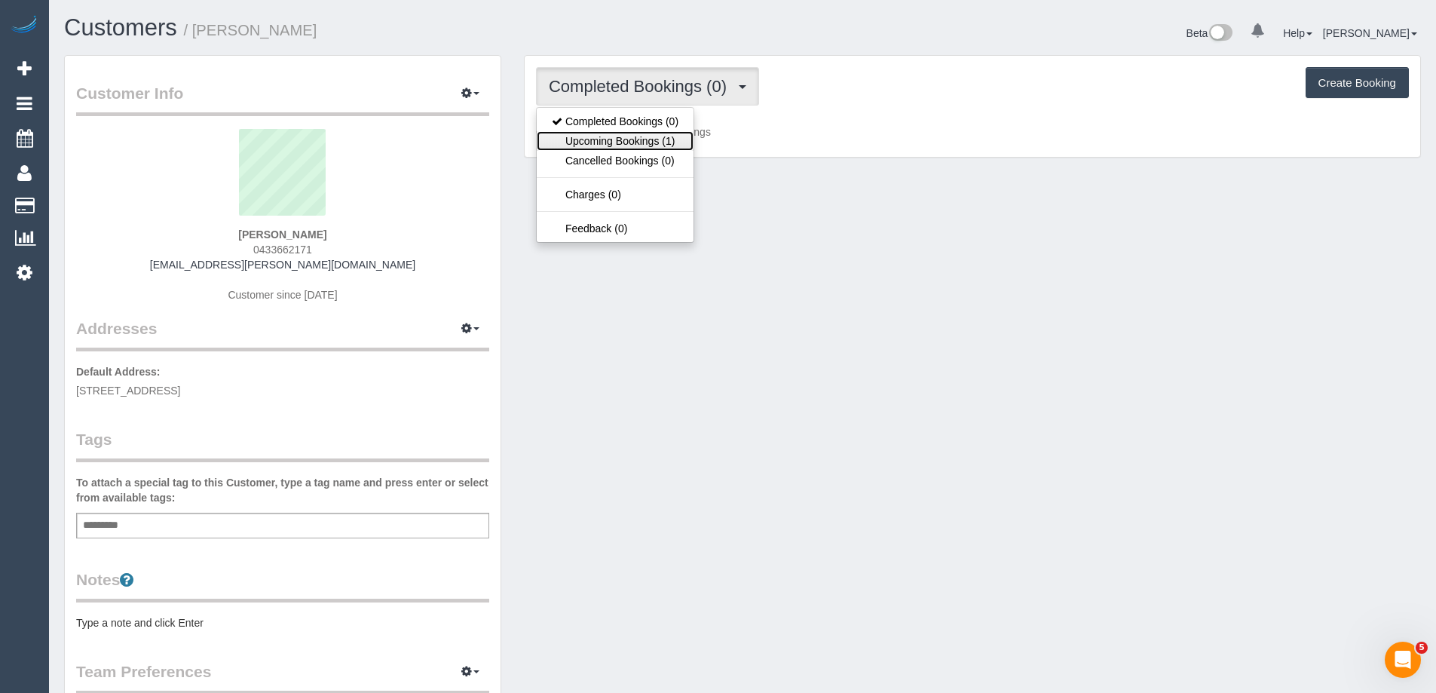
click at [647, 137] on link "Upcoming Bookings (1)" at bounding box center [615, 141] width 157 height 20
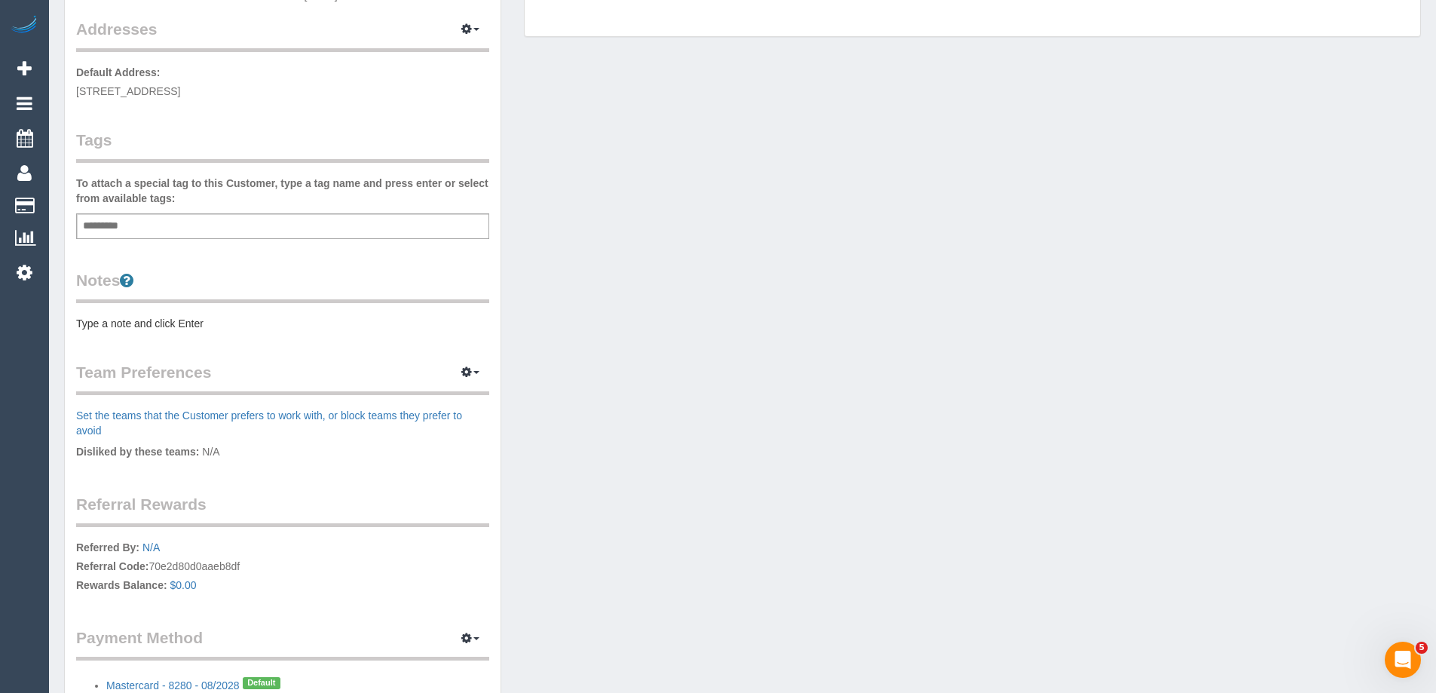
scroll to position [302, 0]
click at [166, 328] on pre "Type a note and click Enter" at bounding box center [282, 321] width 413 height 15
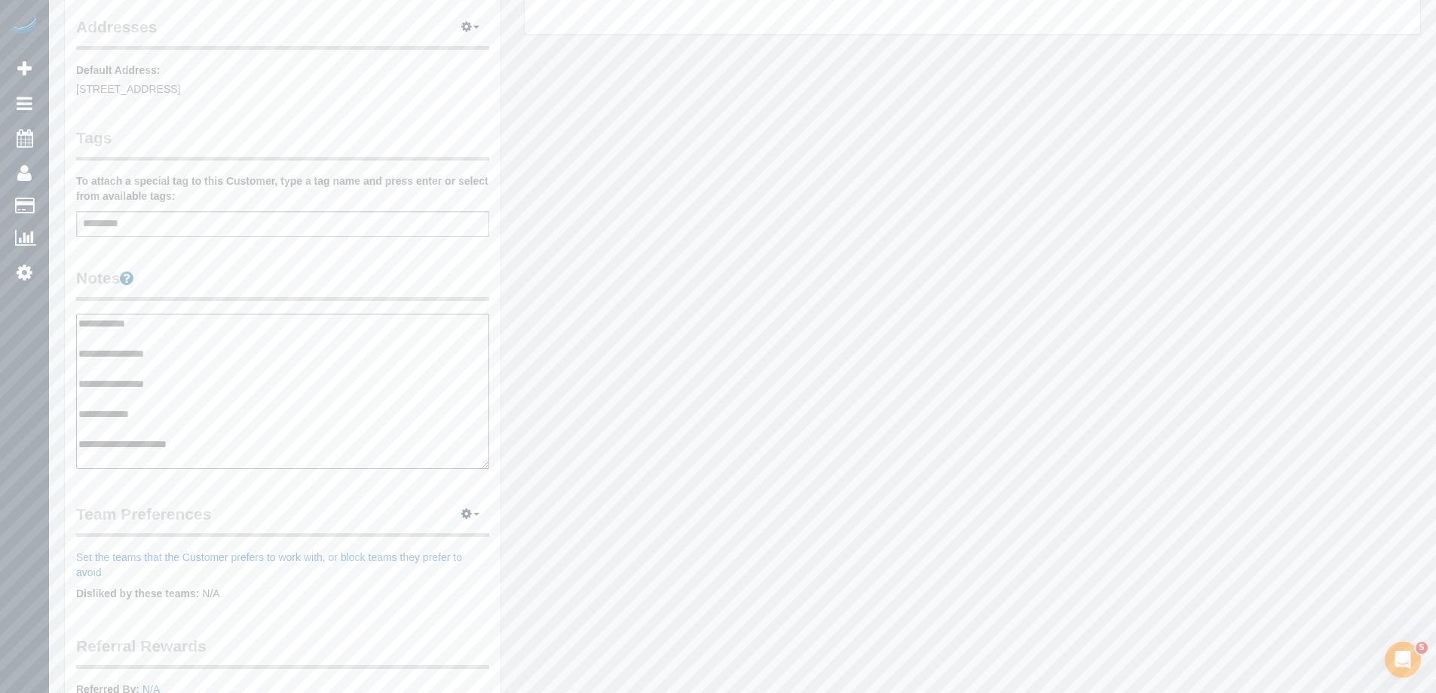
type textarea "**********"
click at [282, 256] on div "Customer Info Edit Contact Info Send Message Email Preferences Special Sales Ta…" at bounding box center [283, 315] width 436 height 1123
click at [184, 317] on pre "** ACCESS ** ** PREFERENCES ** ** DO NOT SEND ** ** GENERAL ** ** BILLING/INVOI…" at bounding box center [282, 382] width 413 height 136
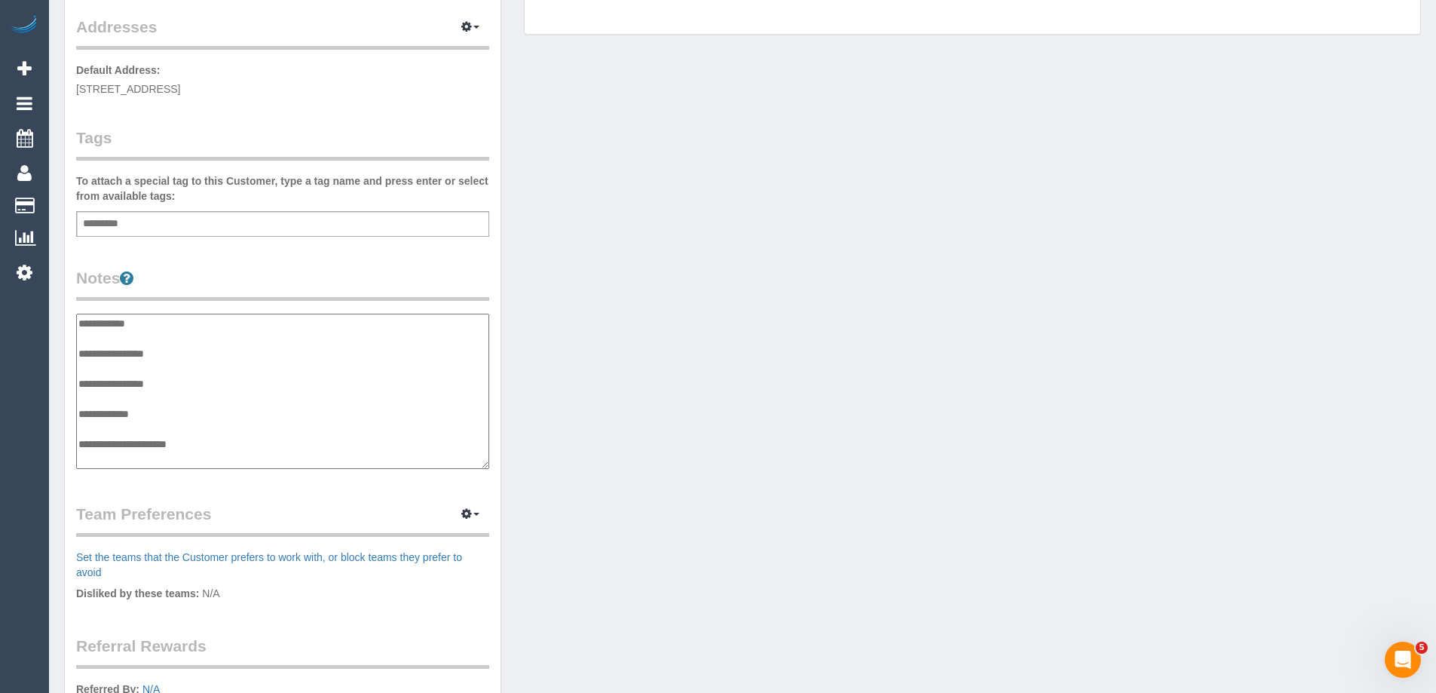
click at [102, 338] on textarea "**********" at bounding box center [282, 391] width 413 height 155
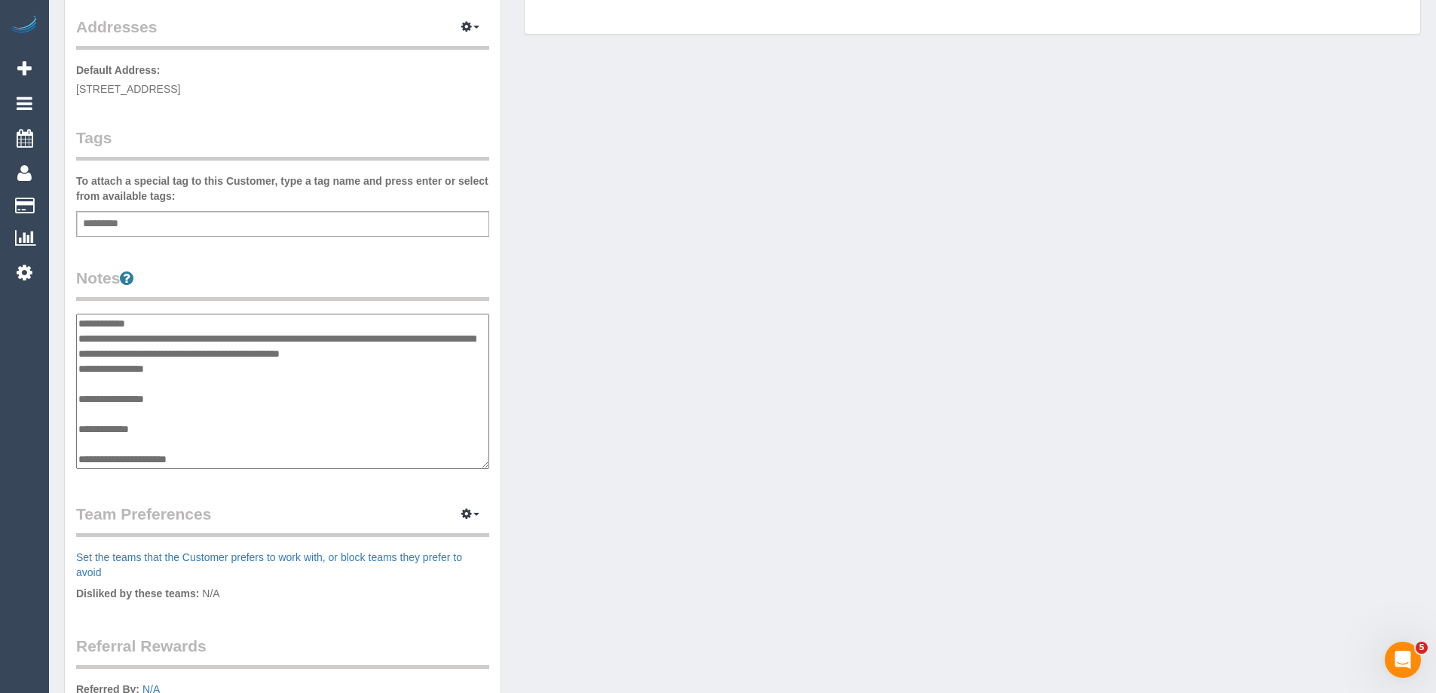
drag, startPoint x: 126, startPoint y: 333, endPoint x: 242, endPoint y: 337, distance: 116.2
click at [242, 337] on textarea "**********" at bounding box center [282, 391] width 413 height 155
click at [317, 351] on textarea "**********" at bounding box center [282, 391] width 413 height 155
click at [246, 346] on textarea "**********" at bounding box center [282, 391] width 413 height 155
click at [257, 353] on textarea "**********" at bounding box center [282, 391] width 413 height 155
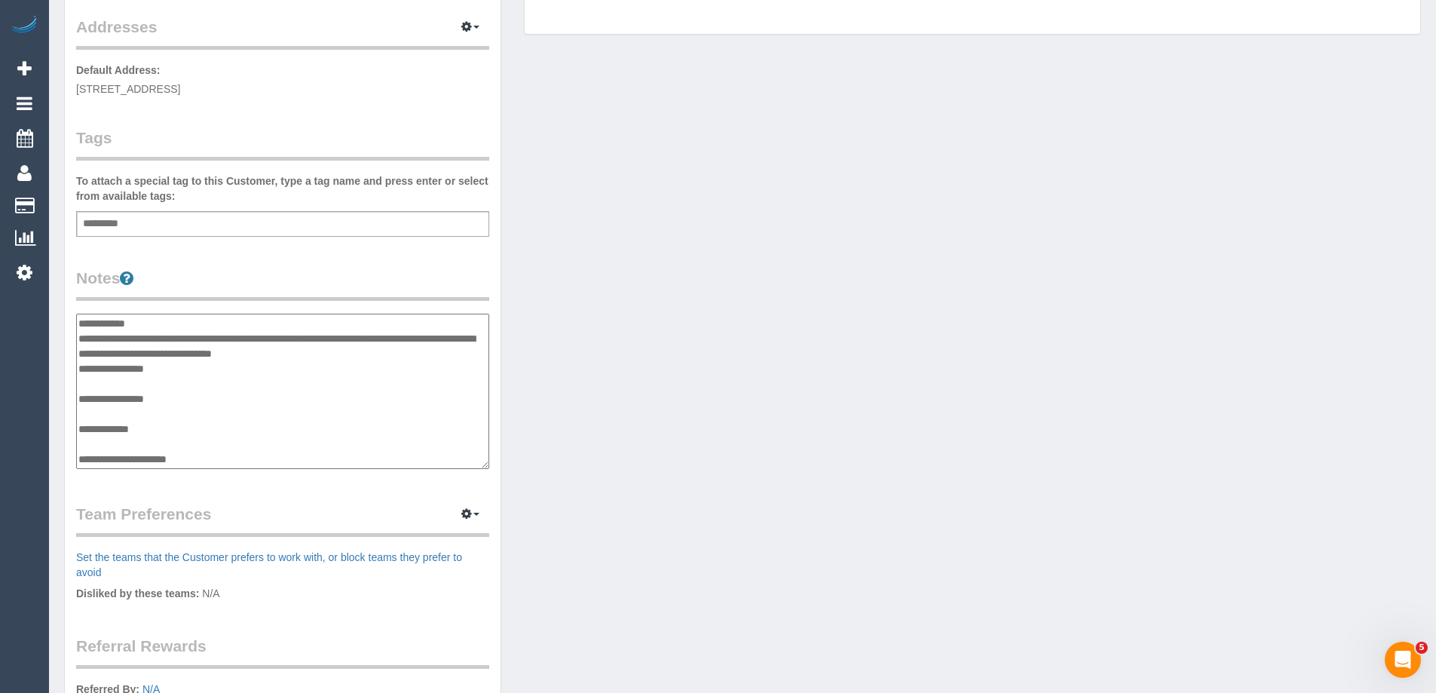
click at [345, 351] on textarea "**********" at bounding box center [282, 391] width 413 height 155
type textarea "**********"
click at [356, 267] on legend "Notes" at bounding box center [282, 284] width 413 height 34
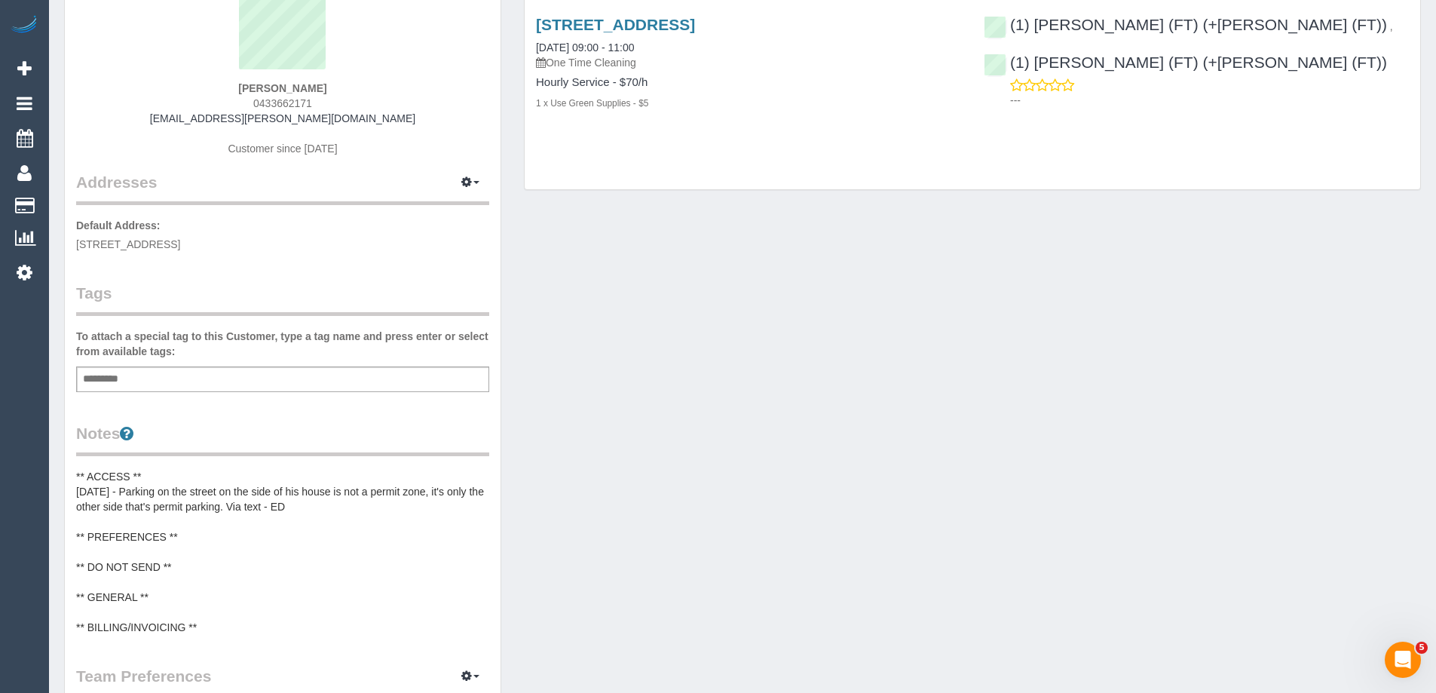
scroll to position [0, 0]
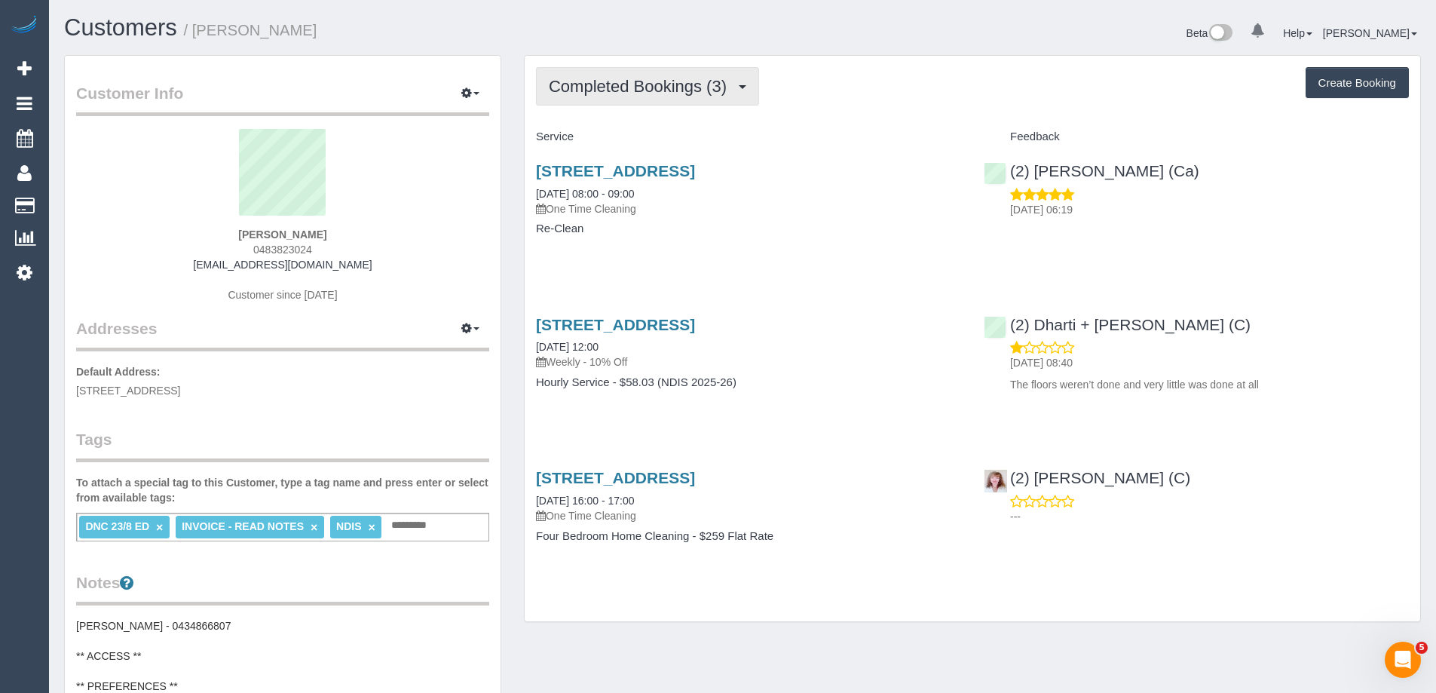
click at [656, 97] on button "Completed Bookings (3)" at bounding box center [647, 86] width 223 height 38
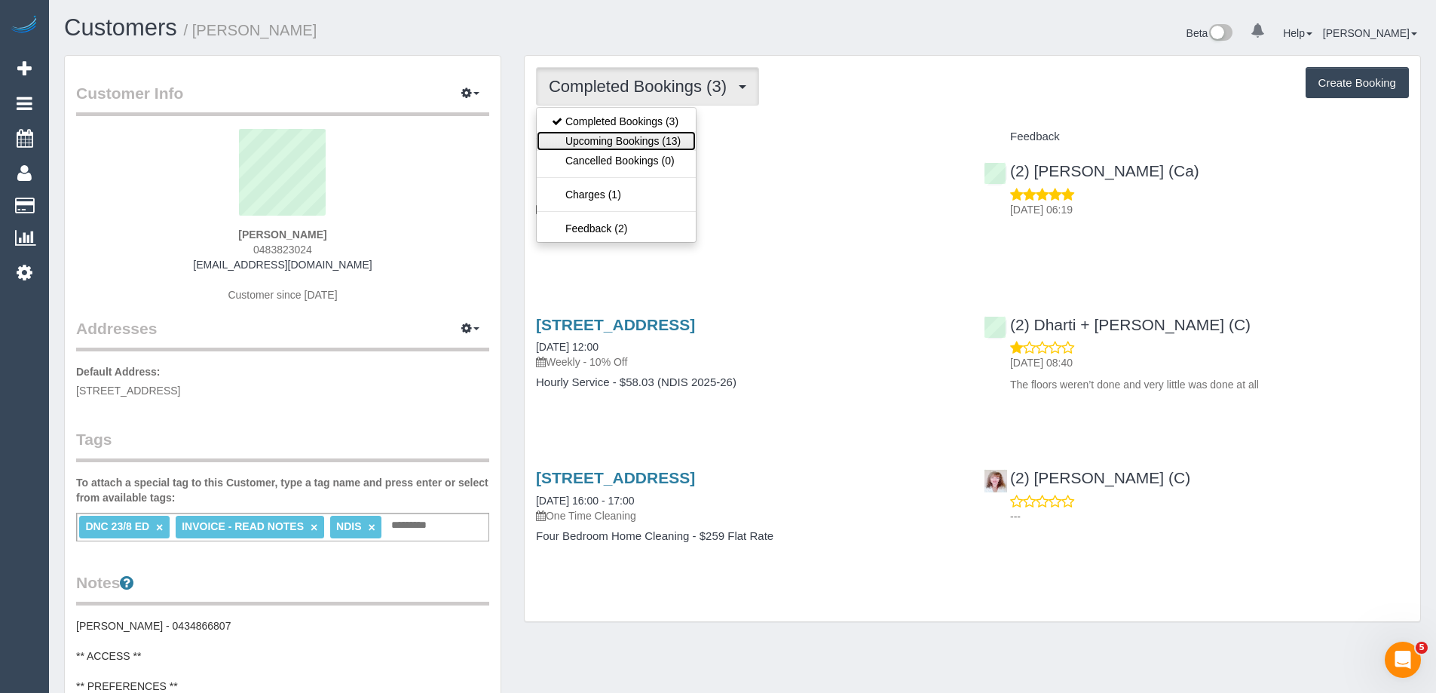
click at [647, 145] on link "Upcoming Bookings (13)" at bounding box center [616, 141] width 159 height 20
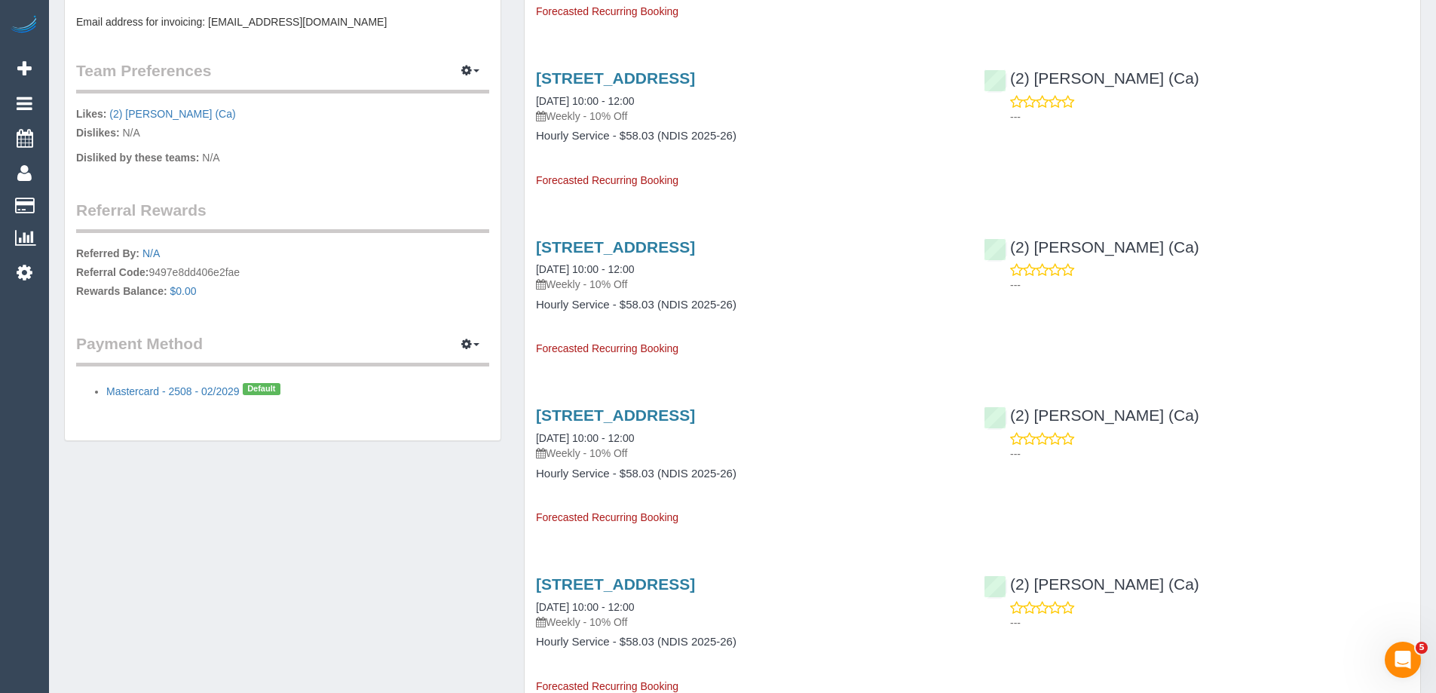
scroll to position [1131, 0]
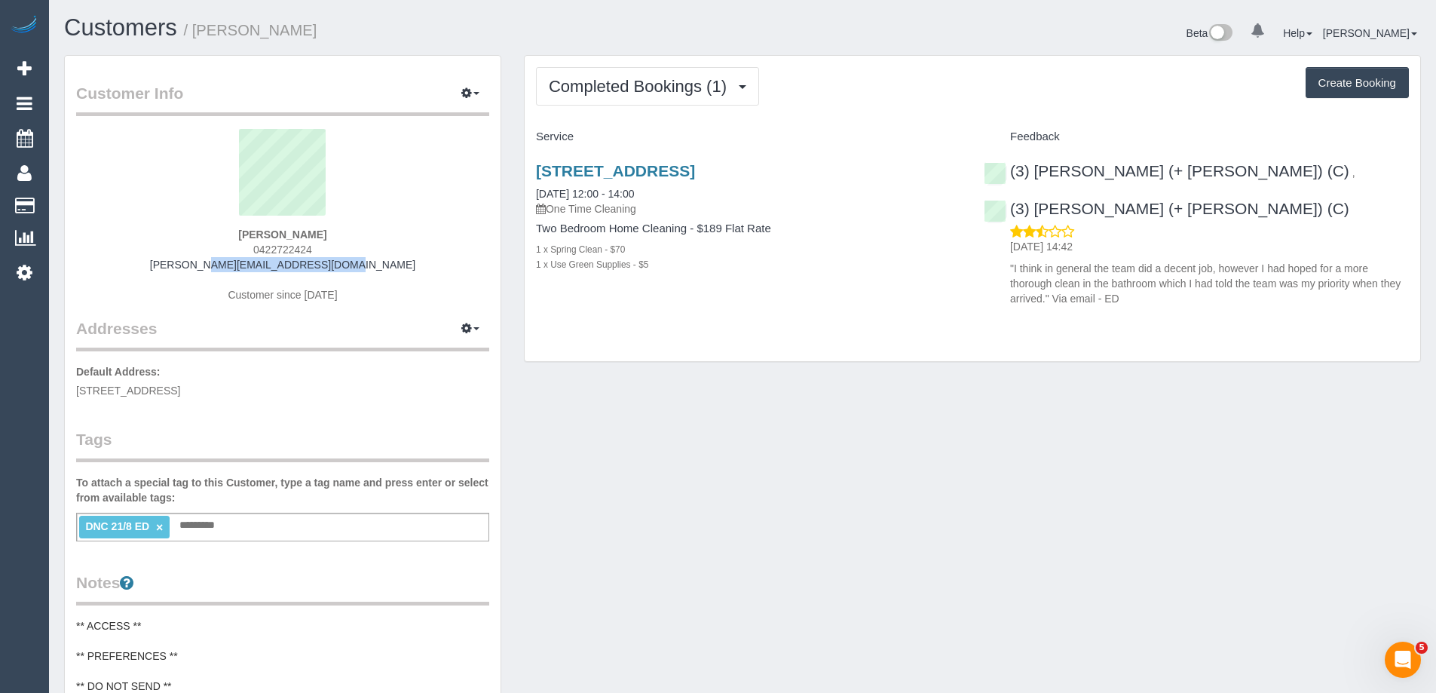
drag, startPoint x: 363, startPoint y: 263, endPoint x: 165, endPoint y: 262, distance: 197.6
click at [165, 262] on div "[PERSON_NAME] 0422722424 [PERSON_NAME][EMAIL_ADDRESS][DOMAIN_NAME] Customer sin…" at bounding box center [282, 223] width 413 height 188
copy link "[PERSON_NAME][EMAIL_ADDRESS][DOMAIN_NAME]"
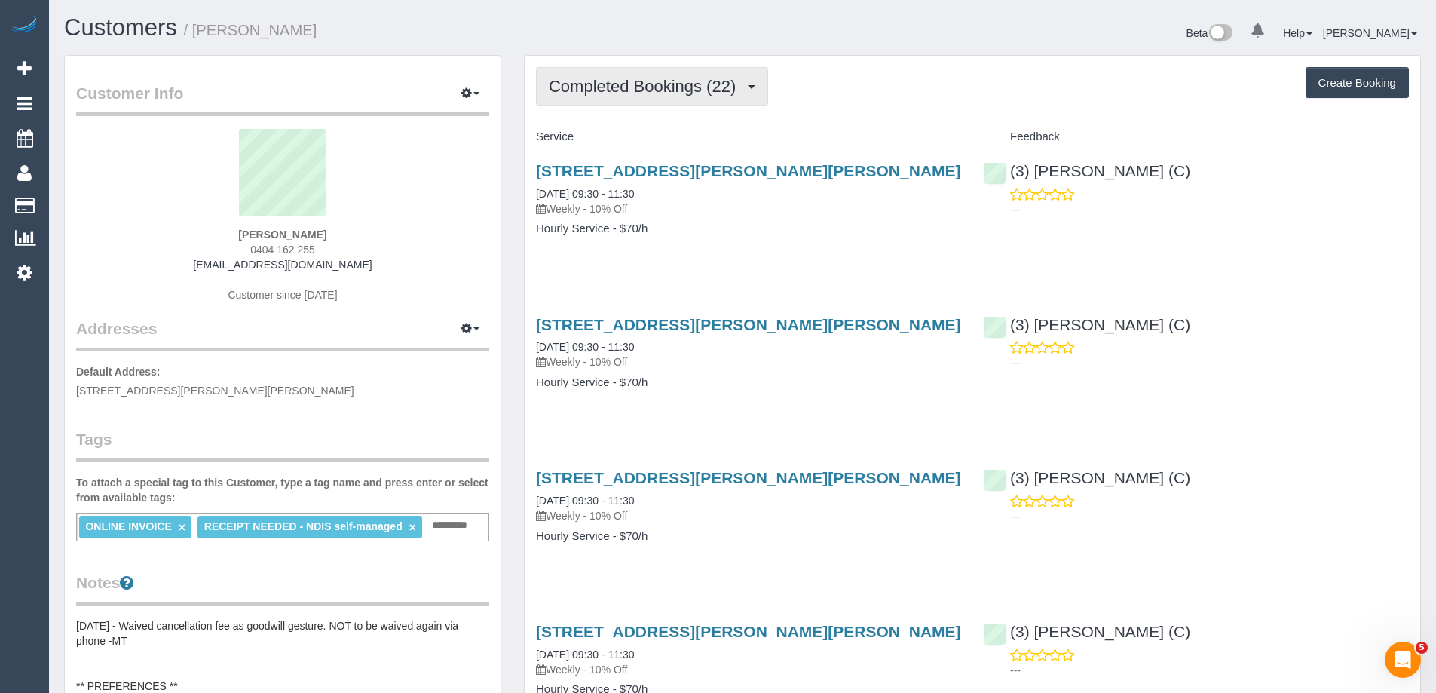
click at [672, 84] on span "Completed Bookings (22)" at bounding box center [646, 86] width 195 height 19
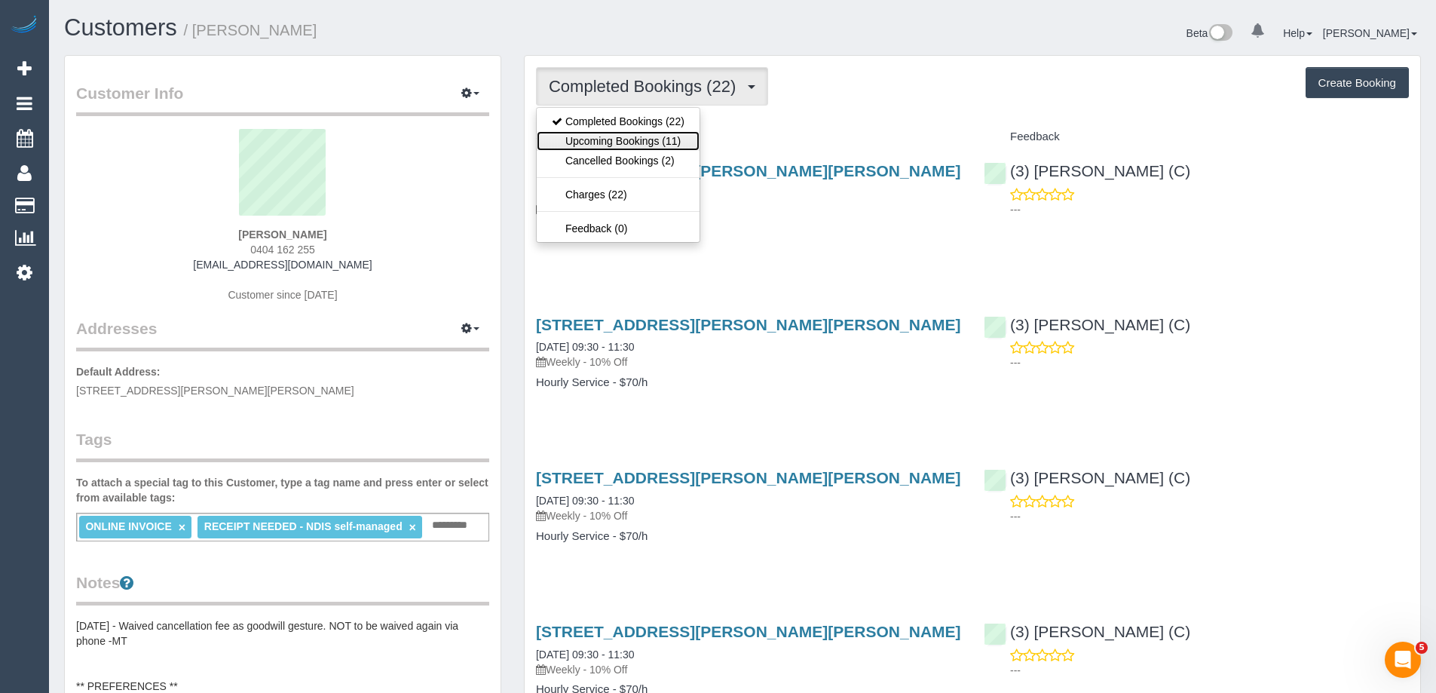
click at [660, 139] on link "Upcoming Bookings (11)" at bounding box center [618, 141] width 163 height 20
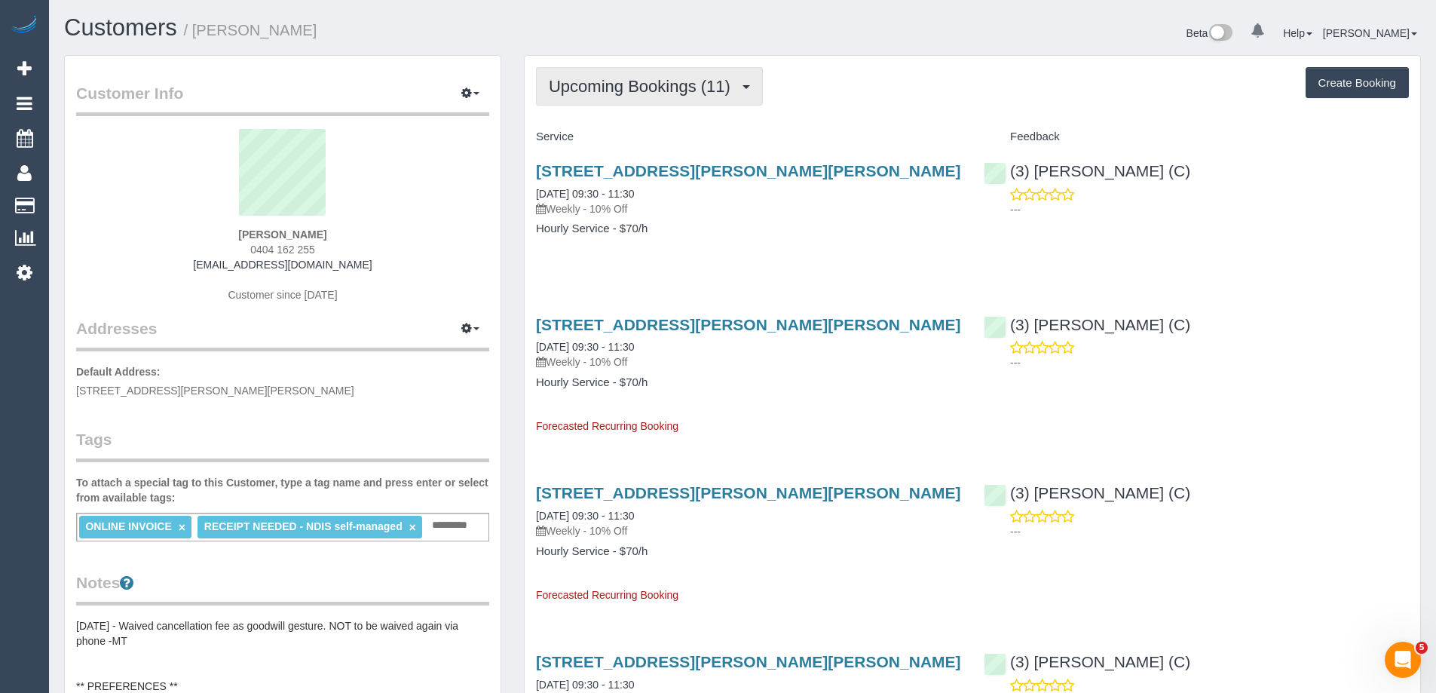
click at [673, 90] on span "Upcoming Bookings (11)" at bounding box center [643, 86] width 189 height 19
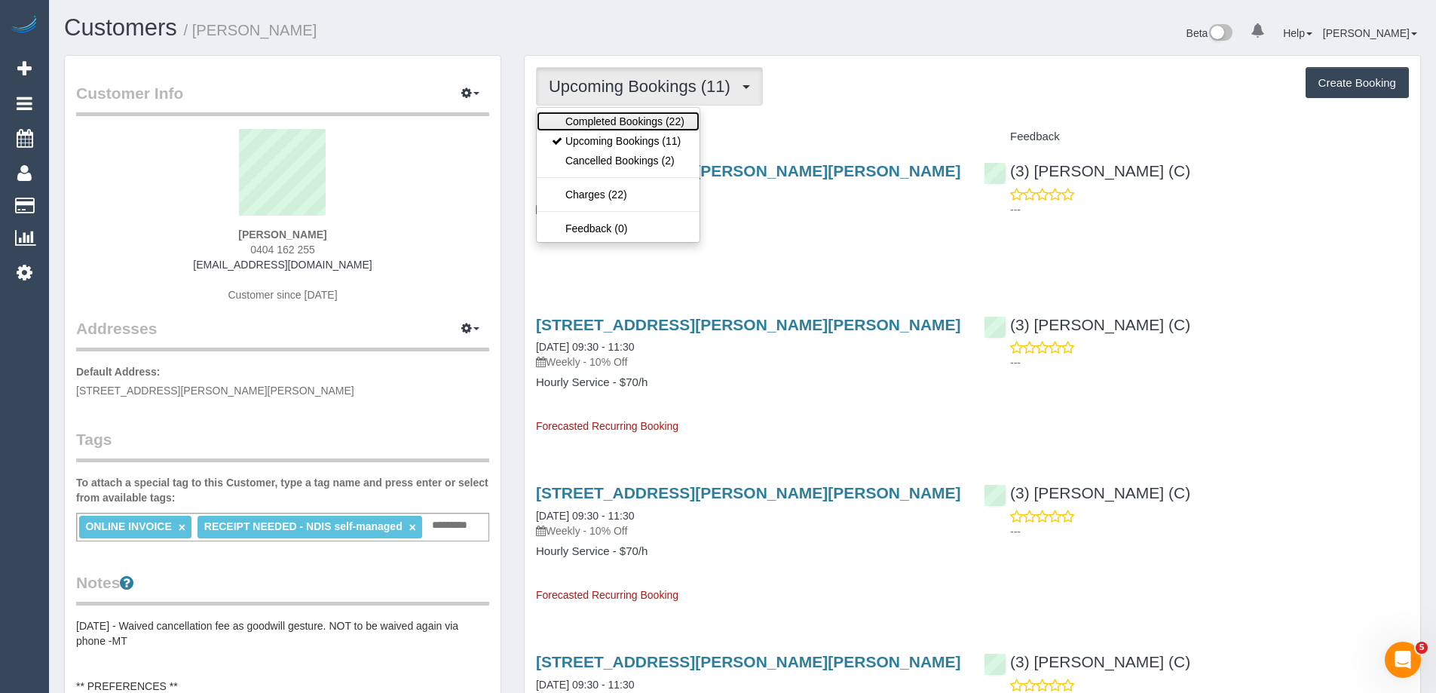
click at [665, 118] on link "Completed Bookings (22)" at bounding box center [618, 122] width 163 height 20
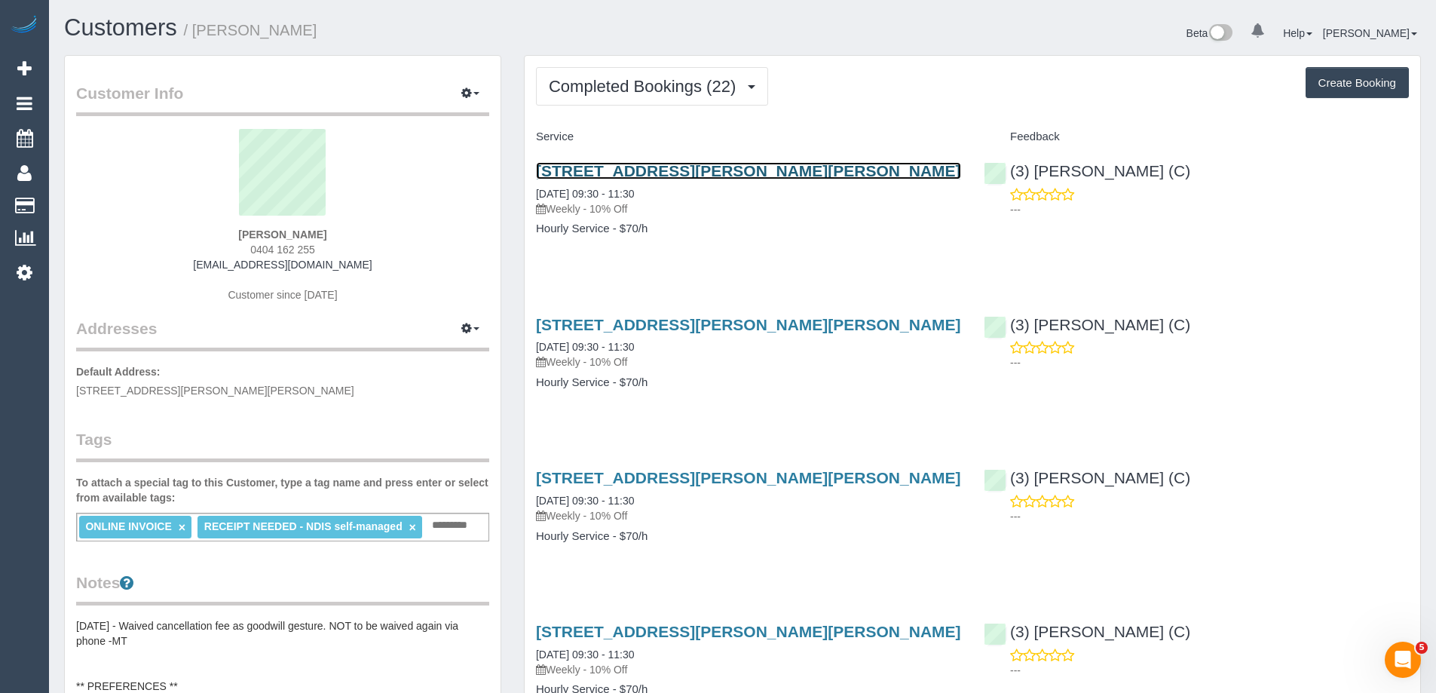
click at [713, 171] on link "[STREET_ADDRESS][PERSON_NAME][PERSON_NAME]" at bounding box center [748, 170] width 425 height 17
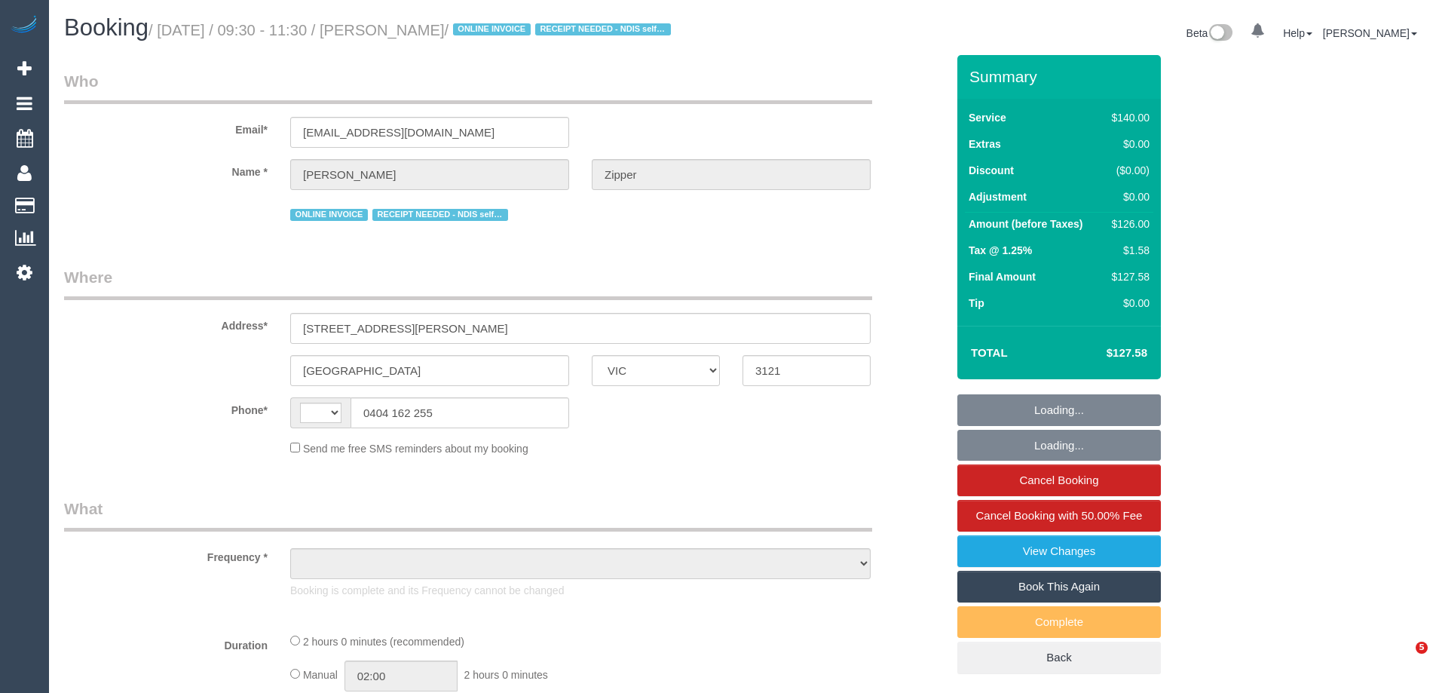
select select "VIC"
select select "string:stripe-pm_1QjXpd2GScqysDRVtfQZkUN0"
select select "number:28"
select select "number:14"
select select "number:19"
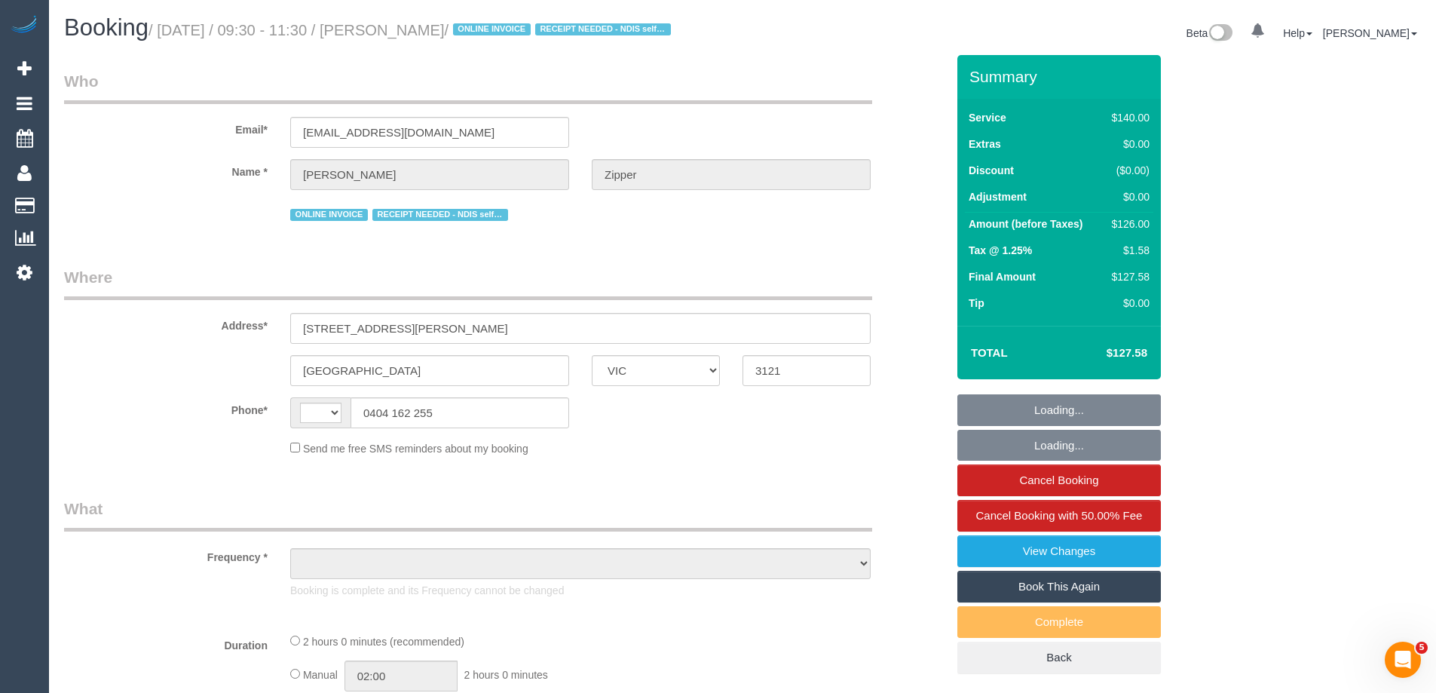
select select "number:36"
select select "number:33"
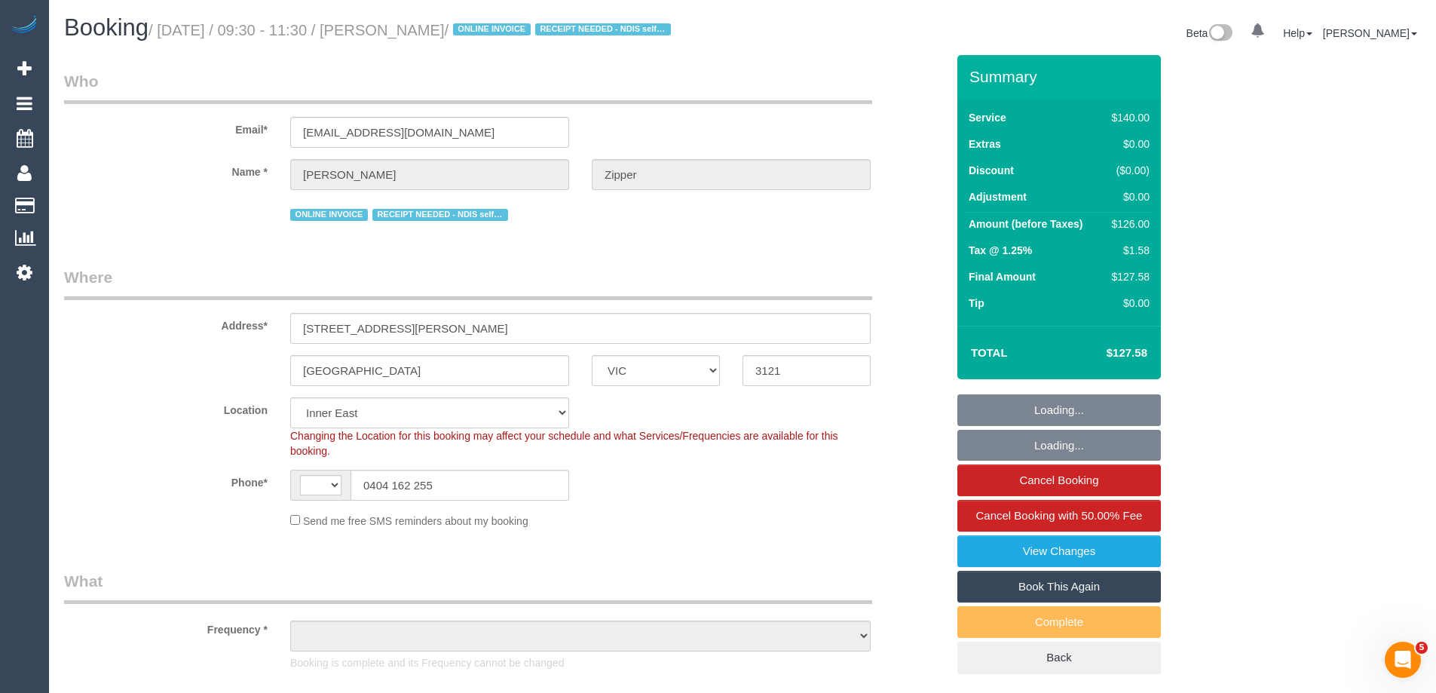
select select "string:AU"
select select "object:1484"
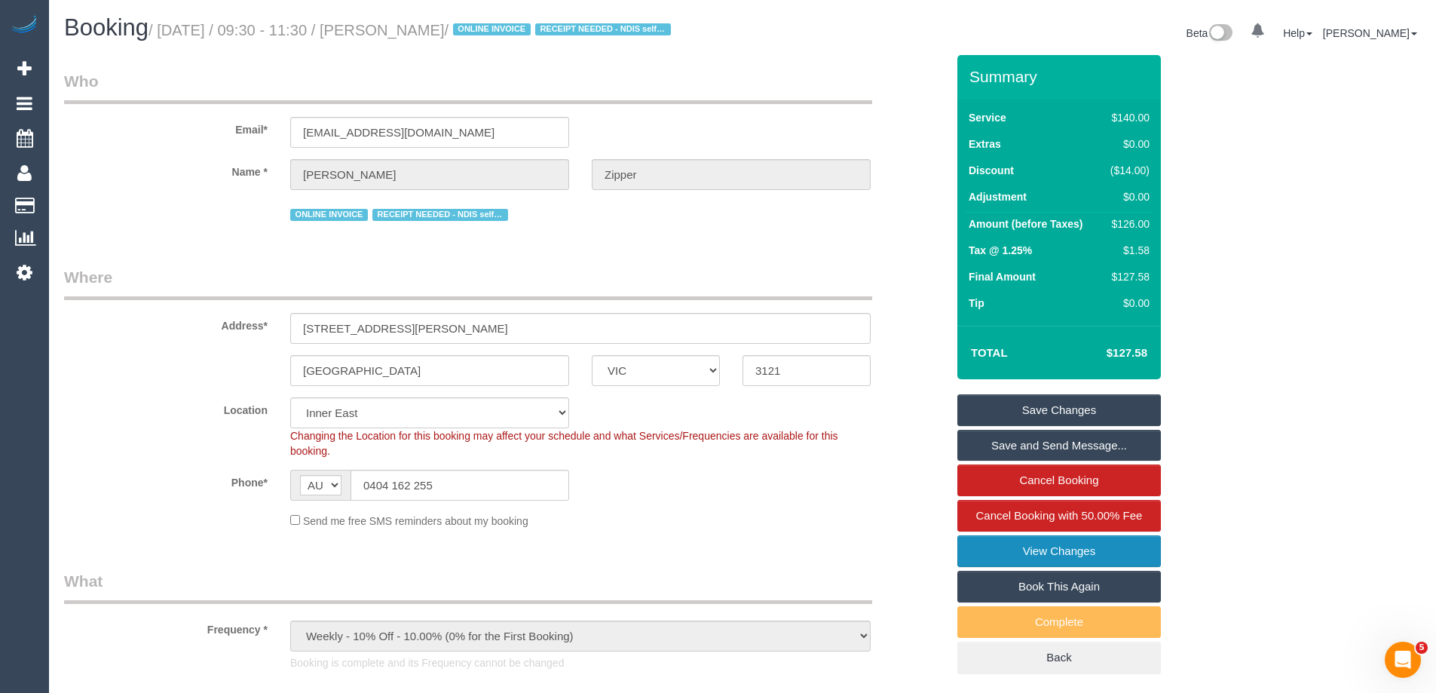
click at [1069, 544] on link "View Changes" at bounding box center [1060, 551] width 204 height 32
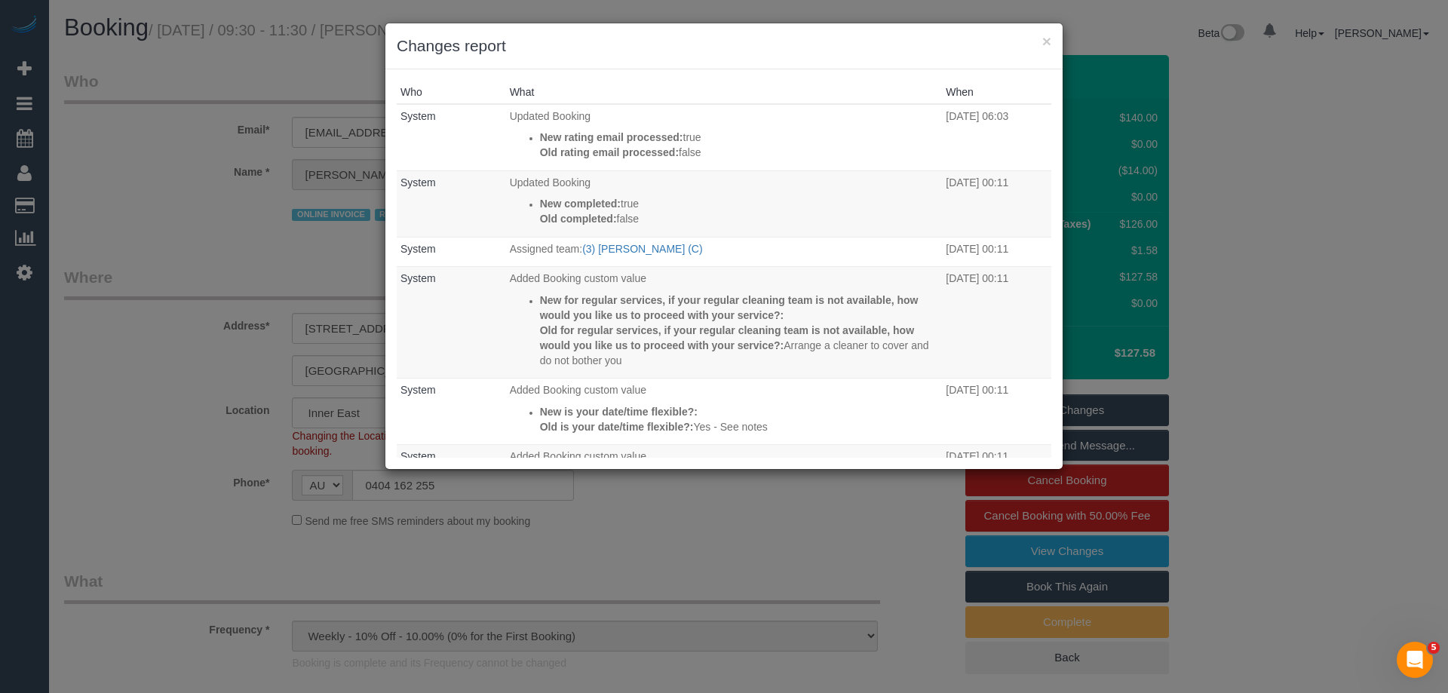
click at [1041, 42] on h3 "Changes report" at bounding box center [724, 46] width 654 height 23
click at [1044, 39] on button "×" at bounding box center [1046, 41] width 9 height 16
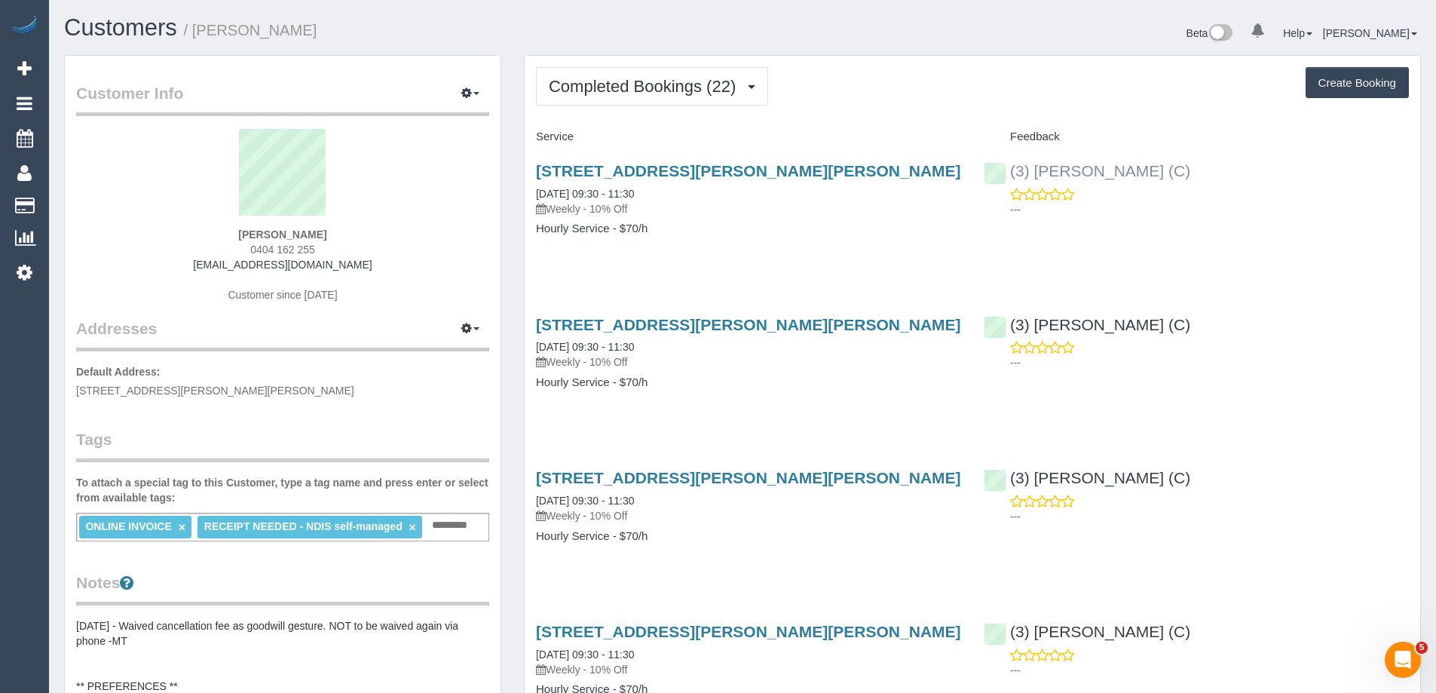
drag, startPoint x: 1215, startPoint y: 171, endPoint x: 1010, endPoint y: 173, distance: 205.1
click at [1010, 173] on div "(3) [PERSON_NAME] (C) ---" at bounding box center [1197, 186] width 448 height 74
copy link "(3) [PERSON_NAME] (C)"
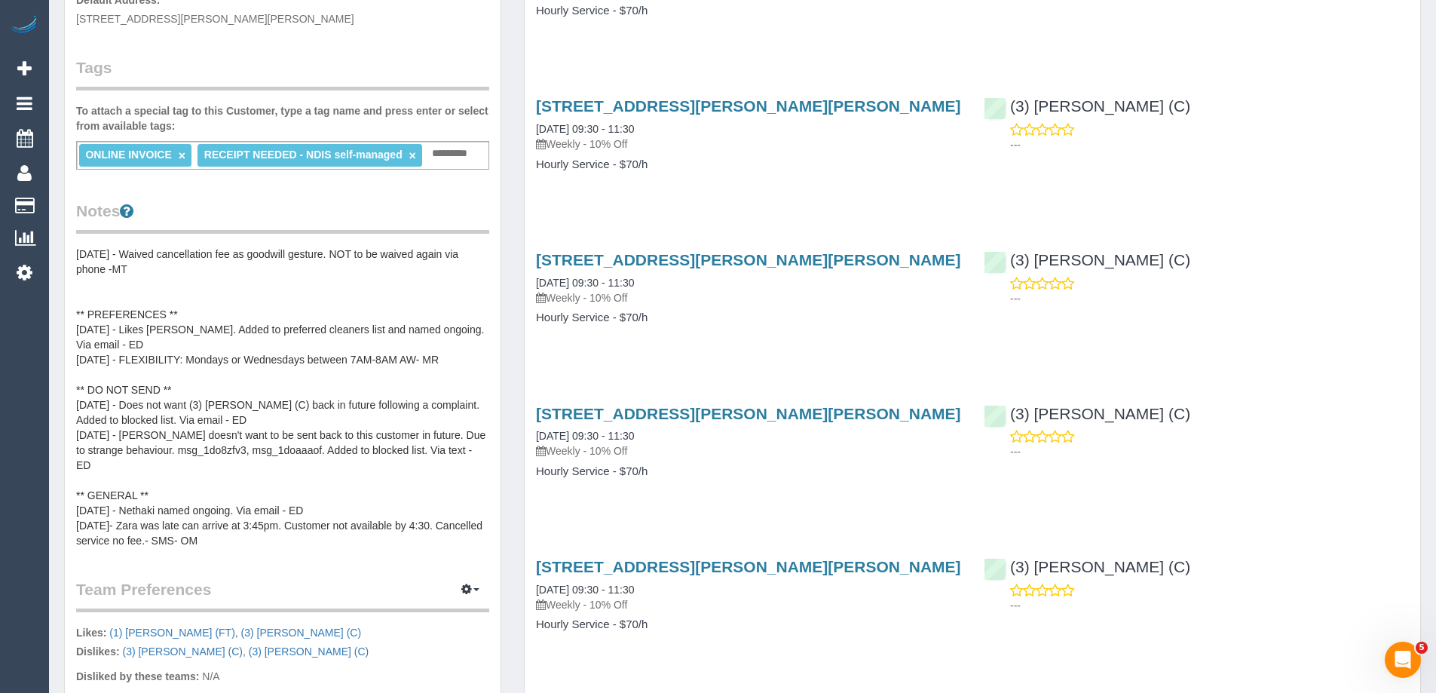
scroll to position [377, 0]
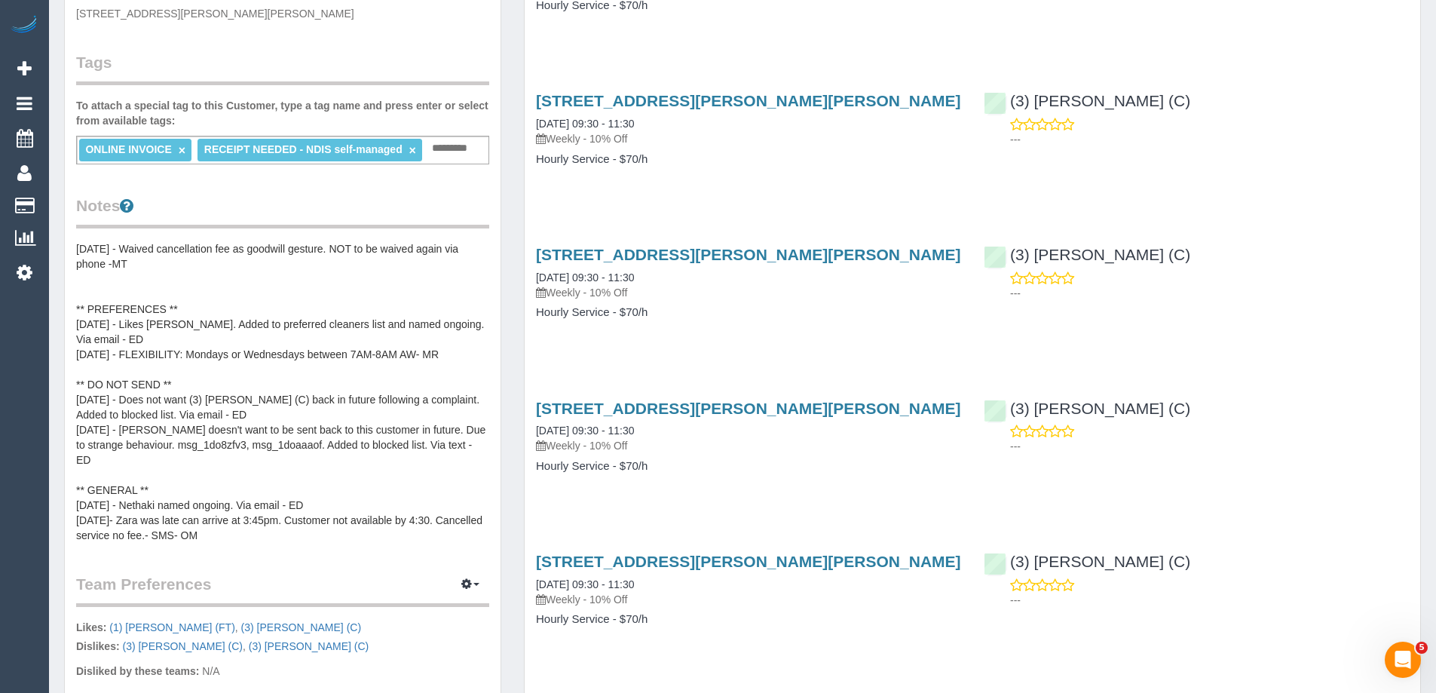
click at [87, 256] on pre "16/07/25 - Waived cancellation fee as goodwill gesture. NOT to be waived again …" at bounding box center [282, 392] width 413 height 302
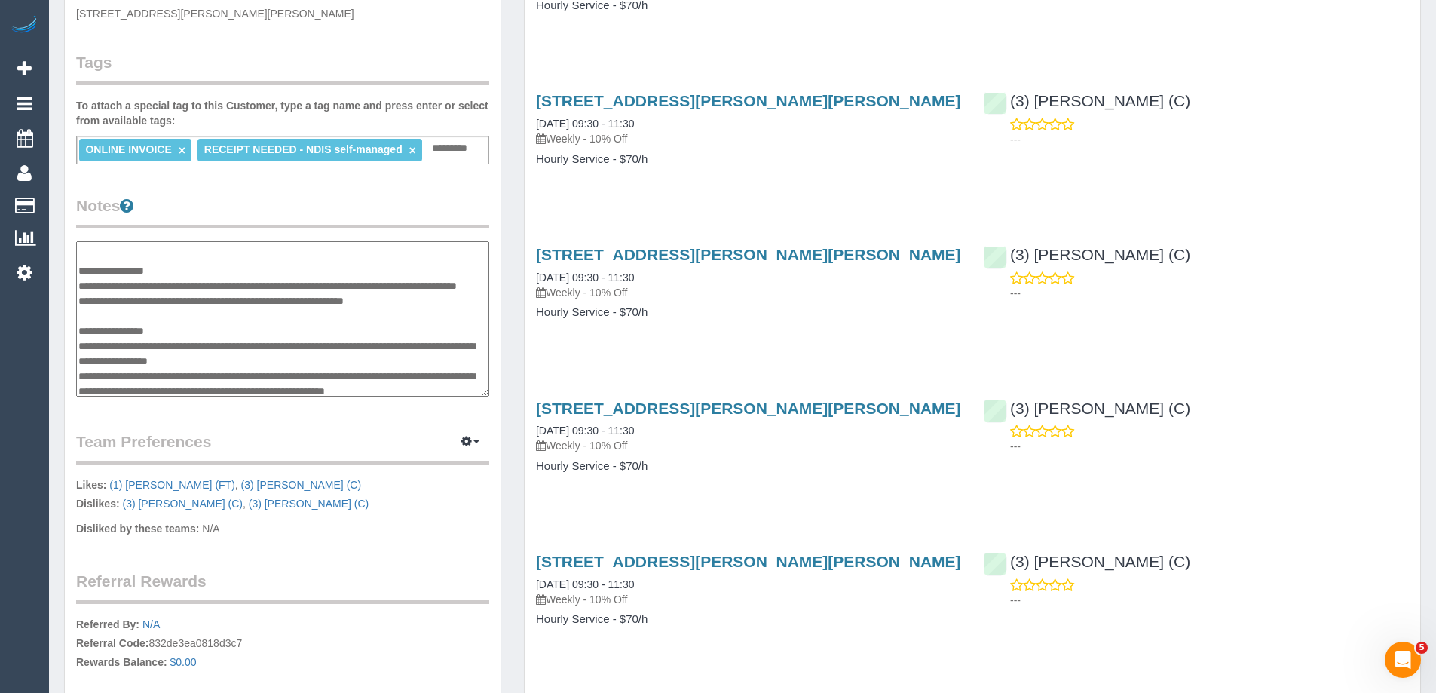
scroll to position [0, 0]
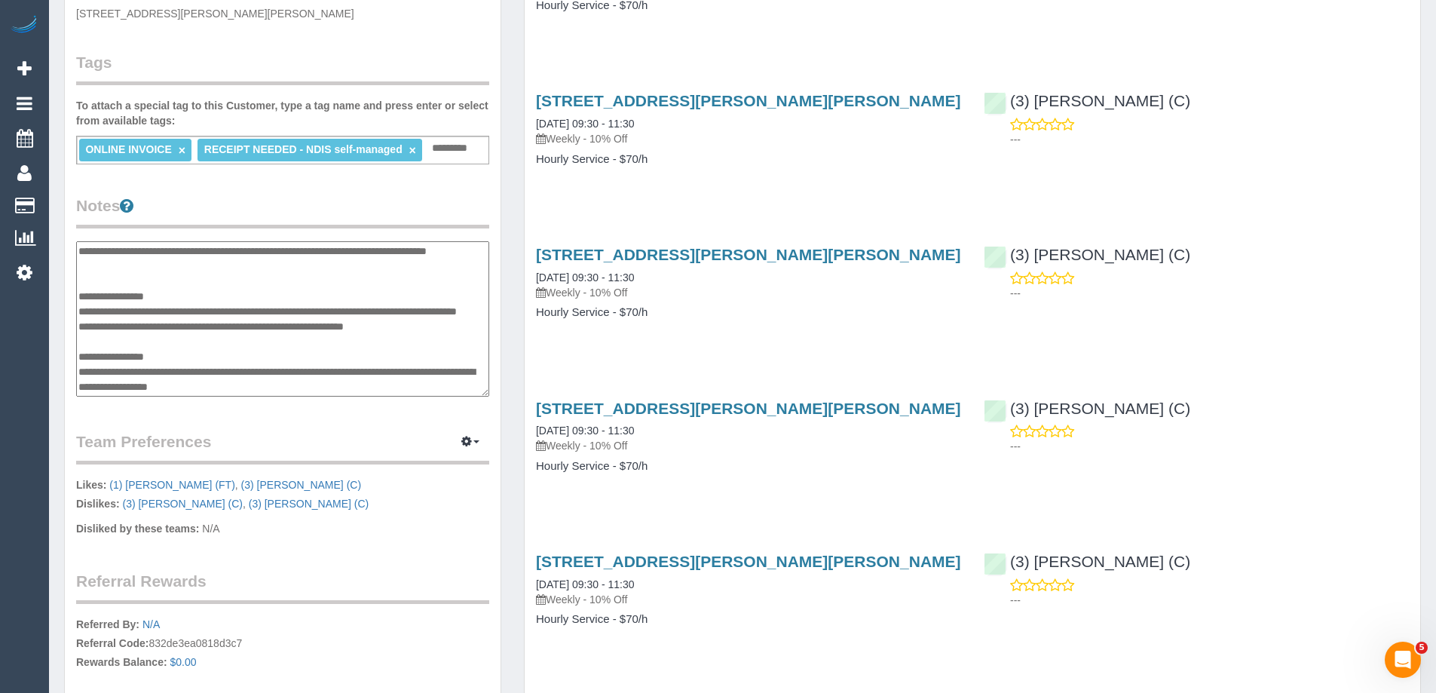
click at [333, 221] on legend "Notes" at bounding box center [282, 212] width 413 height 34
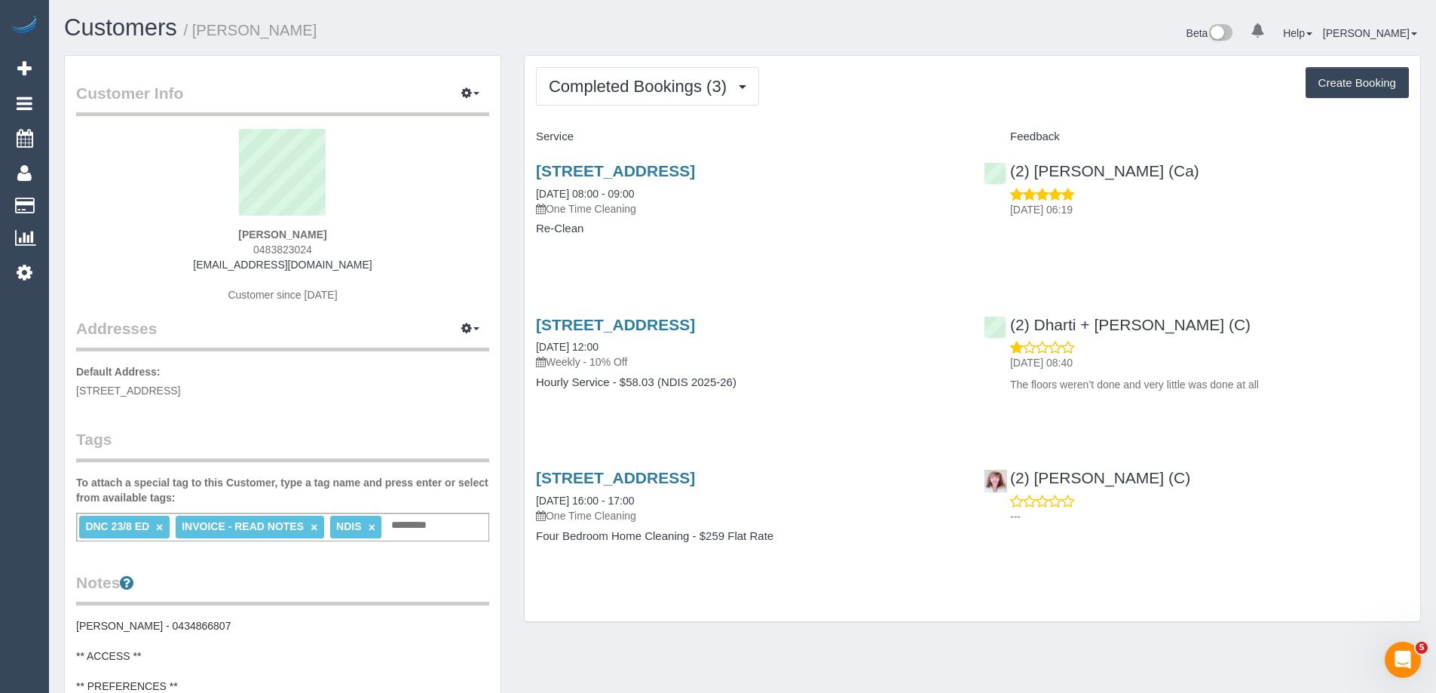
click at [908, 41] on div "Beta 0 Your Notifications You have 0 alerts Help Help Docs Take a Tour Contact …" at bounding box center [1088, 35] width 690 height 40
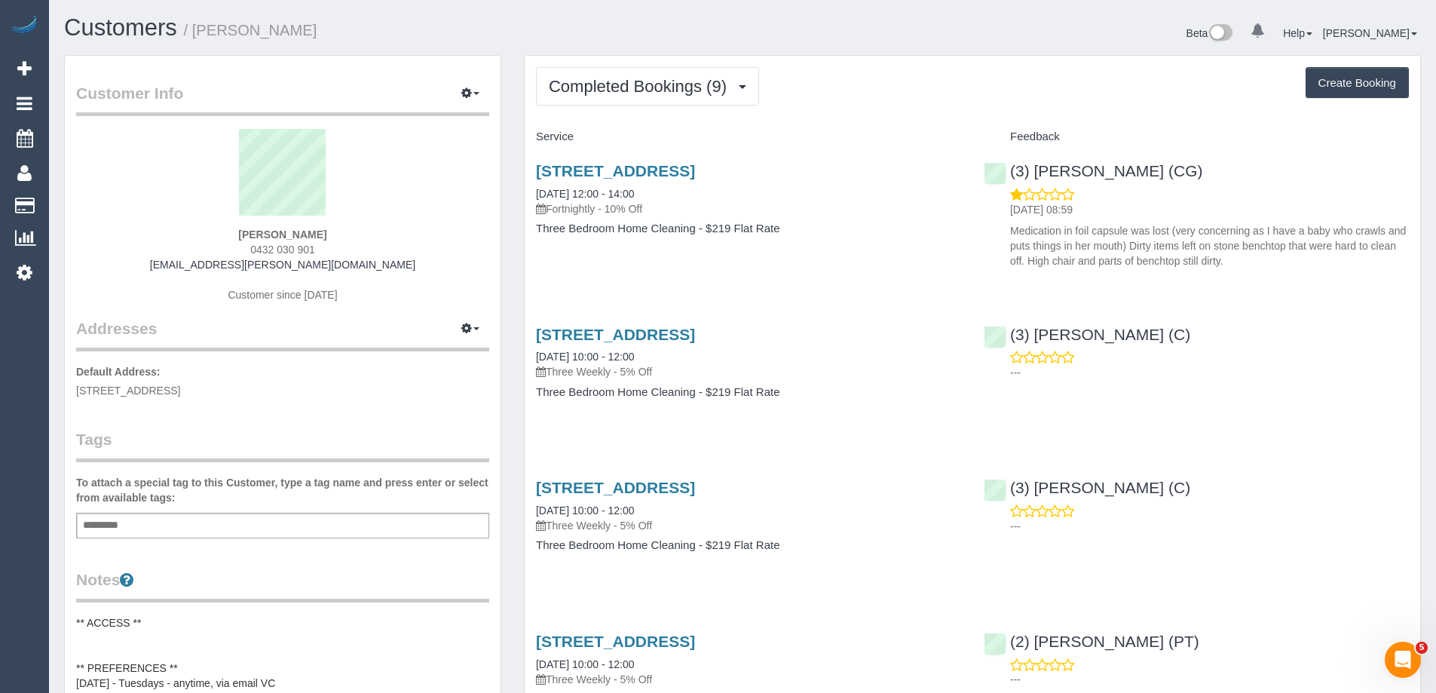
click at [370, 524] on div "Add a tag" at bounding box center [282, 526] width 413 height 26
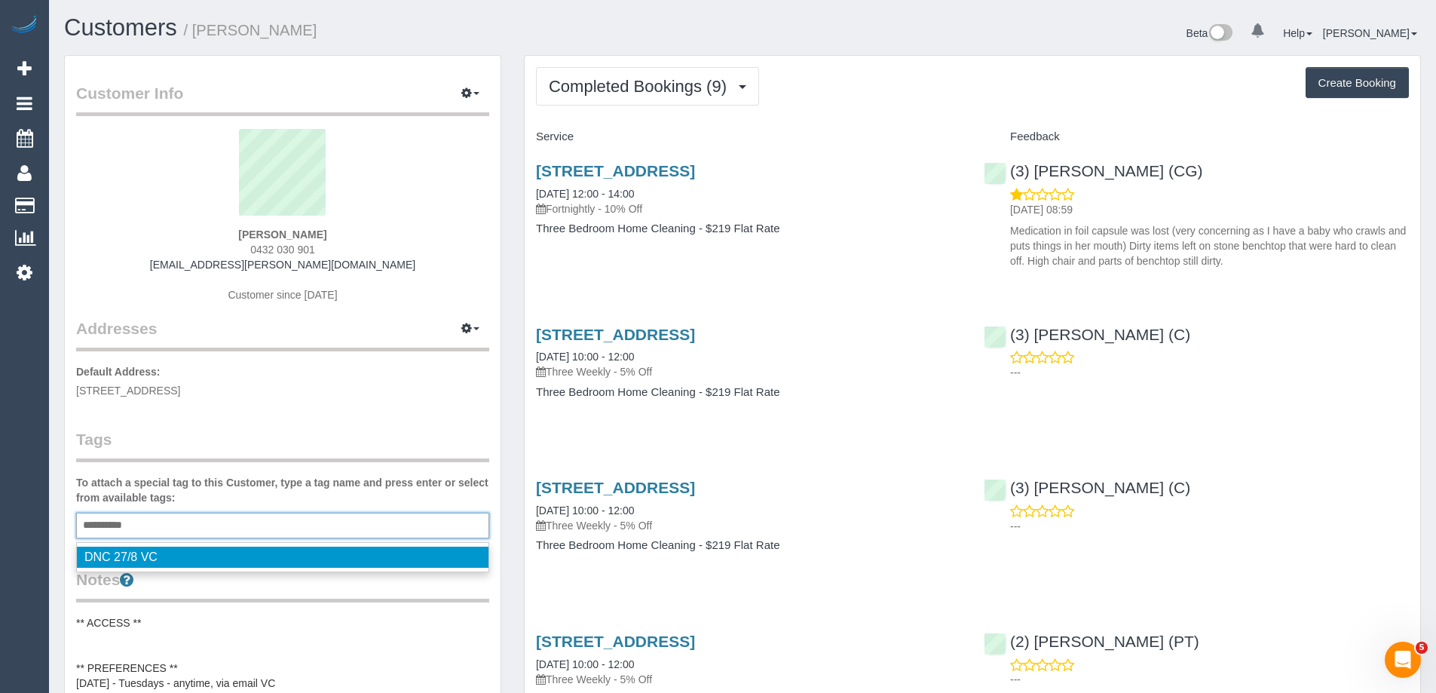
type input "**********"
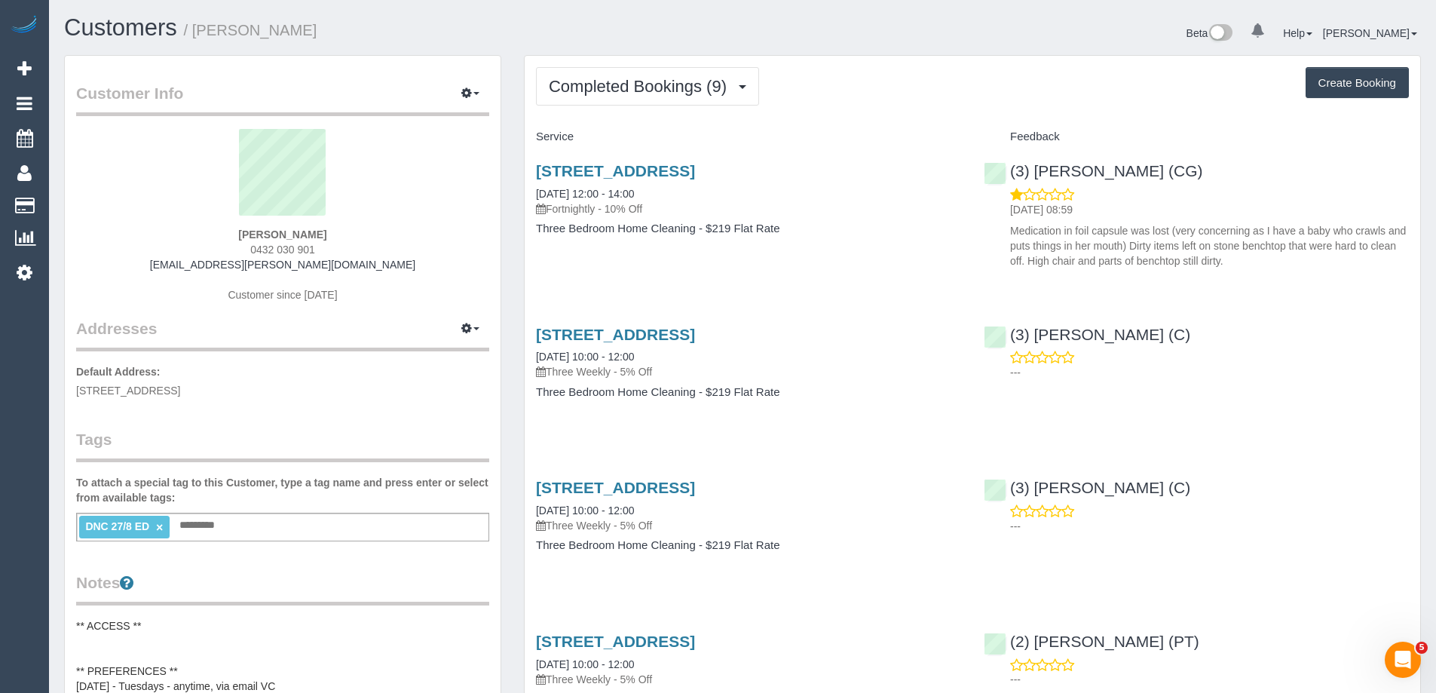
drag, startPoint x: 311, startPoint y: 32, endPoint x: 198, endPoint y: 35, distance: 113.1
click at [198, 35] on h1 "Customers / [PERSON_NAME]" at bounding box center [397, 28] width 667 height 26
copy small "[PERSON_NAME]"
copy link "(3) [PERSON_NAME] (CG)"
click at [1007, 172] on div "(3) [PERSON_NAME] (CG) [DATE] 08:59 Medication in foil capsule was lost (very c…" at bounding box center [1197, 212] width 448 height 126
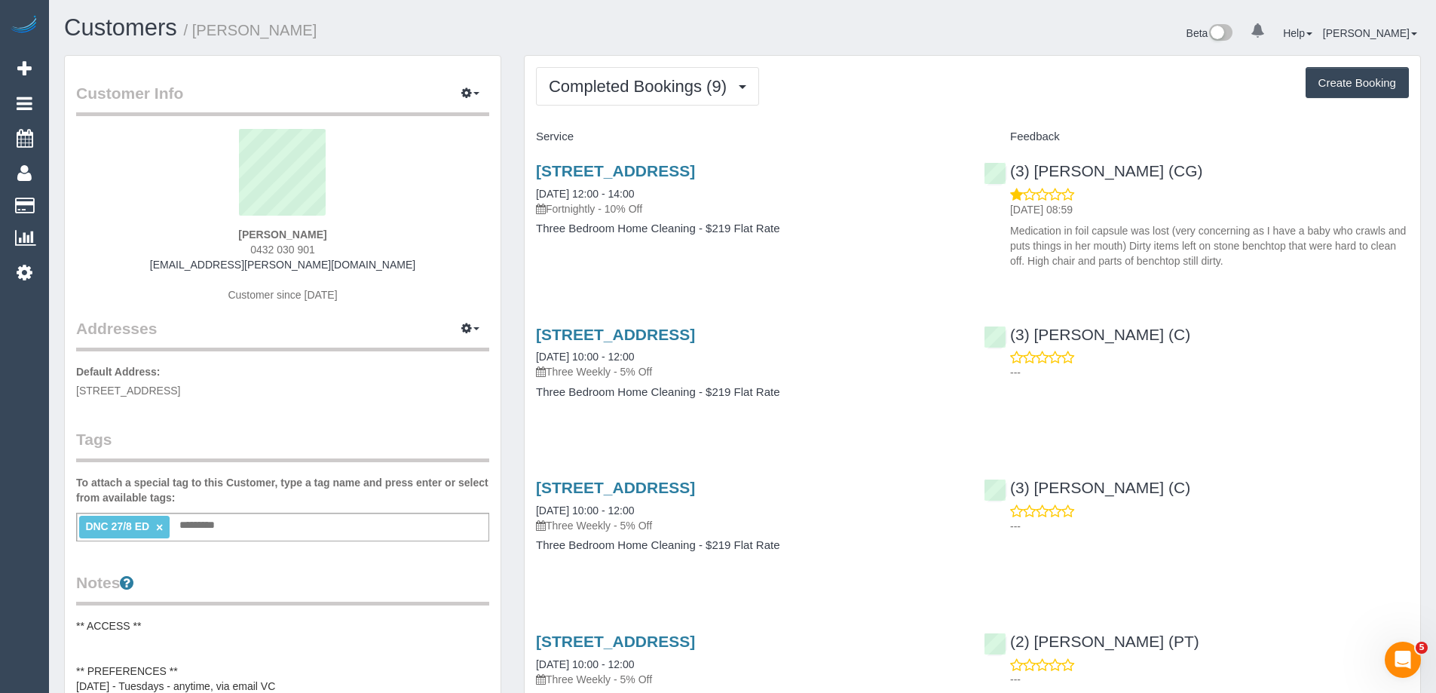
drag, startPoint x: 320, startPoint y: 250, endPoint x: 229, endPoint y: 250, distance: 90.5
click at [230, 250] on div "[PERSON_NAME] 0432 030 901 [EMAIL_ADDRESS][PERSON_NAME][DOMAIN_NAME] Customer s…" at bounding box center [282, 223] width 413 height 188
copy span "0432 030 901"
click at [851, 90] on div "Completed Bookings (9) Completed Bookings (9) Upcoming Bookings (11) Cancelled …" at bounding box center [972, 86] width 873 height 38
click at [592, 93] on span "Completed Bookings (9)" at bounding box center [641, 86] width 185 height 19
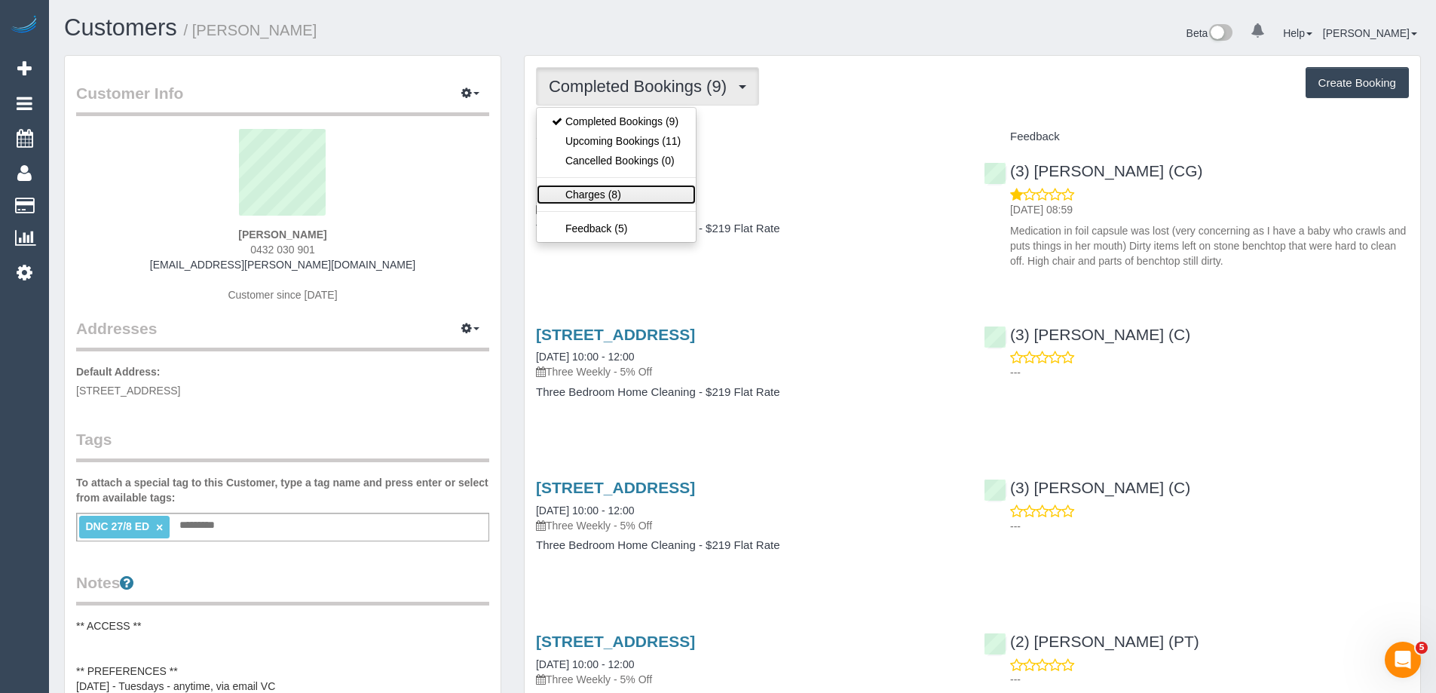
click at [618, 186] on link "Charges (8)" at bounding box center [616, 195] width 159 height 20
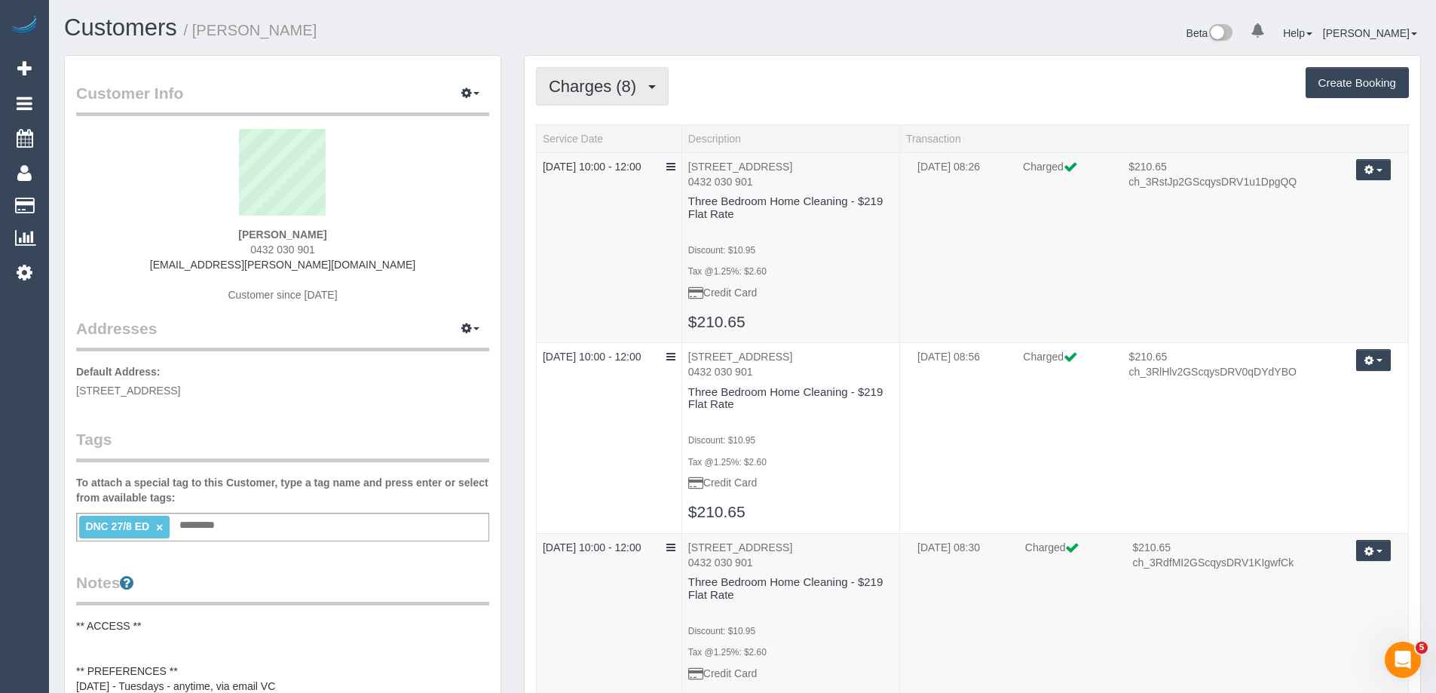
click at [597, 74] on button "Charges (8)" at bounding box center [602, 86] width 133 height 38
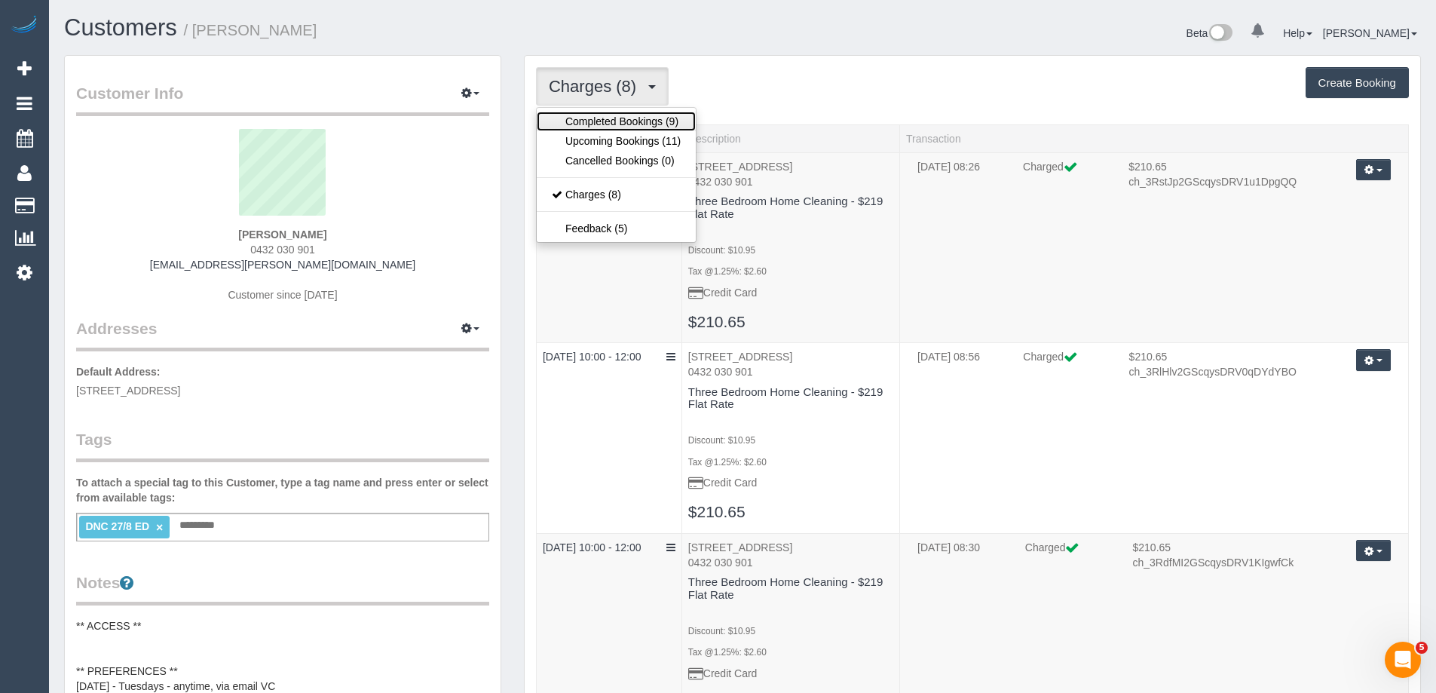
click at [595, 117] on link "Completed Bookings (9)" at bounding box center [616, 122] width 159 height 20
